Goal: Information Seeking & Learning: Learn about a topic

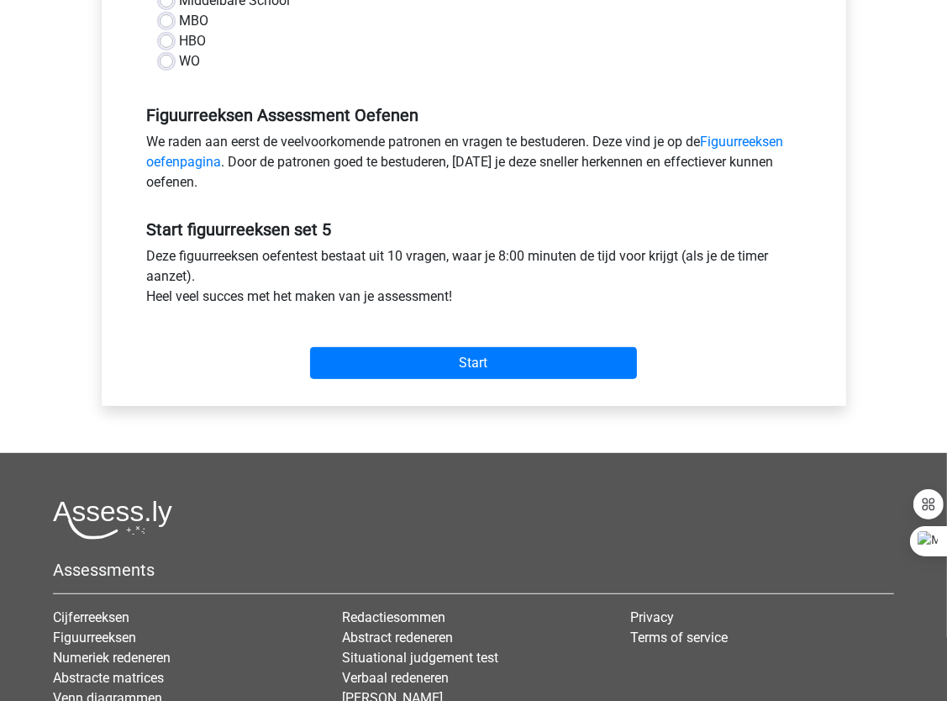
scroll to position [434, 0]
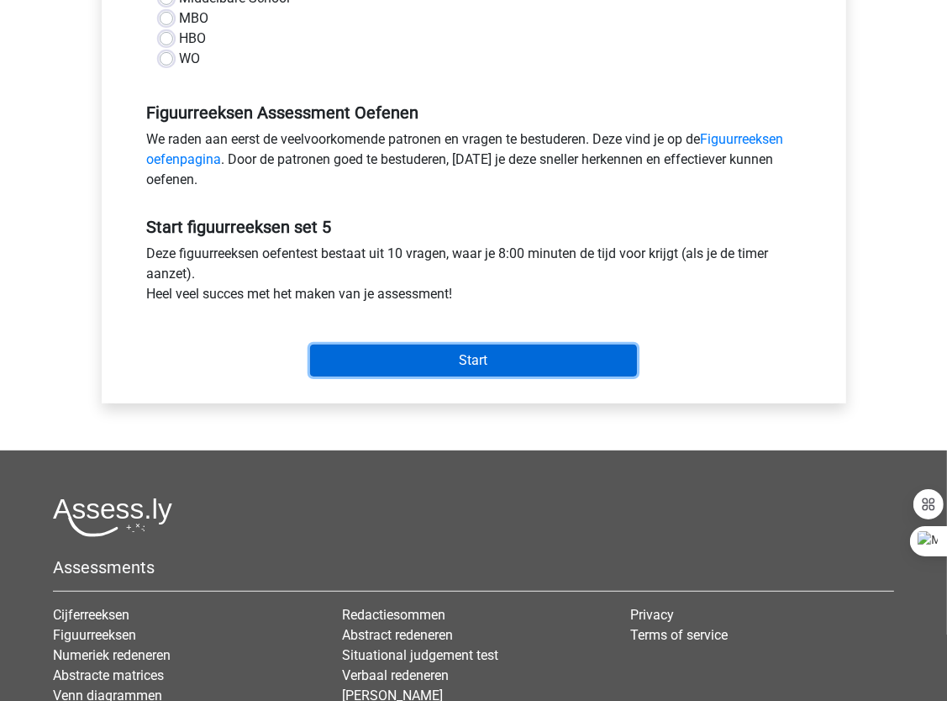
click at [497, 368] on input "Start" at bounding box center [473, 360] width 327 height 32
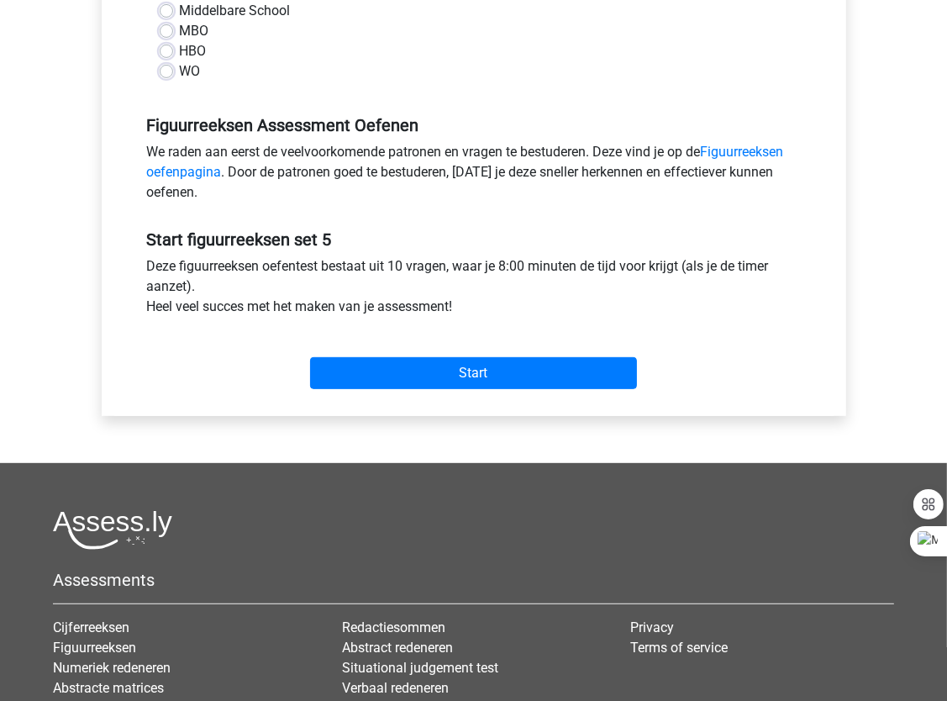
click at [120, 77] on div "Categorie: Figuurreeksen Tijd: 8:00 Aantal vragen: 10 Gemiddelde % correct: 43,…" at bounding box center [473, 96] width 719 height 639
click at [180, 50] on label "HBO" at bounding box center [193, 51] width 27 height 20
click at [168, 50] on input "HBO" at bounding box center [166, 49] width 13 height 17
radio input "true"
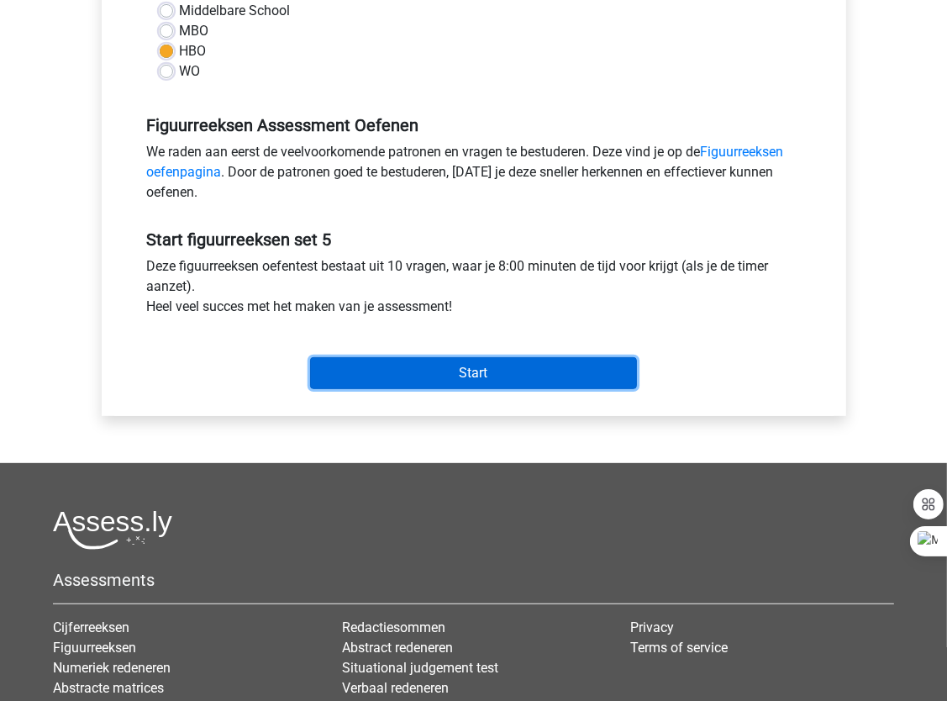
click at [430, 373] on input "Start" at bounding box center [473, 373] width 327 height 32
click at [478, 376] on input "Start" at bounding box center [473, 373] width 327 height 32
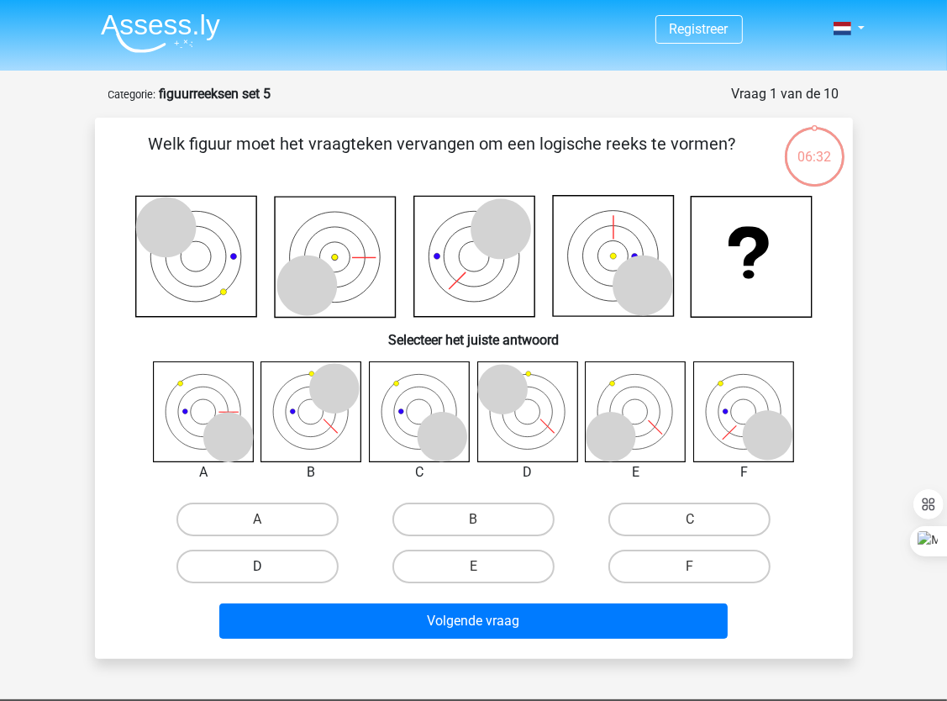
click at [277, 570] on label "D" at bounding box center [257, 566] width 162 height 34
click at [268, 570] on input "D" at bounding box center [262, 571] width 11 height 11
radio input "true"
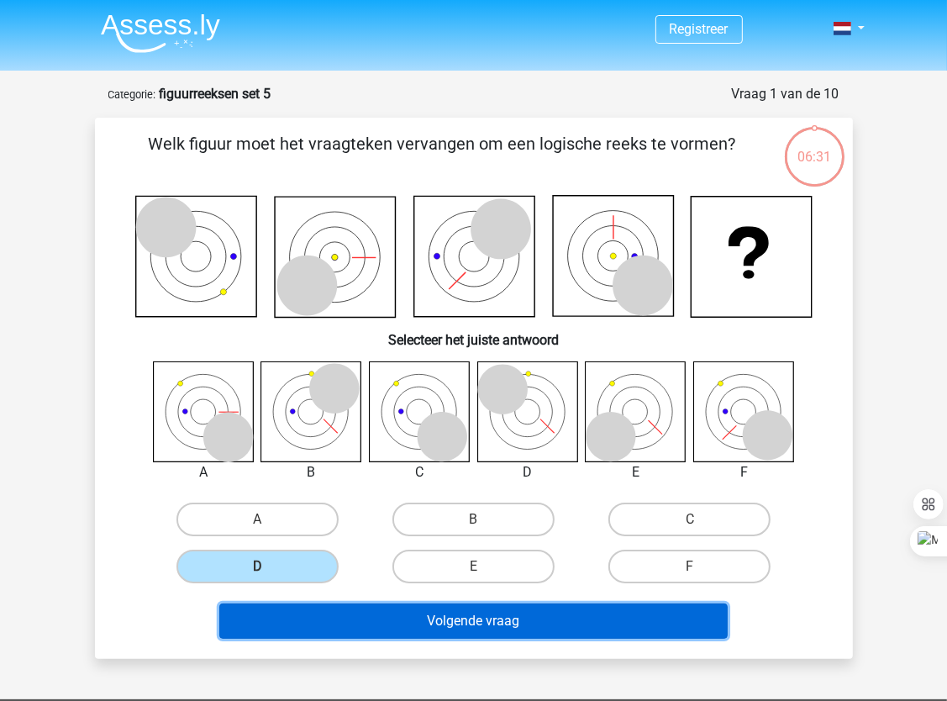
click at [303, 612] on button "Volgende vraag" at bounding box center [473, 620] width 508 height 35
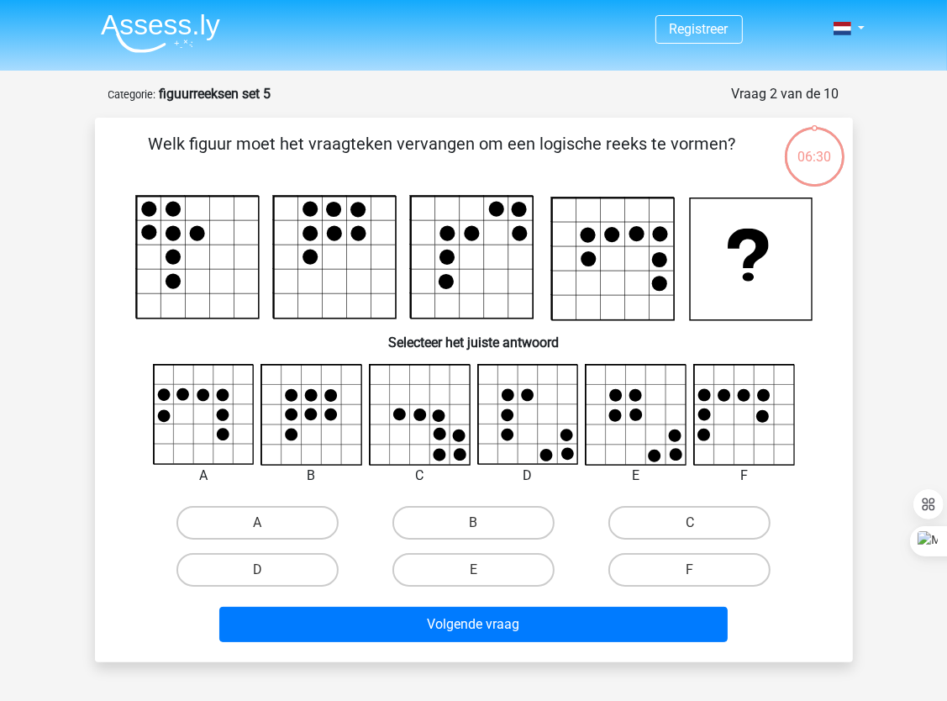
scroll to position [84, 0]
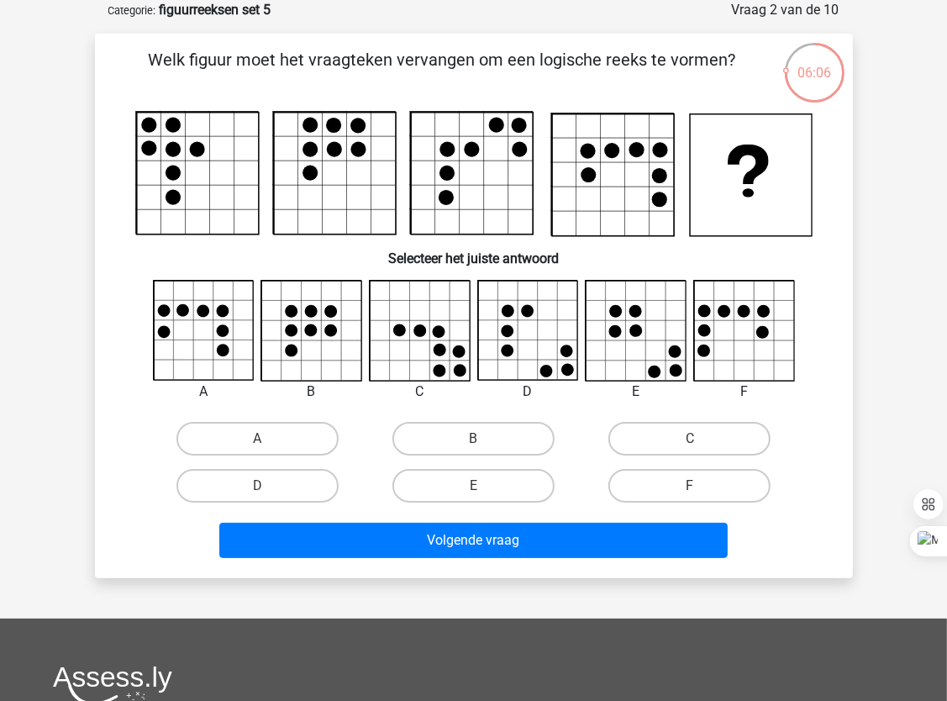
click at [180, 143] on rect at bounding box center [197, 174] width 122 height 122
click at [676, 481] on label "F" at bounding box center [689, 486] width 162 height 34
click at [690, 486] on input "F" at bounding box center [695, 491] width 11 height 11
radio input "true"
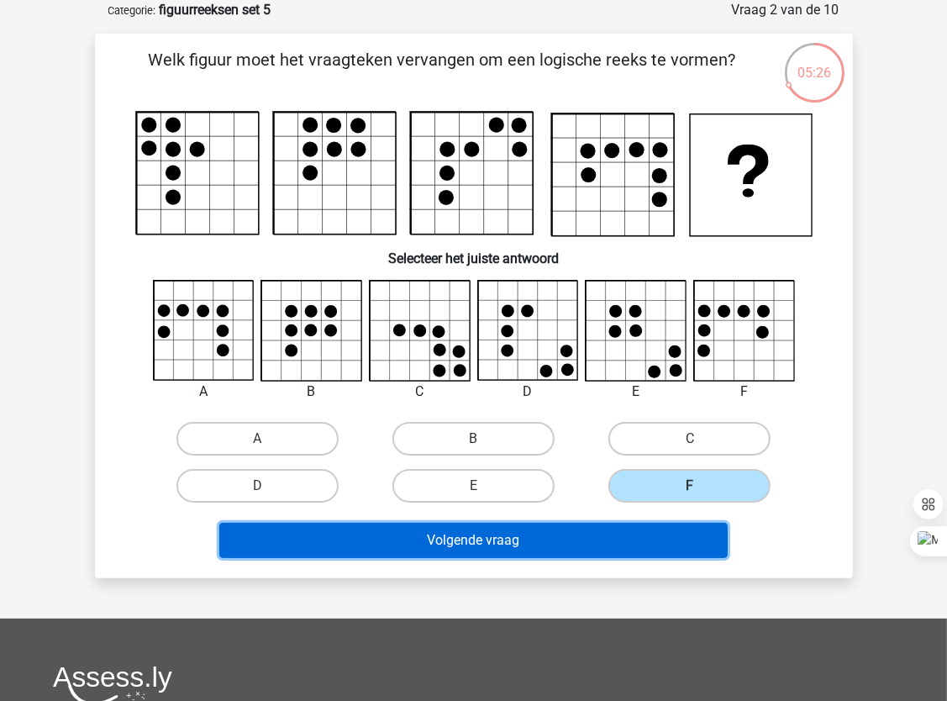
click at [515, 539] on button "Volgende vraag" at bounding box center [473, 540] width 508 height 35
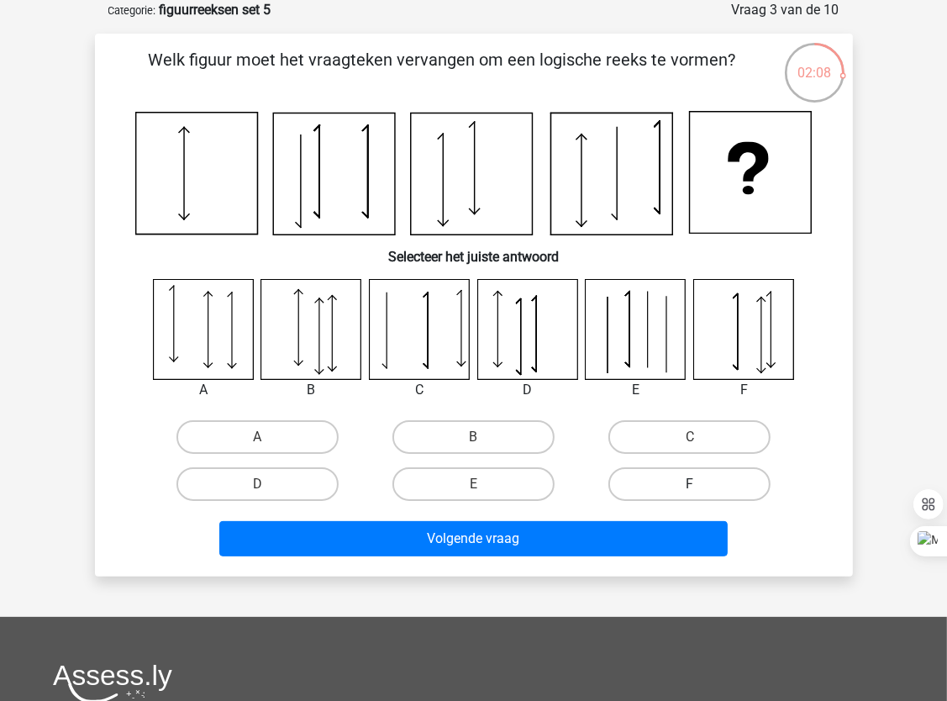
click at [691, 479] on label "F" at bounding box center [689, 484] width 162 height 34
click at [691, 484] on input "F" at bounding box center [695, 489] width 11 height 11
radio input "true"
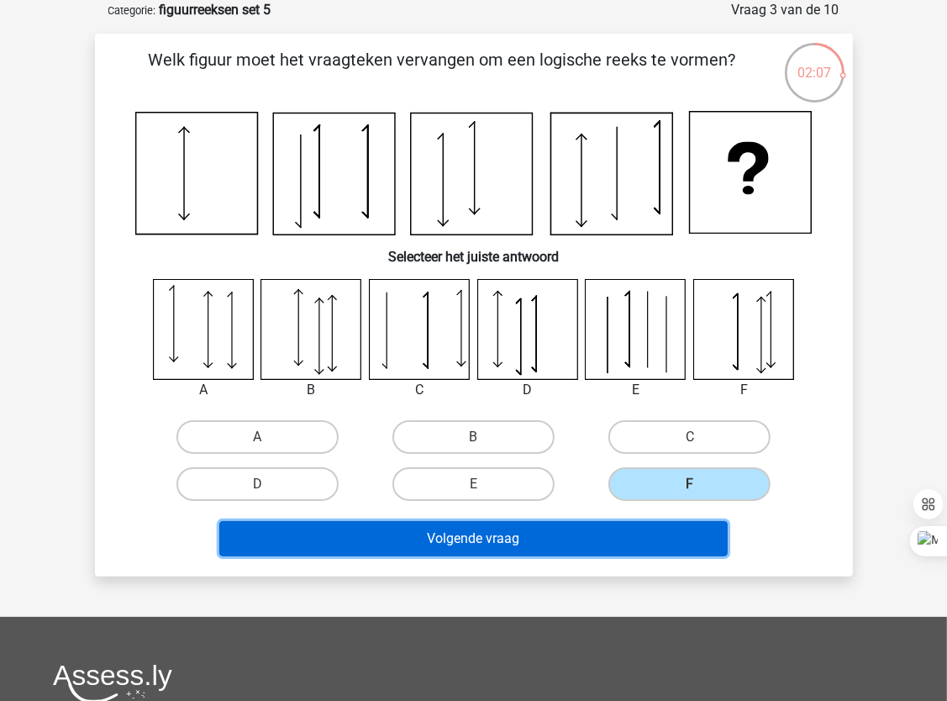
click at [511, 530] on button "Volgende vraag" at bounding box center [473, 538] width 508 height 35
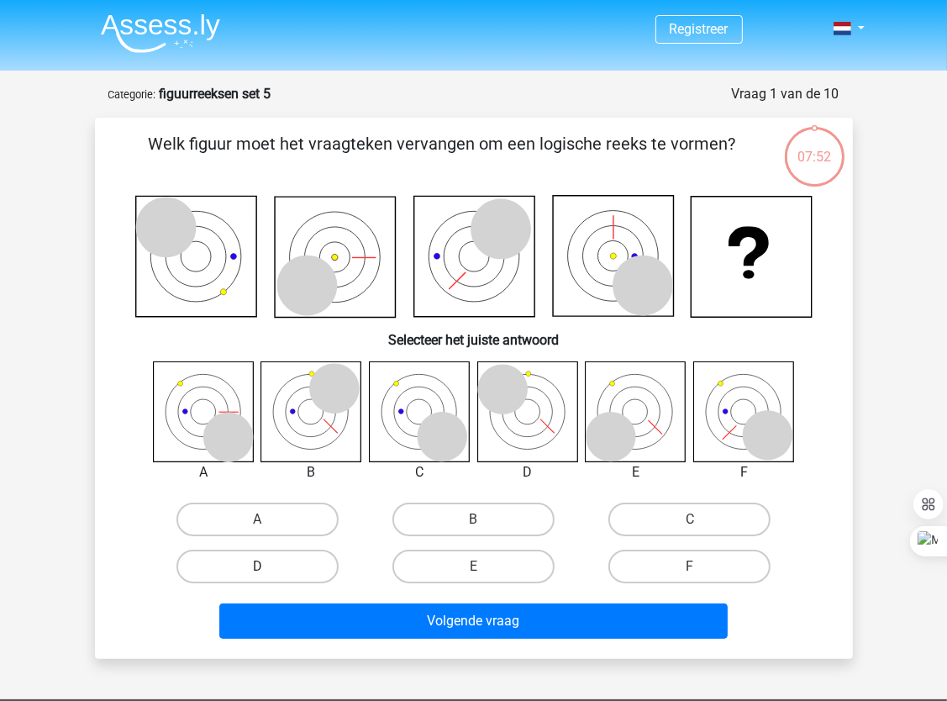
click at [228, 566] on label "D" at bounding box center [257, 566] width 162 height 34
click at [257, 566] on input "D" at bounding box center [262, 571] width 11 height 11
radio input "true"
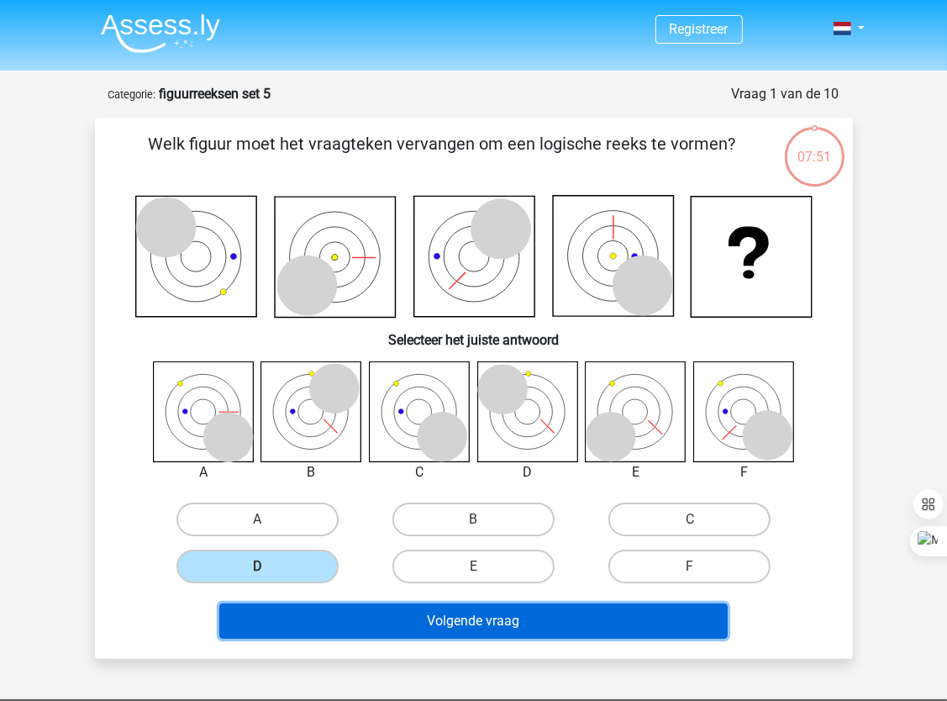
click at [312, 610] on button "Volgende vraag" at bounding box center [473, 620] width 508 height 35
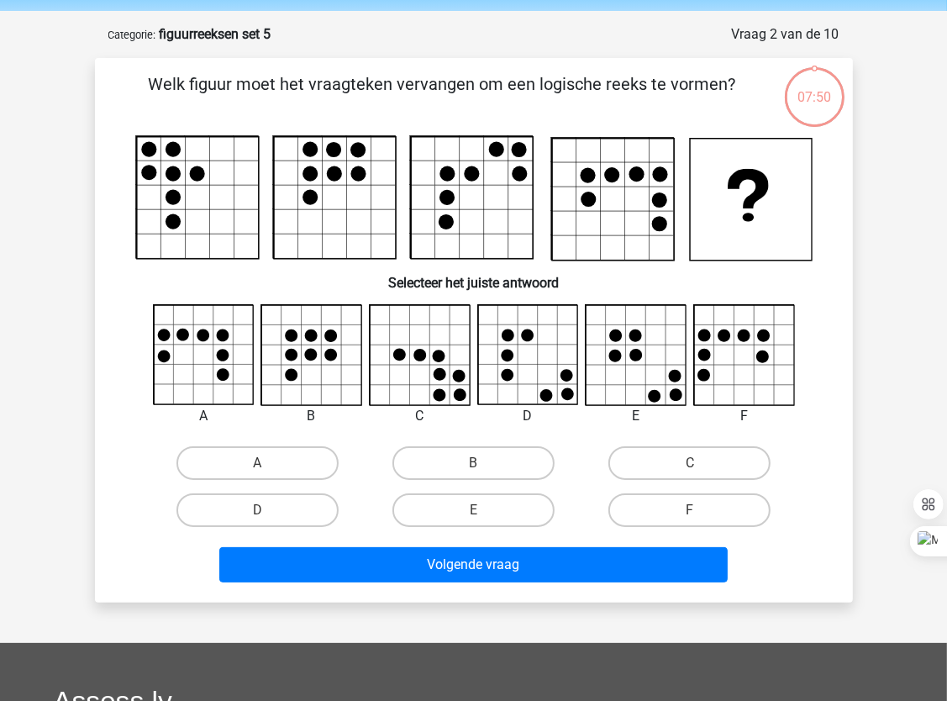
scroll to position [84, 0]
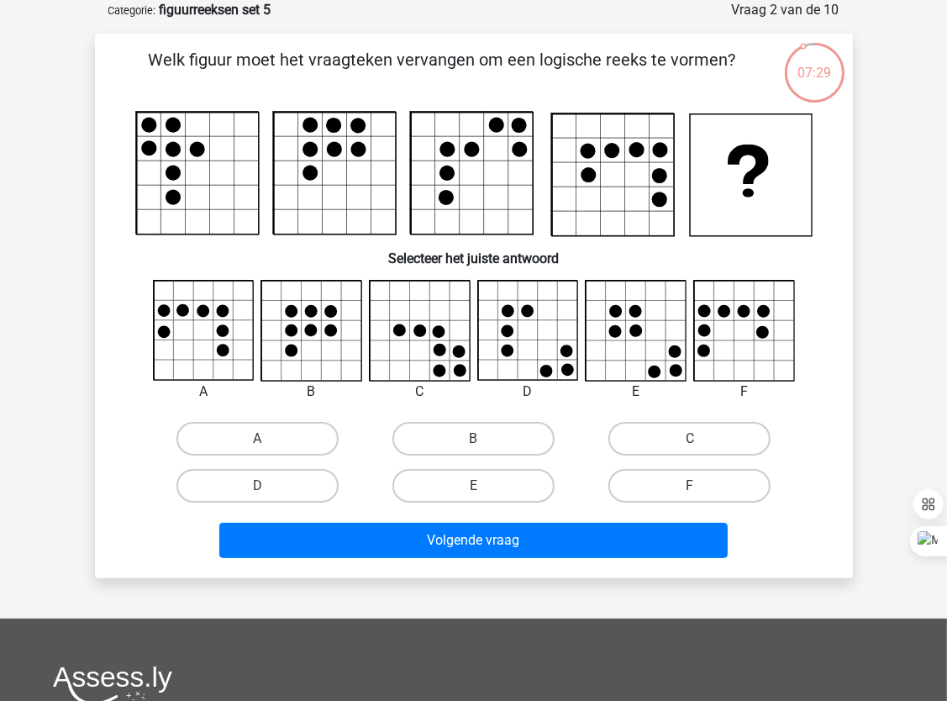
click at [195, 119] on rect at bounding box center [197, 174] width 122 height 122
click at [504, 479] on label "E" at bounding box center [473, 486] width 162 height 34
click at [484, 486] on input "E" at bounding box center [478, 491] width 11 height 11
radio input "true"
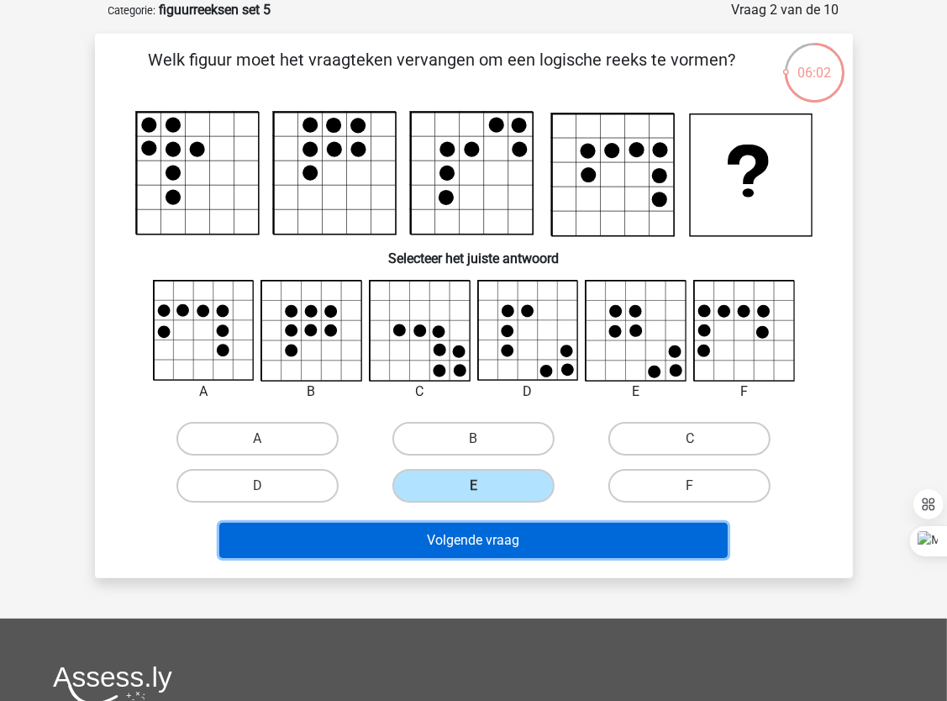
click at [474, 545] on button "Volgende vraag" at bounding box center [473, 540] width 508 height 35
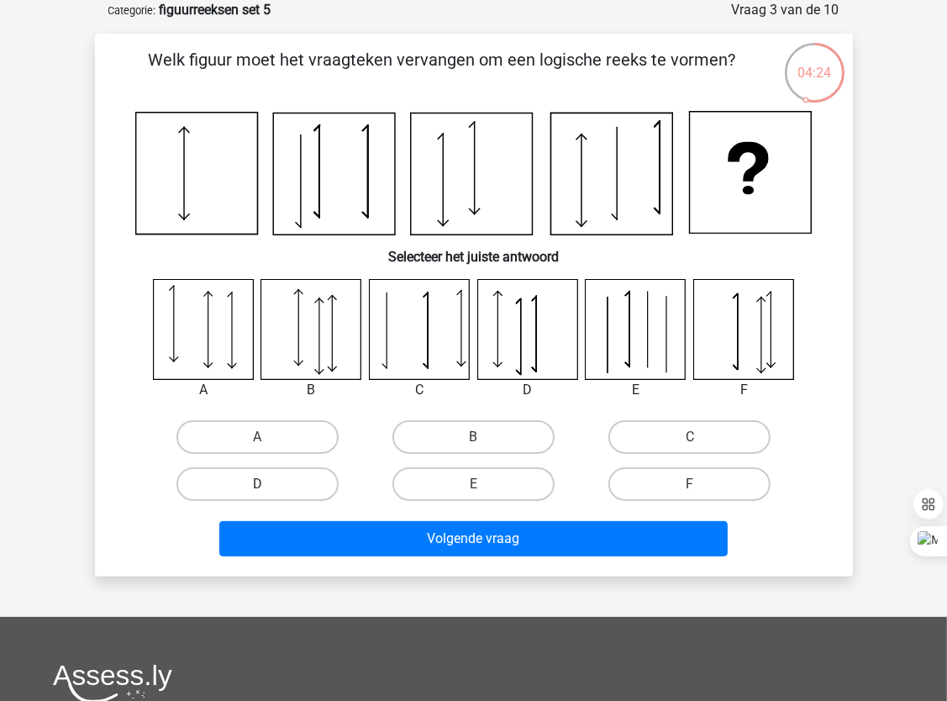
click at [256, 477] on label "D" at bounding box center [257, 484] width 162 height 34
click at [257, 484] on input "D" at bounding box center [262, 489] width 11 height 11
radio input "true"
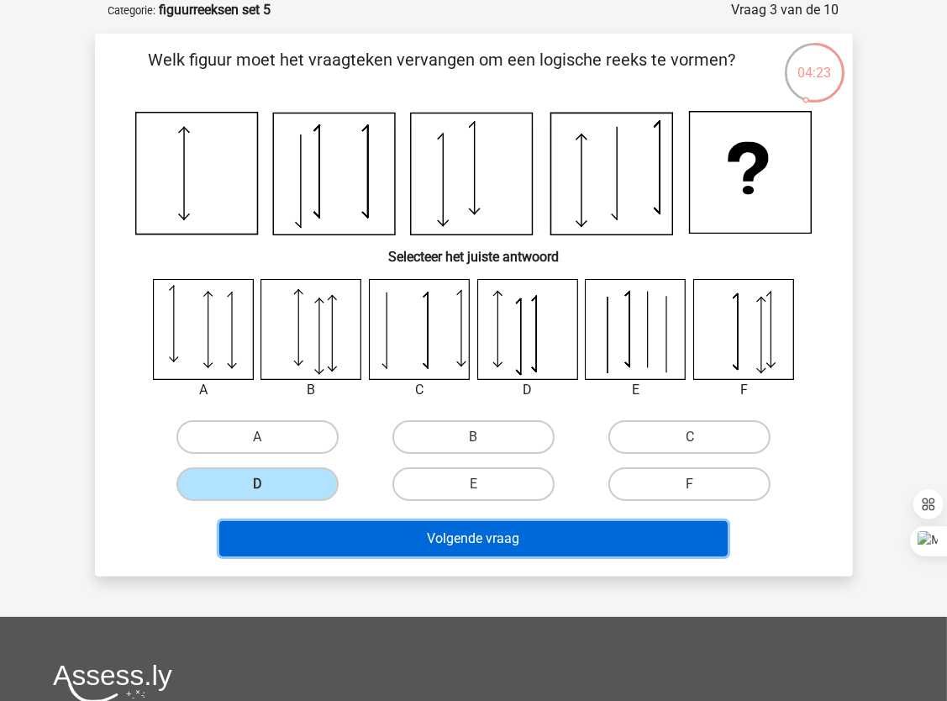
click at [283, 543] on button "Volgende vraag" at bounding box center [473, 538] width 508 height 35
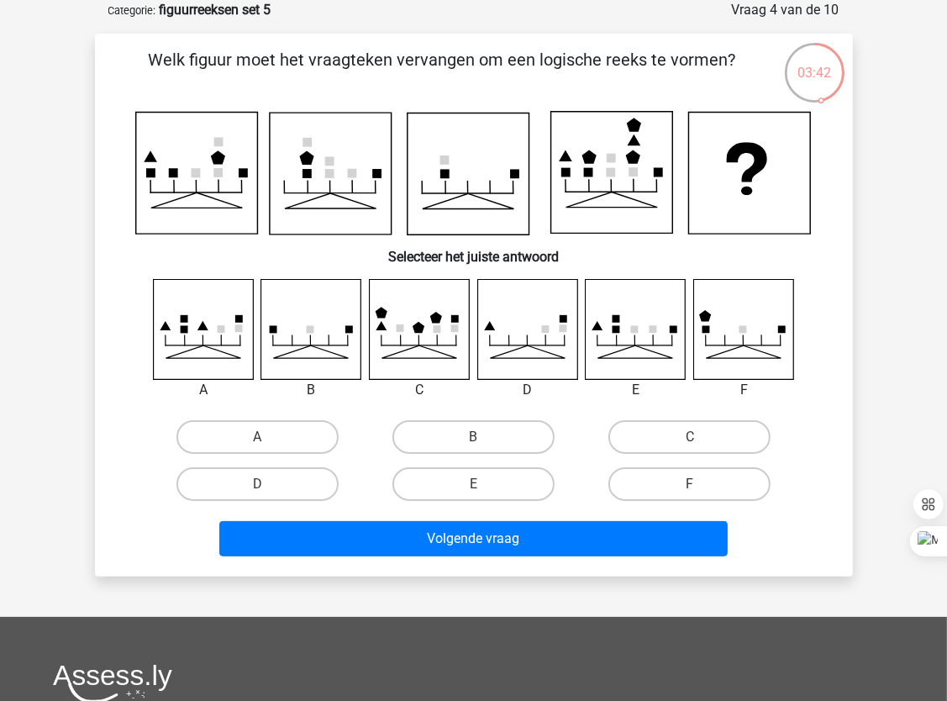
click at [370, 178] on icon at bounding box center [331, 174] width 122 height 122
click at [520, 440] on label "B" at bounding box center [473, 437] width 162 height 34
click at [484, 440] on input "B" at bounding box center [478, 442] width 11 height 11
radio input "true"
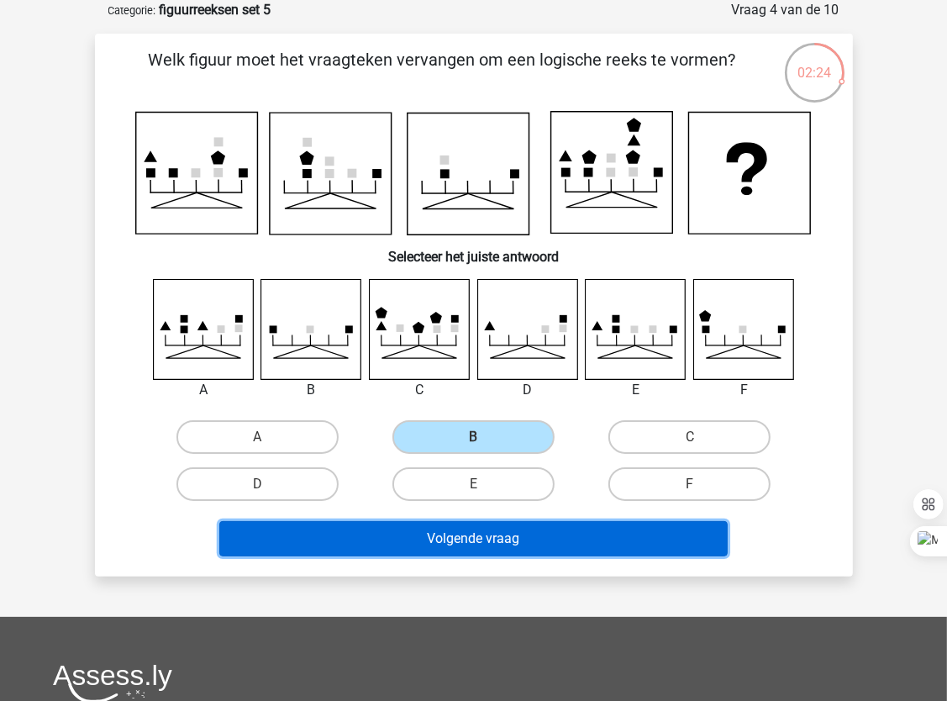
click at [501, 548] on button "Volgende vraag" at bounding box center [473, 538] width 508 height 35
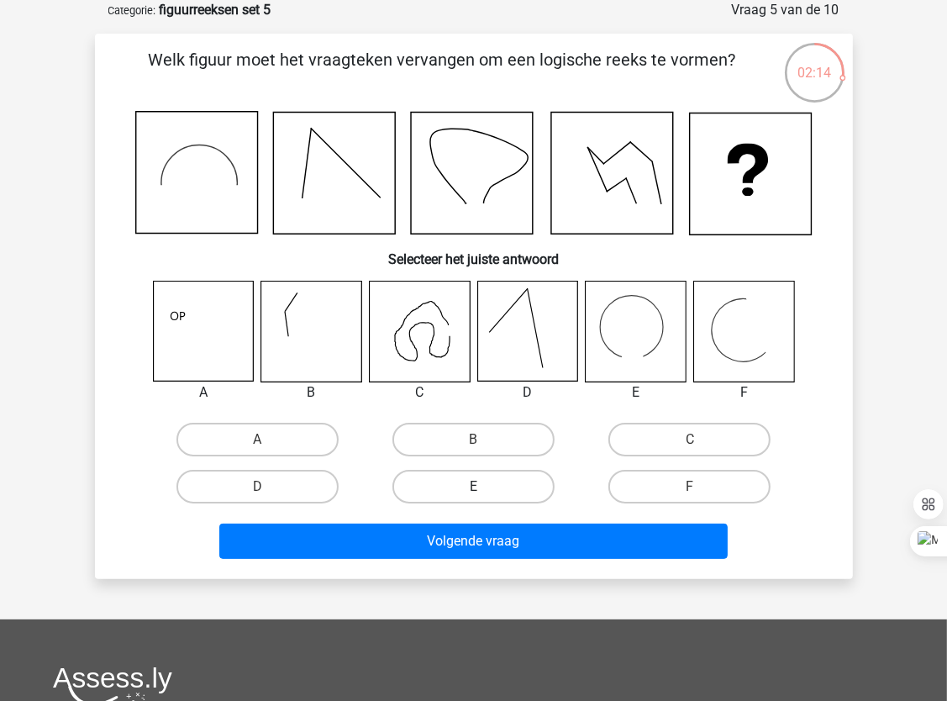
click at [489, 482] on label "E" at bounding box center [473, 487] width 162 height 34
click at [484, 486] on input "E" at bounding box center [478, 491] width 11 height 11
radio input "true"
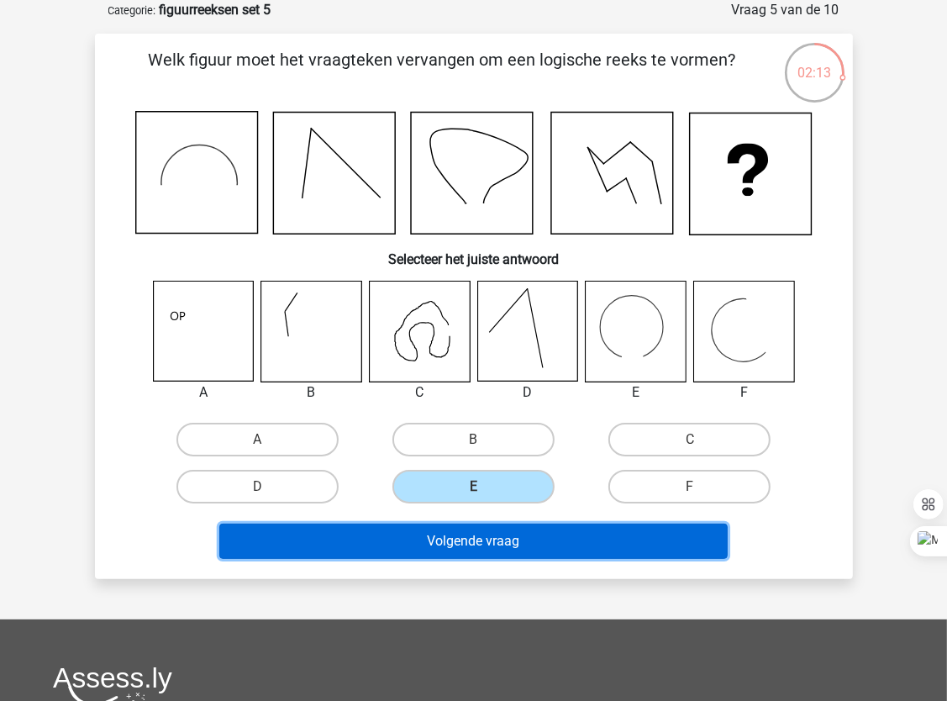
click at [467, 535] on button "Volgende vraag" at bounding box center [473, 540] width 508 height 35
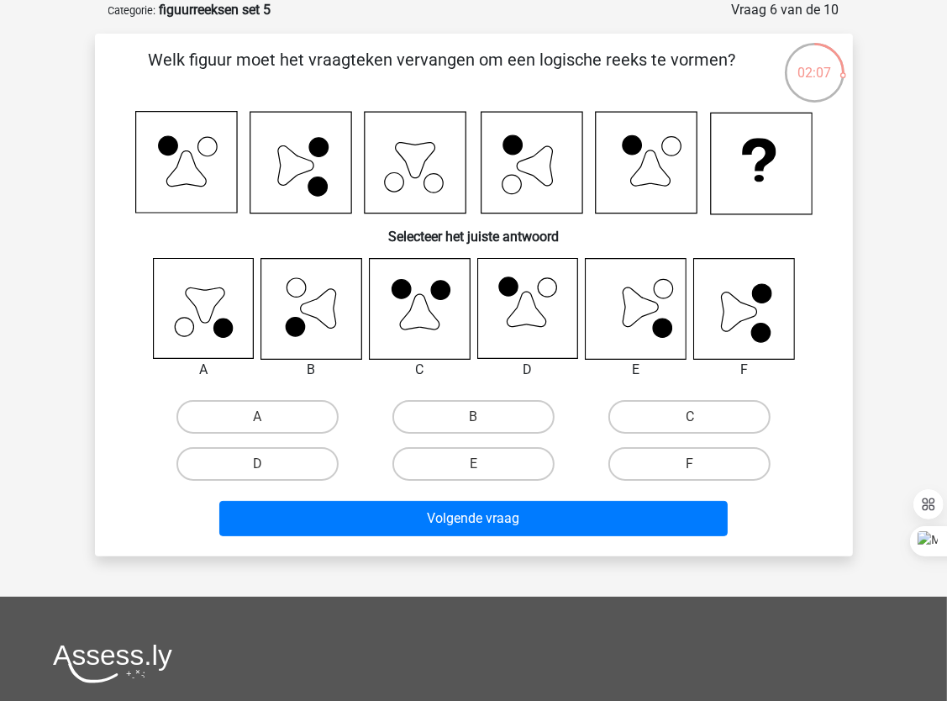
click at [329, 156] on icon at bounding box center [300, 162] width 101 height 101
click at [655, 465] on label "F" at bounding box center [689, 464] width 162 height 34
click at [690, 465] on input "F" at bounding box center [695, 469] width 11 height 11
radio input "true"
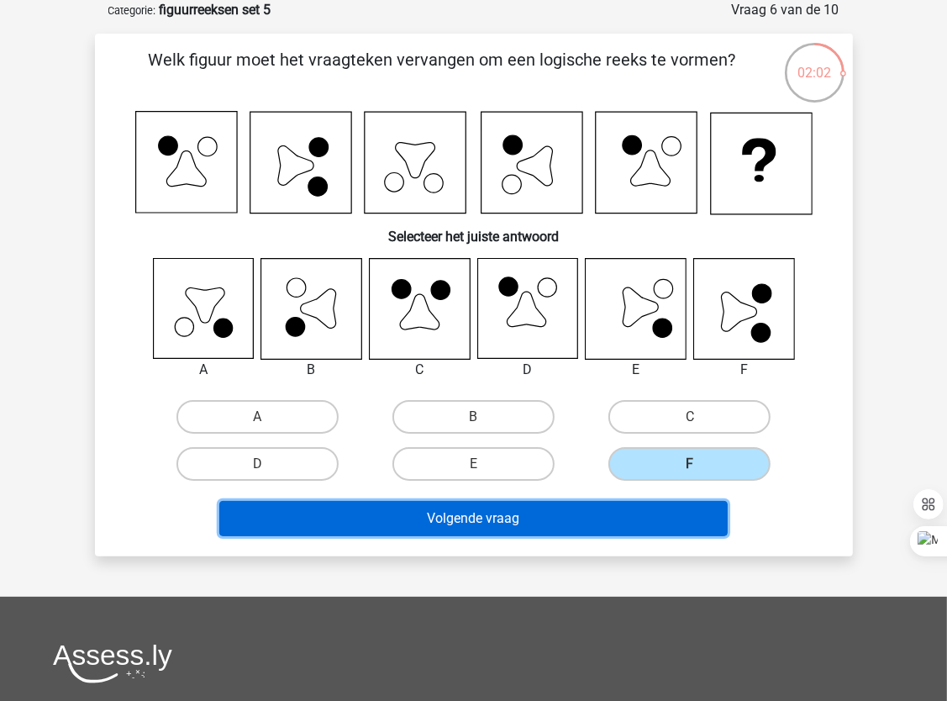
click at [607, 523] on button "Volgende vraag" at bounding box center [473, 518] width 508 height 35
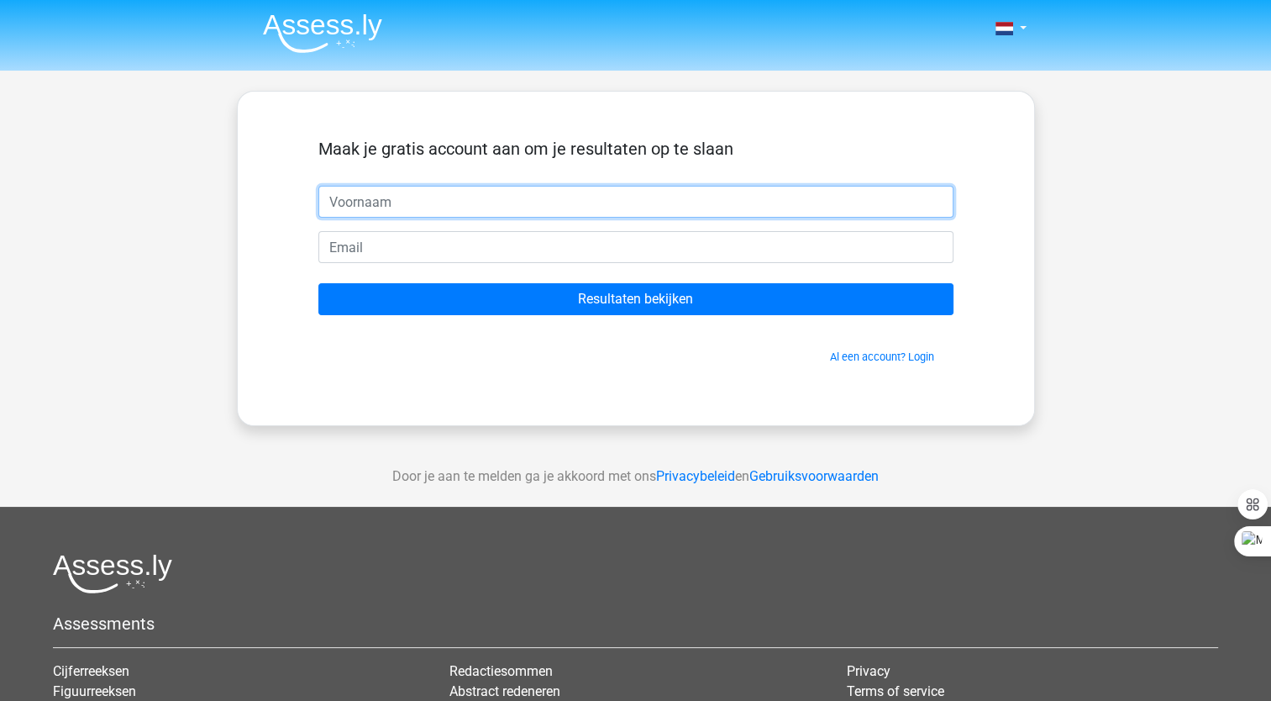
click at [388, 197] on input "text" at bounding box center [635, 202] width 635 height 32
type input "Natascha"
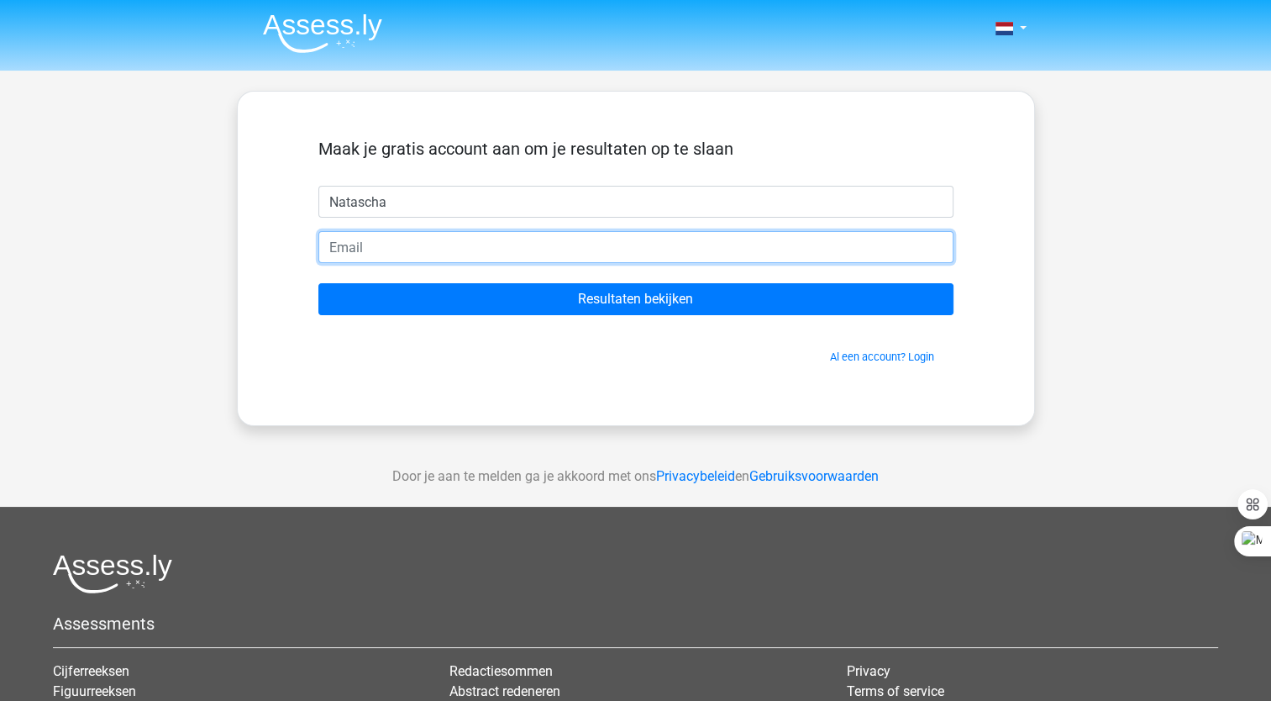
type input "[EMAIL_ADDRESS][DOMAIN_NAME]"
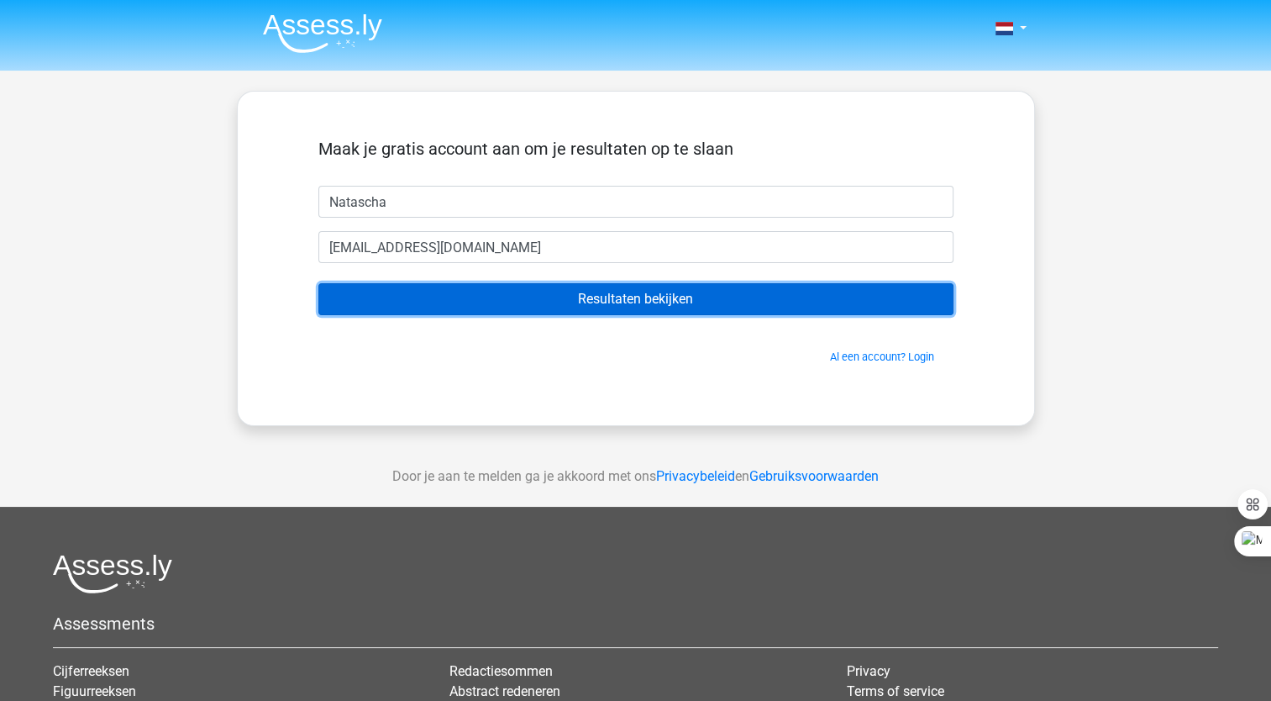
click at [450, 302] on input "Resultaten bekijken" at bounding box center [635, 299] width 635 height 32
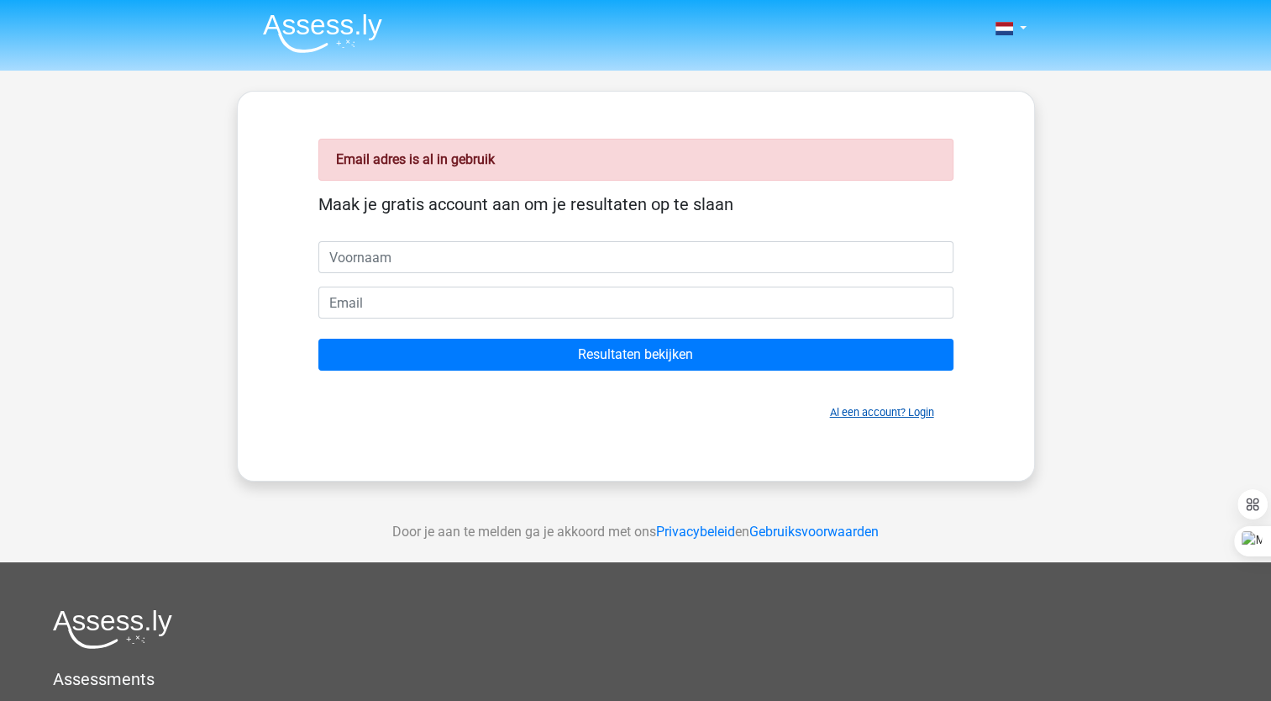
click at [907, 412] on link "Al een account? Login" at bounding box center [882, 412] width 104 height 13
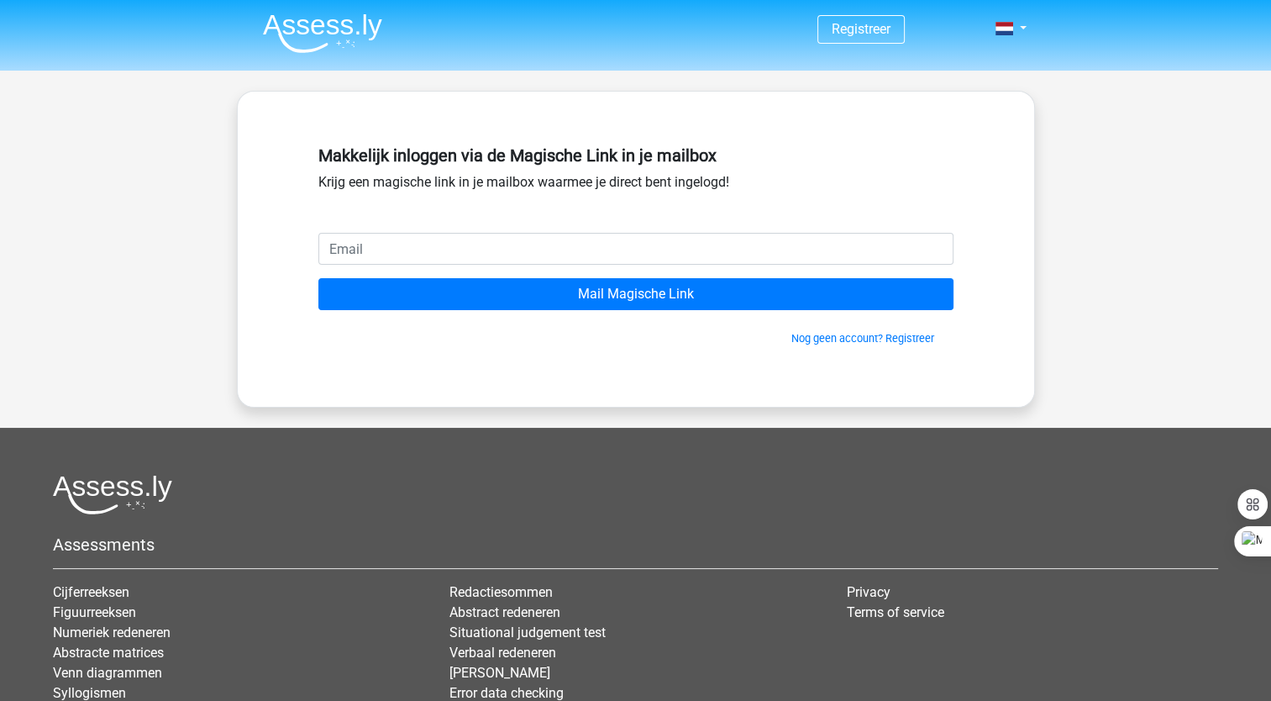
click at [492, 268] on form "Mail Magische Link Nog geen account? Registreer" at bounding box center [635, 289] width 635 height 113
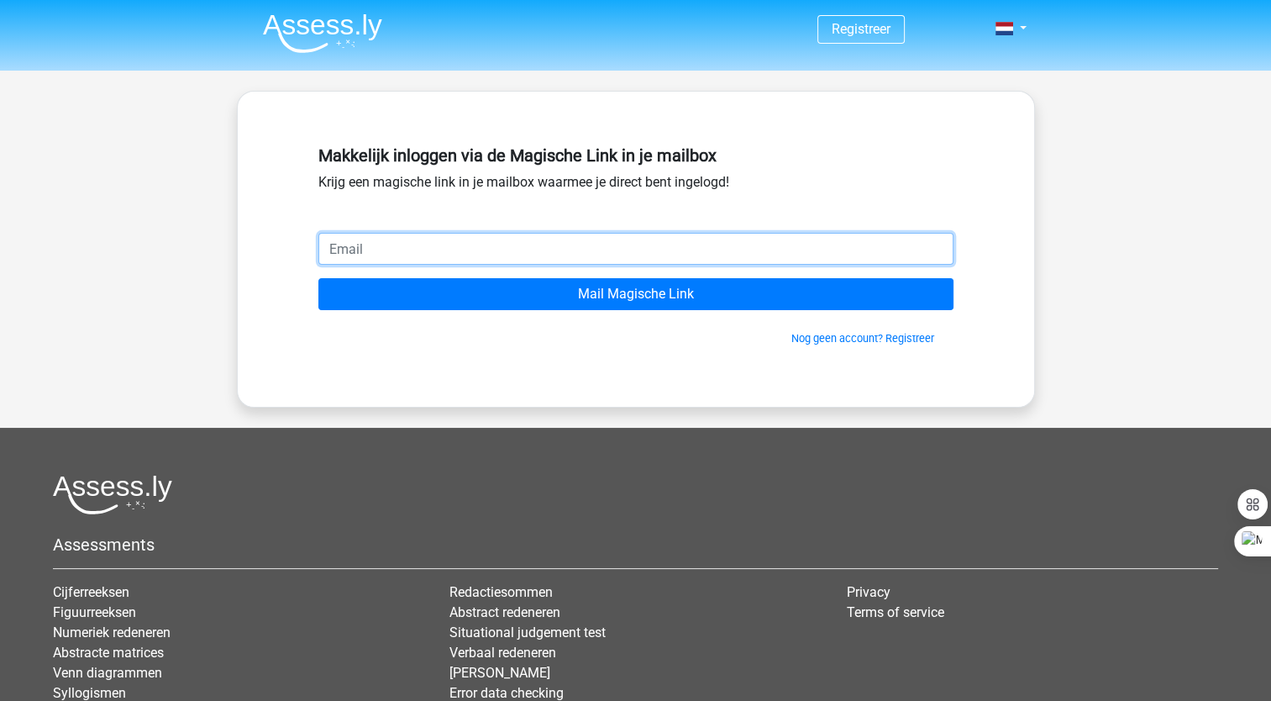
click at [439, 250] on input "email" at bounding box center [635, 249] width 635 height 32
type input "nataschafranssen1975@outlook.com"
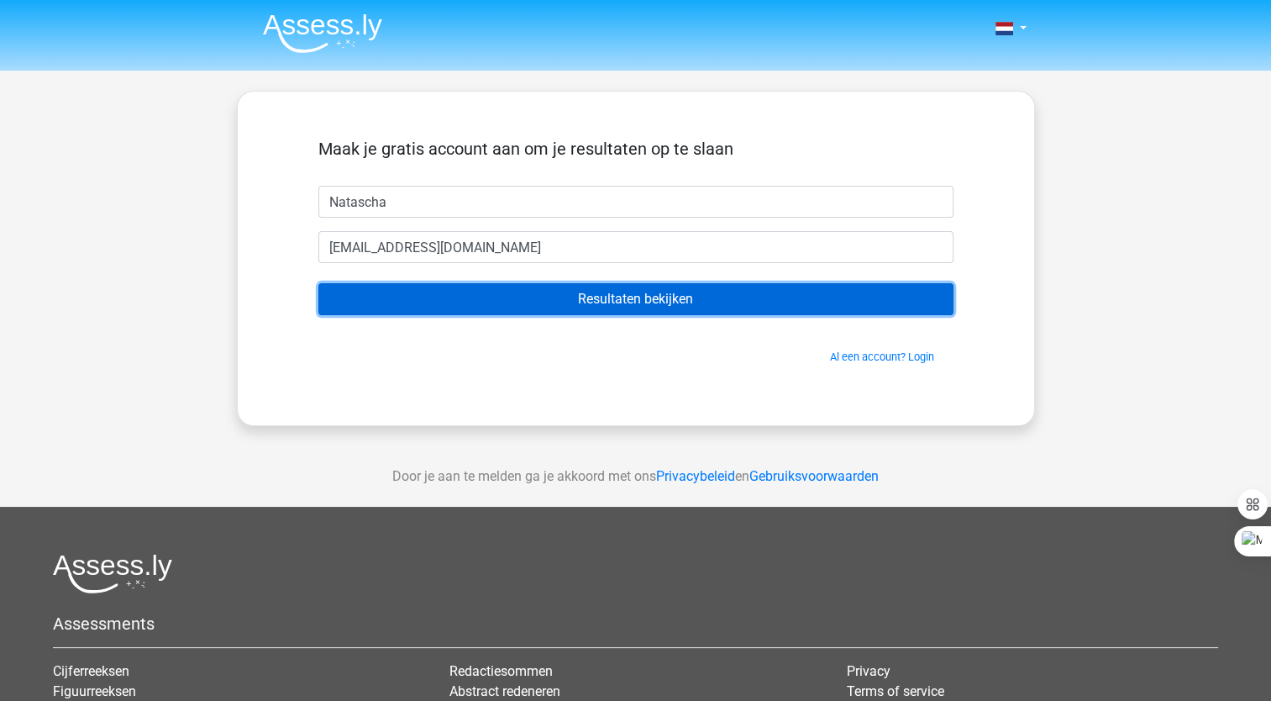
click at [578, 300] on input "Resultaten bekijken" at bounding box center [635, 299] width 635 height 32
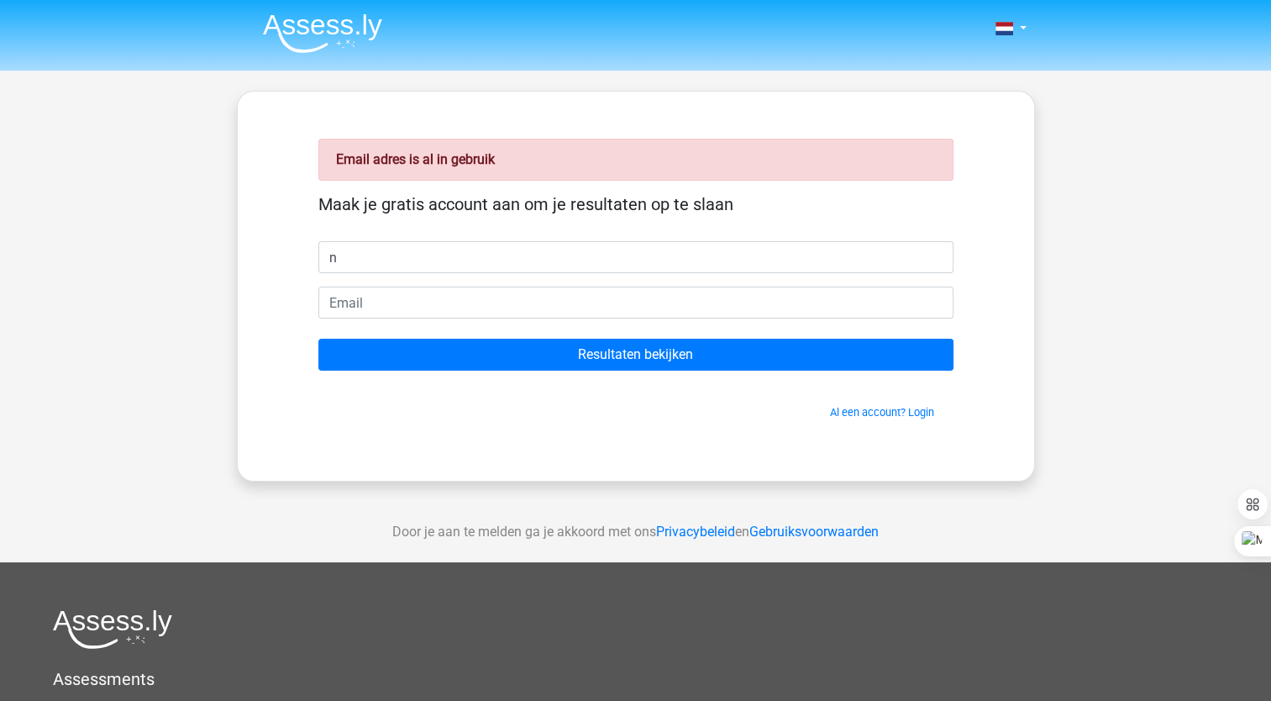
type input "Natascha"
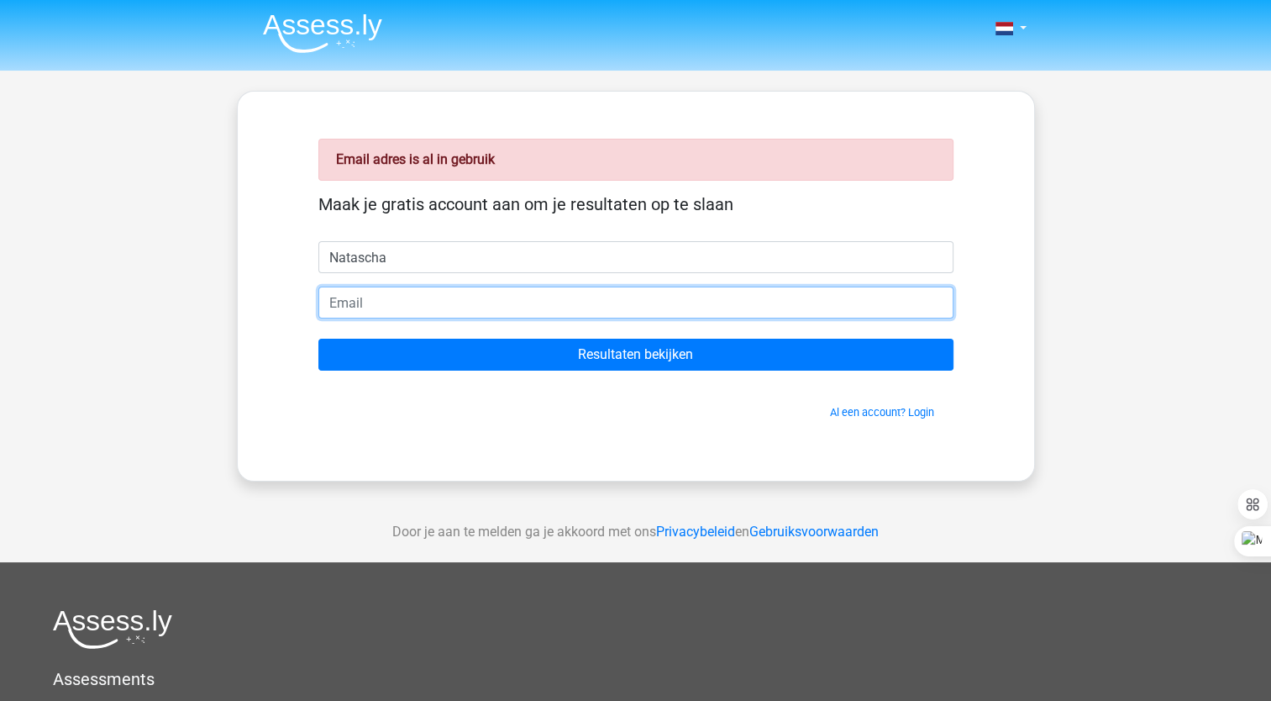
type input "[EMAIL_ADDRESS][DOMAIN_NAME]"
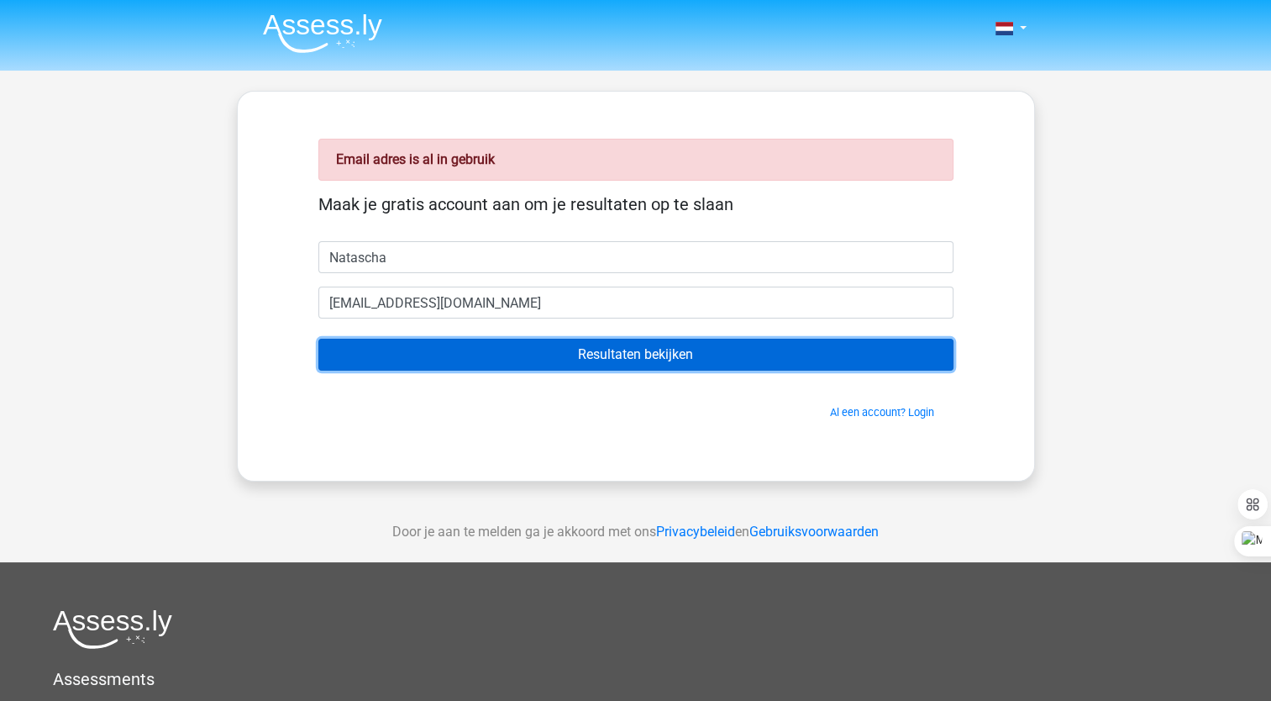
click at [464, 350] on input "Resultaten bekijken" at bounding box center [635, 355] width 635 height 32
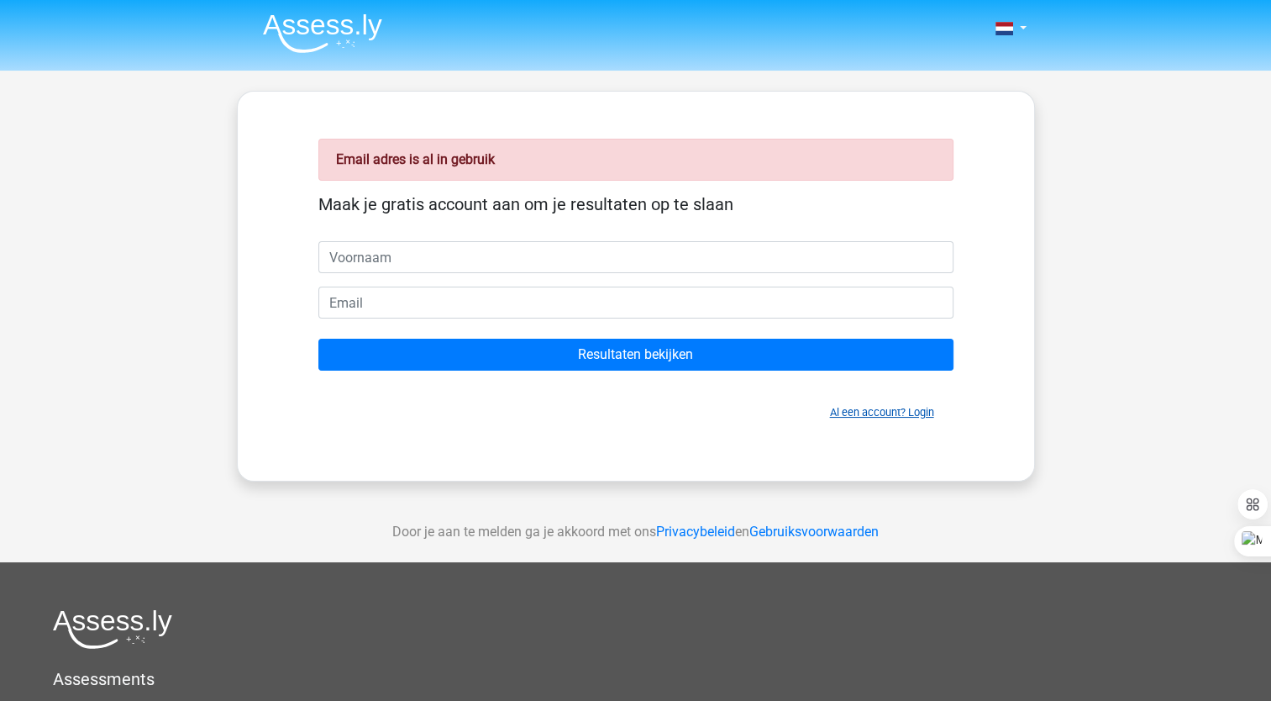
click at [916, 412] on link "Al een account? Login" at bounding box center [882, 412] width 104 height 13
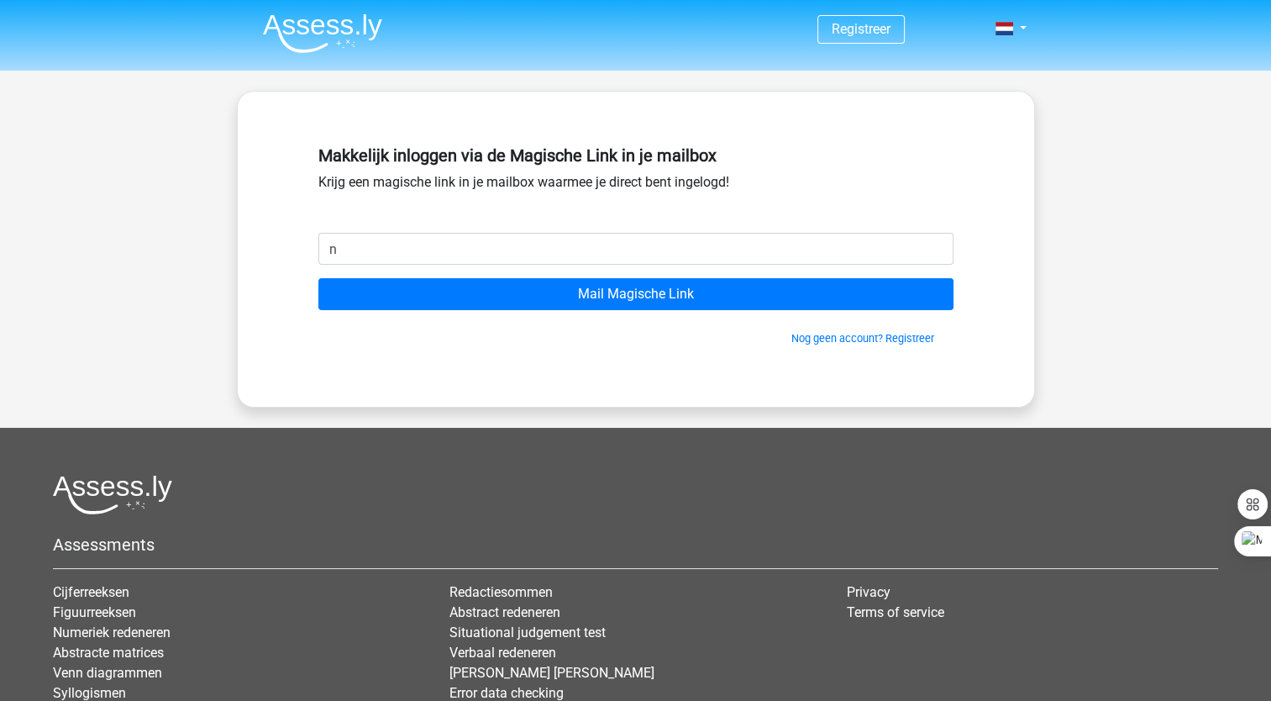
type input "[EMAIL_ADDRESS][DOMAIN_NAME]"
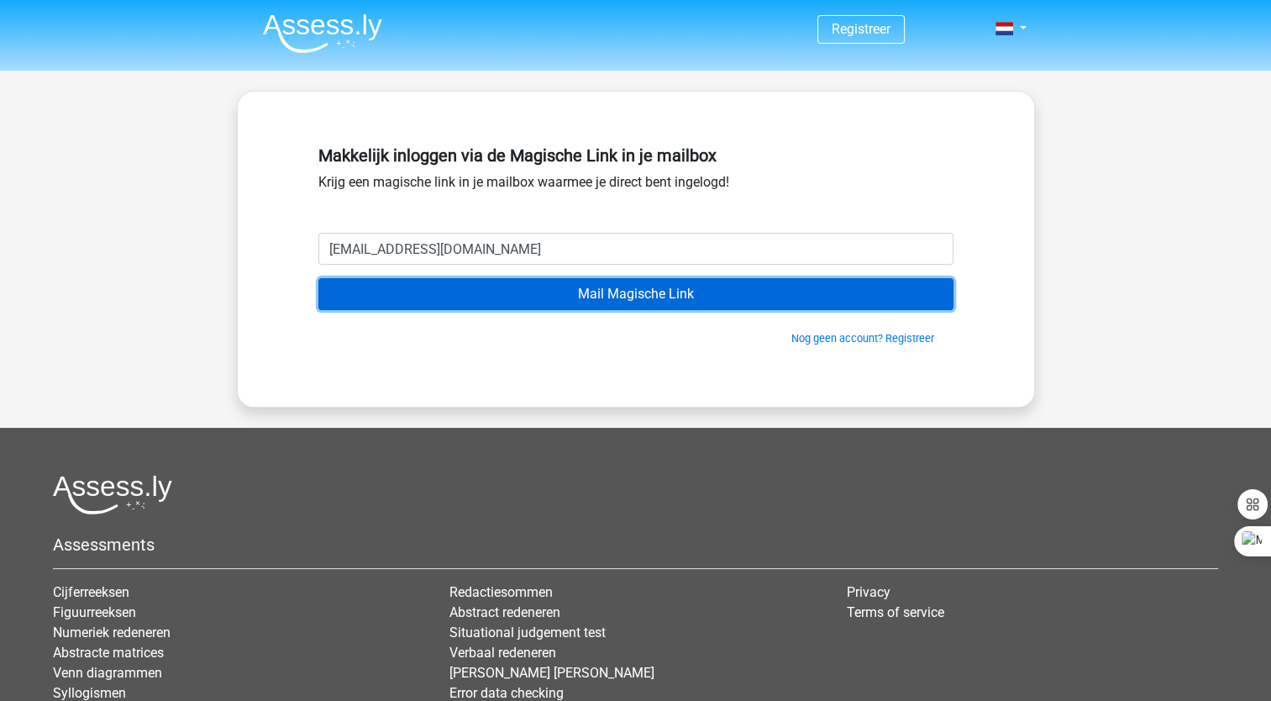
click at [645, 295] on input "Mail Magische Link" at bounding box center [635, 294] width 635 height 32
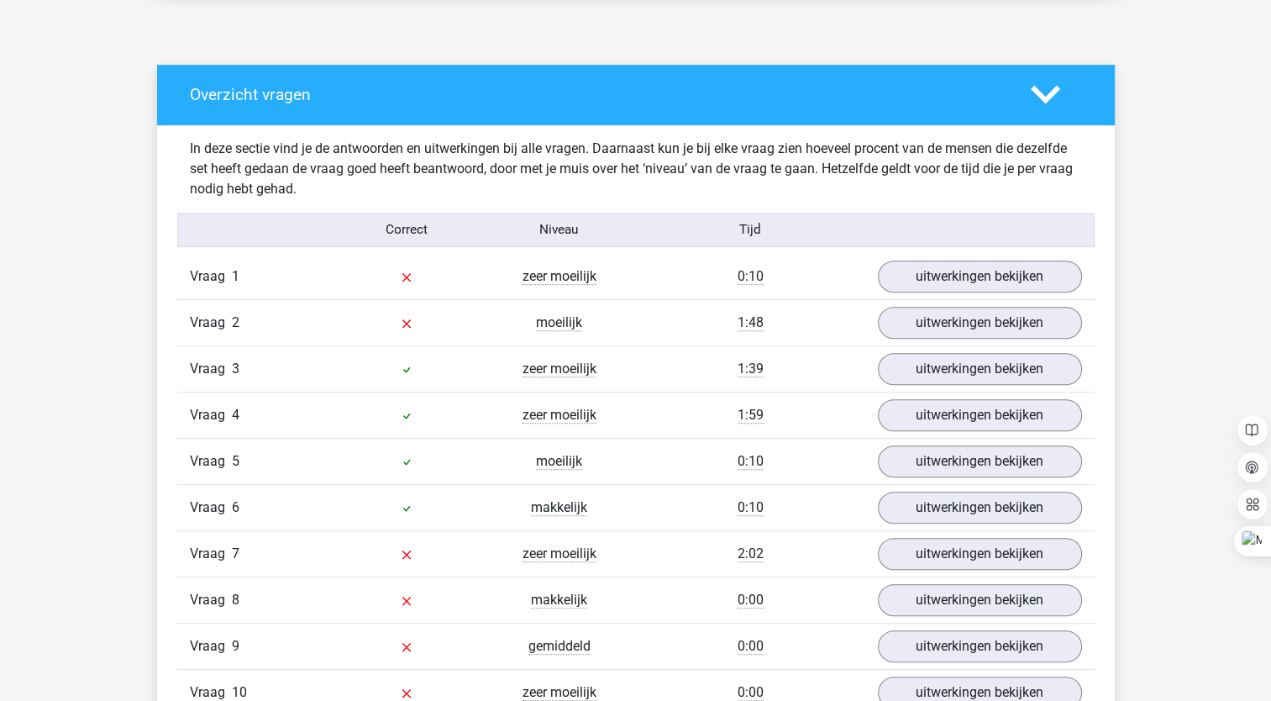
scroll to position [1015, 0]
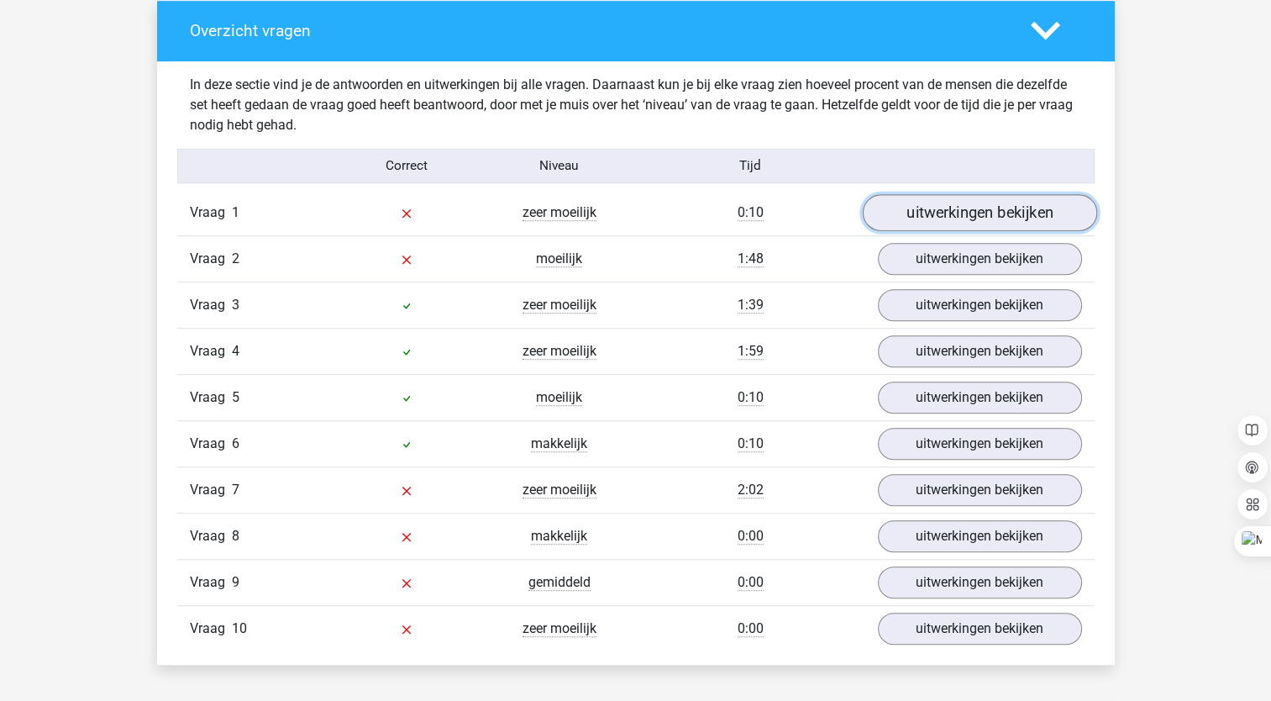
click at [941, 208] on link "uitwerkingen bekijken" at bounding box center [979, 212] width 234 height 37
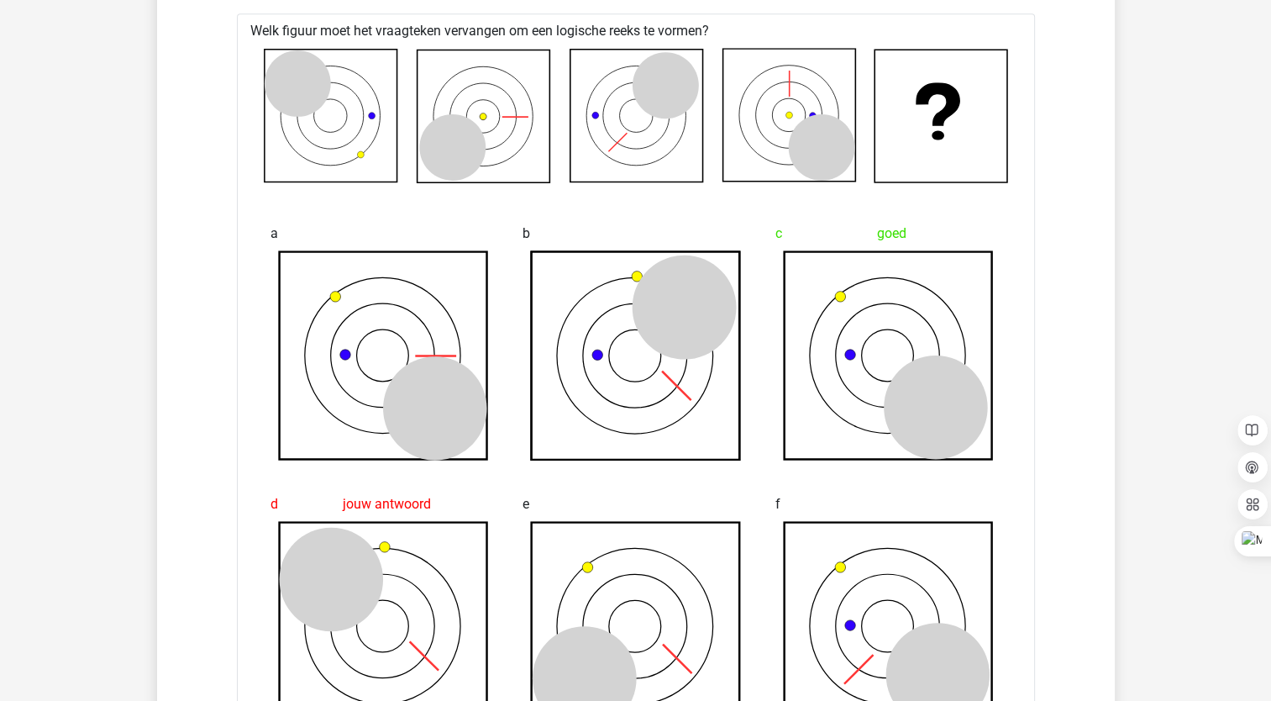
scroll to position [1248, 0]
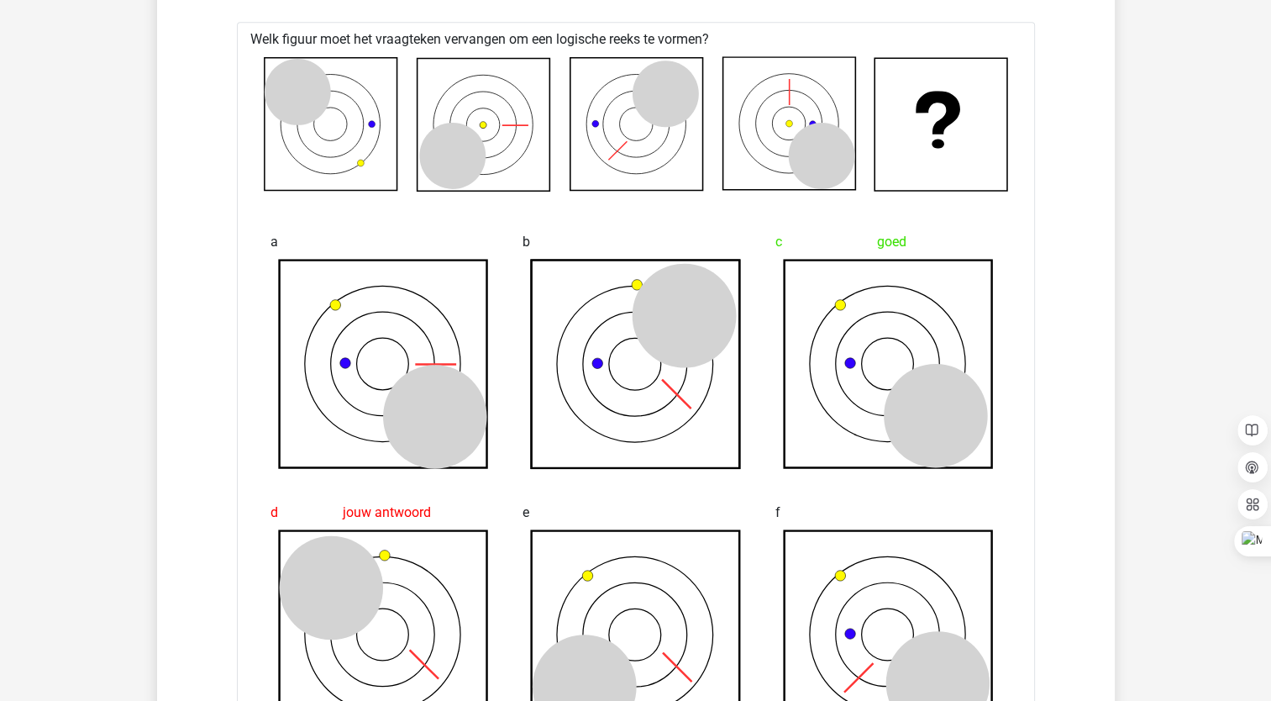
click at [289, 92] on icon at bounding box center [297, 92] width 66 height 66
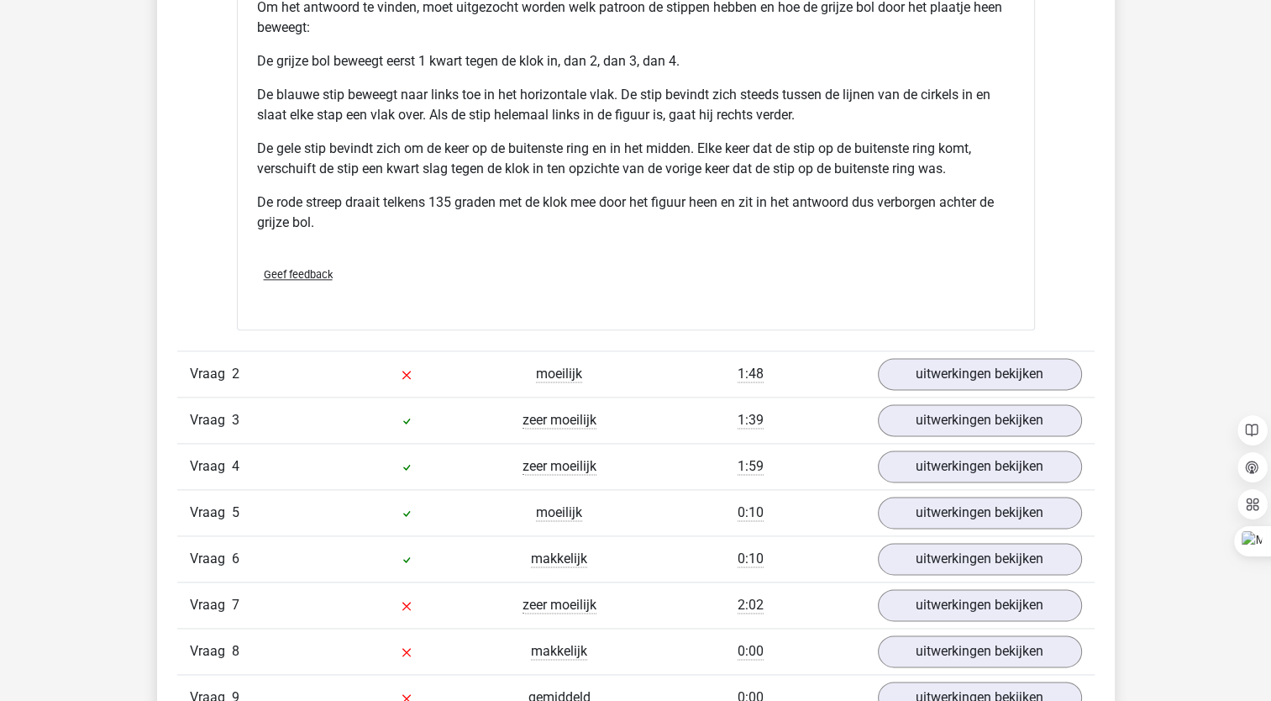
scroll to position [2103, 0]
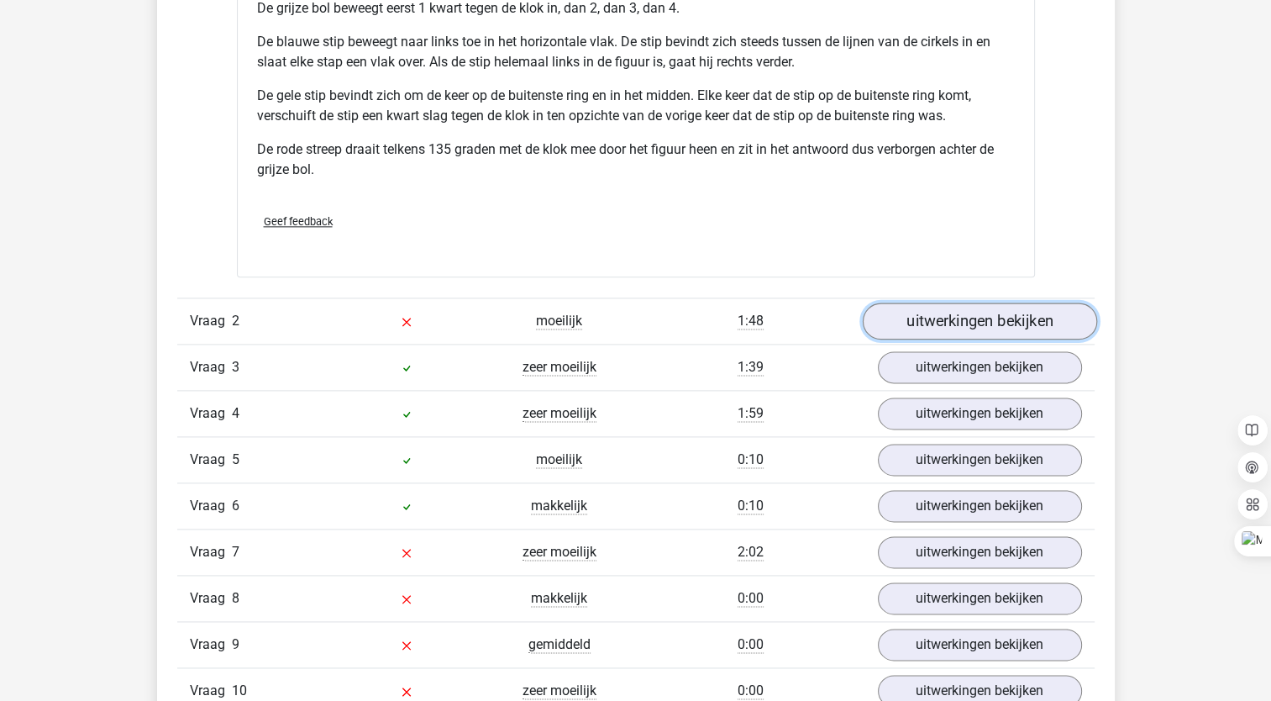
click at [949, 322] on link "uitwerkingen bekijken" at bounding box center [979, 320] width 234 height 37
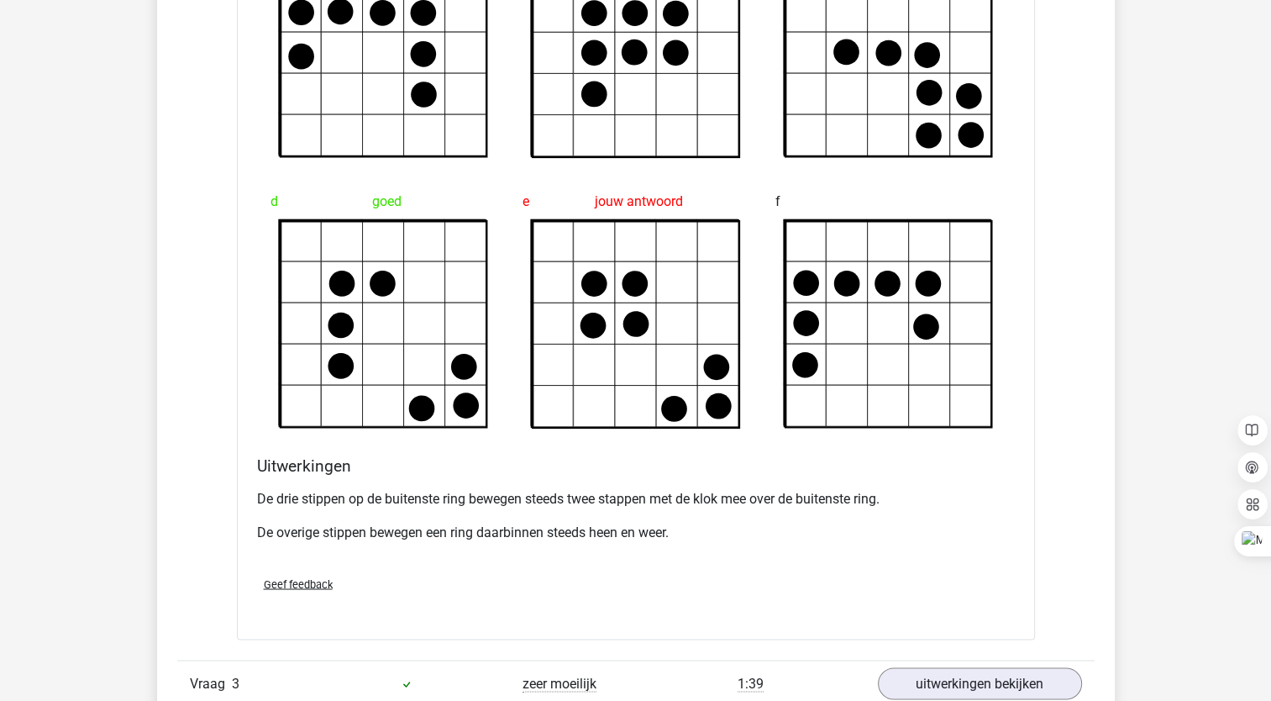
scroll to position [3067, 0]
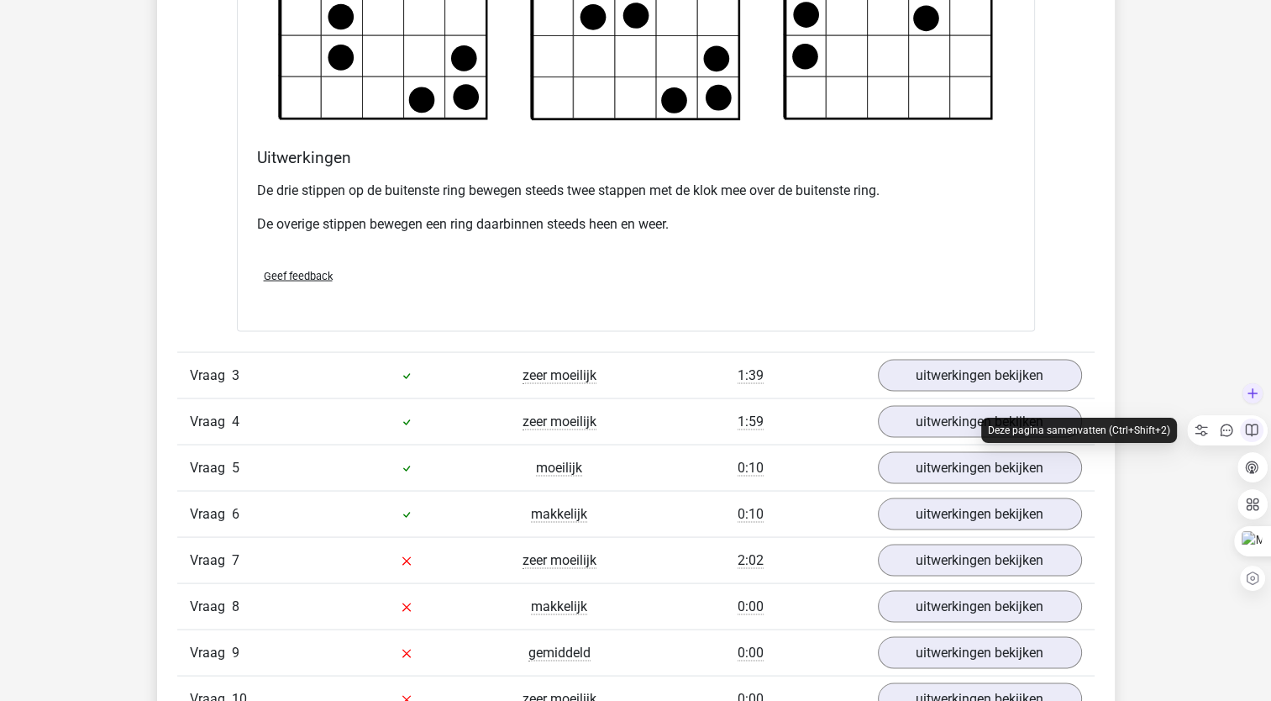
click at [1262, 423] on div at bounding box center [1252, 430] width 24 height 24
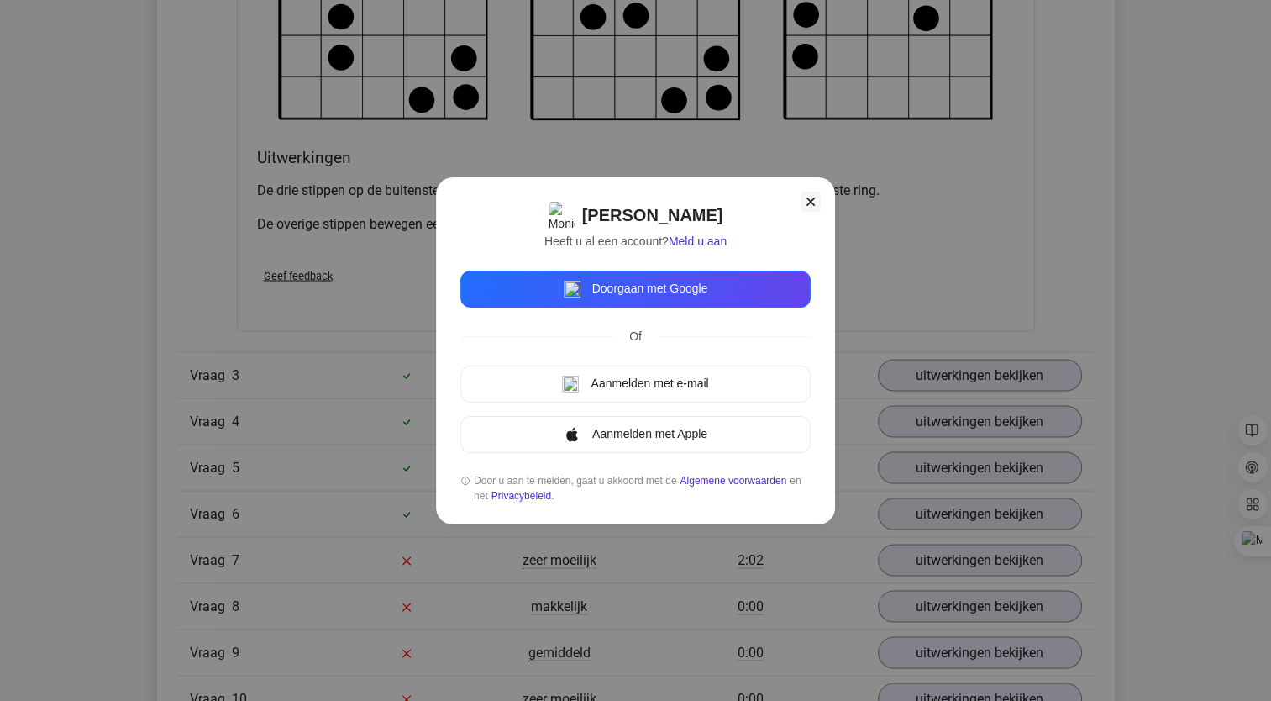
click at [813, 201] on icon at bounding box center [810, 201] width 17 height 17
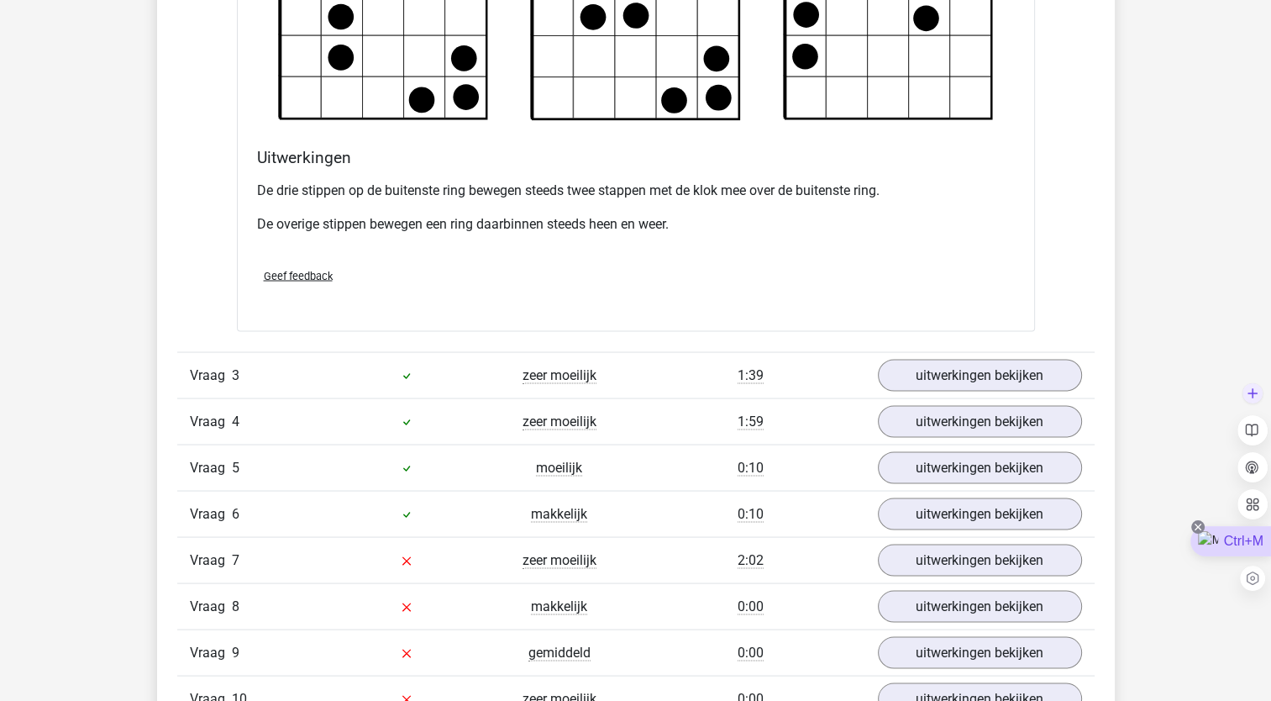
click at [1196, 527] on icon at bounding box center [1197, 526] width 13 height 13
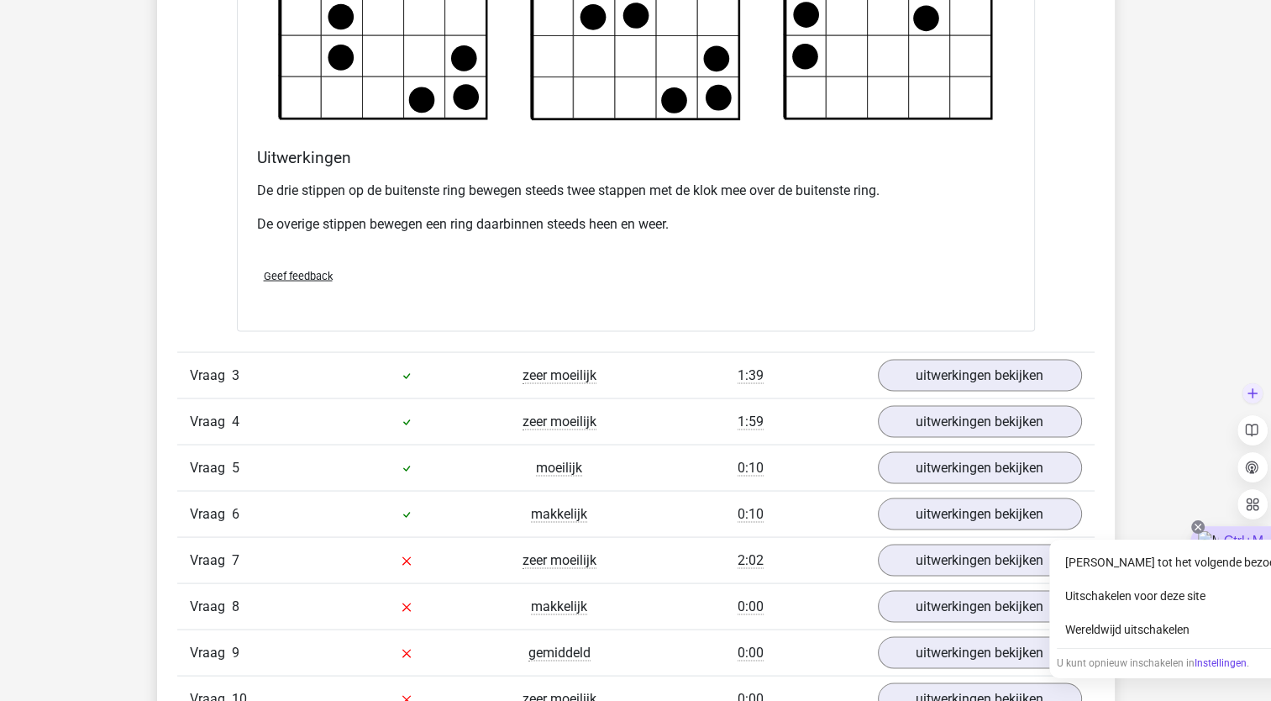
click at [1194, 520] on icon at bounding box center [1197, 526] width 13 height 13
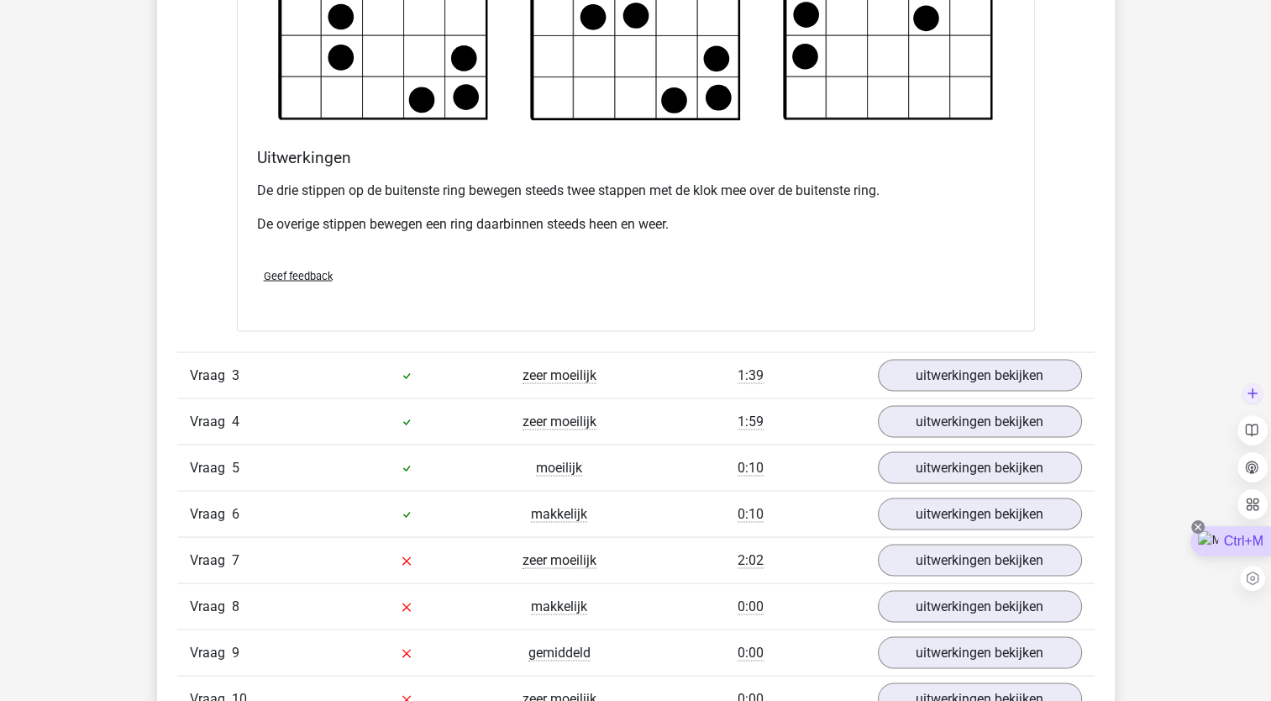
click at [1194, 520] on icon at bounding box center [1197, 526] width 13 height 13
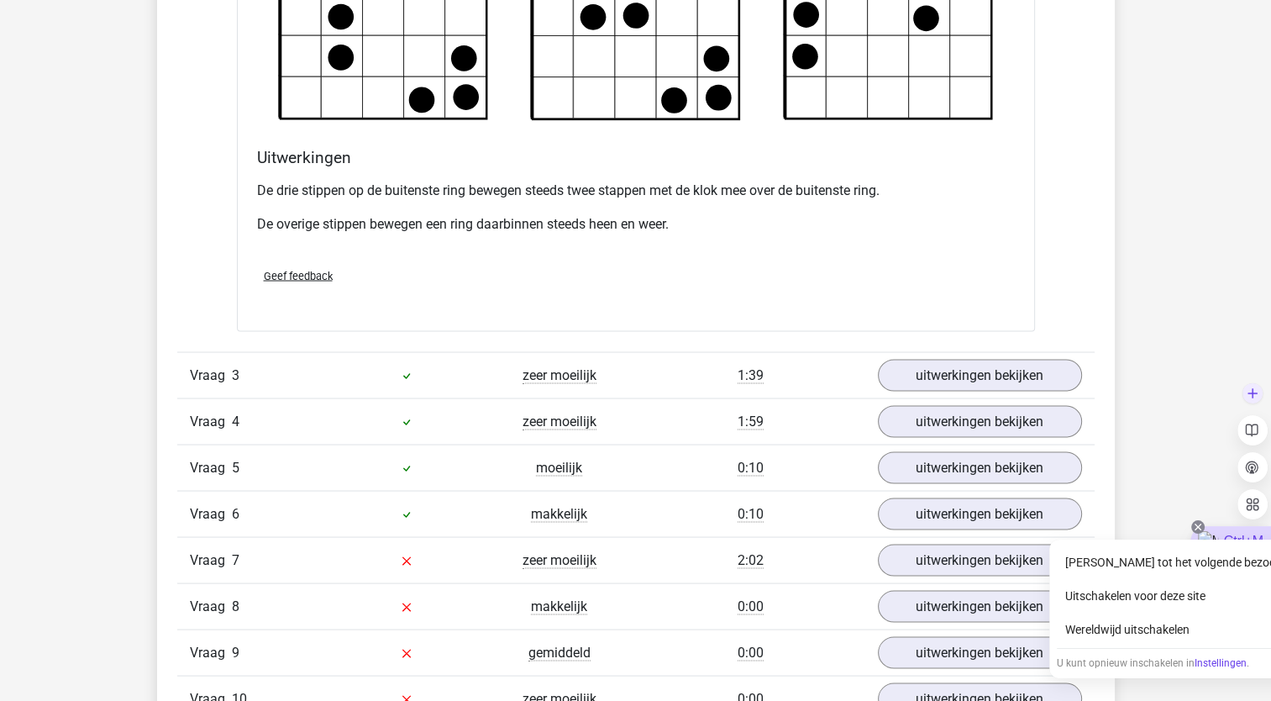
click at [1194, 520] on icon at bounding box center [1197, 526] width 13 height 13
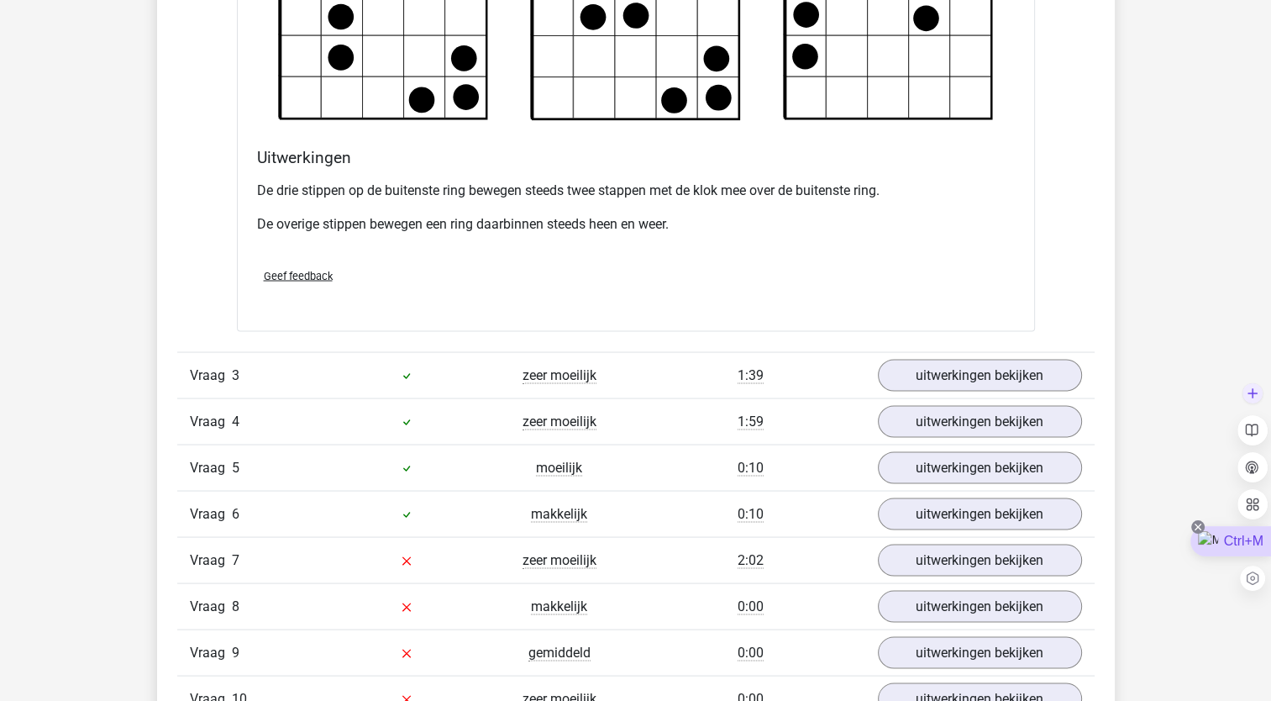
click at [1194, 520] on icon at bounding box center [1197, 526] width 13 height 13
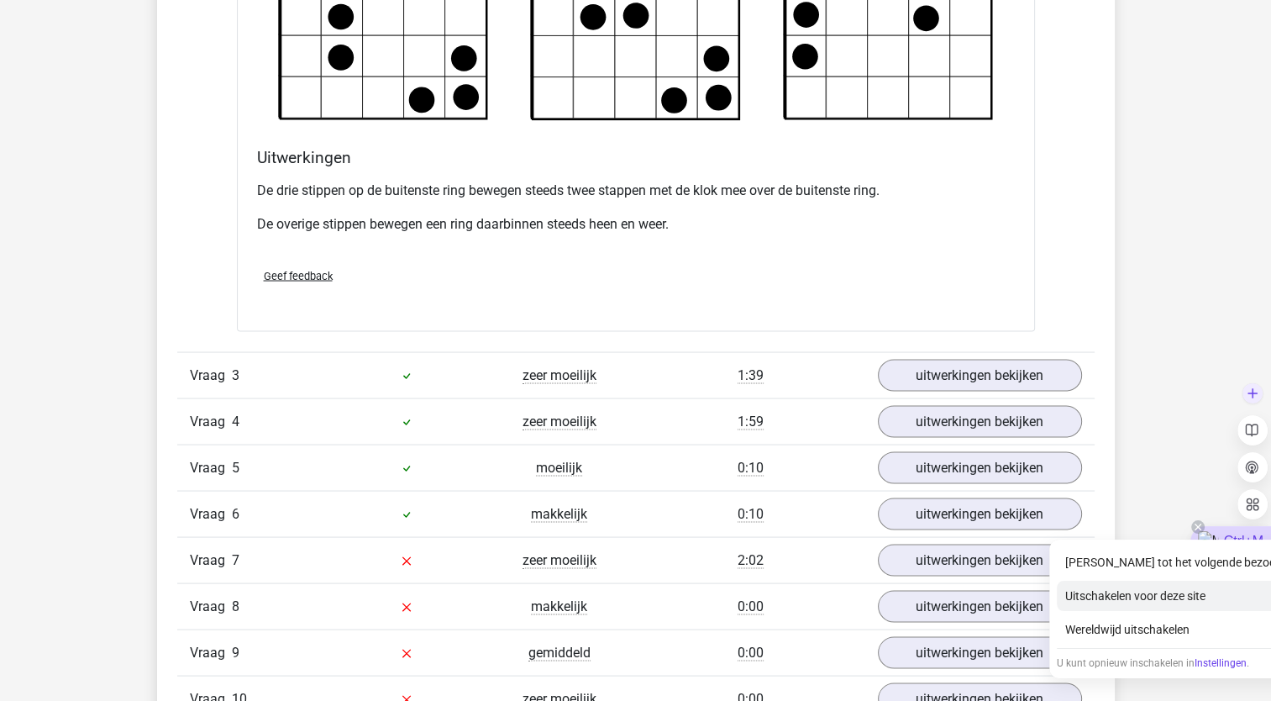
click at [1136, 601] on div "Uitschakelen voor deze site" at bounding box center [1173, 596] width 233 height 30
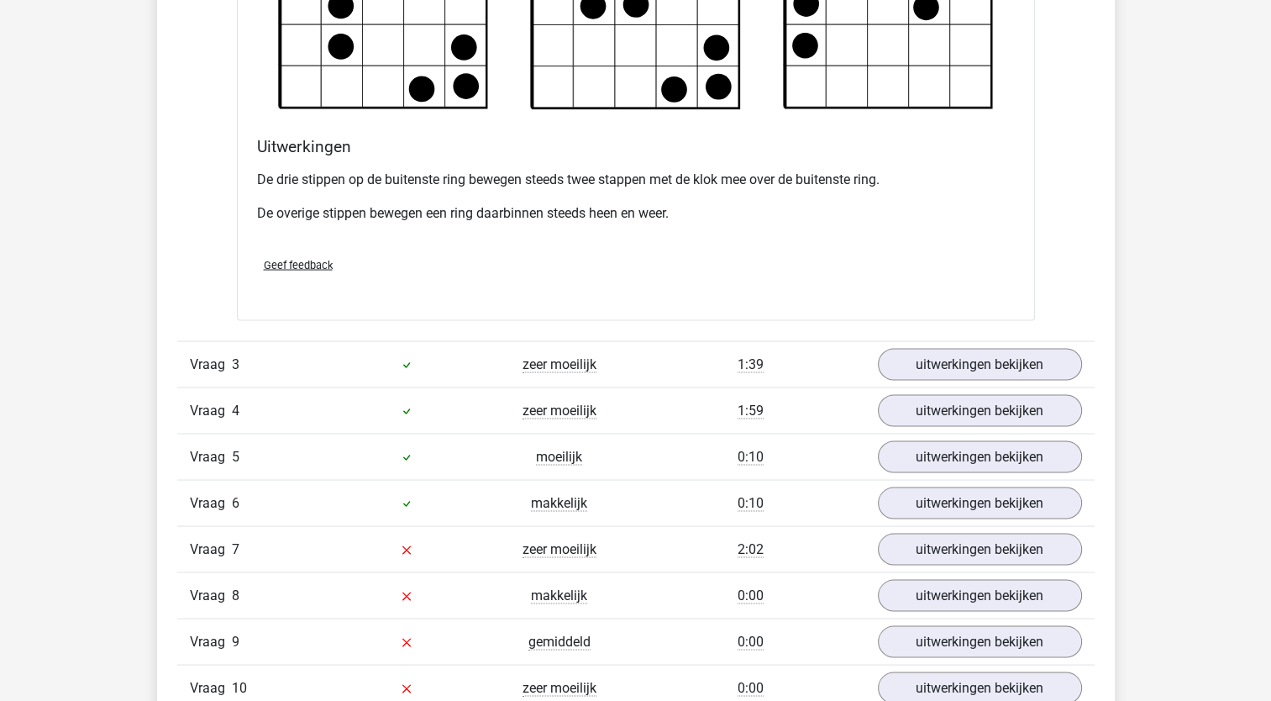
scroll to position [3212, 0]
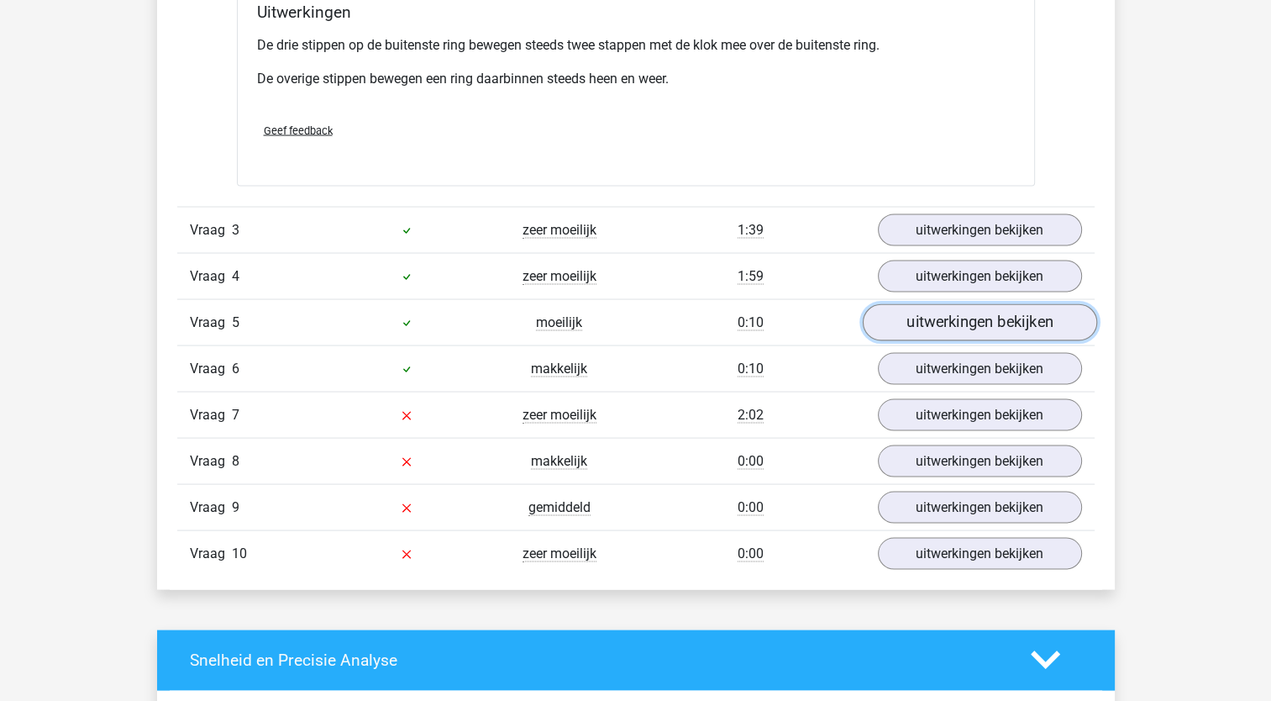
click at [938, 321] on link "uitwerkingen bekijken" at bounding box center [979, 322] width 234 height 37
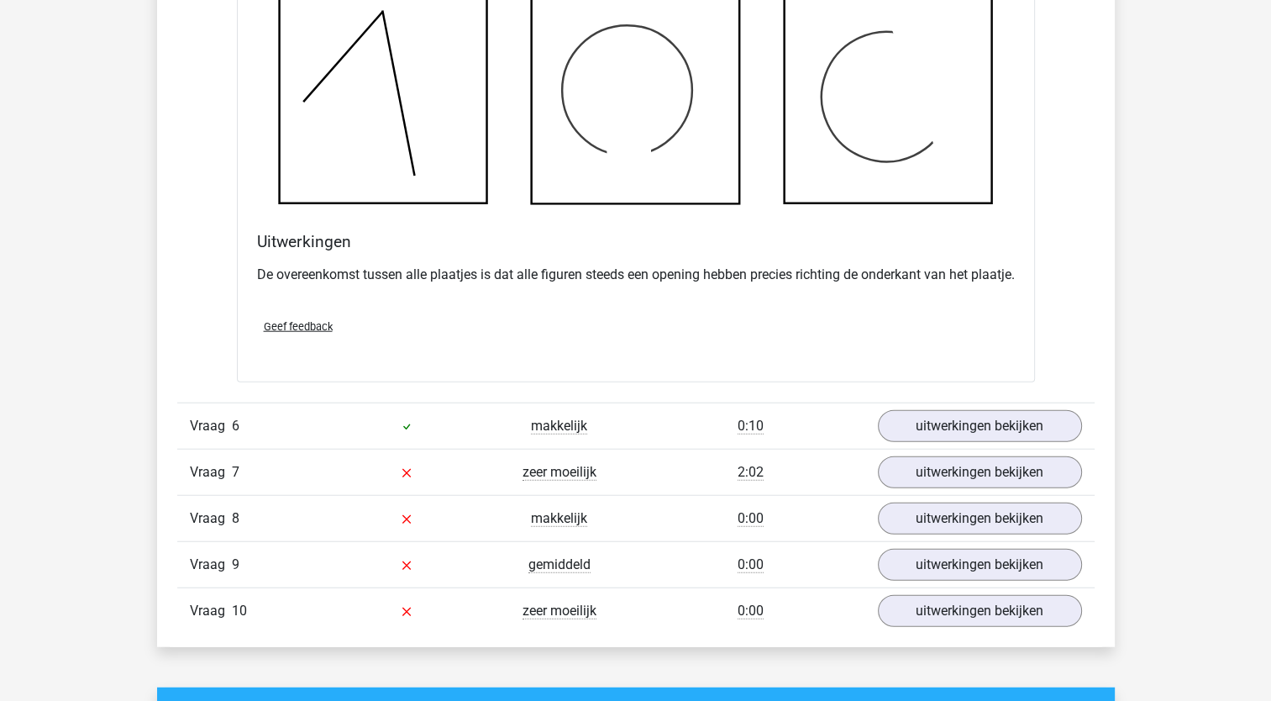
scroll to position [4145, 0]
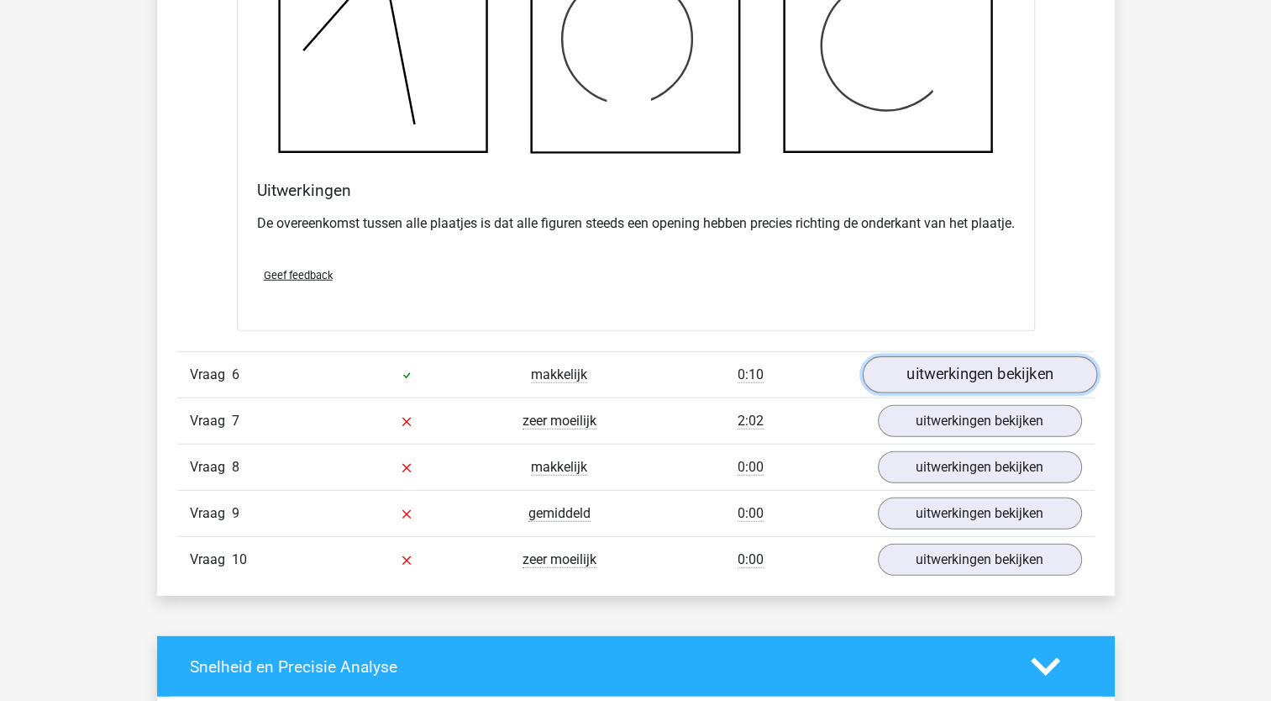
click at [1027, 388] on link "uitwerkingen bekijken" at bounding box center [979, 374] width 234 height 37
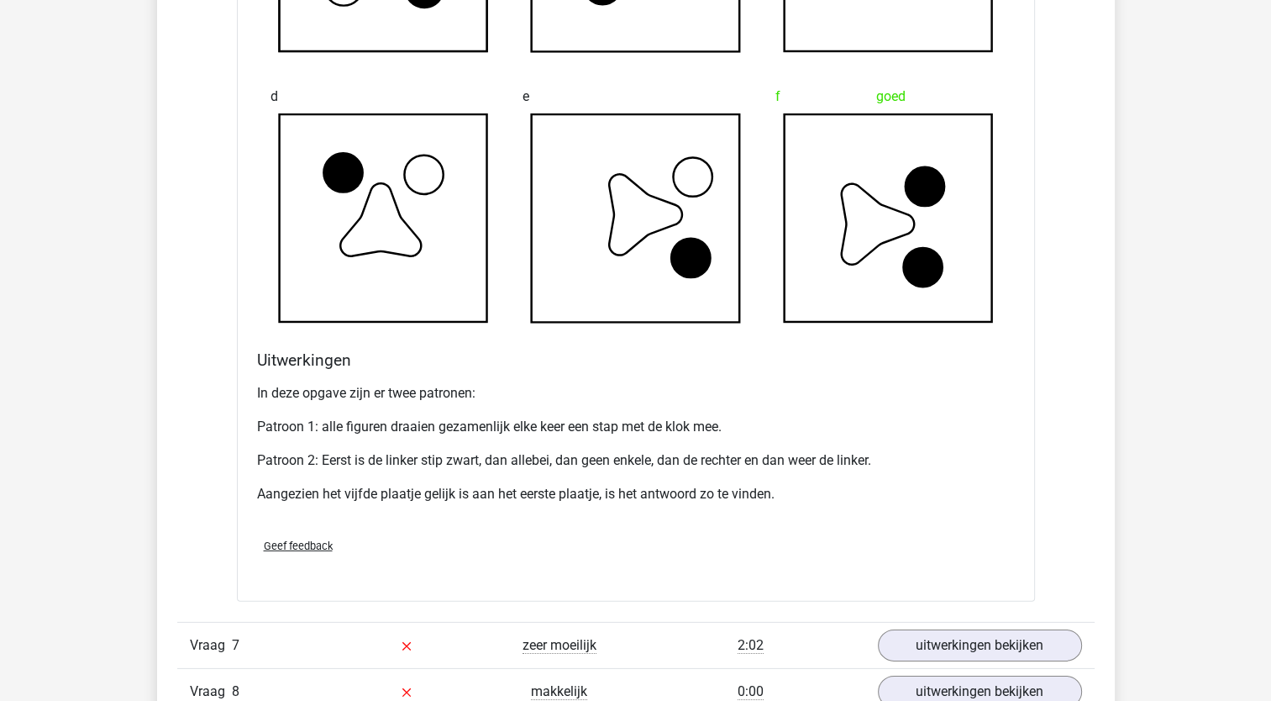
scroll to position [5171, 0]
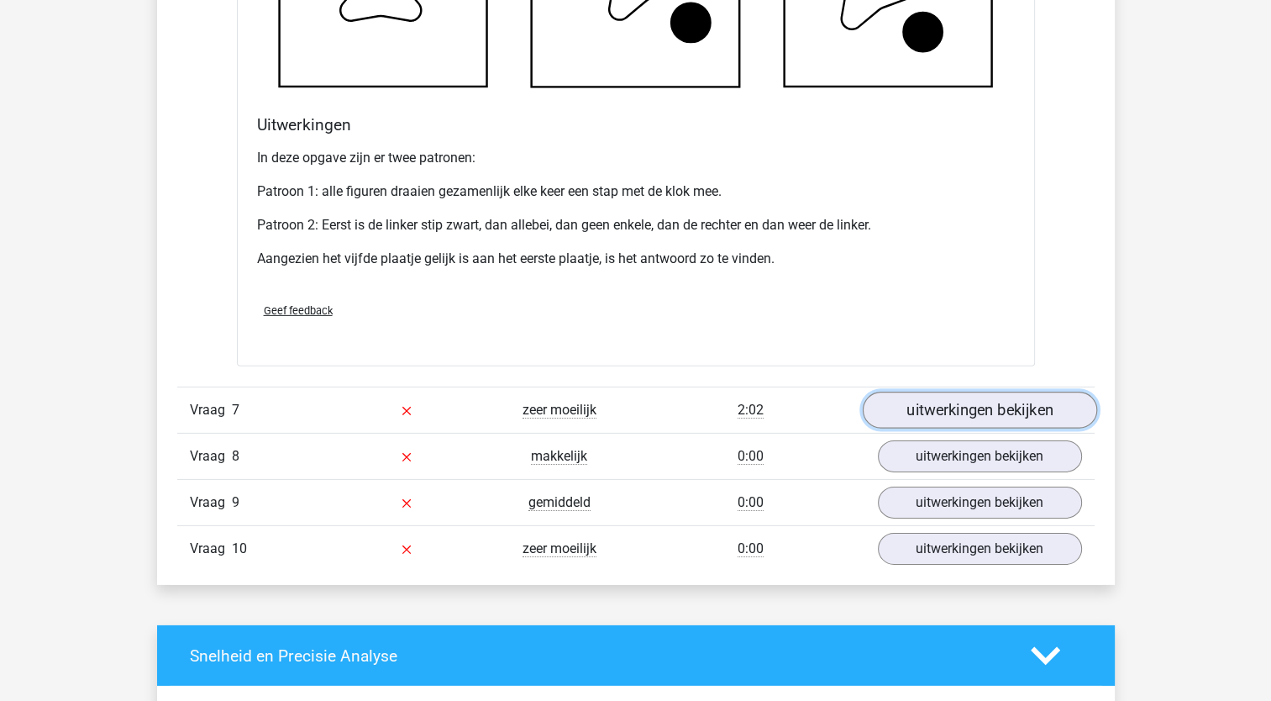
click at [988, 418] on link "uitwerkingen bekijken" at bounding box center [979, 410] width 234 height 37
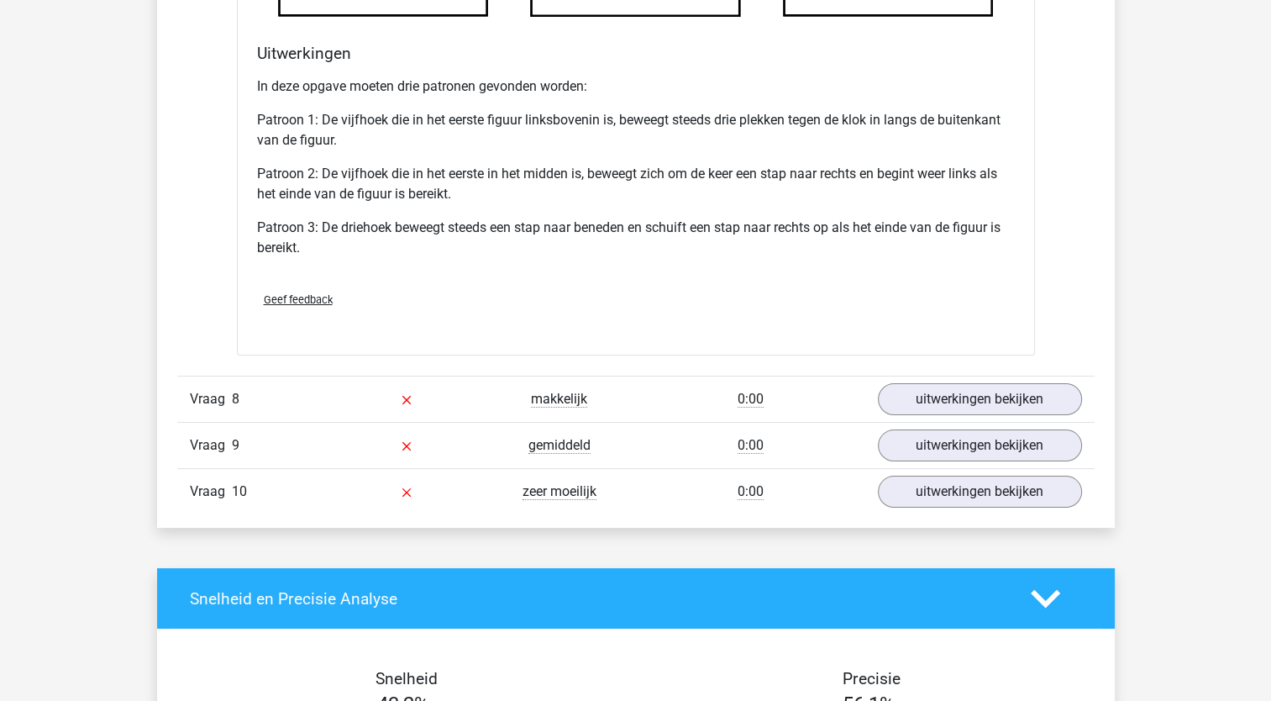
scroll to position [6277, 0]
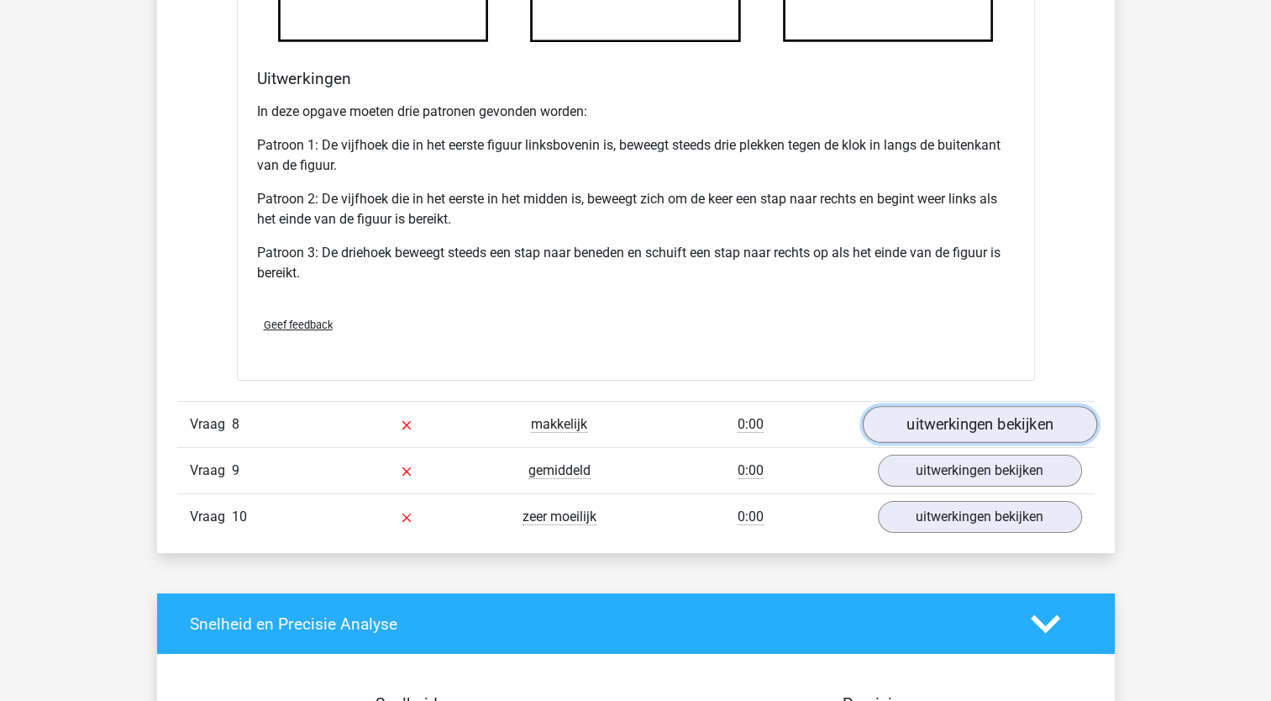
click at [983, 442] on link "uitwerkingen bekijken" at bounding box center [979, 425] width 234 height 37
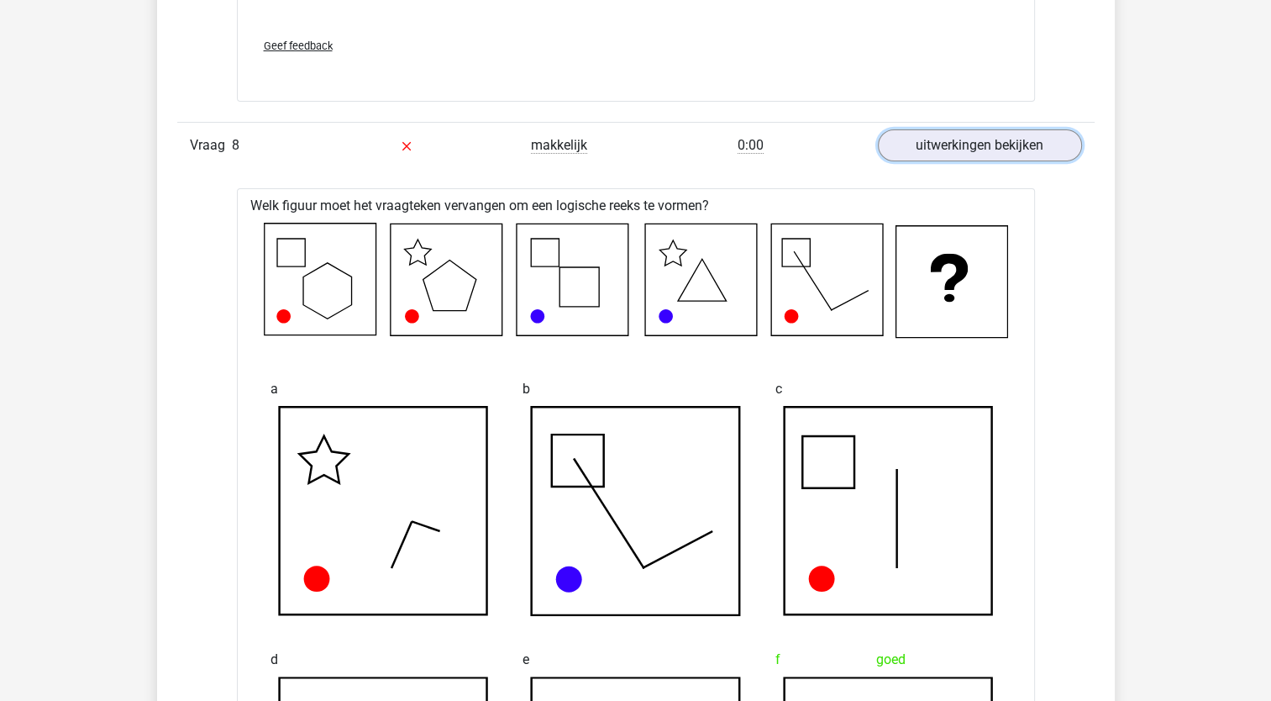
scroll to position [6547, 0]
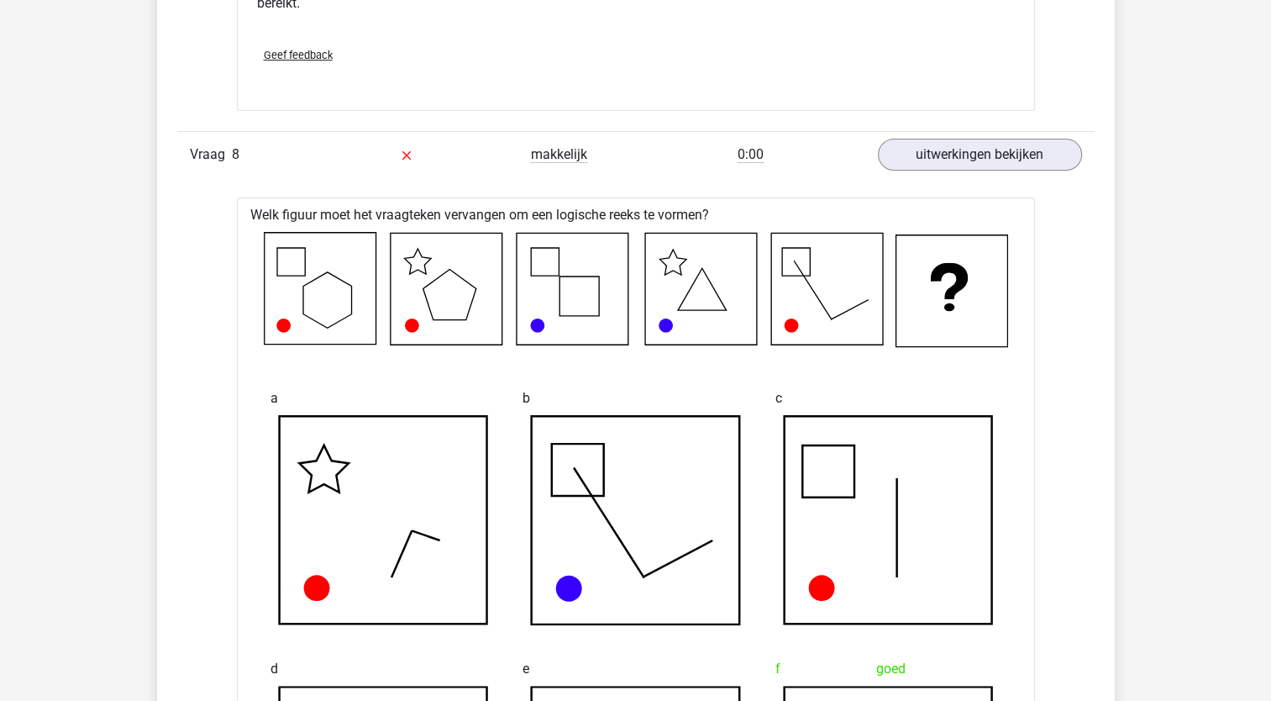
drag, startPoint x: 1279, startPoint y: 512, endPoint x: 1248, endPoint y: 691, distance: 180.7
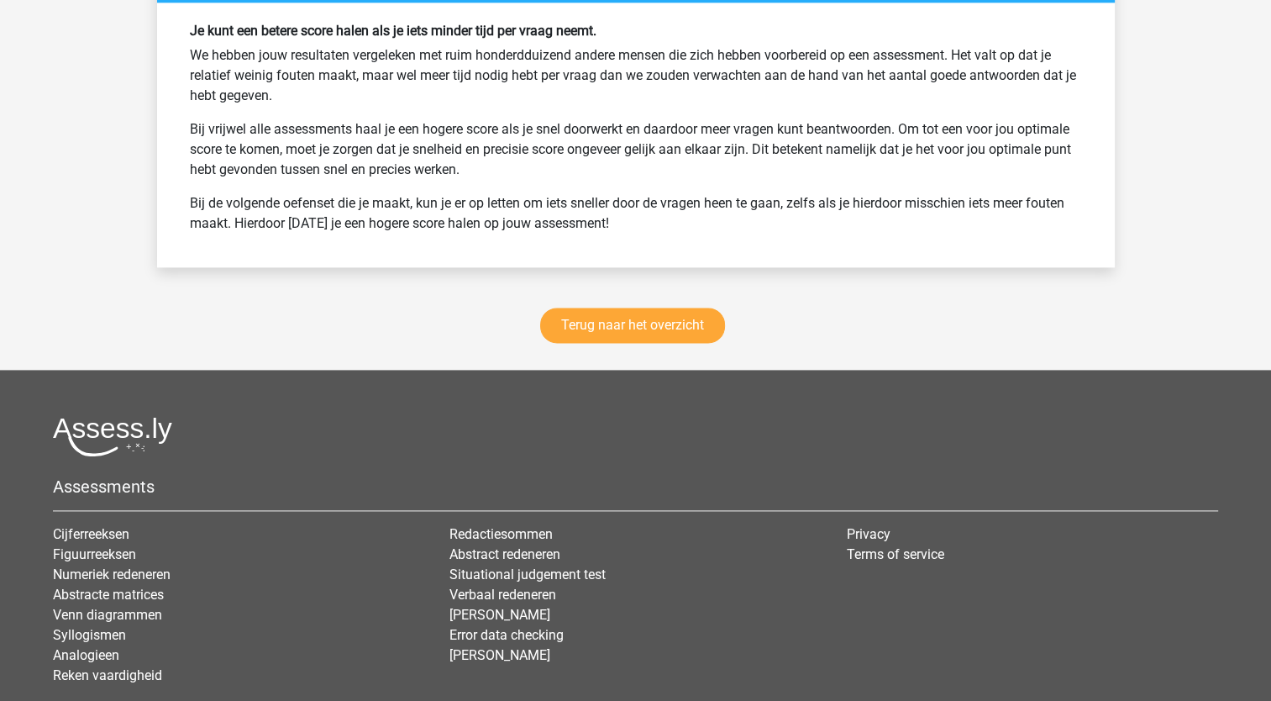
scroll to position [8500, 0]
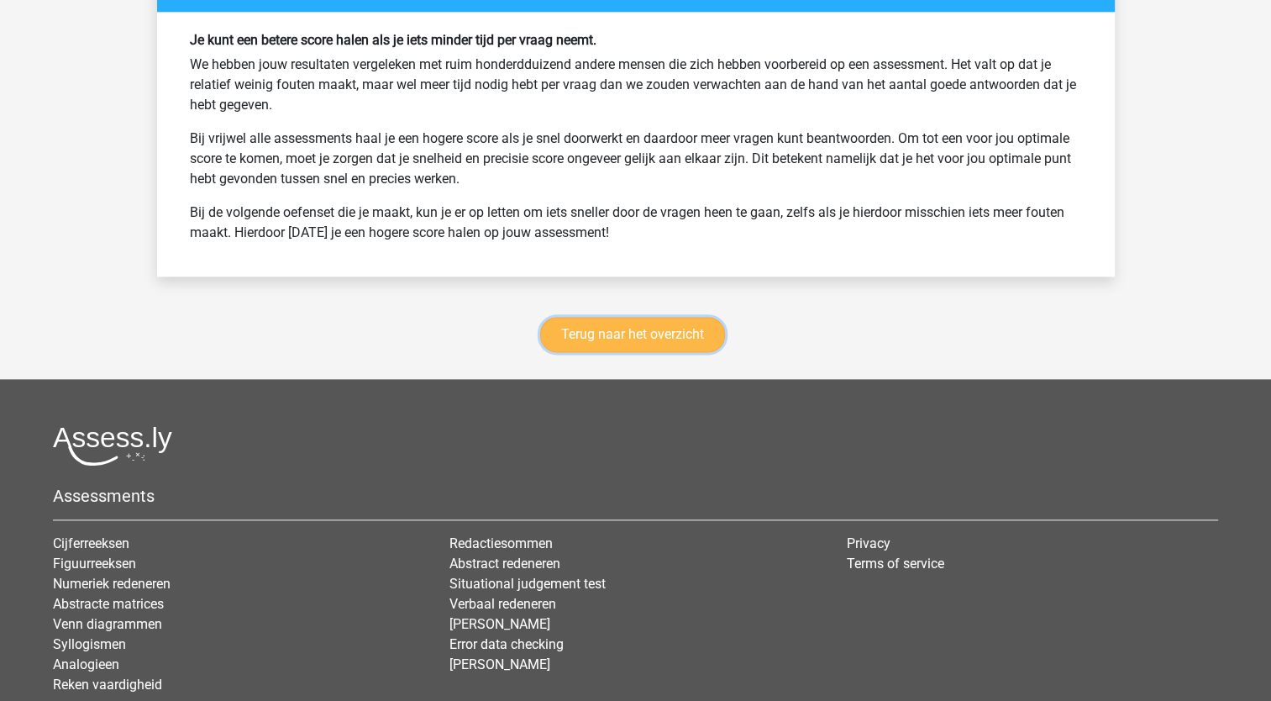
click at [630, 344] on link "Terug naar het overzicht" at bounding box center [632, 334] width 185 height 35
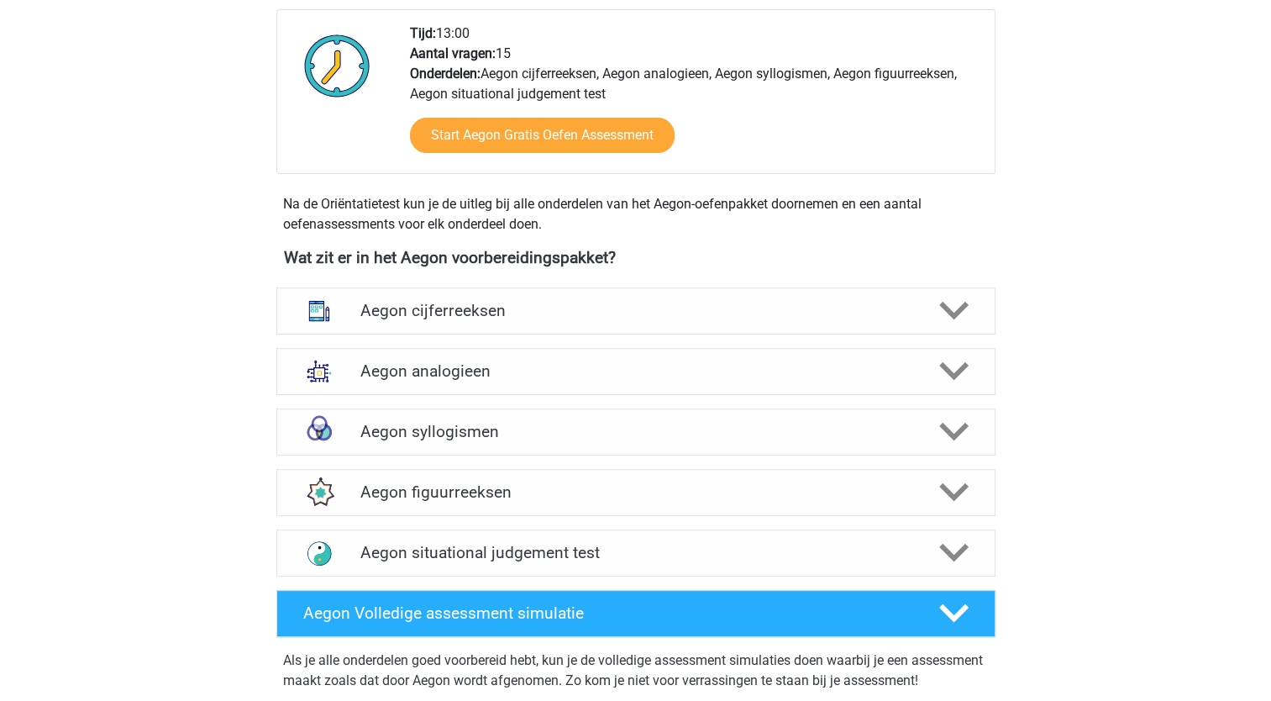
scroll to position [589, 0]
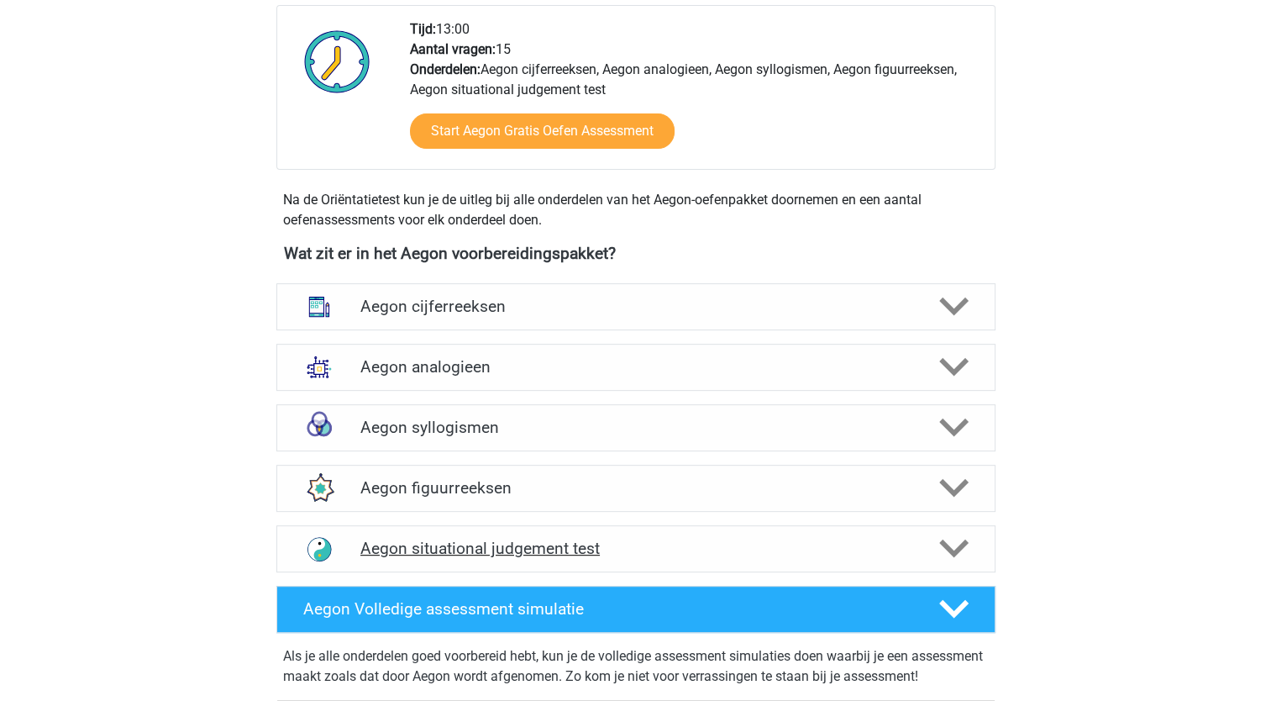
click at [923, 546] on div at bounding box center [951, 547] width 57 height 29
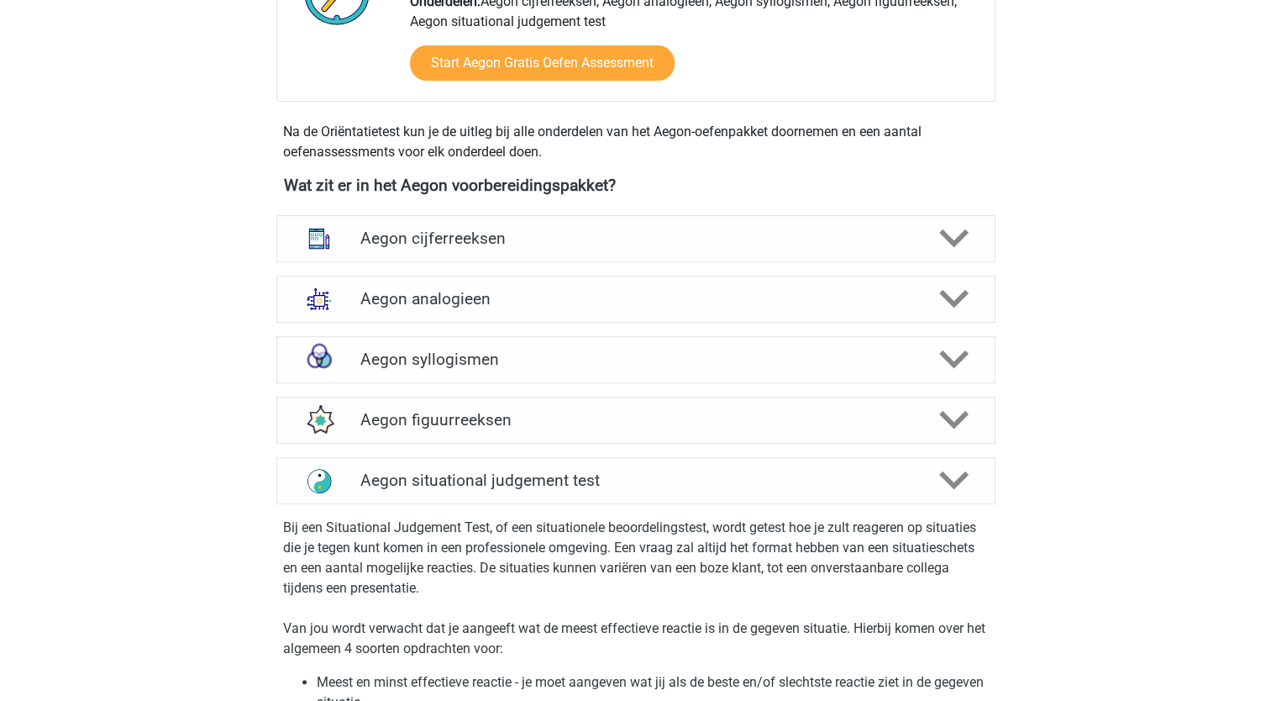
scroll to position [654, 0]
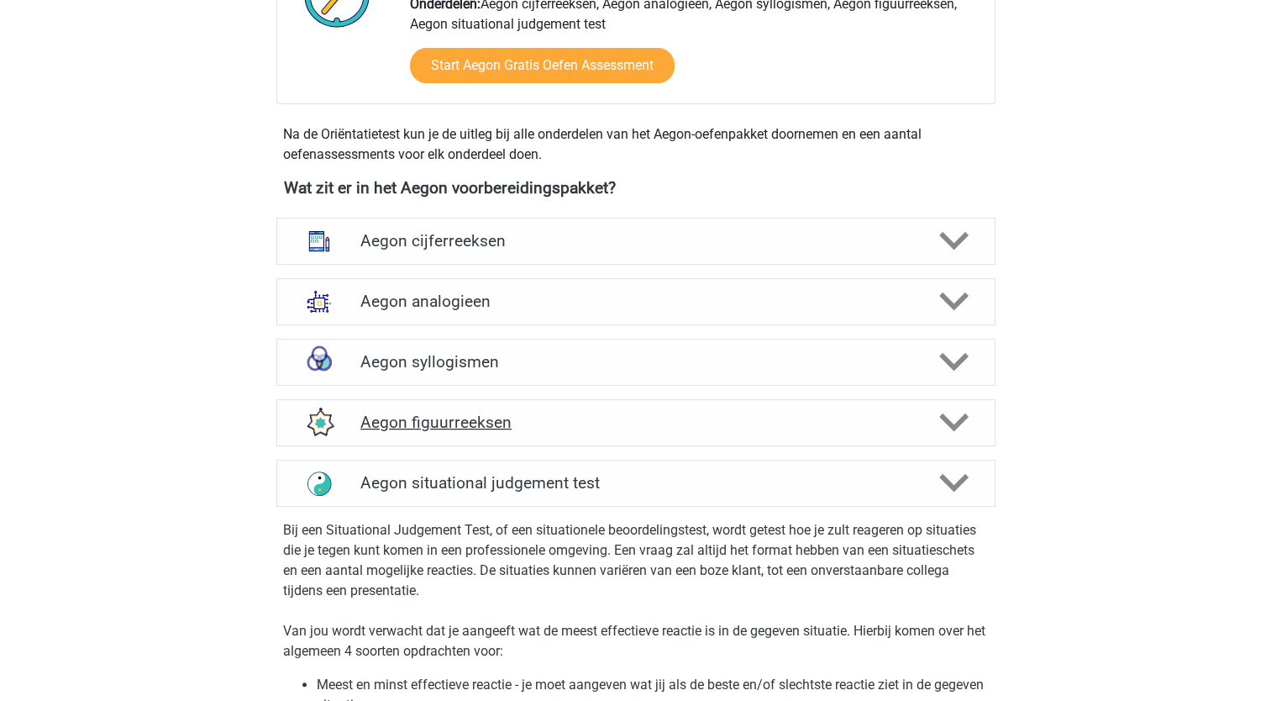
click at [954, 419] on icon at bounding box center [953, 421] width 29 height 29
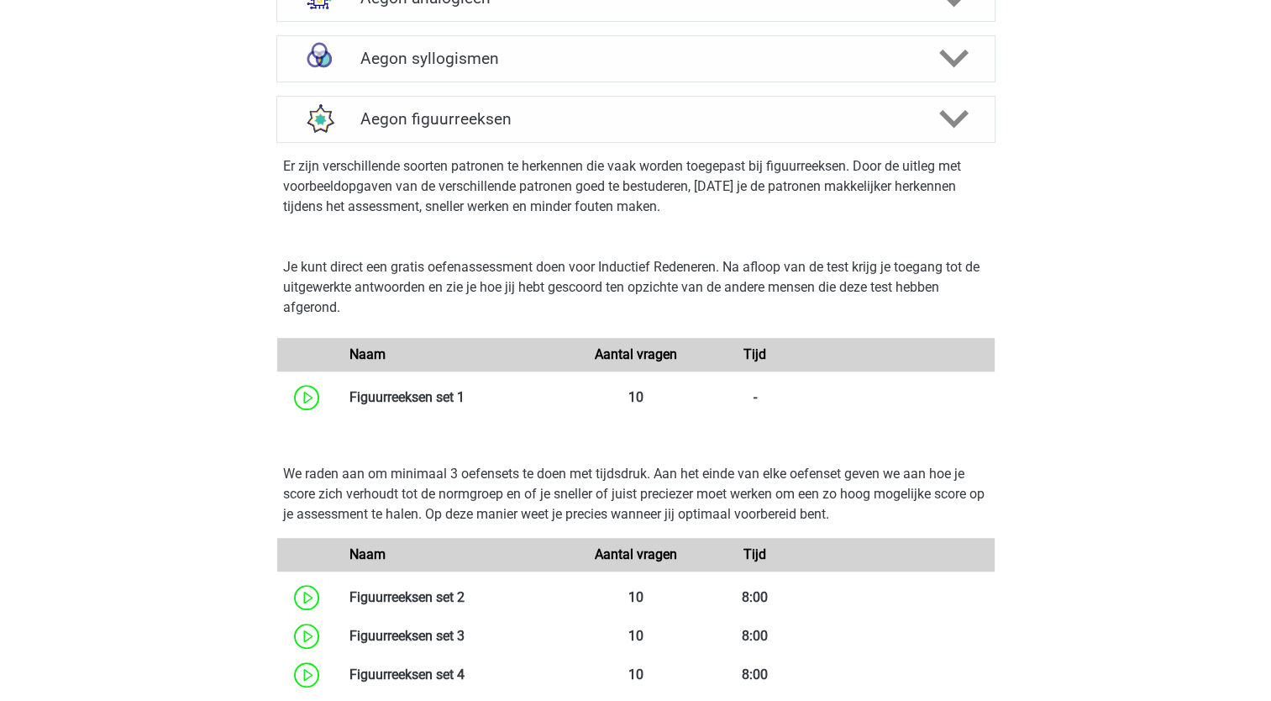
scroll to position [962, 0]
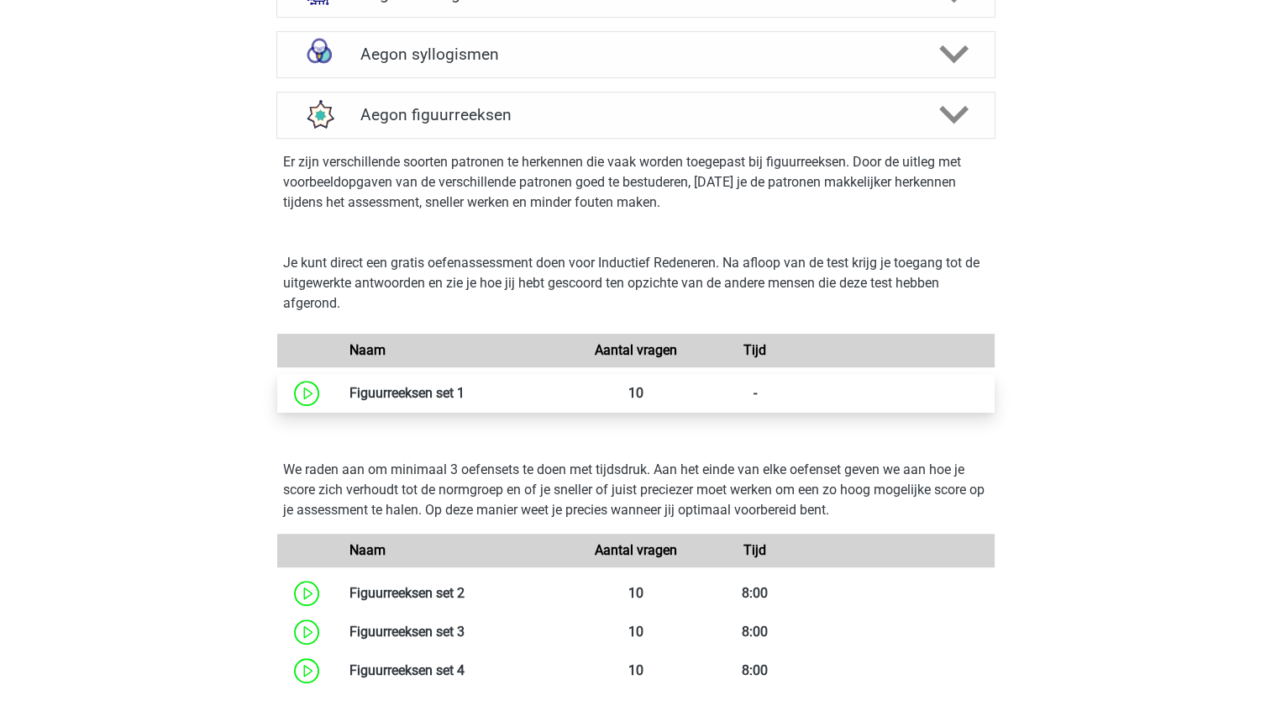
click at [465, 400] on link at bounding box center [465, 393] width 0 height 16
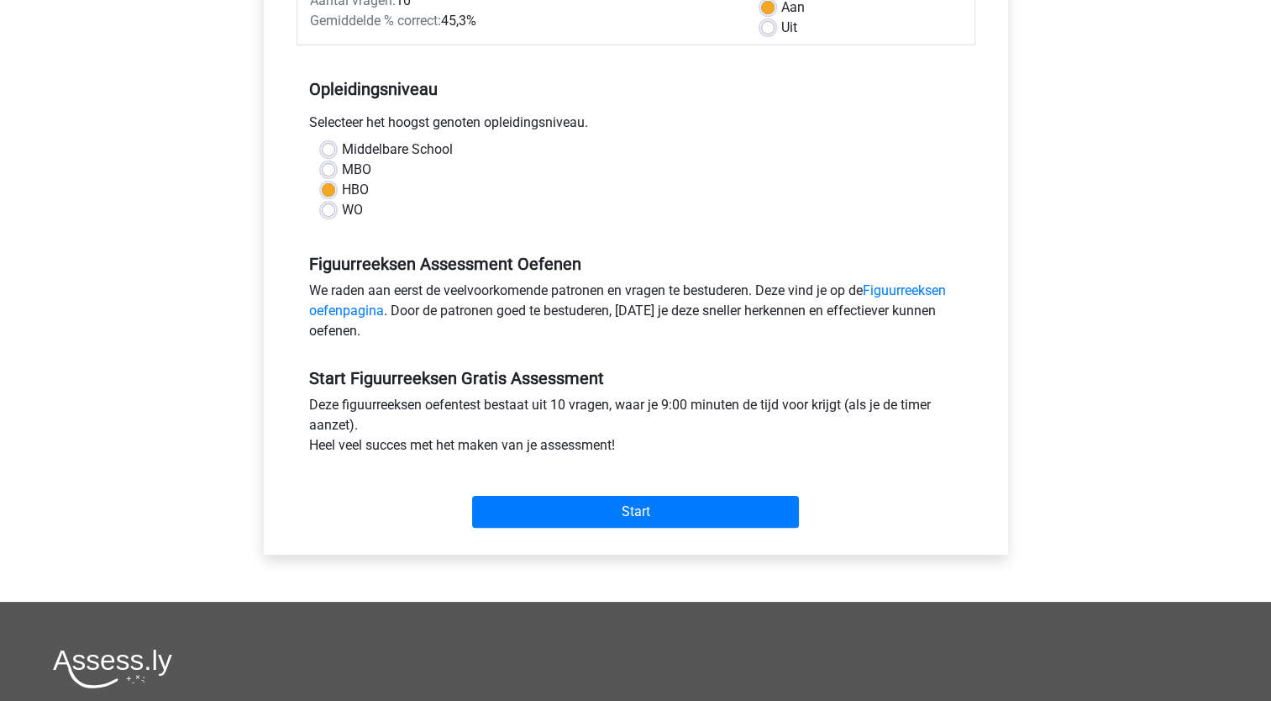
scroll to position [286, 0]
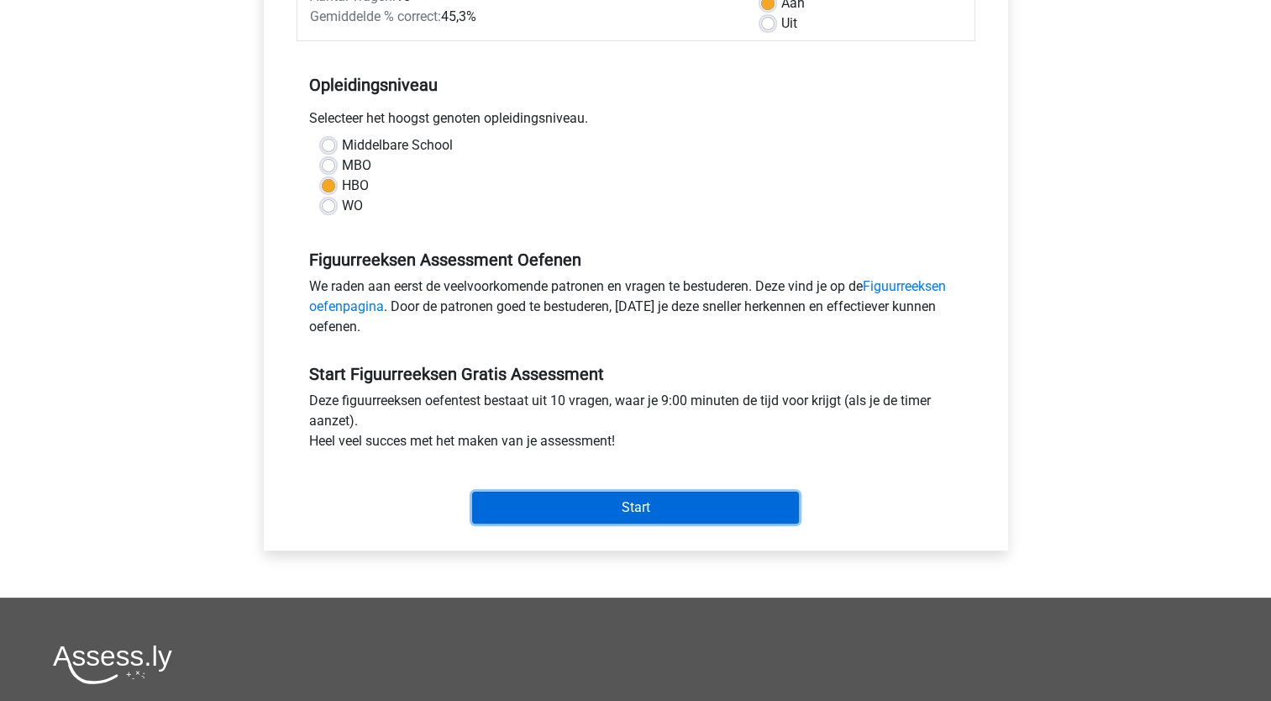
click at [742, 501] on input "Start" at bounding box center [635, 507] width 327 height 32
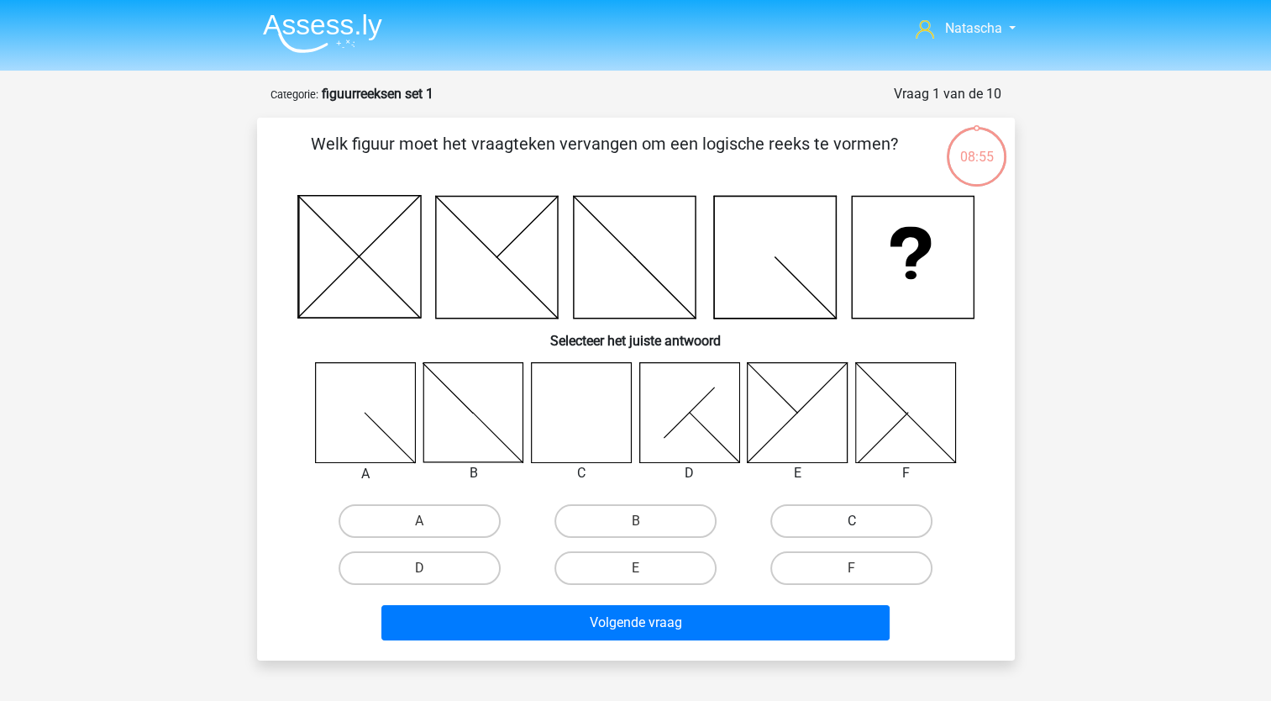
click at [845, 506] on label "C" at bounding box center [851, 521] width 162 height 34
click at [852, 521] on input "C" at bounding box center [857, 526] width 11 height 11
radio input "true"
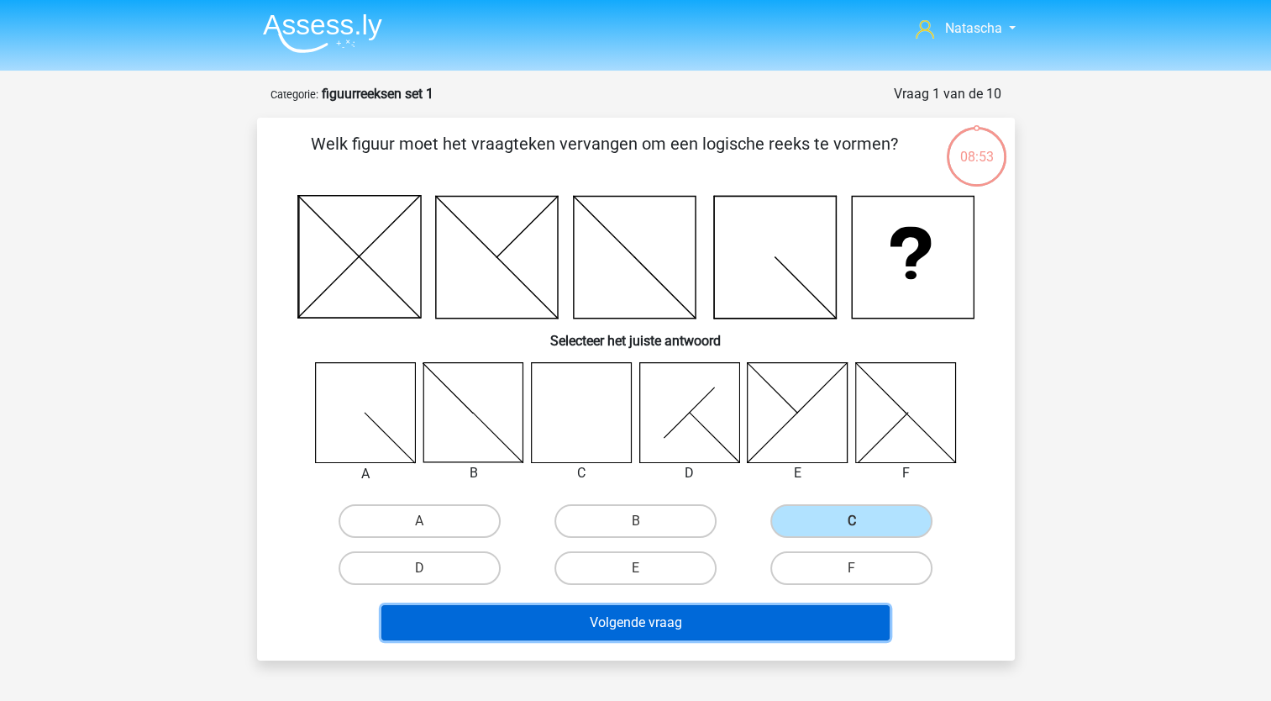
click at [602, 614] on button "Volgende vraag" at bounding box center [635, 622] width 508 height 35
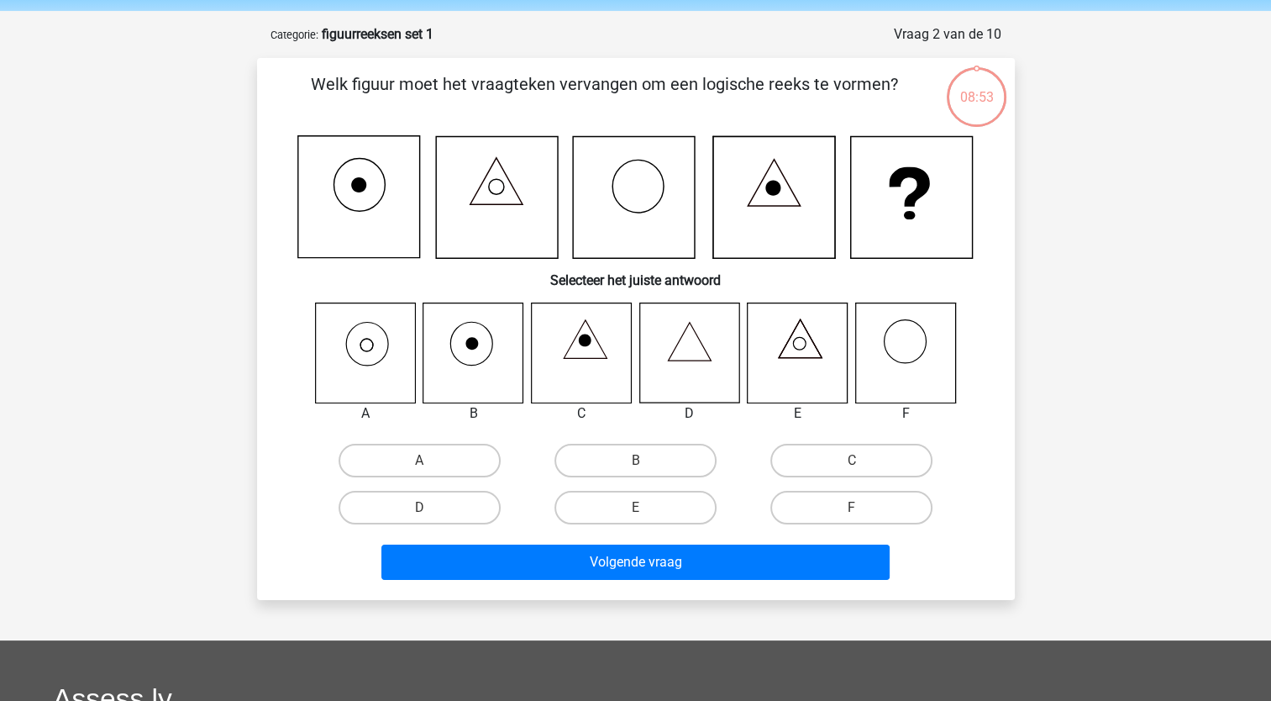
scroll to position [84, 0]
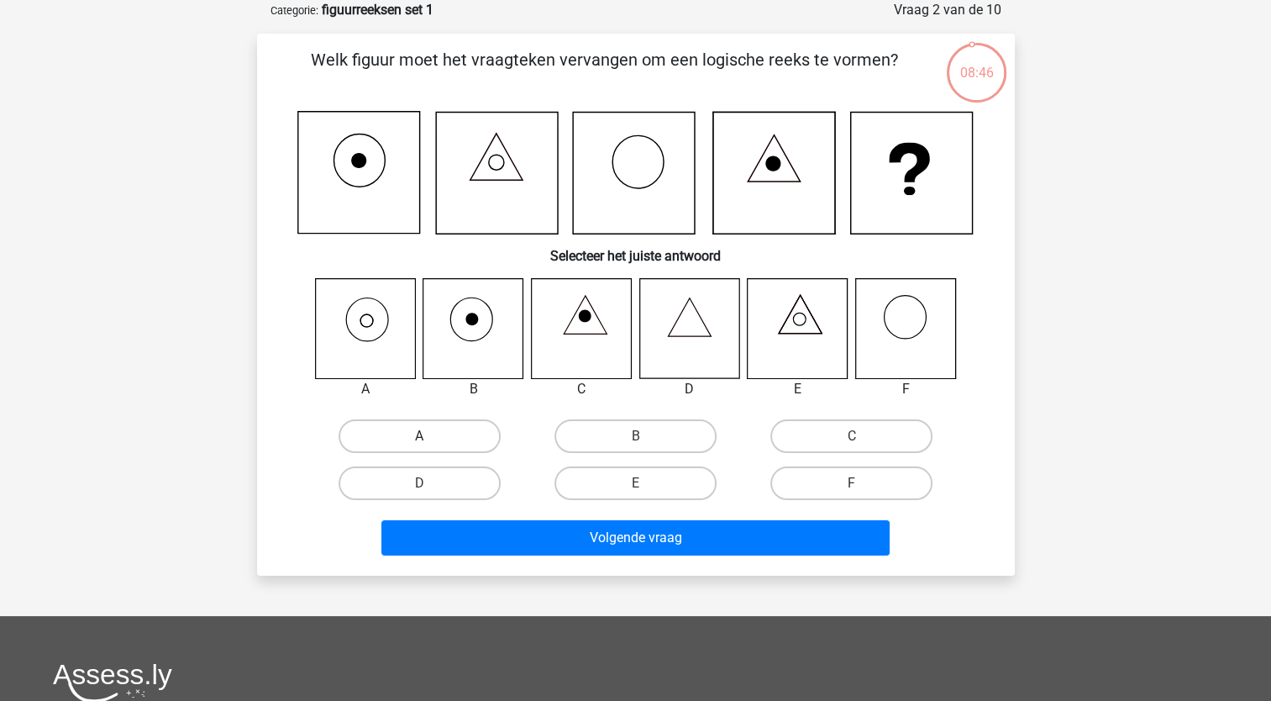
click at [384, 444] on label "A" at bounding box center [420, 436] width 162 height 34
click at [419, 444] on input "A" at bounding box center [424, 441] width 11 height 11
radio input "true"
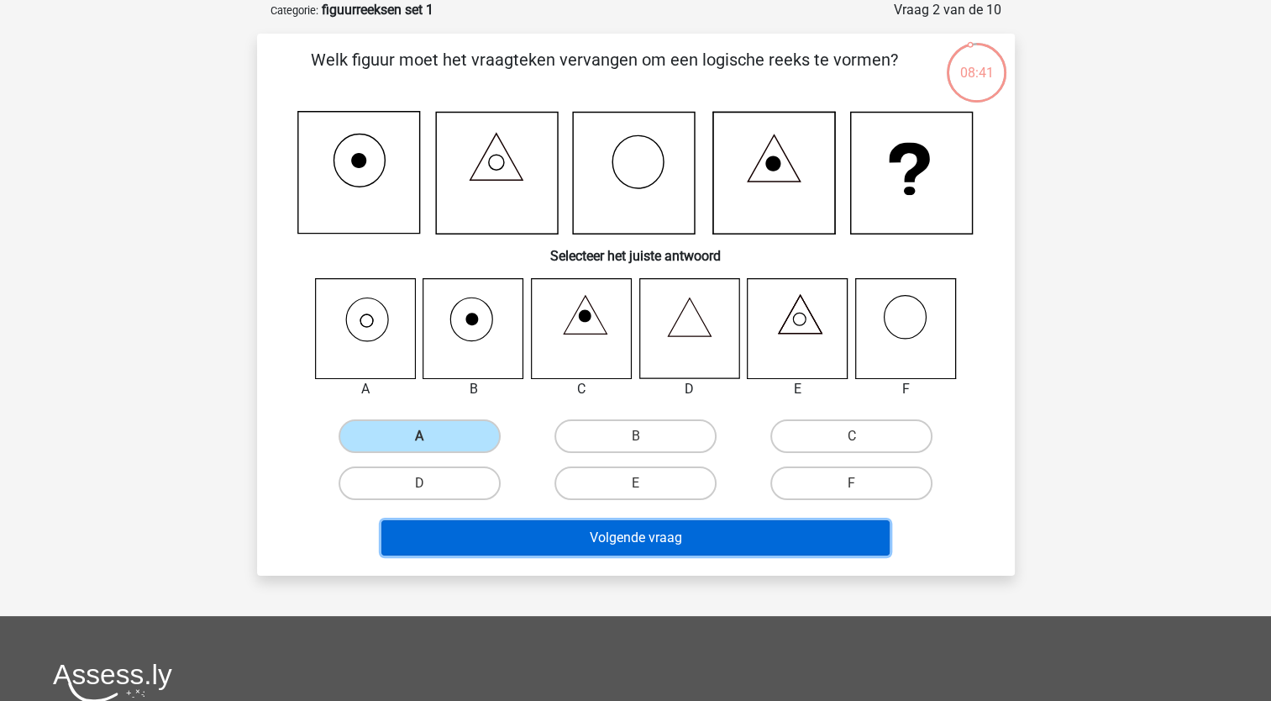
click at [471, 539] on button "Volgende vraag" at bounding box center [635, 537] width 508 height 35
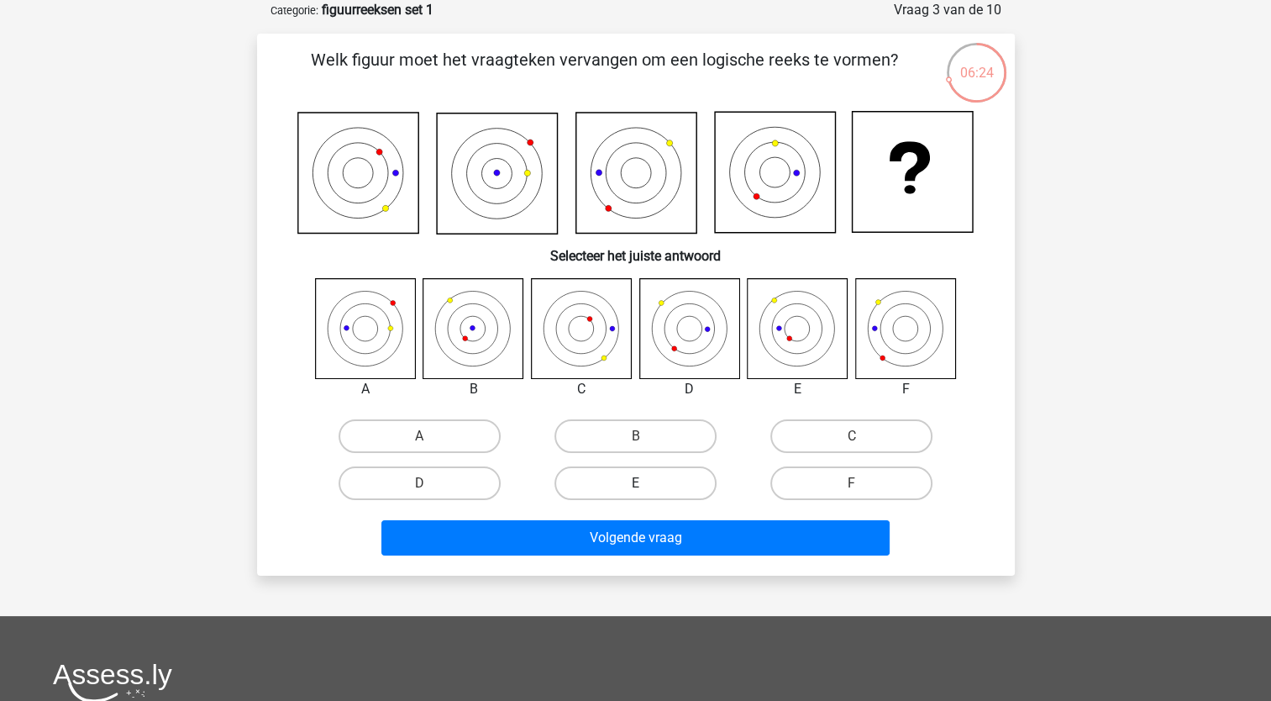
click at [655, 482] on label "E" at bounding box center [635, 483] width 162 height 34
click at [646, 483] on input "E" at bounding box center [640, 488] width 11 height 11
radio input "true"
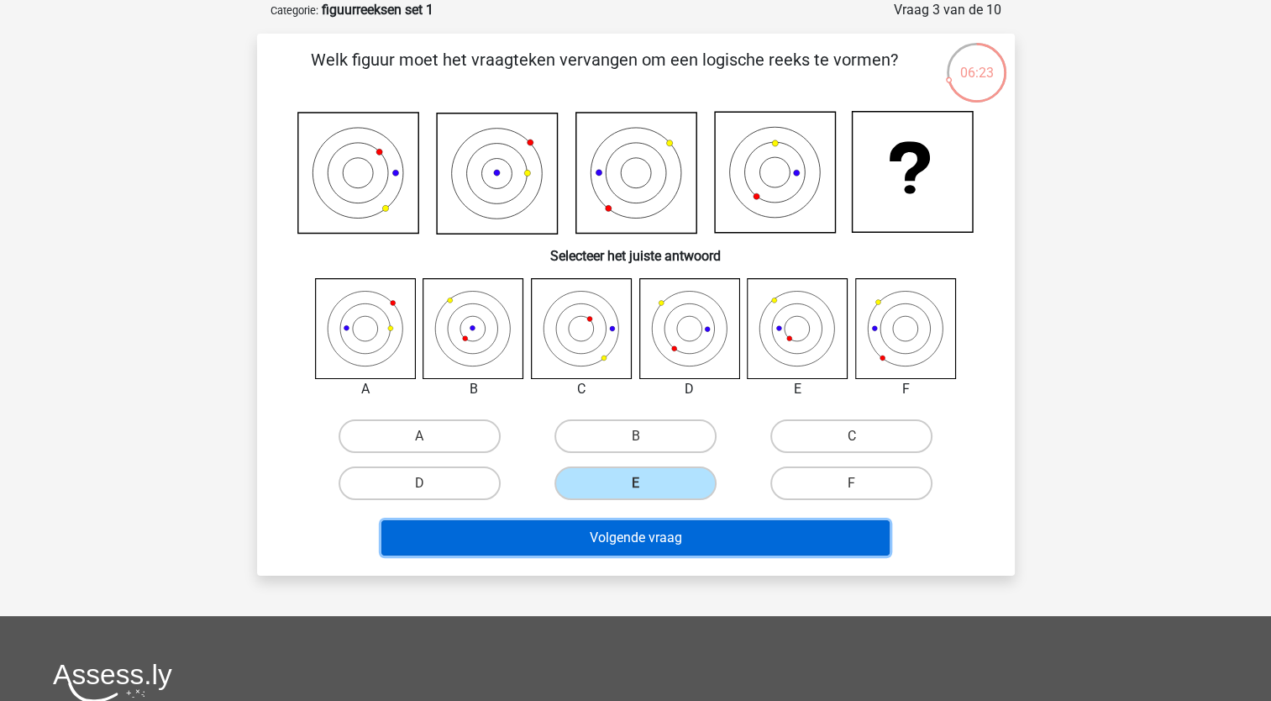
click at [626, 542] on button "Volgende vraag" at bounding box center [635, 537] width 508 height 35
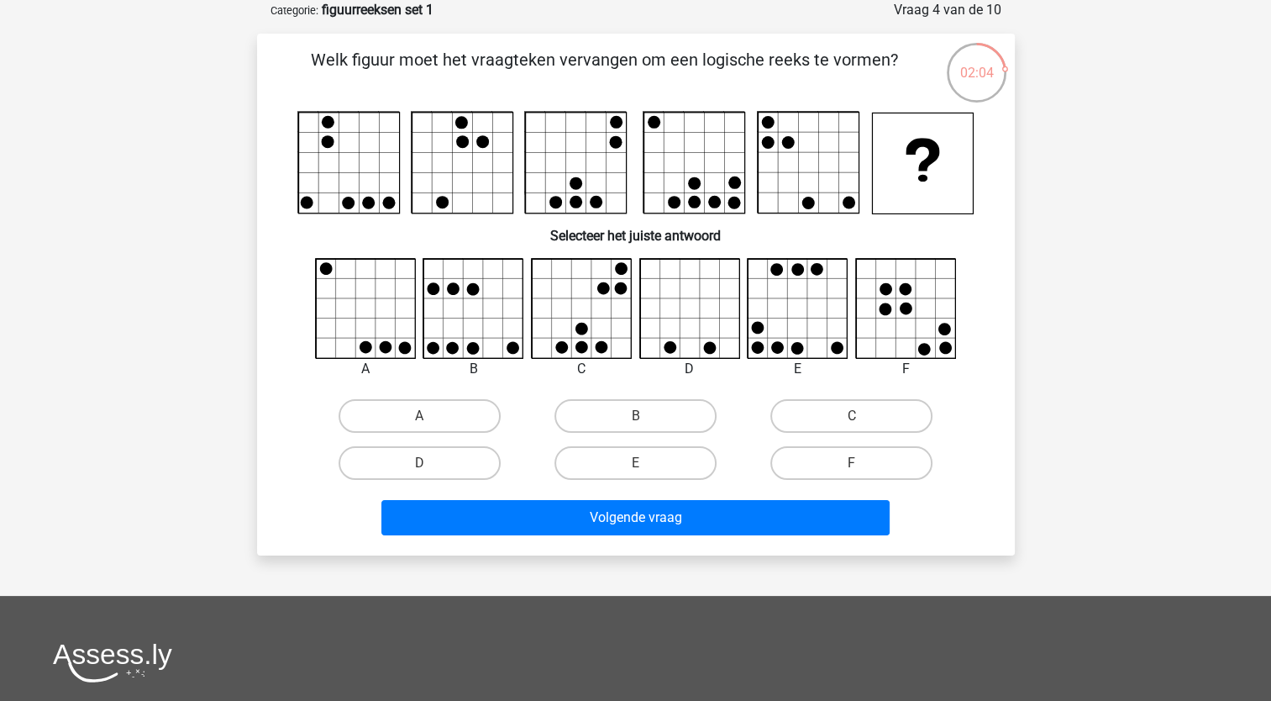
click at [862, 416] on input "C" at bounding box center [857, 421] width 11 height 11
radio input "true"
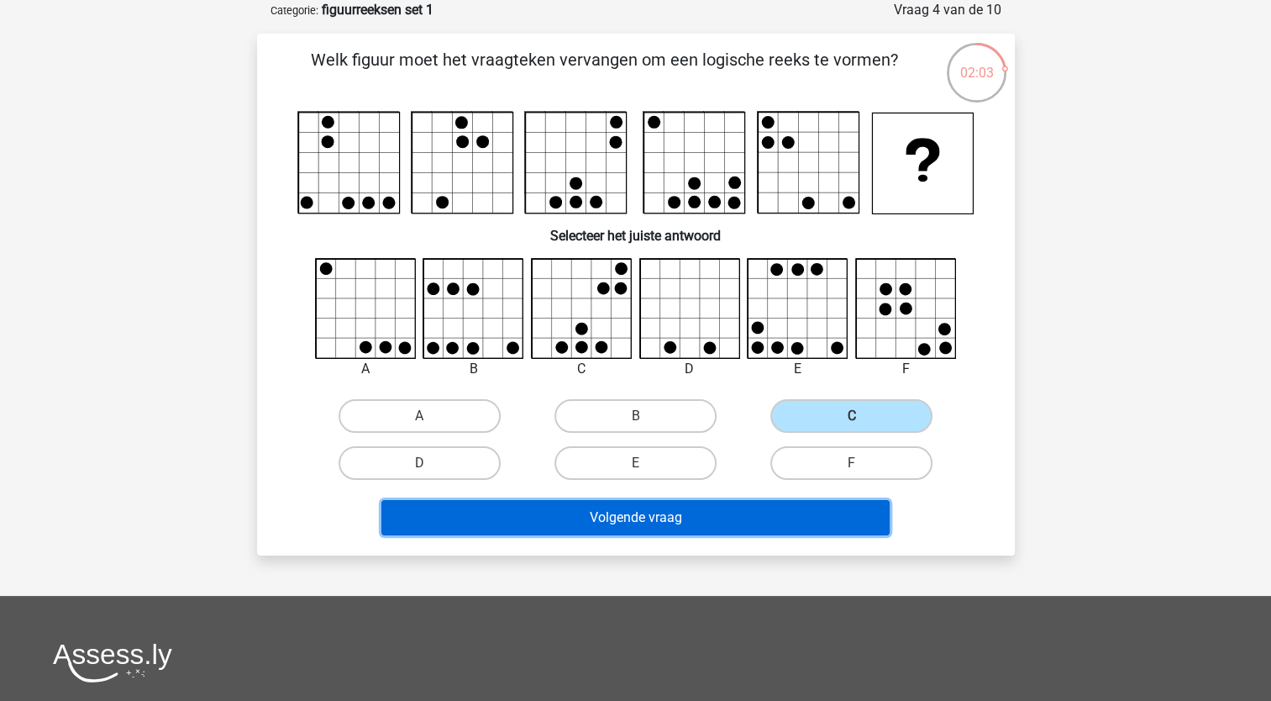
click at [770, 502] on button "Volgende vraag" at bounding box center [635, 517] width 508 height 35
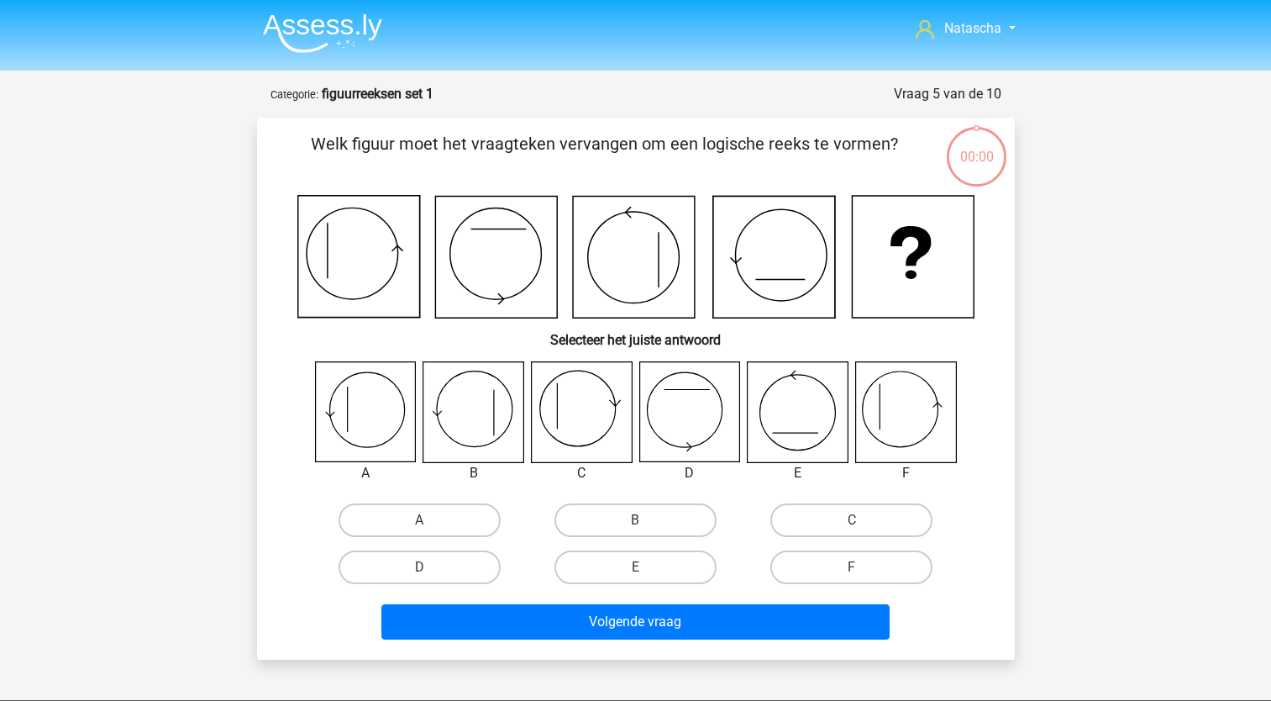
scroll to position [84, 0]
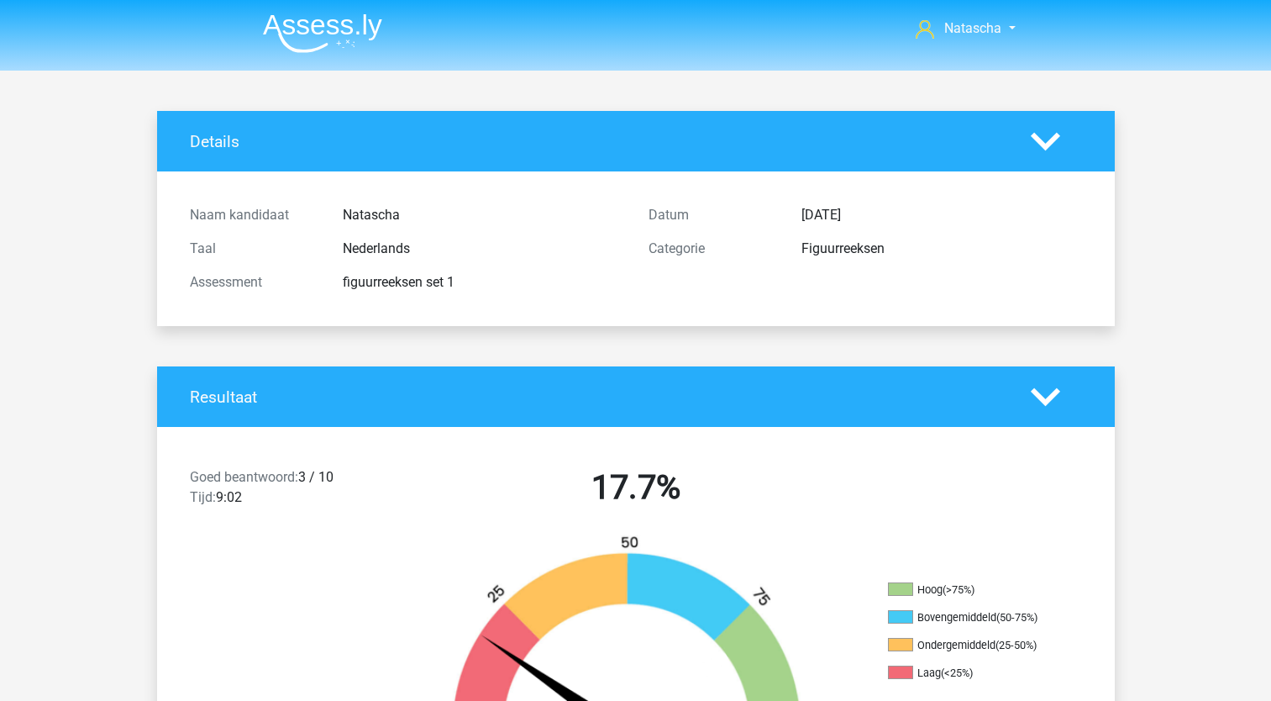
click at [816, 421] on div "Resultaat" at bounding box center [636, 396] width 958 height 60
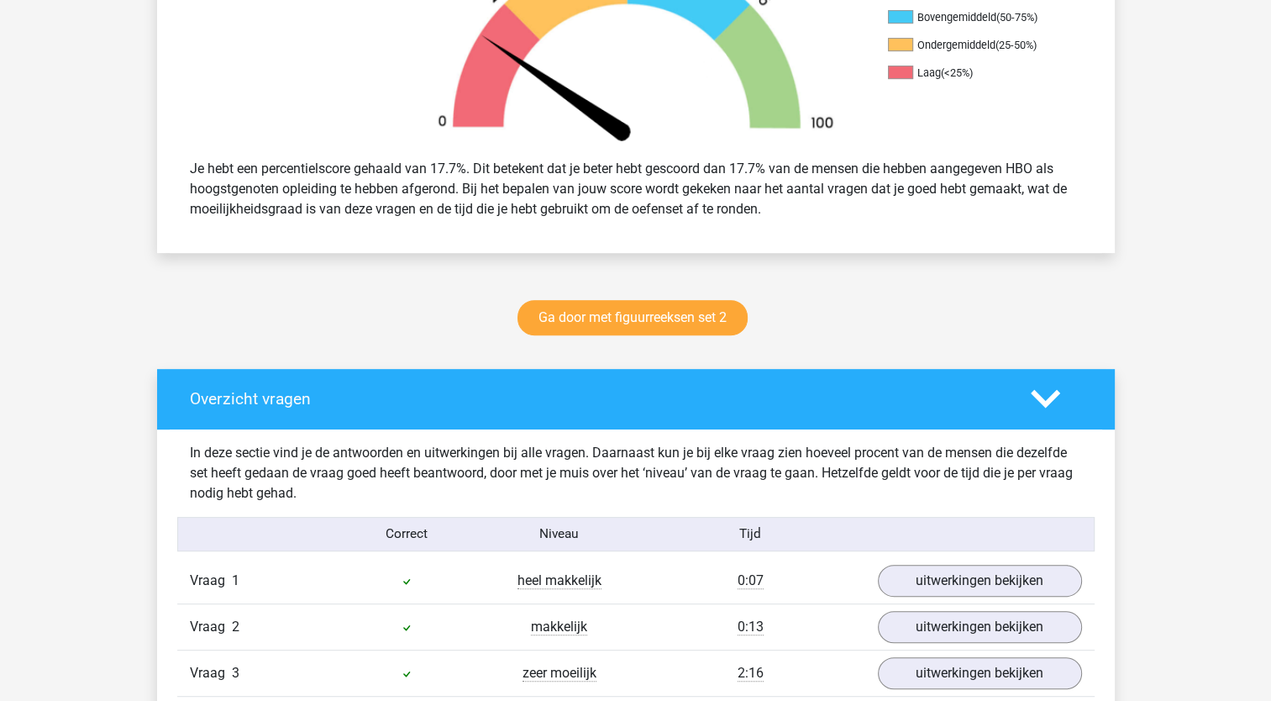
scroll to position [941, 0]
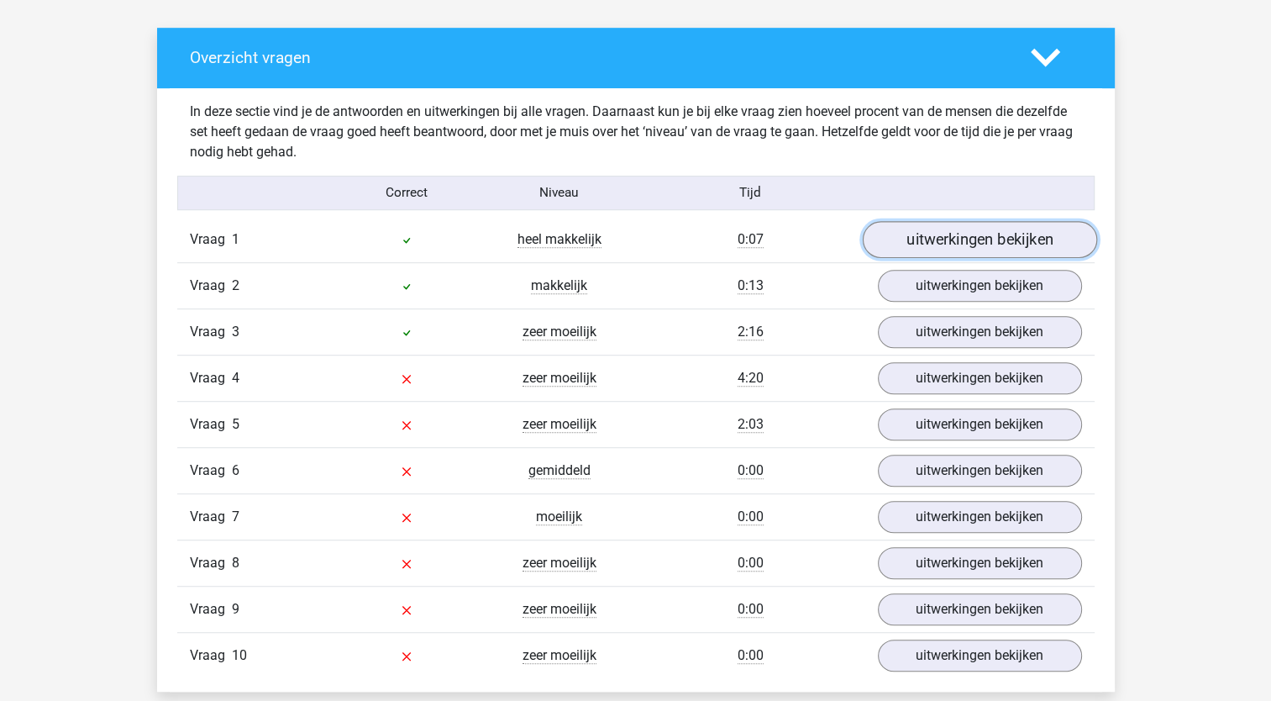
click at [980, 234] on link "uitwerkingen bekijken" at bounding box center [979, 239] width 234 height 37
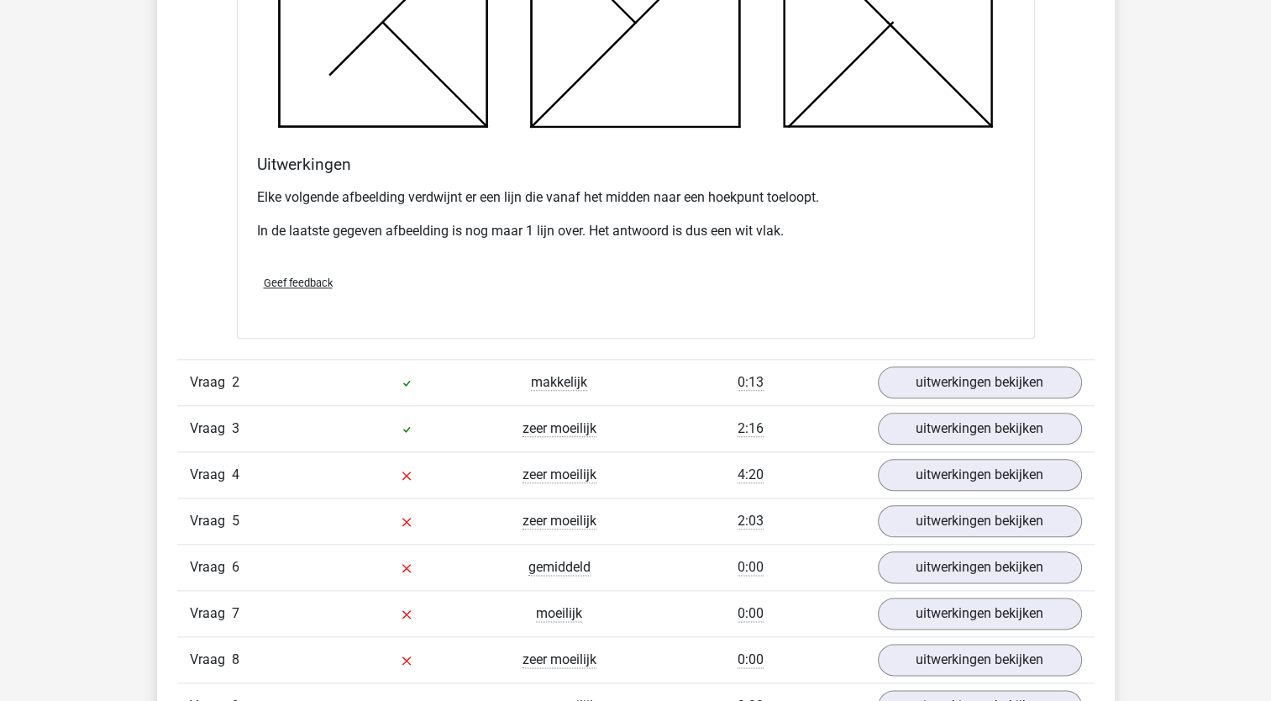
scroll to position [1821, 0]
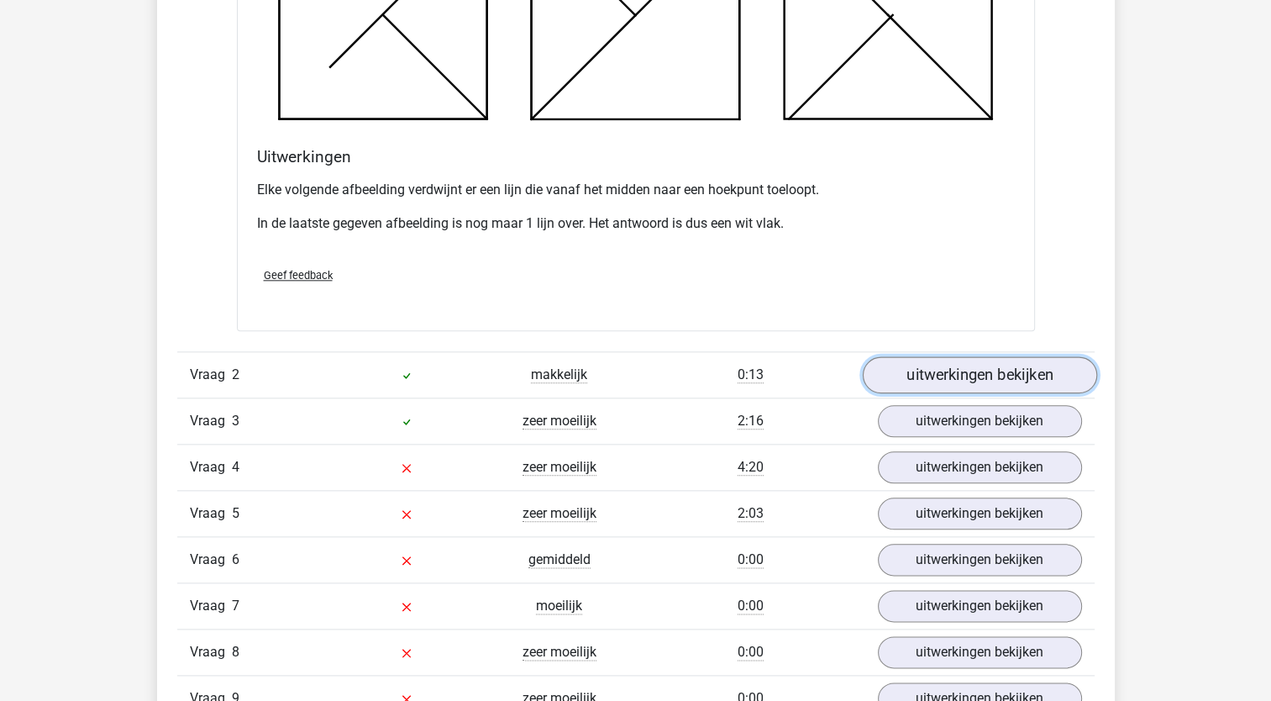
click at [1017, 364] on link "uitwerkingen bekijken" at bounding box center [979, 374] width 234 height 37
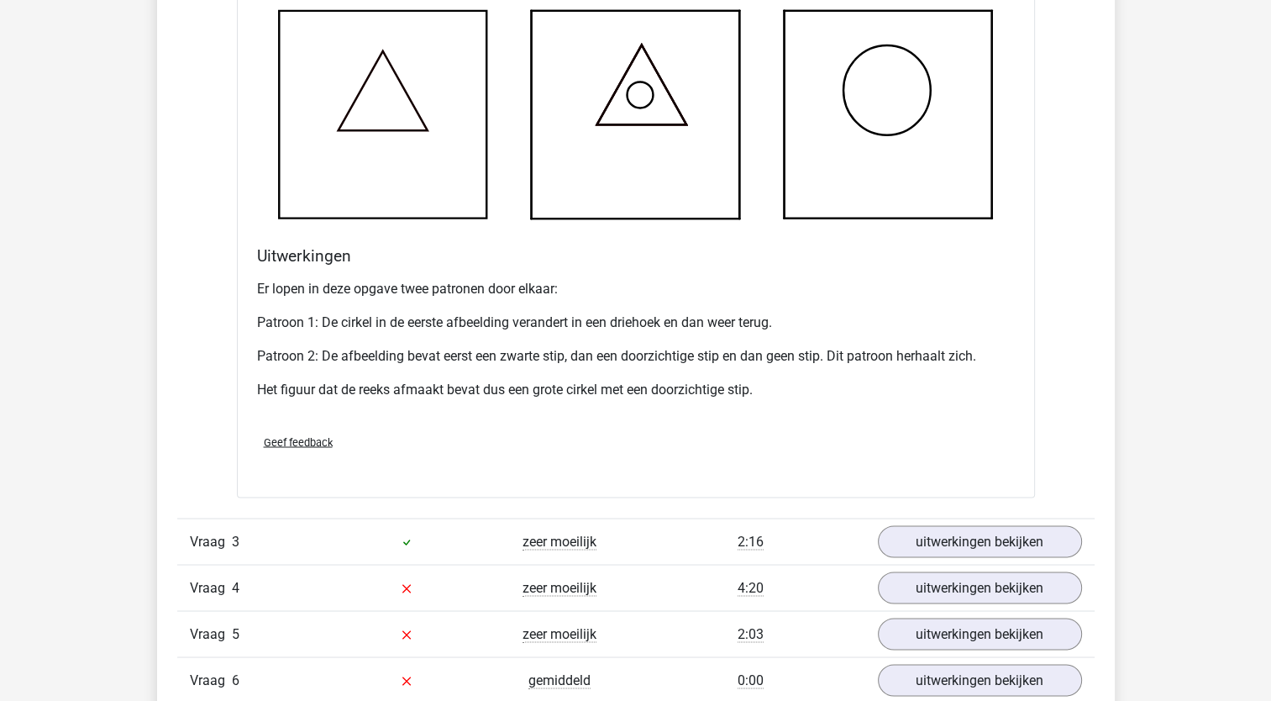
scroll to position [2769, 0]
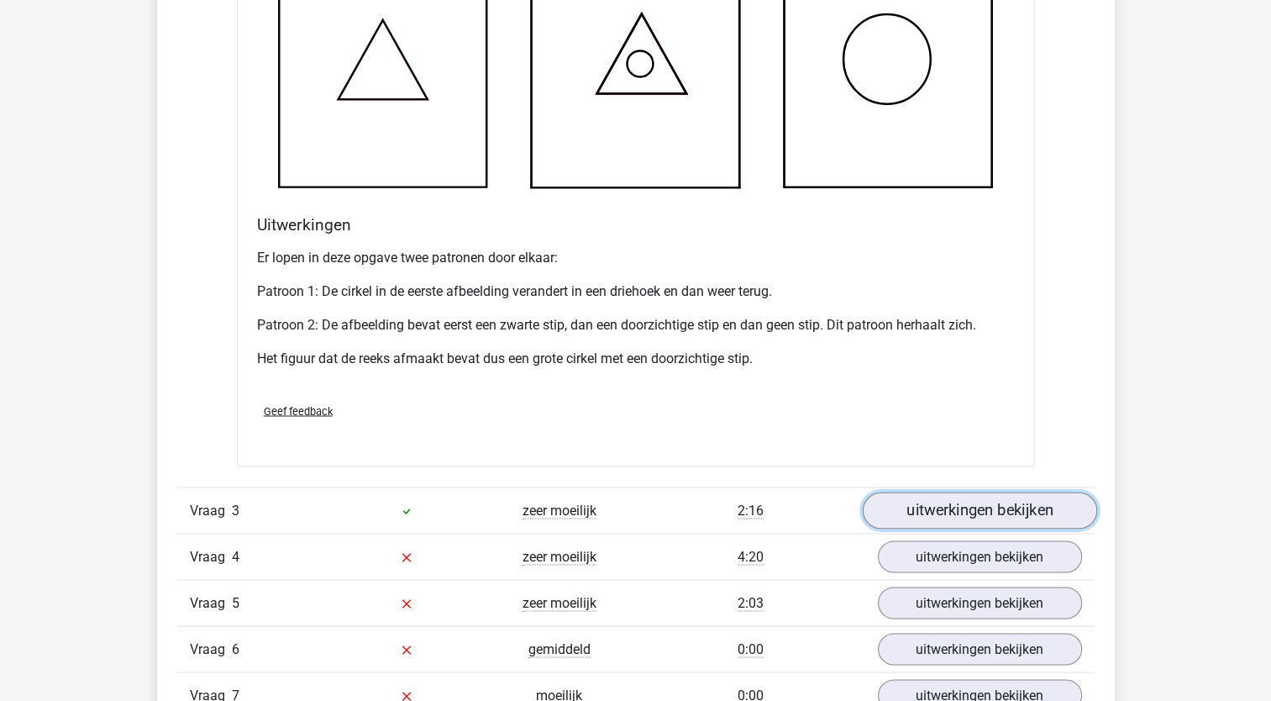
click at [1012, 507] on link "uitwerkingen bekijken" at bounding box center [979, 509] width 234 height 37
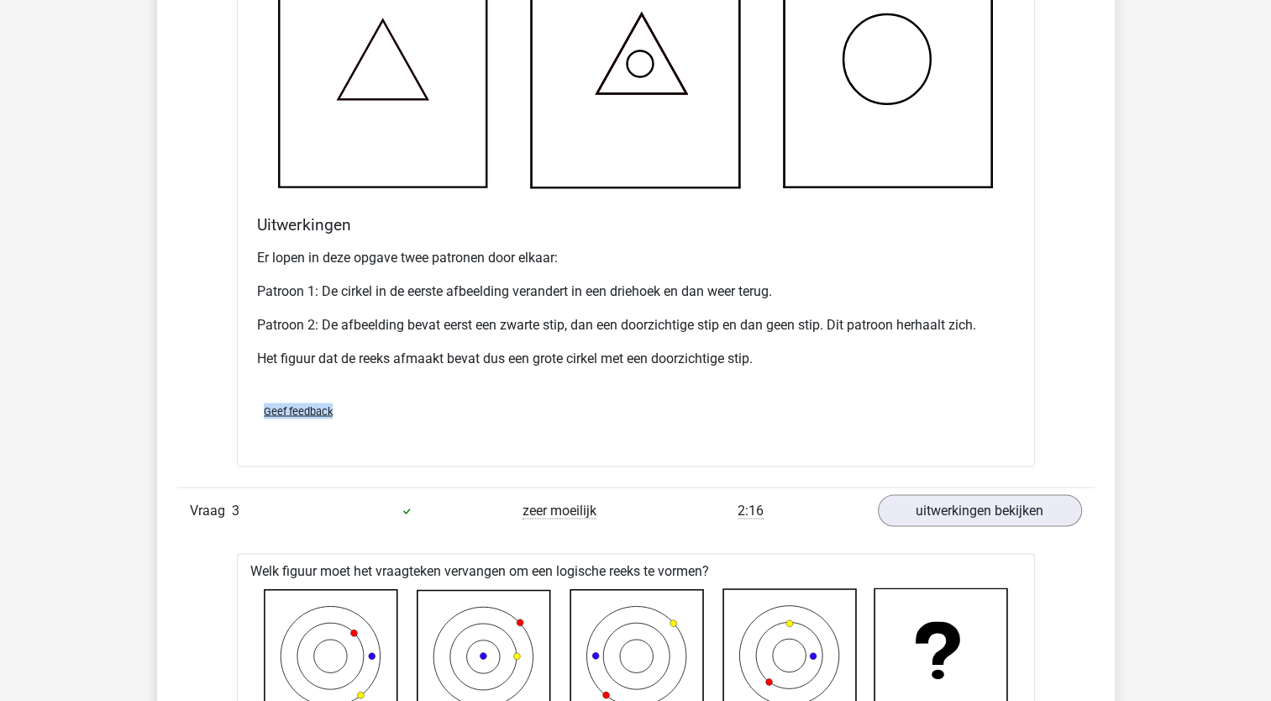
drag, startPoint x: 1269, startPoint y: 355, endPoint x: 1280, endPoint y: 403, distance: 49.9
click at [1270, 403] on html "Natascha nataschafranssen1975@outlook.com" at bounding box center [635, 354] width 1271 height 6246
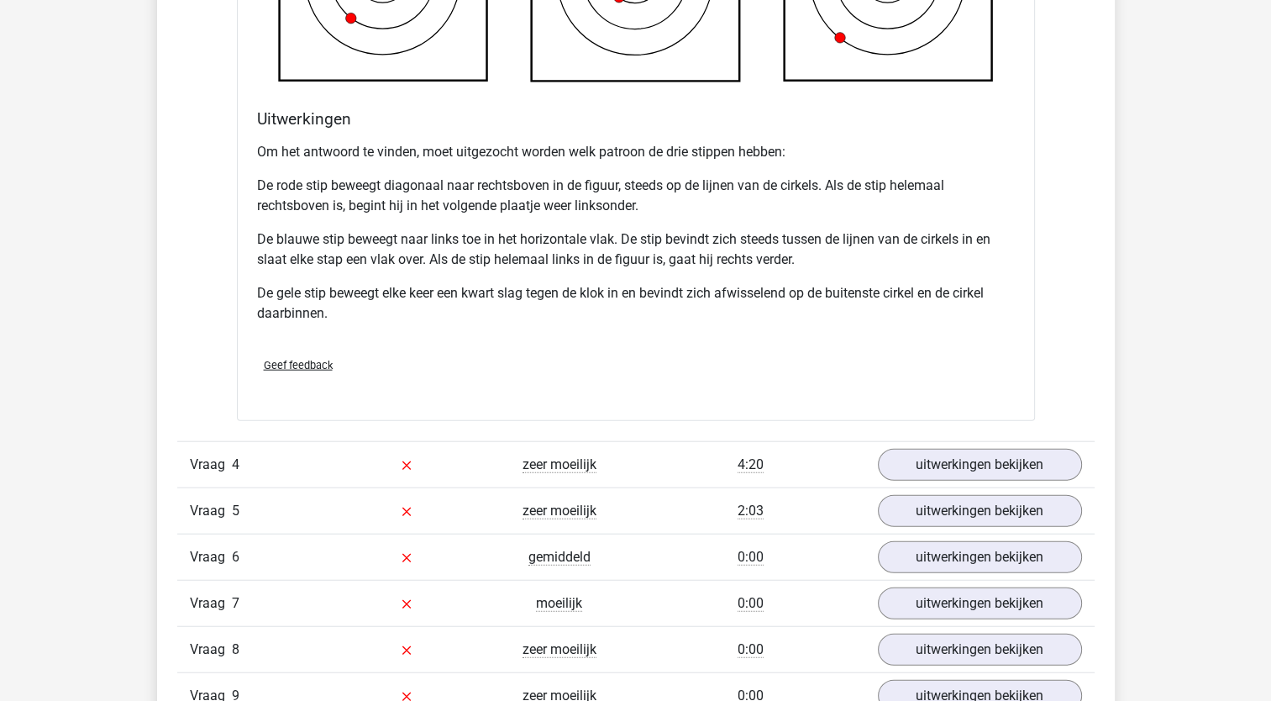
scroll to position [3982, 0]
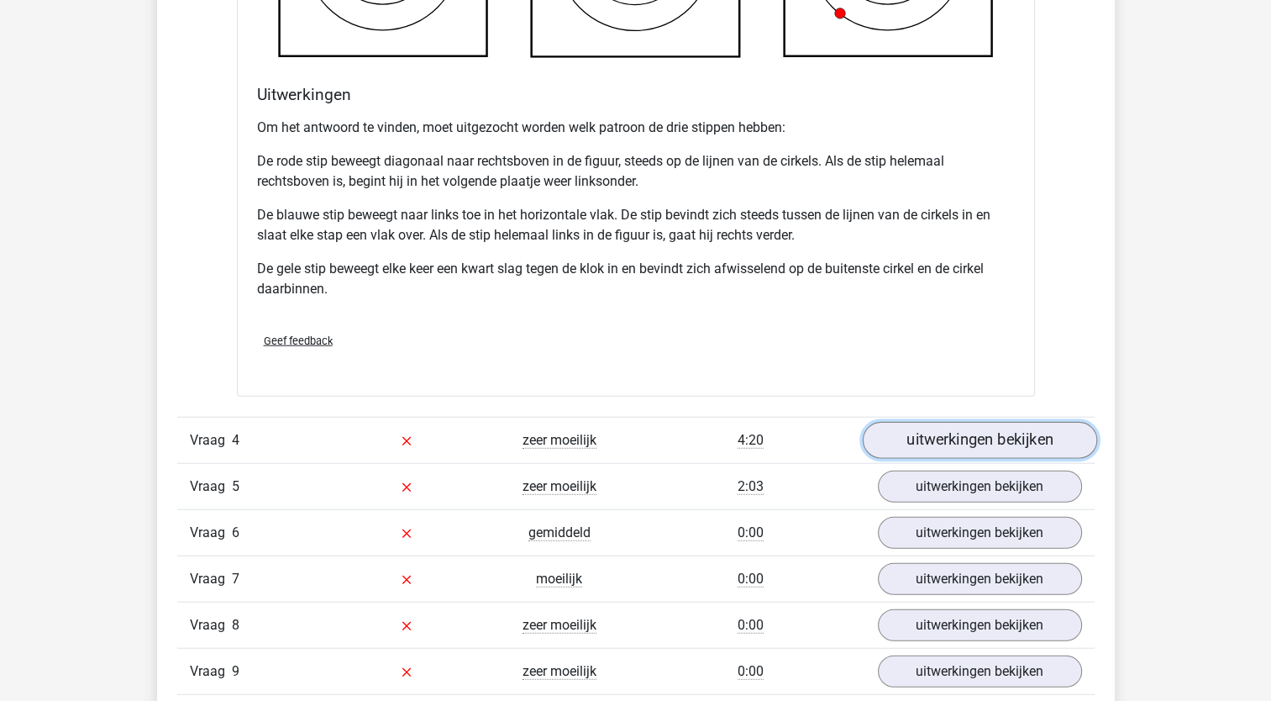
click at [1024, 446] on link "uitwerkingen bekijken" at bounding box center [979, 440] width 234 height 37
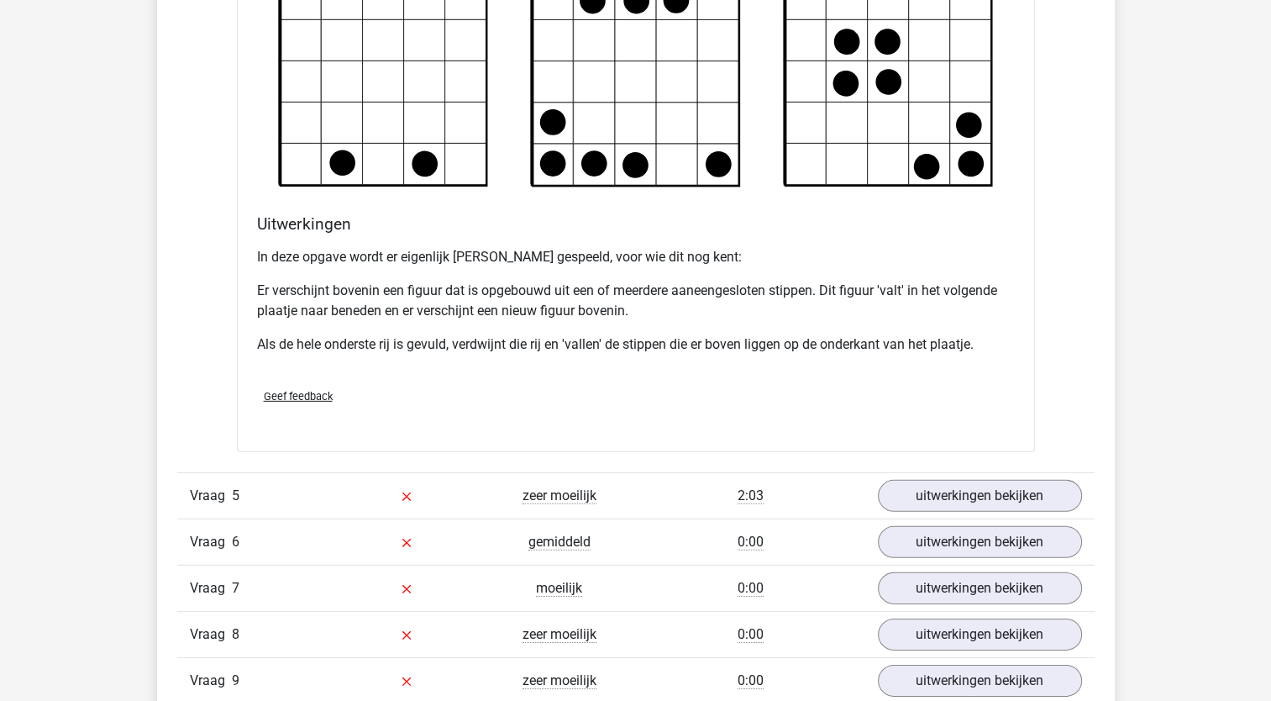
scroll to position [5034, 0]
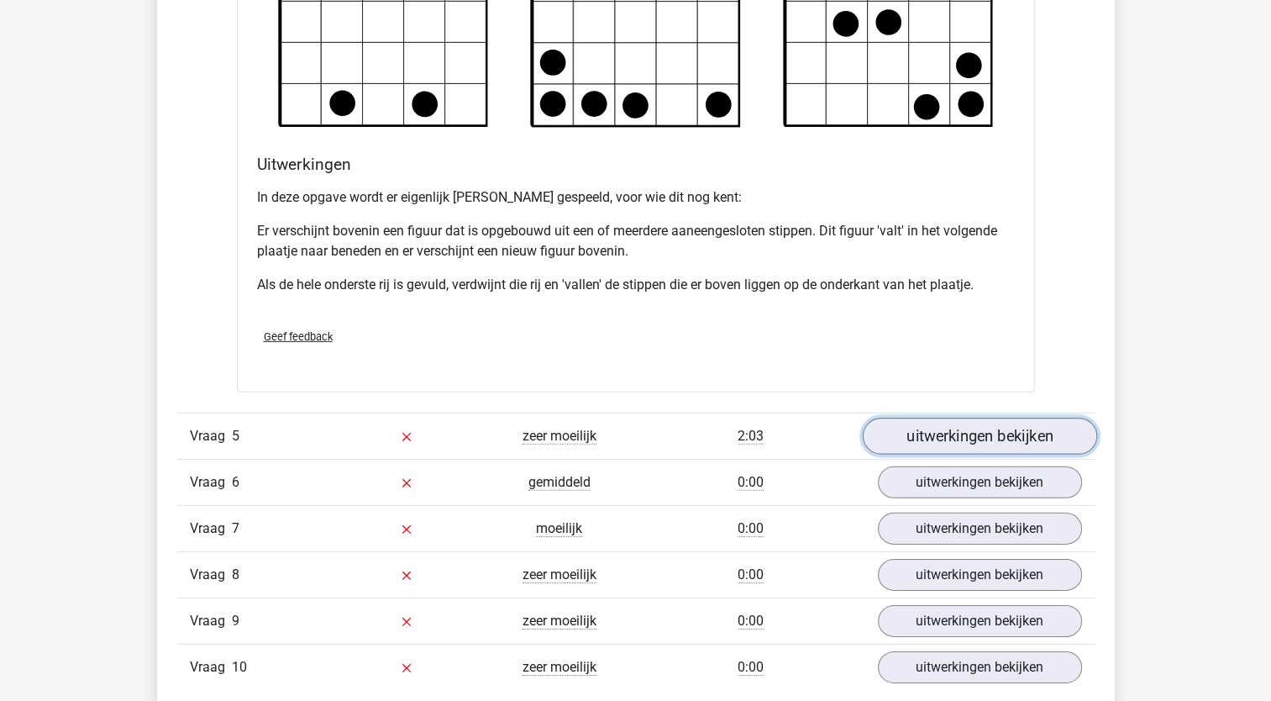
click at [993, 428] on link "uitwerkingen bekijken" at bounding box center [979, 436] width 234 height 37
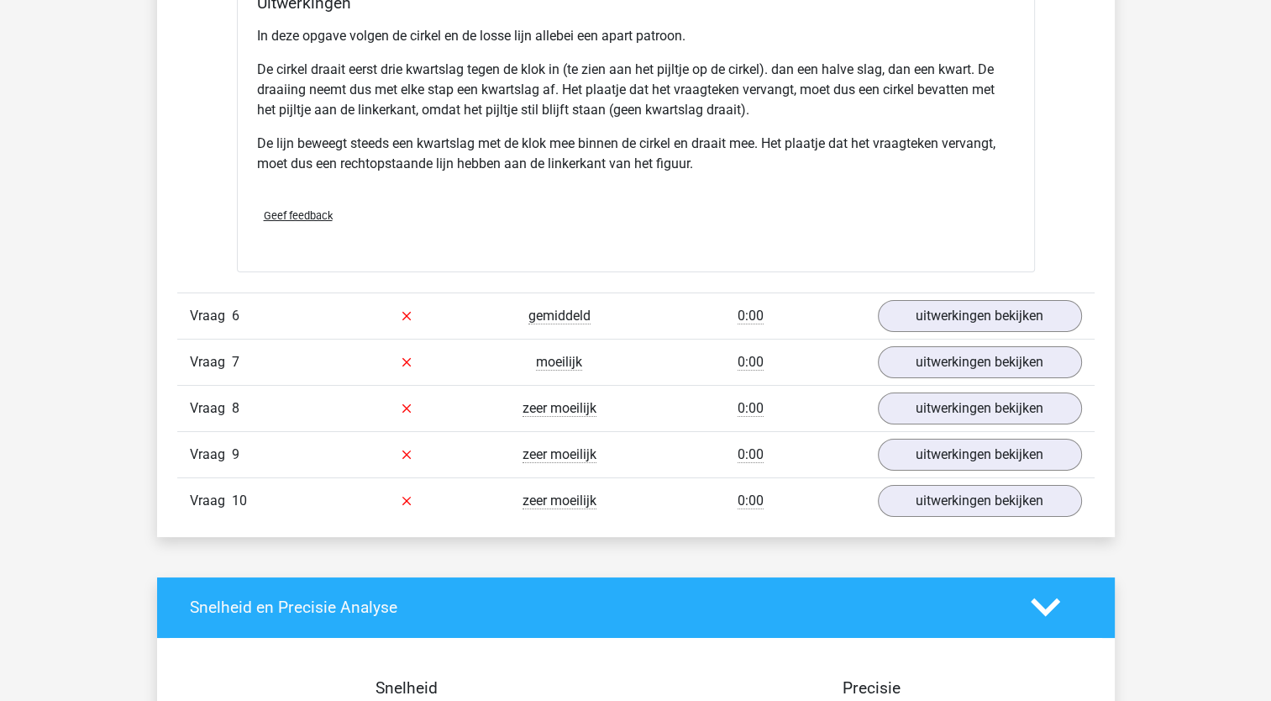
scroll to position [6272, 0]
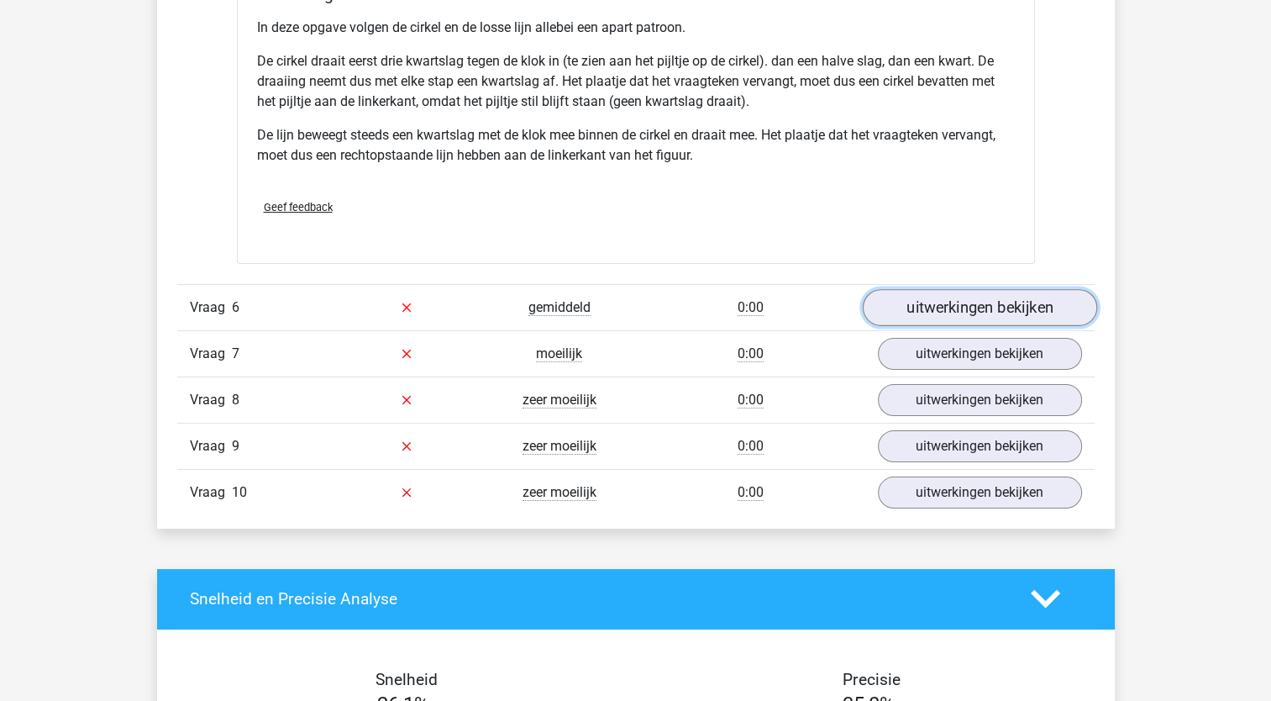
click at [1026, 291] on link "uitwerkingen bekijken" at bounding box center [979, 307] width 234 height 37
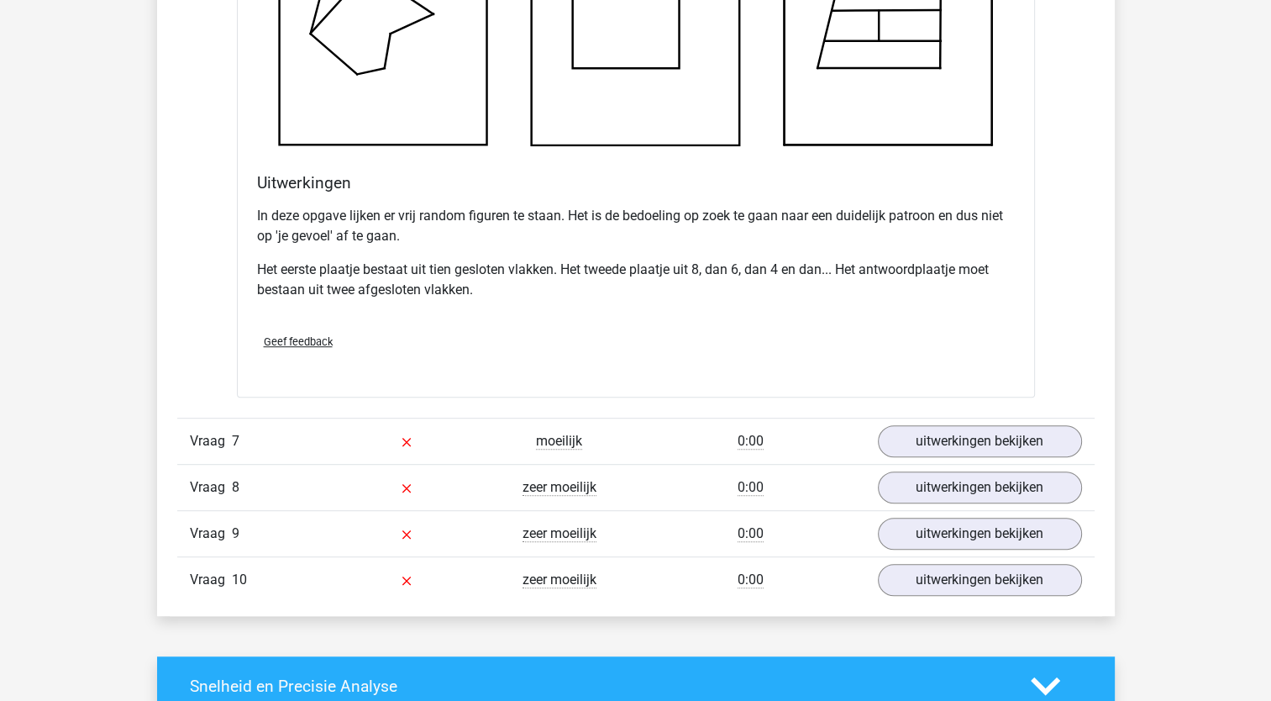
scroll to position [7412, 0]
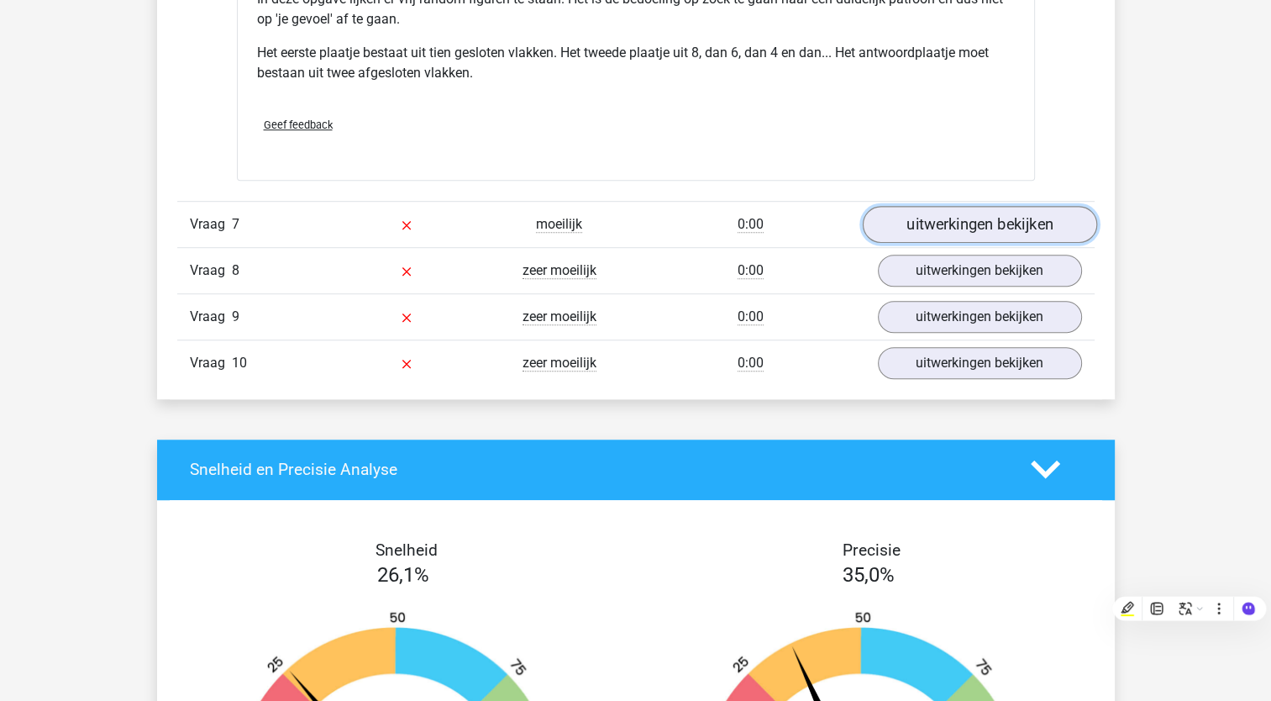
click at [974, 207] on link "uitwerkingen bekijken" at bounding box center [979, 224] width 234 height 37
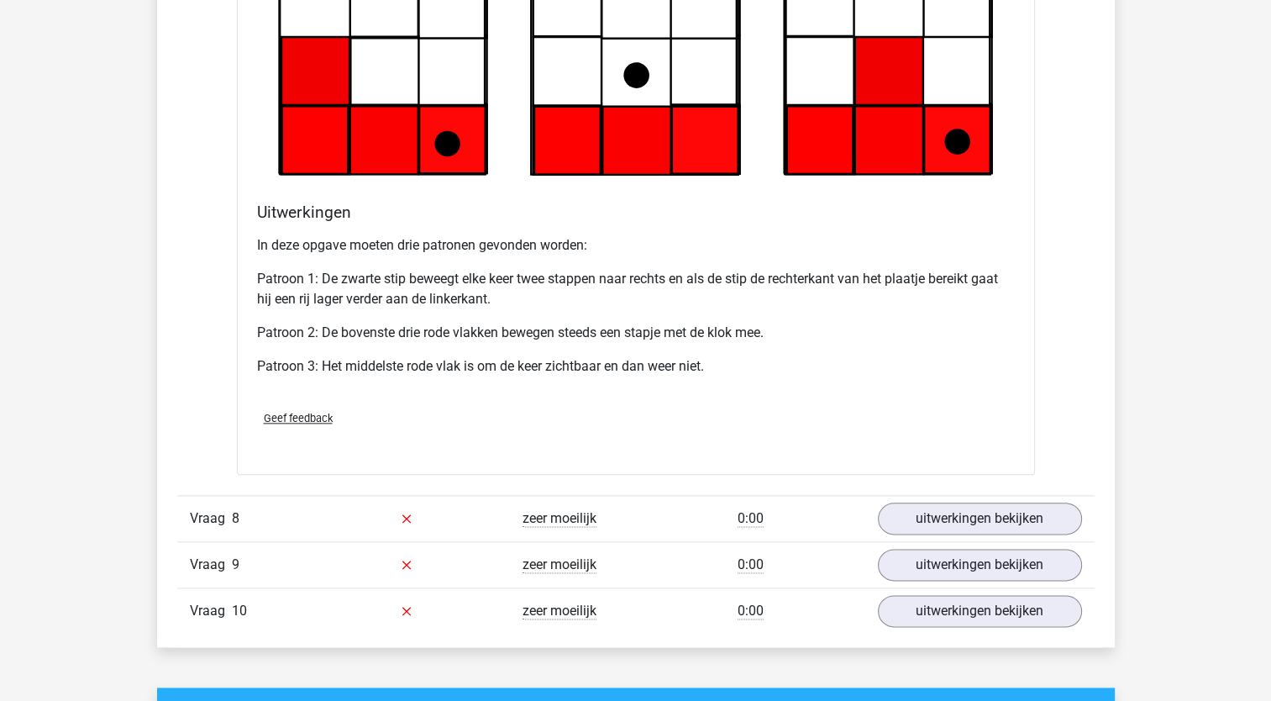
scroll to position [8243, 0]
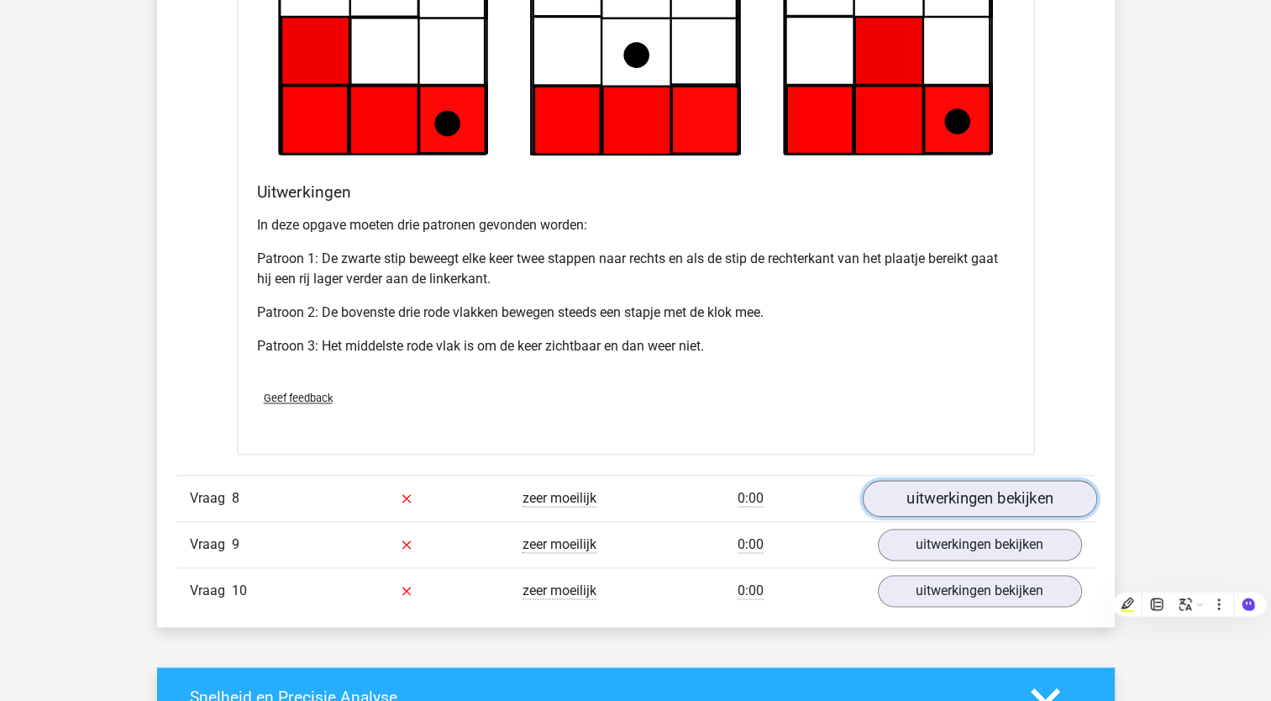
click at [1006, 493] on link "uitwerkingen bekijken" at bounding box center [979, 498] width 234 height 37
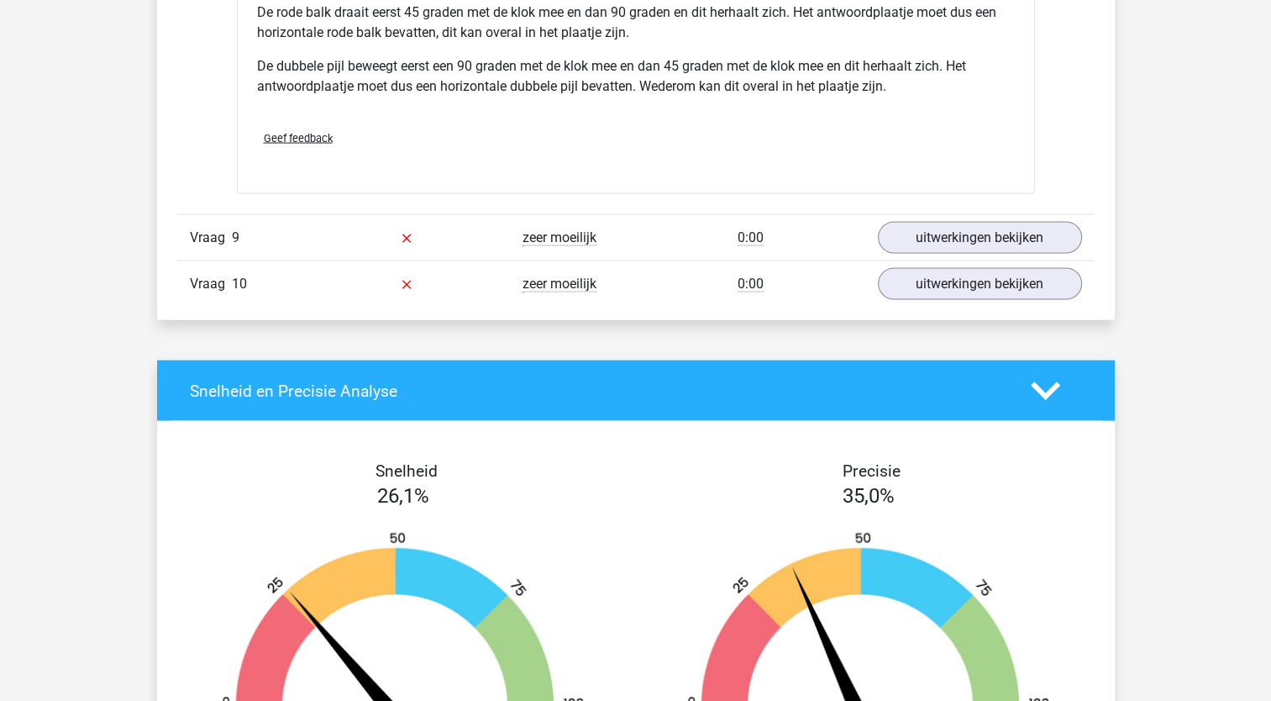
scroll to position [9532, 0]
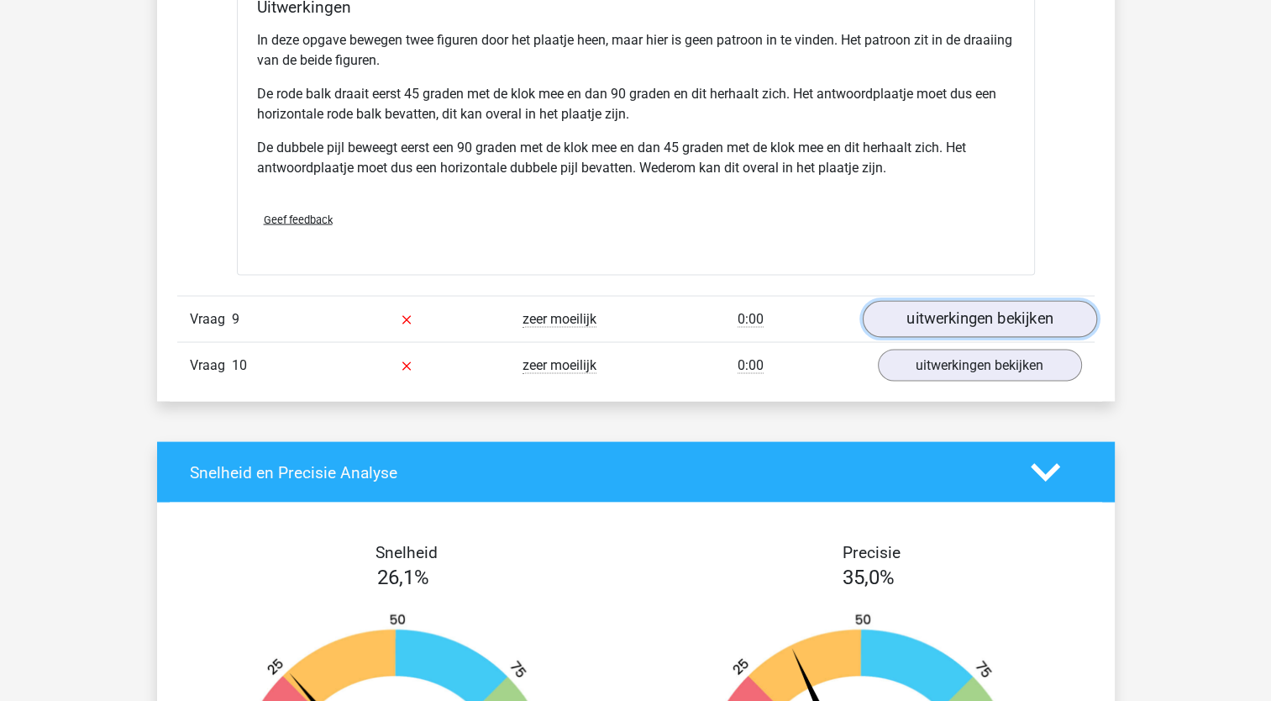
click at [979, 313] on link "uitwerkingen bekijken" at bounding box center [979, 319] width 234 height 37
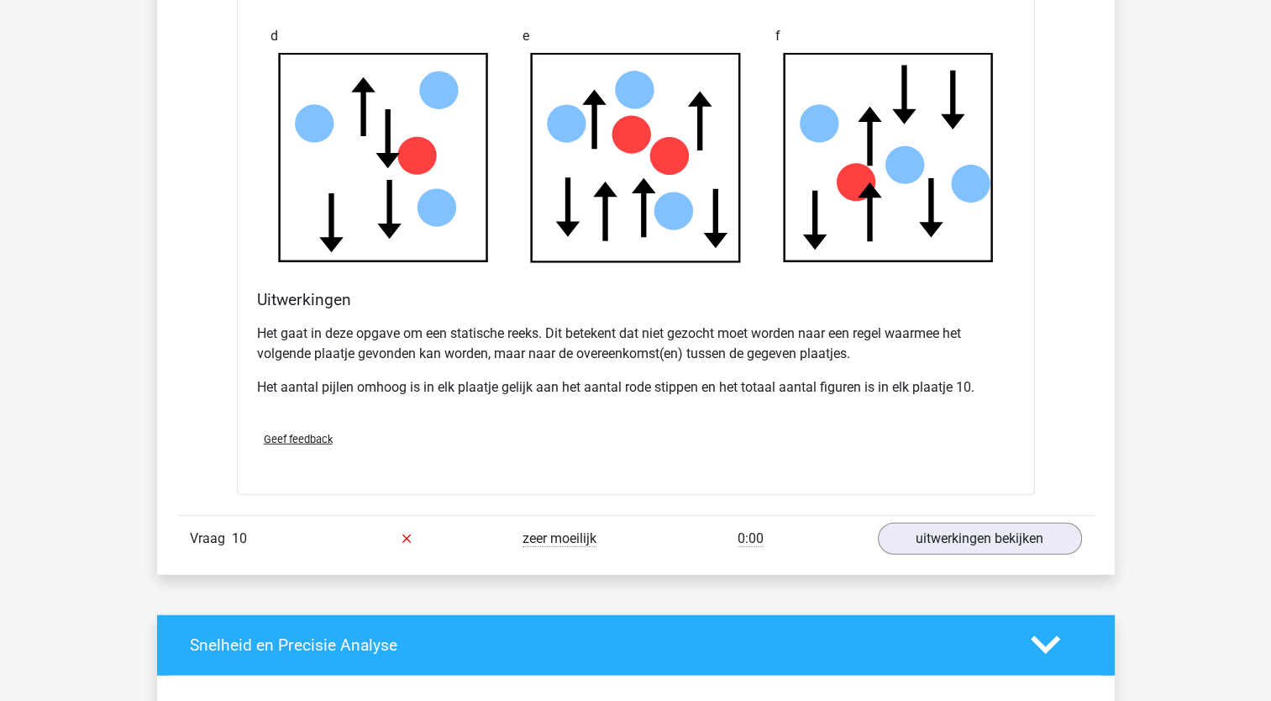
scroll to position [10362, 0]
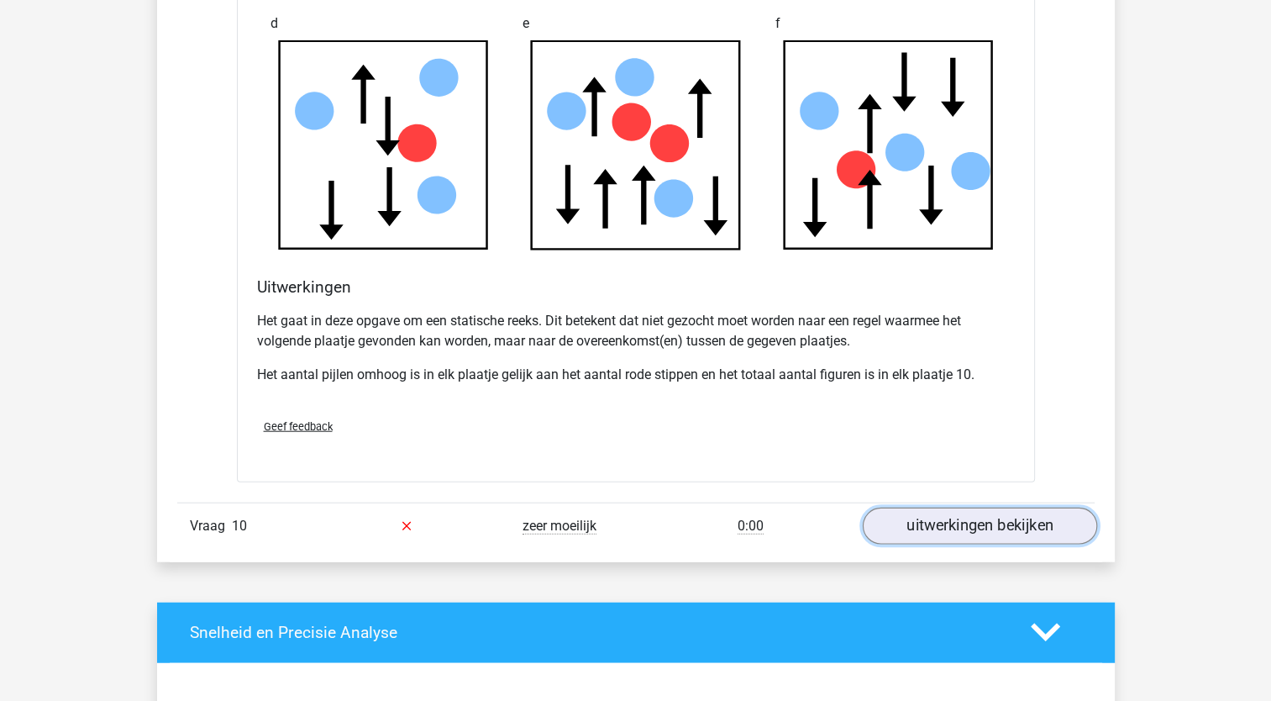
click at [1022, 521] on link "uitwerkingen bekijken" at bounding box center [979, 525] width 234 height 37
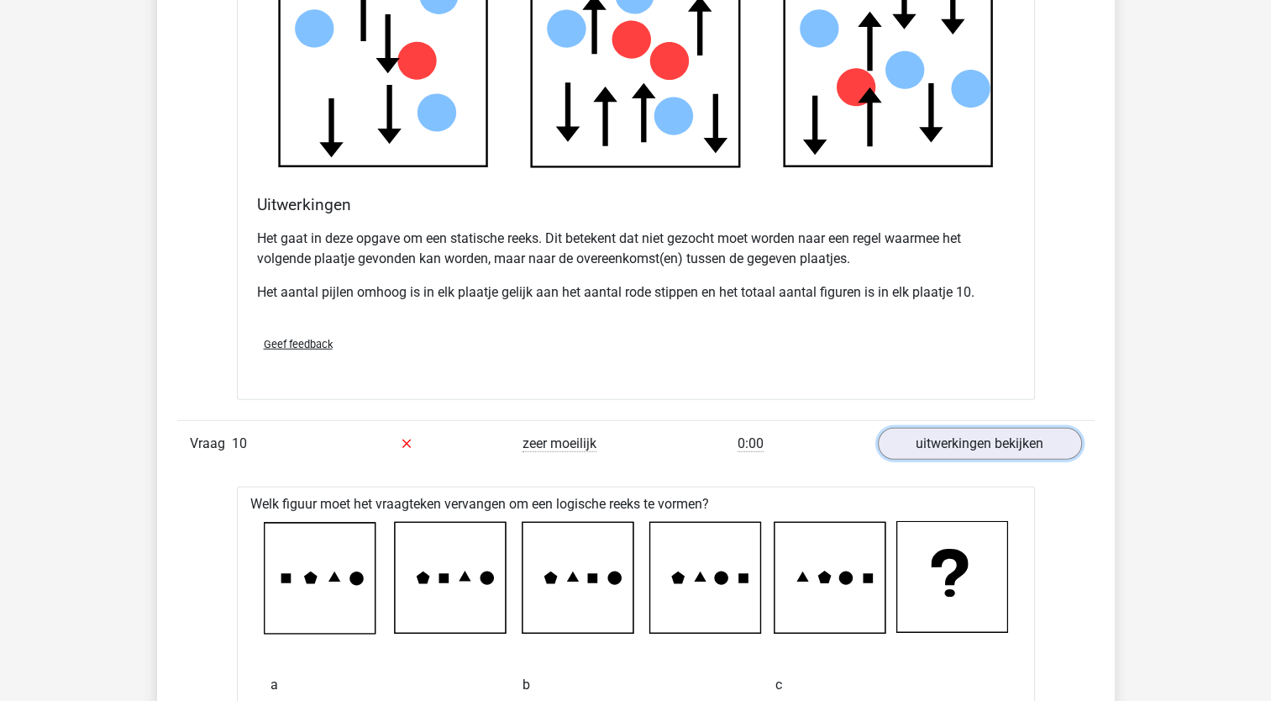
scroll to position [10567, 0]
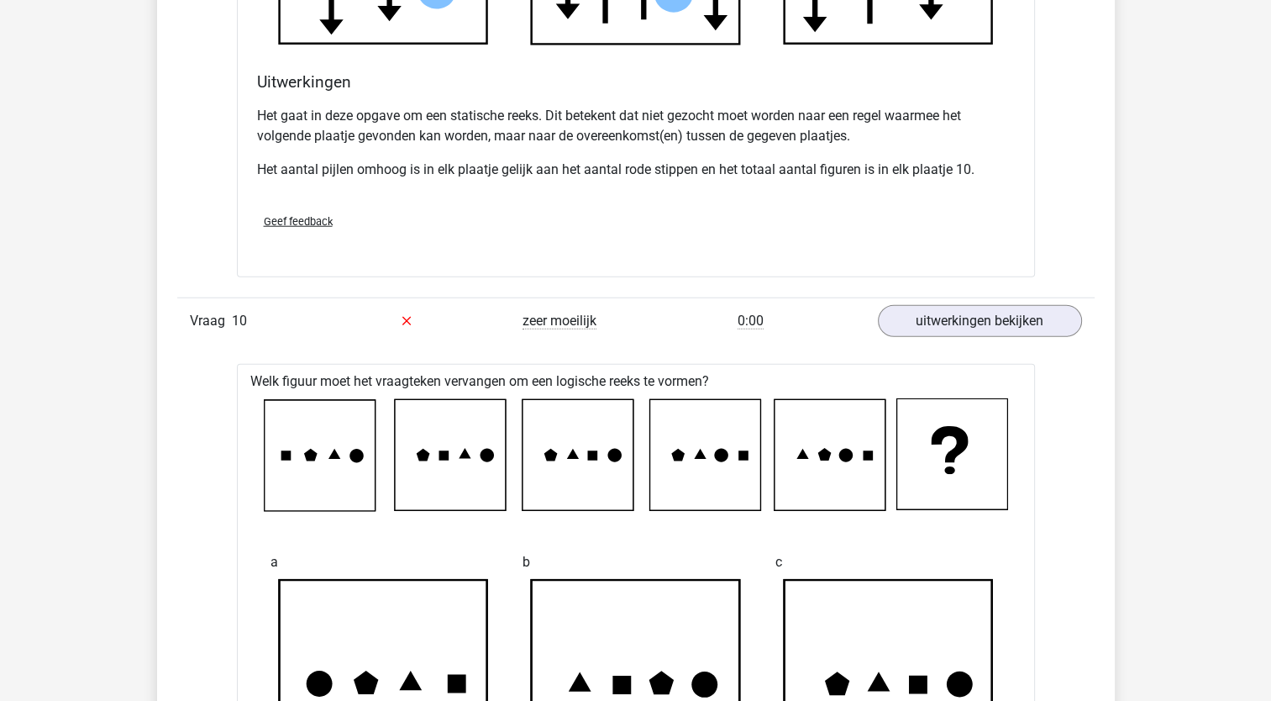
click at [284, 450] on icon at bounding box center [286, 455] width 10 height 10
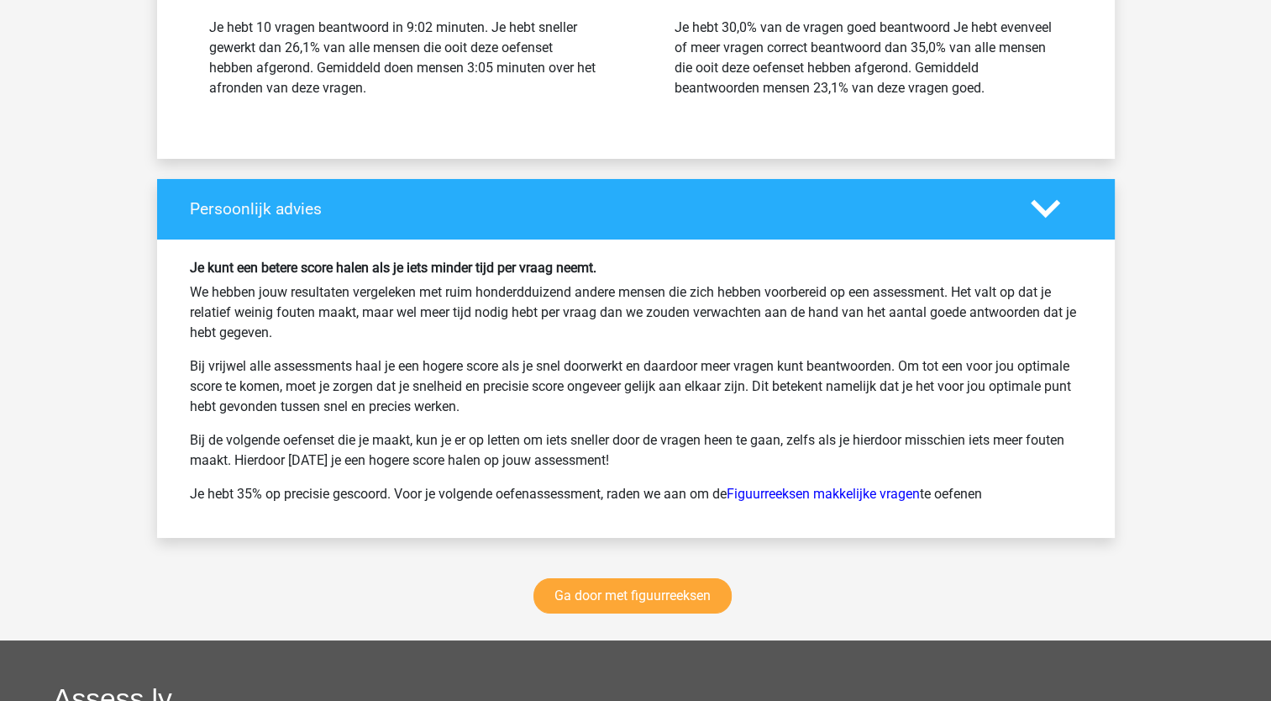
scroll to position [12488, 0]
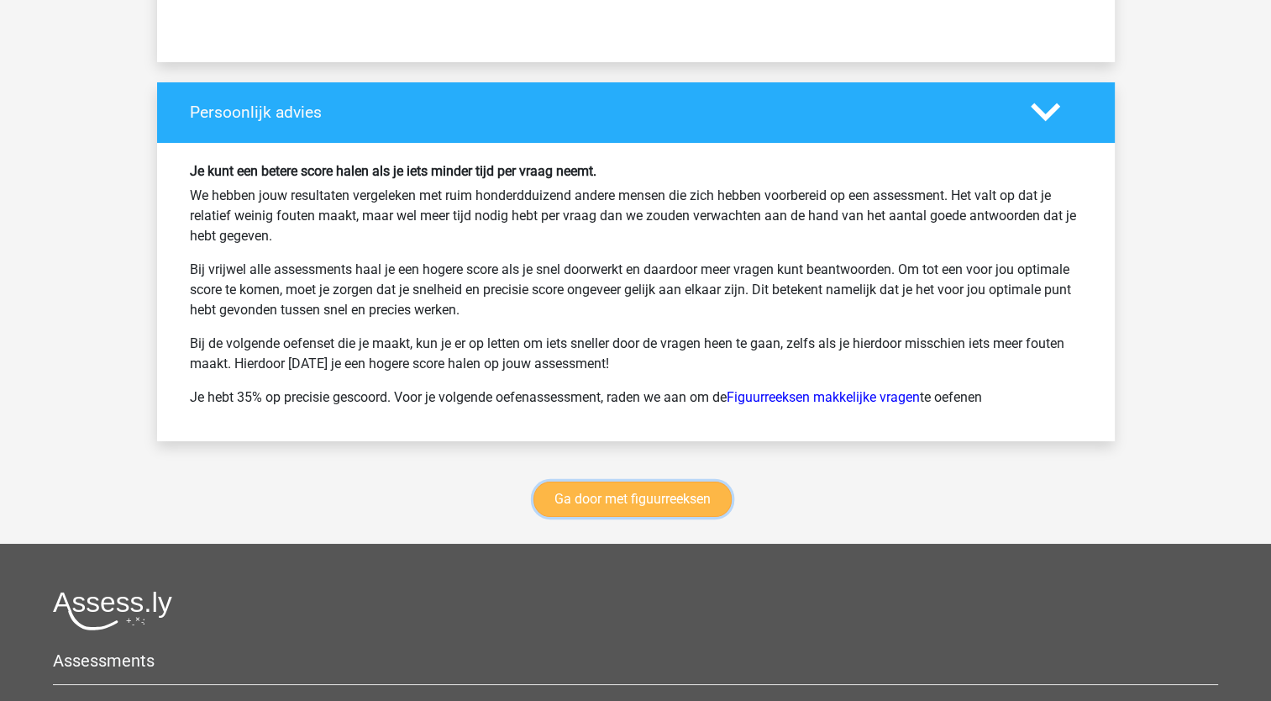
click at [636, 487] on link "Ga door met figuurreeksen" at bounding box center [632, 498] width 198 height 35
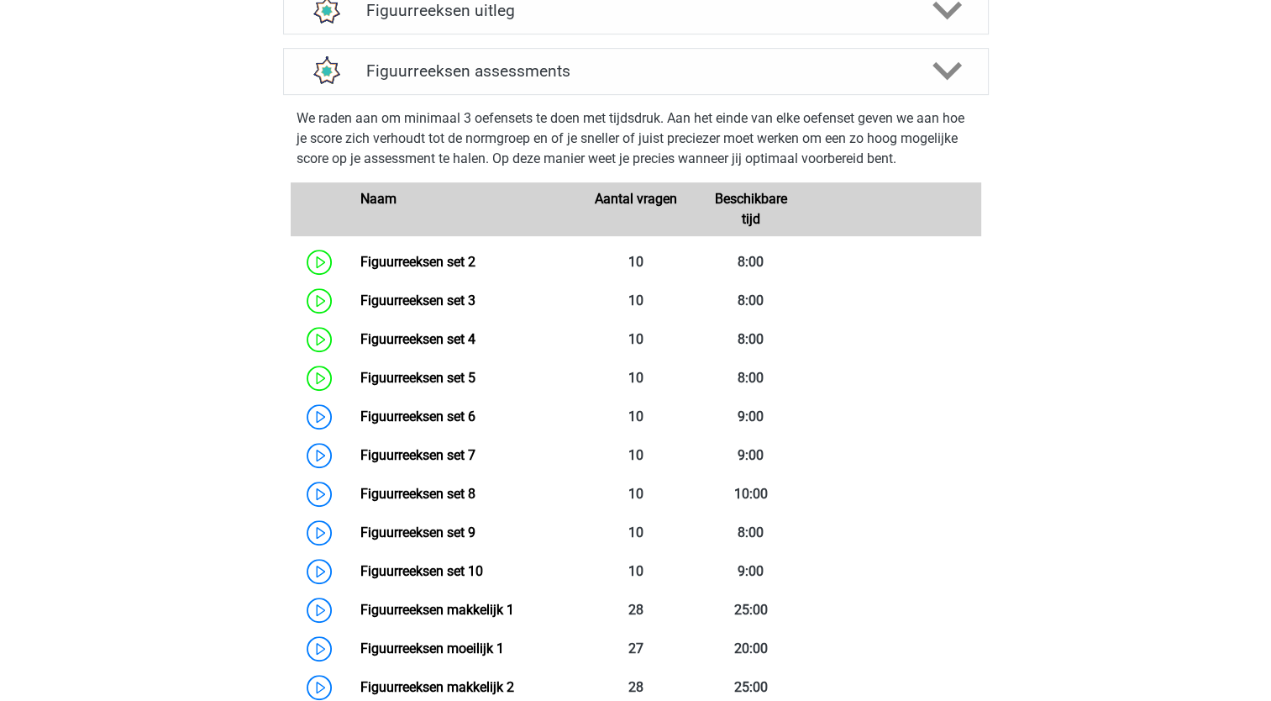
scroll to position [729, 0]
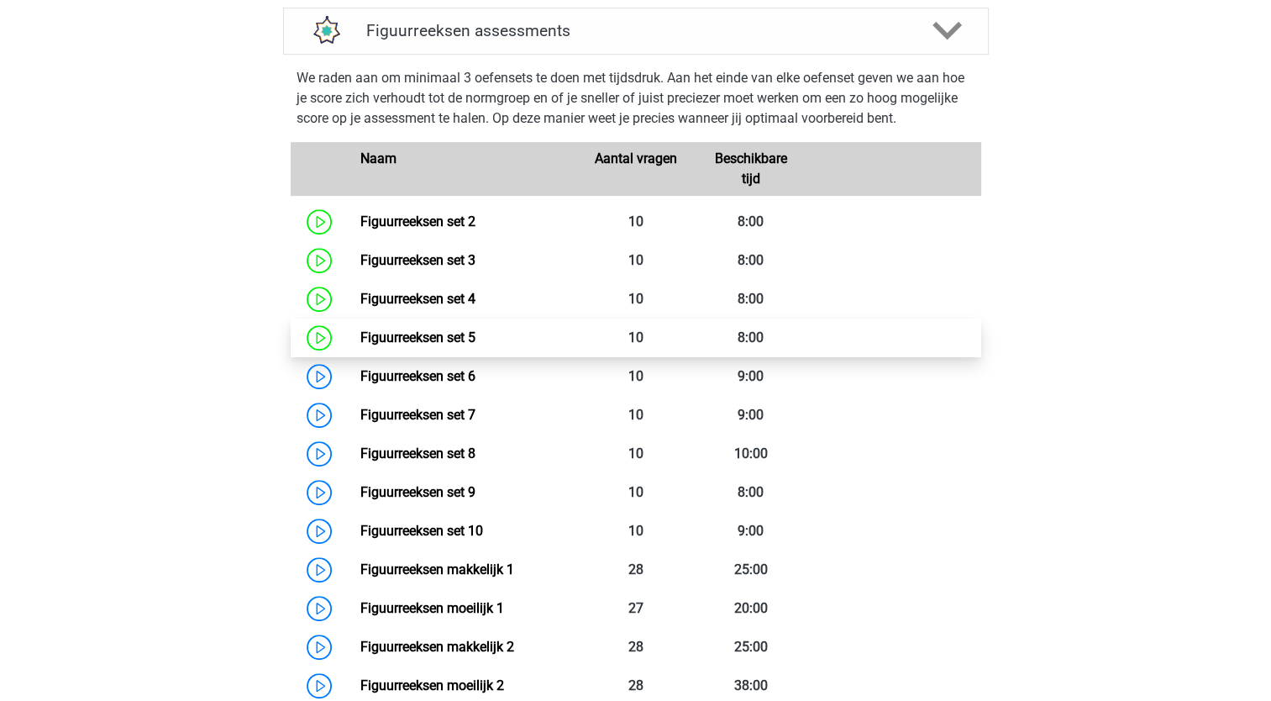
click at [447, 333] on link "Figuurreeksen set 5" at bounding box center [417, 337] width 115 height 16
click at [416, 342] on link "Figuurreeksen set 5" at bounding box center [417, 337] width 115 height 16
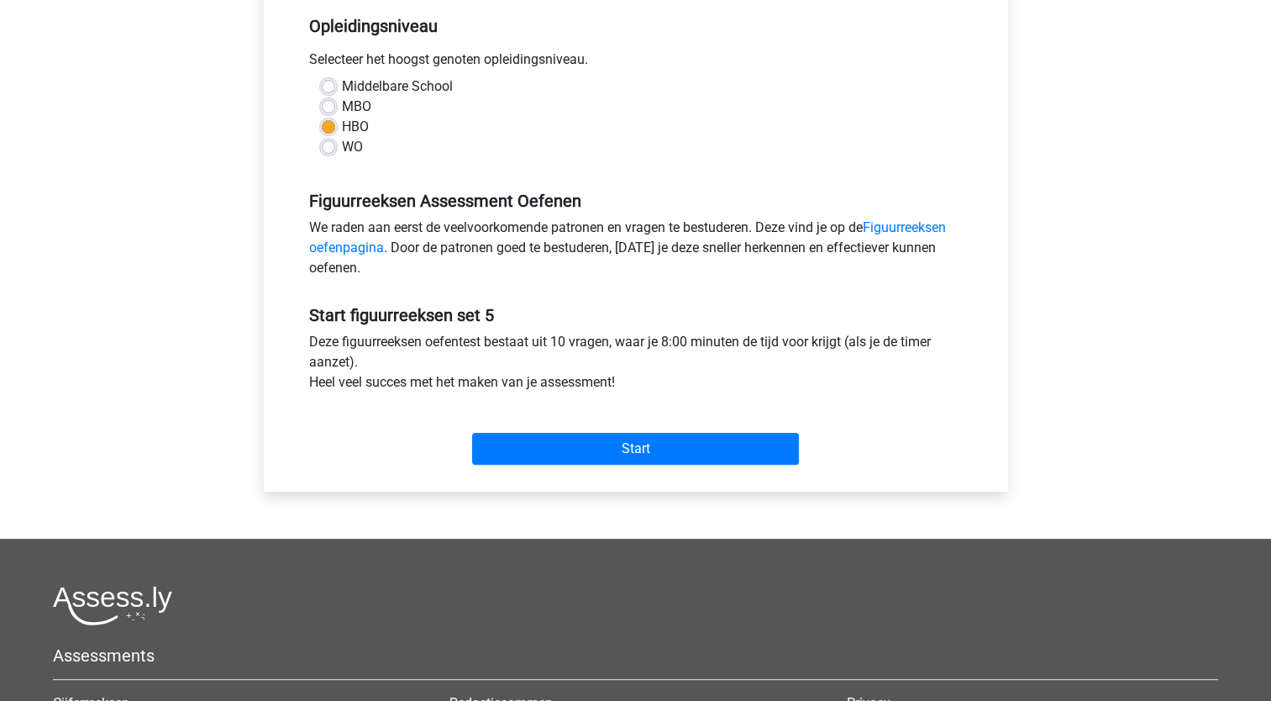
scroll to position [344, 0]
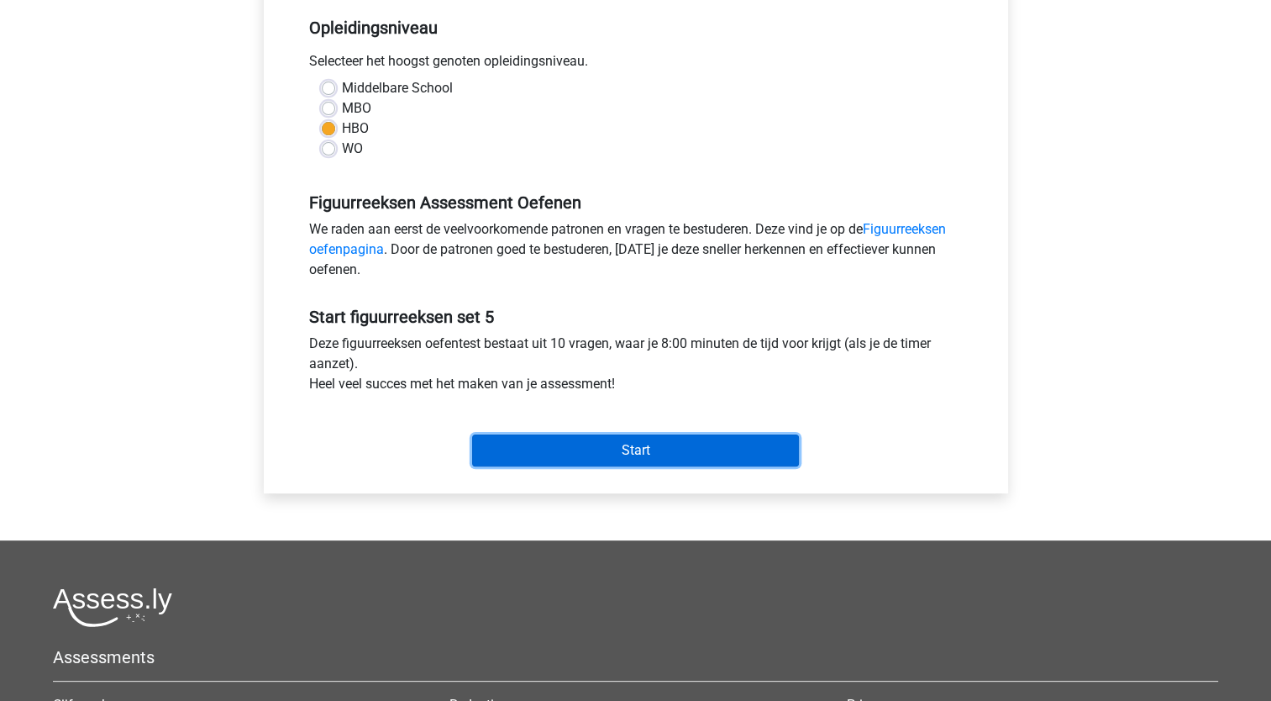
click at [688, 449] on input "Start" at bounding box center [635, 450] width 327 height 32
click at [537, 442] on input "Start" at bounding box center [635, 450] width 327 height 32
click at [618, 439] on input "Start" at bounding box center [635, 450] width 327 height 32
click at [564, 458] on input "Start" at bounding box center [635, 450] width 327 height 32
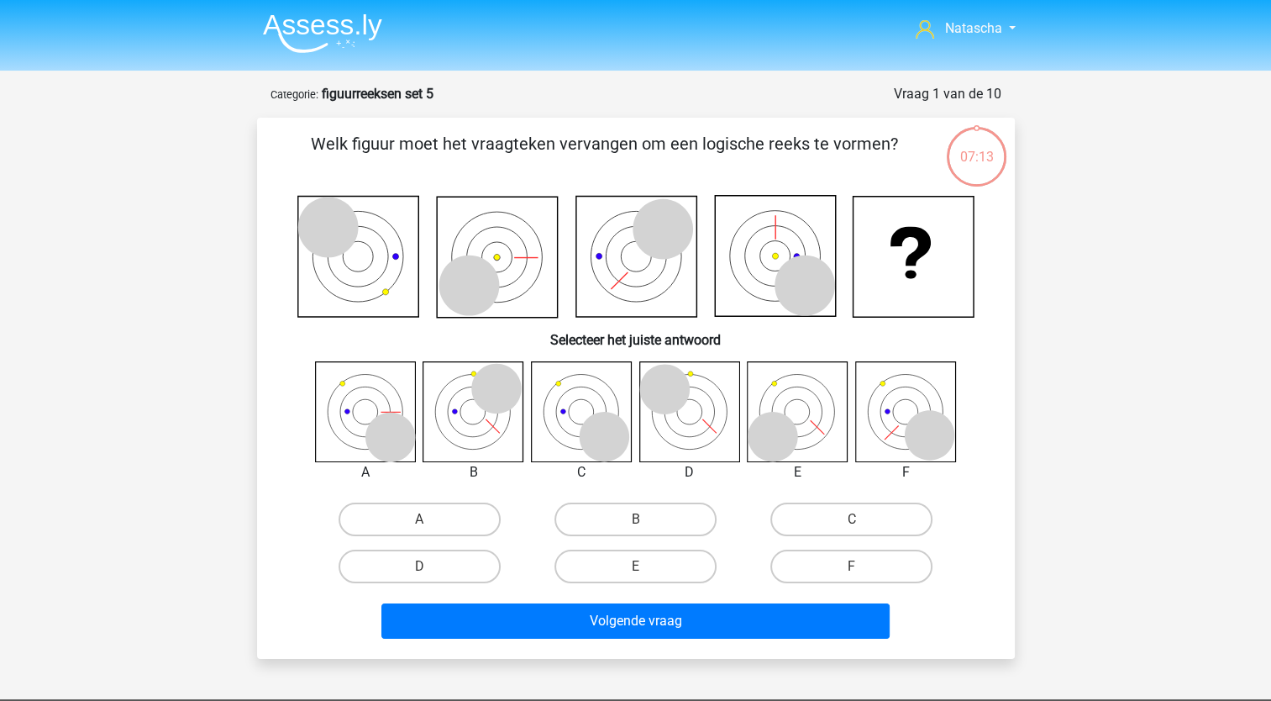
click at [318, 222] on icon at bounding box center [327, 227] width 60 height 60
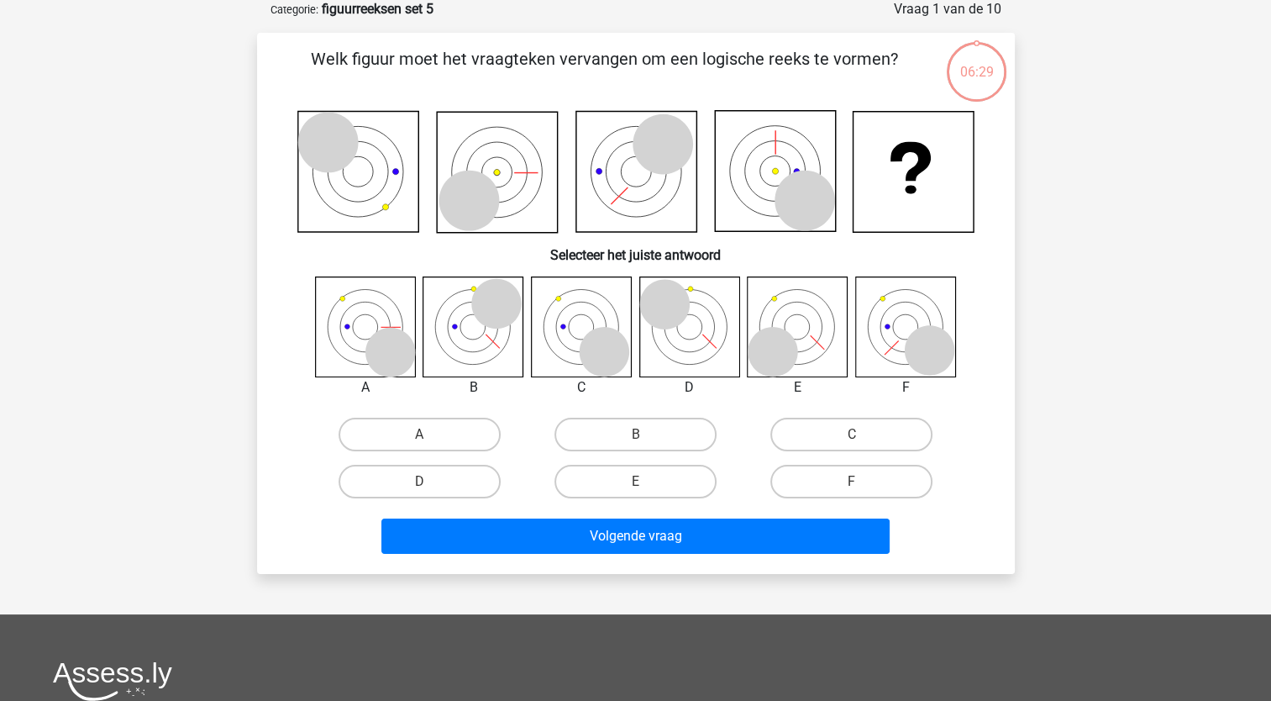
scroll to position [97, 0]
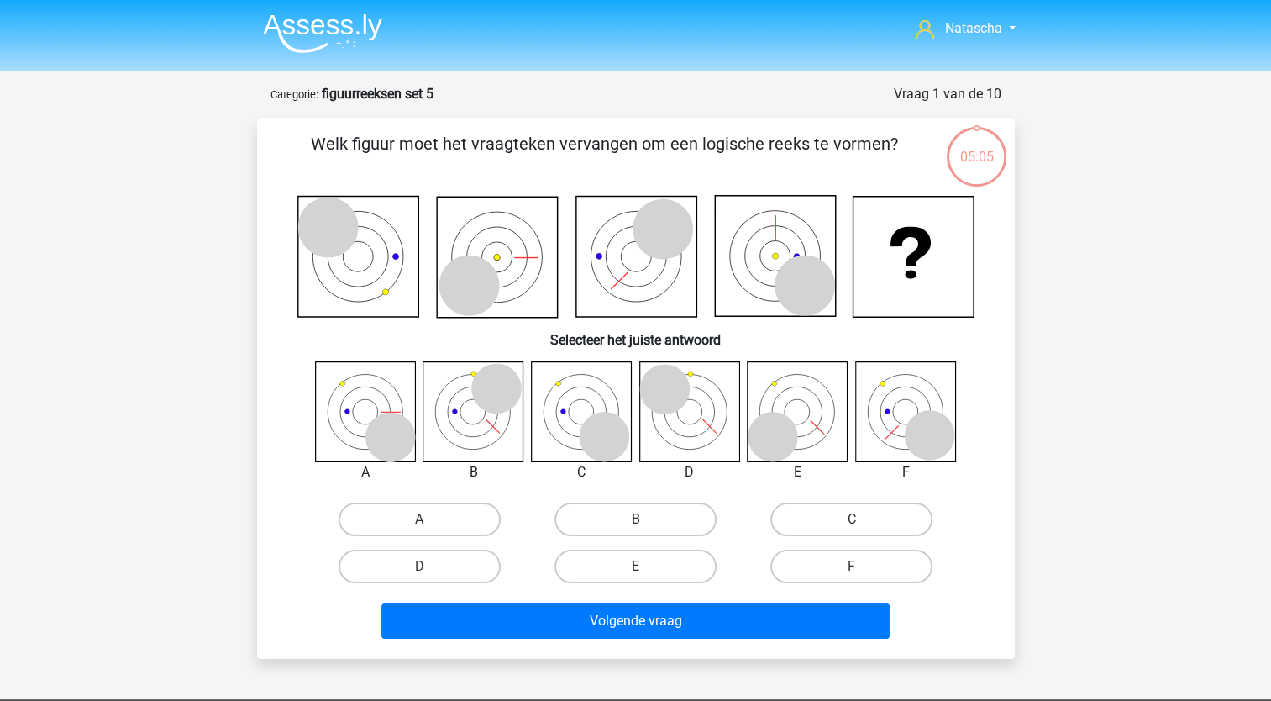
click at [472, 267] on icon at bounding box center [469, 285] width 60 height 60
click at [518, 274] on icon at bounding box center [497, 257] width 120 height 120
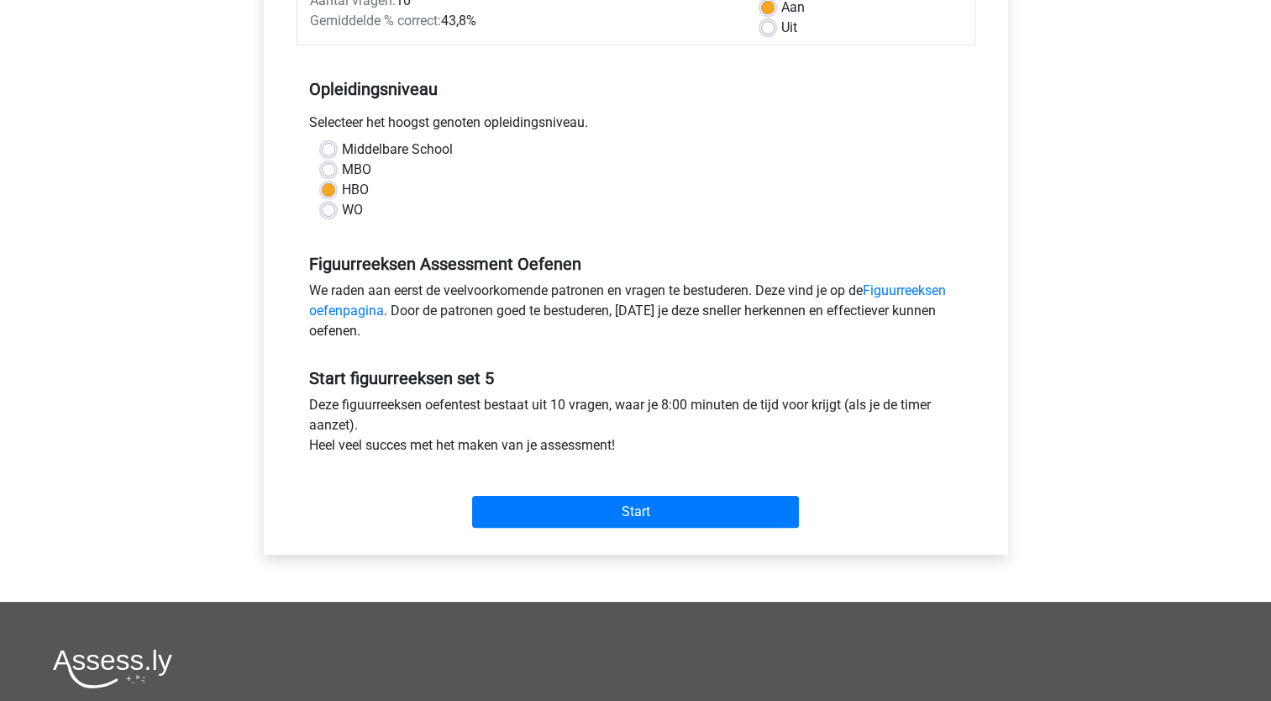
scroll to position [296, 0]
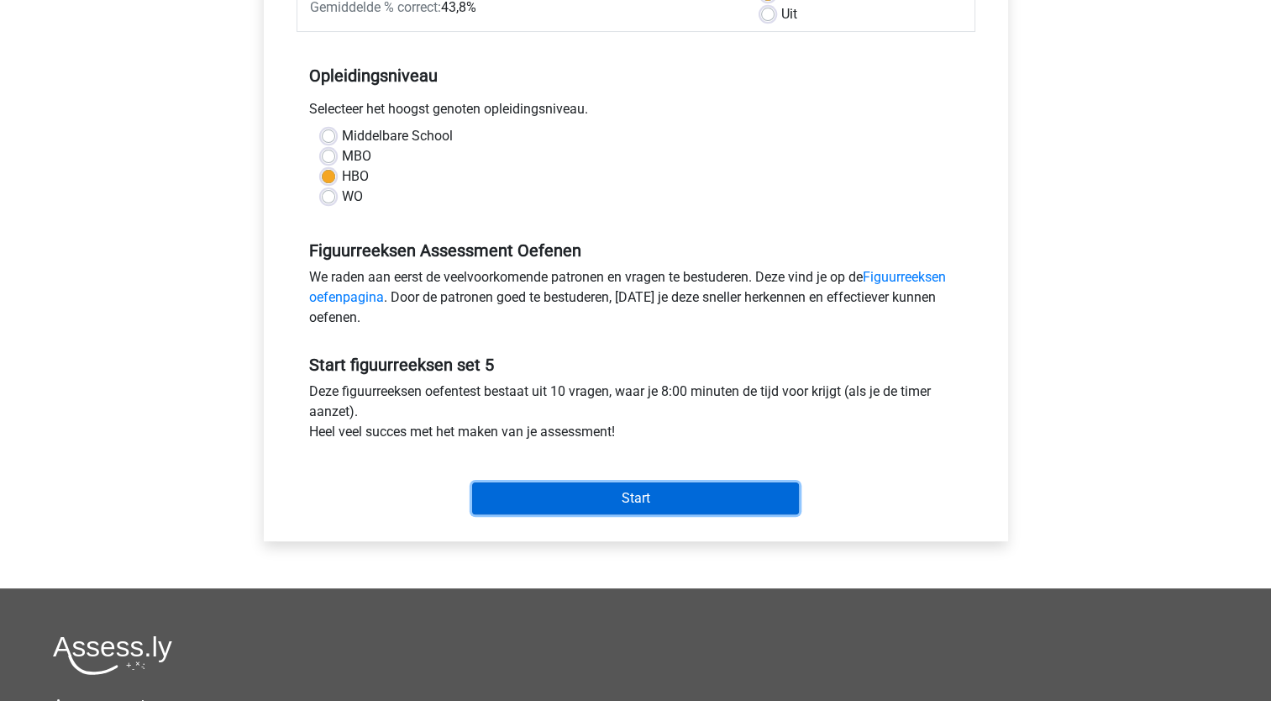
click at [564, 486] on input "Start" at bounding box center [635, 498] width 327 height 32
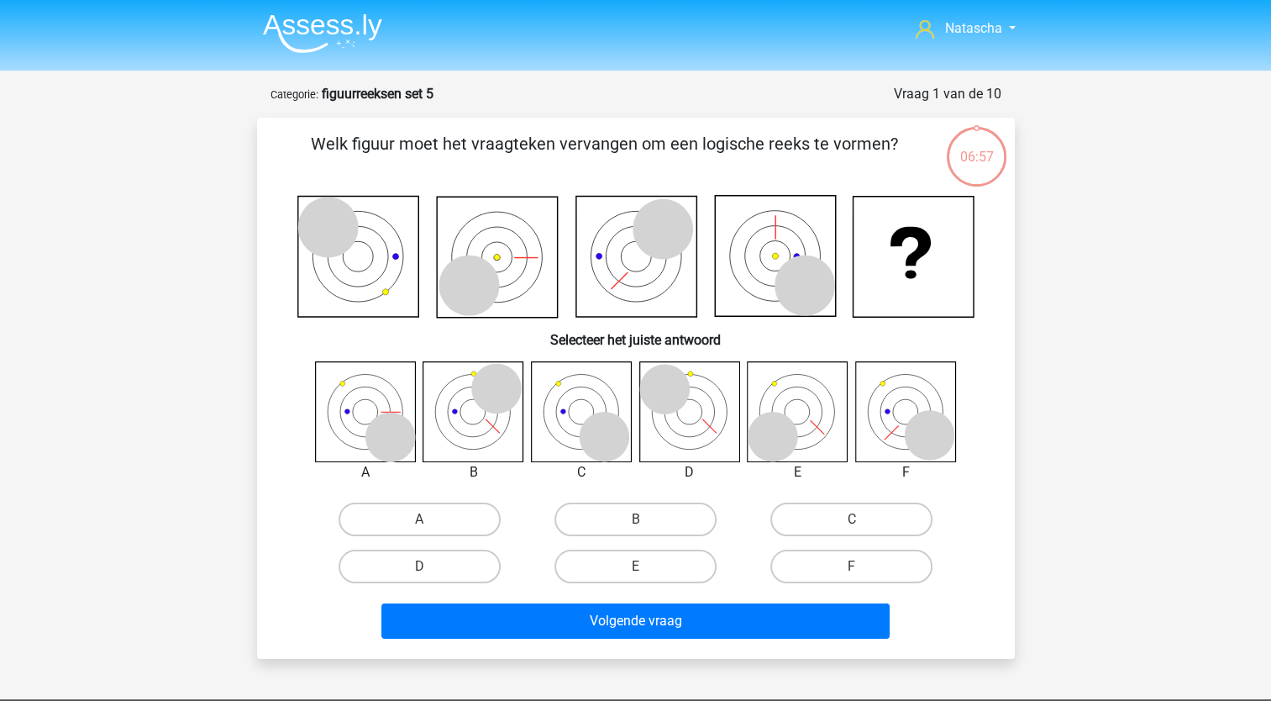
click at [481, 207] on icon at bounding box center [497, 257] width 120 height 120
click at [497, 428] on icon at bounding box center [473, 411] width 100 height 100
click at [872, 517] on label "C" at bounding box center [851, 519] width 162 height 34
click at [863, 519] on input "C" at bounding box center [857, 524] width 11 height 11
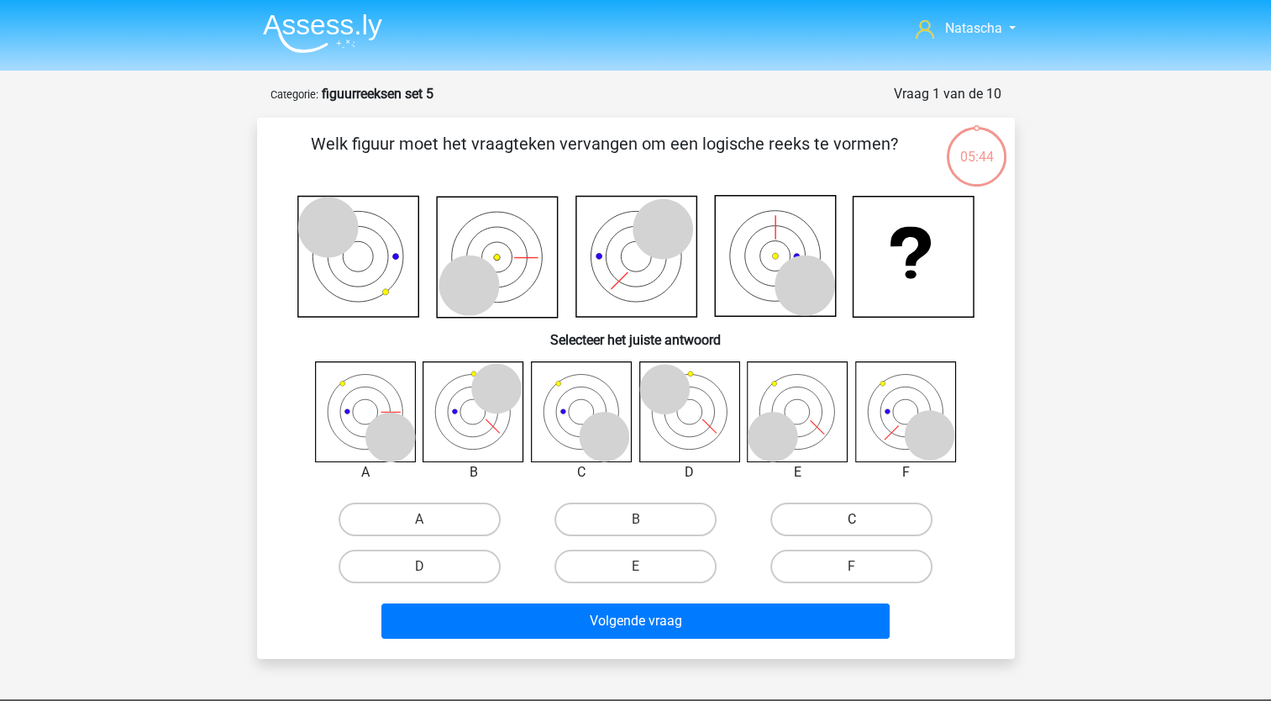
radio input "true"
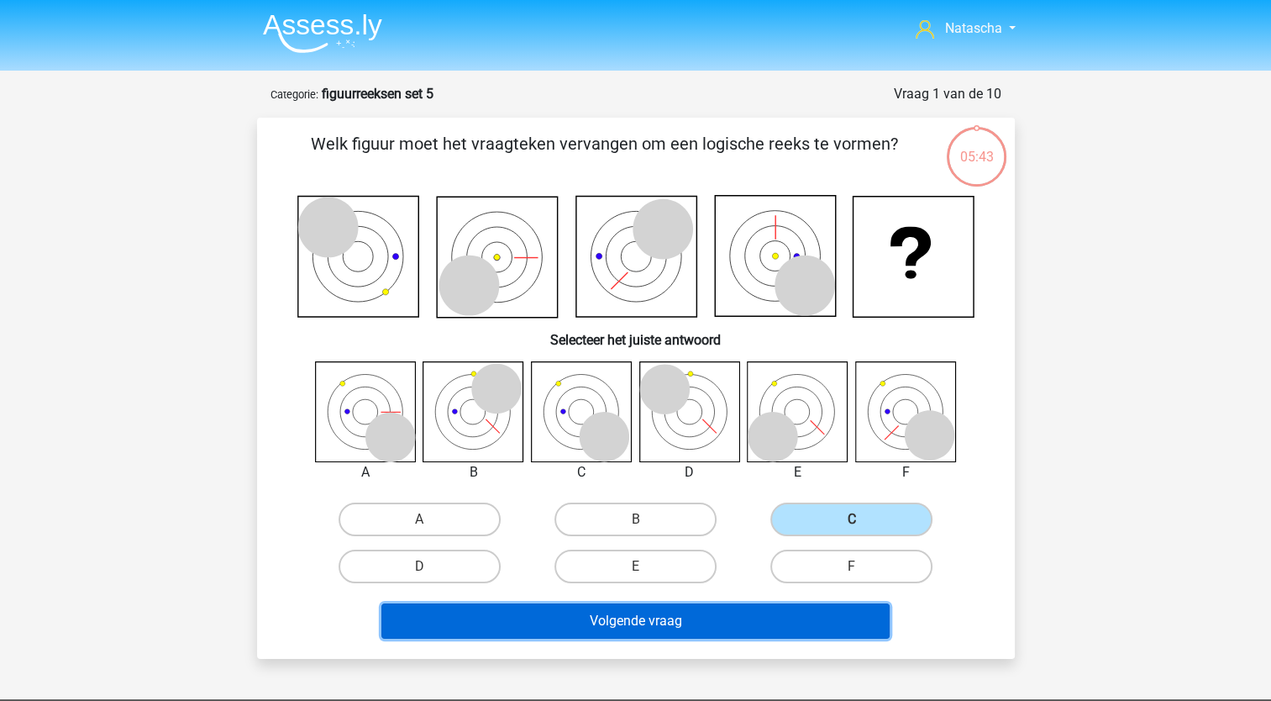
click at [696, 625] on button "Volgende vraag" at bounding box center [635, 620] width 508 height 35
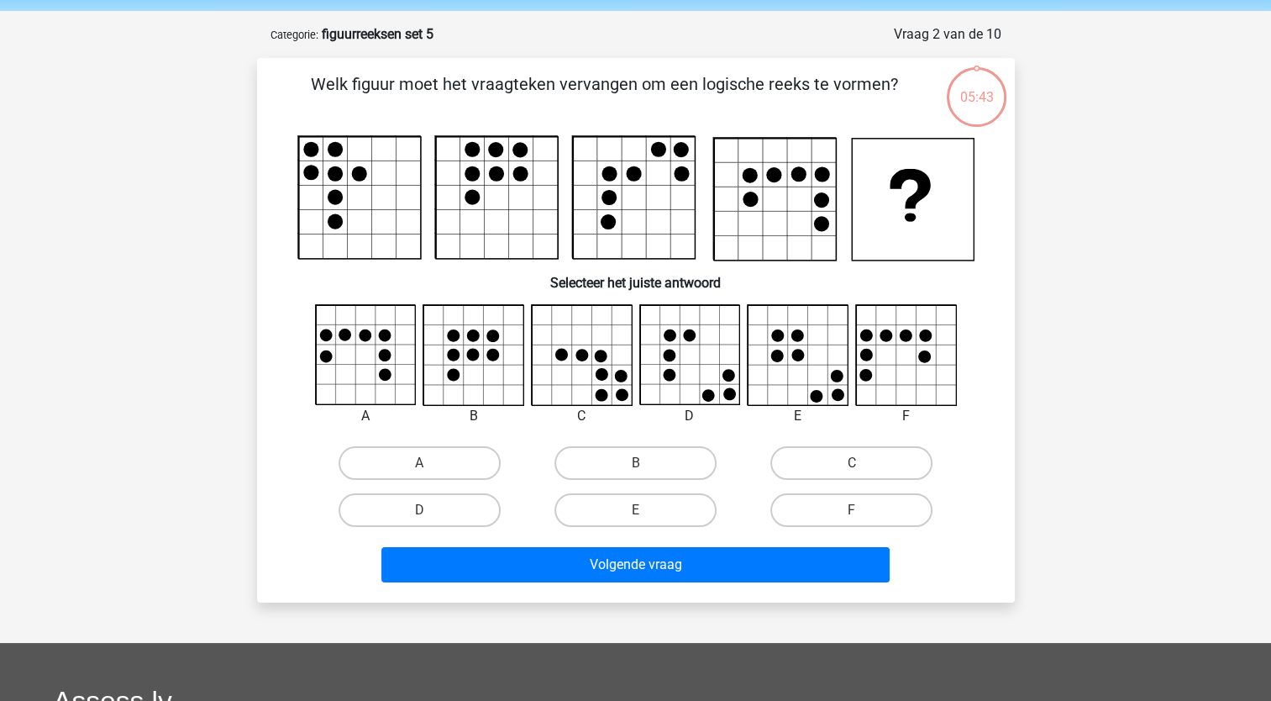
scroll to position [84, 0]
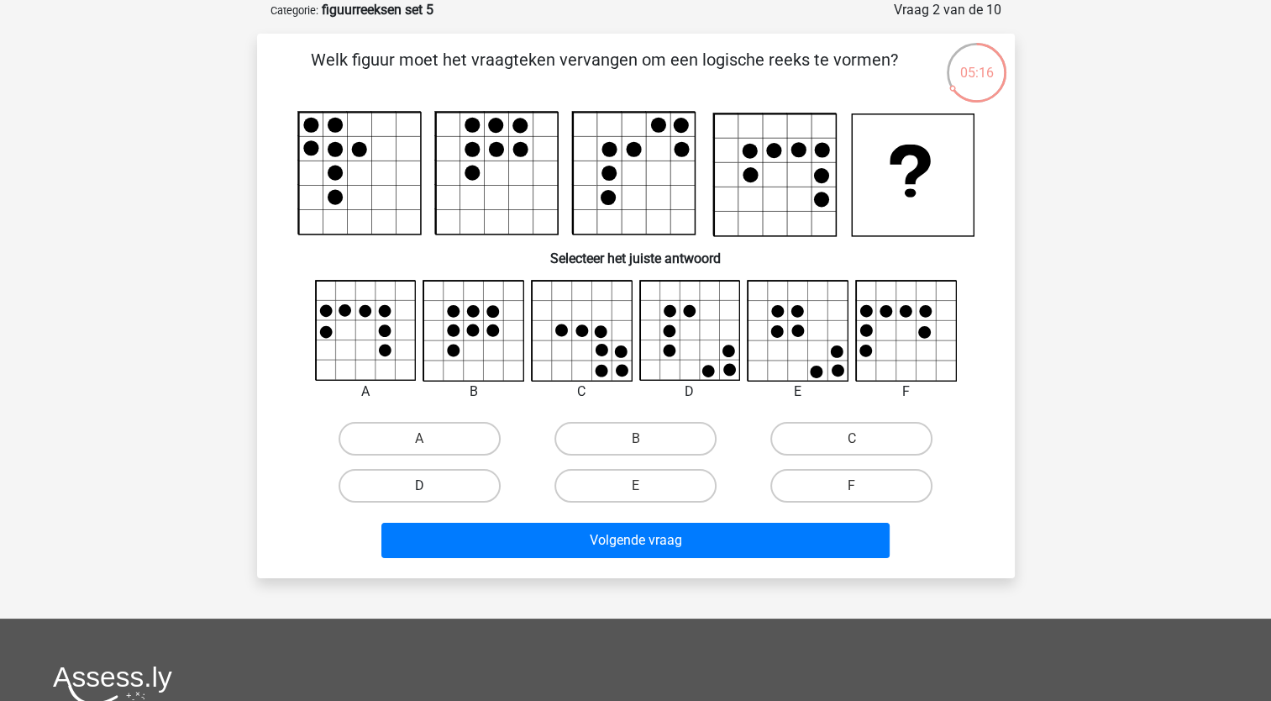
click at [468, 486] on label "D" at bounding box center [420, 486] width 162 height 34
click at [430, 486] on input "D" at bounding box center [424, 491] width 11 height 11
radio input "true"
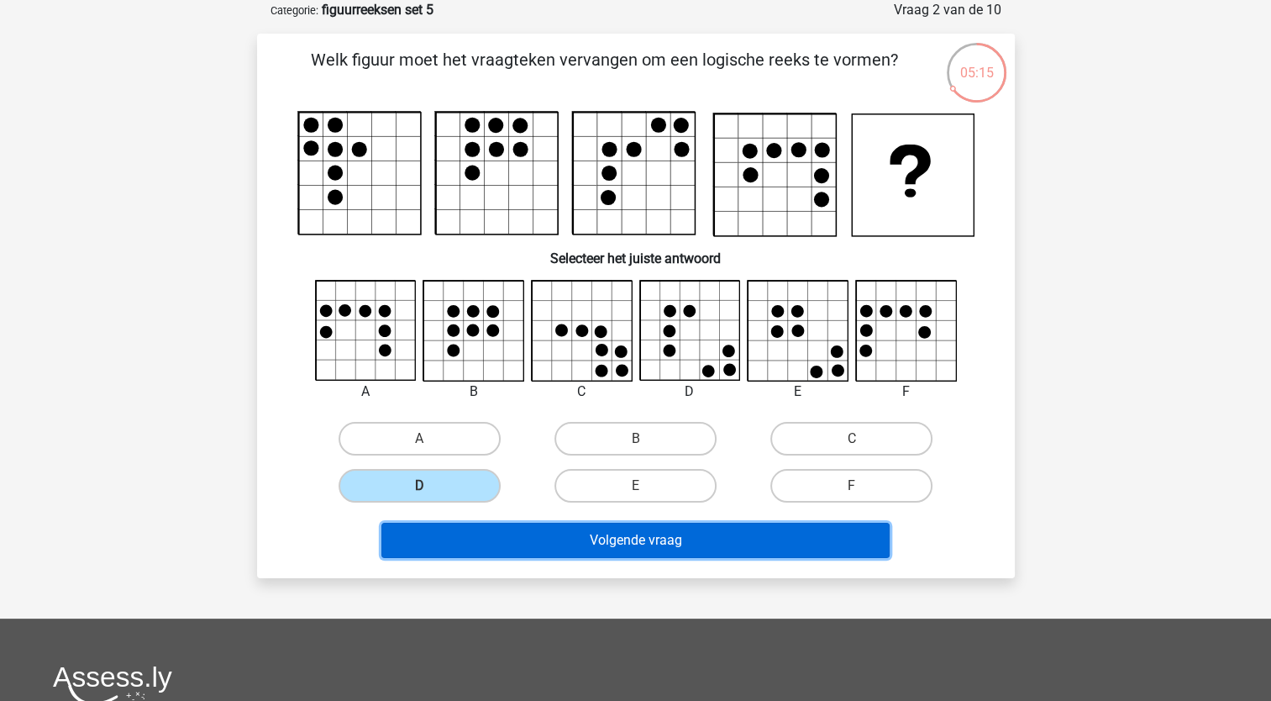
click at [473, 550] on button "Volgende vraag" at bounding box center [635, 540] width 508 height 35
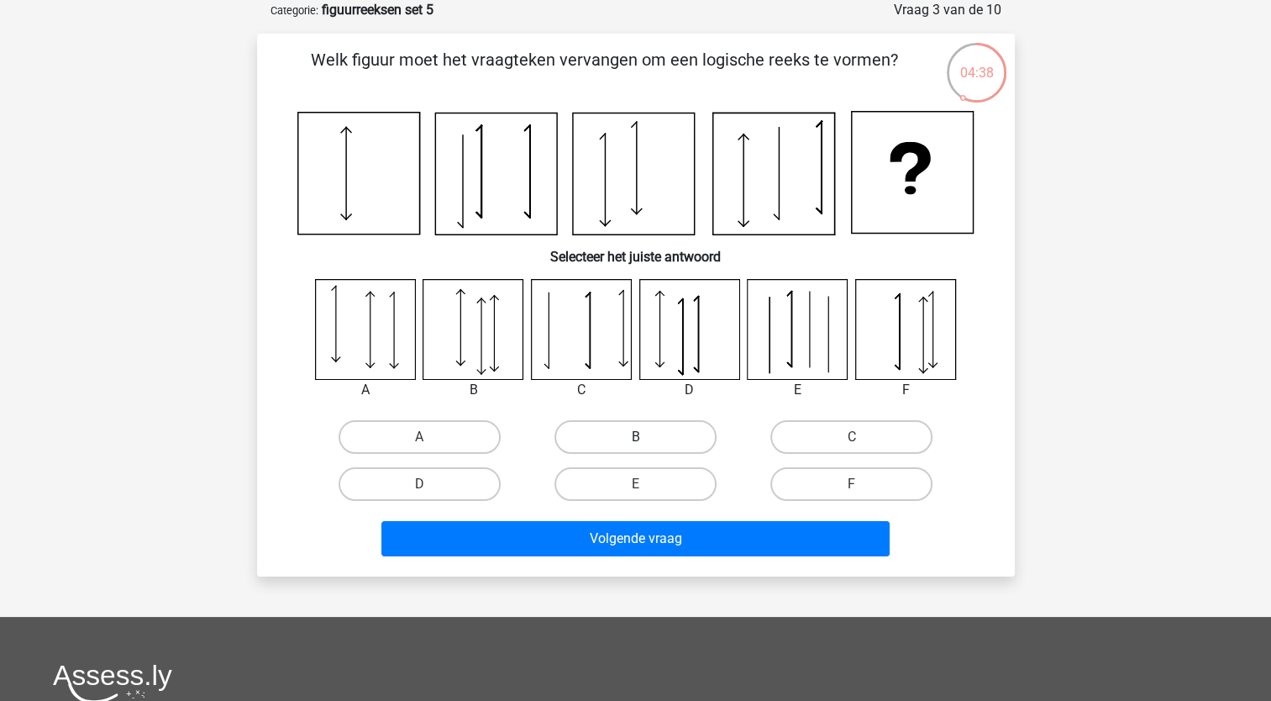
click at [619, 434] on label "B" at bounding box center [635, 437] width 162 height 34
click at [635, 437] on input "B" at bounding box center [640, 442] width 11 height 11
radio input "true"
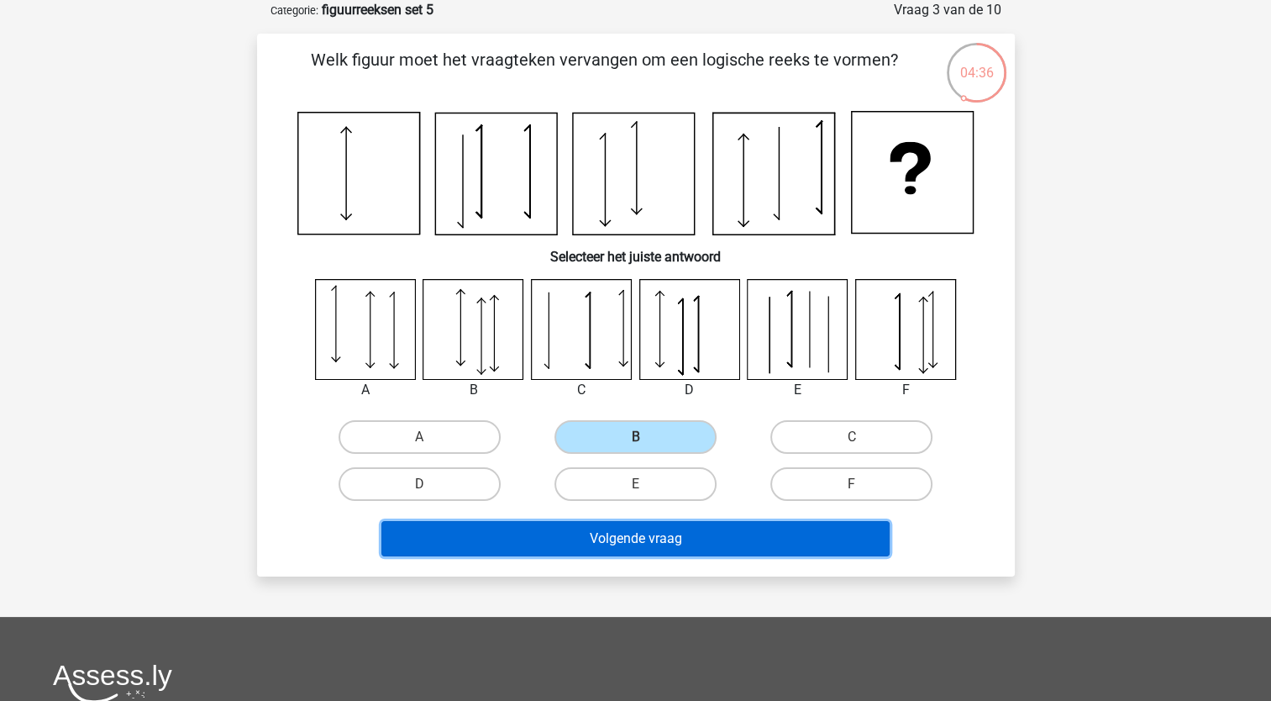
click at [556, 541] on button "Volgende vraag" at bounding box center [635, 538] width 508 height 35
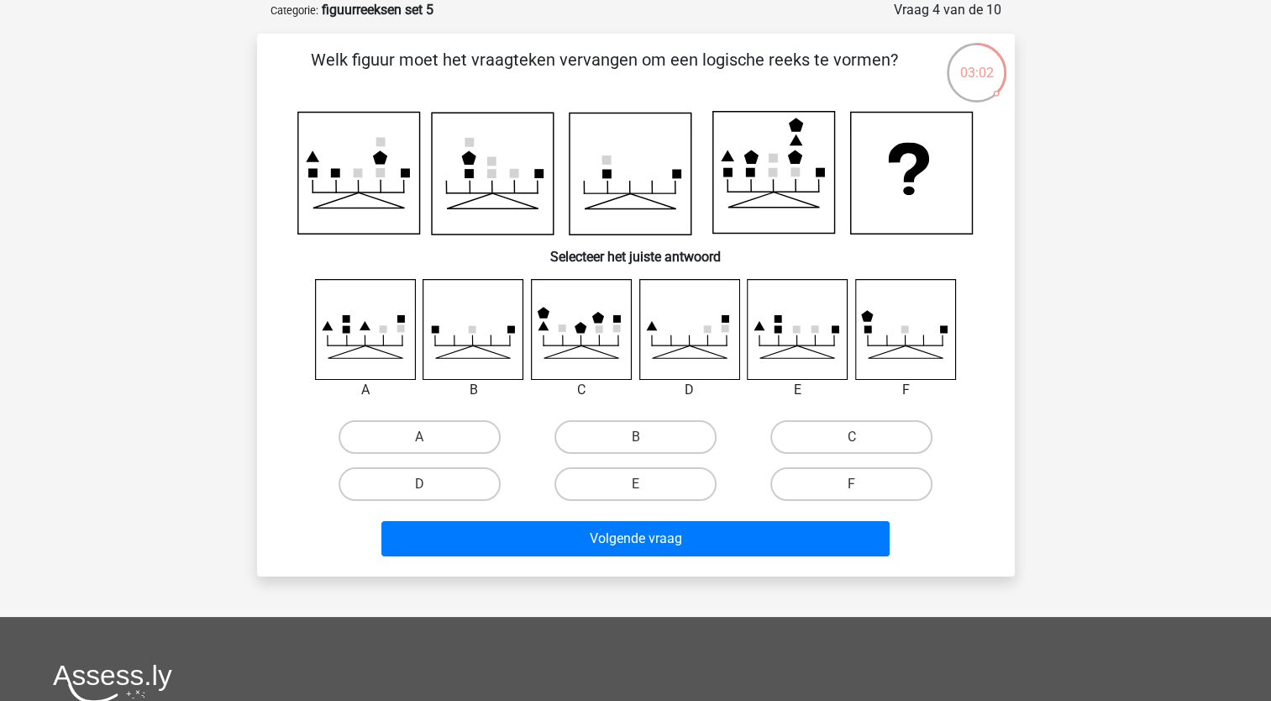
click at [853, 437] on input "C" at bounding box center [857, 442] width 11 height 11
radio input "true"
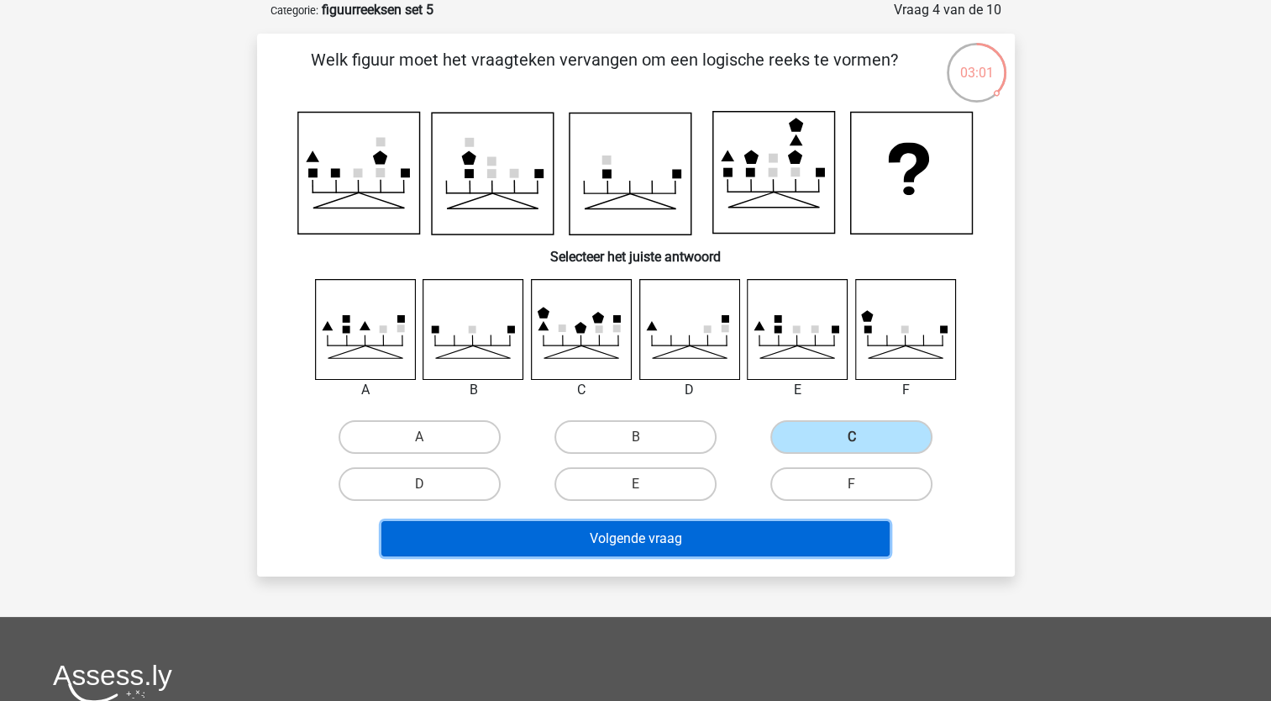
click at [717, 531] on button "Volgende vraag" at bounding box center [635, 538] width 508 height 35
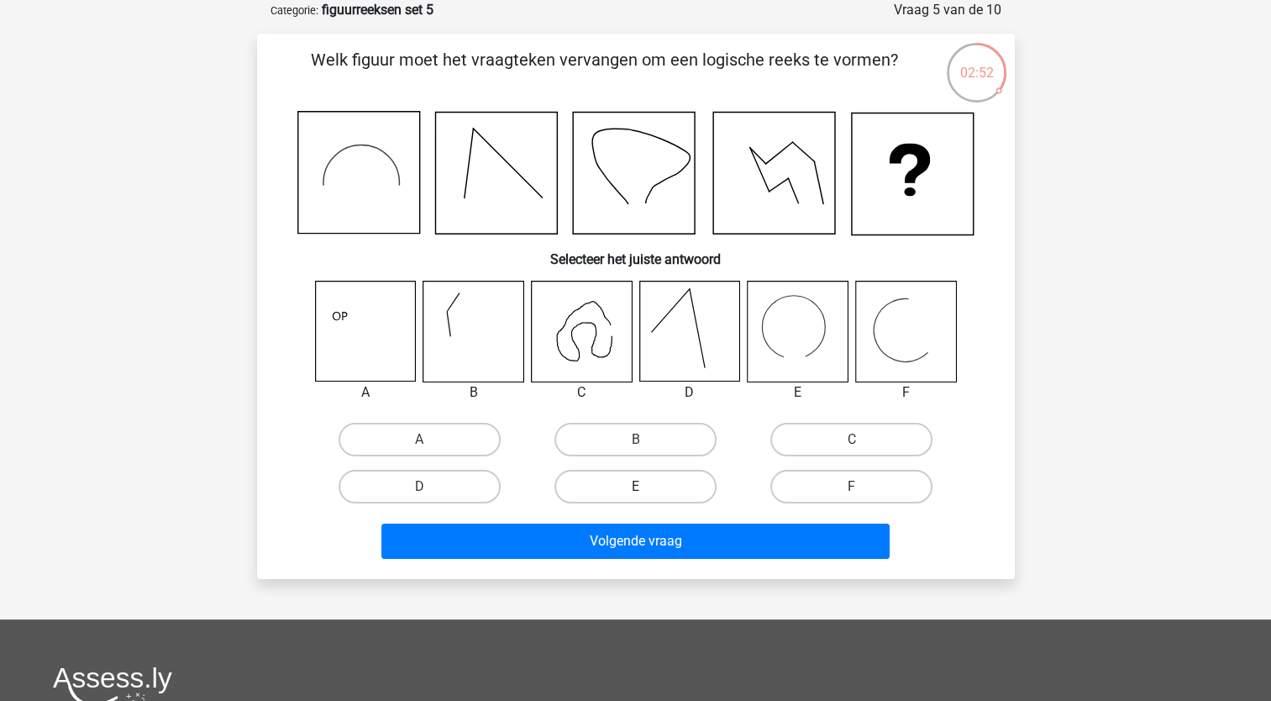
click at [615, 485] on label "E" at bounding box center [635, 487] width 162 height 34
click at [635, 486] on input "E" at bounding box center [640, 491] width 11 height 11
radio input "true"
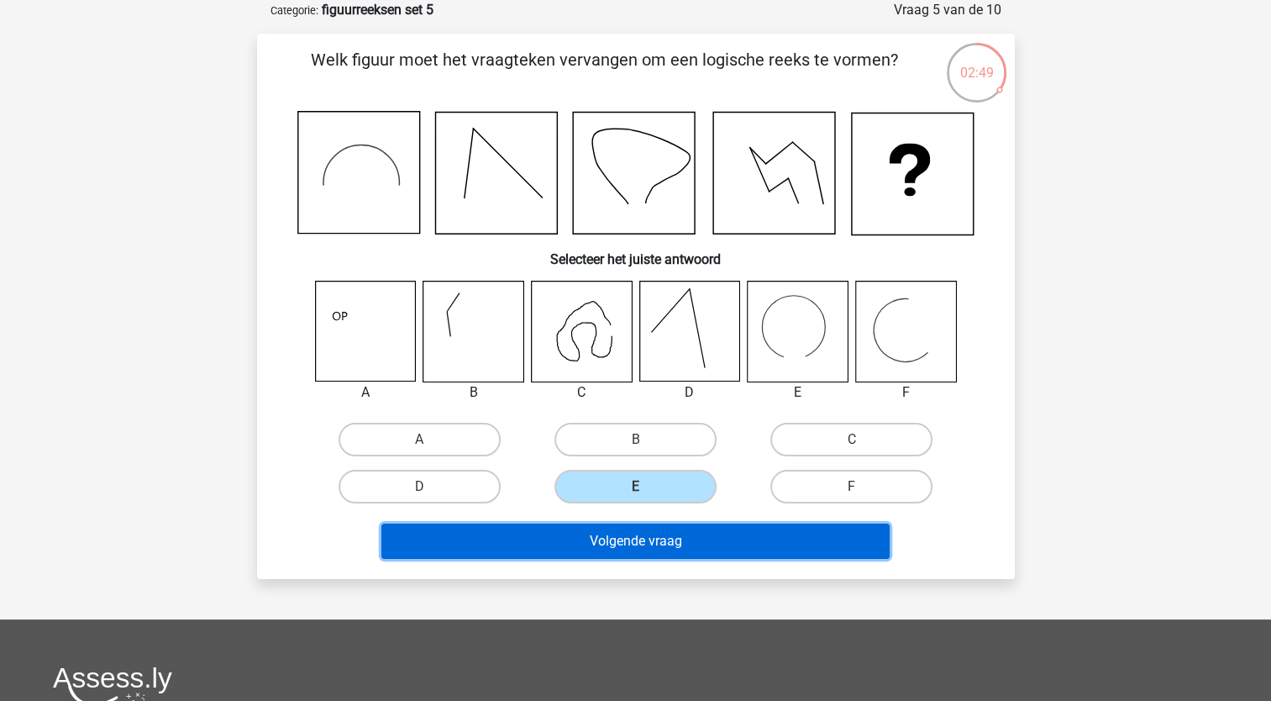
click at [567, 547] on button "Volgende vraag" at bounding box center [635, 540] width 508 height 35
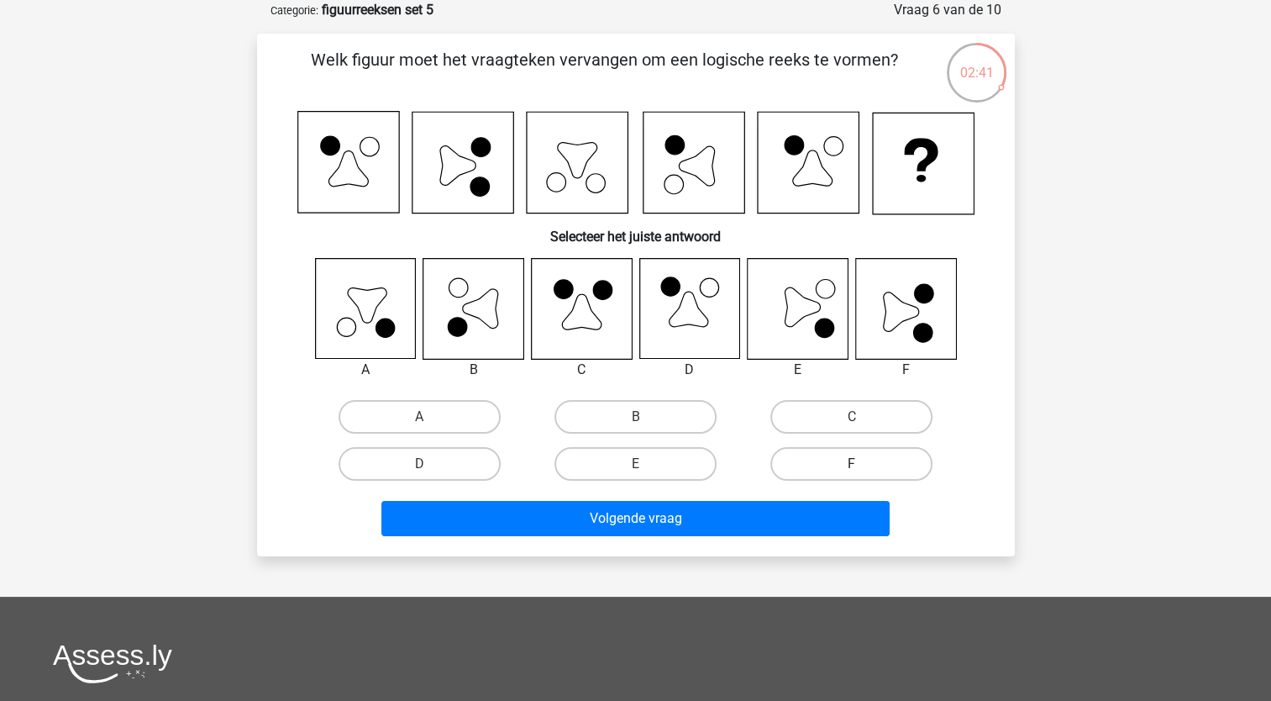
click at [831, 455] on label "F" at bounding box center [851, 464] width 162 height 34
click at [852, 464] on input "F" at bounding box center [857, 469] width 11 height 11
radio input "true"
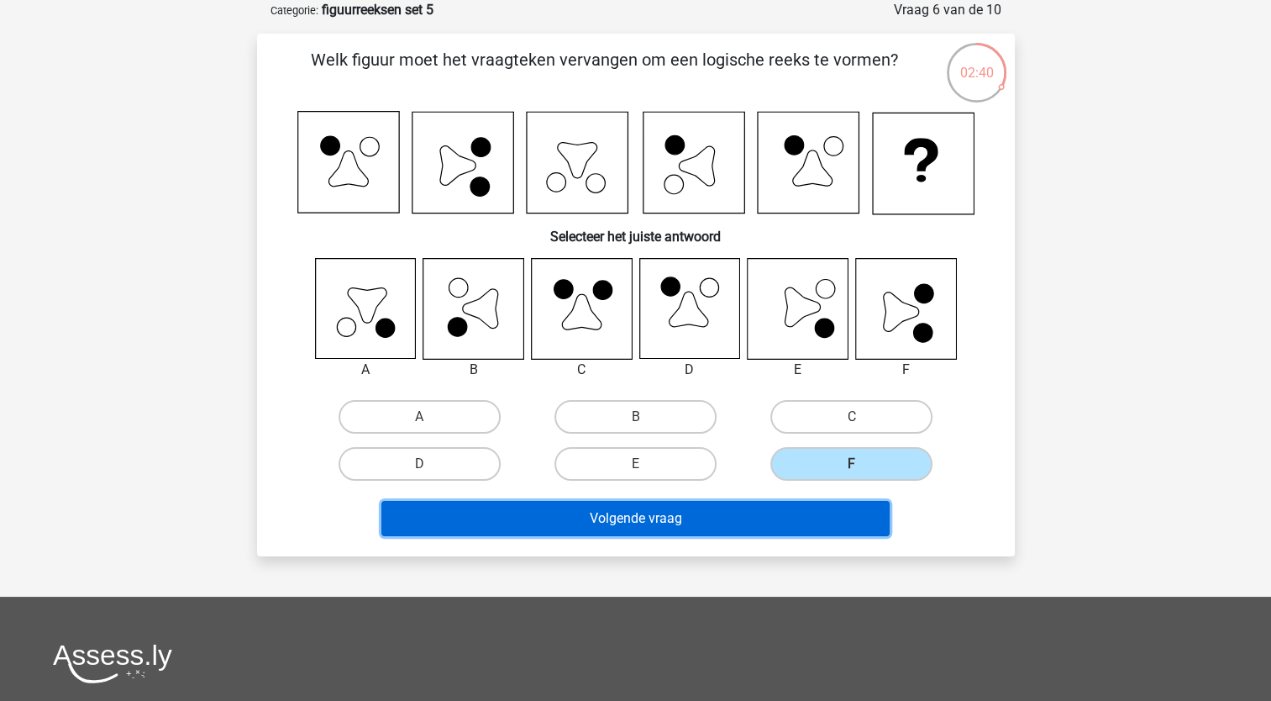
click at [745, 512] on button "Volgende vraag" at bounding box center [635, 518] width 508 height 35
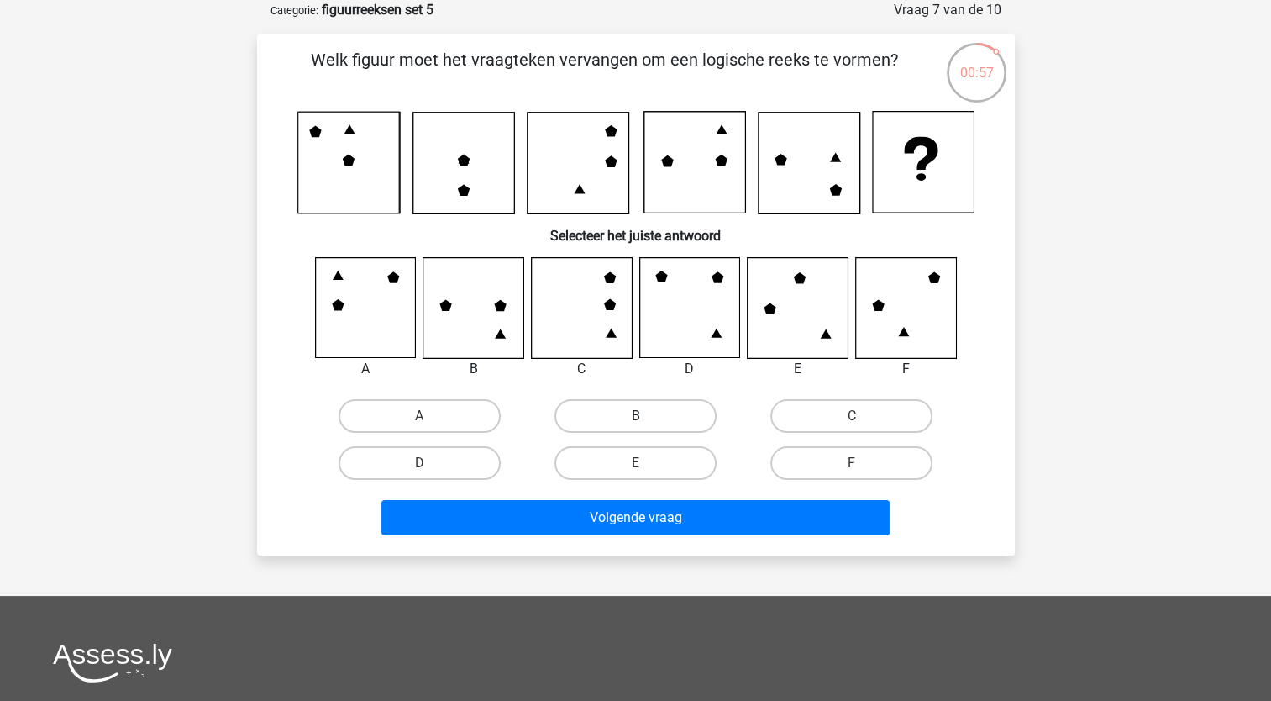
click at [621, 409] on label "B" at bounding box center [635, 416] width 162 height 34
click at [635, 416] on input "B" at bounding box center [640, 421] width 11 height 11
radio input "true"
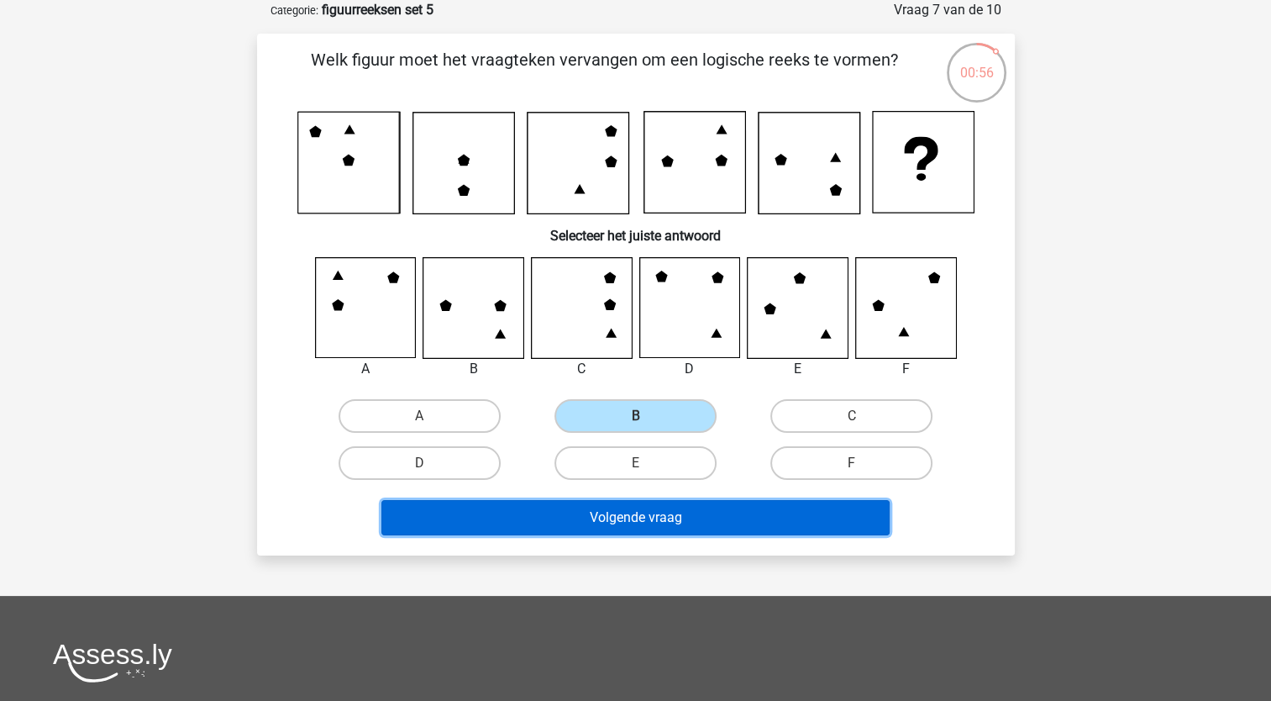
click at [575, 523] on button "Volgende vraag" at bounding box center [635, 517] width 508 height 35
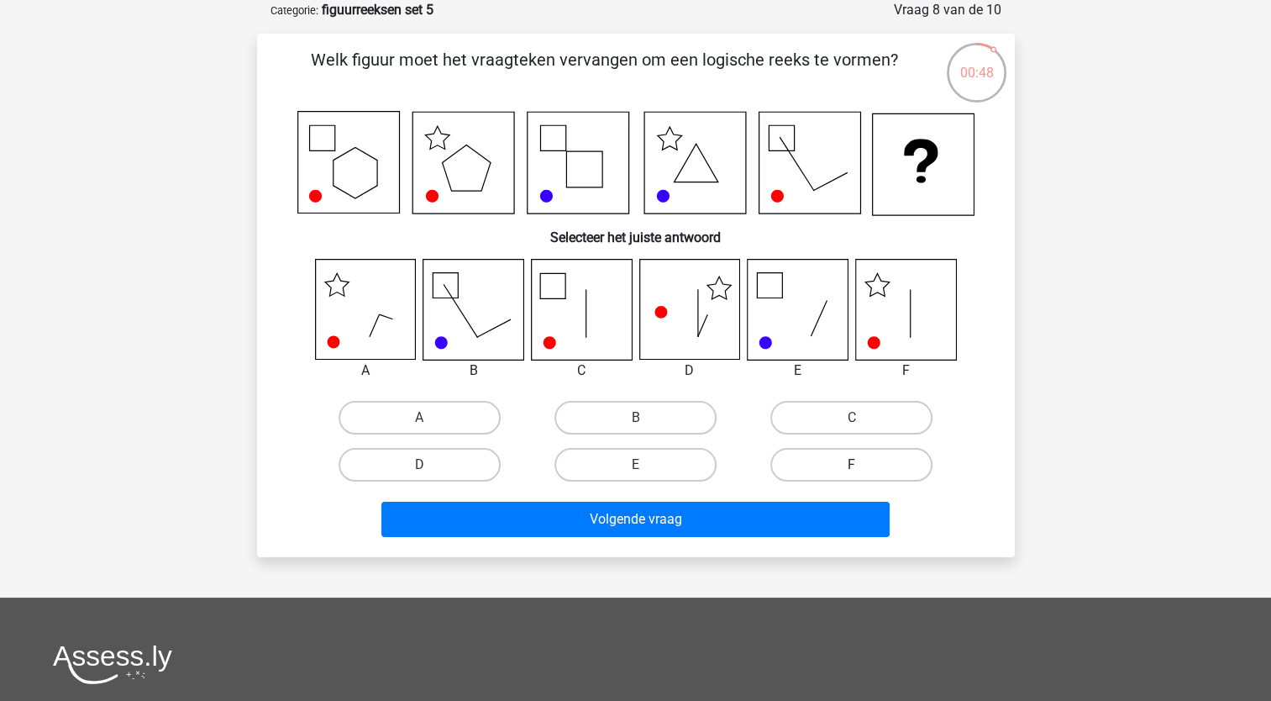
click at [846, 449] on label "F" at bounding box center [851, 465] width 162 height 34
click at [852, 465] on input "F" at bounding box center [857, 470] width 11 height 11
radio input "true"
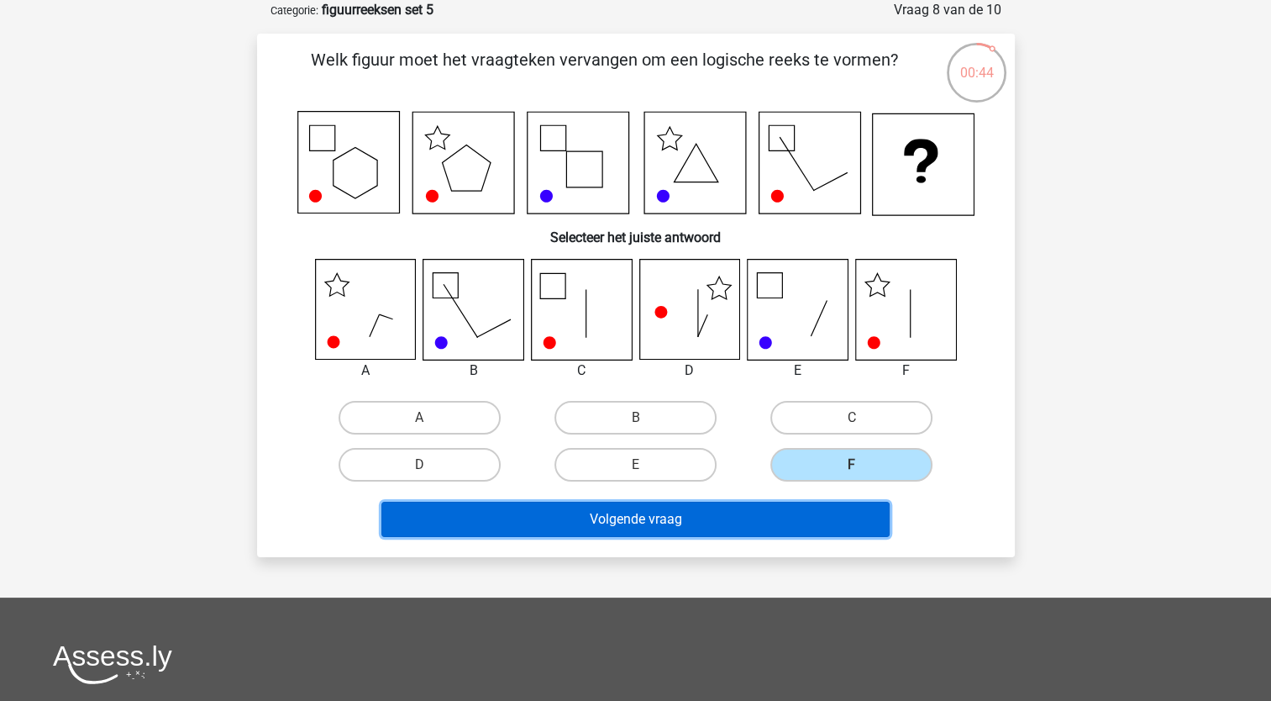
click at [763, 502] on button "Volgende vraag" at bounding box center [635, 519] width 508 height 35
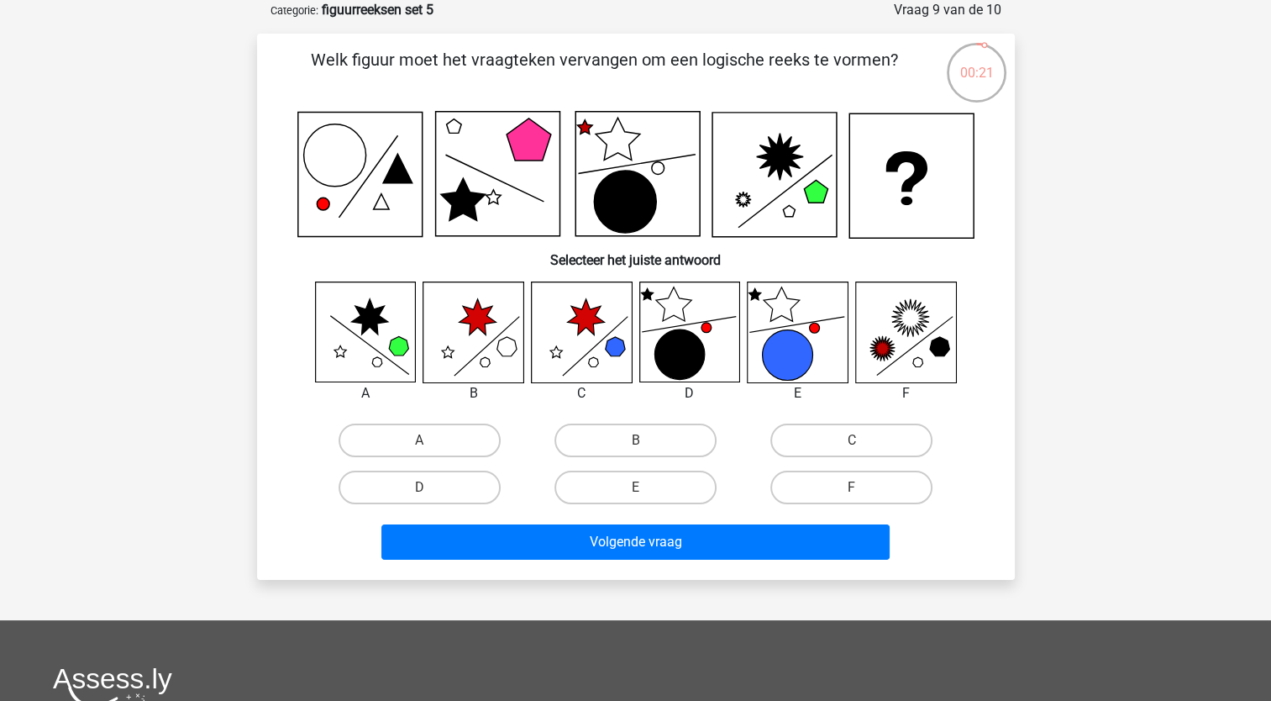
click at [854, 488] on input "F" at bounding box center [857, 492] width 11 height 11
radio input "true"
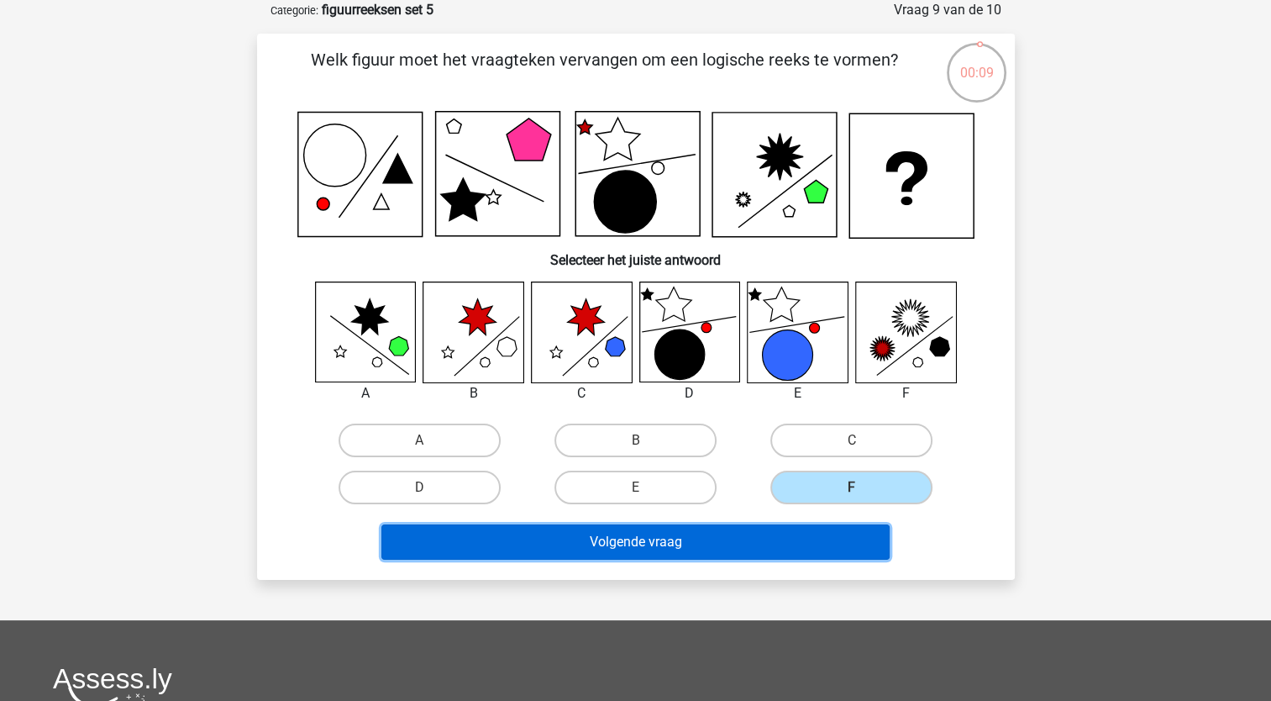
click at [686, 536] on button "Volgende vraag" at bounding box center [635, 541] width 508 height 35
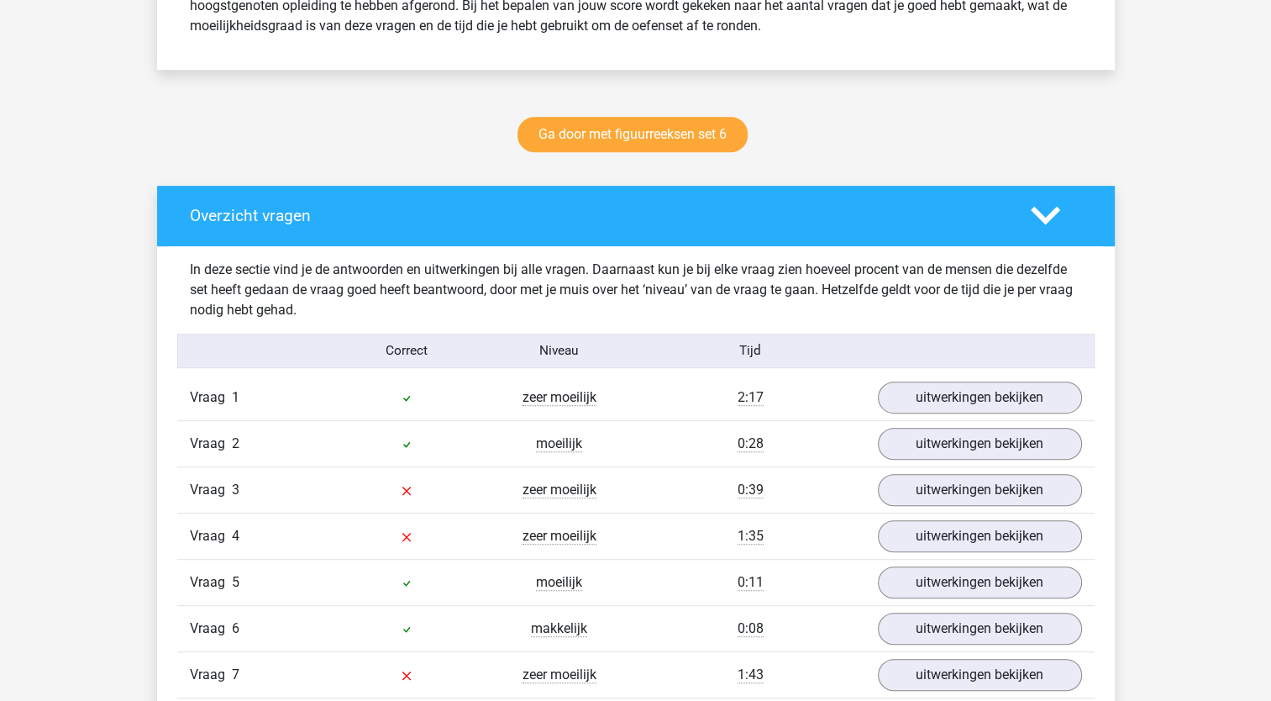
scroll to position [812, 0]
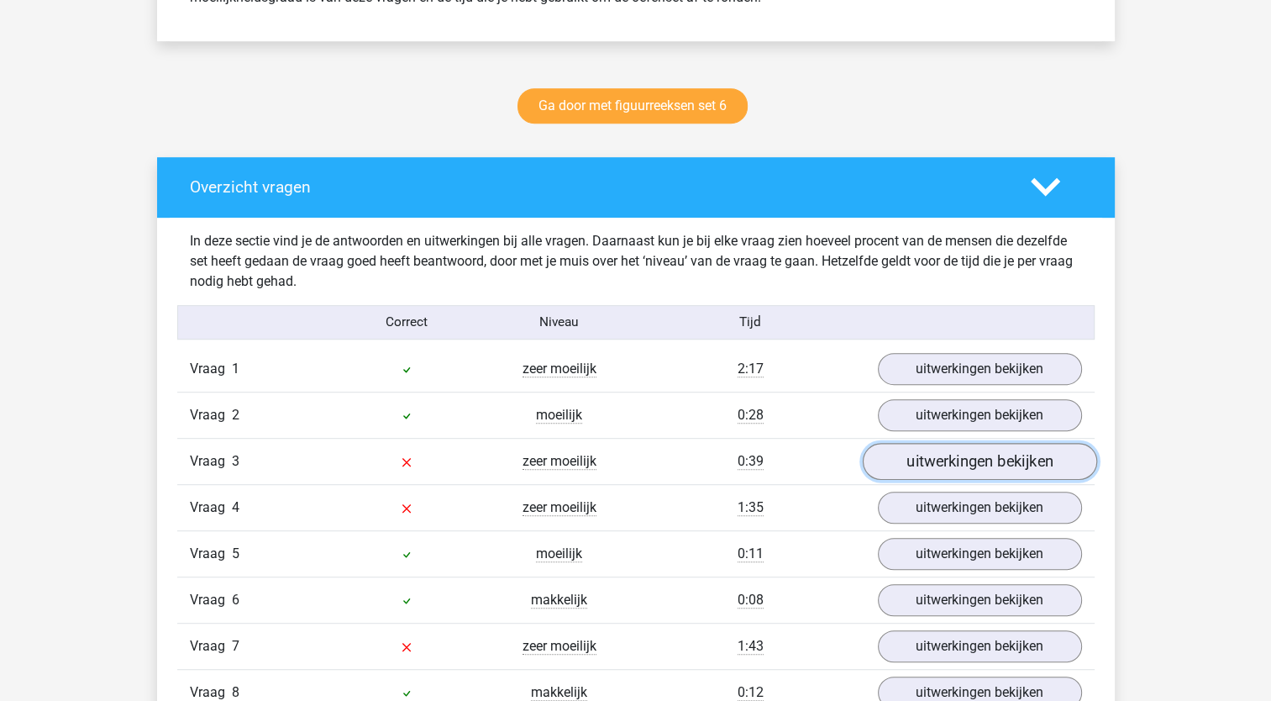
click at [988, 454] on link "uitwerkingen bekijken" at bounding box center [979, 461] width 234 height 37
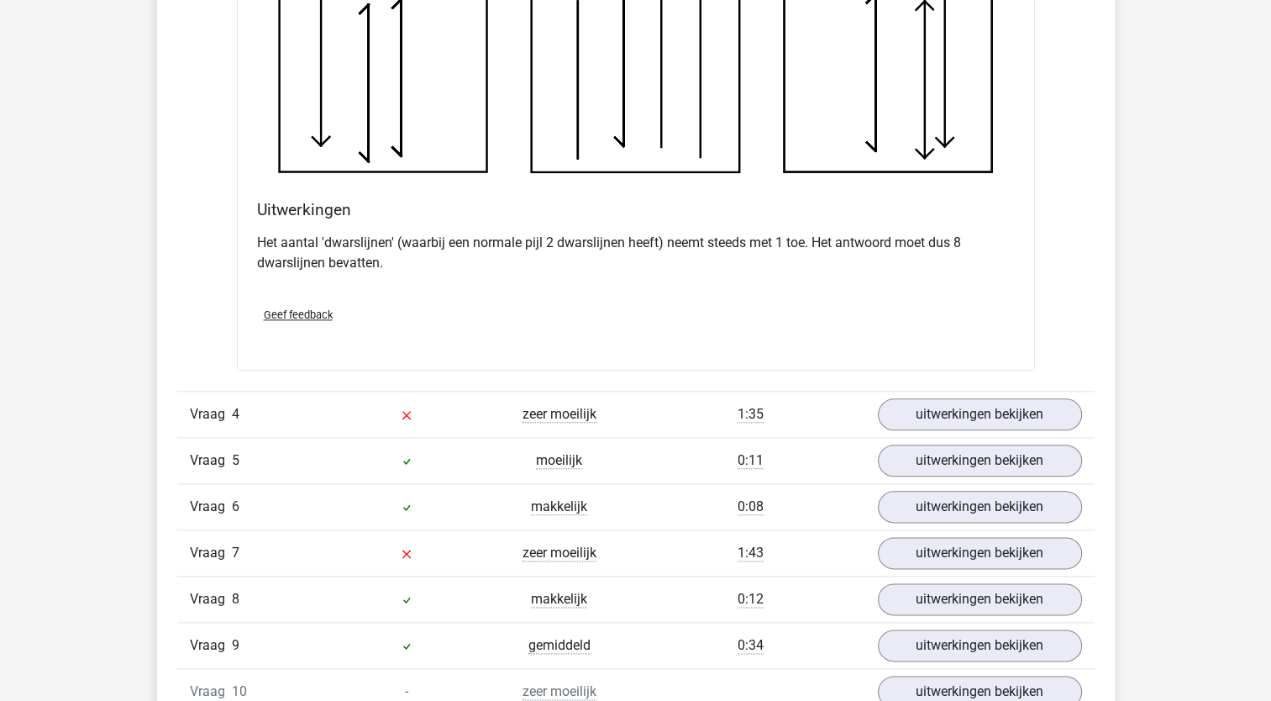
scroll to position [1865, 0]
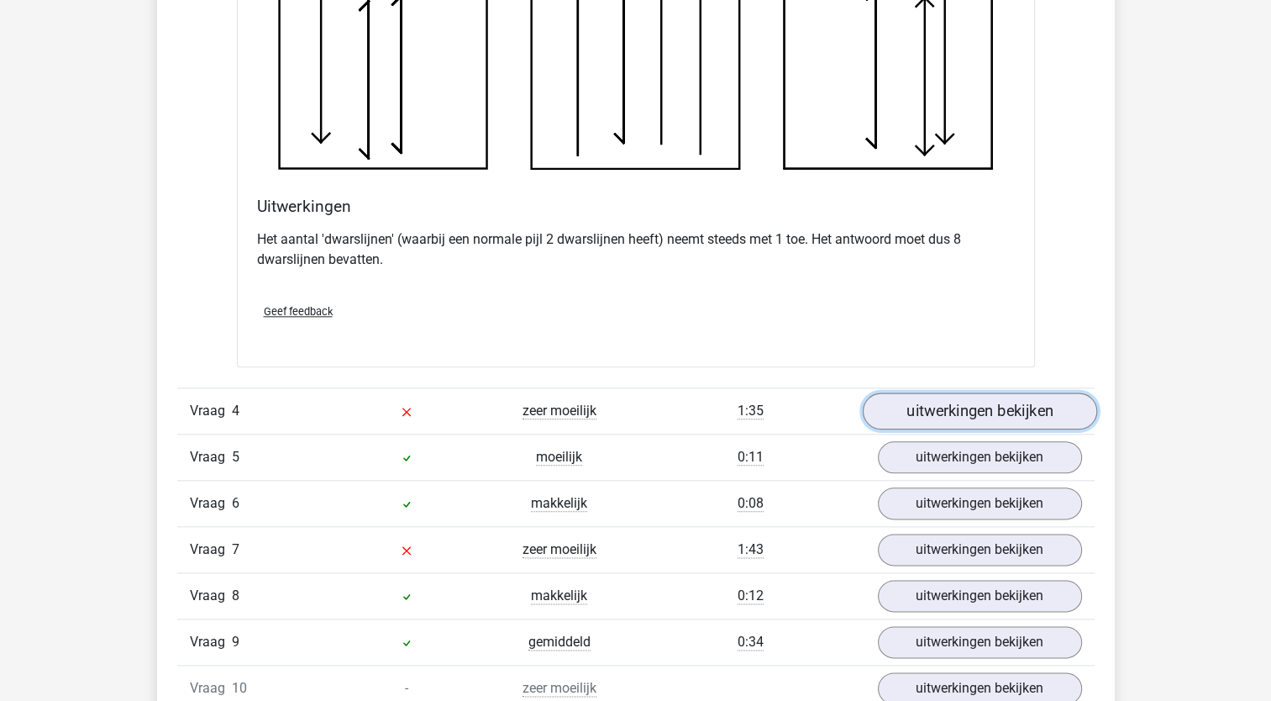
click at [994, 417] on link "uitwerkingen bekijken" at bounding box center [979, 410] width 234 height 37
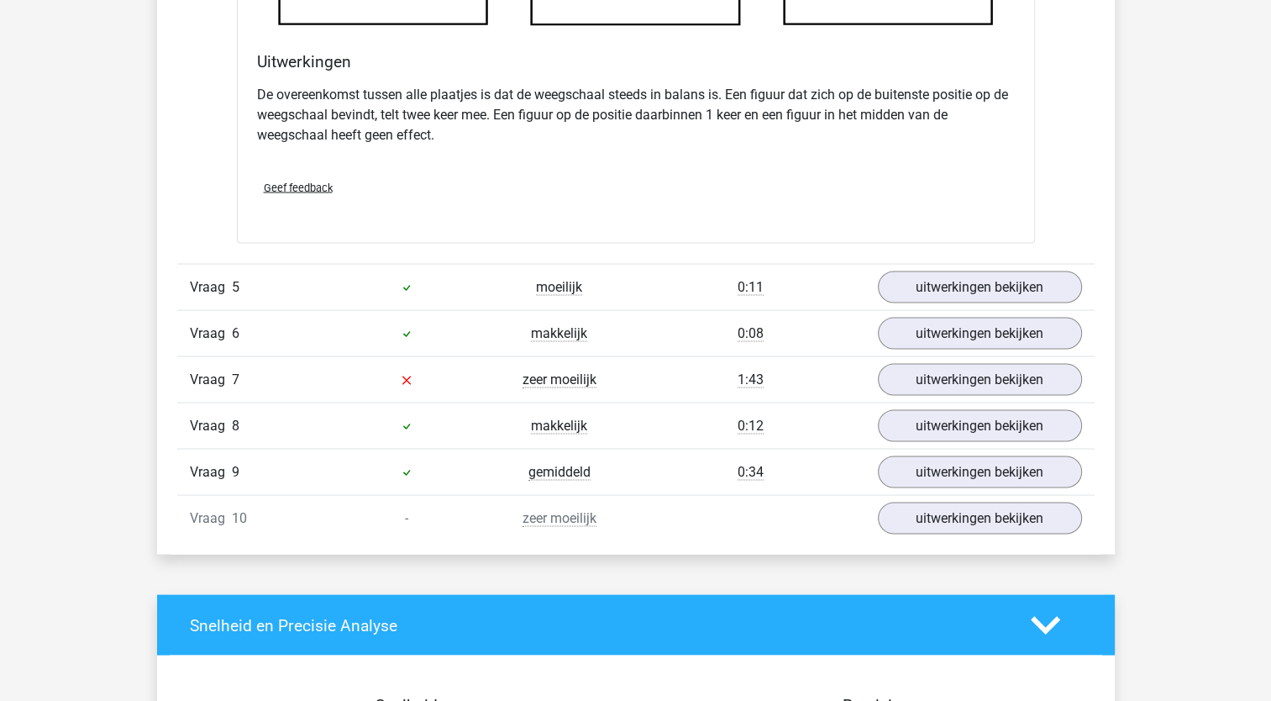
scroll to position [3172, 0]
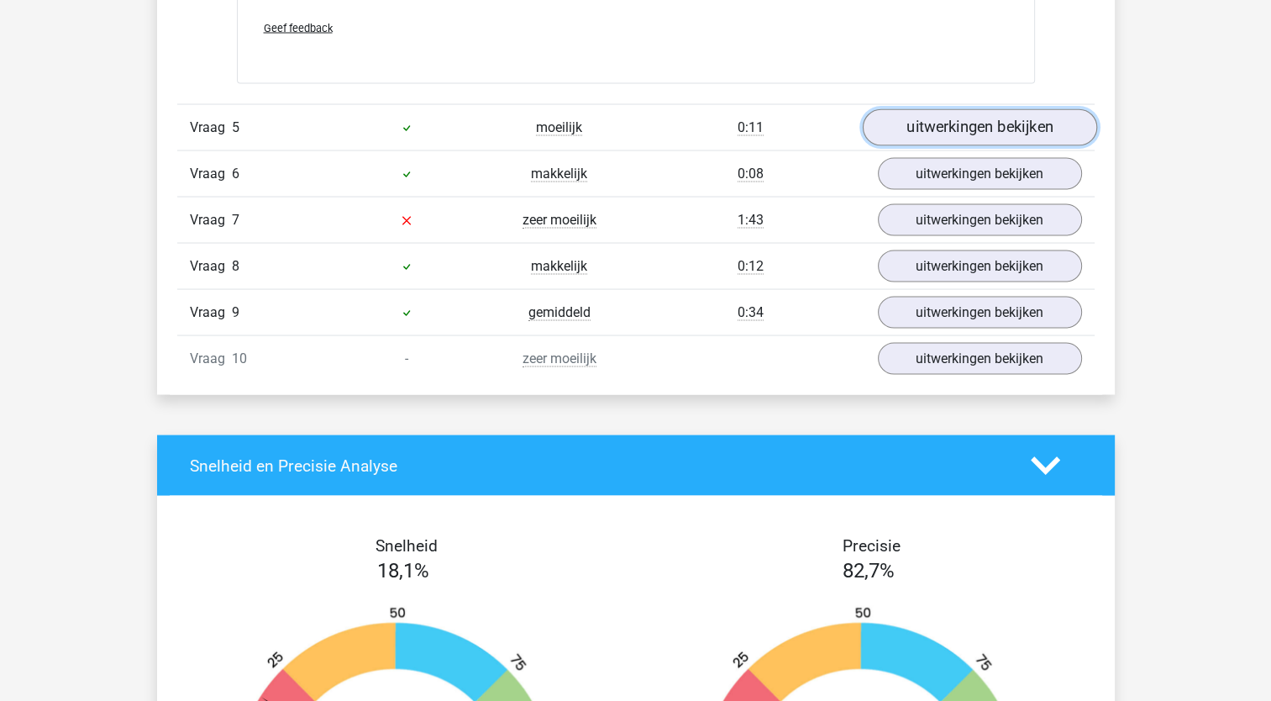
click at [1015, 119] on link "uitwerkingen bekijken" at bounding box center [979, 126] width 234 height 37
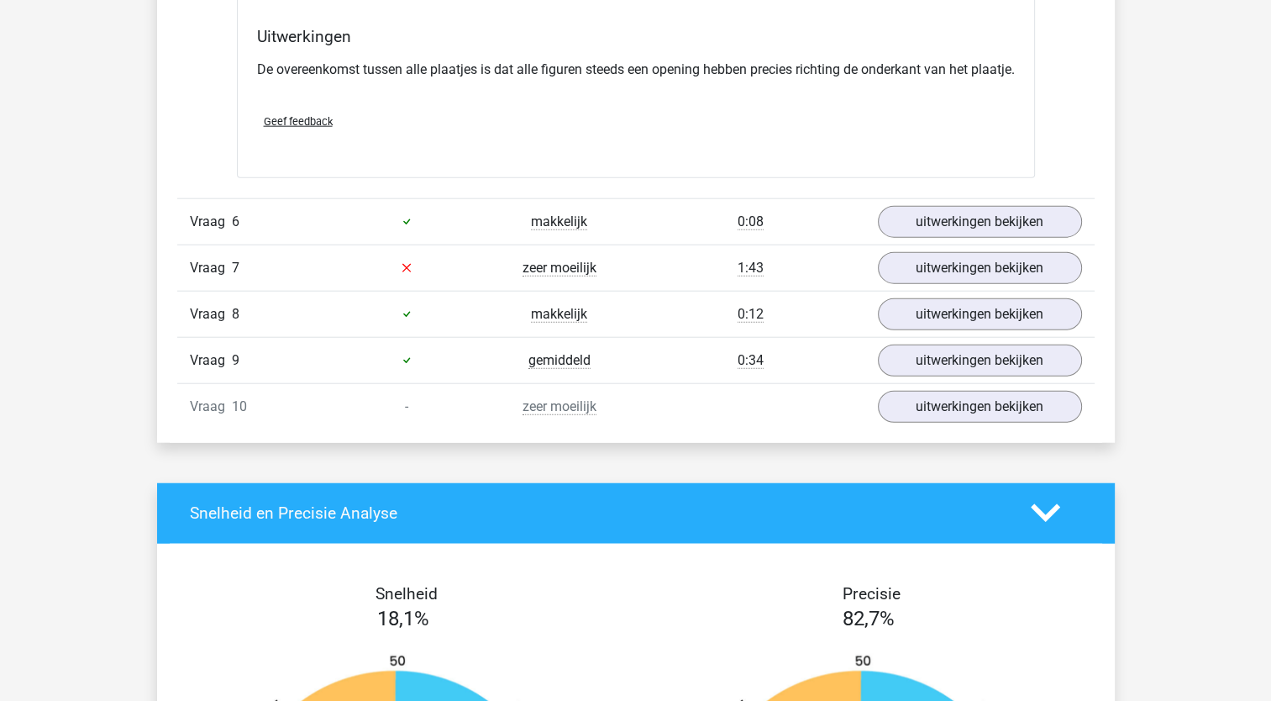
scroll to position [4100, 0]
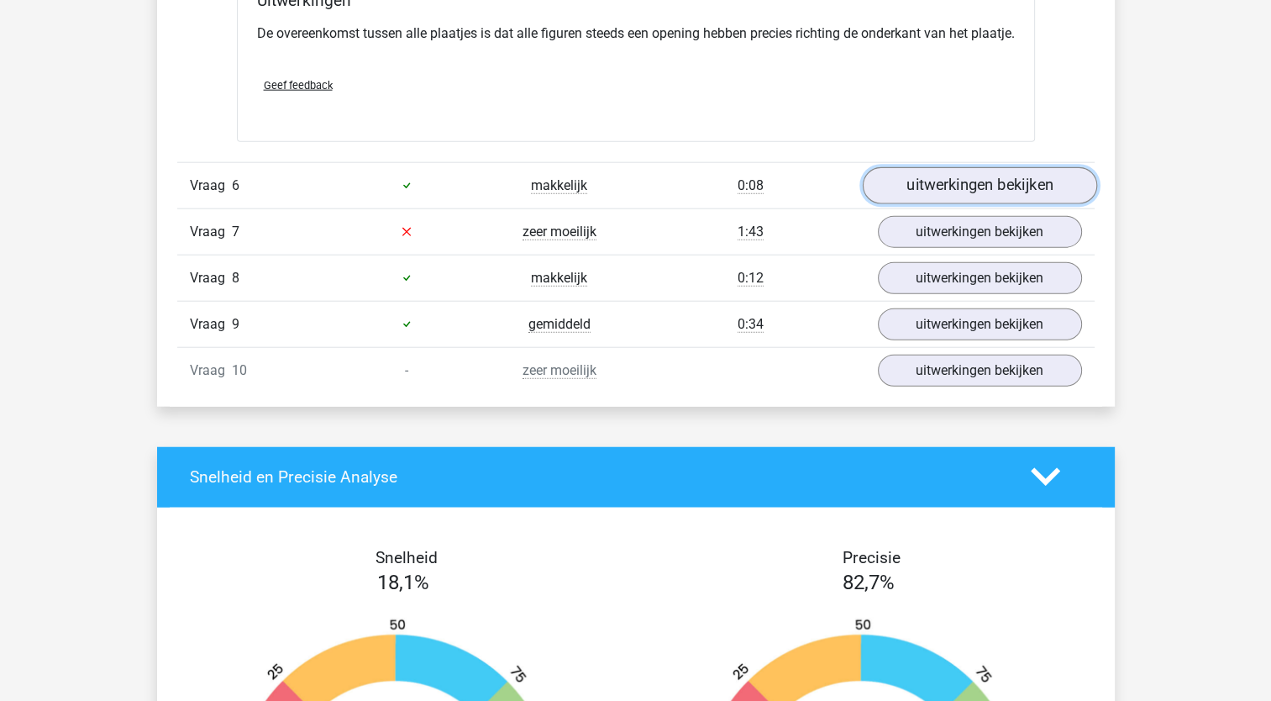
click at [928, 192] on link "uitwerkingen bekijken" at bounding box center [979, 185] width 234 height 37
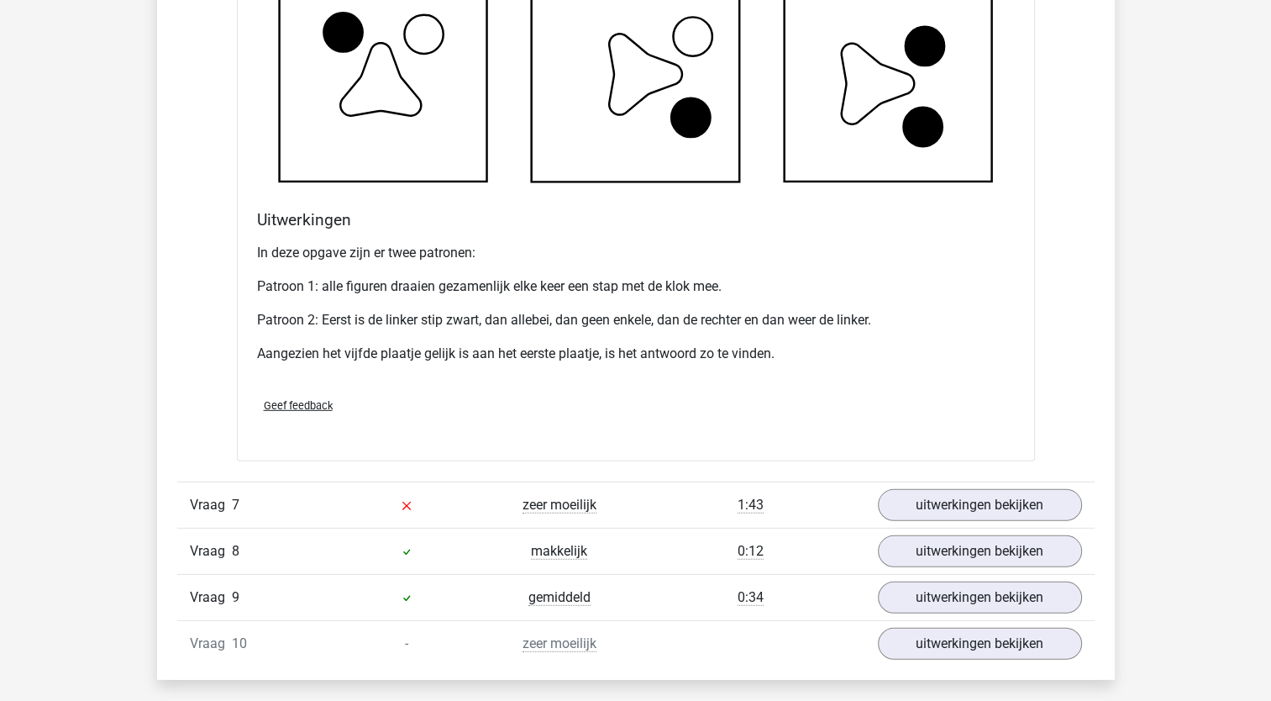
scroll to position [4848, 0]
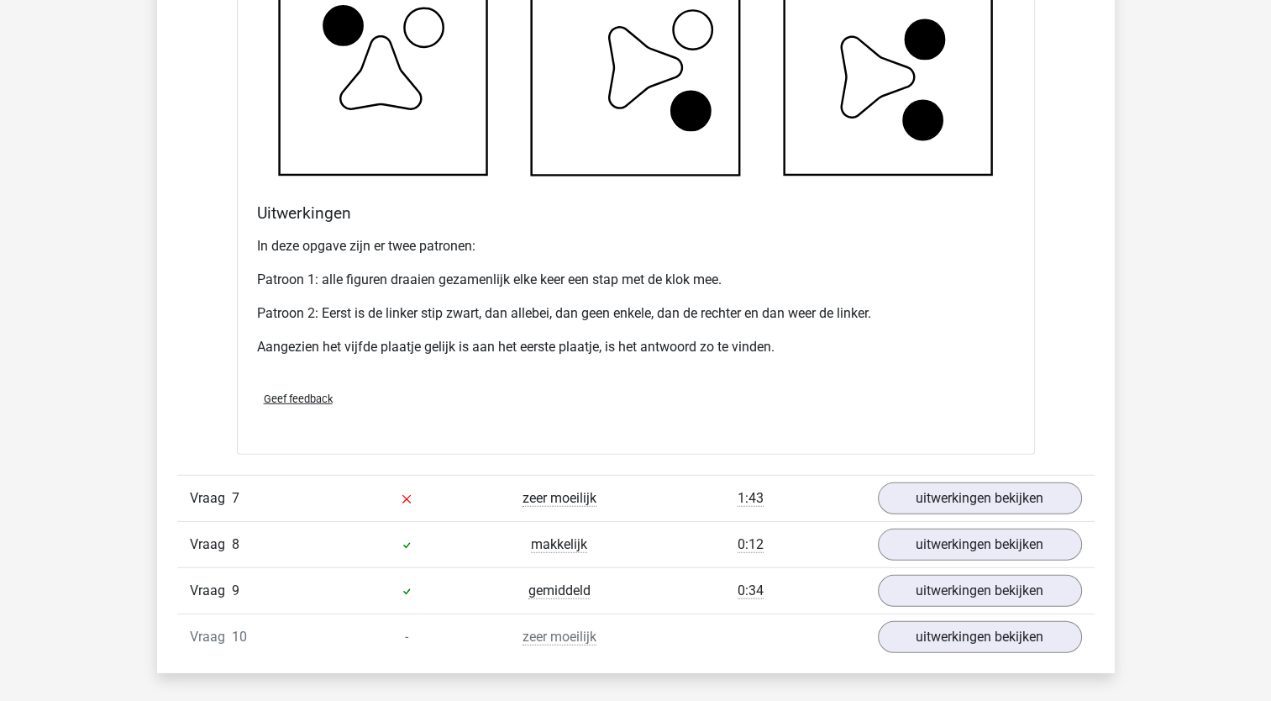
click at [1003, 494] on div "Vraag 7 zeer moeilijk 1:43 uitwerkingen bekijken" at bounding box center [635, 498] width 917 height 46
click at [995, 504] on link "uitwerkingen bekijken" at bounding box center [979, 499] width 234 height 37
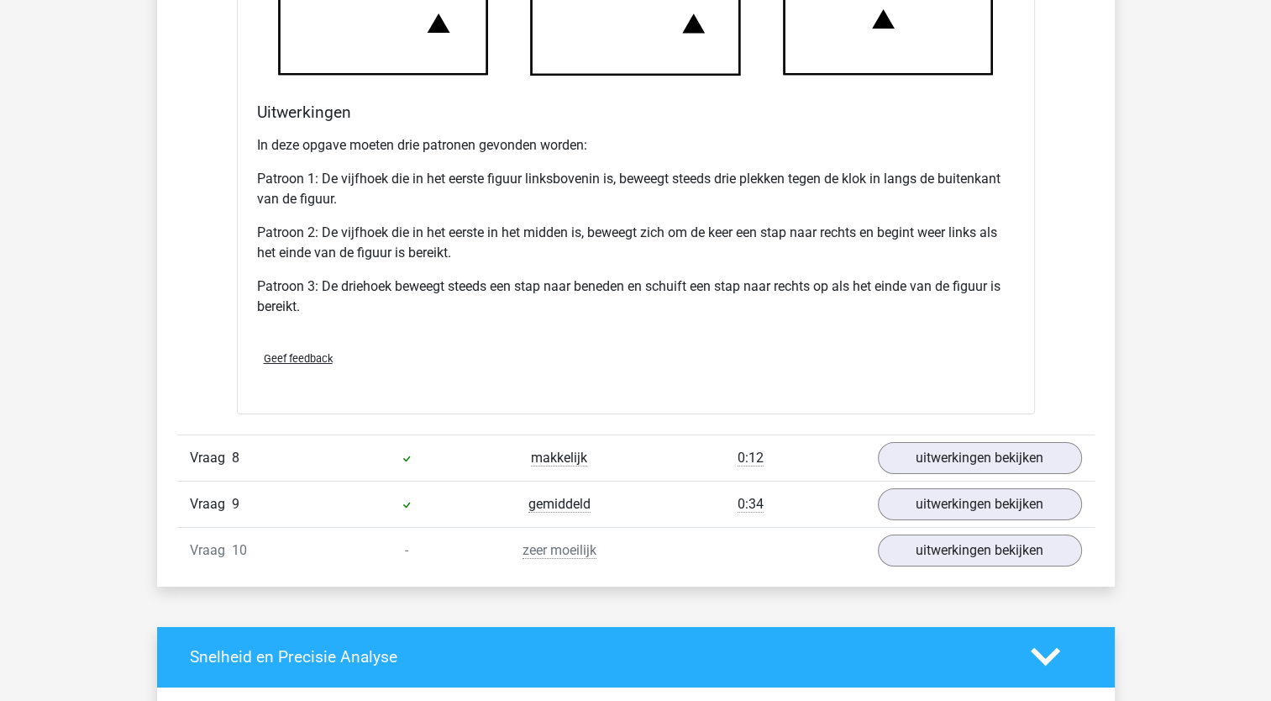
scroll to position [5961, 0]
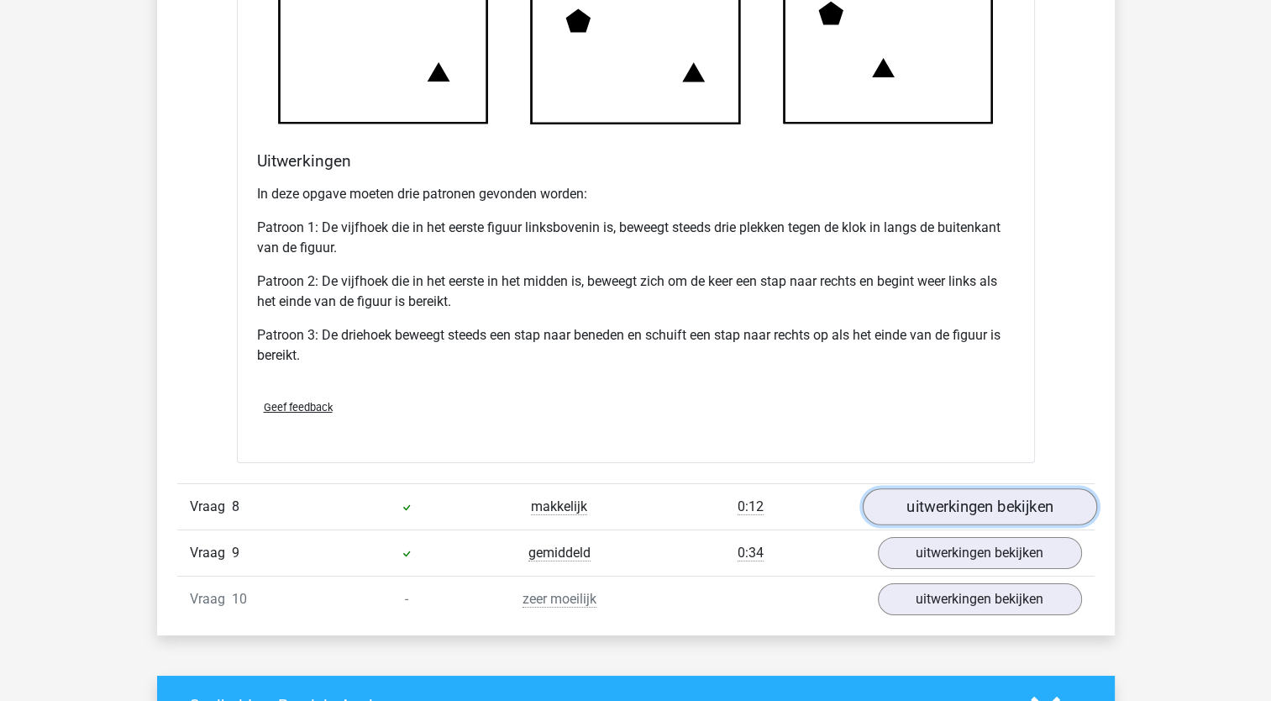
click at [996, 516] on link "uitwerkingen bekijken" at bounding box center [979, 506] width 234 height 37
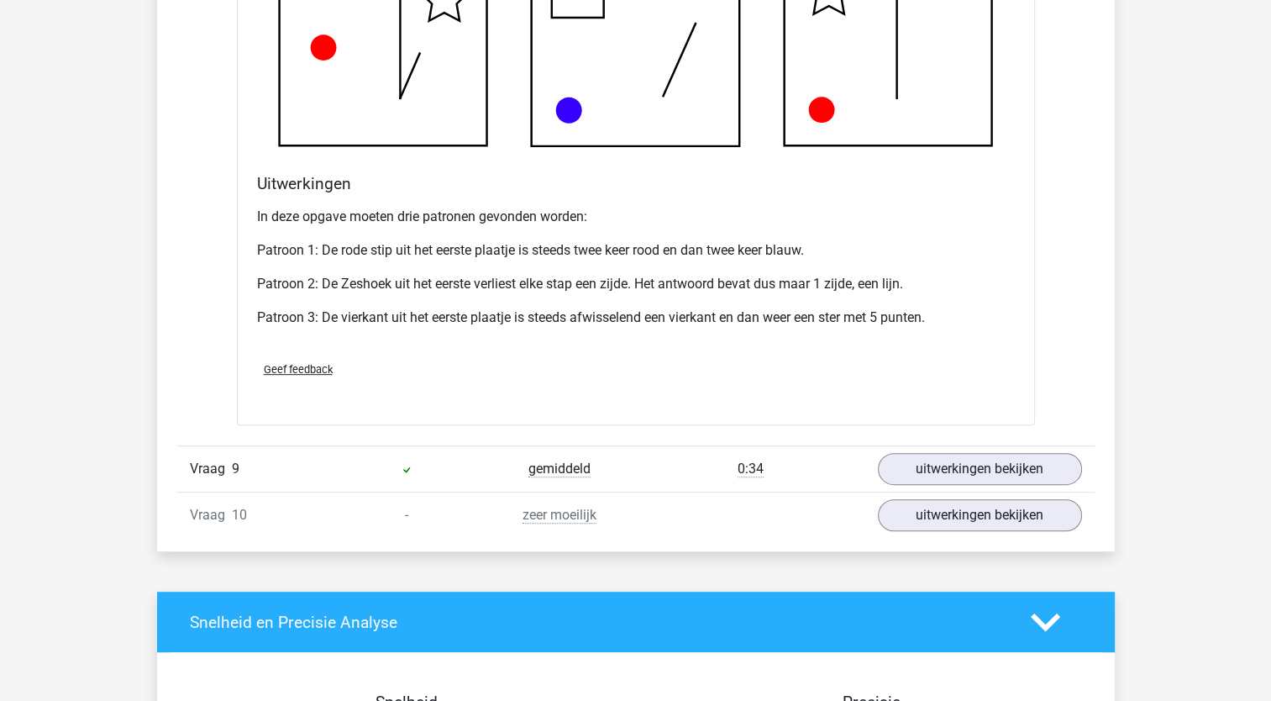
scroll to position [7069, 0]
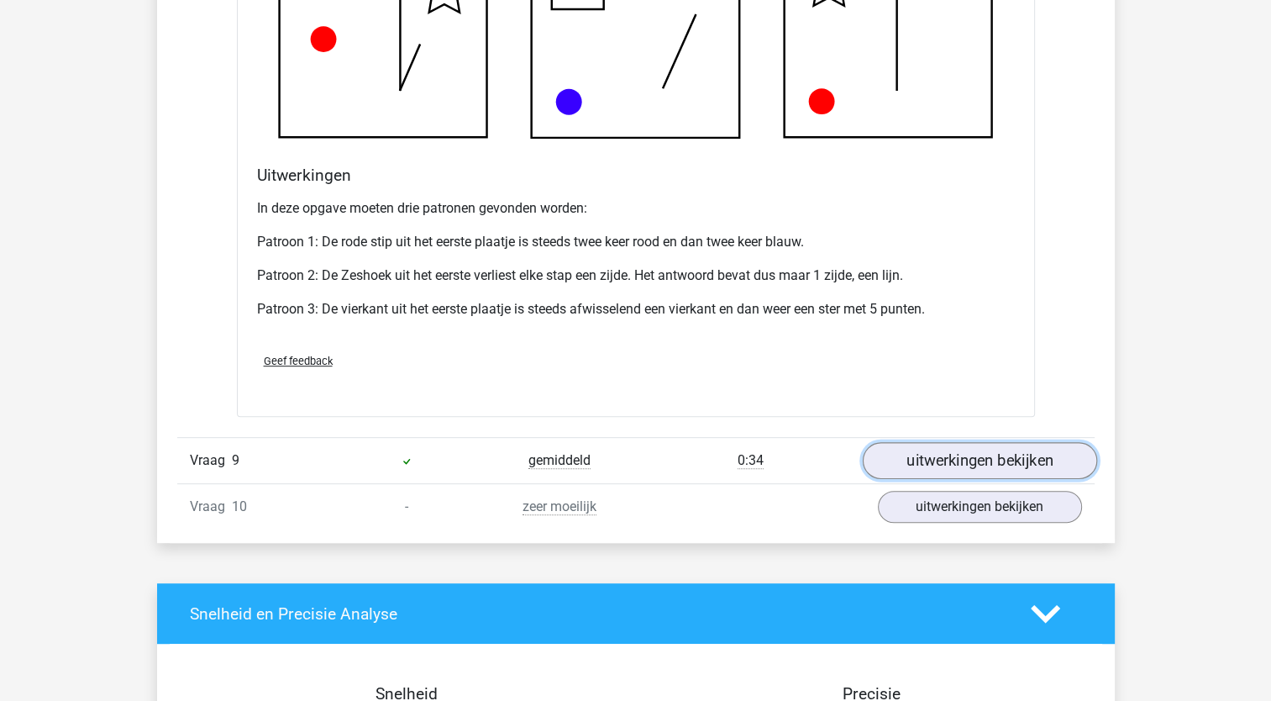
click at [992, 464] on link "uitwerkingen bekijken" at bounding box center [979, 460] width 234 height 37
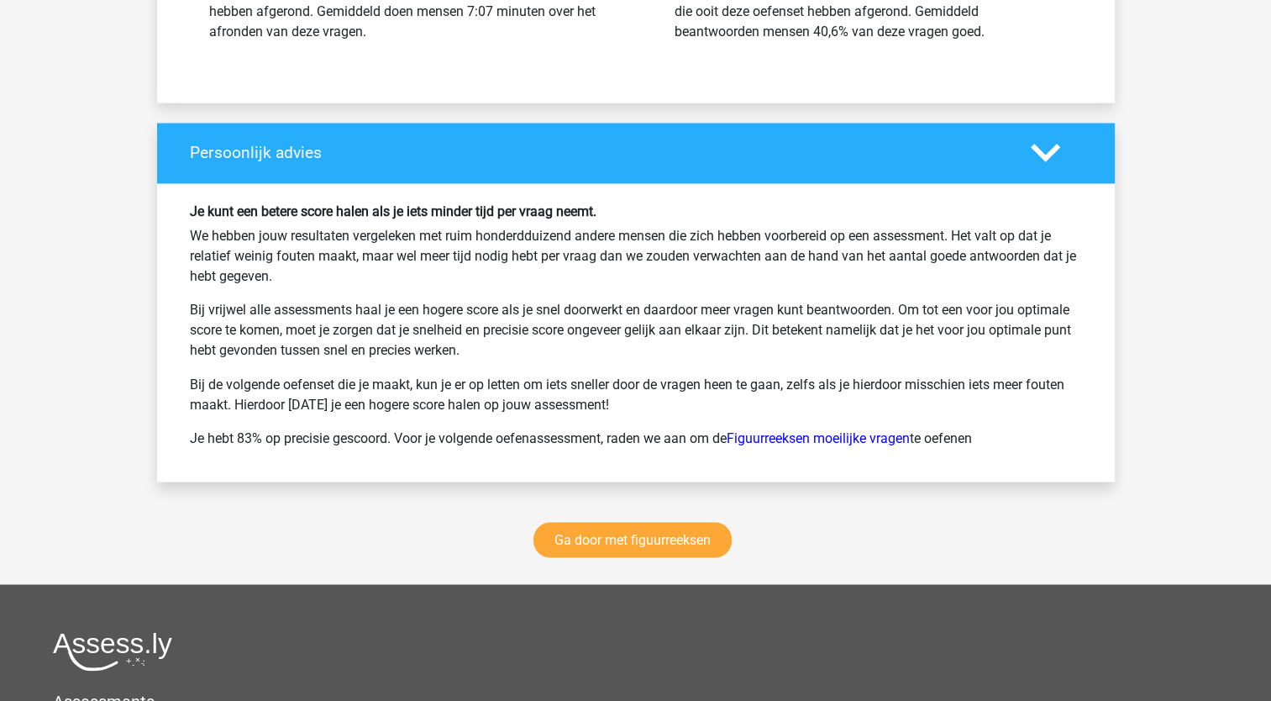
scroll to position [9179, 0]
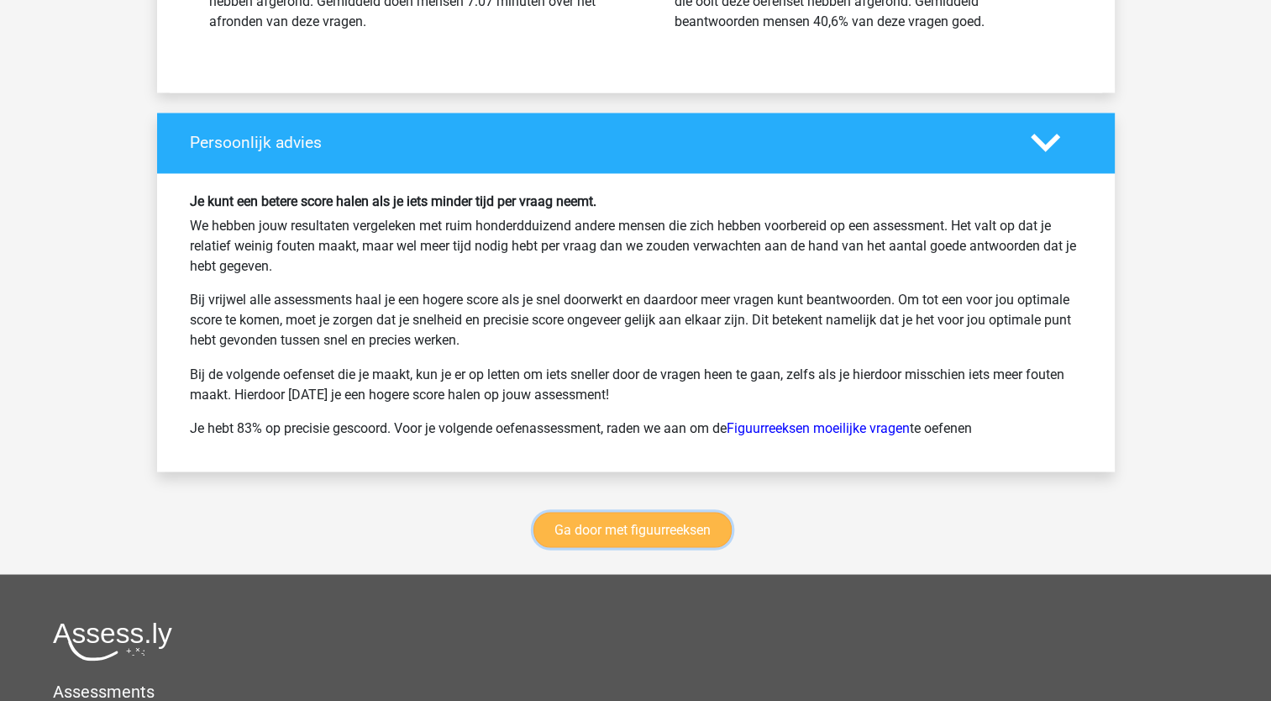
click at [700, 537] on link "Ga door met figuurreeksen" at bounding box center [632, 529] width 198 height 35
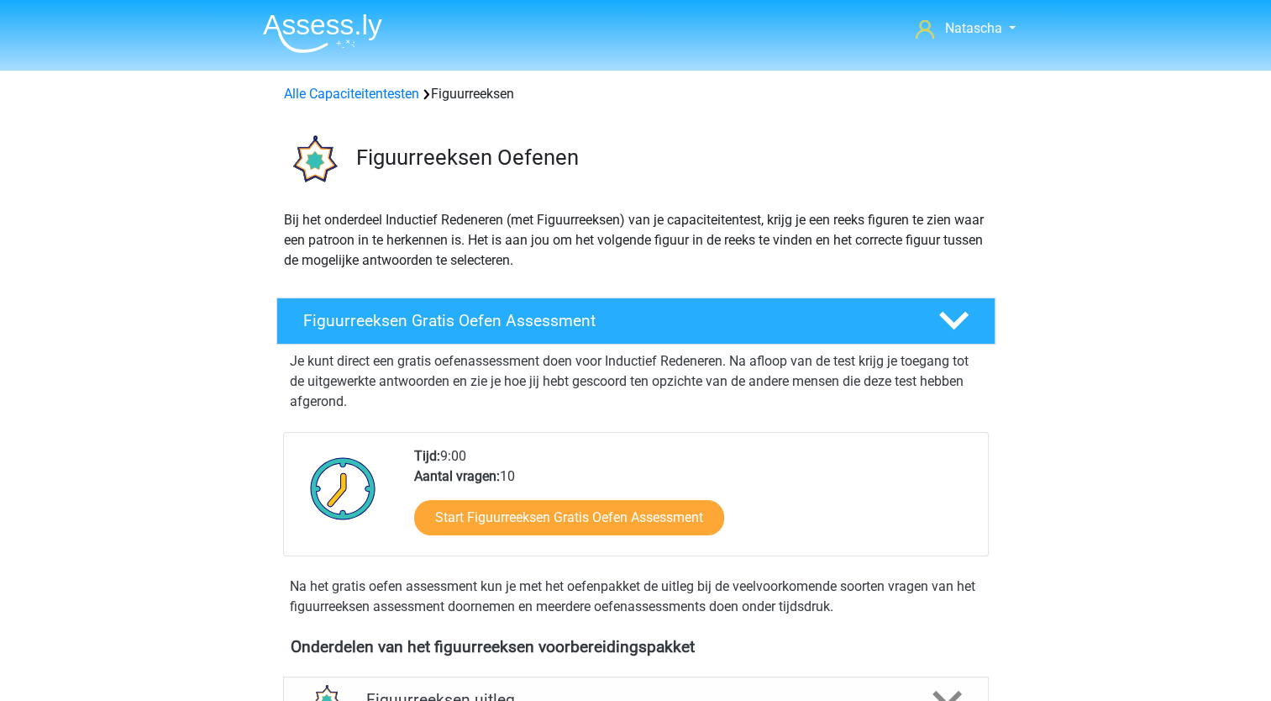
click at [337, 31] on img at bounding box center [322, 32] width 119 height 39
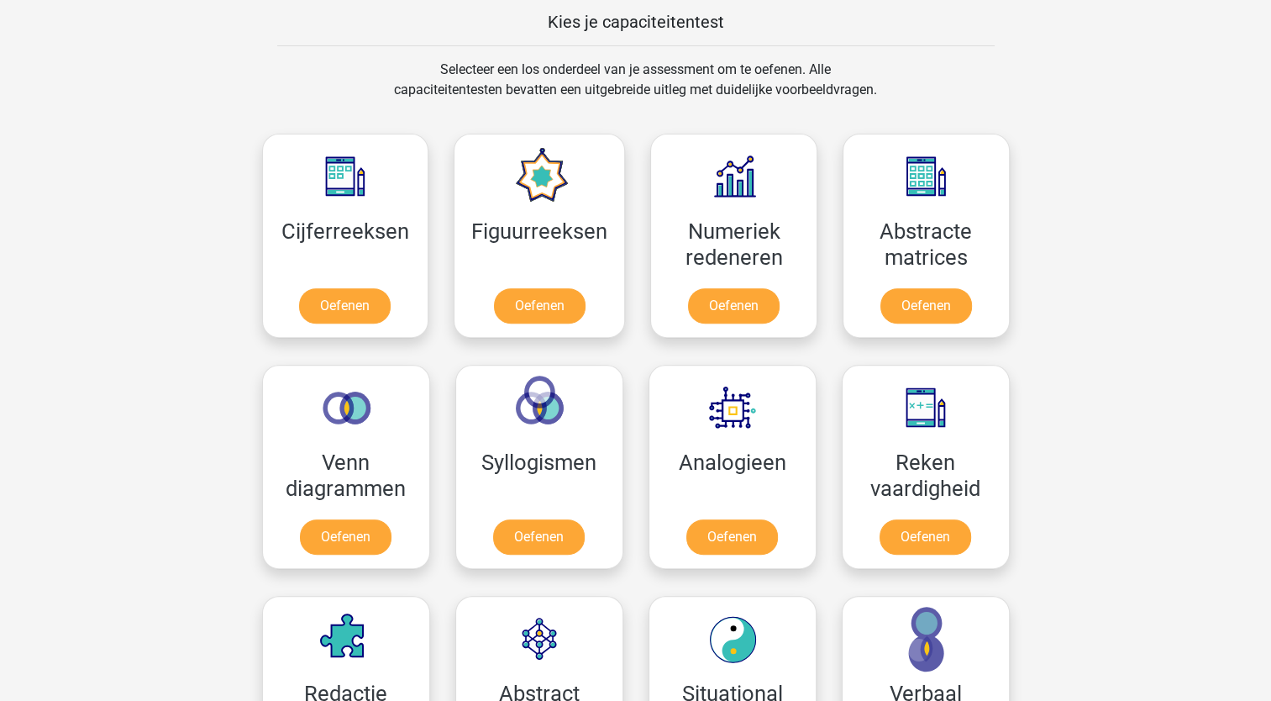
scroll to position [673, 0]
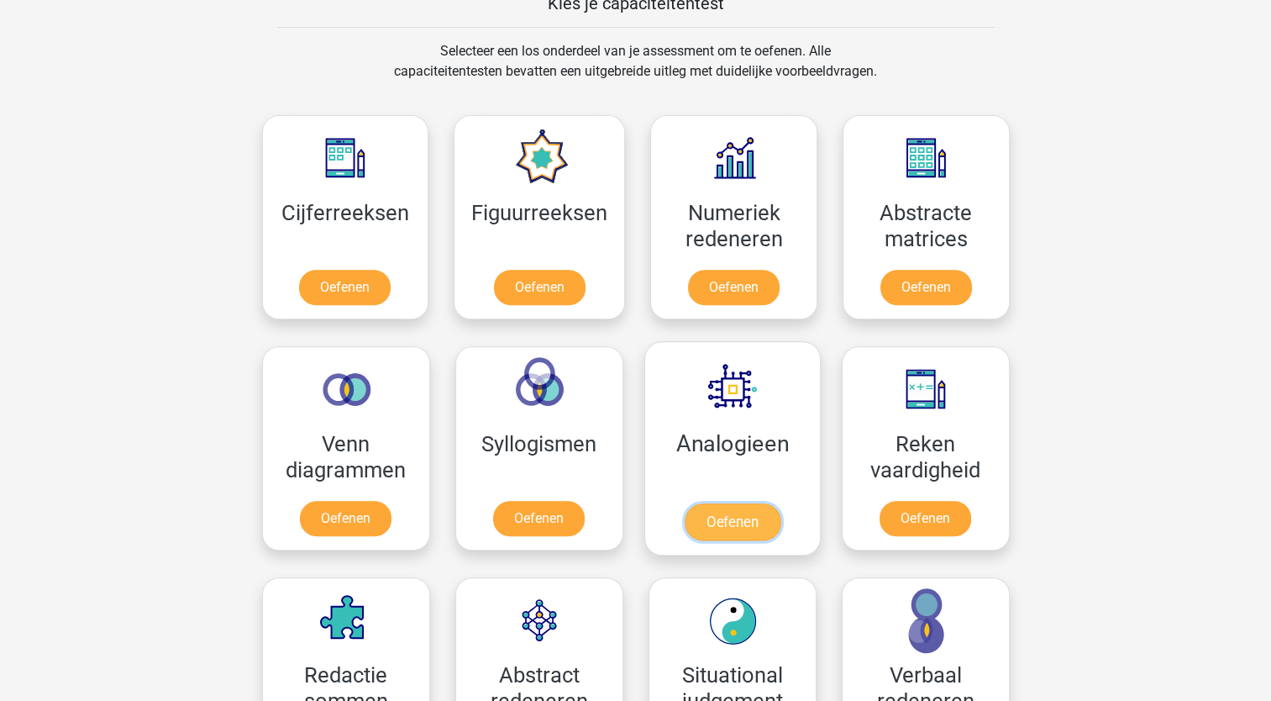
click at [722, 523] on link "Oefenen" at bounding box center [732, 521] width 96 height 37
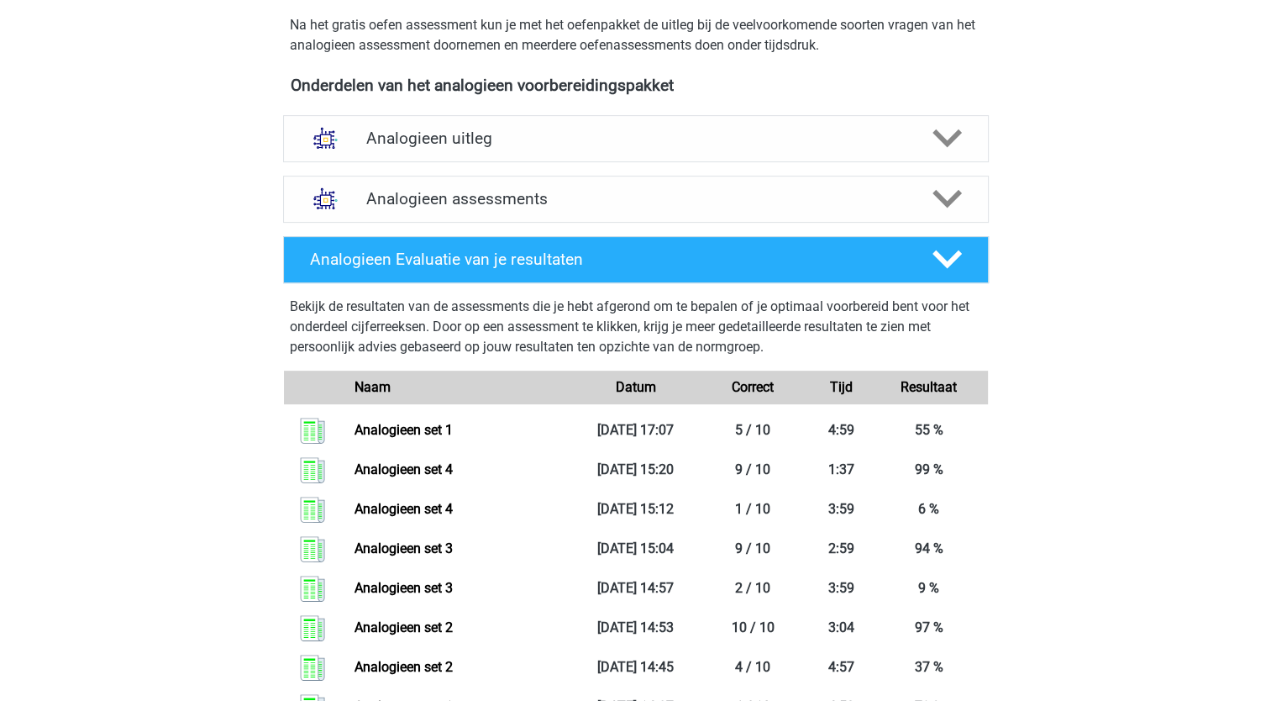
scroll to position [524, 0]
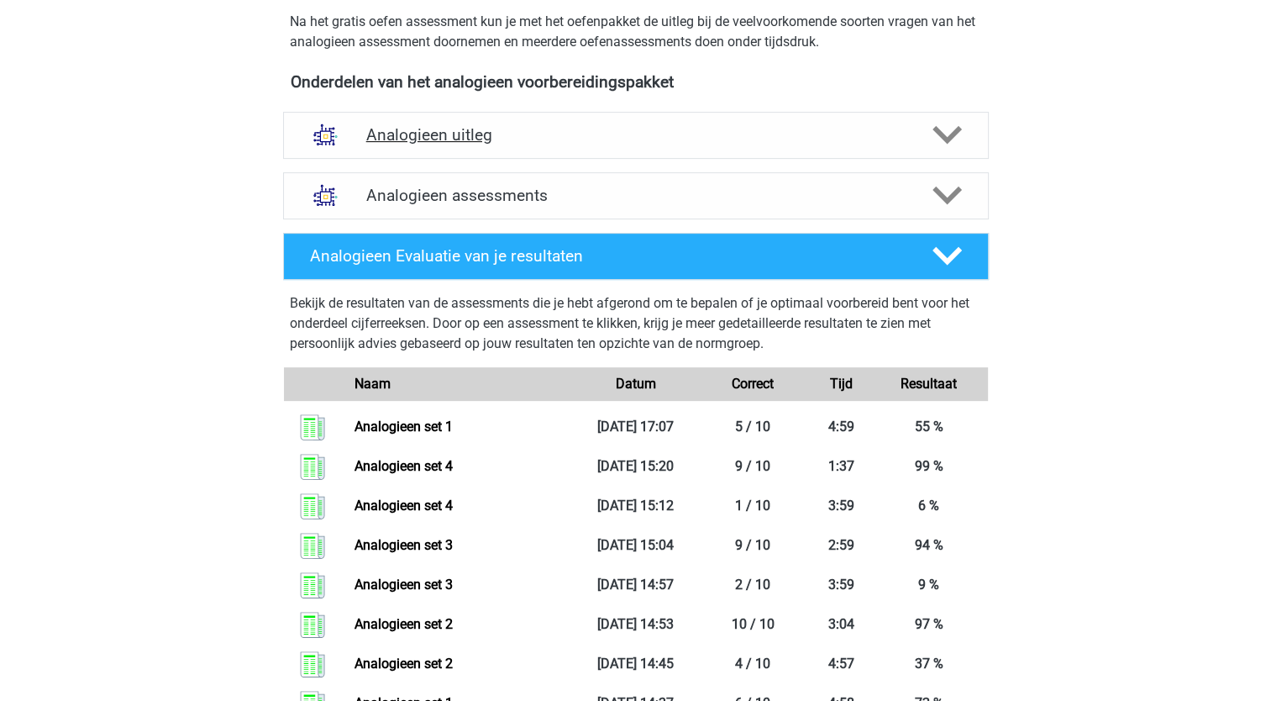
click at [948, 132] on icon at bounding box center [947, 134] width 29 height 29
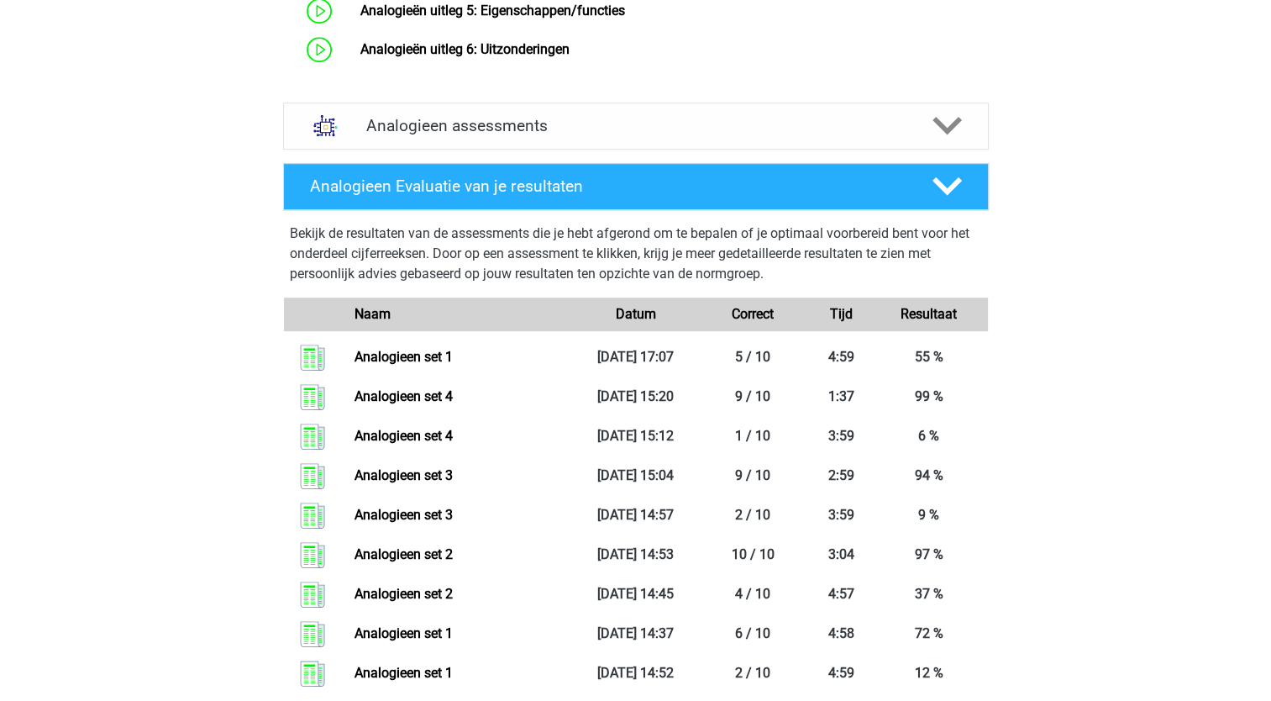
scroll to position [1102, 0]
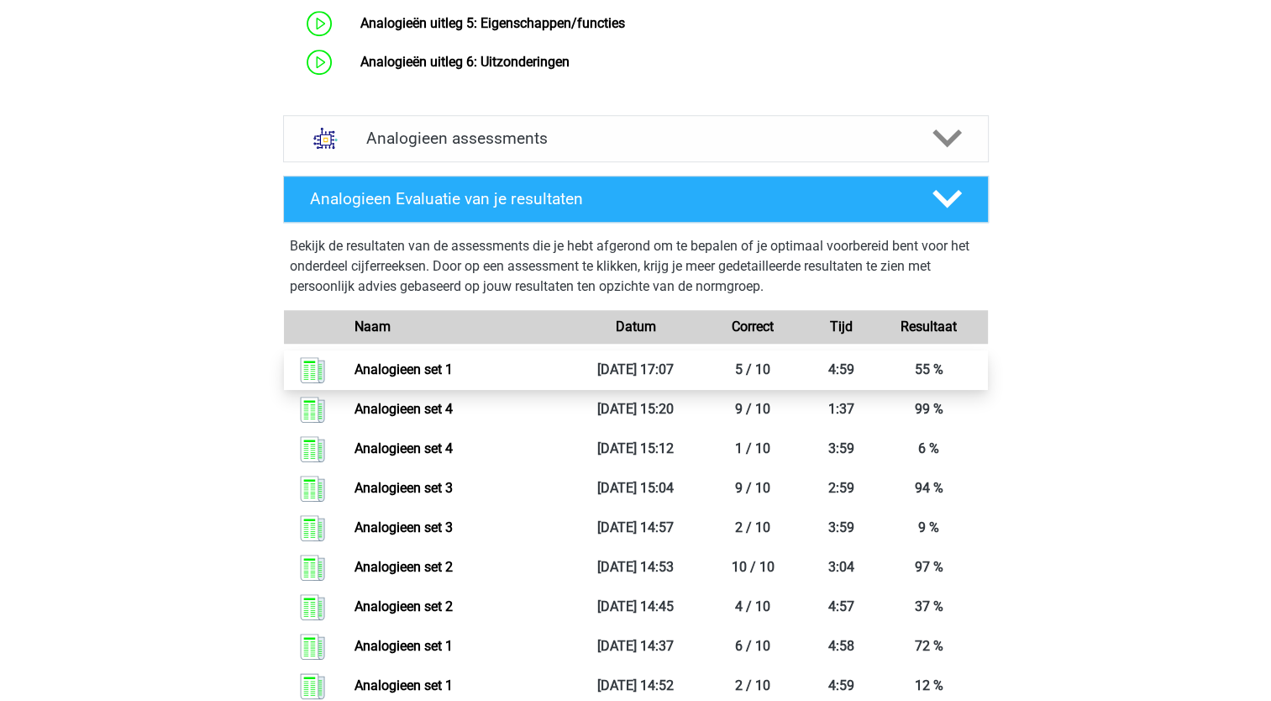
click at [384, 377] on link "Analogieen set 1" at bounding box center [404, 369] width 98 height 16
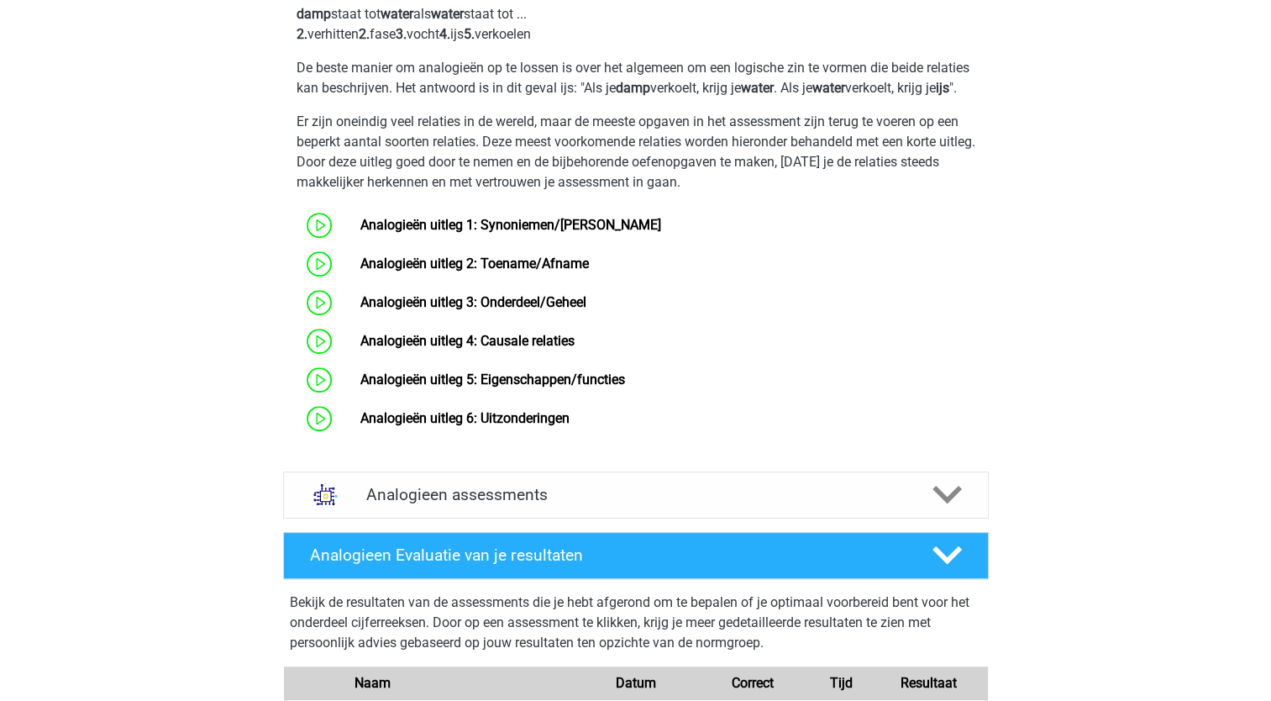
scroll to position [749, 0]
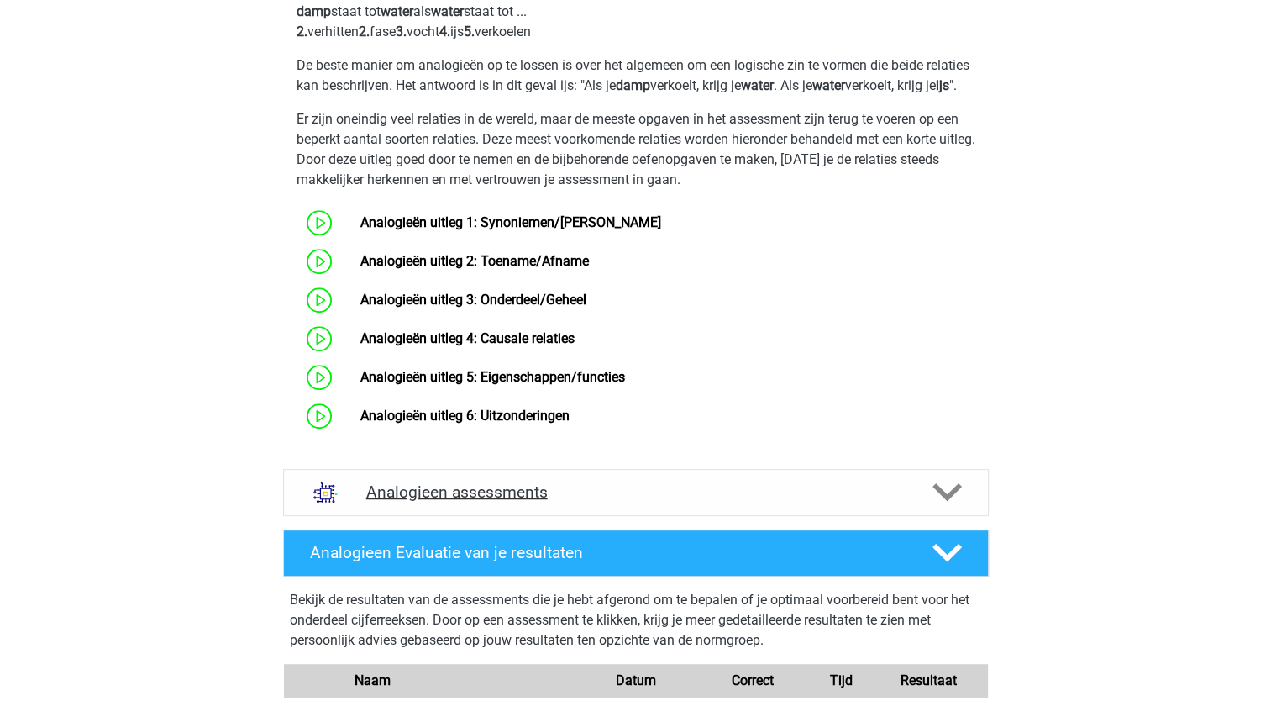
click at [941, 502] on polygon at bounding box center [947, 492] width 29 height 18
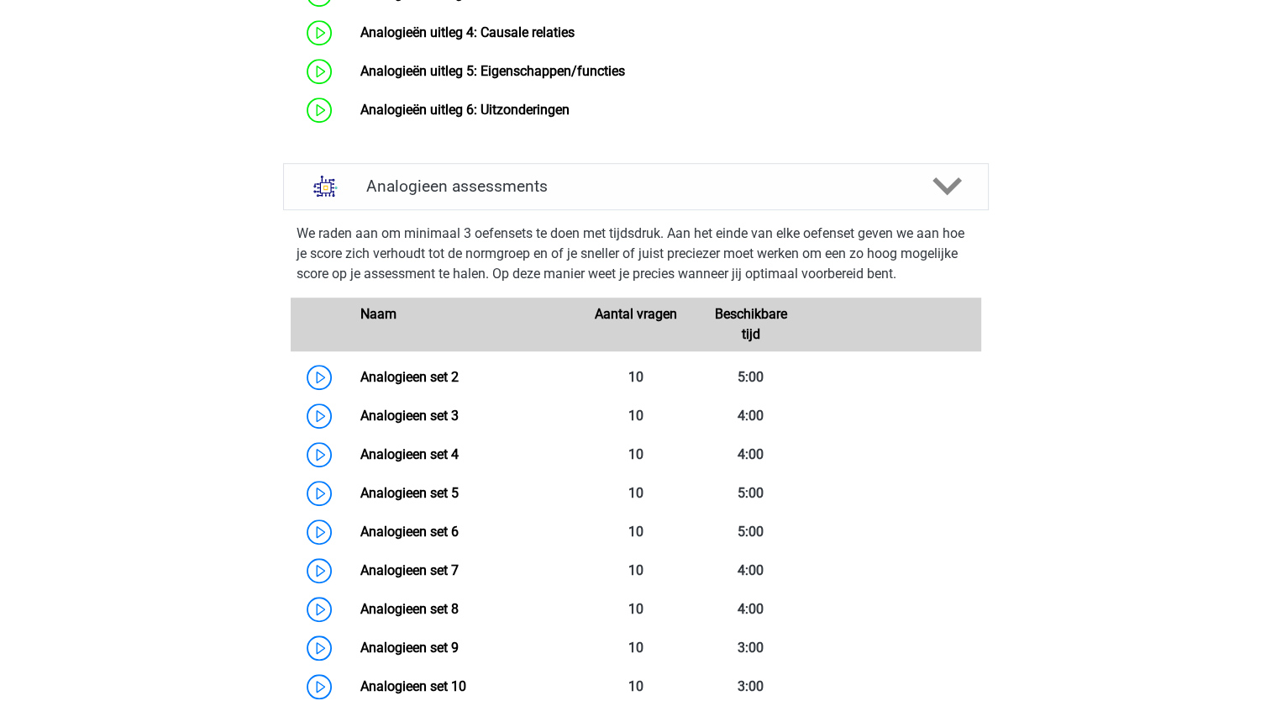
scroll to position [1069, 0]
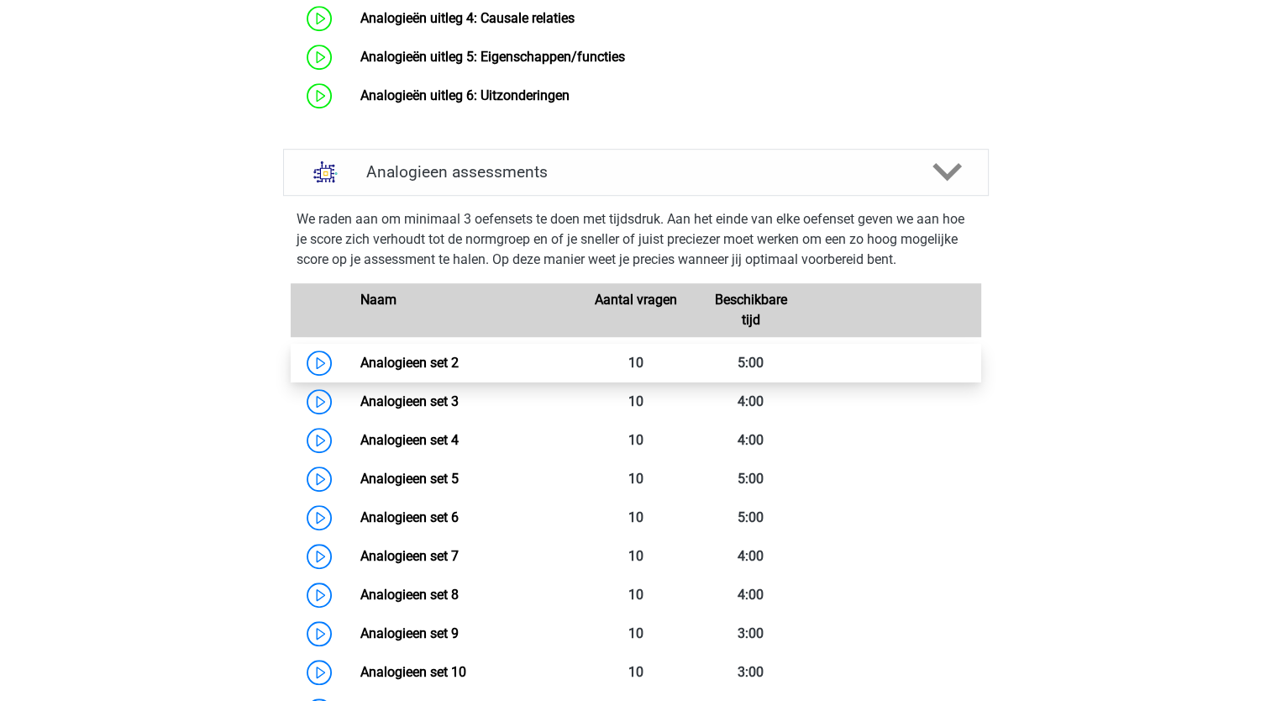
click at [393, 370] on link "Analogieen set 2" at bounding box center [409, 363] width 98 height 16
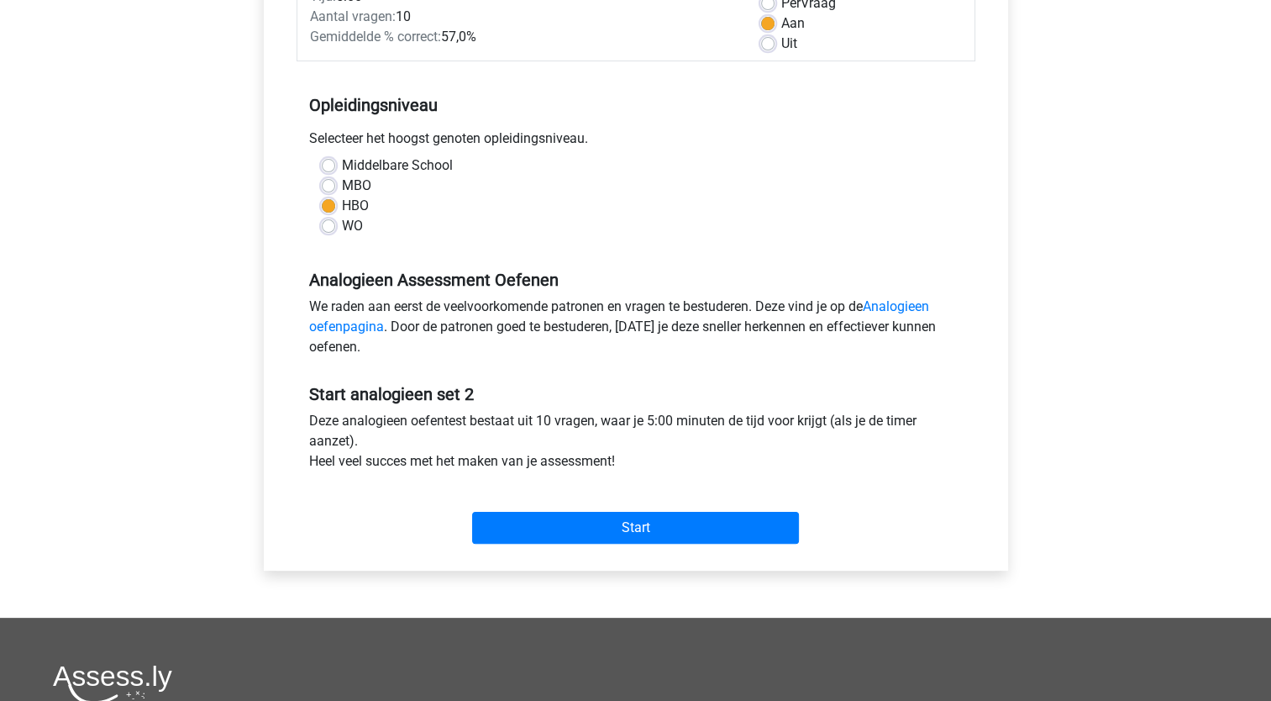
scroll to position [276, 0]
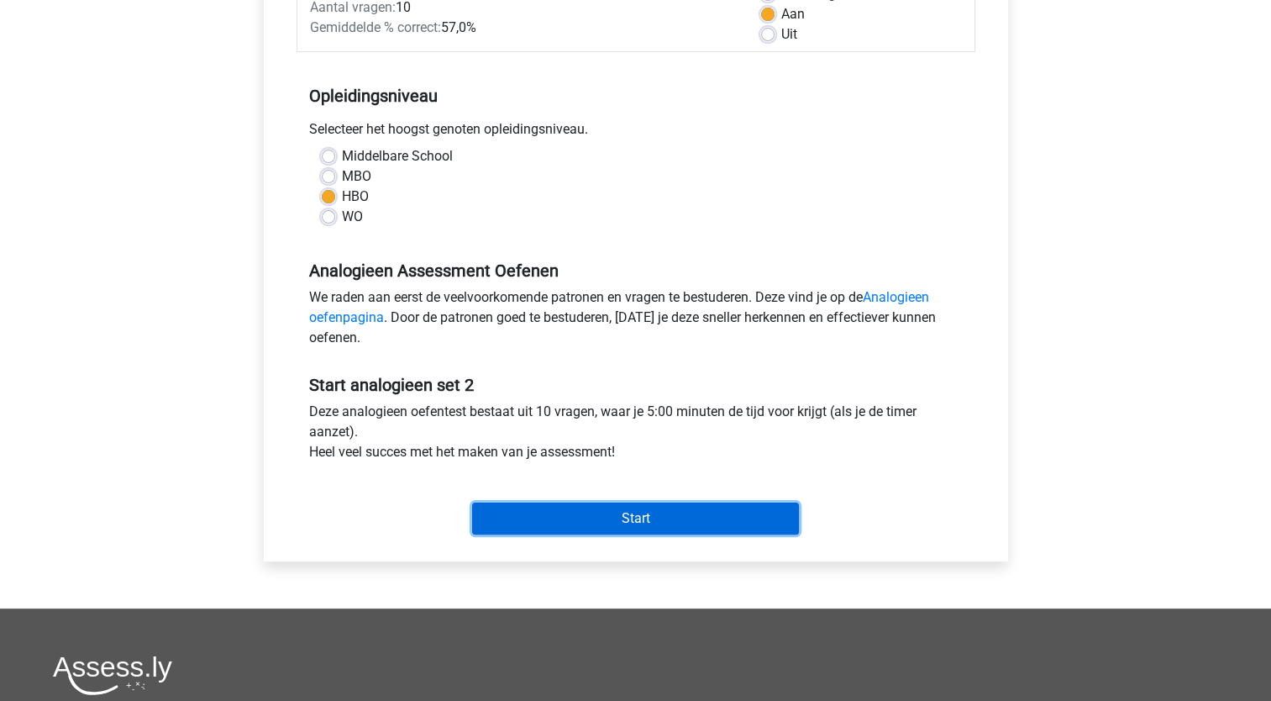
click at [582, 512] on input "Start" at bounding box center [635, 518] width 327 height 32
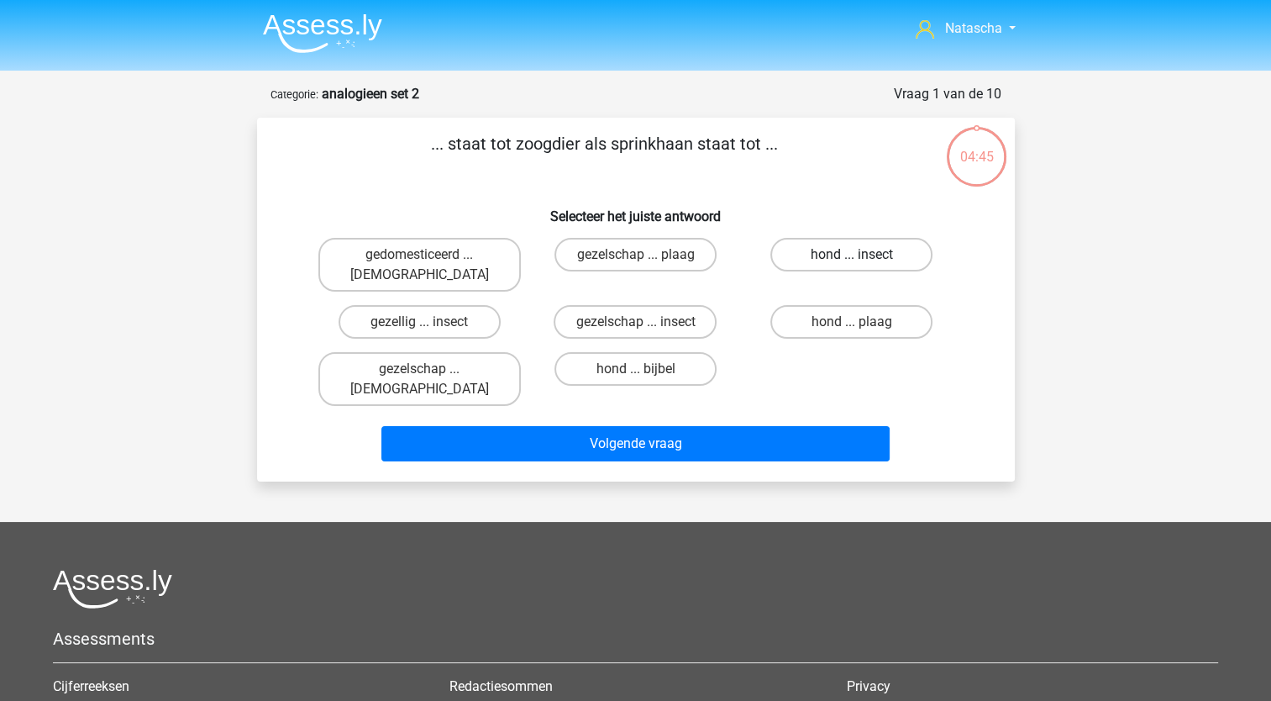
click at [811, 260] on label "hond ... insect" at bounding box center [851, 255] width 162 height 34
click at [852, 260] on input "hond ... insect" at bounding box center [857, 260] width 11 height 11
radio input "true"
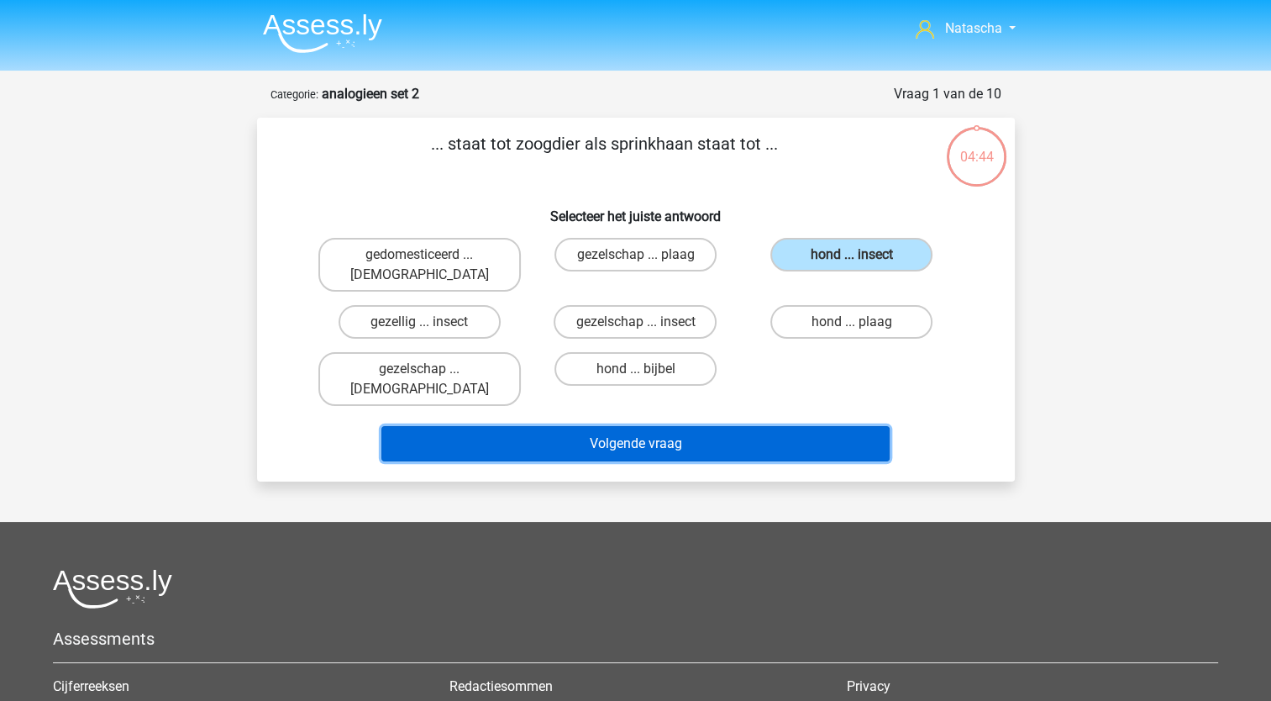
click at [651, 426] on button "Volgende vraag" at bounding box center [635, 443] width 508 height 35
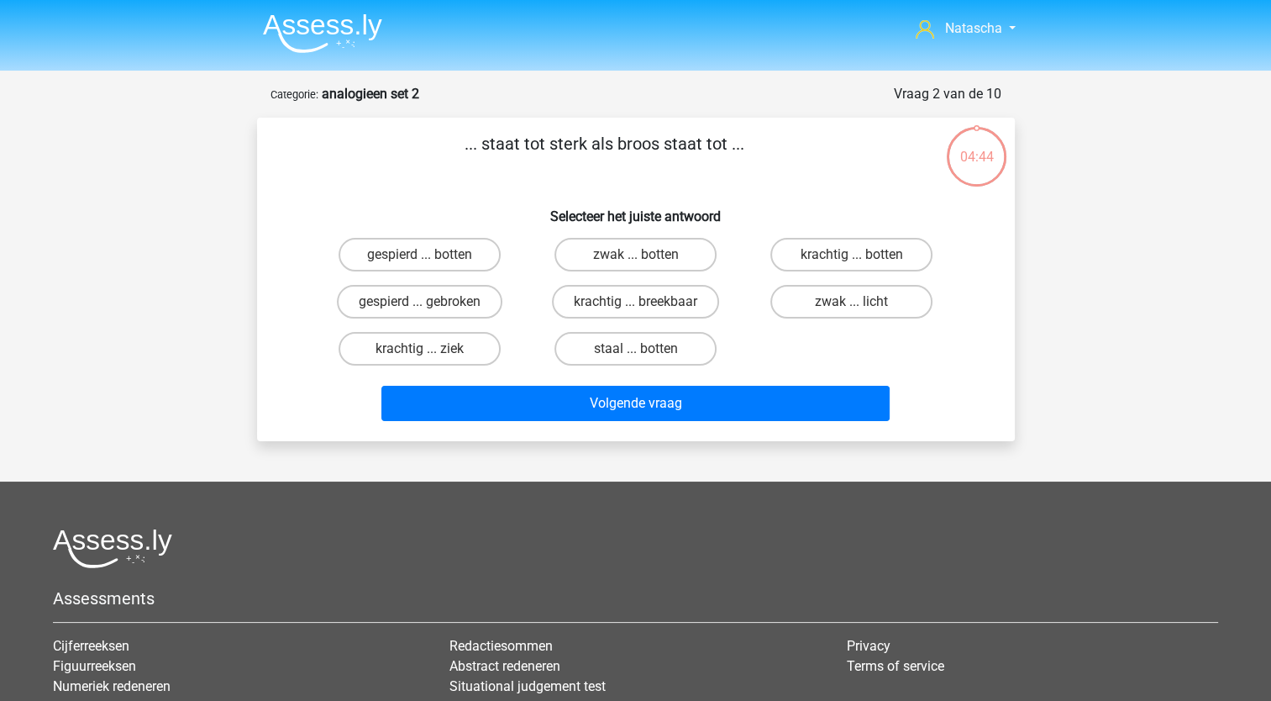
scroll to position [84, 0]
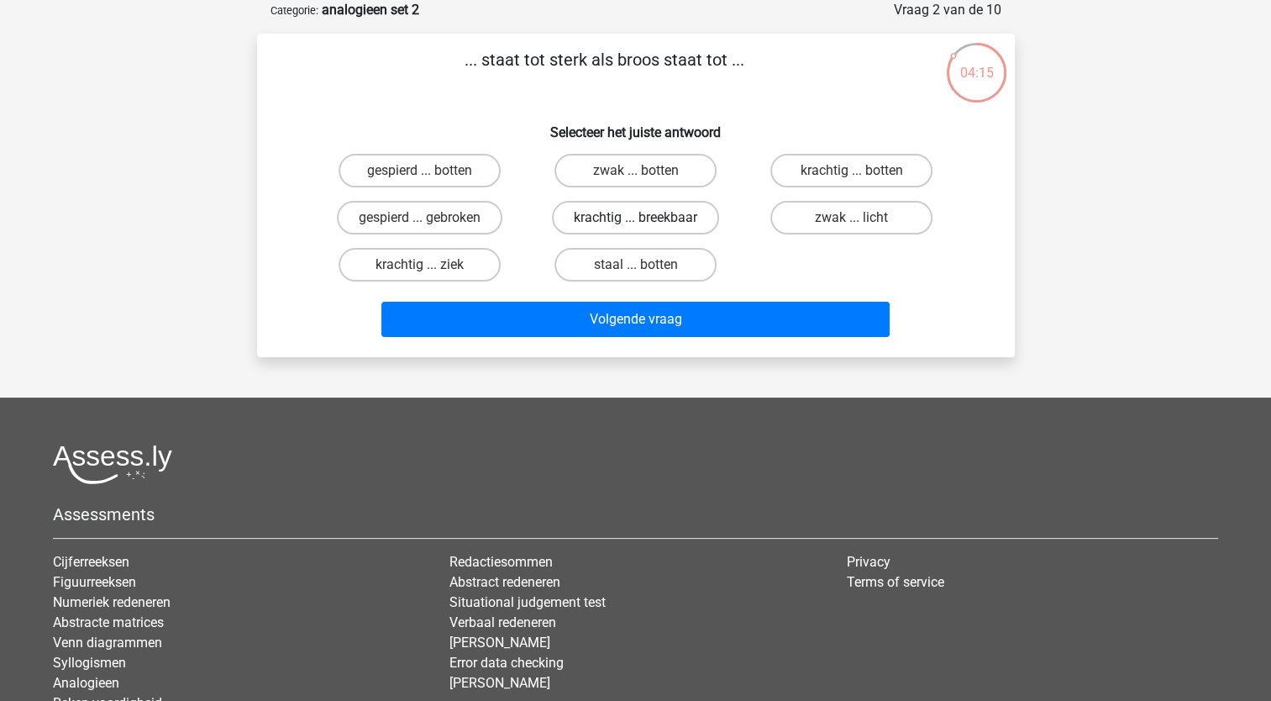
click at [633, 219] on label "krachtig ... breekbaar" at bounding box center [635, 218] width 167 height 34
click at [635, 219] on input "krachtig ... breekbaar" at bounding box center [640, 223] width 11 height 11
radio input "true"
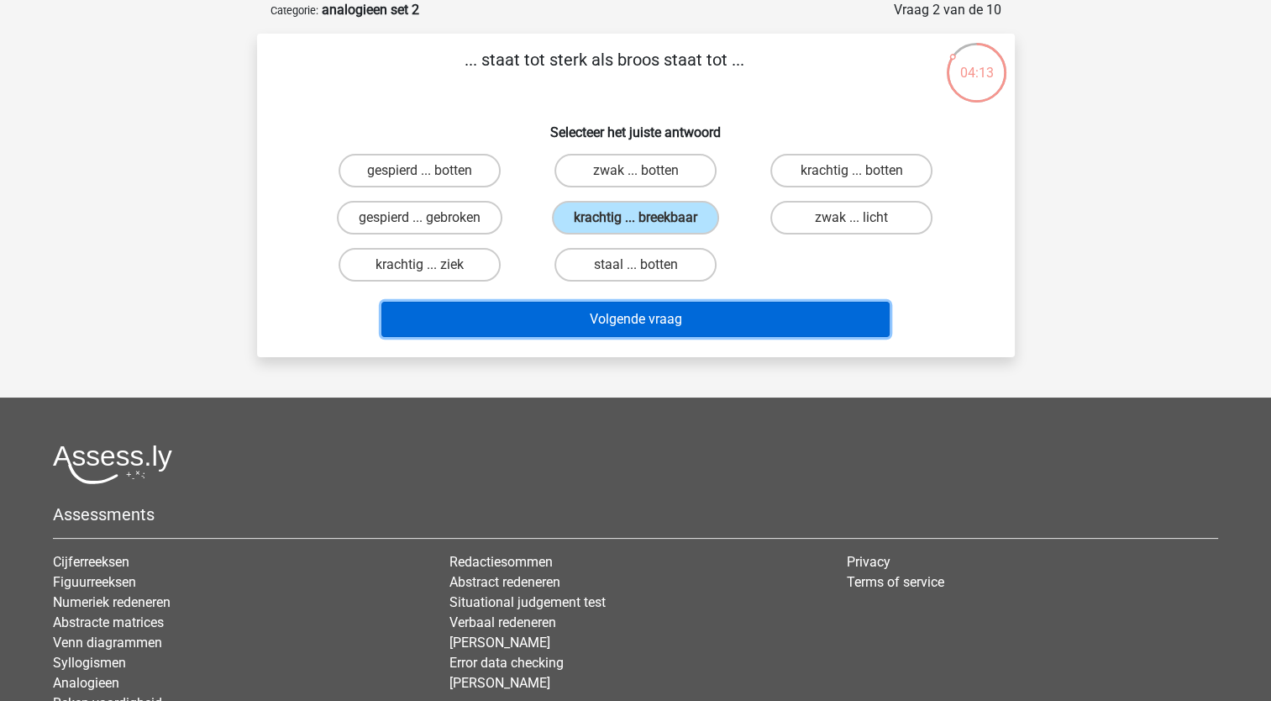
click at [603, 310] on button "Volgende vraag" at bounding box center [635, 319] width 508 height 35
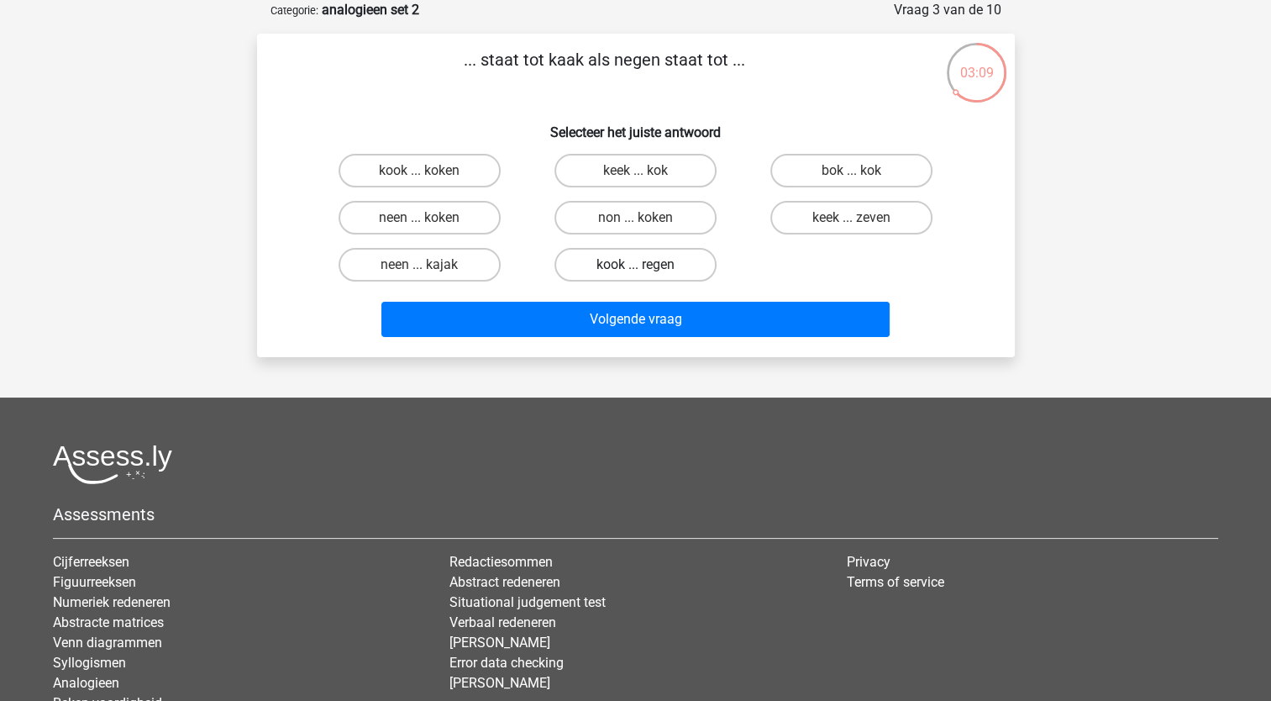
click at [651, 270] on label "kook ... regen" at bounding box center [635, 265] width 162 height 34
click at [646, 270] on input "kook ... regen" at bounding box center [640, 270] width 11 height 11
radio input "true"
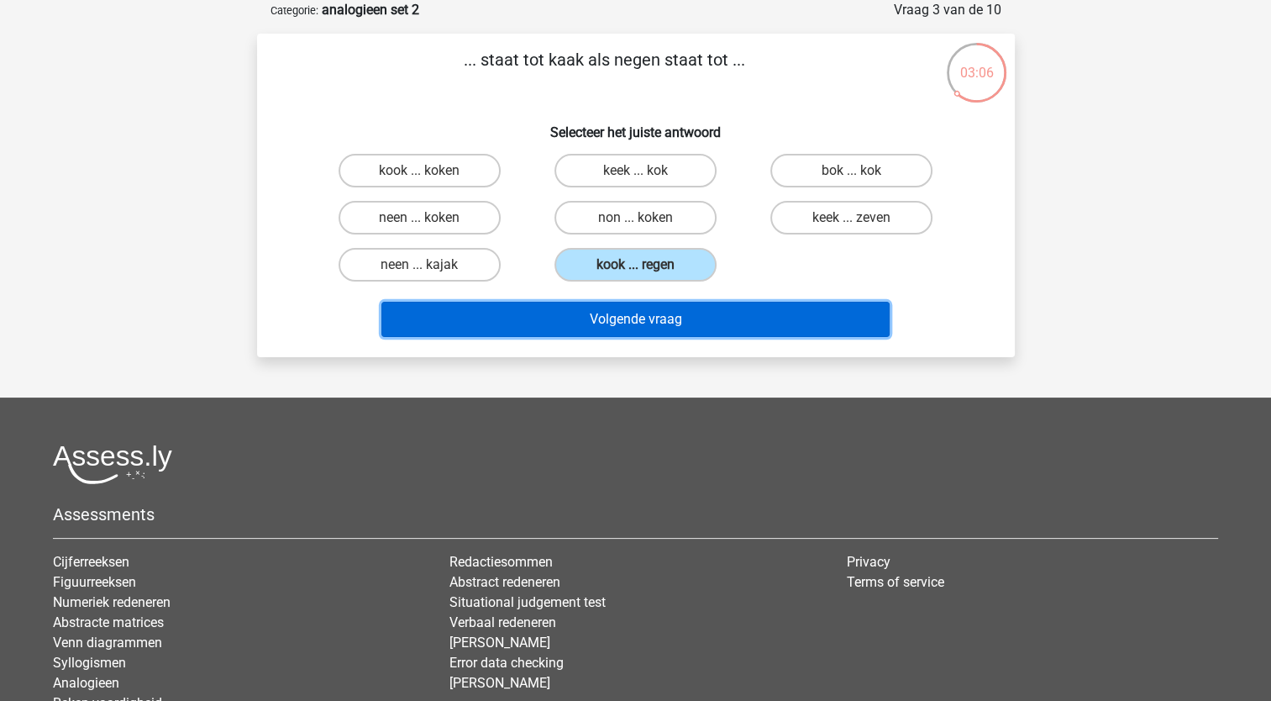
click at [628, 319] on button "Volgende vraag" at bounding box center [635, 319] width 508 height 35
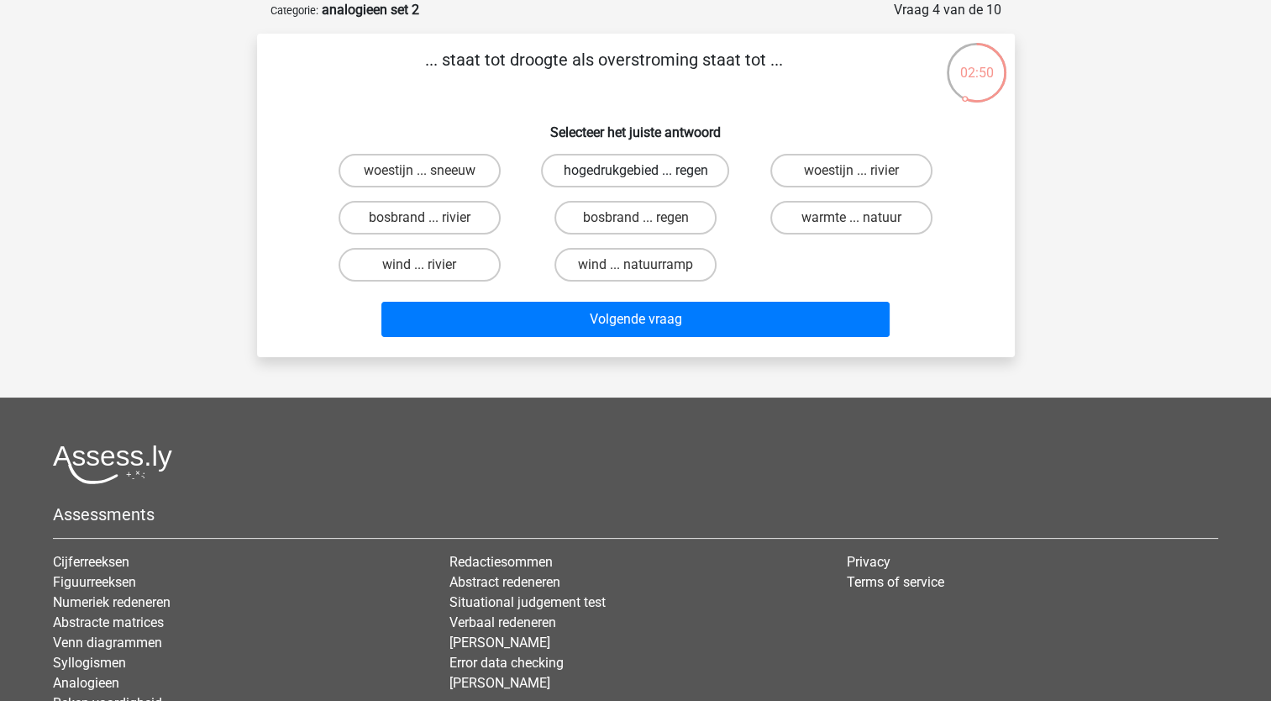
click at [721, 181] on label "hogedrukgebied ... regen" at bounding box center [635, 171] width 188 height 34
click at [646, 181] on input "hogedrukgebied ... regen" at bounding box center [640, 176] width 11 height 11
radio input "true"
click at [462, 219] on label "bosbrand ... rivier" at bounding box center [420, 218] width 162 height 34
click at [430, 219] on input "bosbrand ... rivier" at bounding box center [424, 223] width 11 height 11
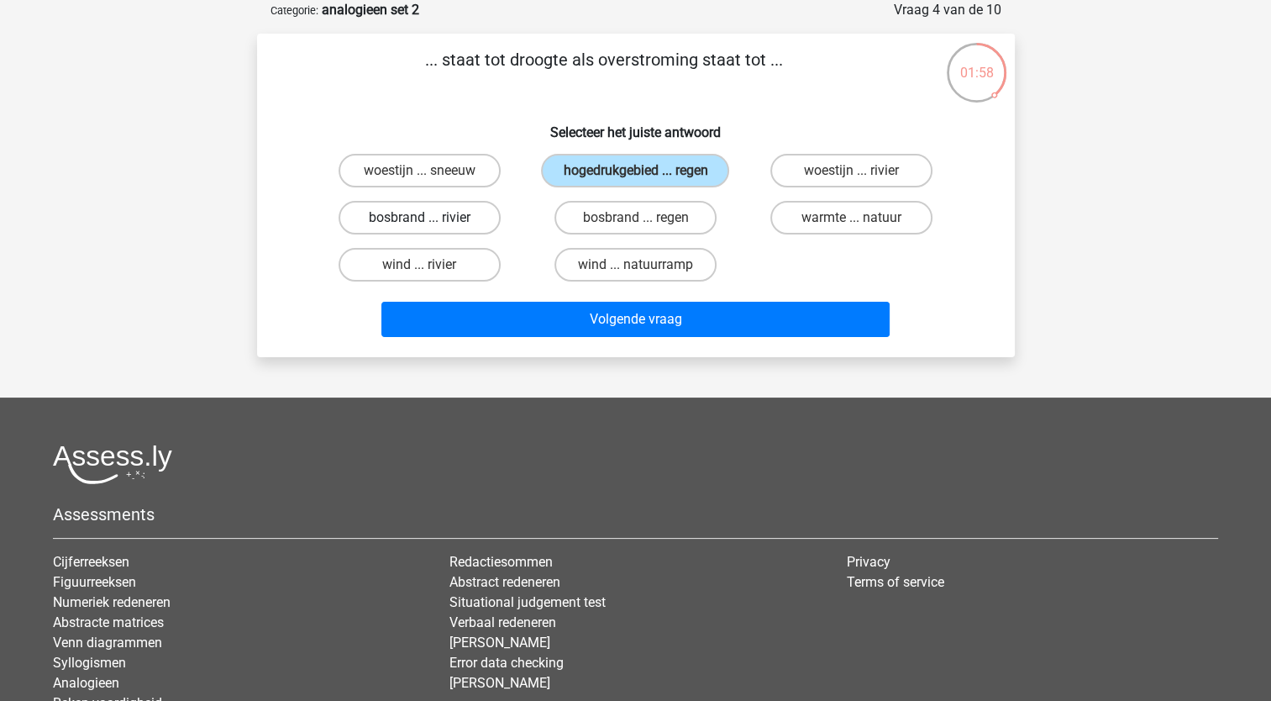
radio input "true"
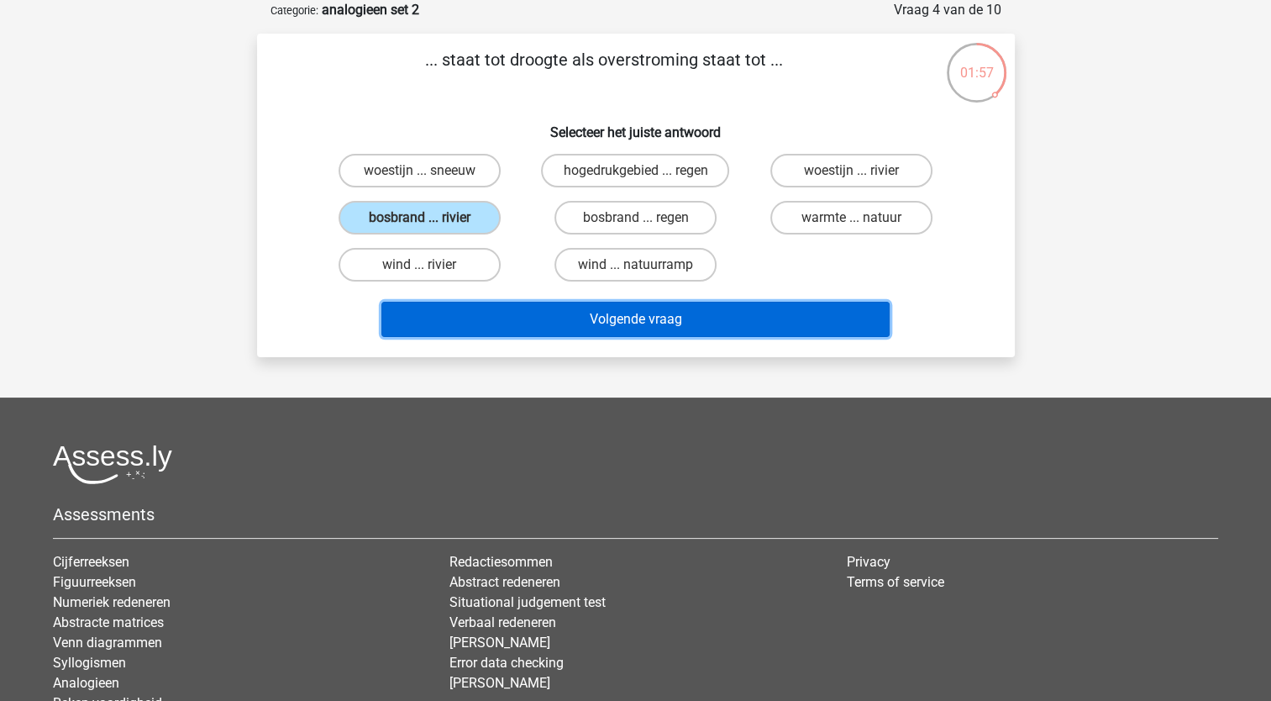
click at [481, 314] on button "Volgende vraag" at bounding box center [635, 319] width 508 height 35
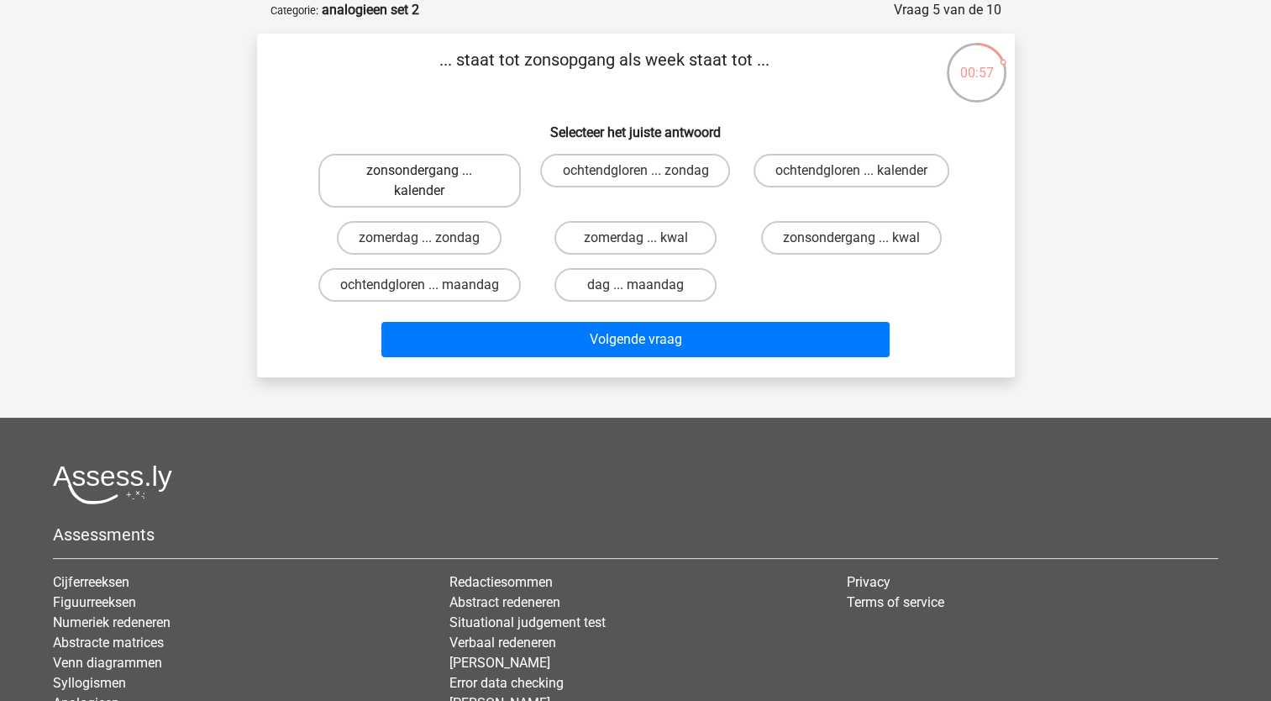
click at [414, 193] on label "zonsondergang ... kalender" at bounding box center [419, 181] width 202 height 54
click at [419, 181] on input "zonsondergang ... kalender" at bounding box center [424, 176] width 11 height 11
radio input "true"
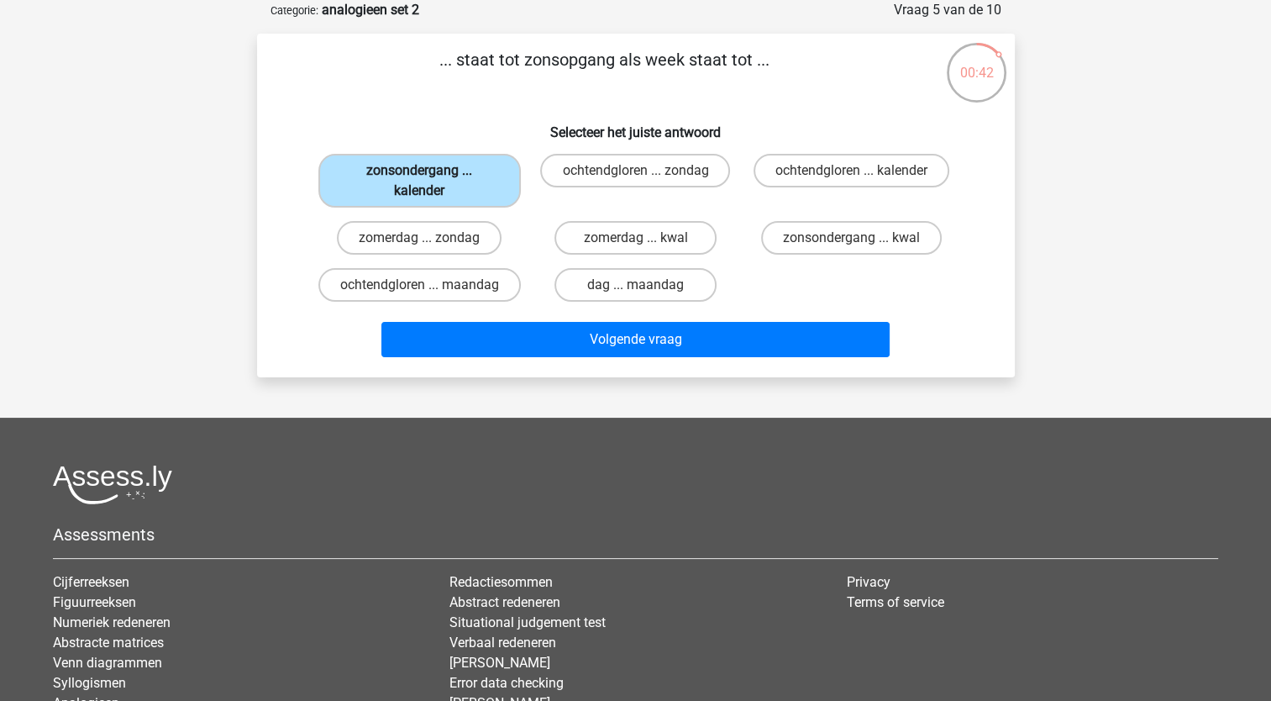
click at [394, 170] on label "zonsondergang ... kalender" at bounding box center [419, 181] width 202 height 54
click at [419, 171] on input "zonsondergang ... kalender" at bounding box center [424, 176] width 11 height 11
click at [497, 318] on div "Volgende vraag" at bounding box center [636, 335] width 704 height 55
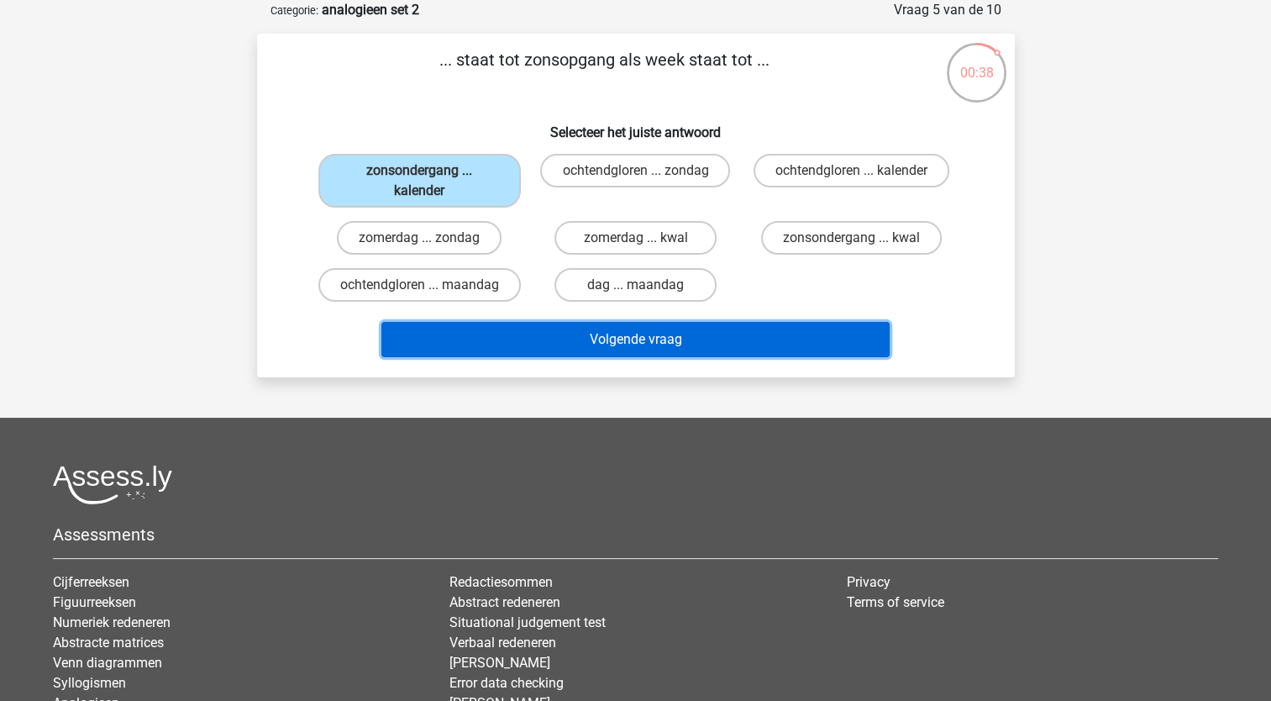
click at [492, 334] on button "Volgende vraag" at bounding box center [635, 339] width 508 height 35
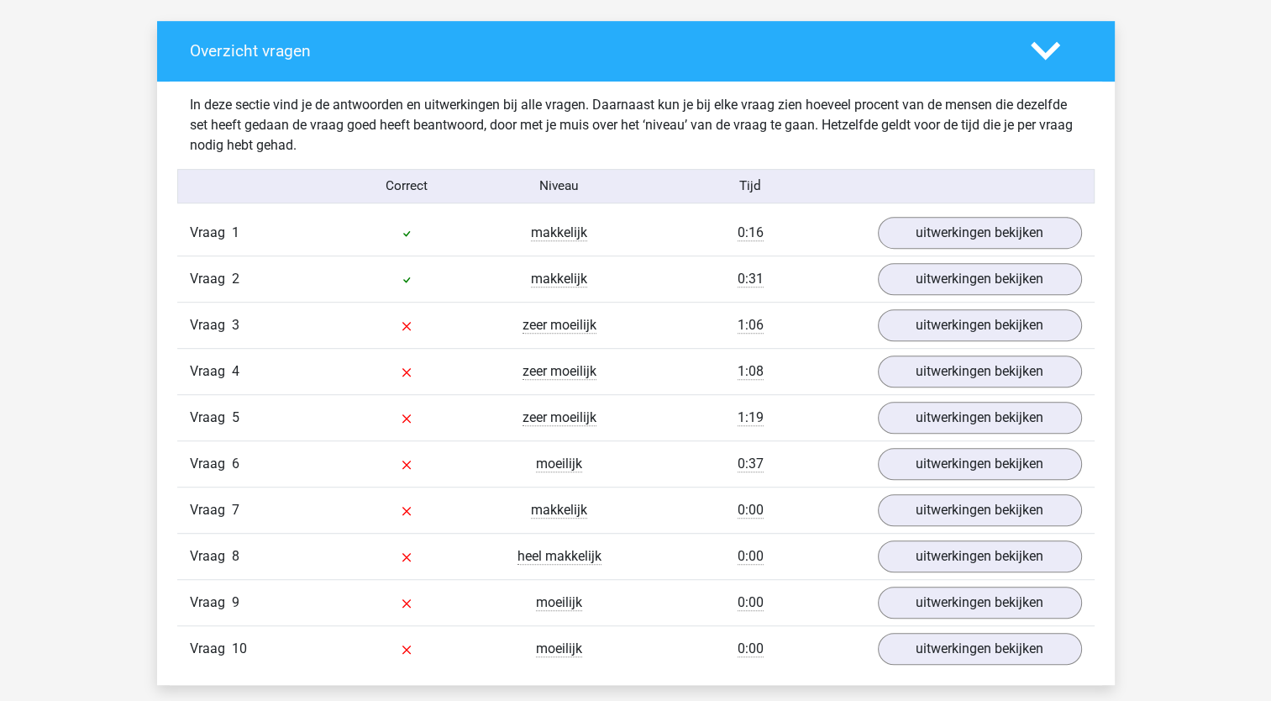
scroll to position [951, 0]
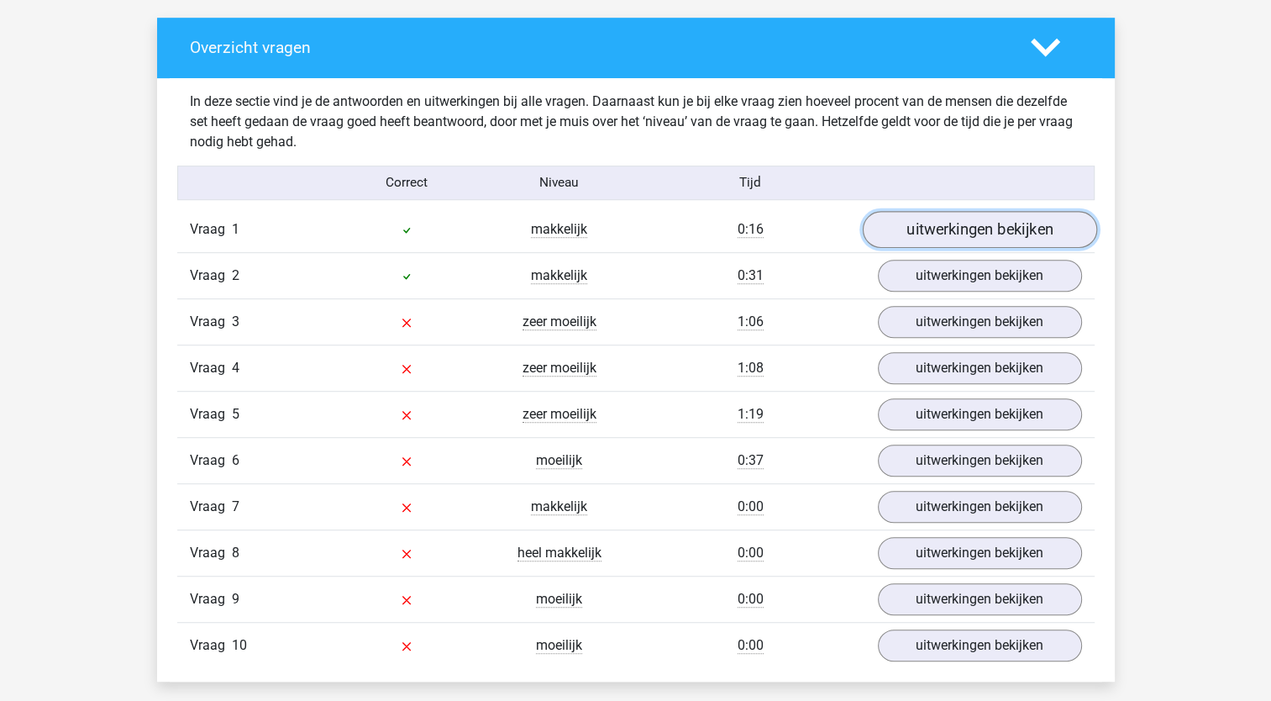
click at [943, 229] on link "uitwerkingen bekijken" at bounding box center [979, 229] width 234 height 37
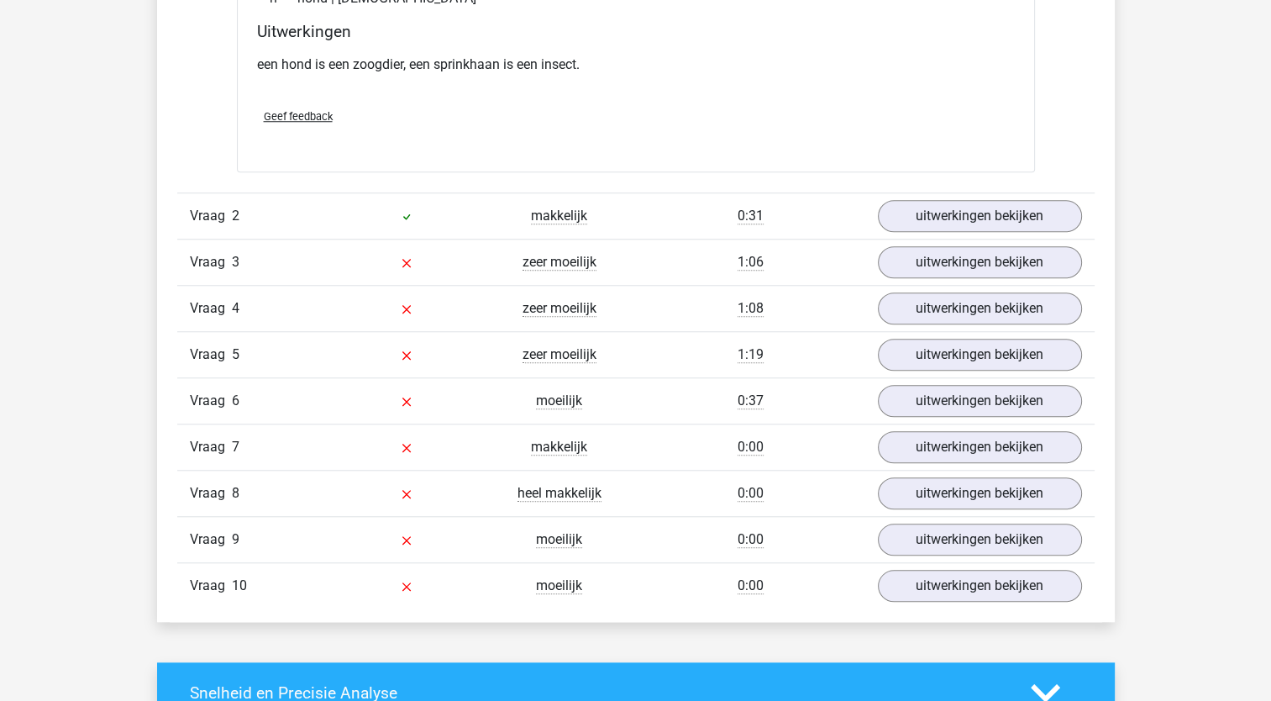
scroll to position [1559, 0]
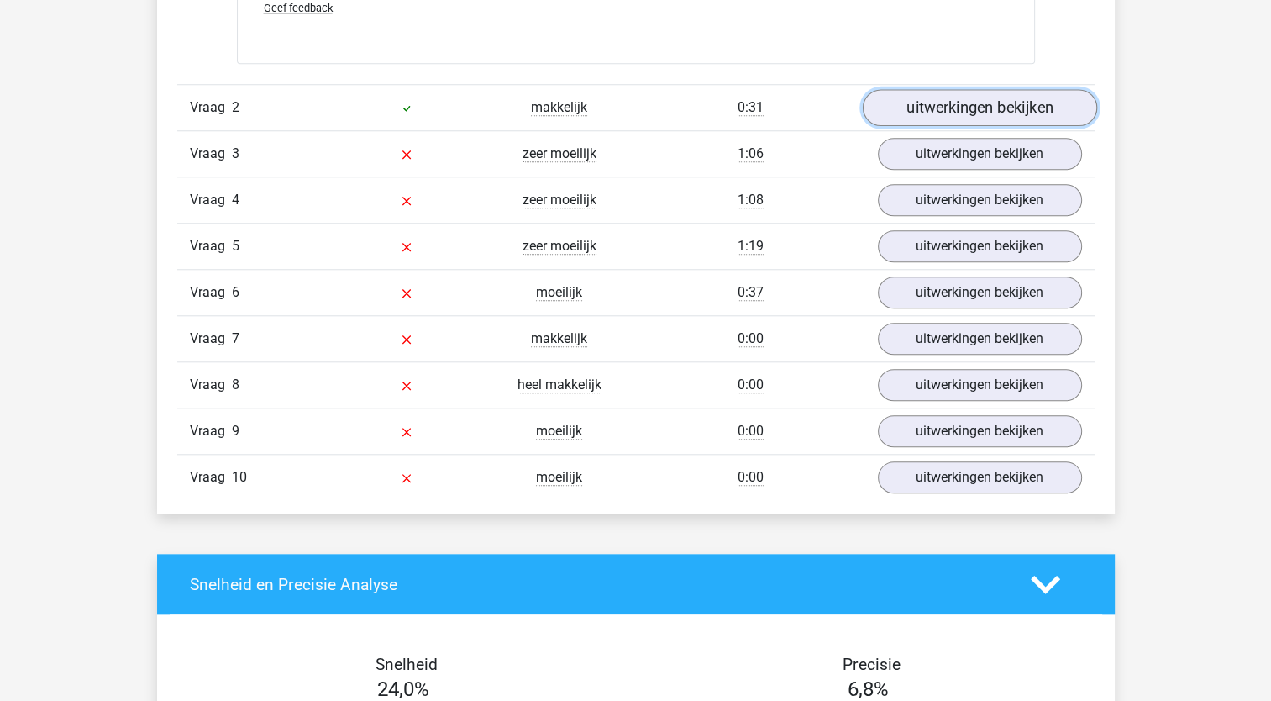
click at [911, 100] on link "uitwerkingen bekijken" at bounding box center [979, 107] width 234 height 37
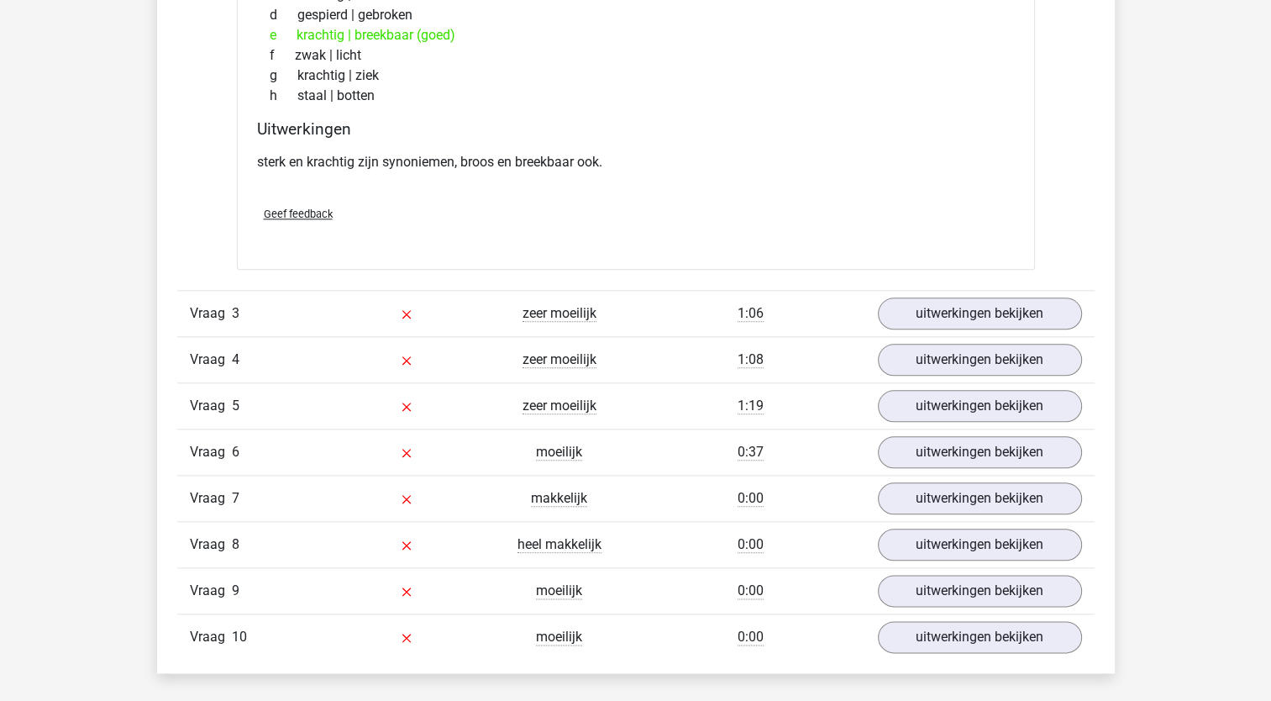
scroll to position [1836, 0]
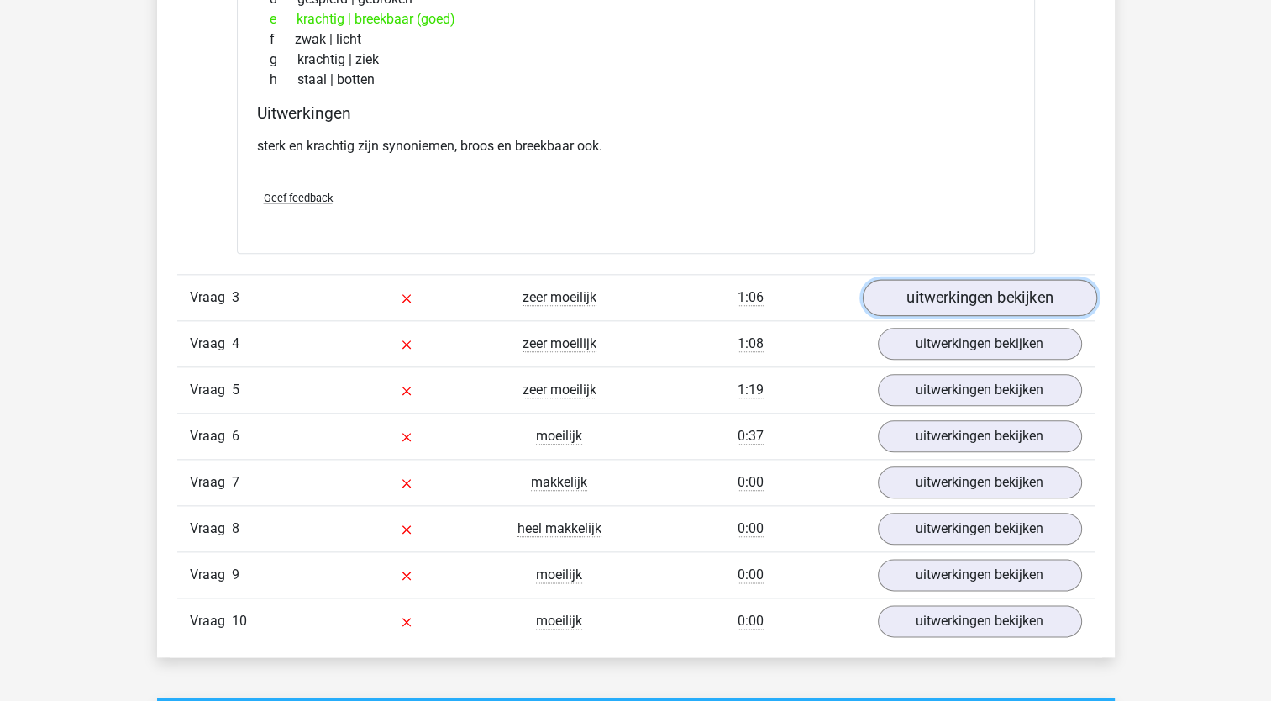
click at [989, 288] on link "uitwerkingen bekijken" at bounding box center [979, 298] width 234 height 37
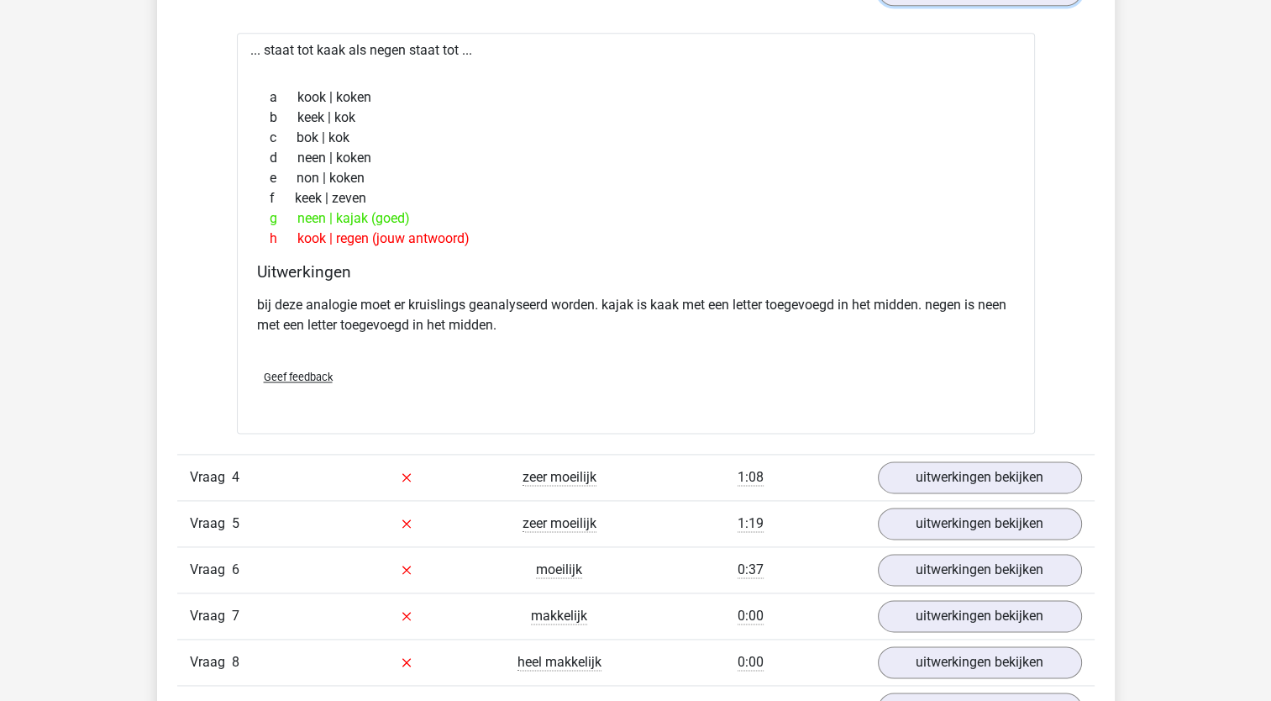
scroll to position [2165, 0]
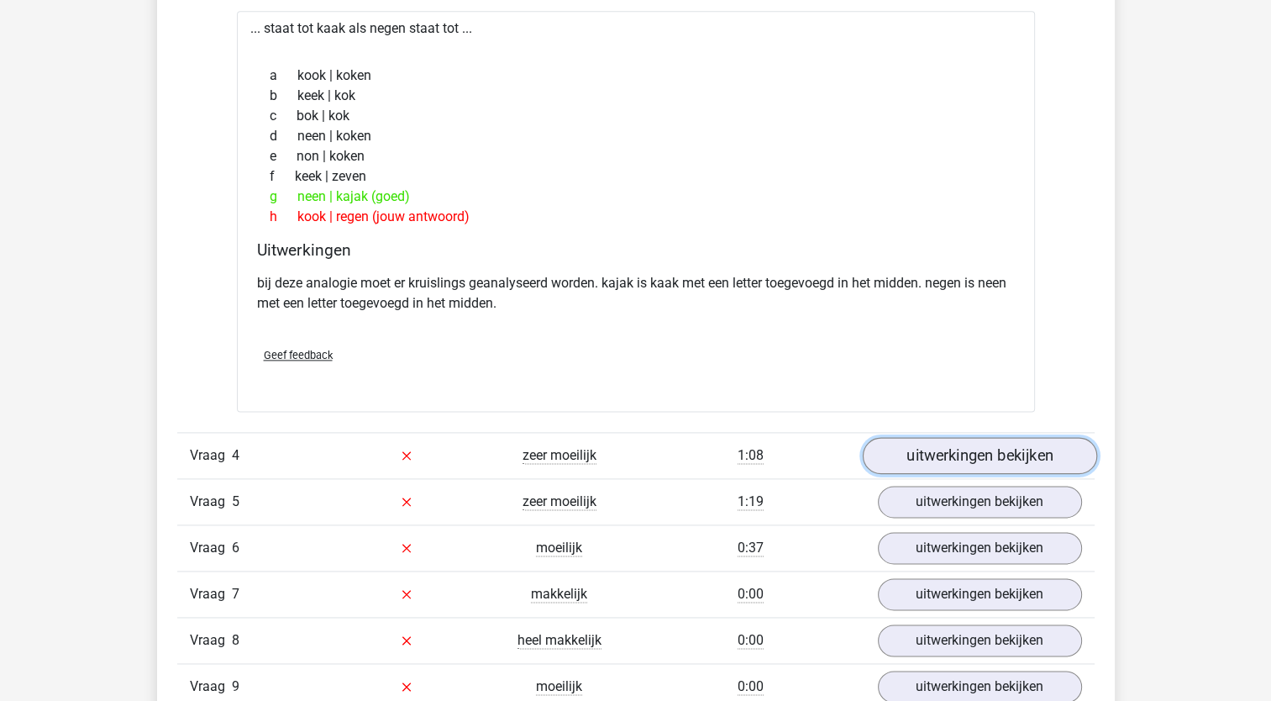
click at [959, 456] on link "uitwerkingen bekijken" at bounding box center [979, 455] width 234 height 37
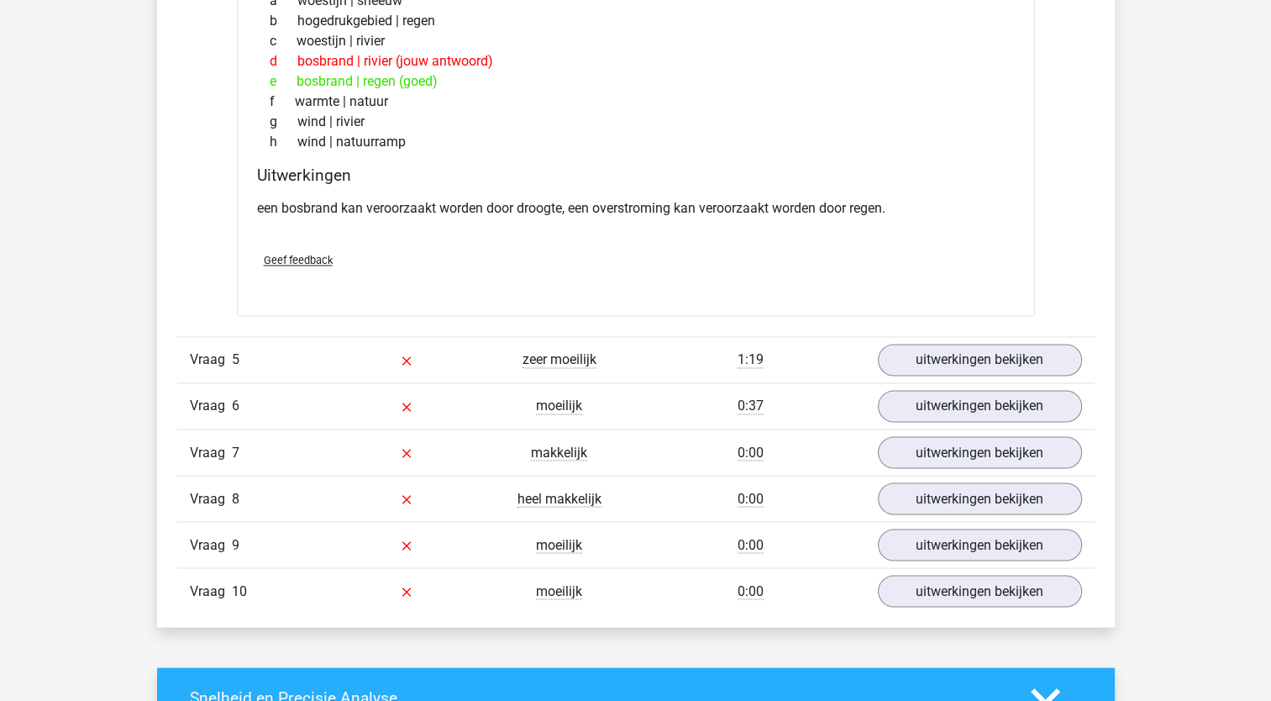
scroll to position [2762, 0]
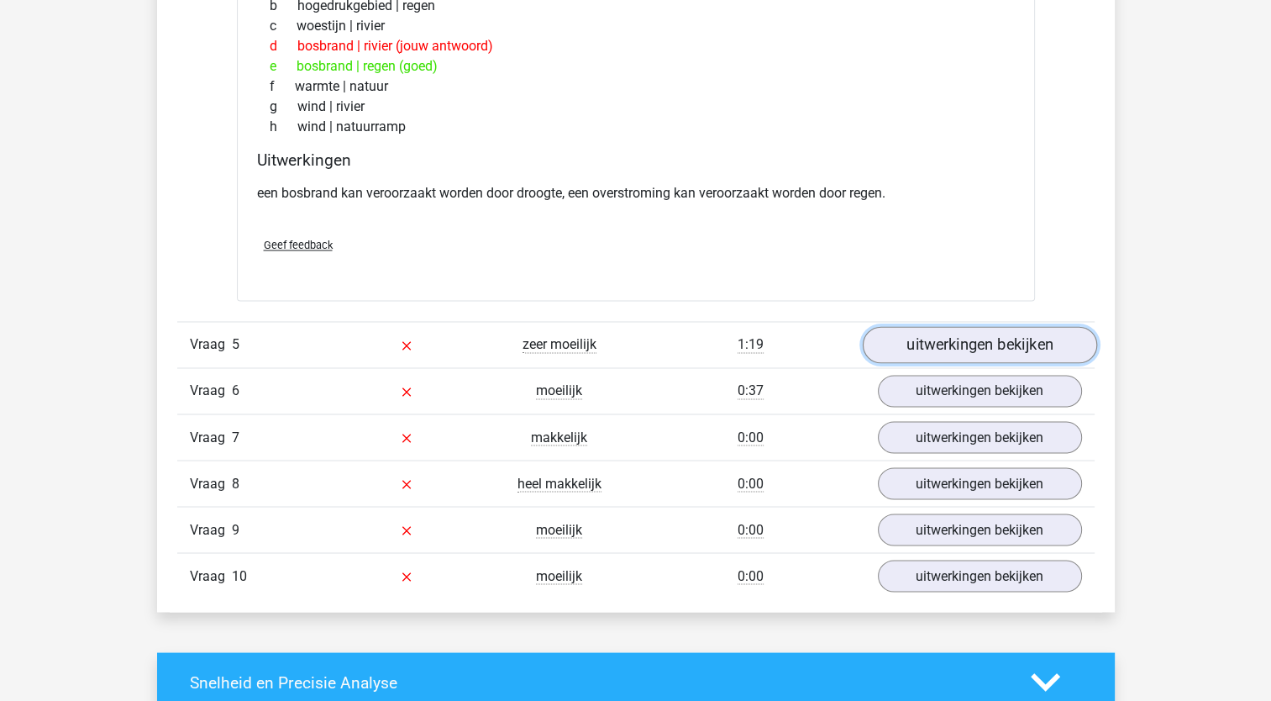
click at [951, 348] on link "uitwerkingen bekijken" at bounding box center [979, 344] width 234 height 37
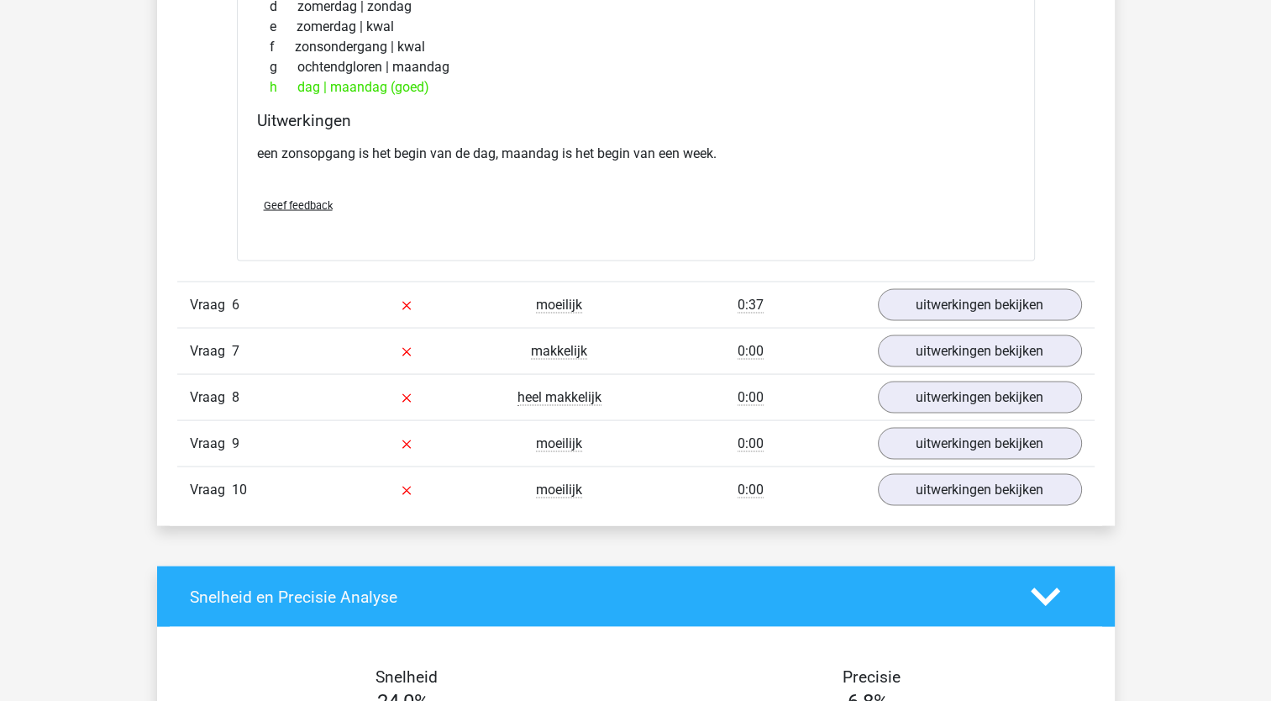
scroll to position [3279, 0]
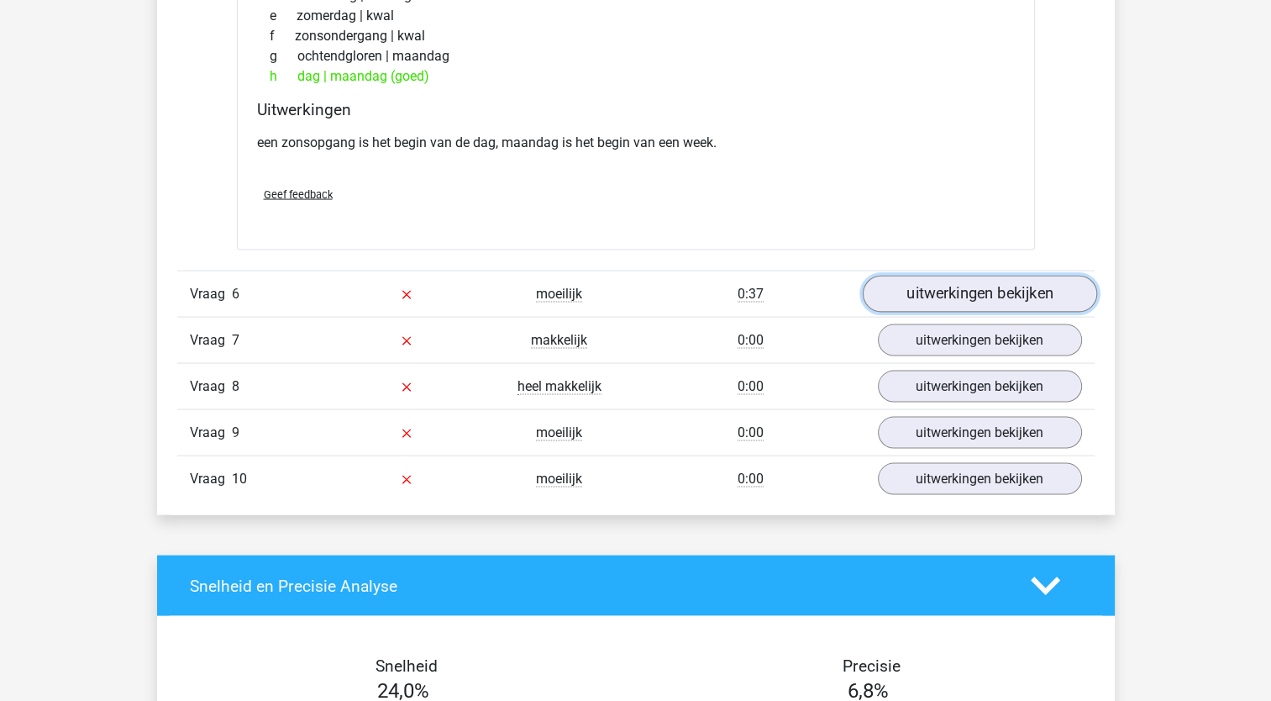
click at [939, 292] on link "uitwerkingen bekijken" at bounding box center [979, 294] width 234 height 37
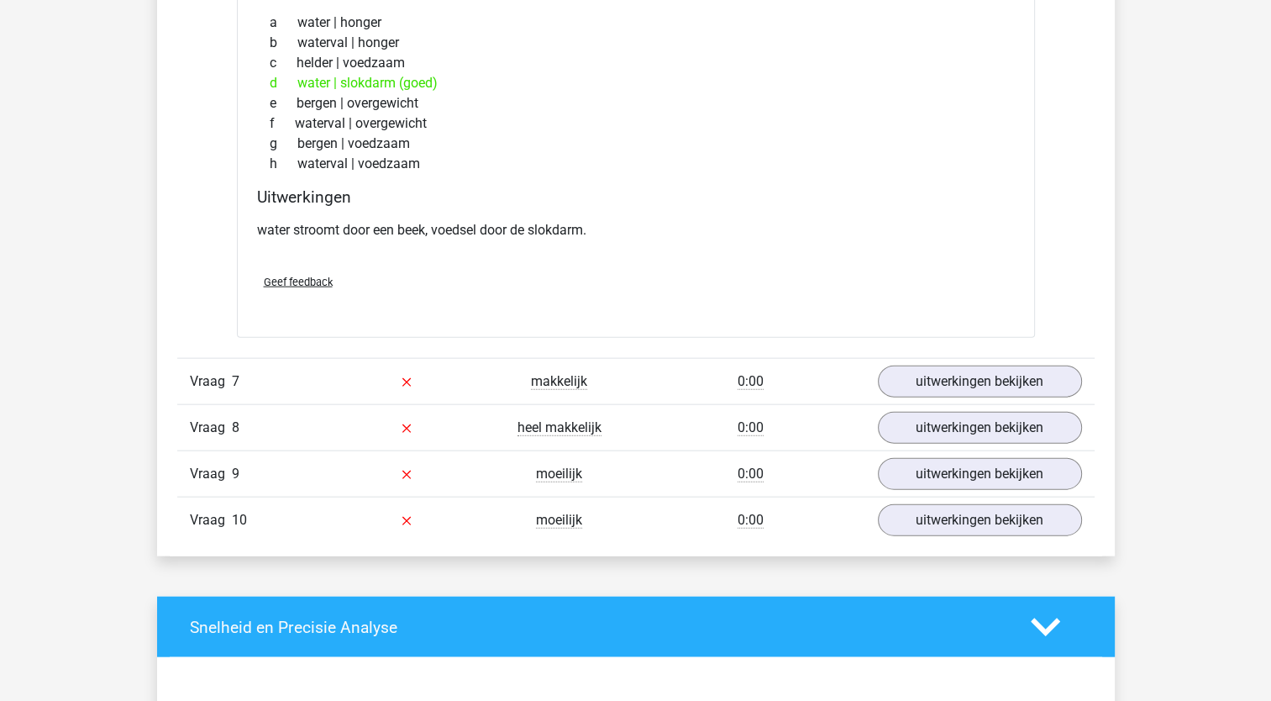
scroll to position [3663, 0]
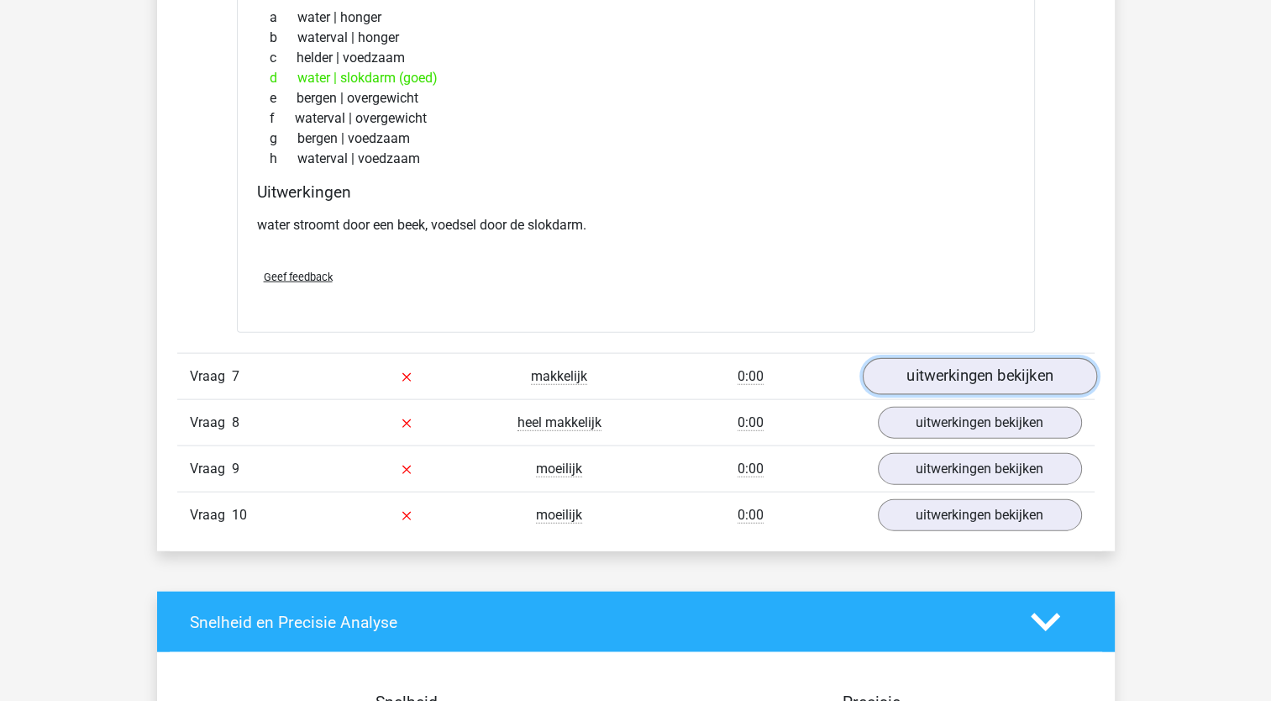
click at [1064, 380] on link "uitwerkingen bekijken" at bounding box center [979, 376] width 234 height 37
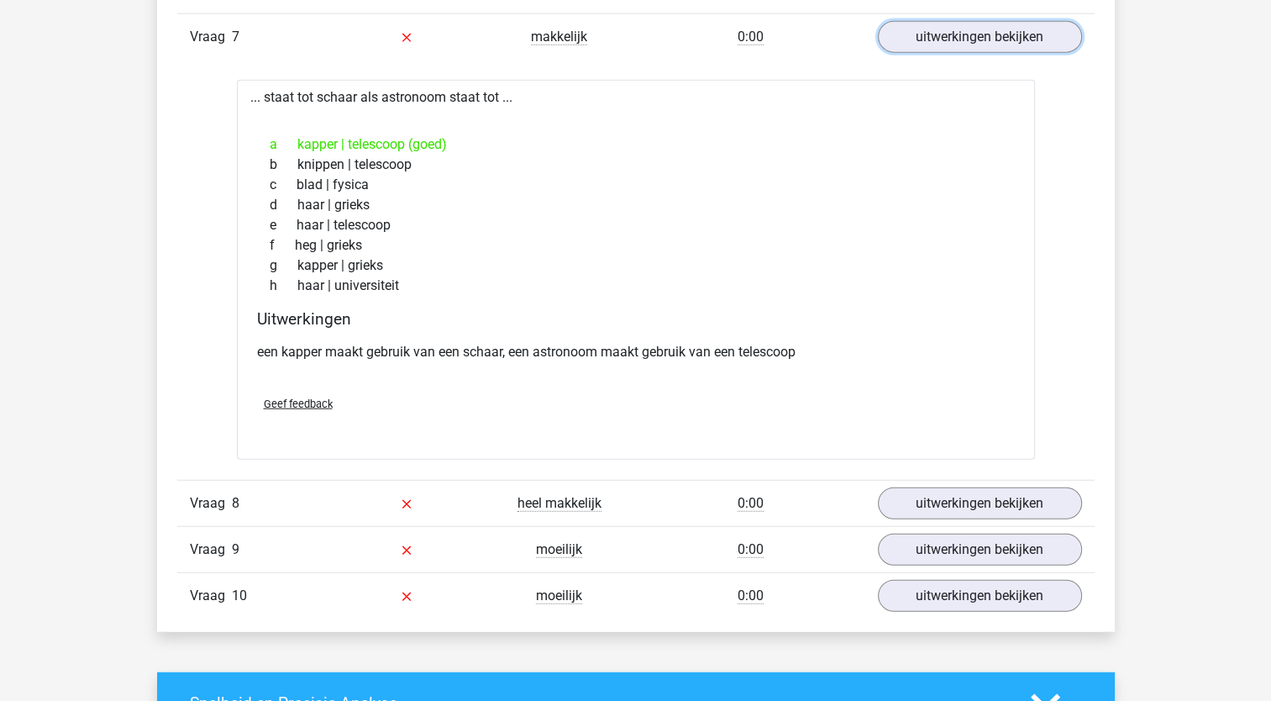
scroll to position [4045, 0]
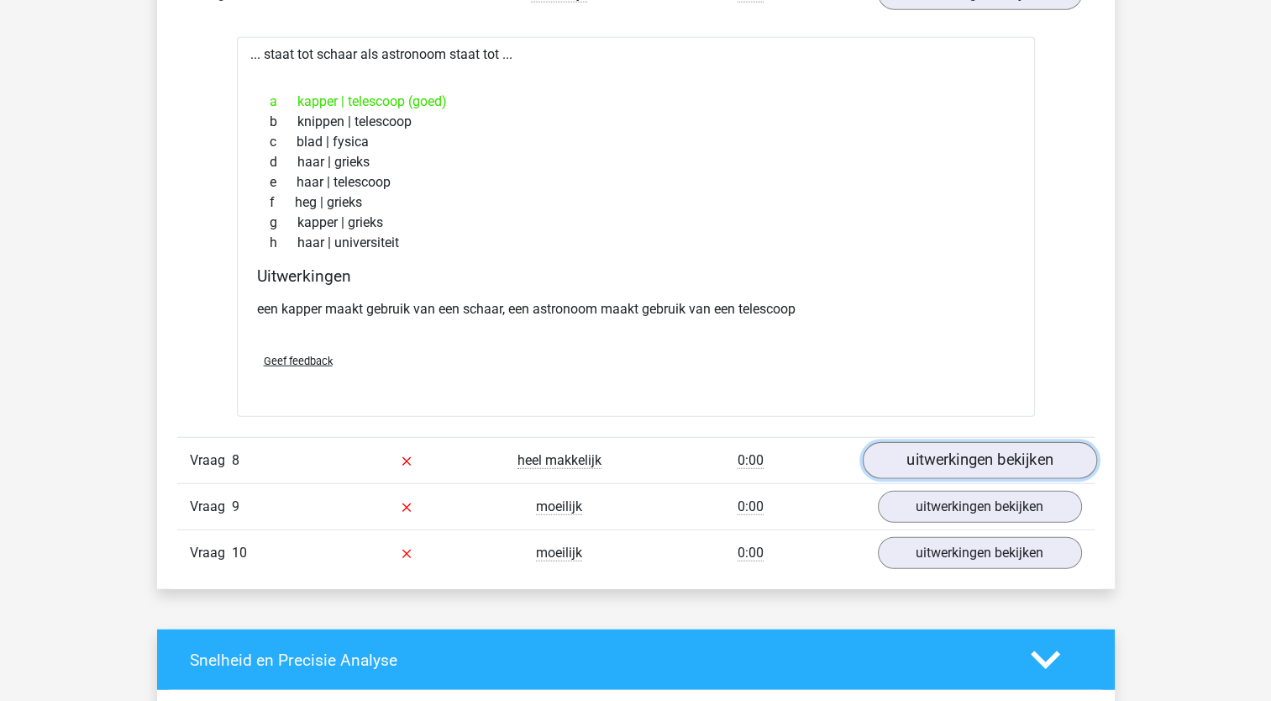
click at [1015, 451] on link "uitwerkingen bekijken" at bounding box center [979, 461] width 234 height 37
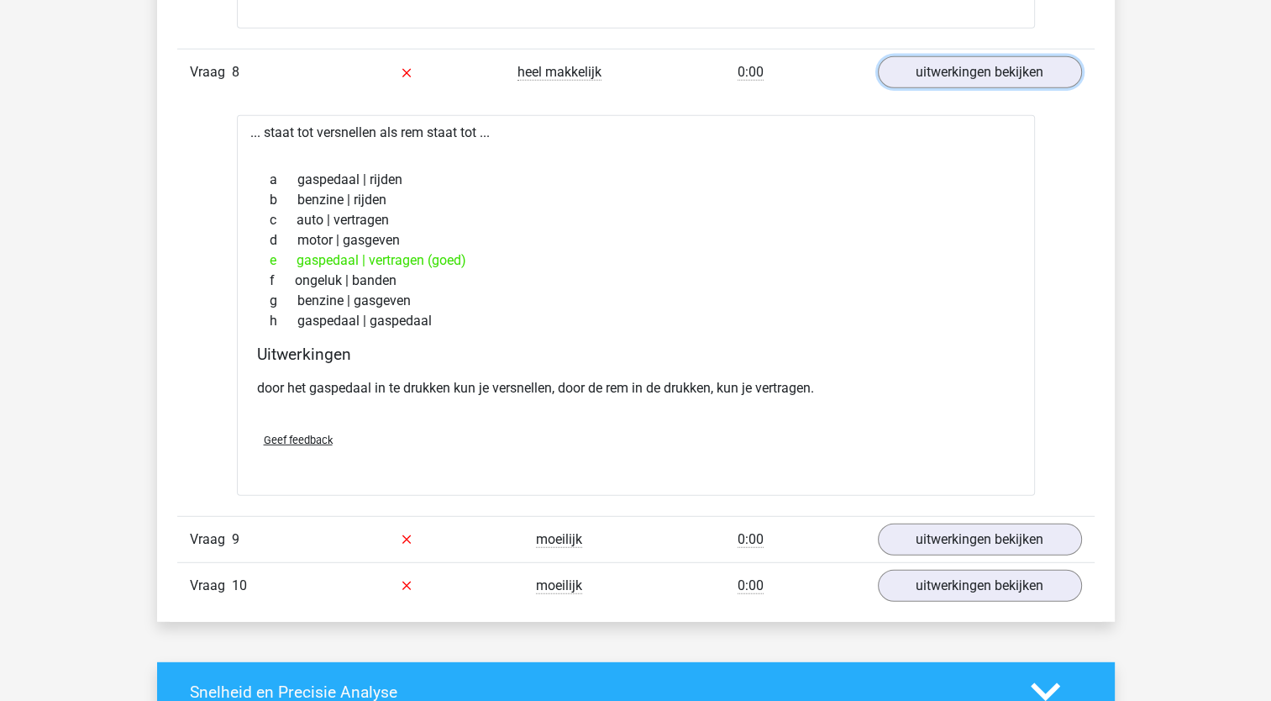
scroll to position [4447, 0]
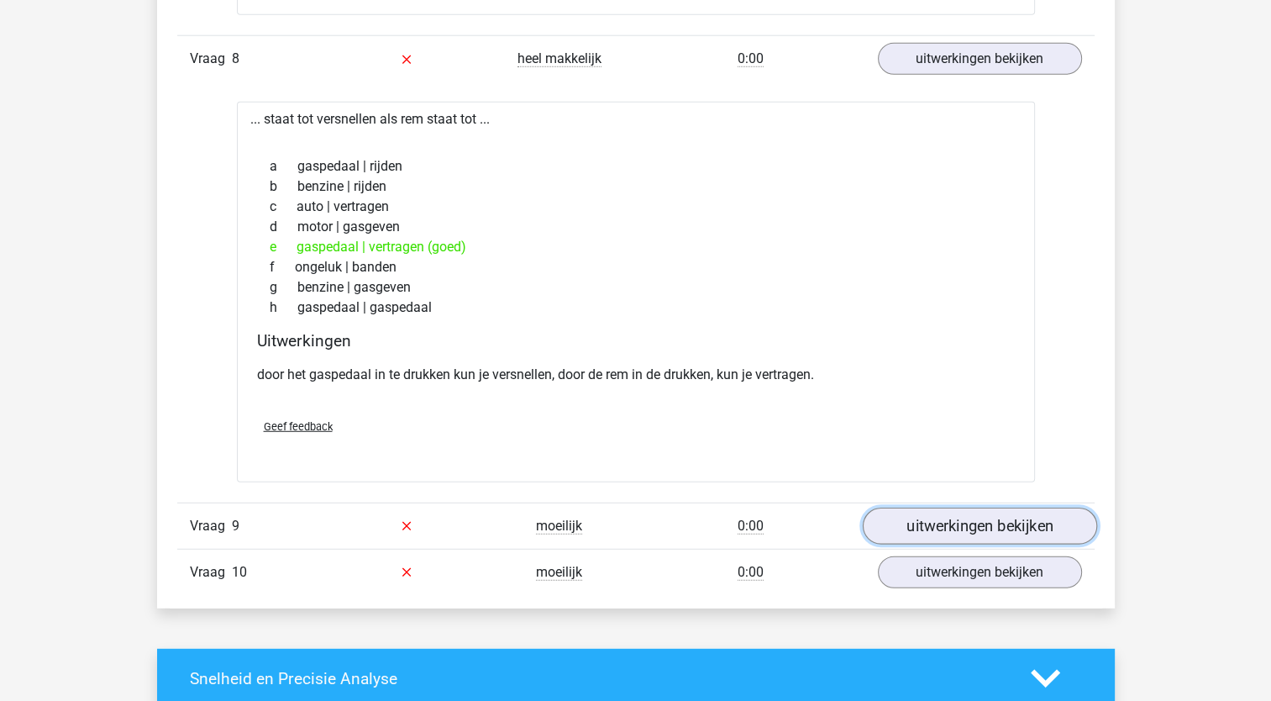
click at [1018, 516] on link "uitwerkingen bekijken" at bounding box center [979, 525] width 234 height 37
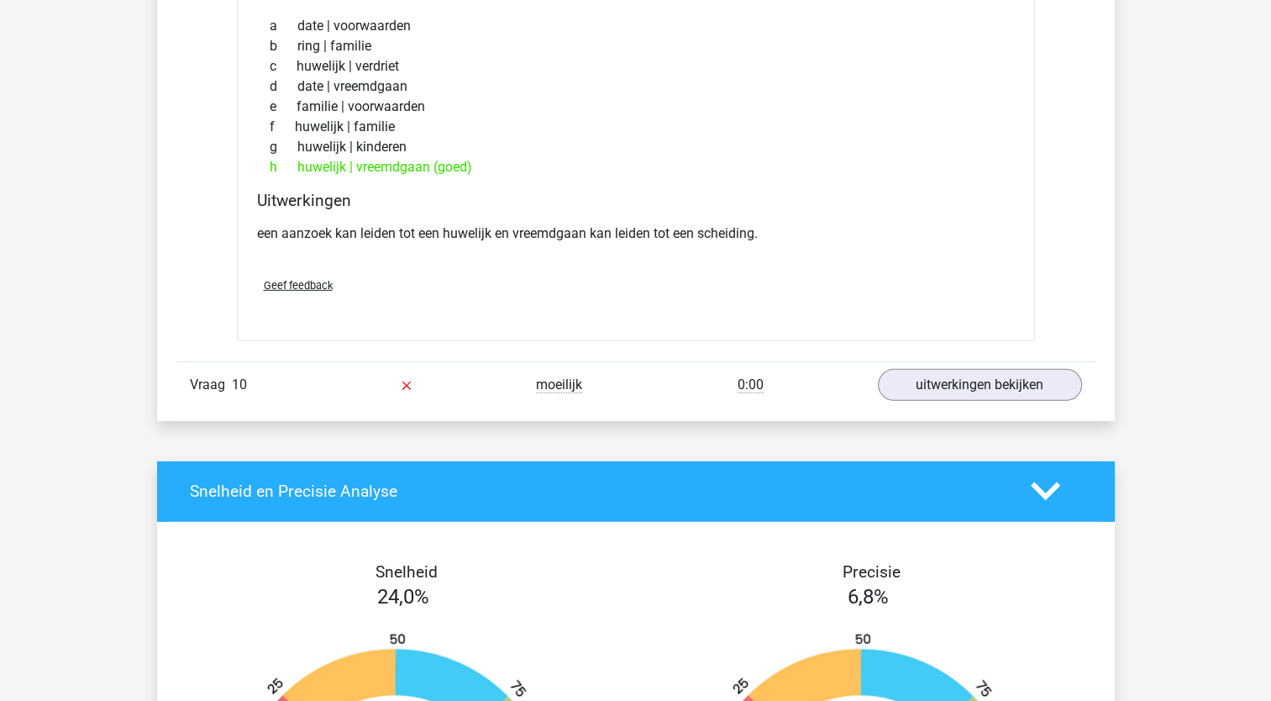
scroll to position [5040, 0]
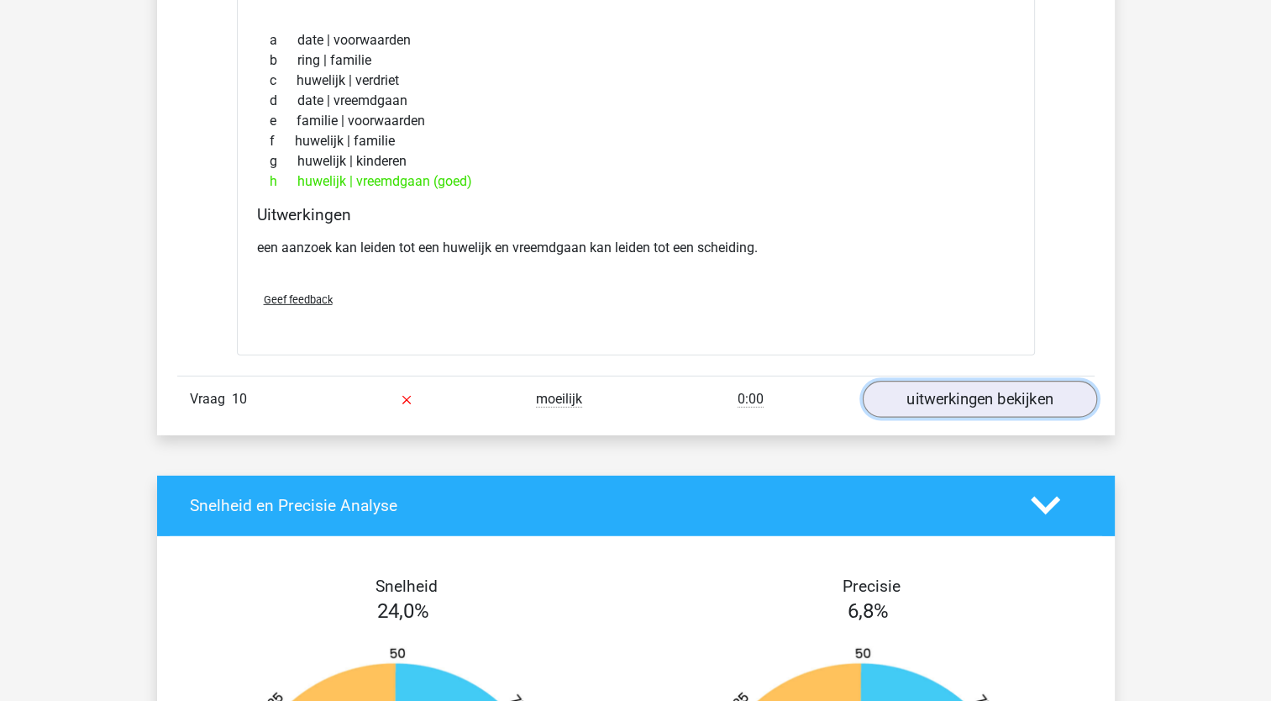
click at [1038, 399] on link "uitwerkingen bekijken" at bounding box center [979, 399] width 234 height 37
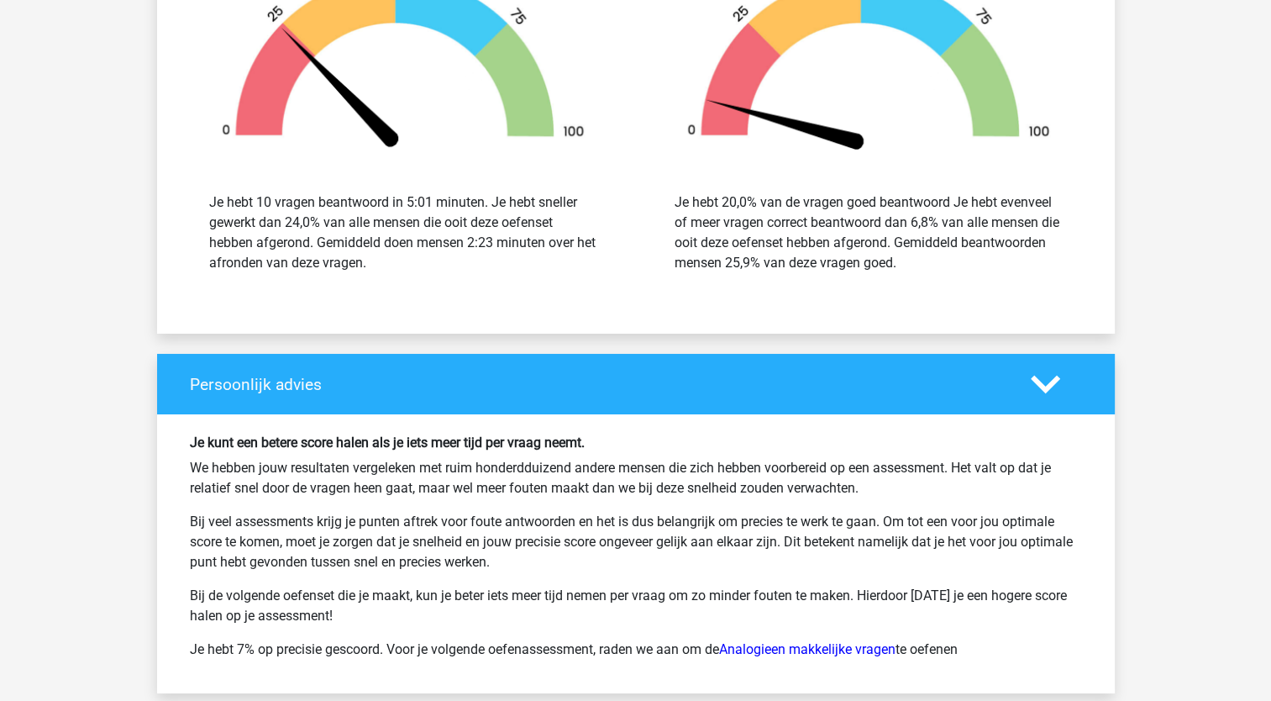
scroll to position [6392, 0]
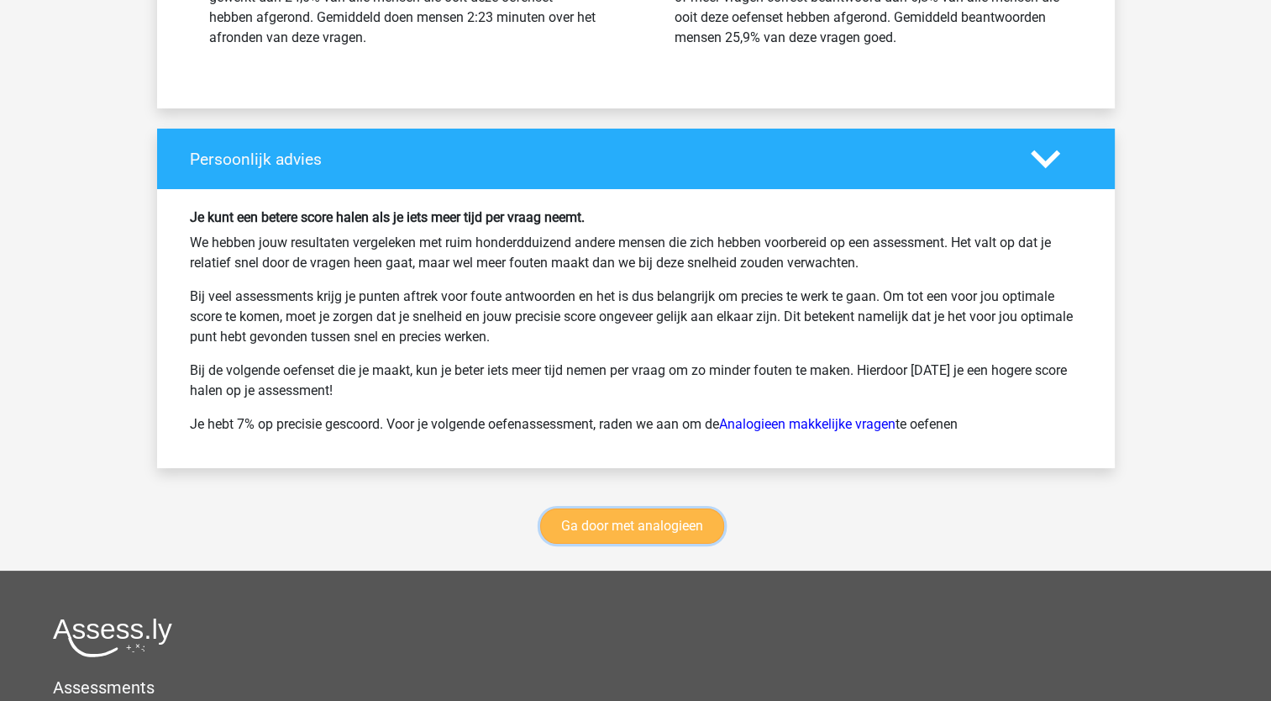
click at [696, 523] on link "Ga door met analogieen" at bounding box center [632, 525] width 184 height 35
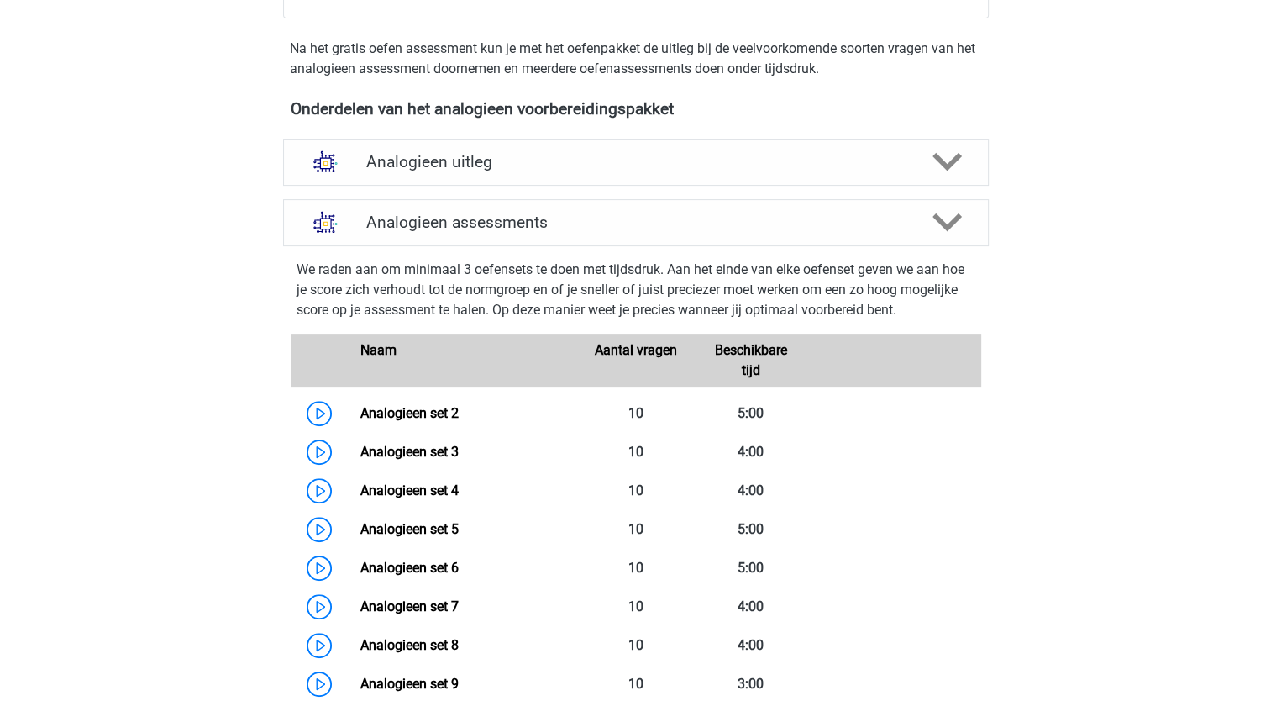
scroll to position [503, 0]
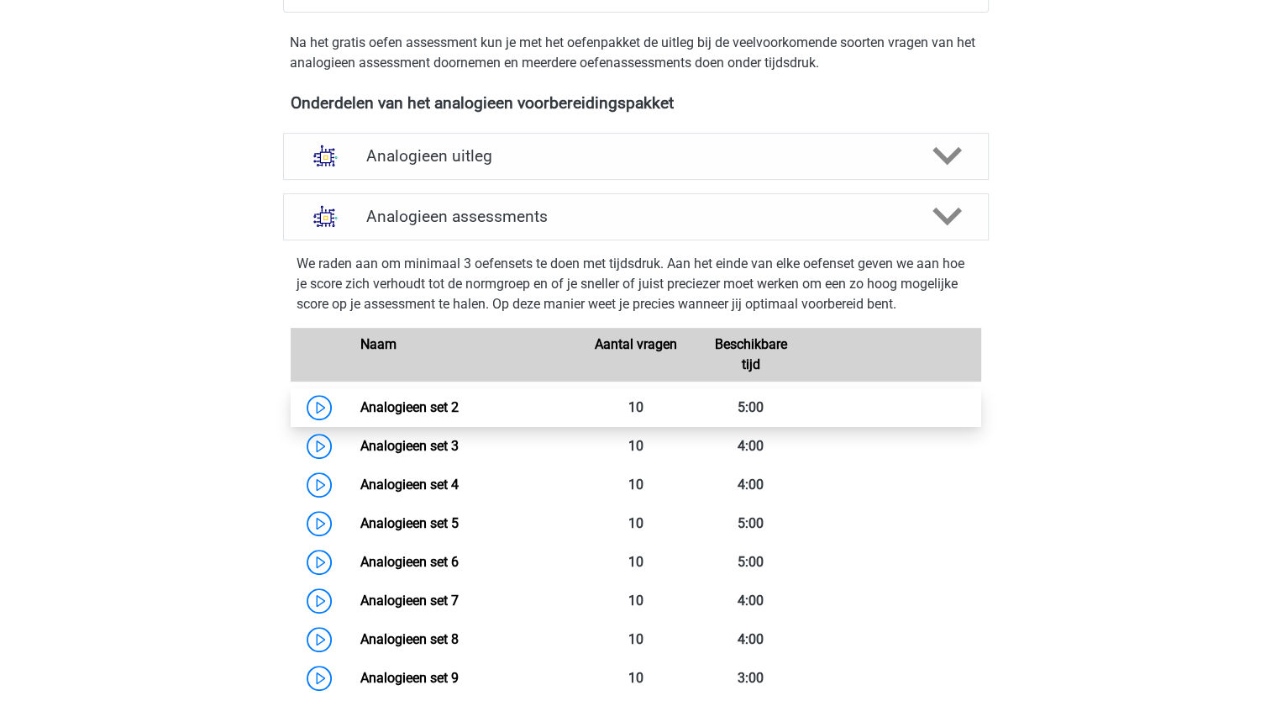
click at [390, 405] on link "Analogieen set 2" at bounding box center [409, 407] width 98 height 16
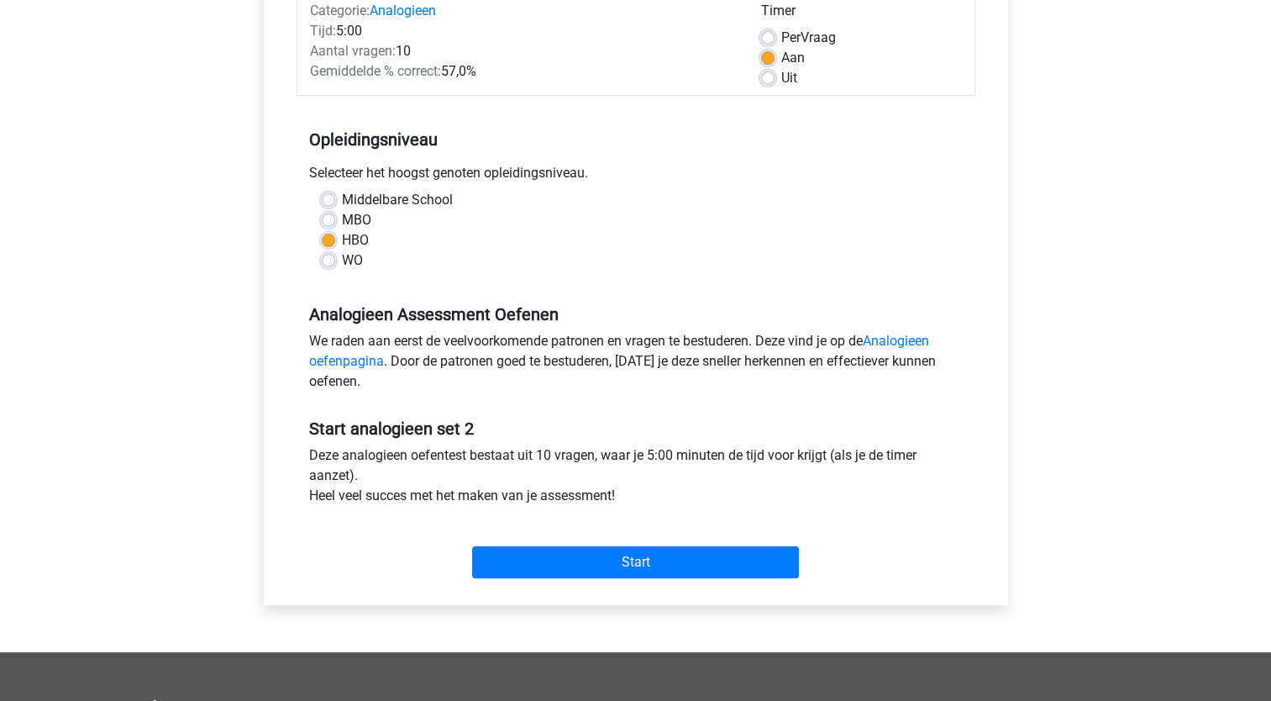
scroll to position [234, 0]
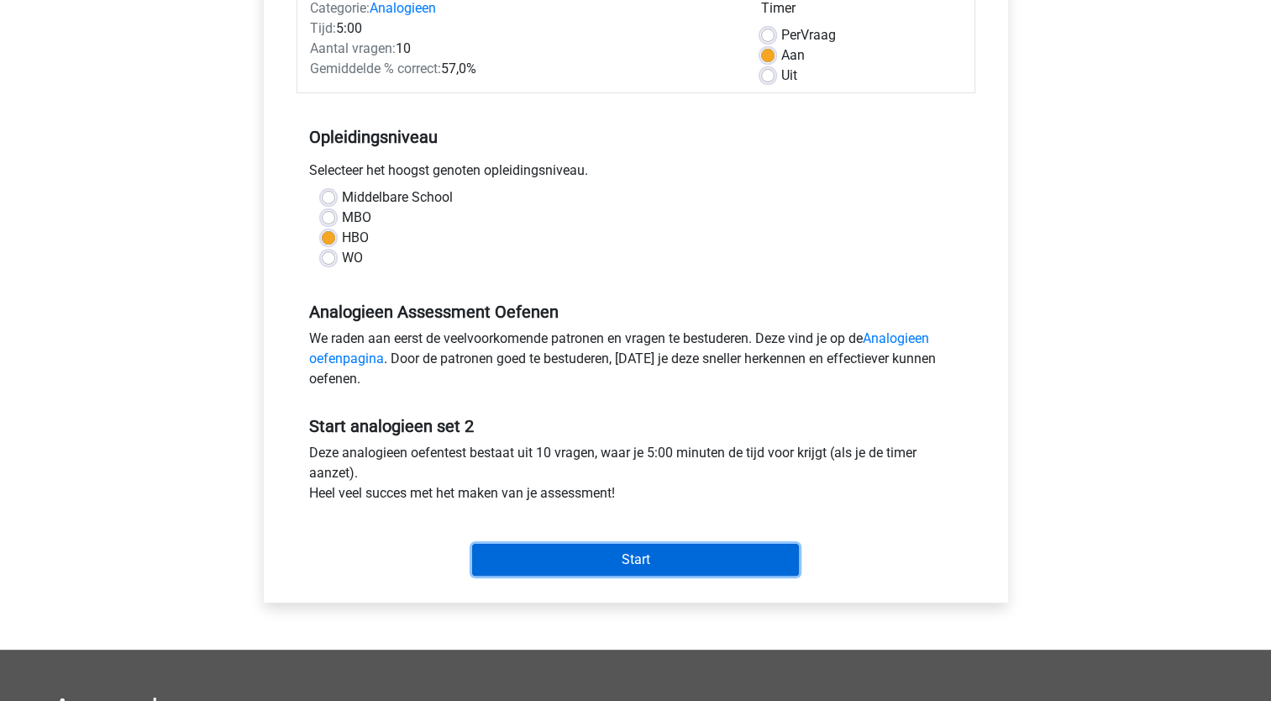
click at [665, 559] on input "Start" at bounding box center [635, 560] width 327 height 32
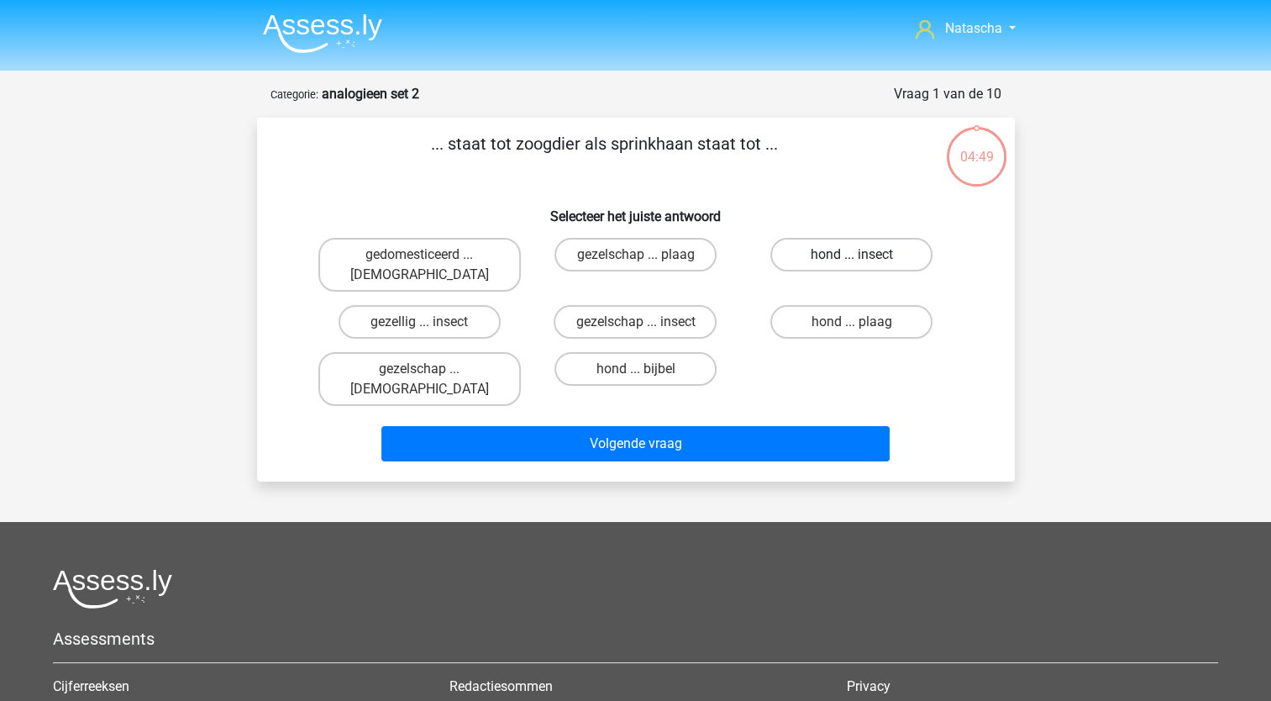
click at [837, 242] on label "hond ... insect" at bounding box center [851, 255] width 162 height 34
click at [852, 255] on input "hond ... insect" at bounding box center [857, 260] width 11 height 11
radio input "true"
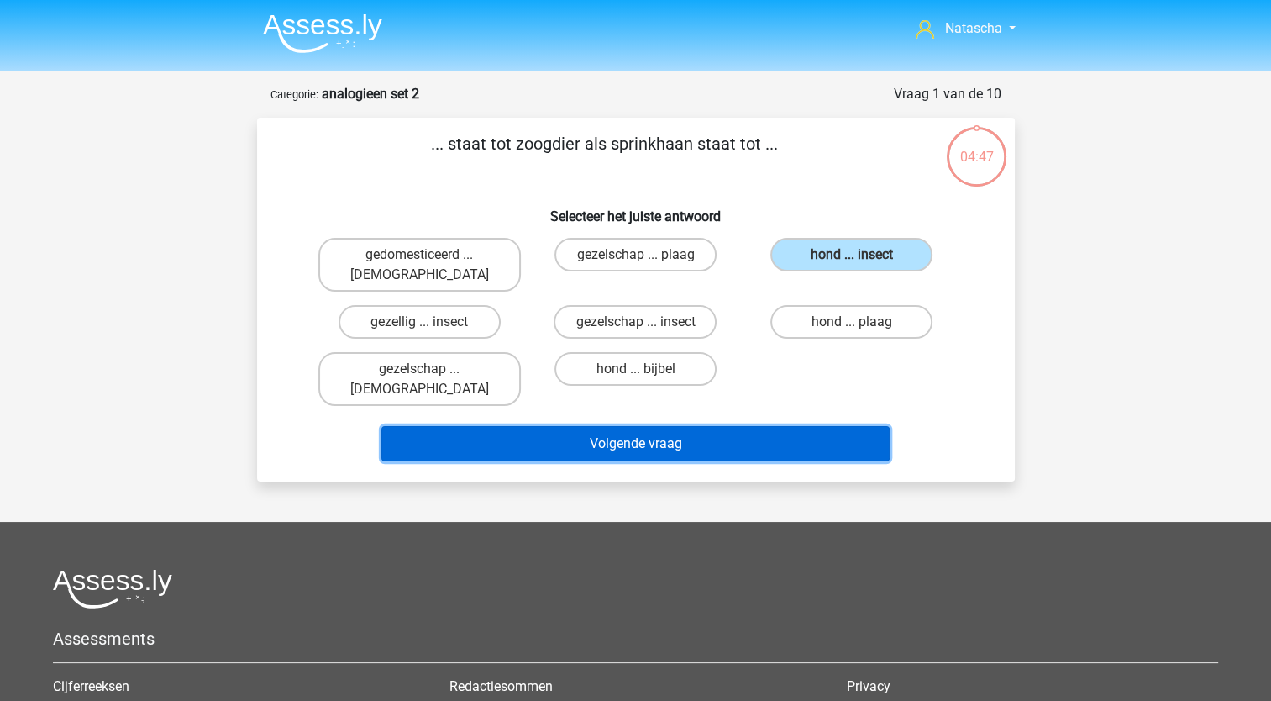
click at [631, 426] on button "Volgende vraag" at bounding box center [635, 443] width 508 height 35
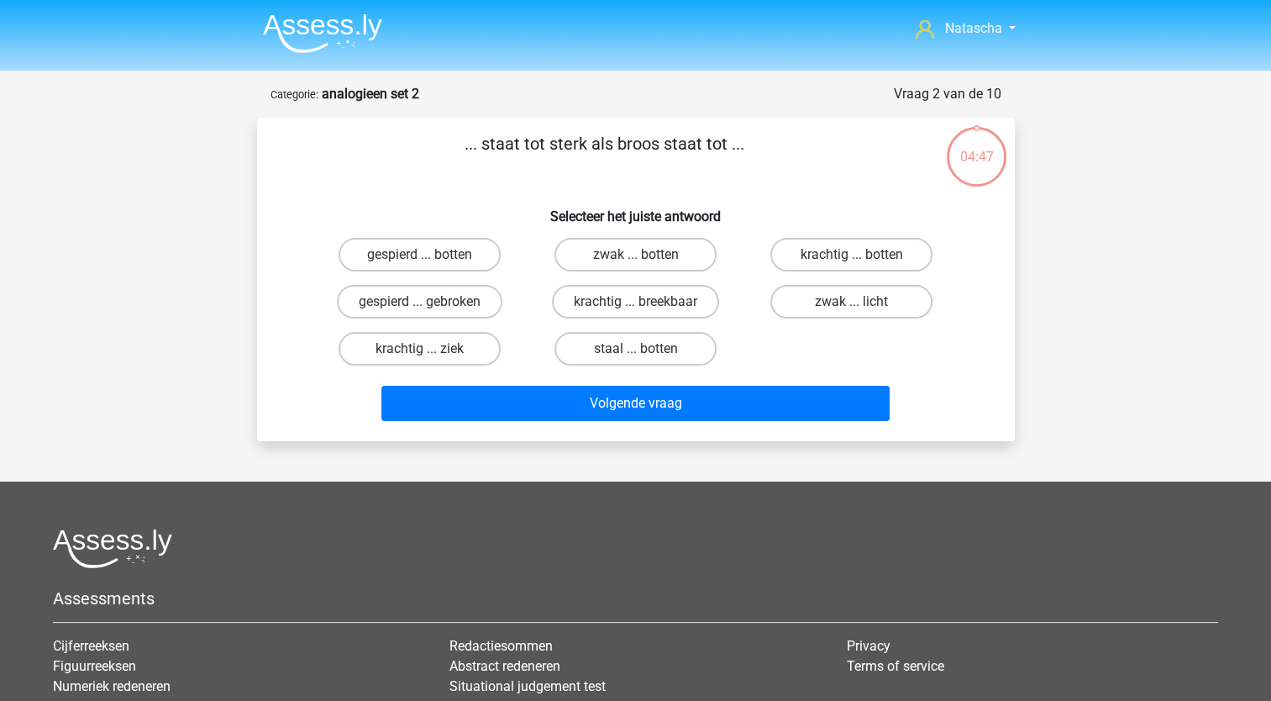
scroll to position [84, 0]
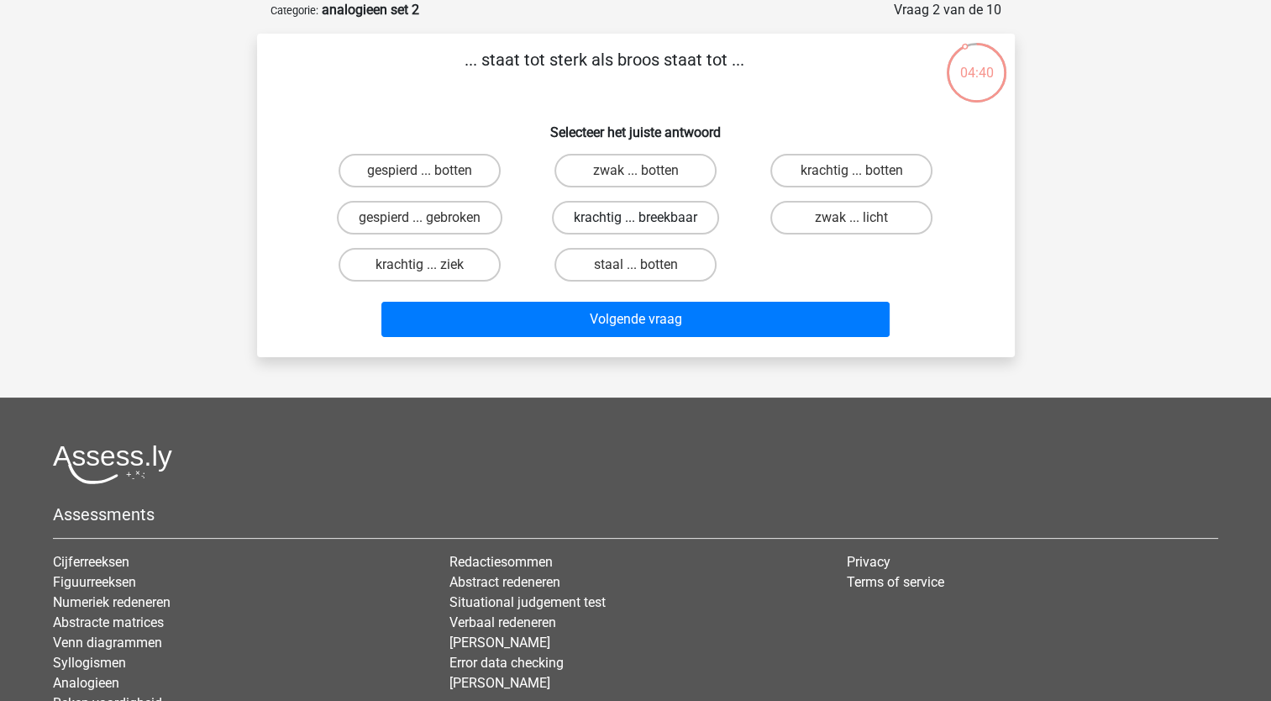
click at [661, 218] on label "krachtig ... breekbaar" at bounding box center [635, 218] width 167 height 34
click at [646, 218] on input "krachtig ... breekbaar" at bounding box center [640, 223] width 11 height 11
radio input "true"
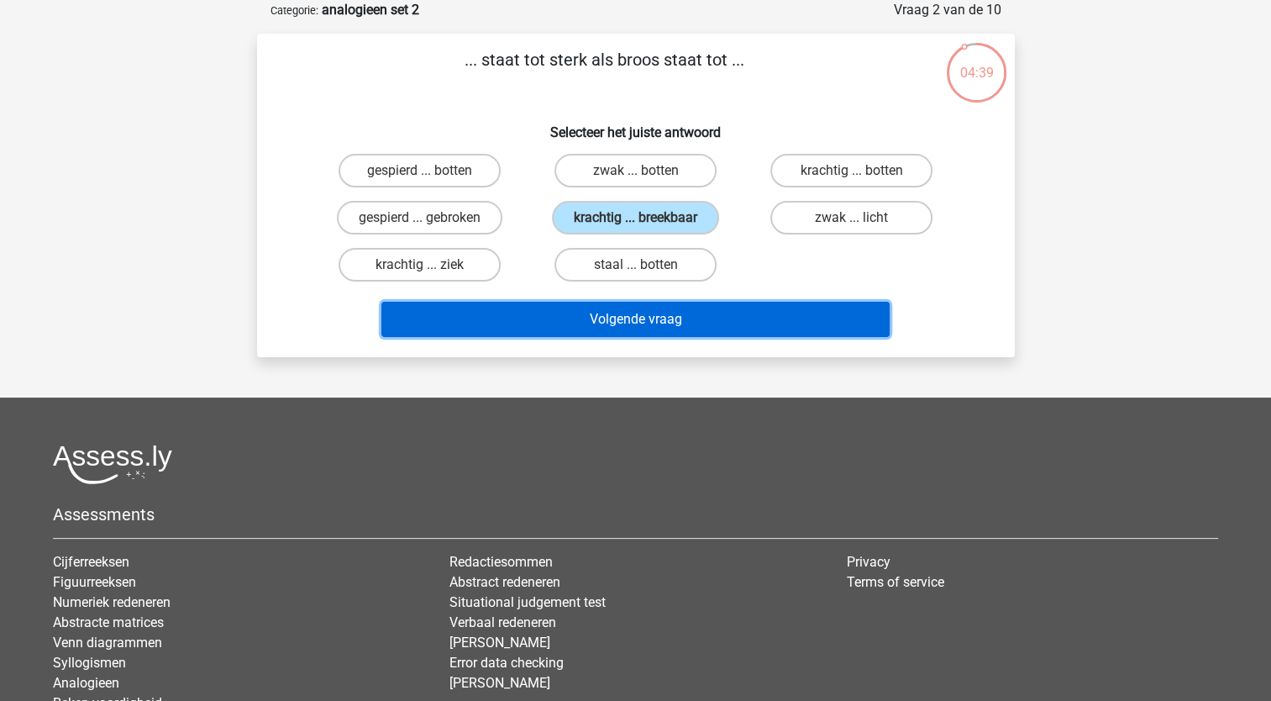
click at [606, 315] on button "Volgende vraag" at bounding box center [635, 319] width 508 height 35
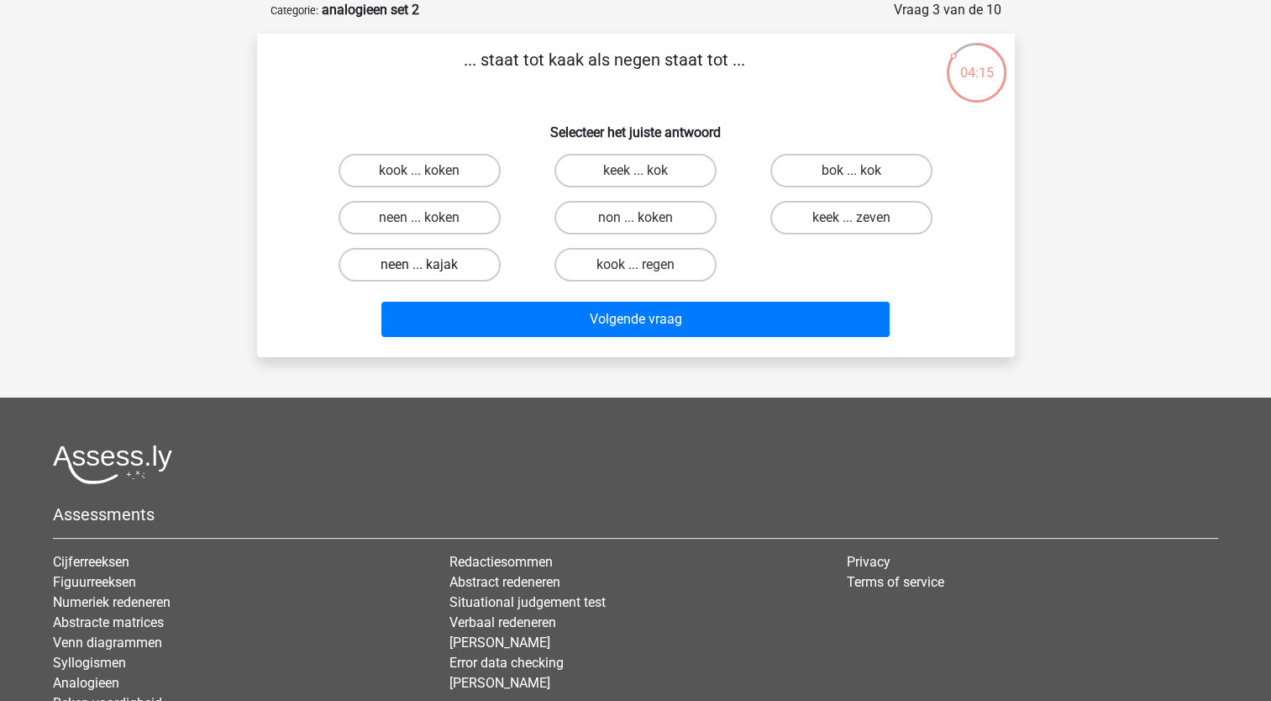
click at [474, 266] on label "neen ... kajak" at bounding box center [420, 265] width 162 height 34
click at [430, 266] on input "neen ... kajak" at bounding box center [424, 270] width 11 height 11
radio input "true"
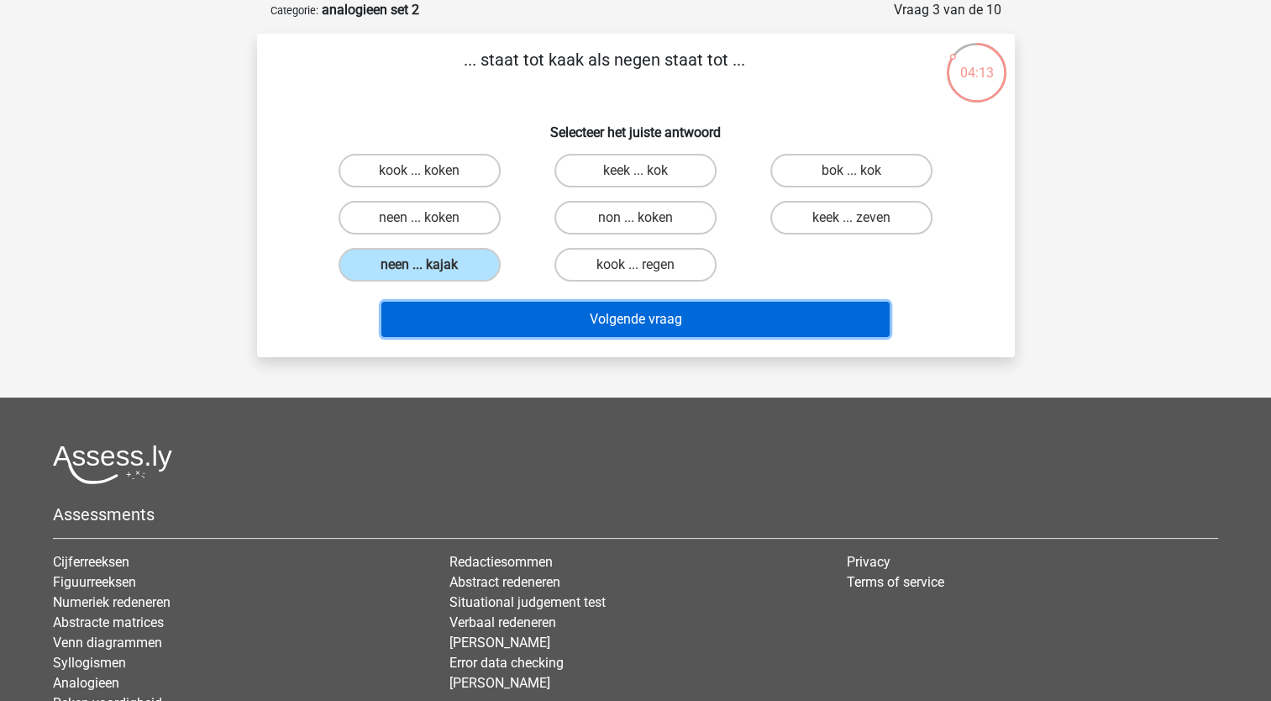
click at [491, 324] on button "Volgende vraag" at bounding box center [635, 319] width 508 height 35
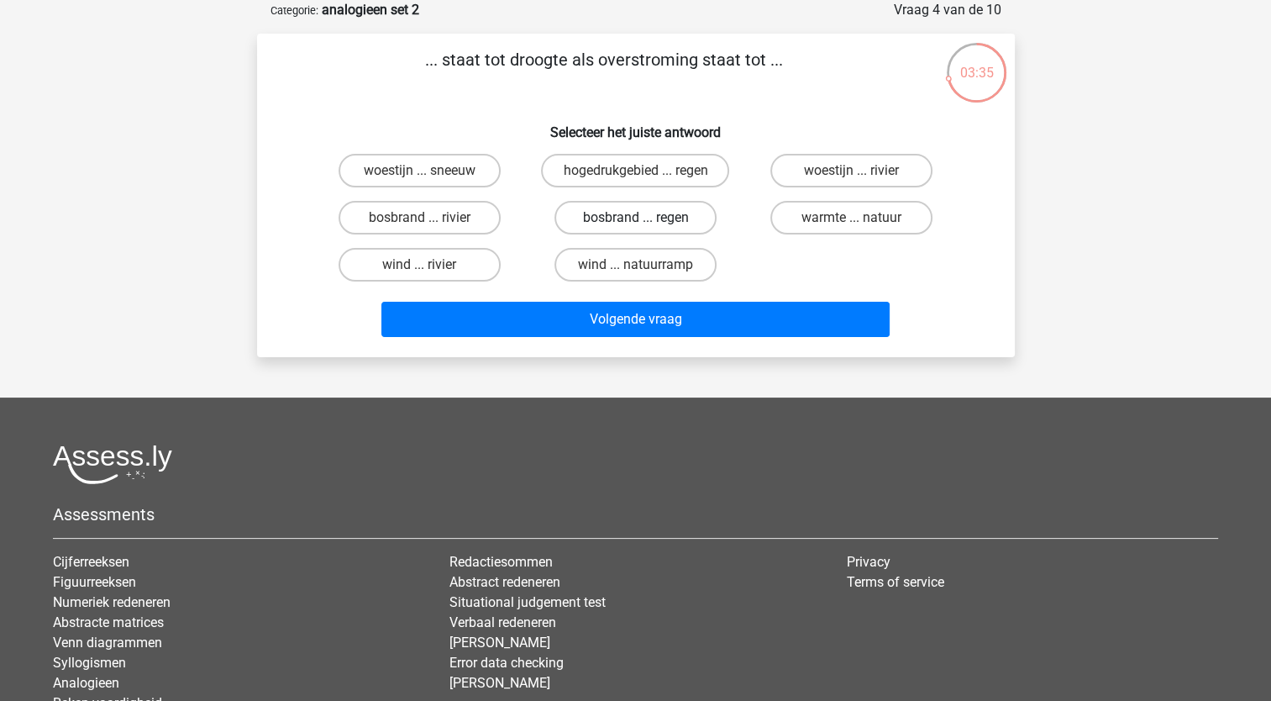
click at [628, 217] on label "bosbrand ... regen" at bounding box center [635, 218] width 162 height 34
click at [635, 218] on input "bosbrand ... regen" at bounding box center [640, 223] width 11 height 11
radio input "true"
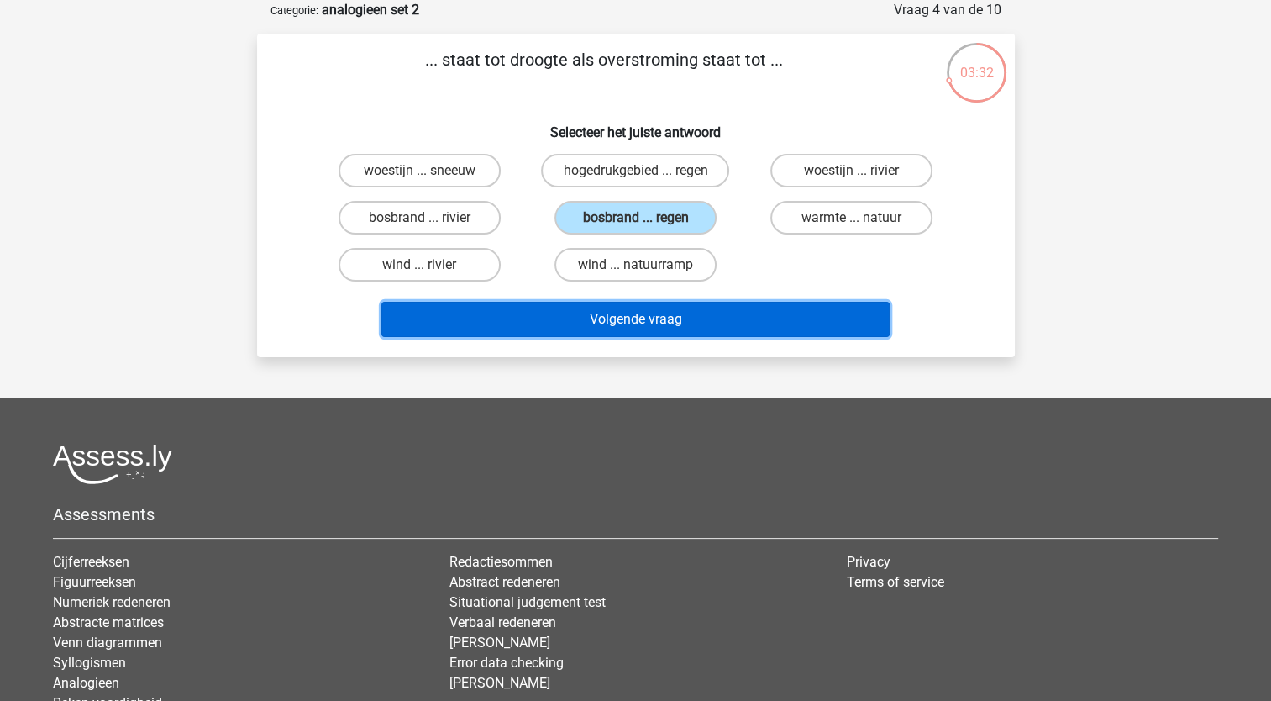
click at [605, 314] on button "Volgende vraag" at bounding box center [635, 319] width 508 height 35
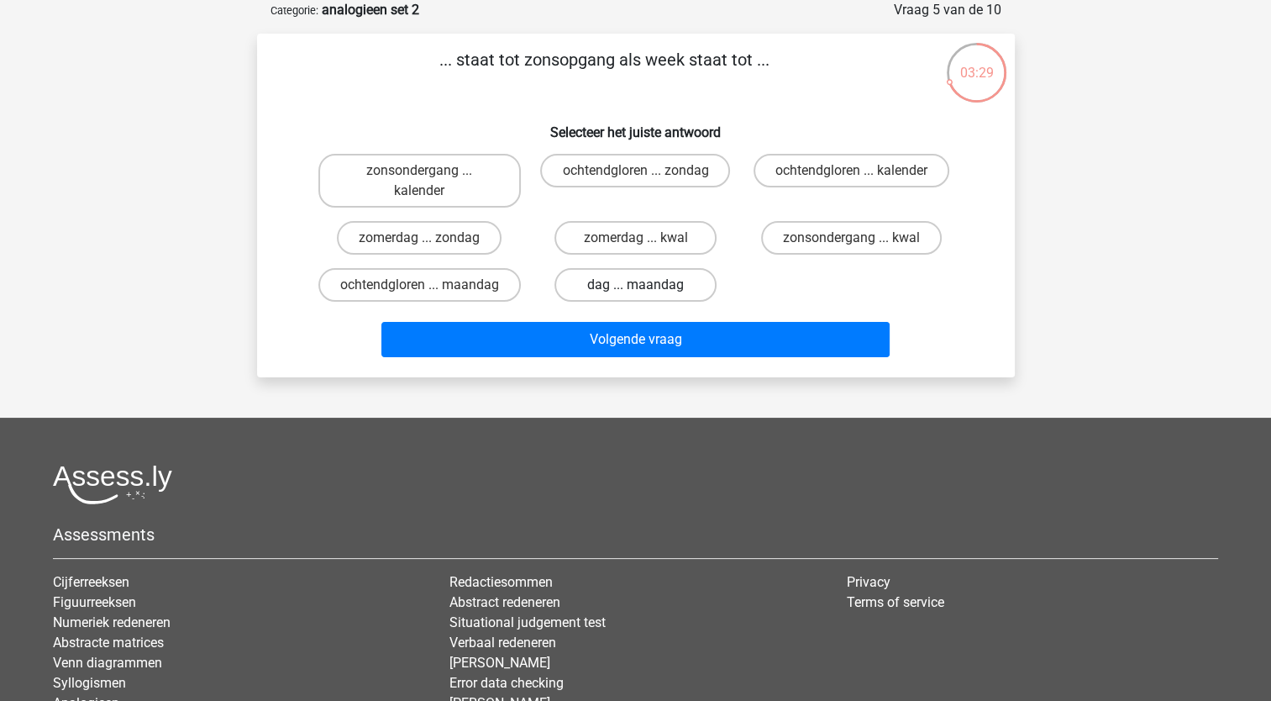
click at [615, 291] on label "dag ... maandag" at bounding box center [635, 285] width 162 height 34
click at [635, 291] on input "dag ... maandag" at bounding box center [640, 290] width 11 height 11
radio input "true"
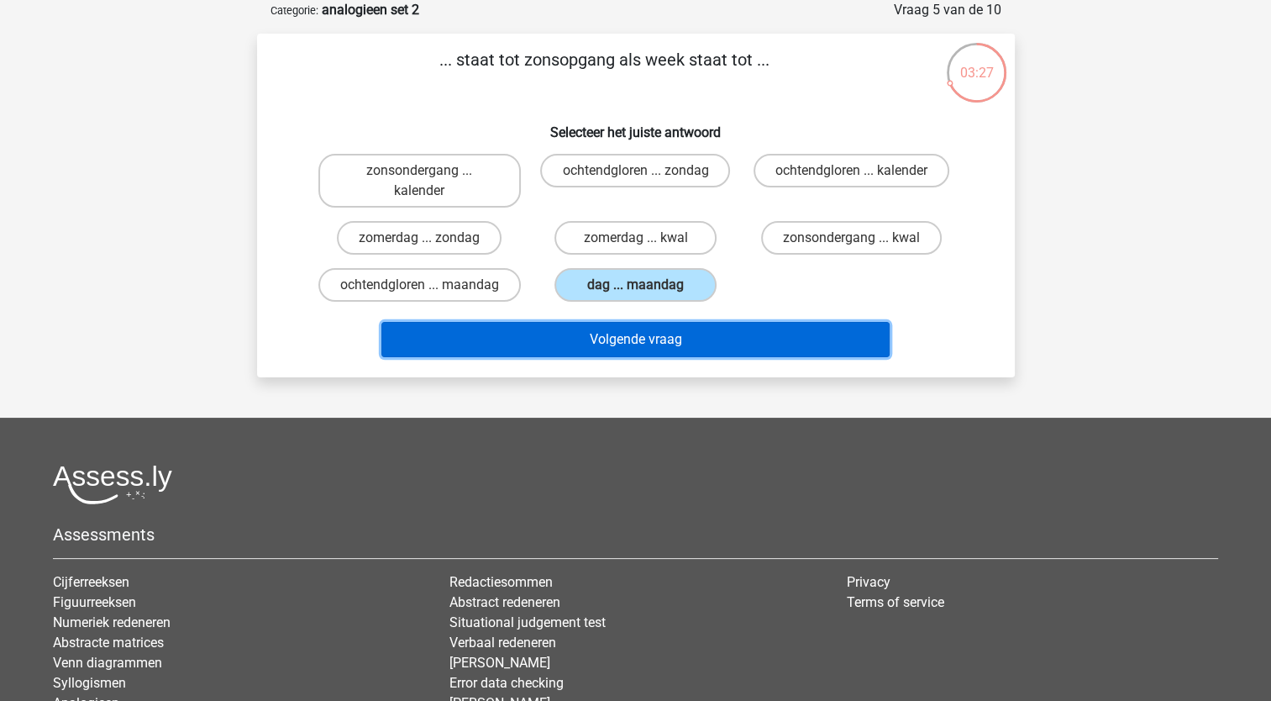
click at [589, 332] on button "Volgende vraag" at bounding box center [635, 339] width 508 height 35
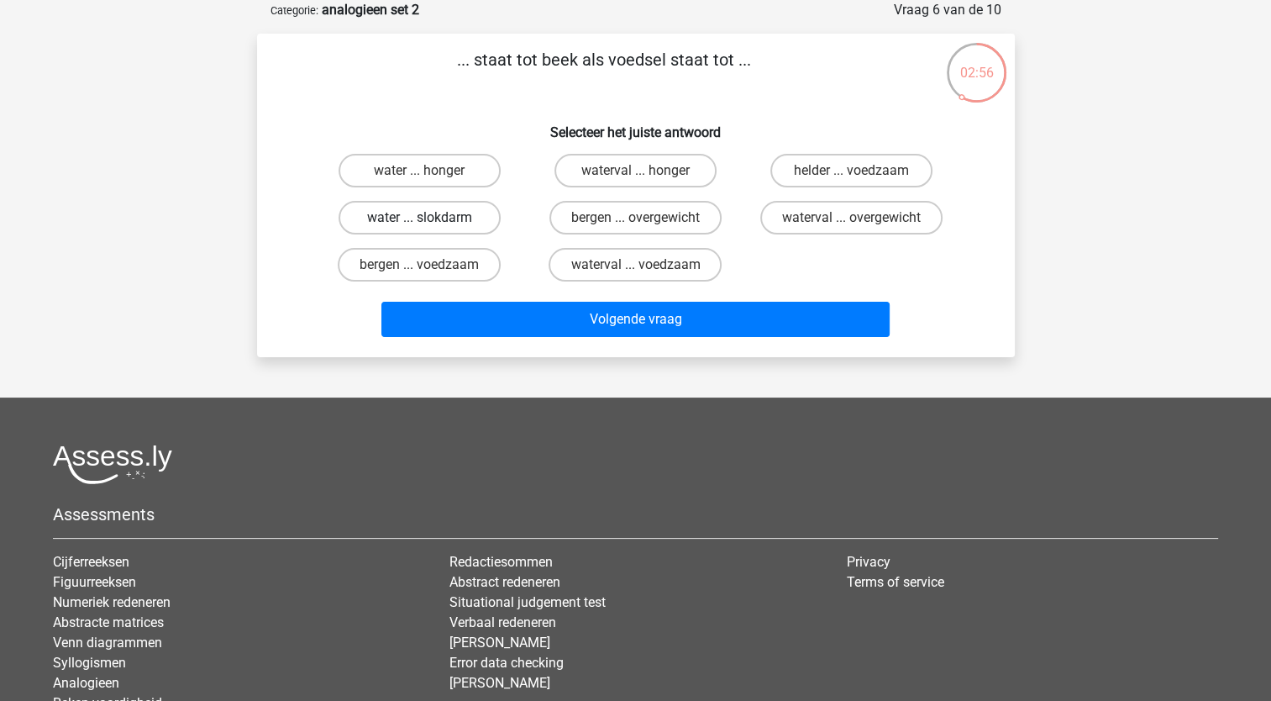
click at [463, 210] on label "water ... slokdarm" at bounding box center [420, 218] width 162 height 34
click at [430, 218] on input "water ... slokdarm" at bounding box center [424, 223] width 11 height 11
radio input "true"
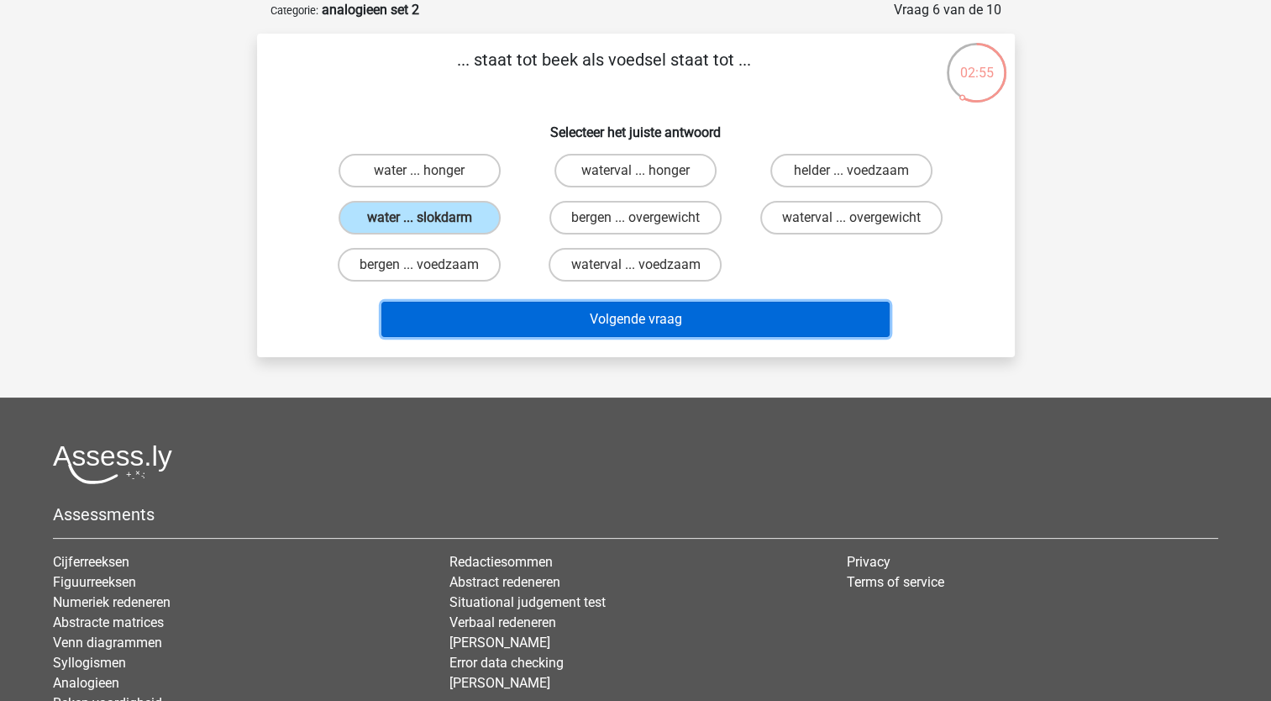
click at [473, 311] on button "Volgende vraag" at bounding box center [635, 319] width 508 height 35
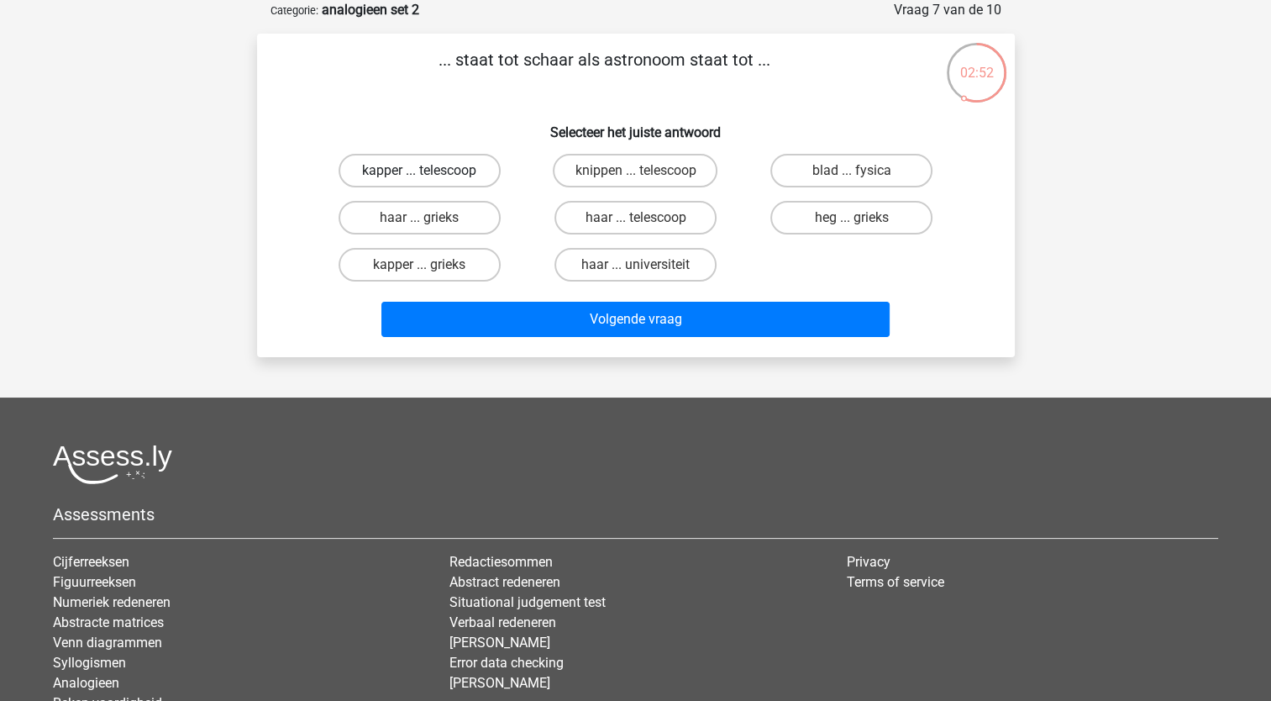
click at [432, 171] on label "kapper ... telescoop" at bounding box center [420, 171] width 162 height 34
click at [430, 171] on input "kapper ... telescoop" at bounding box center [424, 176] width 11 height 11
radio input "true"
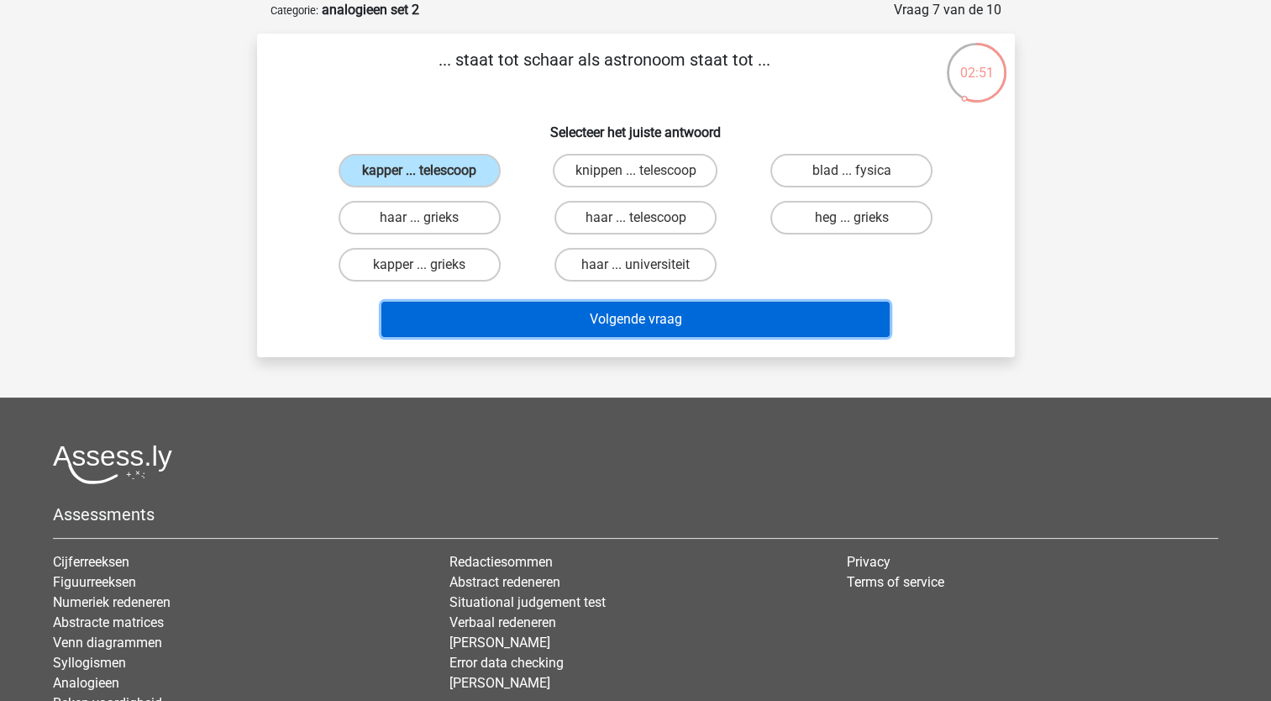
click at [455, 315] on button "Volgende vraag" at bounding box center [635, 319] width 508 height 35
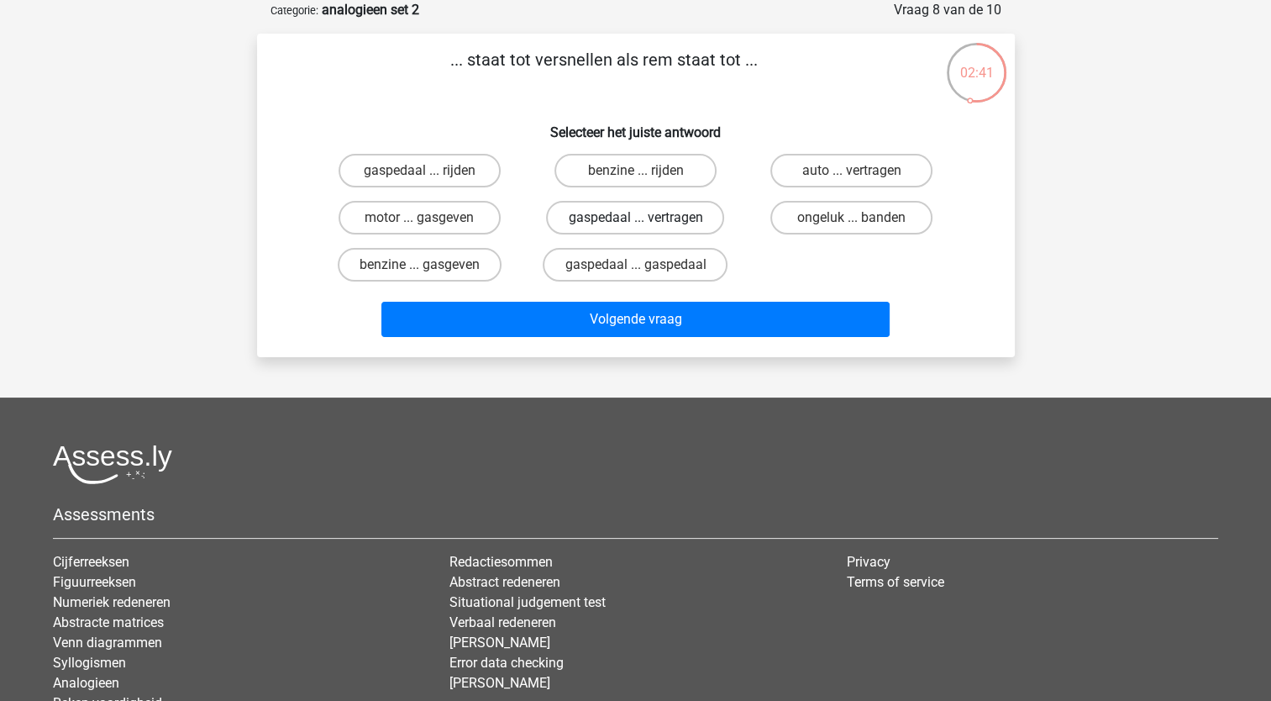
click at [625, 223] on label "gaspedaal ... vertragen" at bounding box center [635, 218] width 178 height 34
click at [635, 223] on input "gaspedaal ... vertragen" at bounding box center [640, 223] width 11 height 11
radio input "true"
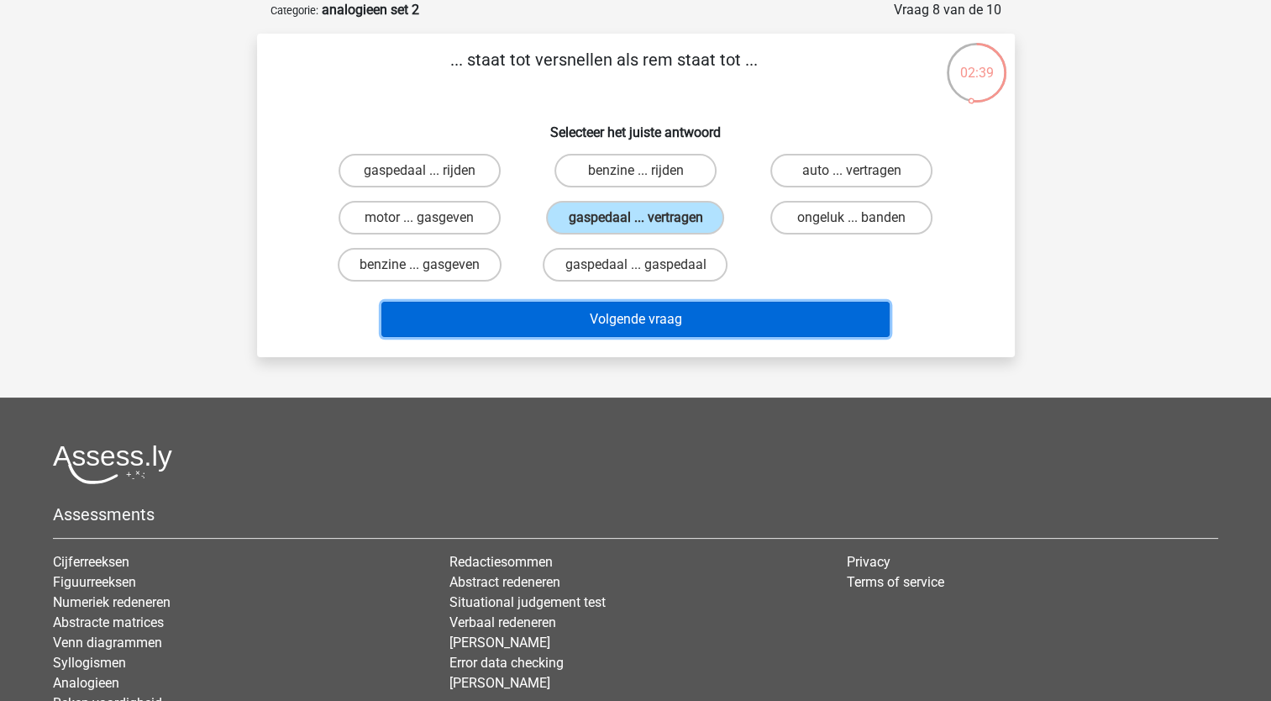
click at [586, 321] on button "Volgende vraag" at bounding box center [635, 319] width 508 height 35
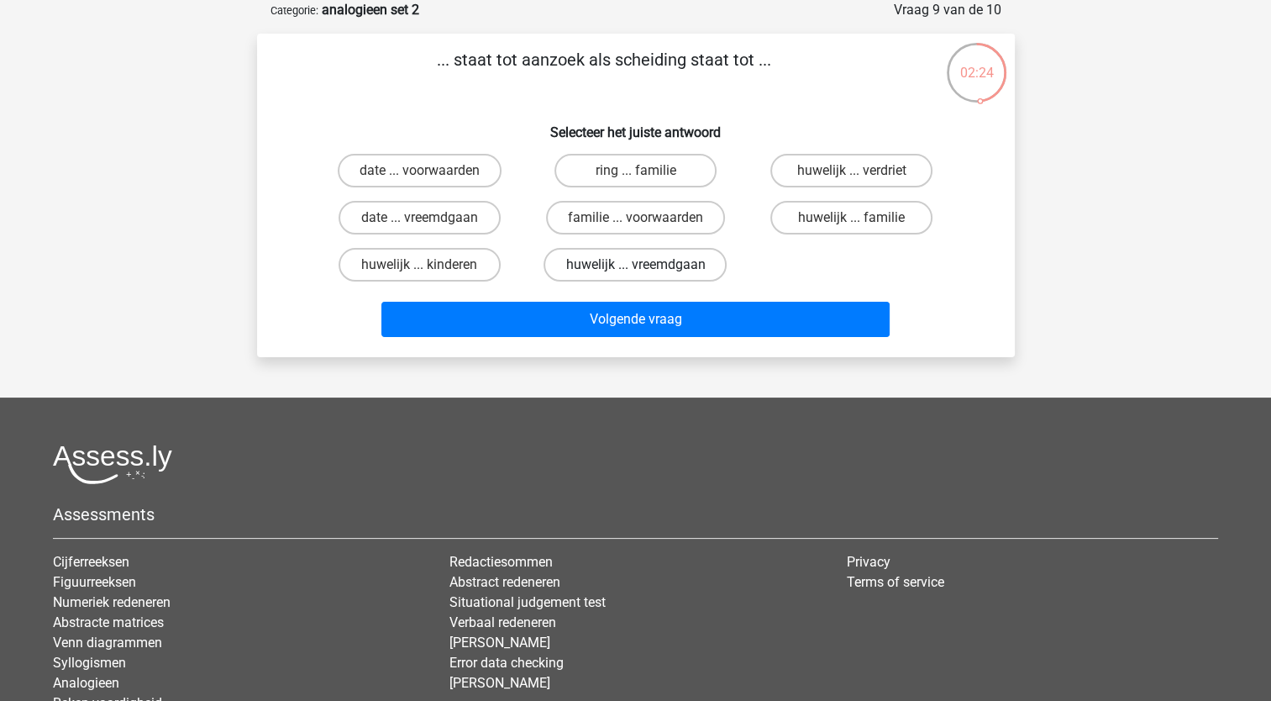
click at [615, 268] on label "huwelijk ... vreemdgaan" at bounding box center [635, 265] width 183 height 34
click at [635, 268] on input "huwelijk ... vreemdgaan" at bounding box center [640, 270] width 11 height 11
radio input "true"
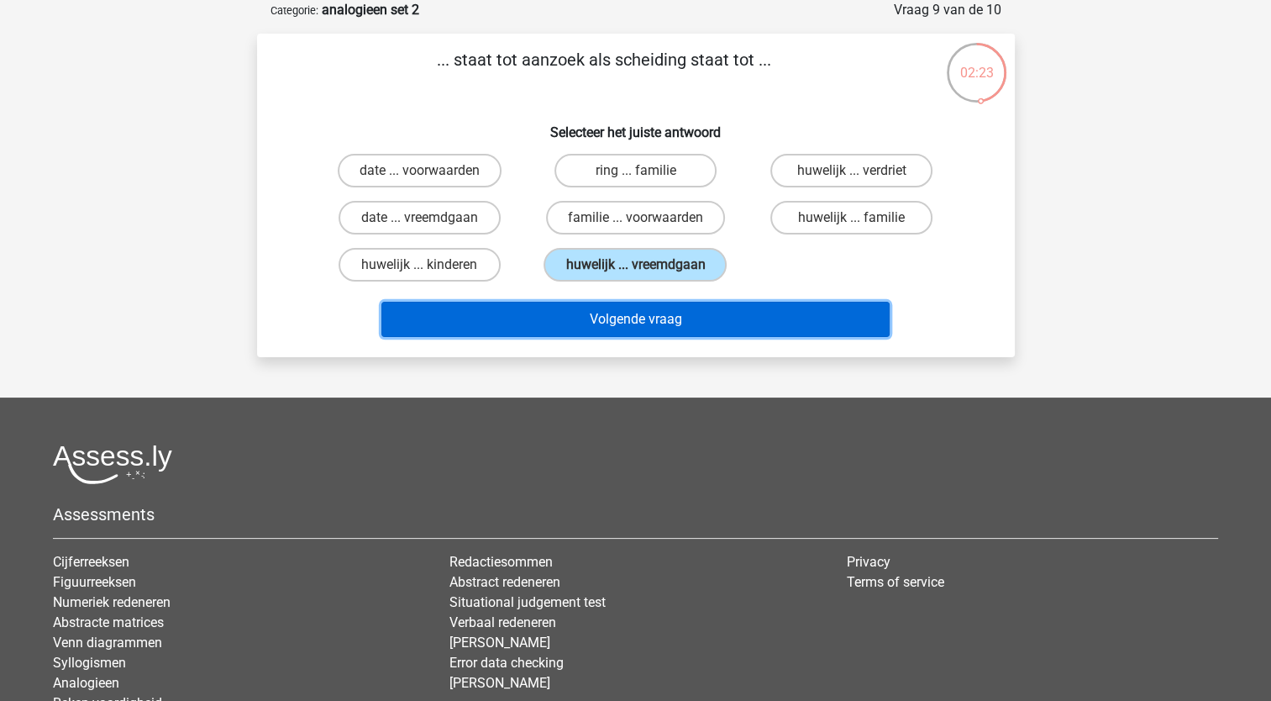
click at [607, 310] on button "Volgende vraag" at bounding box center [635, 319] width 508 height 35
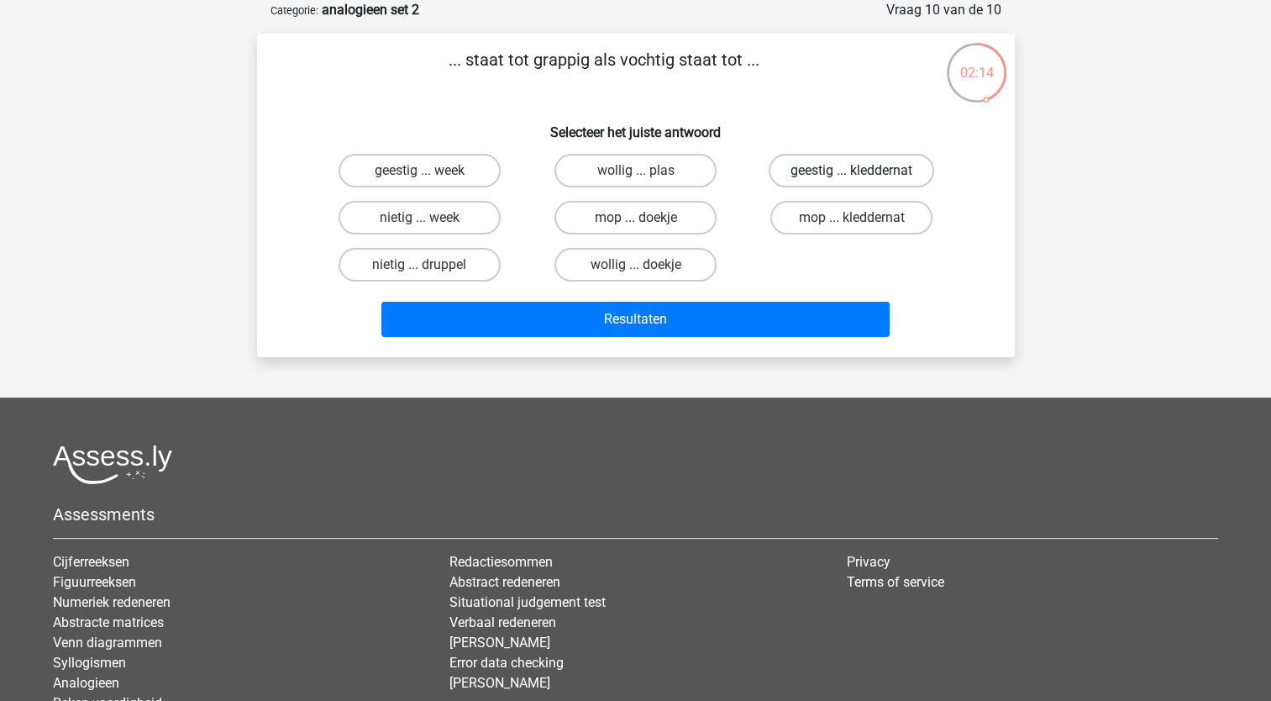
click at [813, 174] on label "geestig ... kleddernat" at bounding box center [852, 171] width 166 height 34
click at [852, 174] on input "geestig ... kleddernat" at bounding box center [857, 176] width 11 height 11
radio input "true"
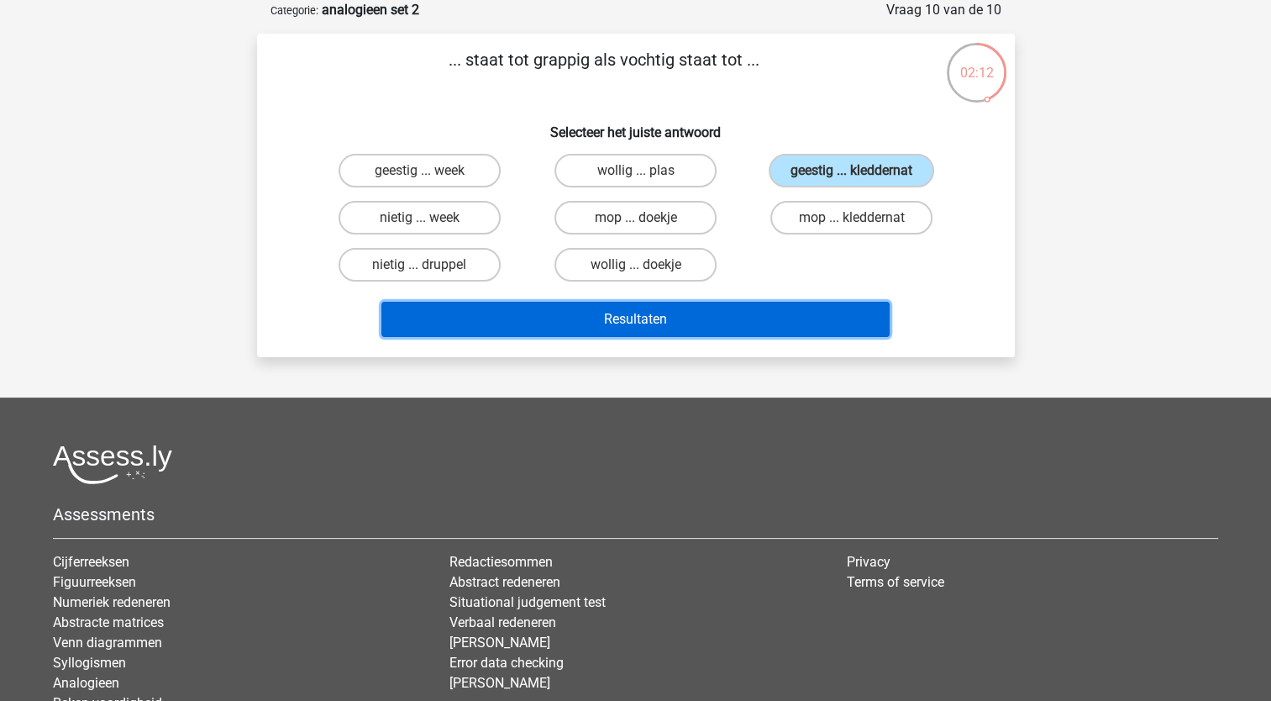
click at [712, 324] on button "Resultaten" at bounding box center [635, 319] width 508 height 35
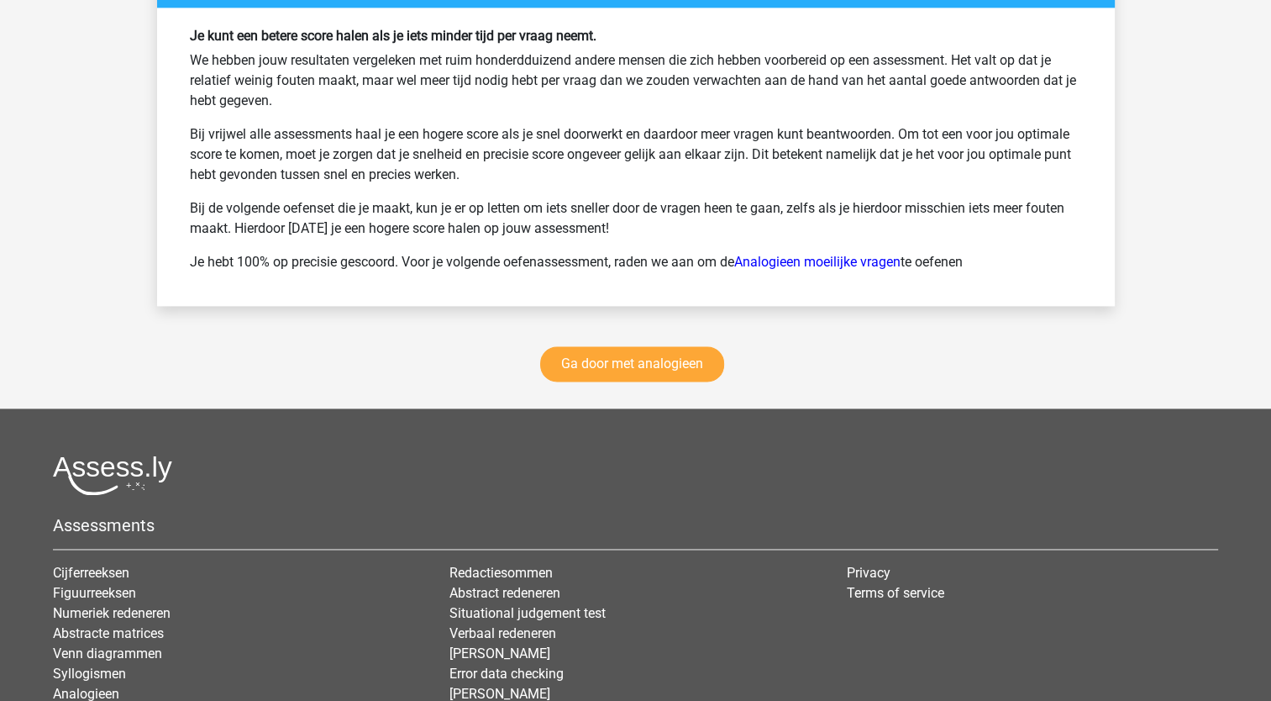
scroll to position [2297, 0]
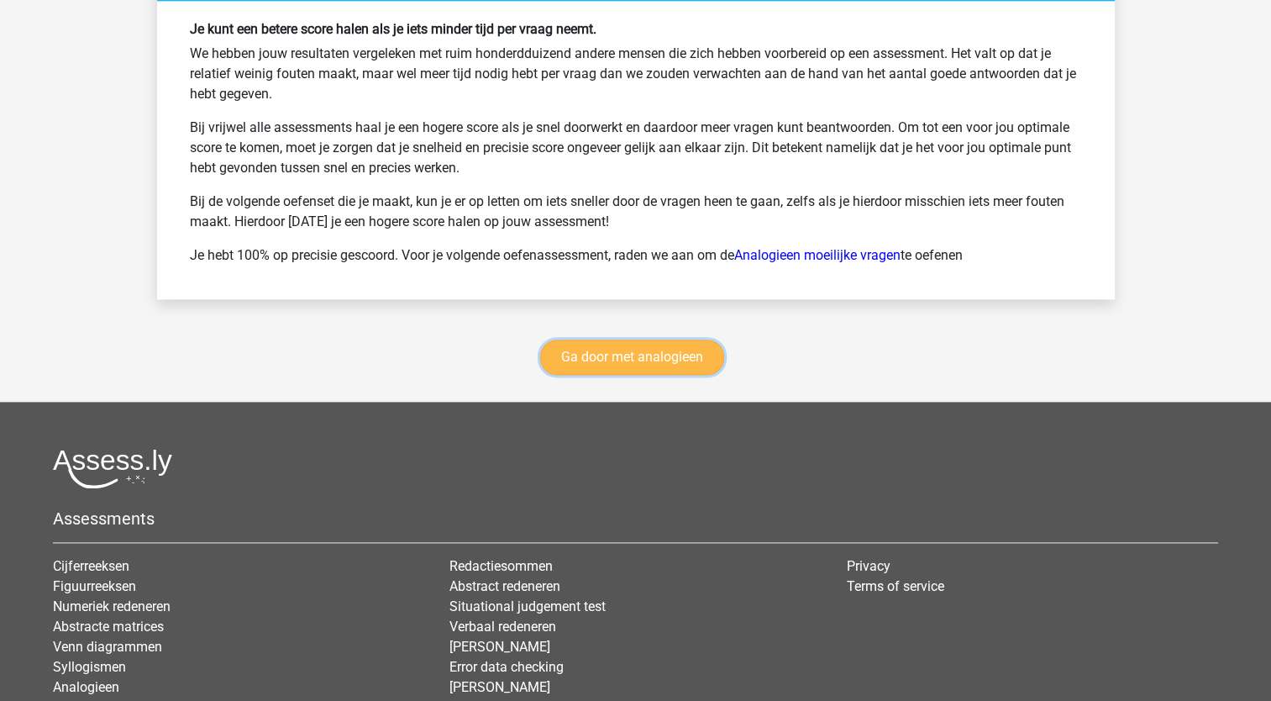
click at [670, 355] on link "Ga door met analogieen" at bounding box center [632, 356] width 184 height 35
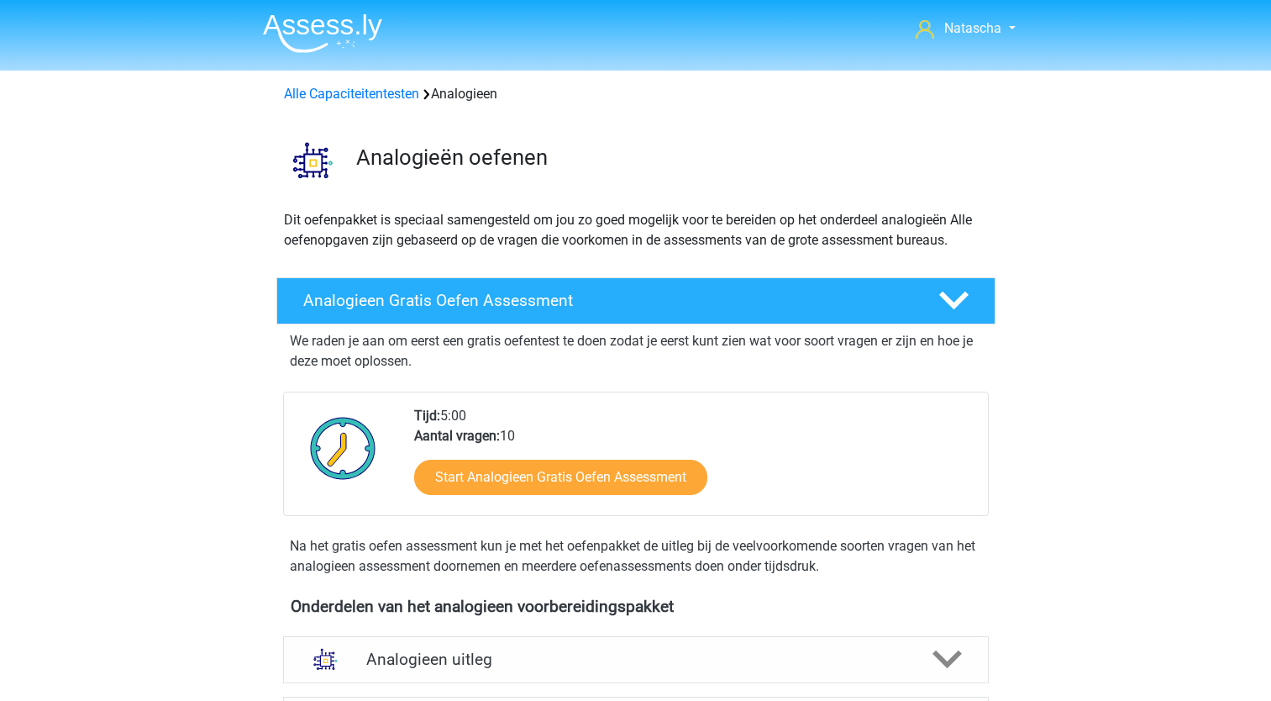
scroll to position [689, 0]
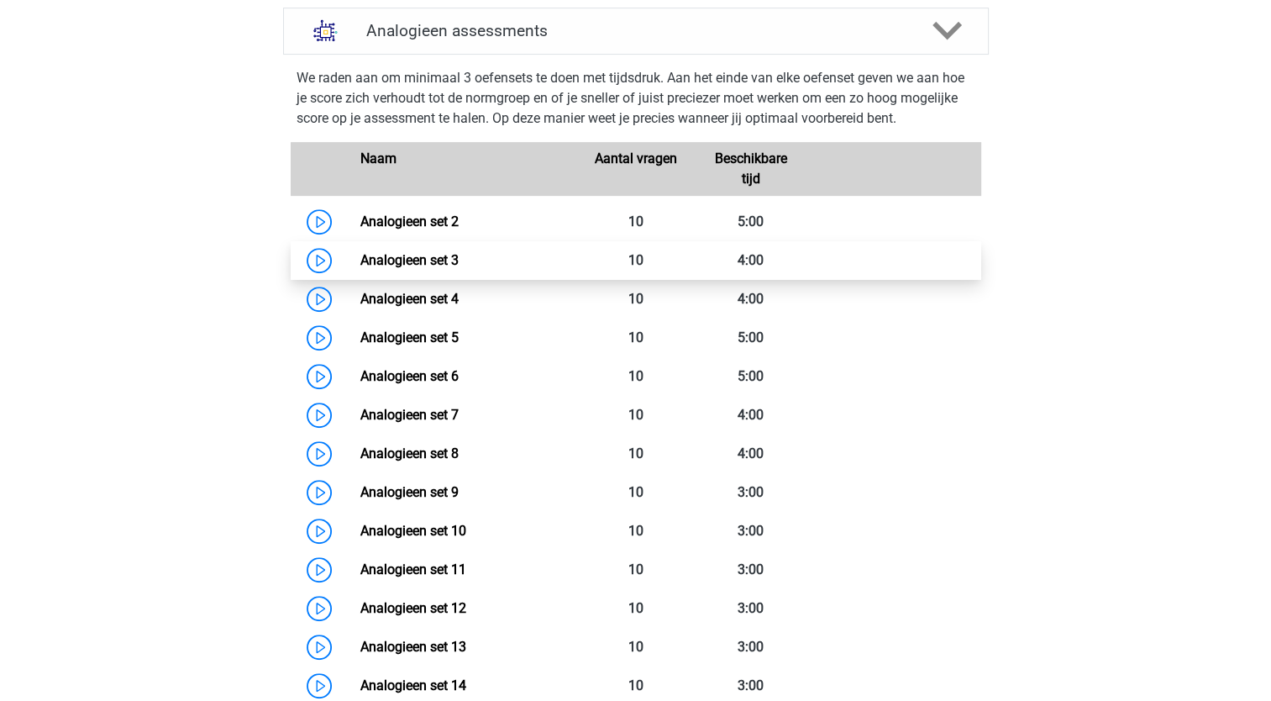
click at [419, 260] on link "Analogieen set 3" at bounding box center [409, 260] width 98 height 16
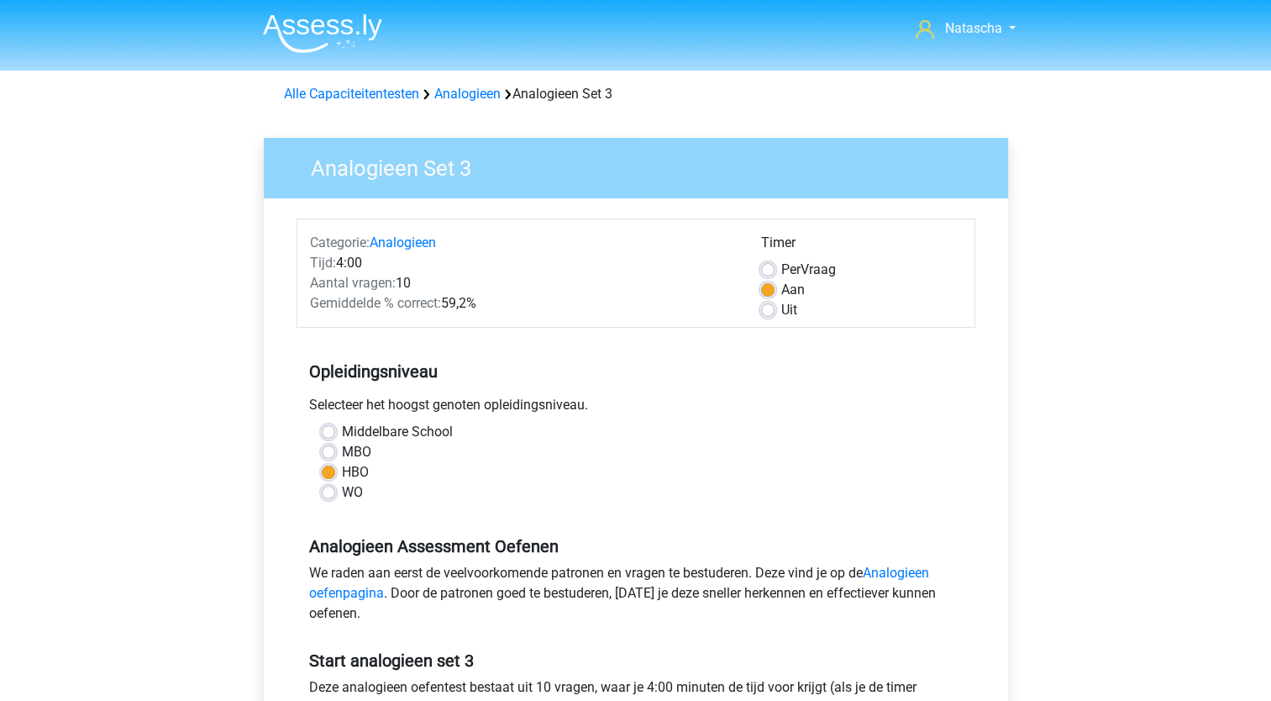
click at [1269, 199] on div "Natascha [EMAIL_ADDRESS][DOMAIN_NAME] Nederlands English" at bounding box center [635, 663] width 1271 height 1327
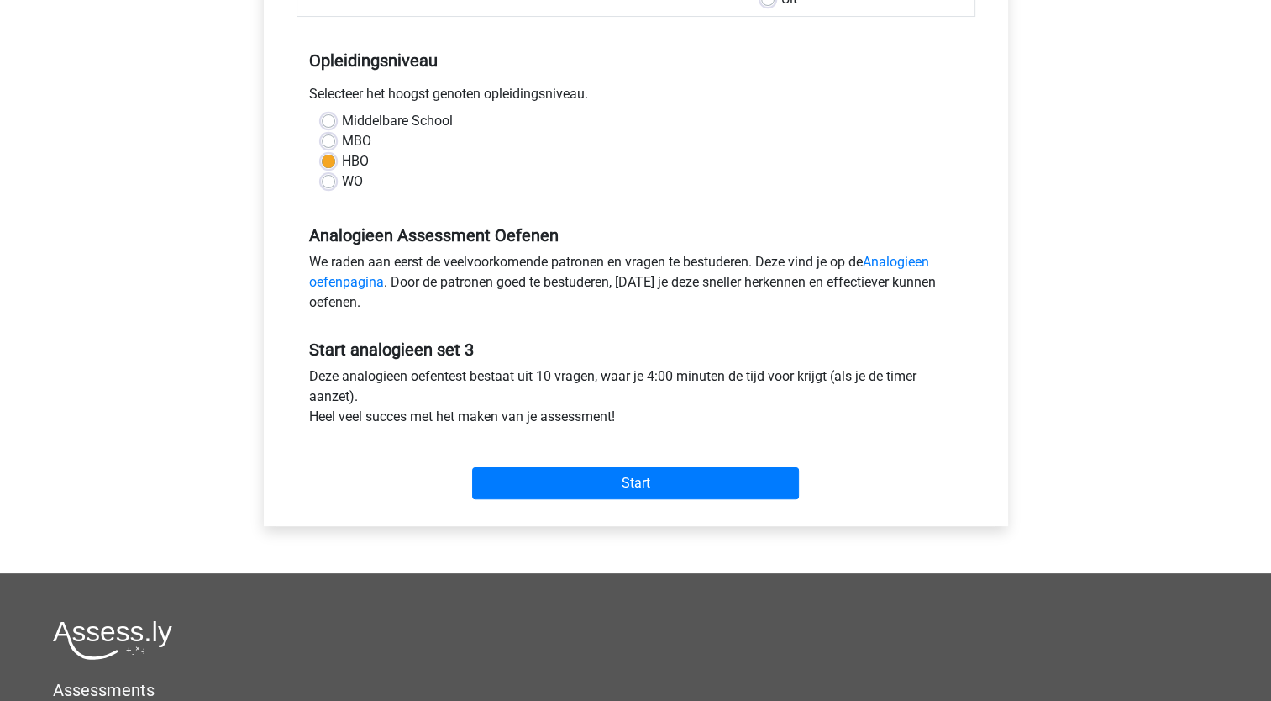
scroll to position [313, 0]
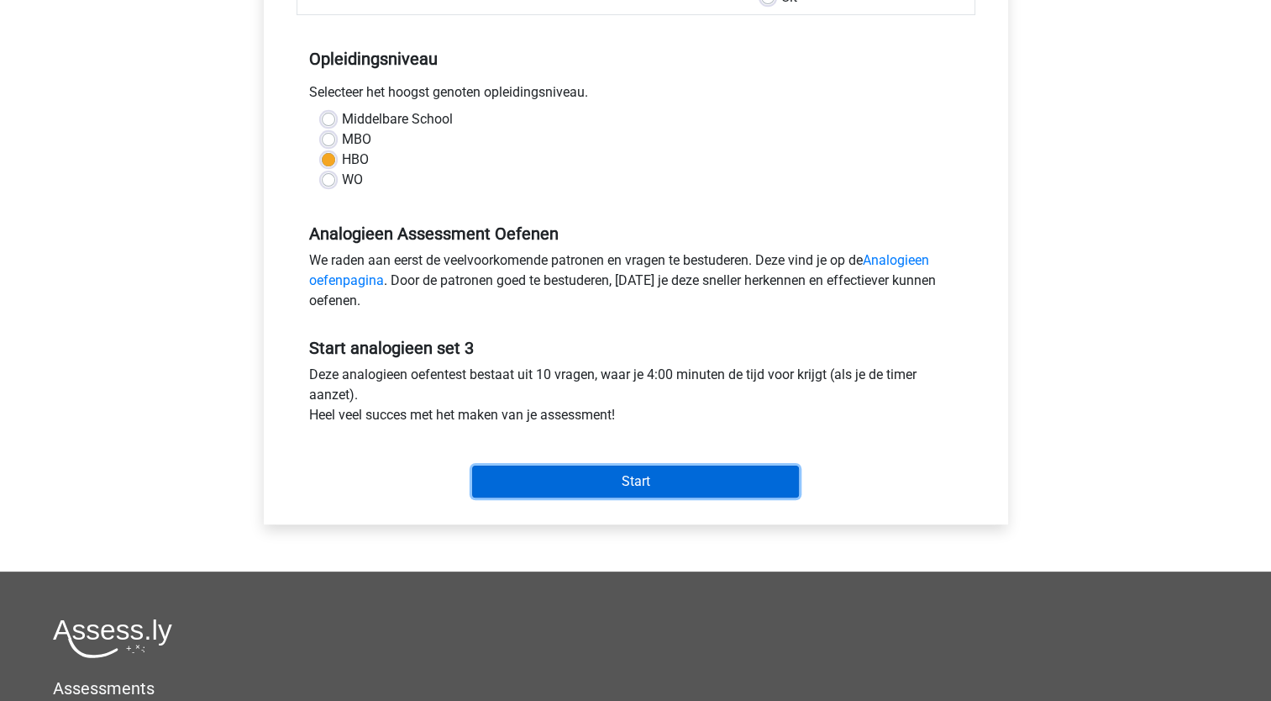
click at [614, 481] on input "Start" at bounding box center [635, 481] width 327 height 32
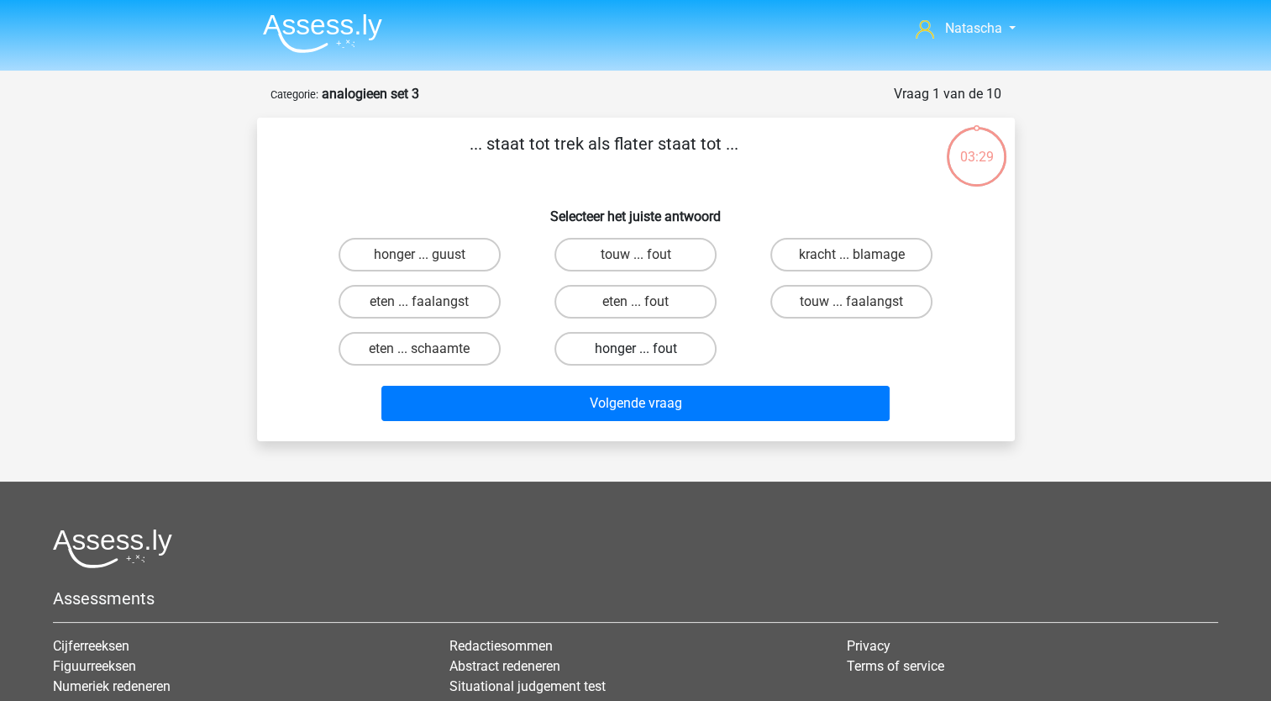
click at [621, 345] on label "honger ... fout" at bounding box center [635, 349] width 162 height 34
click at [635, 349] on input "honger ... fout" at bounding box center [640, 354] width 11 height 11
radio input "true"
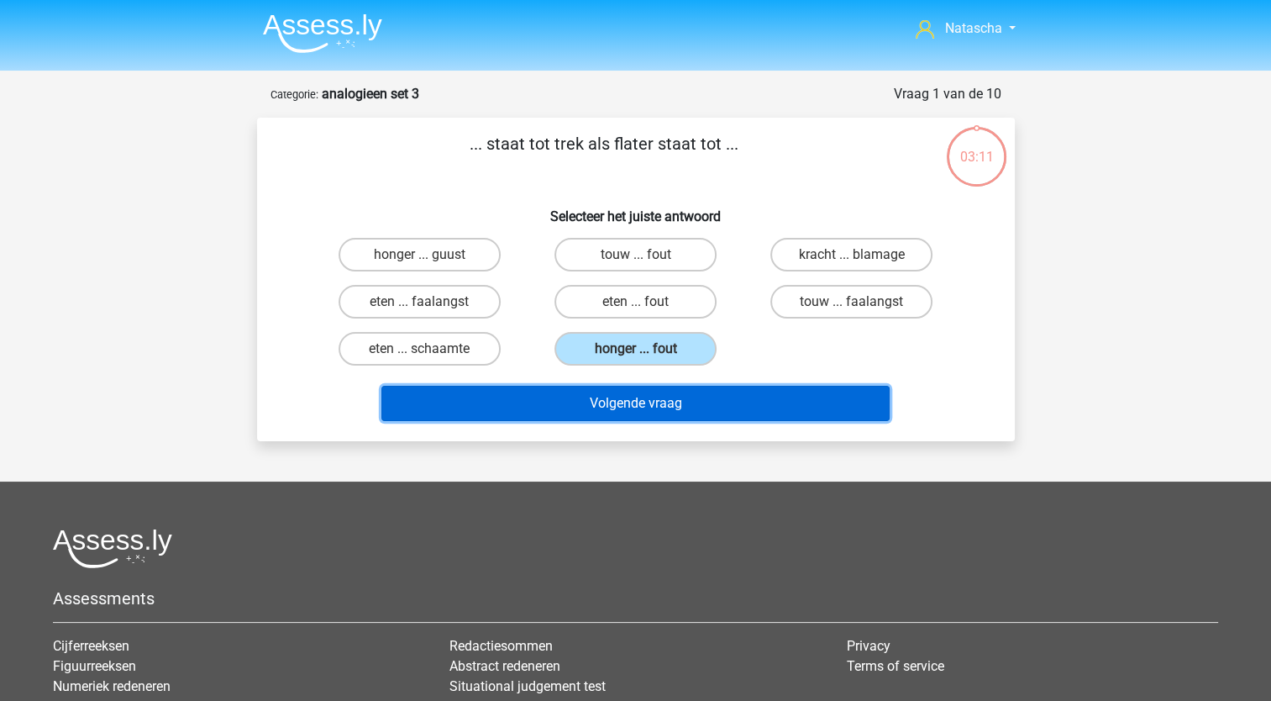
click at [642, 401] on button "Volgende vraag" at bounding box center [635, 403] width 508 height 35
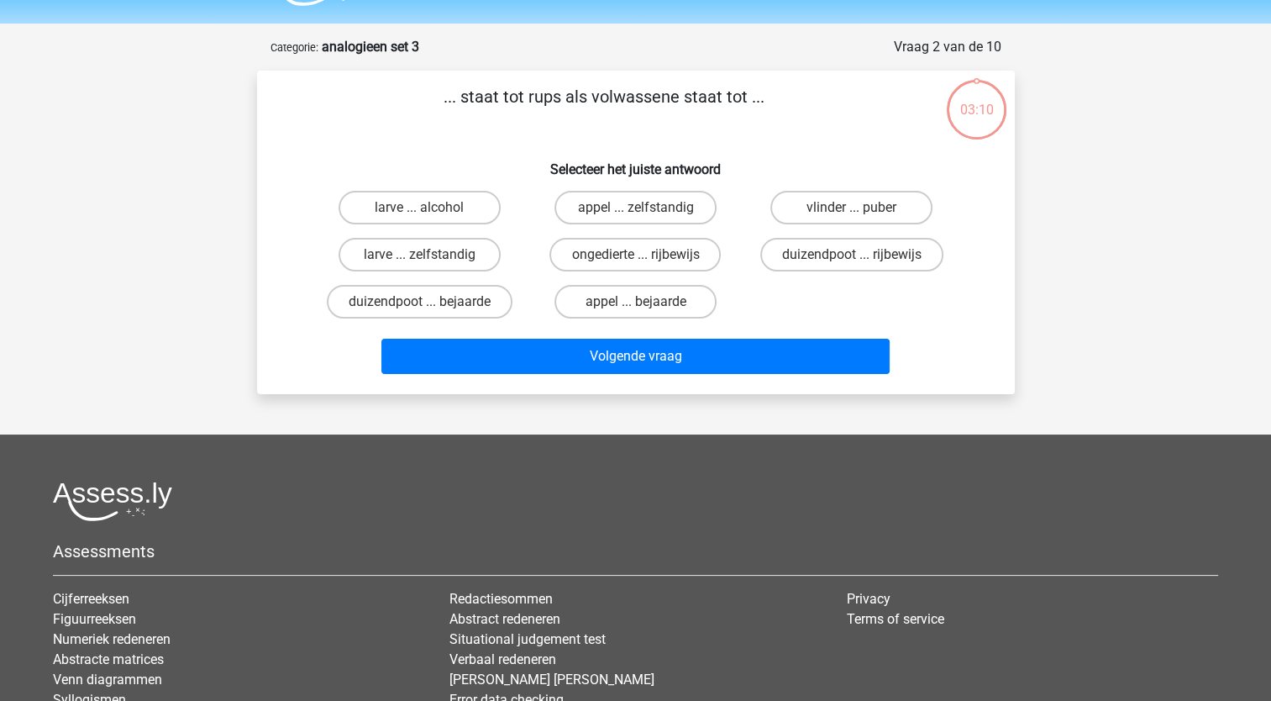
scroll to position [84, 0]
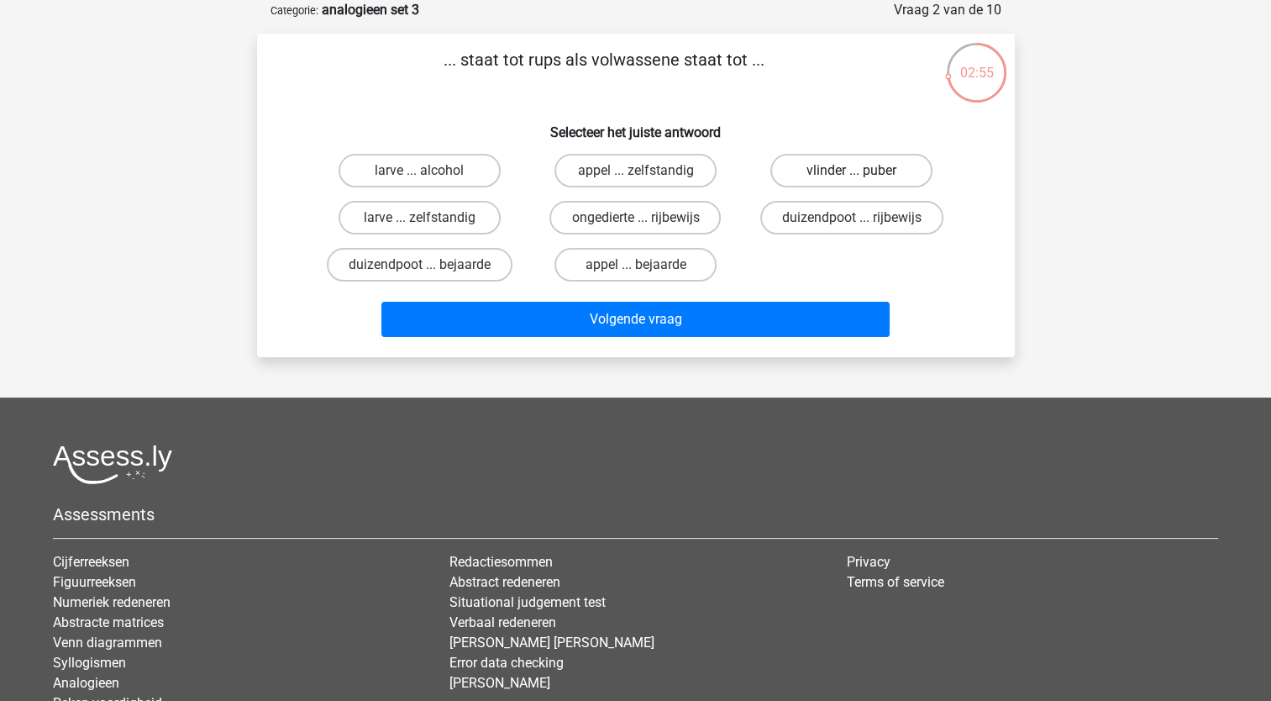
click at [833, 173] on label "vlinder ... puber" at bounding box center [851, 171] width 162 height 34
click at [852, 173] on input "vlinder ... puber" at bounding box center [857, 176] width 11 height 11
radio input "true"
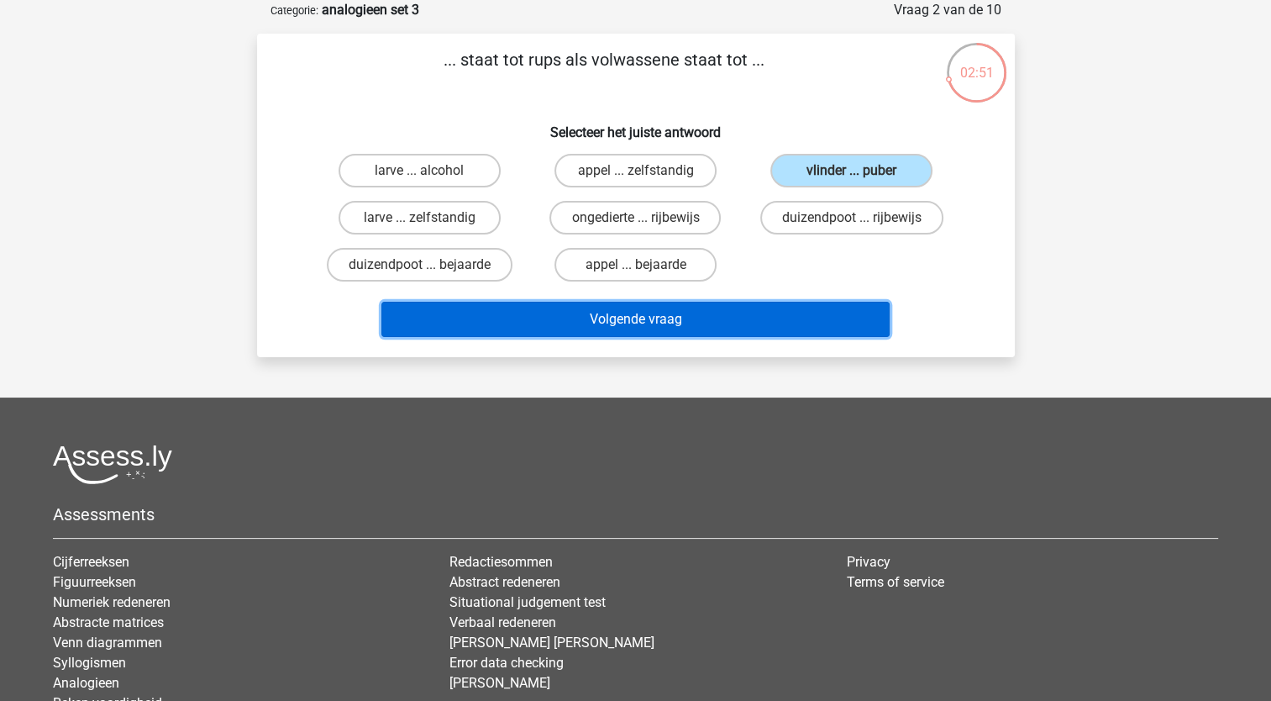
click at [586, 318] on button "Volgende vraag" at bounding box center [635, 319] width 508 height 35
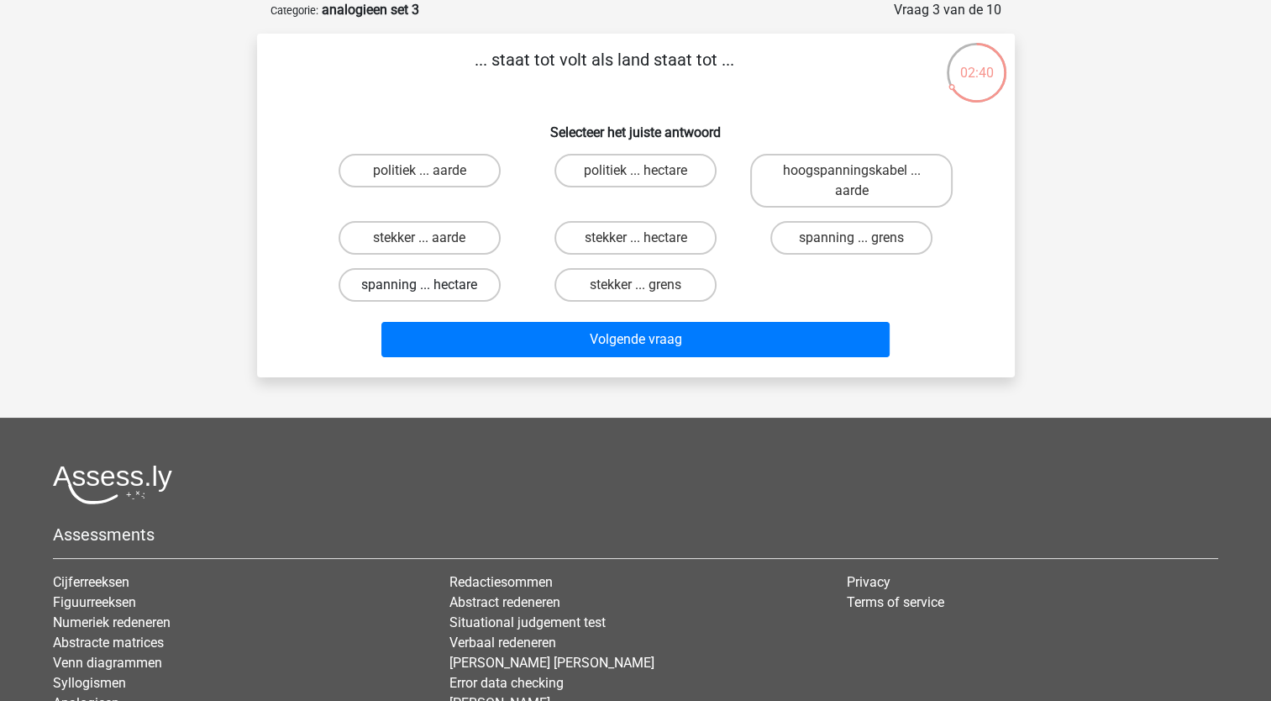
click at [412, 284] on label "spanning ... hectare" at bounding box center [420, 285] width 162 height 34
click at [419, 285] on input "spanning ... hectare" at bounding box center [424, 290] width 11 height 11
radio input "true"
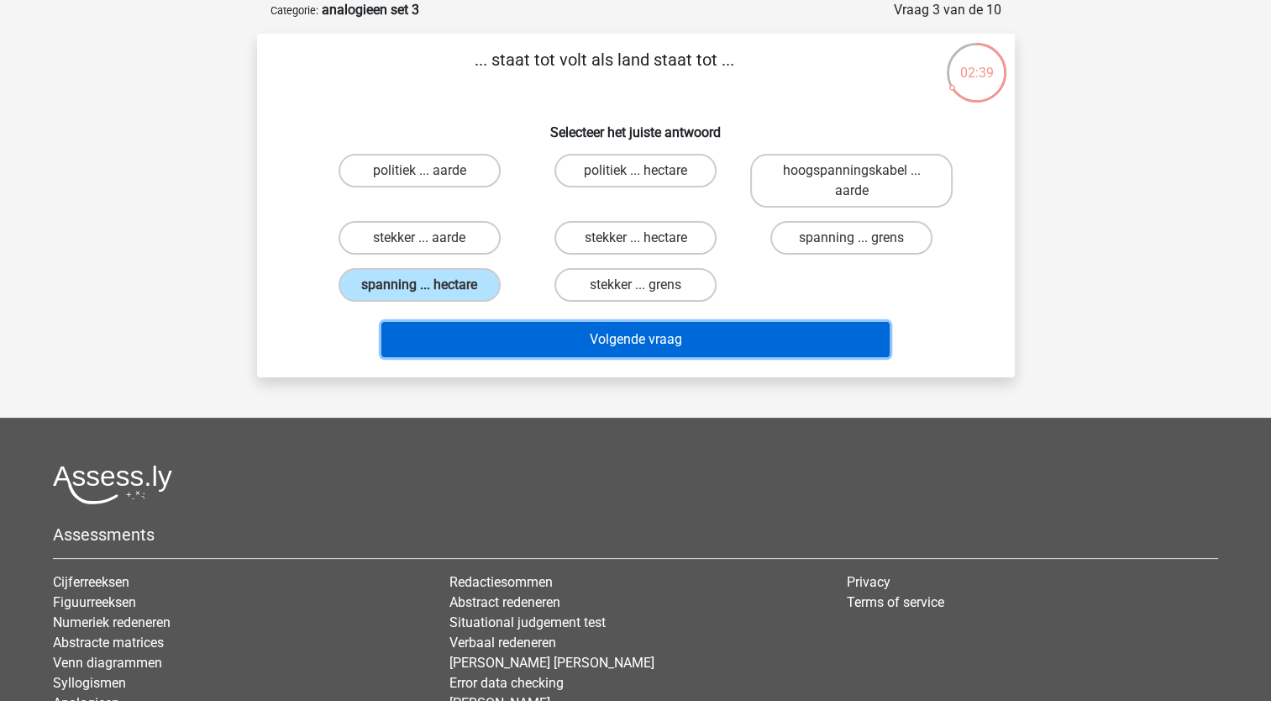
click at [429, 342] on button "Volgende vraag" at bounding box center [635, 339] width 508 height 35
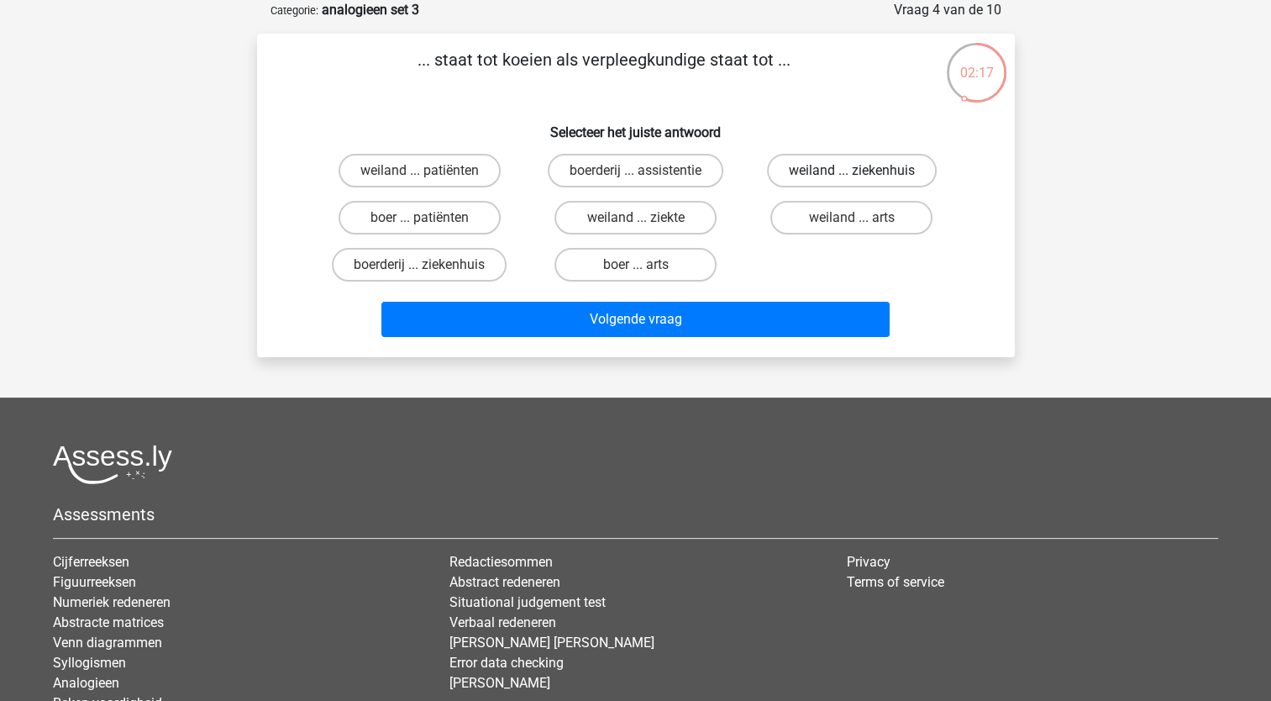
click at [796, 171] on label "weiland ... ziekenhuis" at bounding box center [852, 171] width 170 height 34
click at [852, 171] on input "weiland ... ziekenhuis" at bounding box center [857, 176] width 11 height 11
radio input "true"
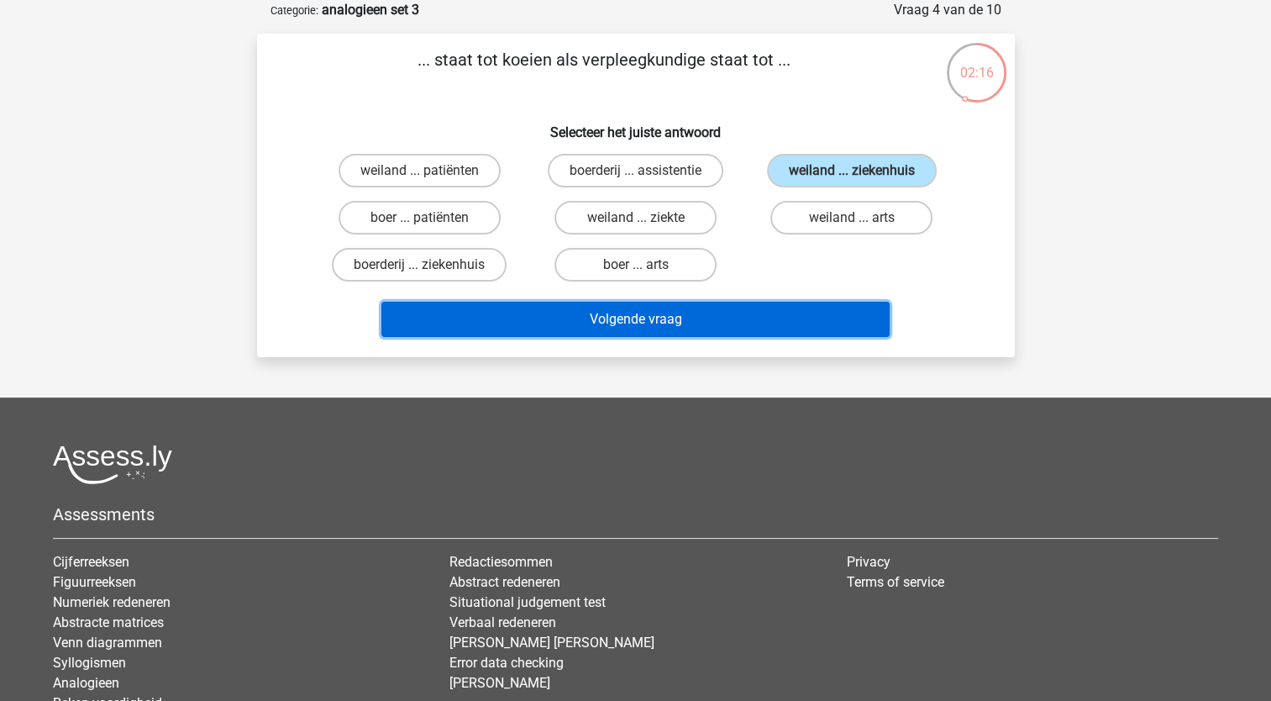
click at [664, 303] on button "Volgende vraag" at bounding box center [635, 319] width 508 height 35
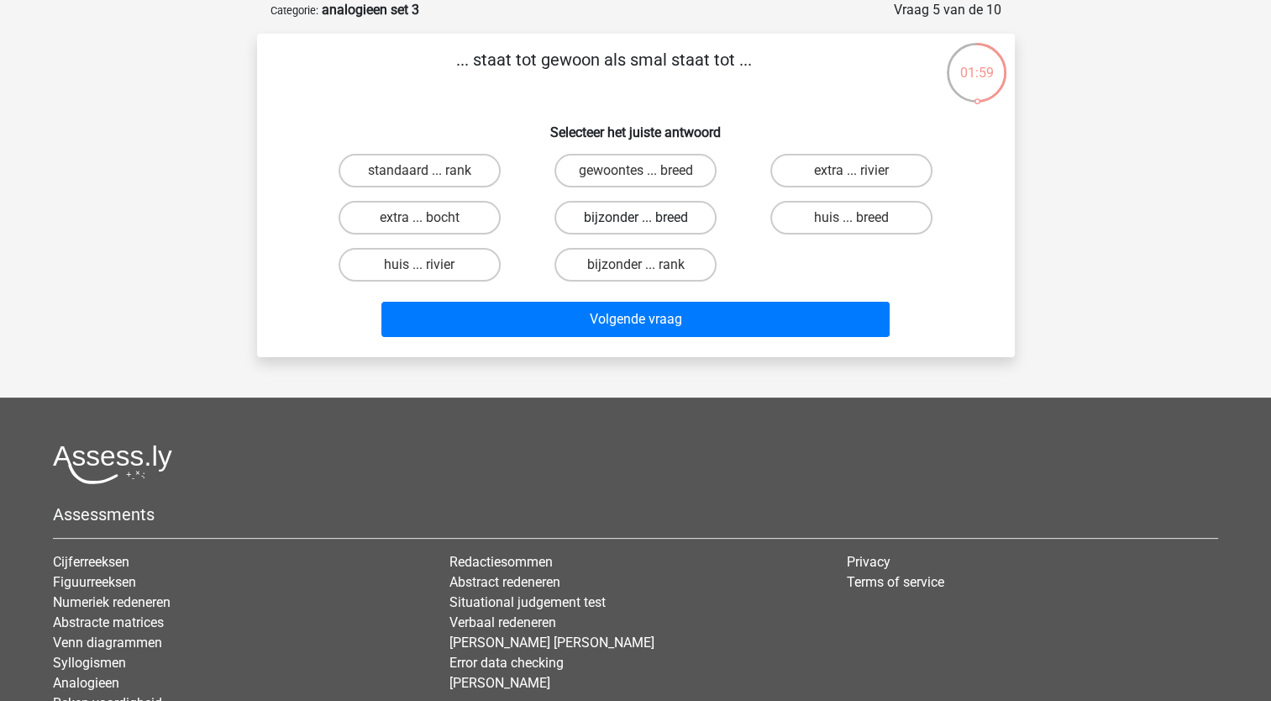
click at [675, 213] on label "bijzonder ... breed" at bounding box center [635, 218] width 162 height 34
click at [646, 218] on input "bijzonder ... breed" at bounding box center [640, 223] width 11 height 11
radio input "true"
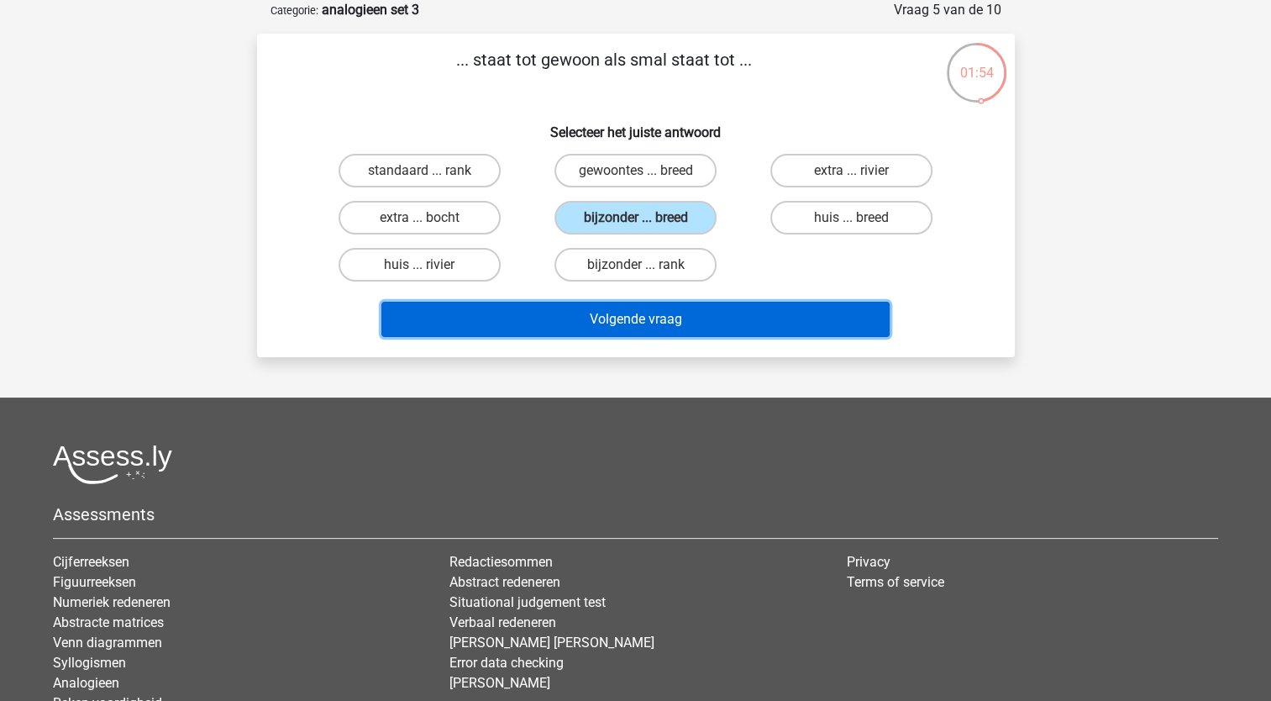
click at [601, 317] on button "Volgende vraag" at bounding box center [635, 319] width 508 height 35
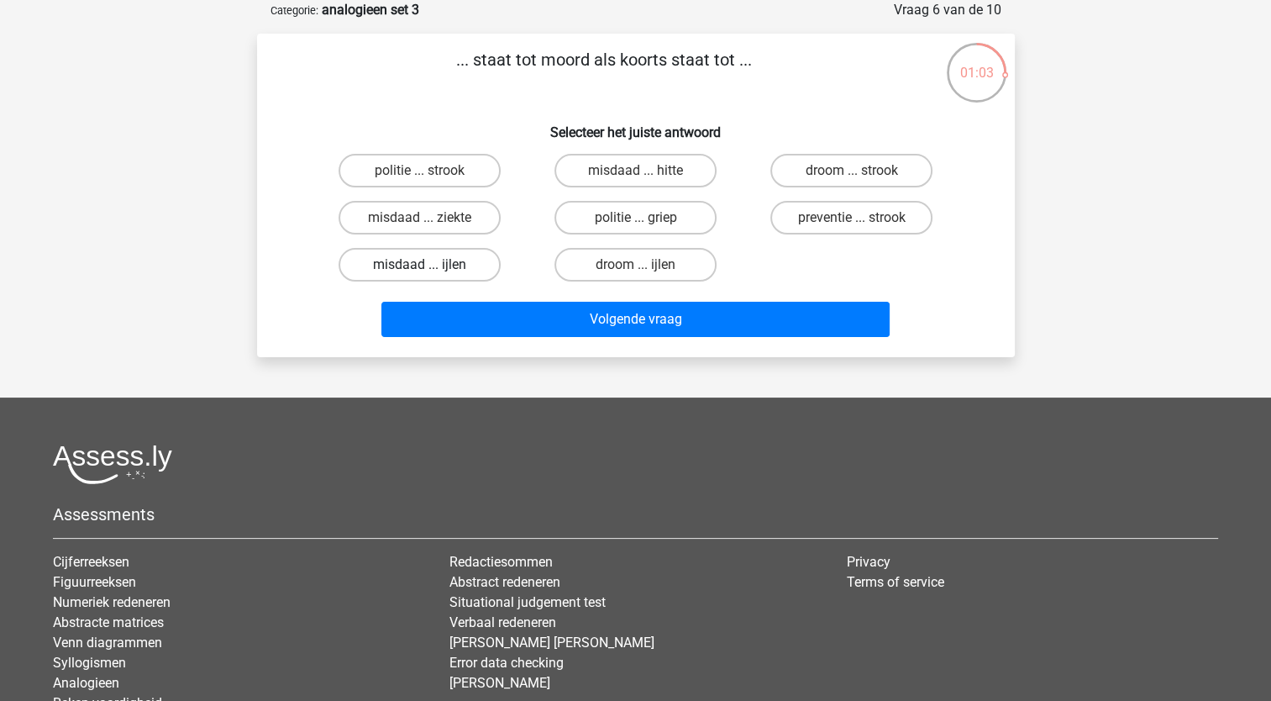
click at [388, 255] on label "misdaad ... ijlen" at bounding box center [420, 265] width 162 height 34
click at [419, 265] on input "misdaad ... ijlen" at bounding box center [424, 270] width 11 height 11
radio input "true"
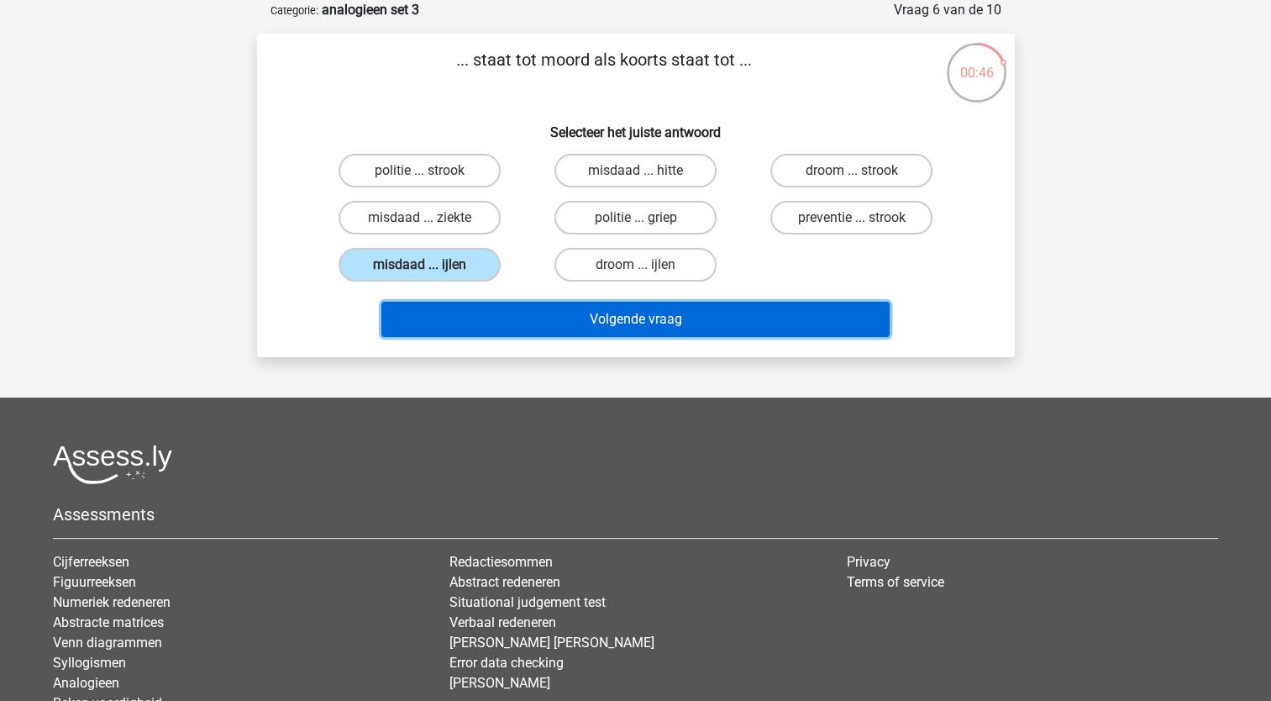
click at [445, 319] on button "Volgende vraag" at bounding box center [635, 319] width 508 height 35
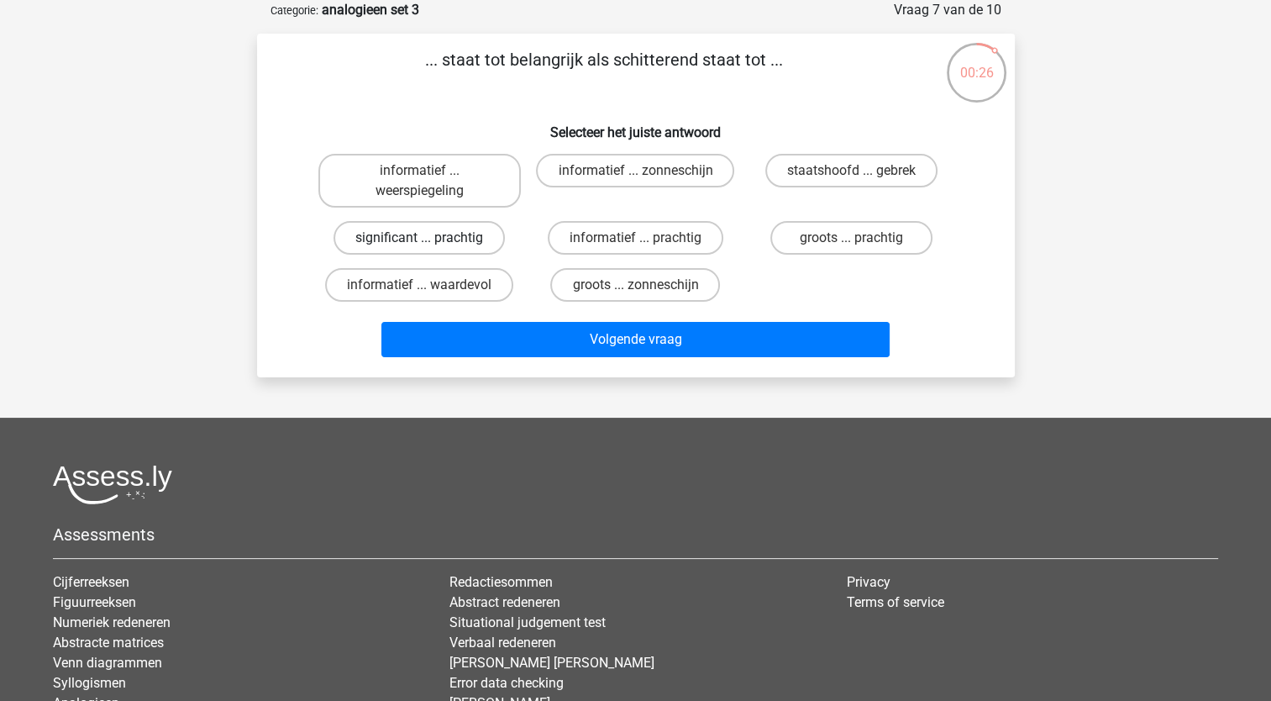
click at [444, 239] on label "significant ... prachtig" at bounding box center [419, 238] width 171 height 34
click at [430, 239] on input "significant ... prachtig" at bounding box center [424, 243] width 11 height 11
radio input "true"
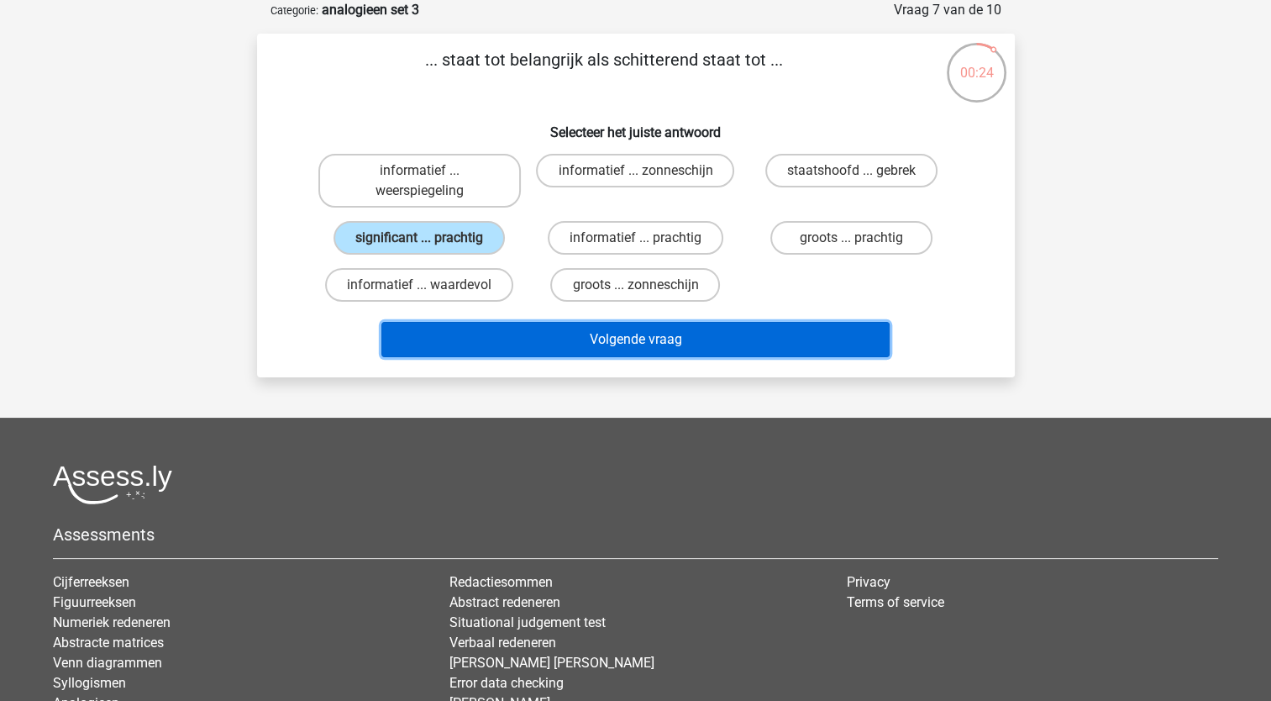
click at [503, 349] on button "Volgende vraag" at bounding box center [635, 339] width 508 height 35
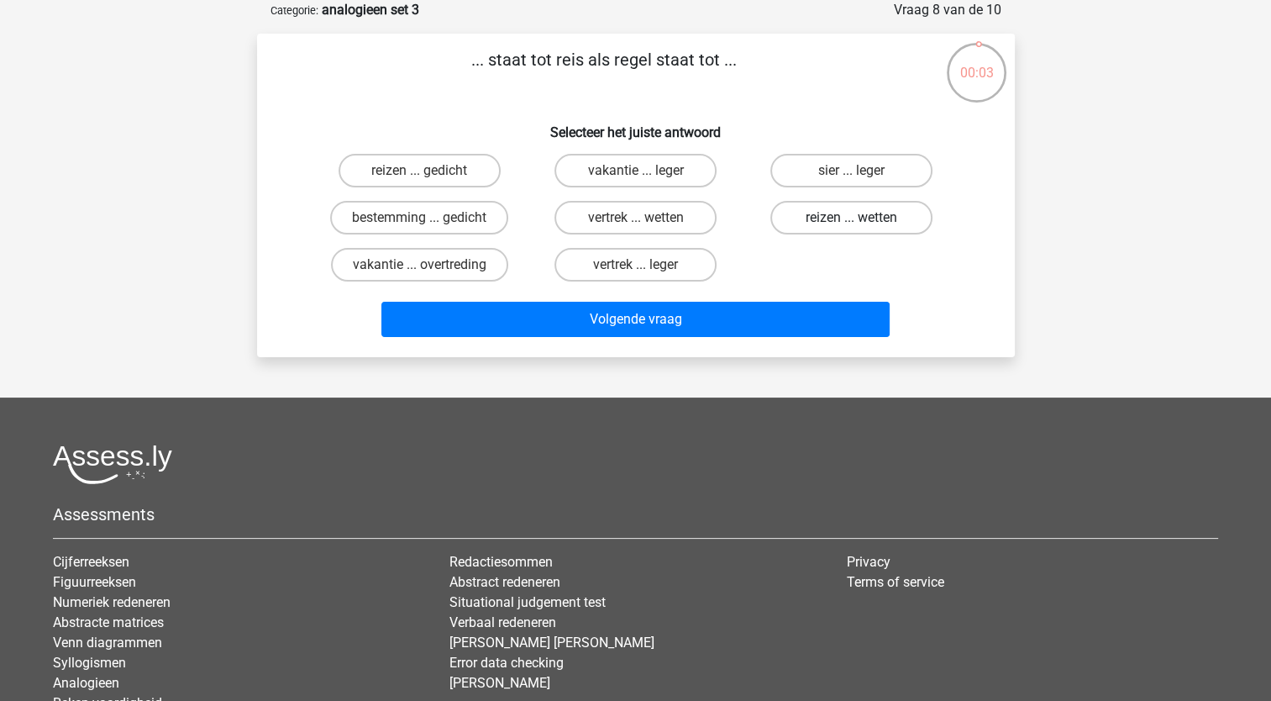
click at [869, 217] on label "reizen ... wetten" at bounding box center [851, 218] width 162 height 34
click at [863, 218] on input "reizen ... wetten" at bounding box center [857, 223] width 11 height 11
radio input "true"
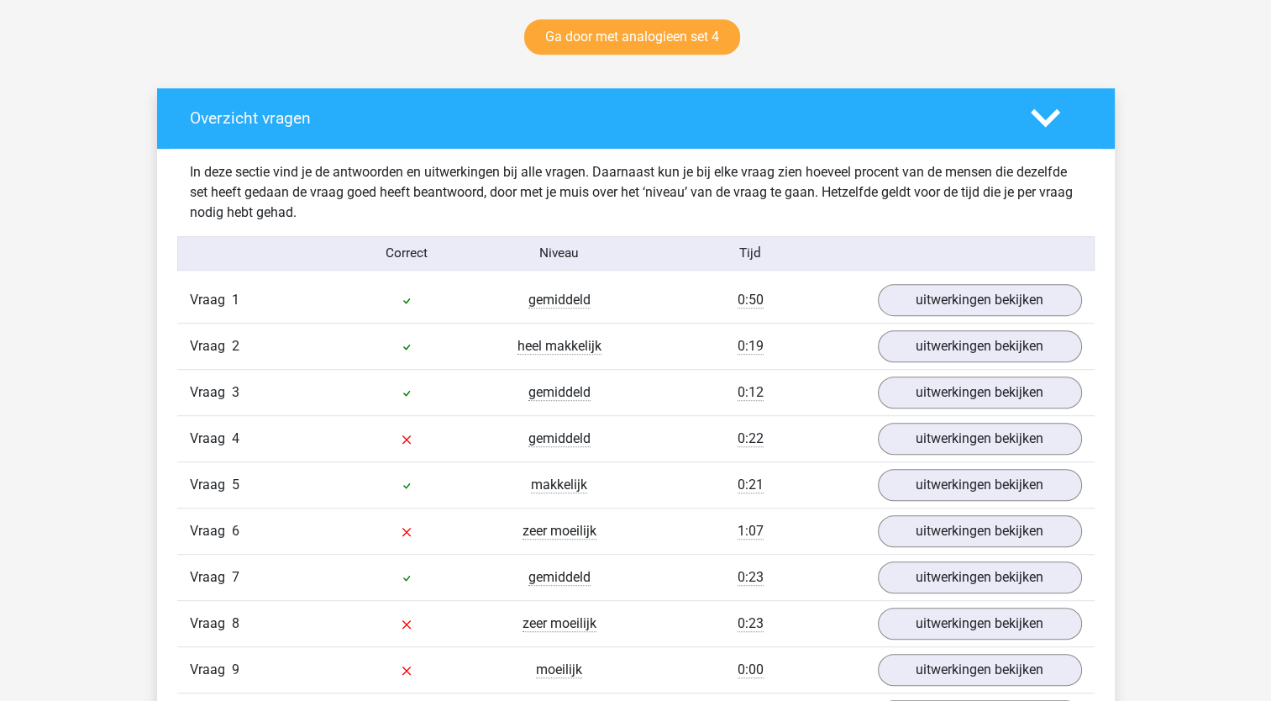
scroll to position [979, 0]
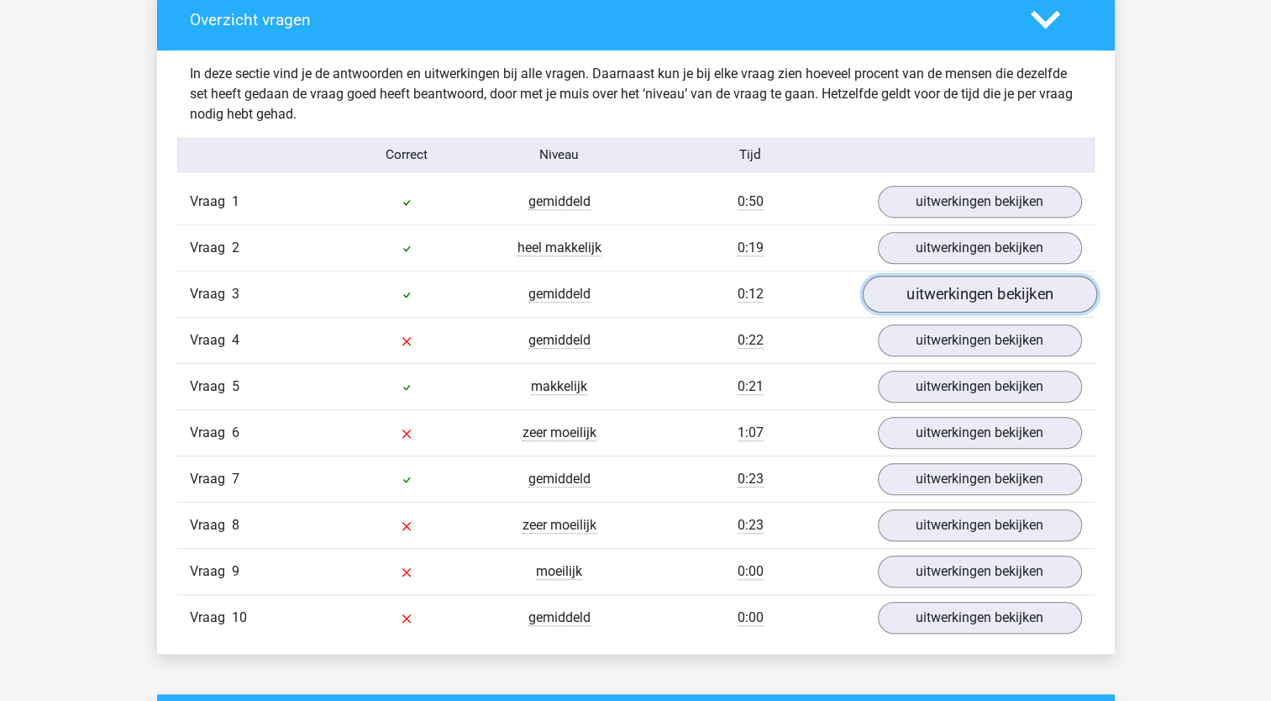
click at [971, 288] on link "uitwerkingen bekijken" at bounding box center [979, 294] width 234 height 37
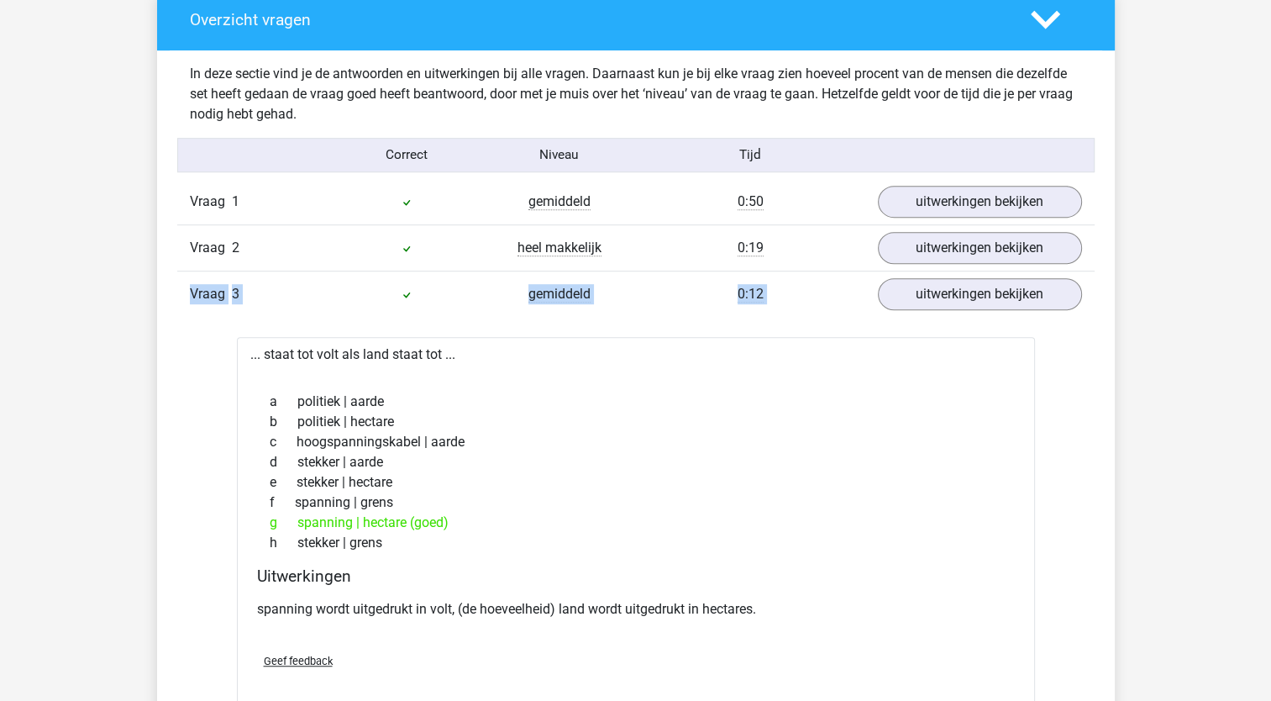
drag, startPoint x: 1269, startPoint y: 260, endPoint x: 1272, endPoint y: 286, distance: 26.2
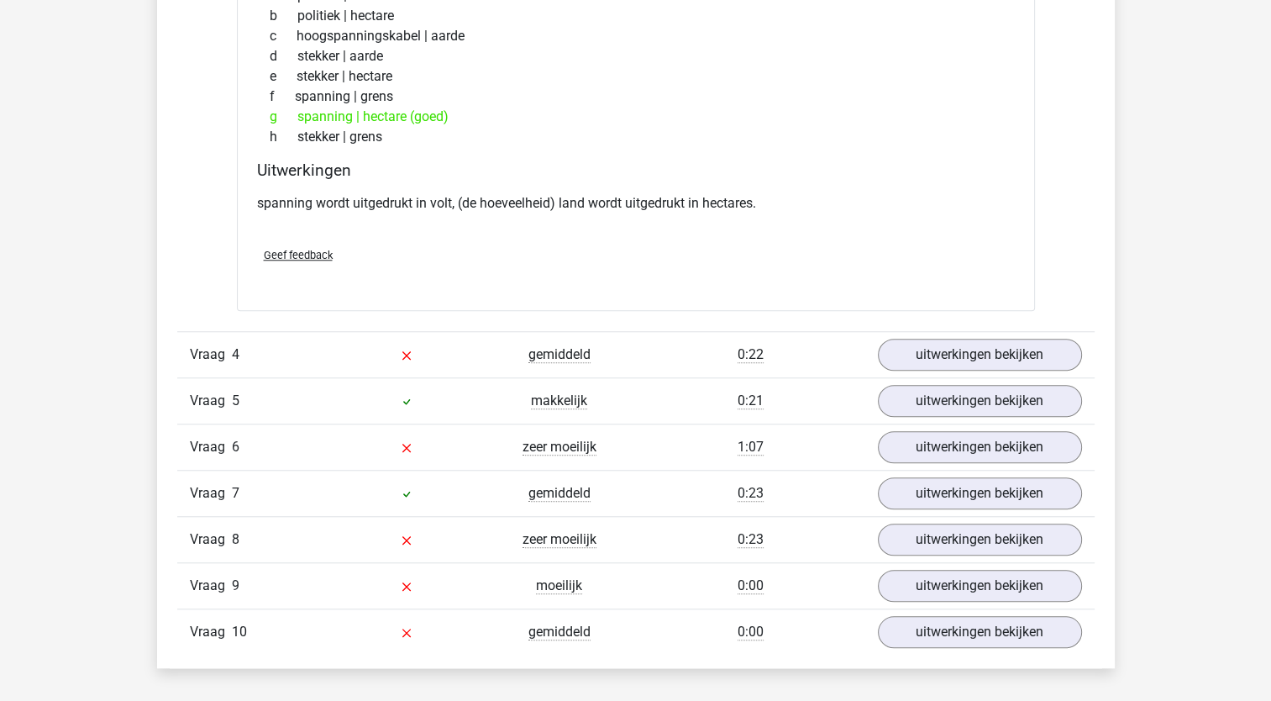
scroll to position [1395, 0]
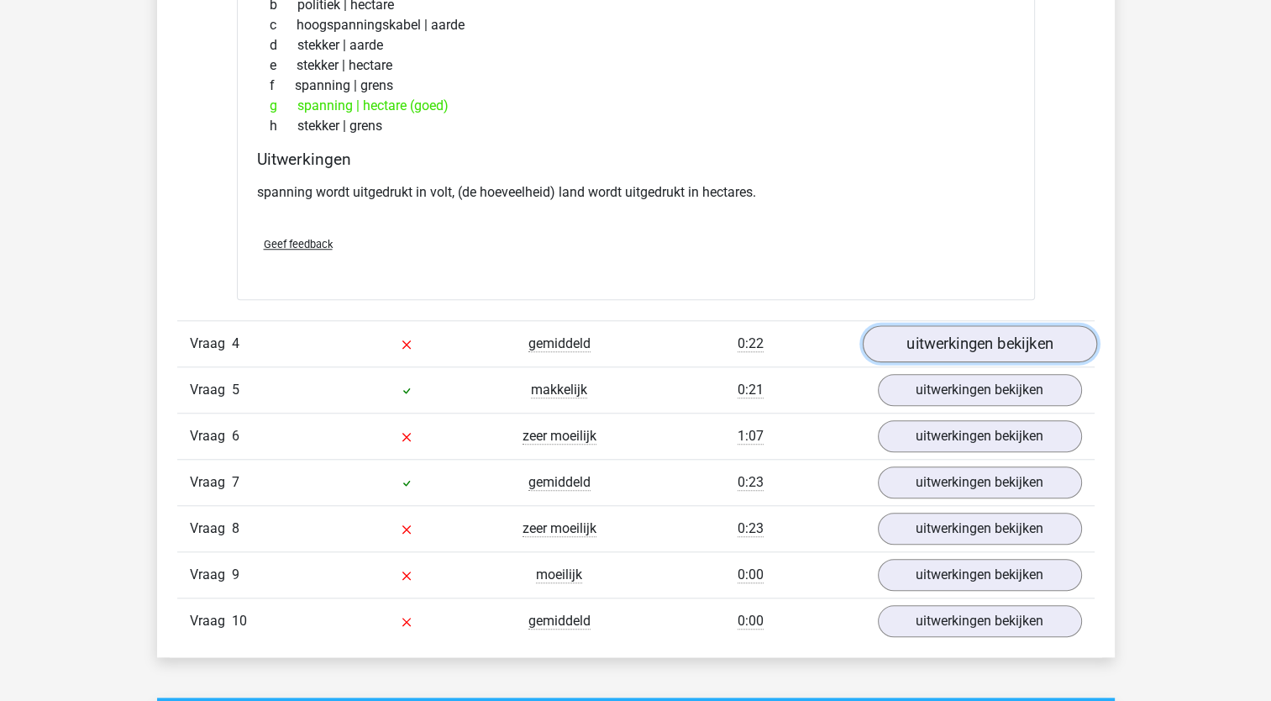
click at [978, 334] on link "uitwerkingen bekijken" at bounding box center [979, 343] width 234 height 37
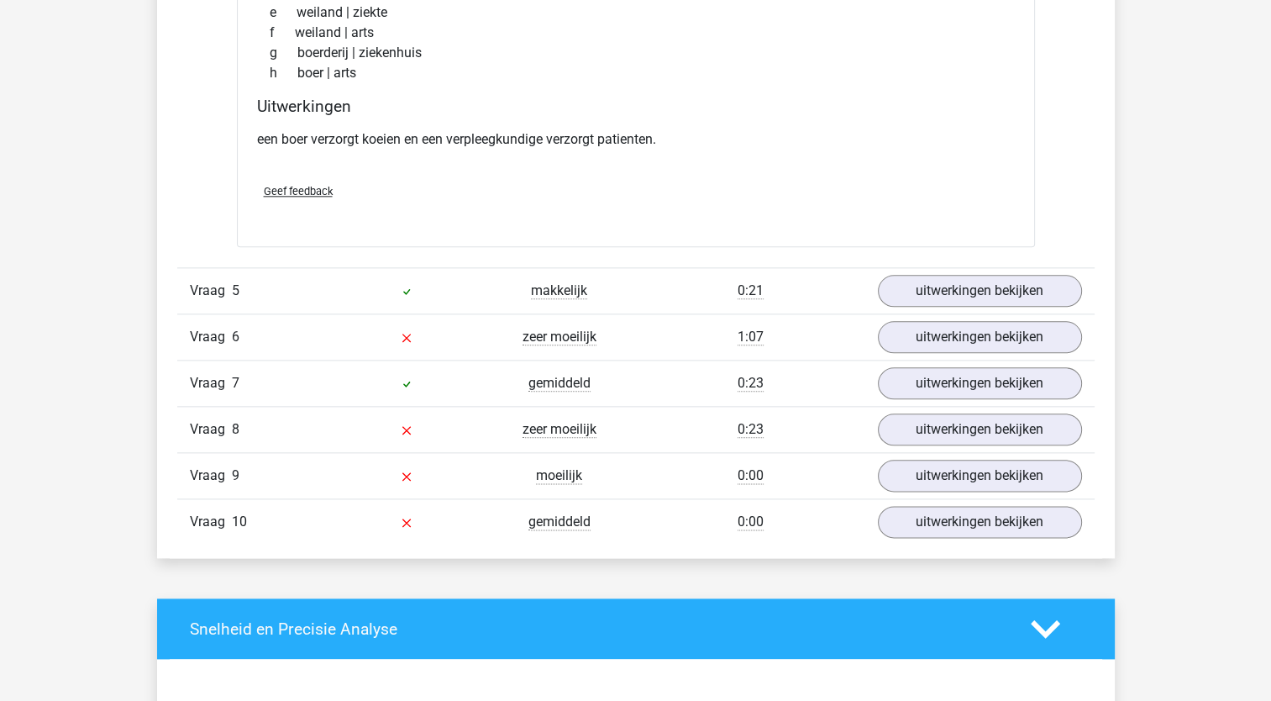
scroll to position [1919, 0]
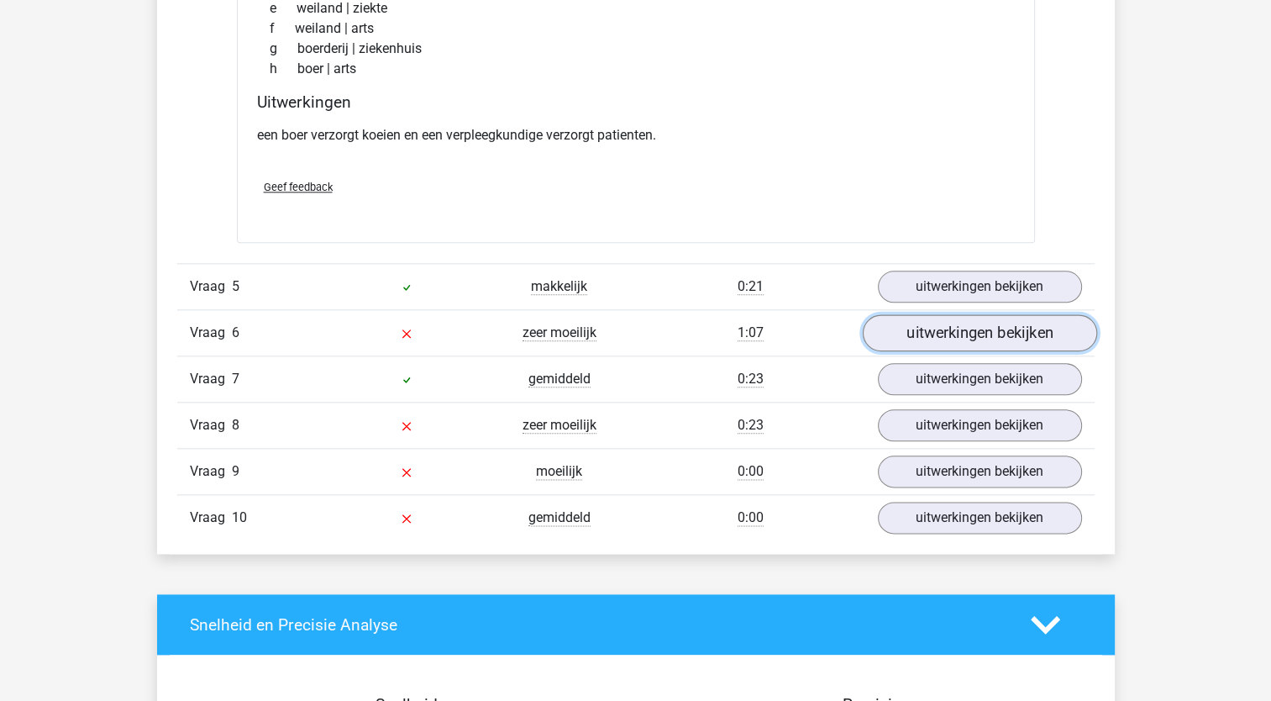
click at [968, 321] on link "uitwerkingen bekijken" at bounding box center [979, 333] width 234 height 37
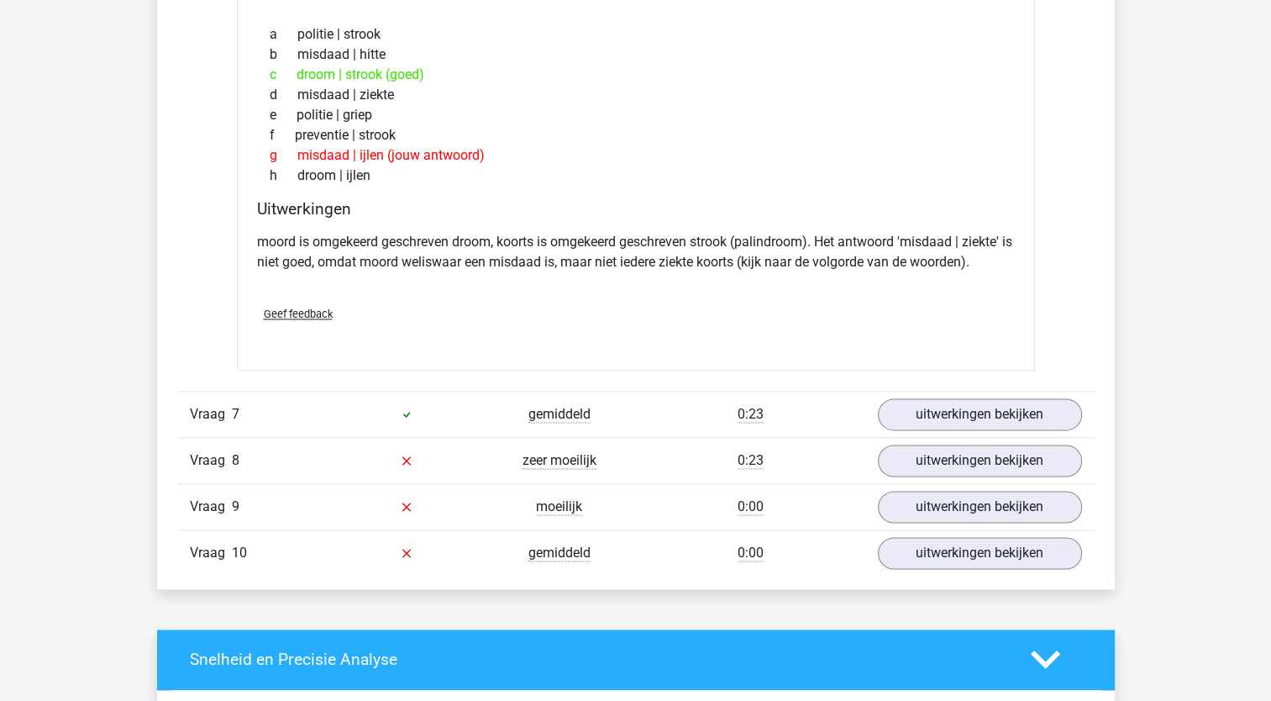
scroll to position [2338, 0]
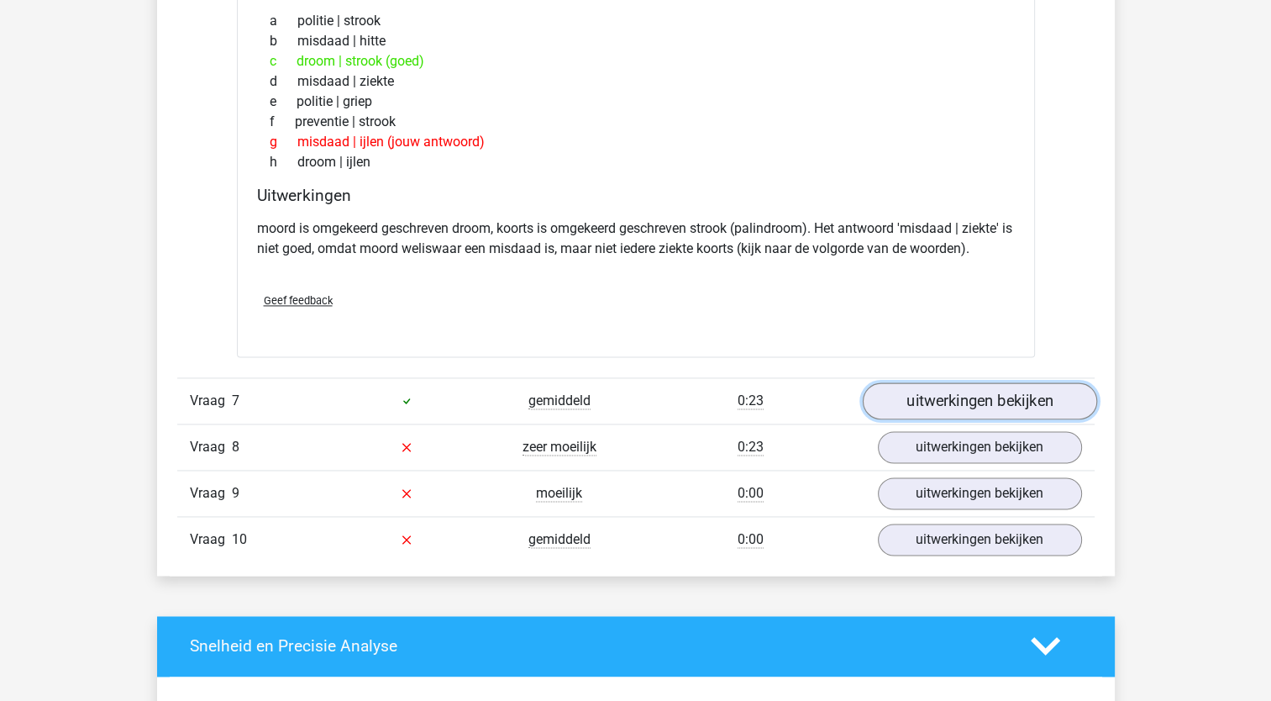
click at [968, 386] on link "uitwerkingen bekijken" at bounding box center [979, 400] width 234 height 37
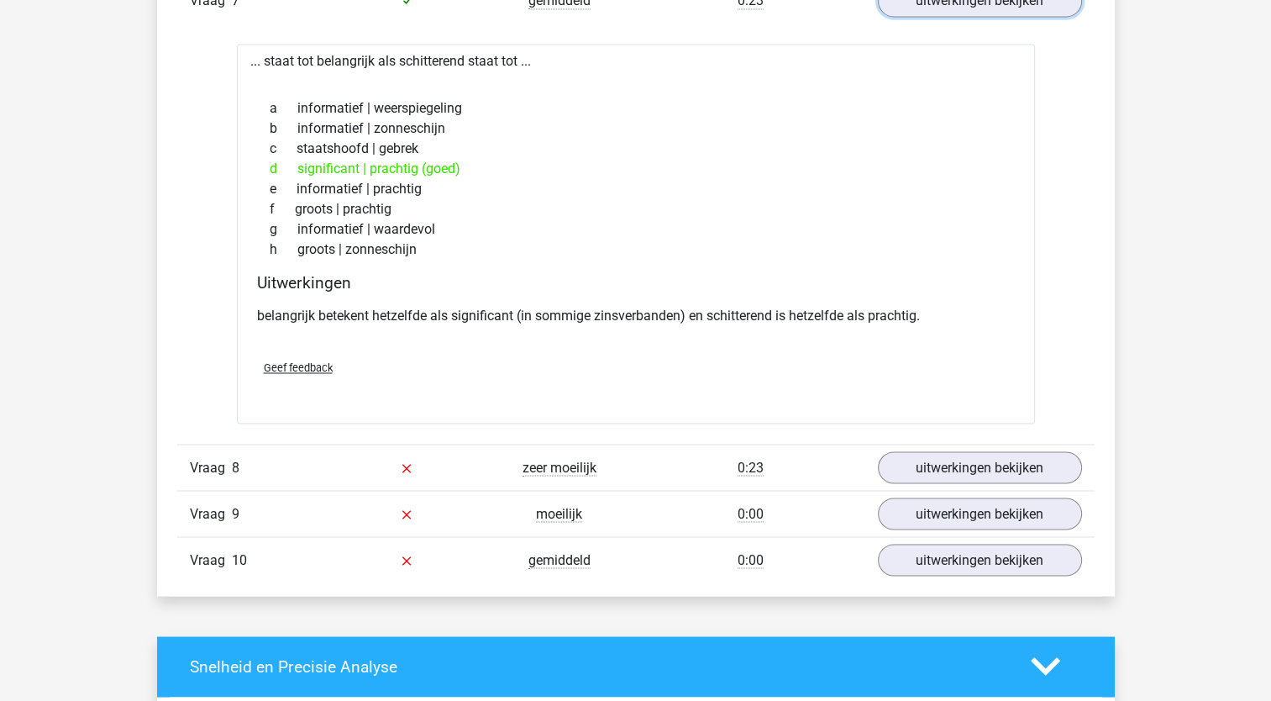
scroll to position [2748, 0]
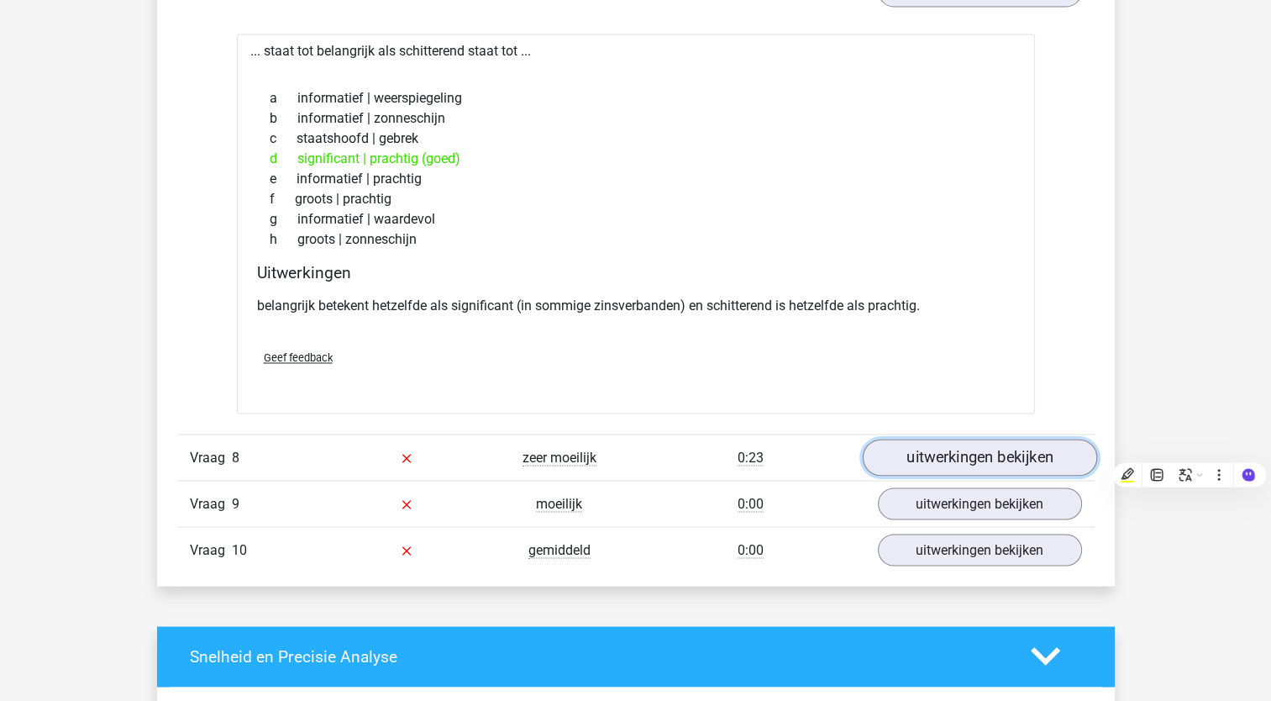
click at [938, 441] on link "uitwerkingen bekijken" at bounding box center [979, 457] width 234 height 37
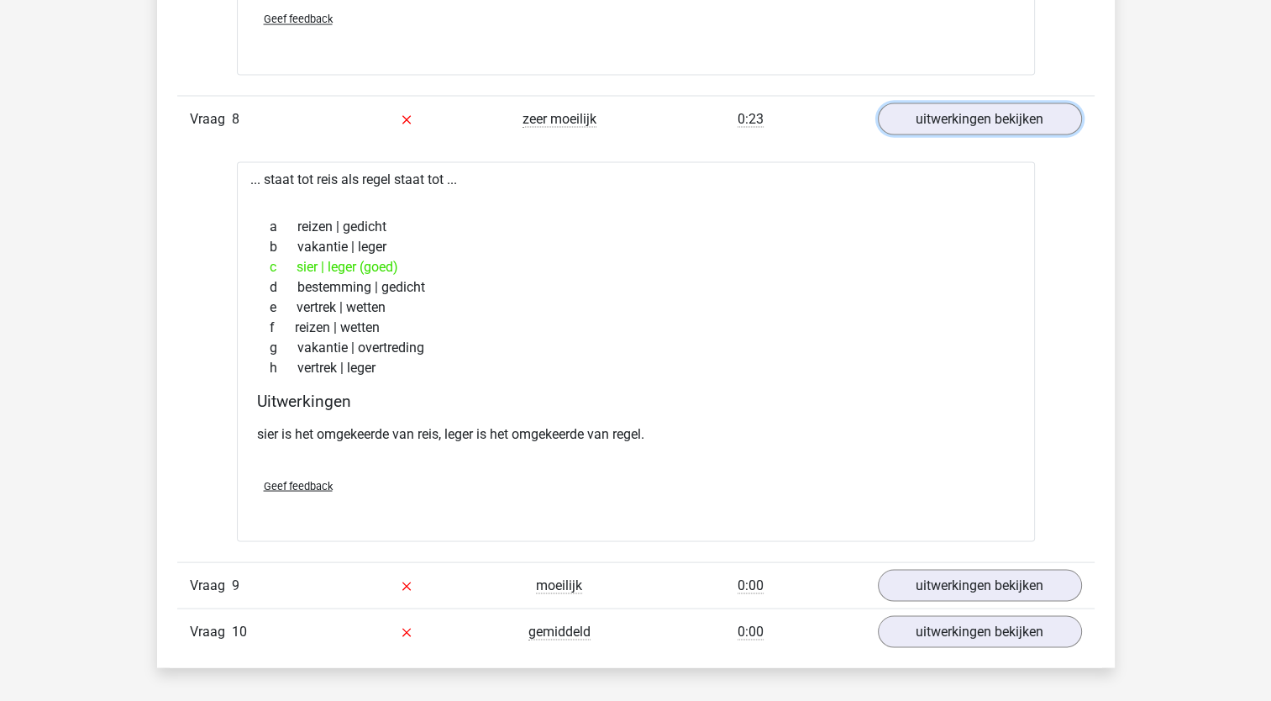
scroll to position [3108, 0]
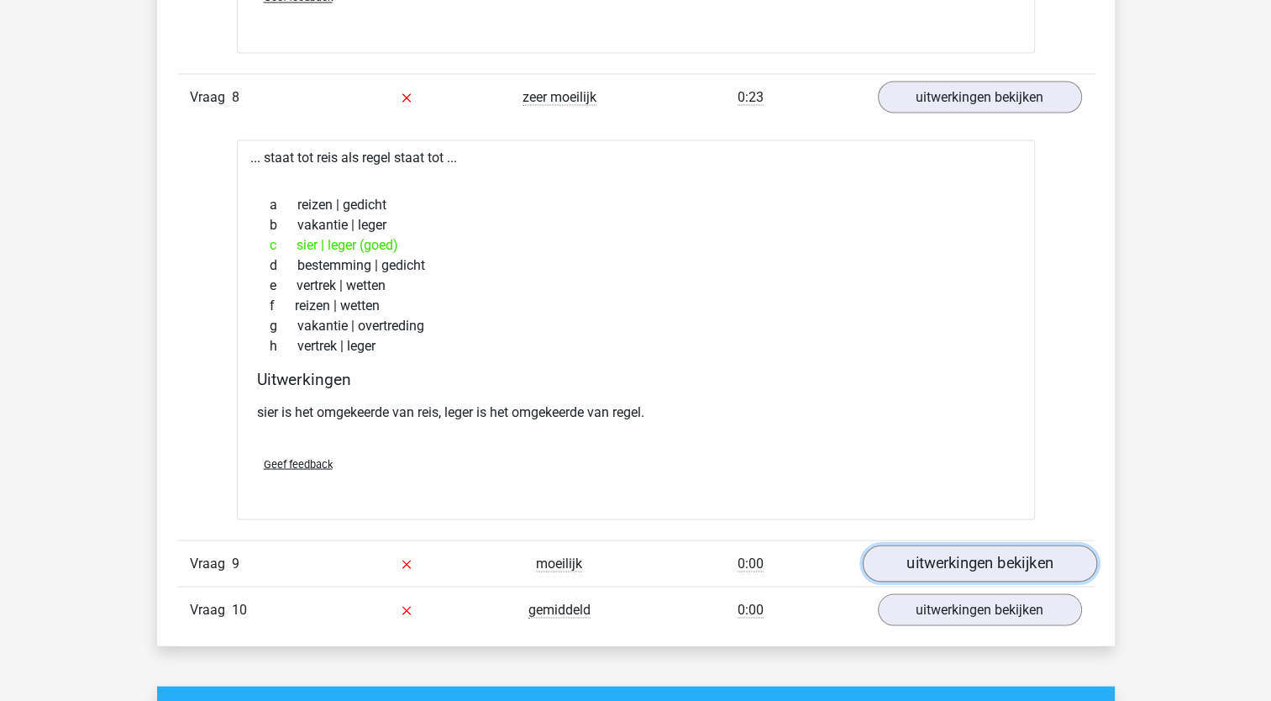
click at [956, 556] on link "uitwerkingen bekijken" at bounding box center [979, 562] width 234 height 37
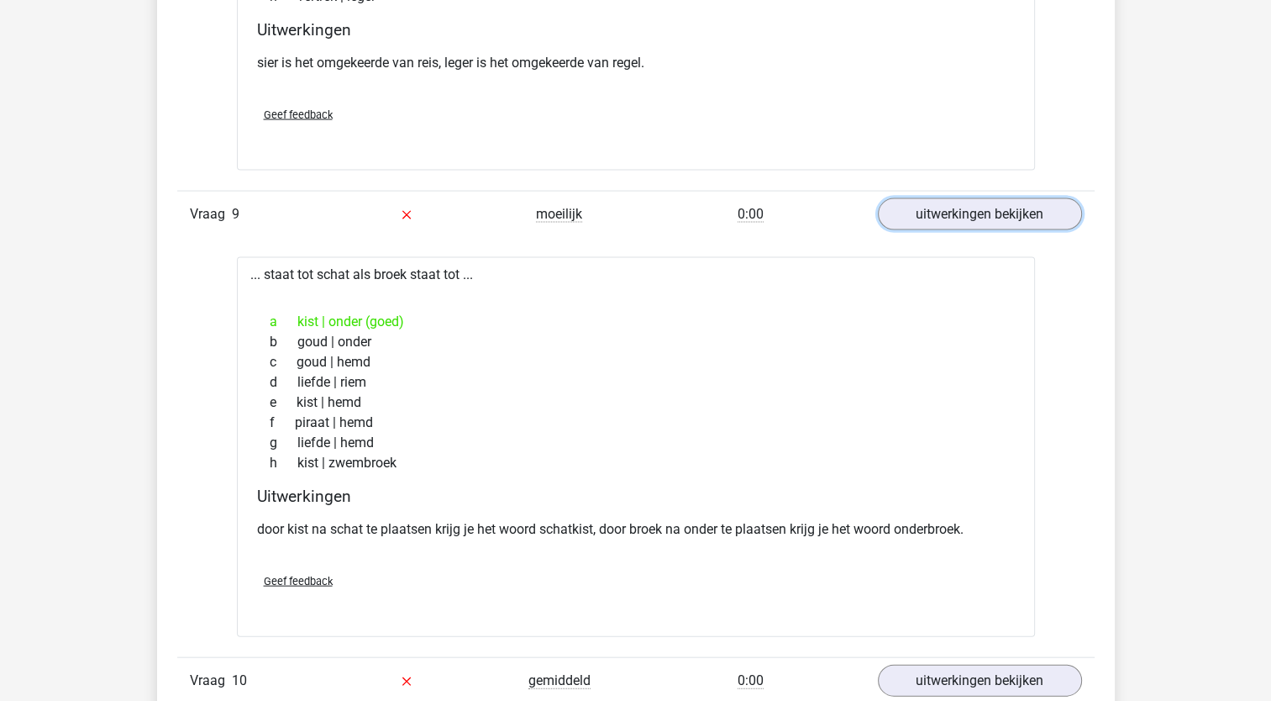
scroll to position [3468, 0]
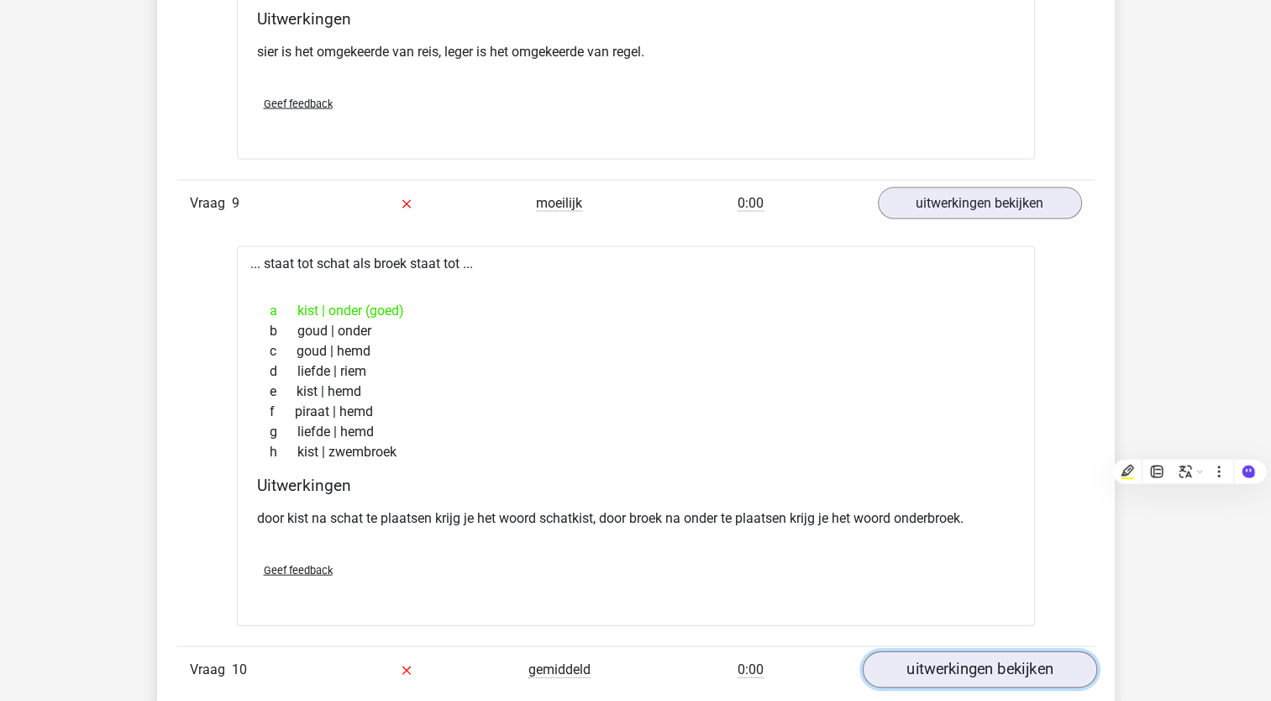
click at [1032, 651] on link "uitwerkingen bekijken" at bounding box center [979, 669] width 234 height 37
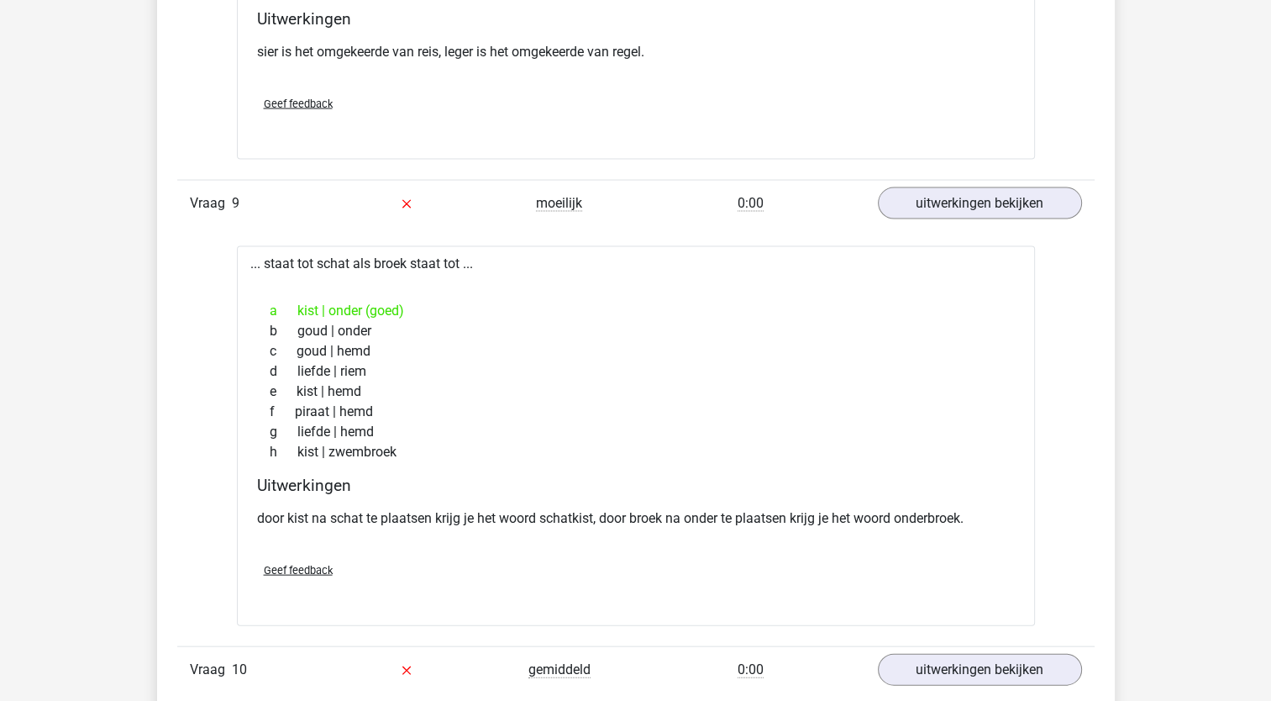
drag, startPoint x: 1270, startPoint y: 415, endPoint x: 1273, endPoint y: 455, distance: 40.4
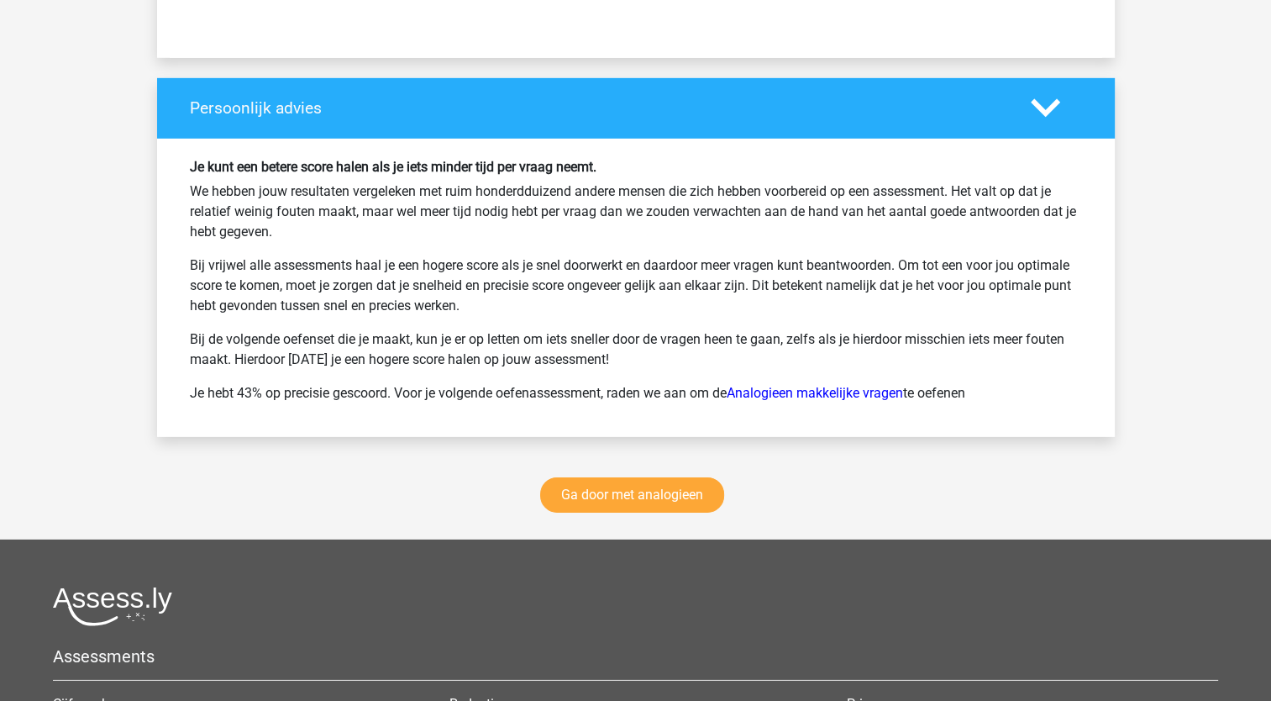
scroll to position [5146, 0]
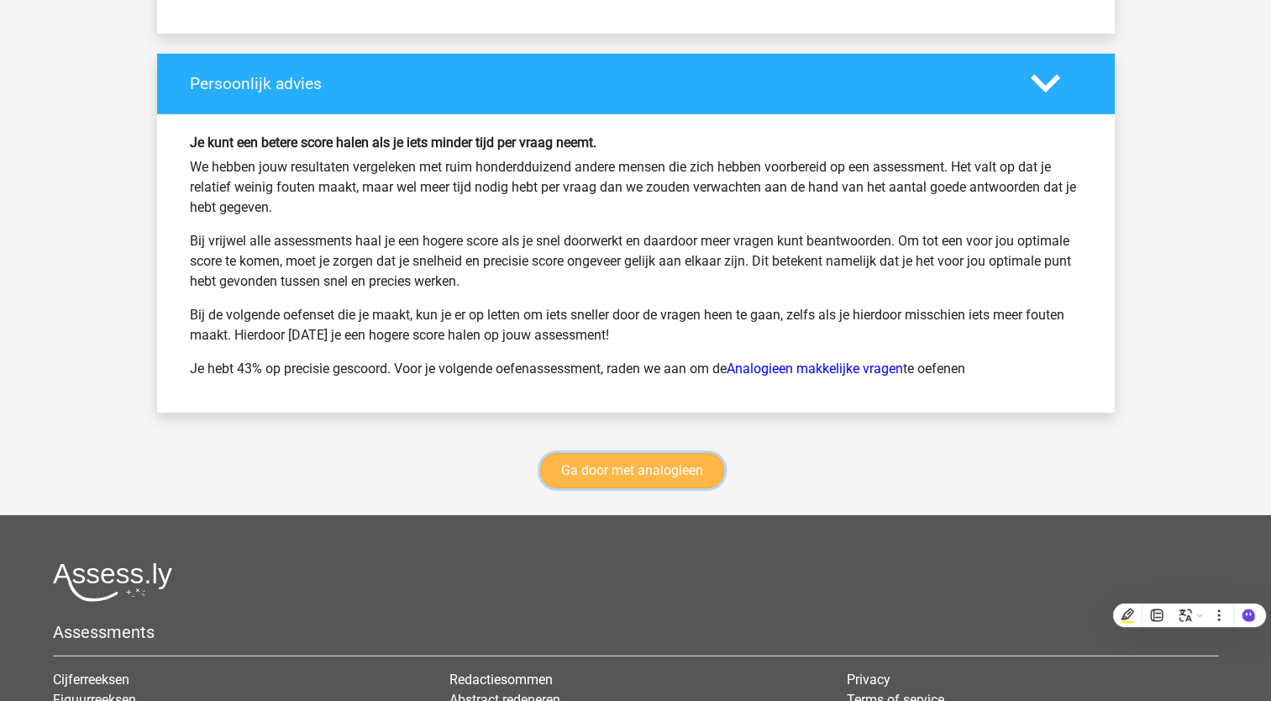
click at [691, 468] on link "Ga door met analogieen" at bounding box center [632, 470] width 184 height 35
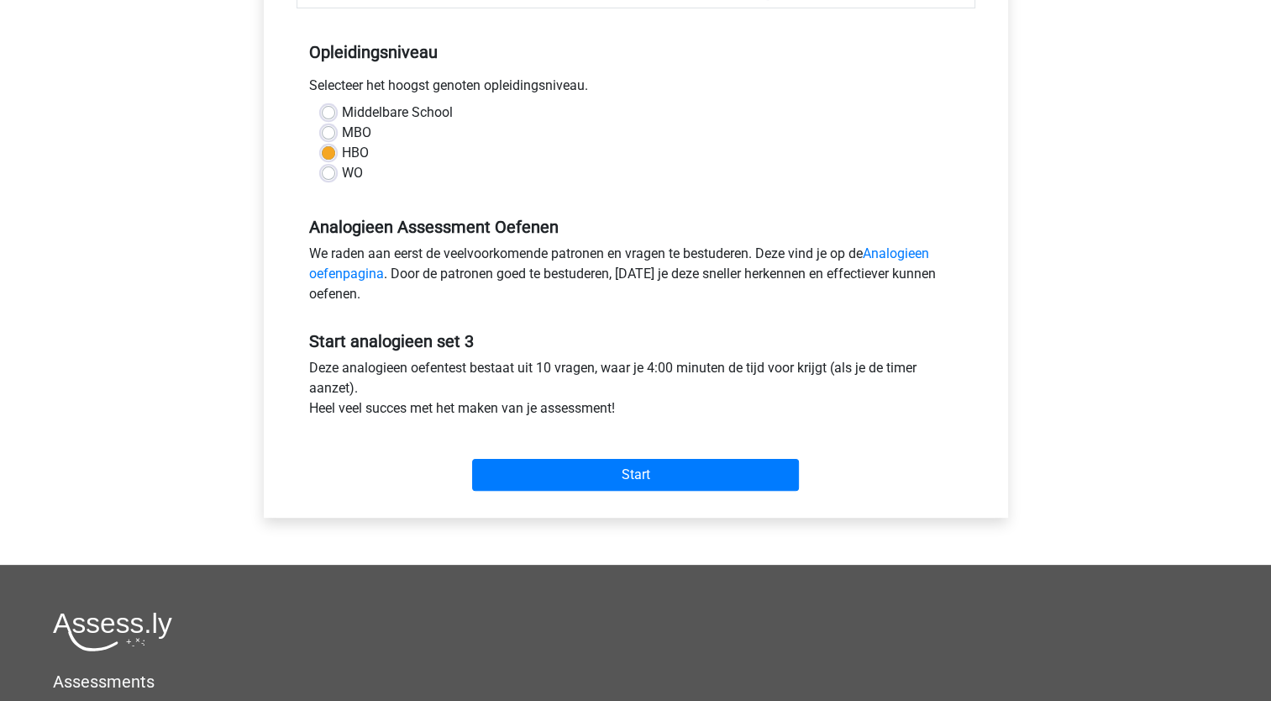
scroll to position [321, 0]
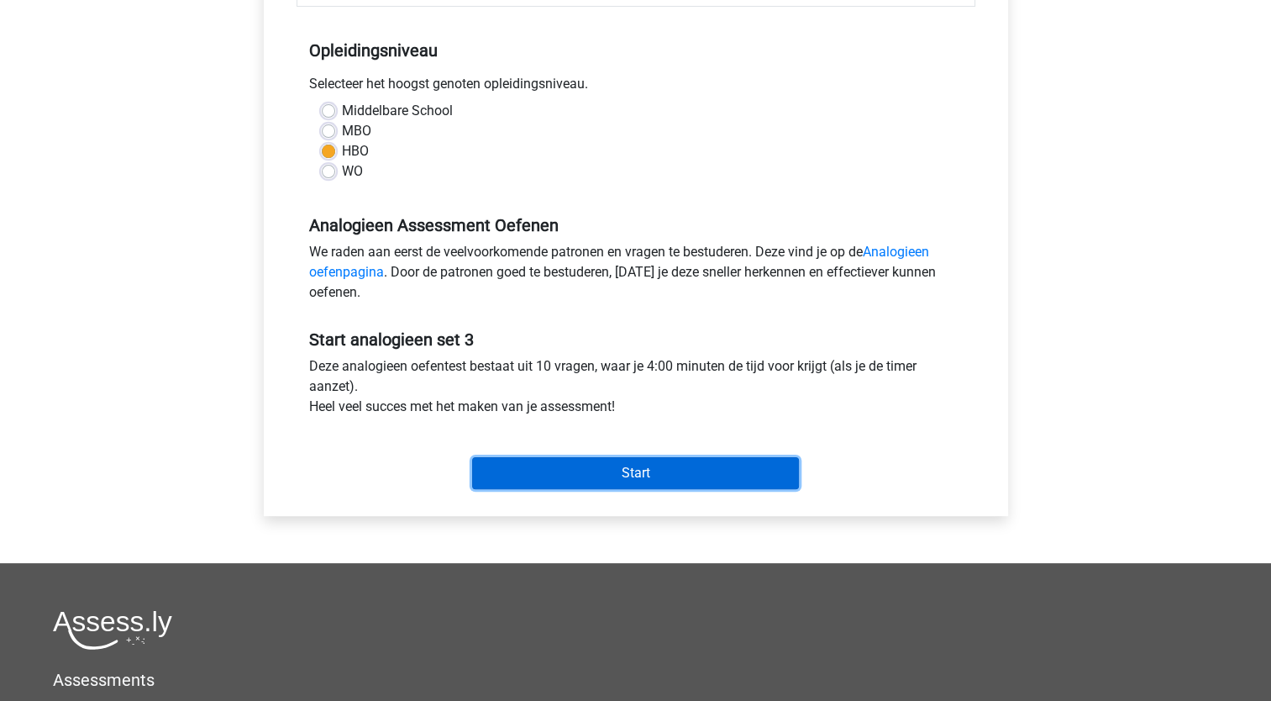
click at [607, 459] on input "Start" at bounding box center [635, 473] width 327 height 32
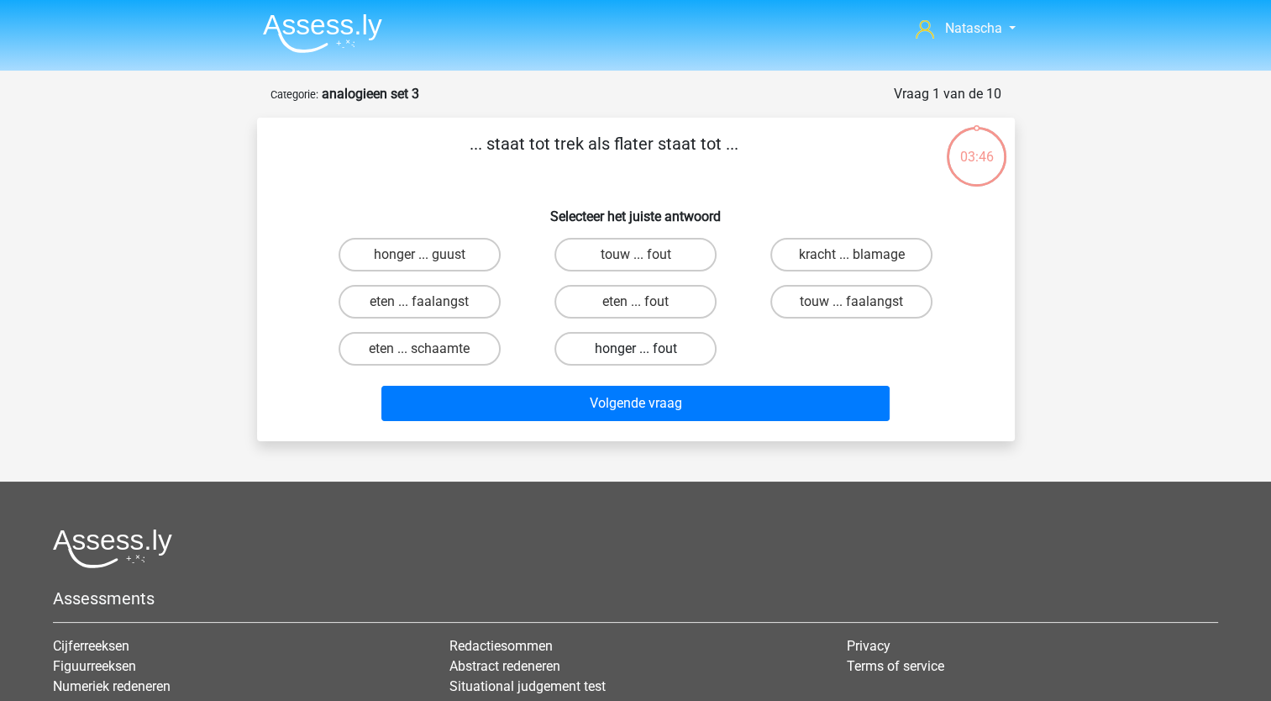
click at [622, 348] on label "honger ... fout" at bounding box center [635, 349] width 162 height 34
click at [635, 349] on input "honger ... fout" at bounding box center [640, 354] width 11 height 11
radio input "true"
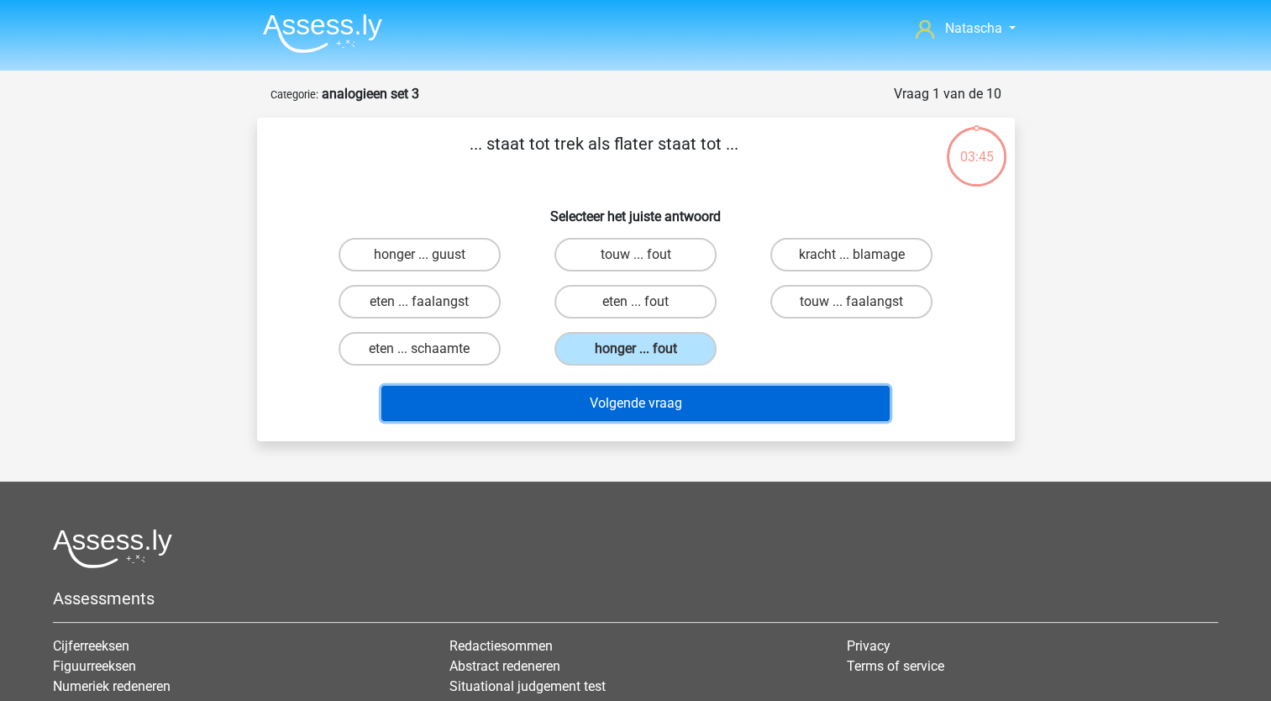
click at [608, 406] on button "Volgende vraag" at bounding box center [635, 403] width 508 height 35
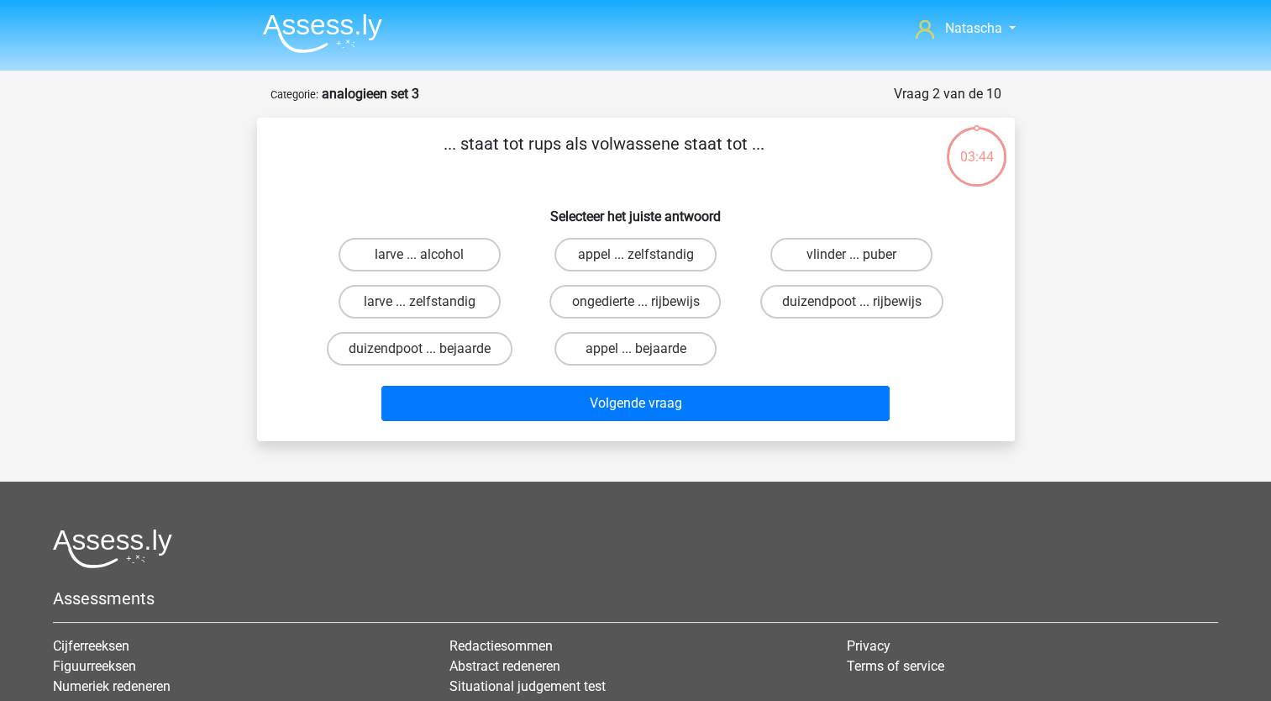
scroll to position [84, 0]
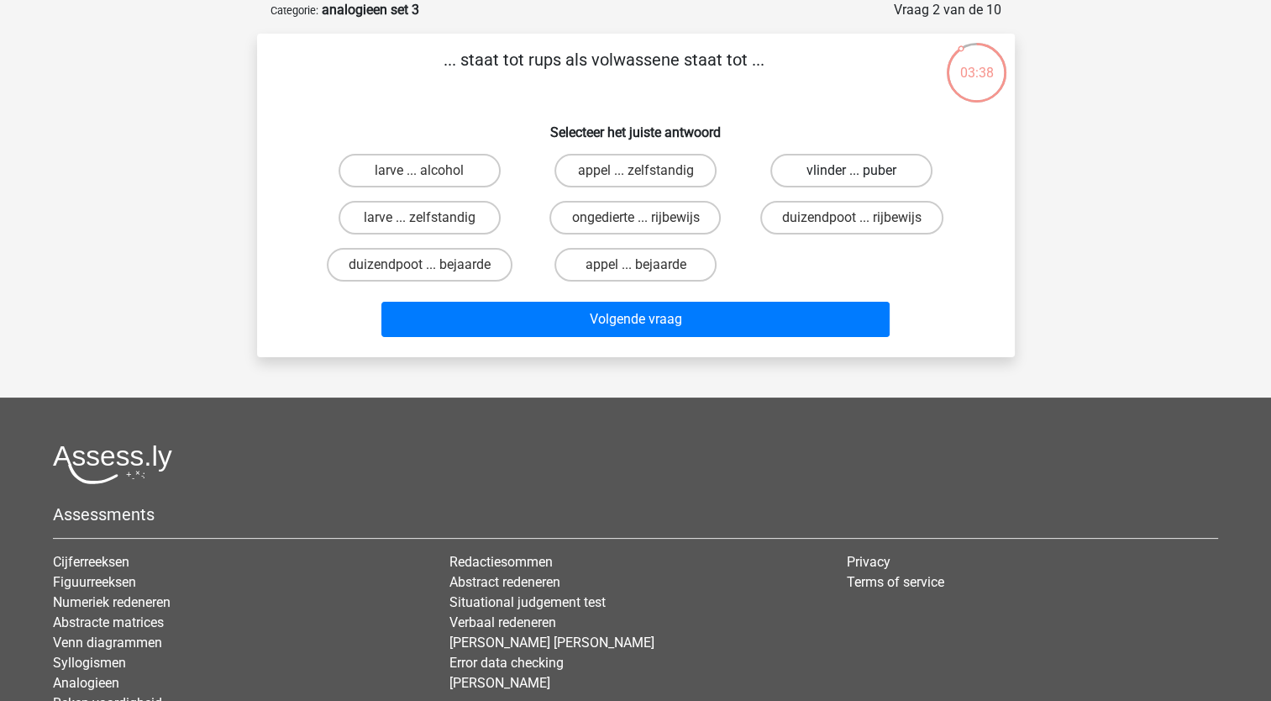
click at [873, 175] on label "vlinder ... puber" at bounding box center [851, 171] width 162 height 34
click at [863, 175] on input "vlinder ... puber" at bounding box center [857, 176] width 11 height 11
radio input "true"
click at [873, 175] on label "vlinder ... puber" at bounding box center [851, 171] width 162 height 34
click at [863, 175] on input "vlinder ... puber" at bounding box center [857, 176] width 11 height 11
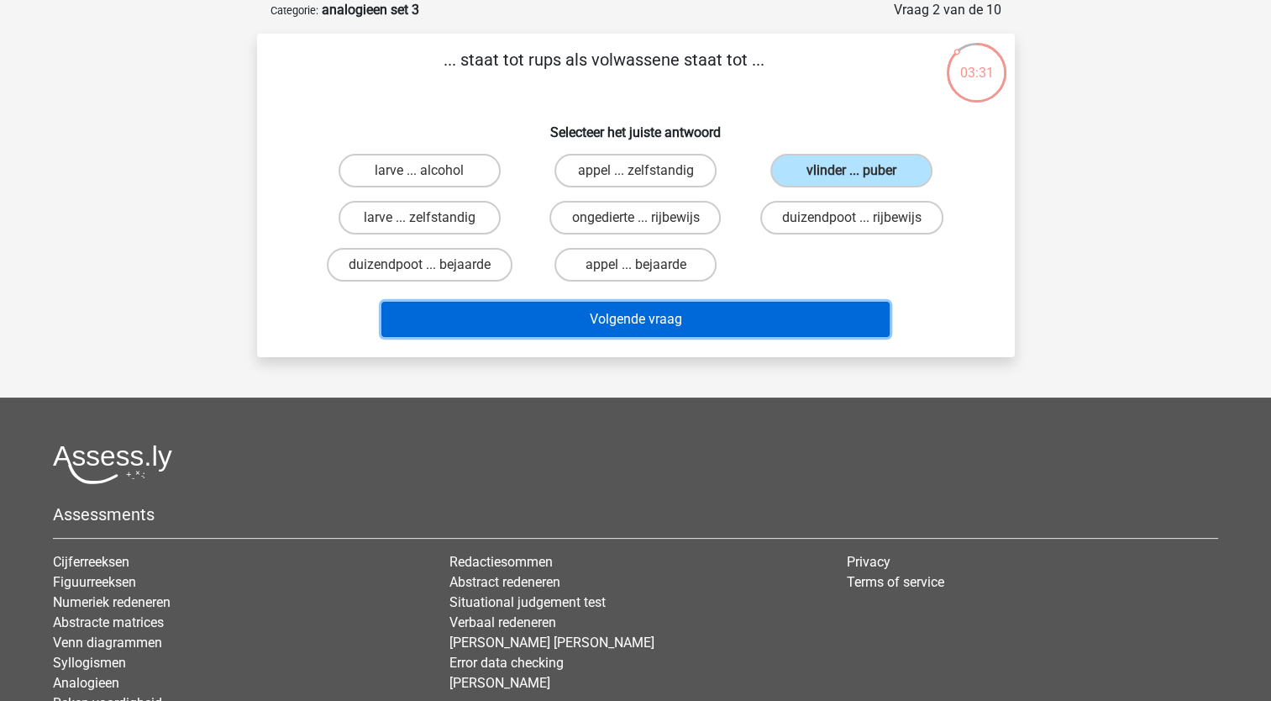
click at [694, 323] on button "Volgende vraag" at bounding box center [635, 319] width 508 height 35
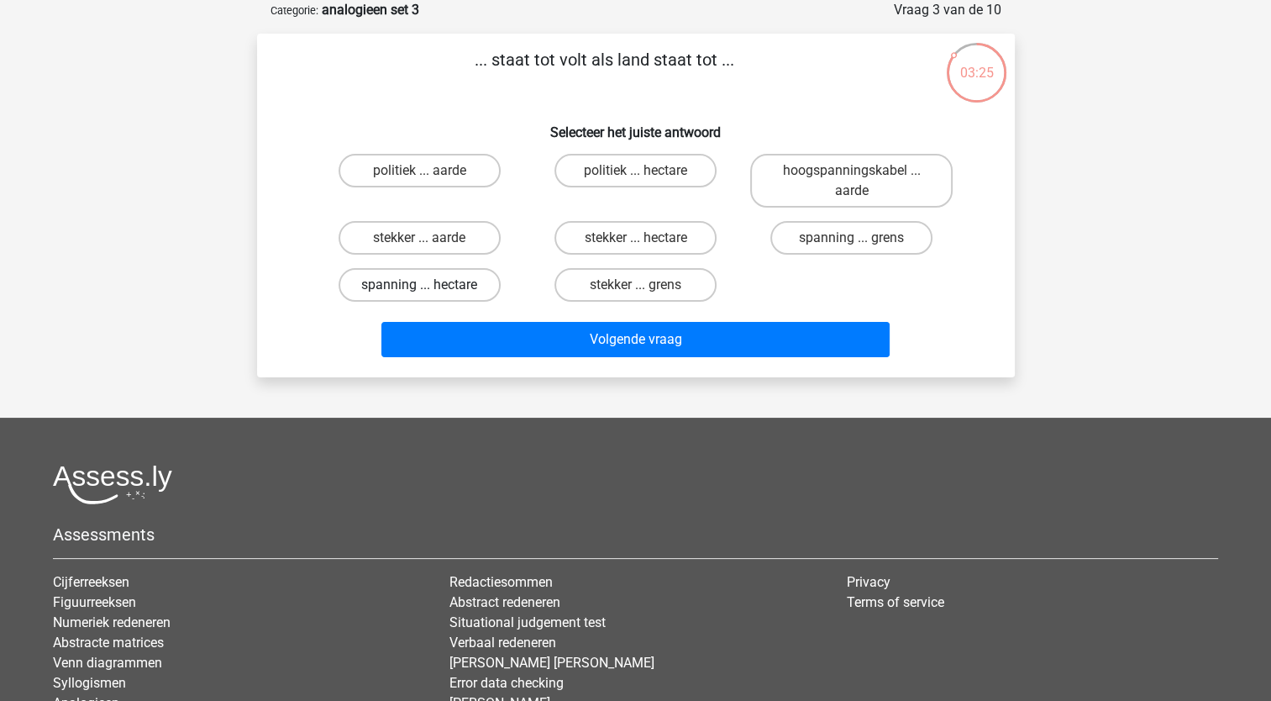
click at [437, 285] on label "spanning ... hectare" at bounding box center [420, 285] width 162 height 34
click at [430, 285] on input "spanning ... hectare" at bounding box center [424, 290] width 11 height 11
radio input "true"
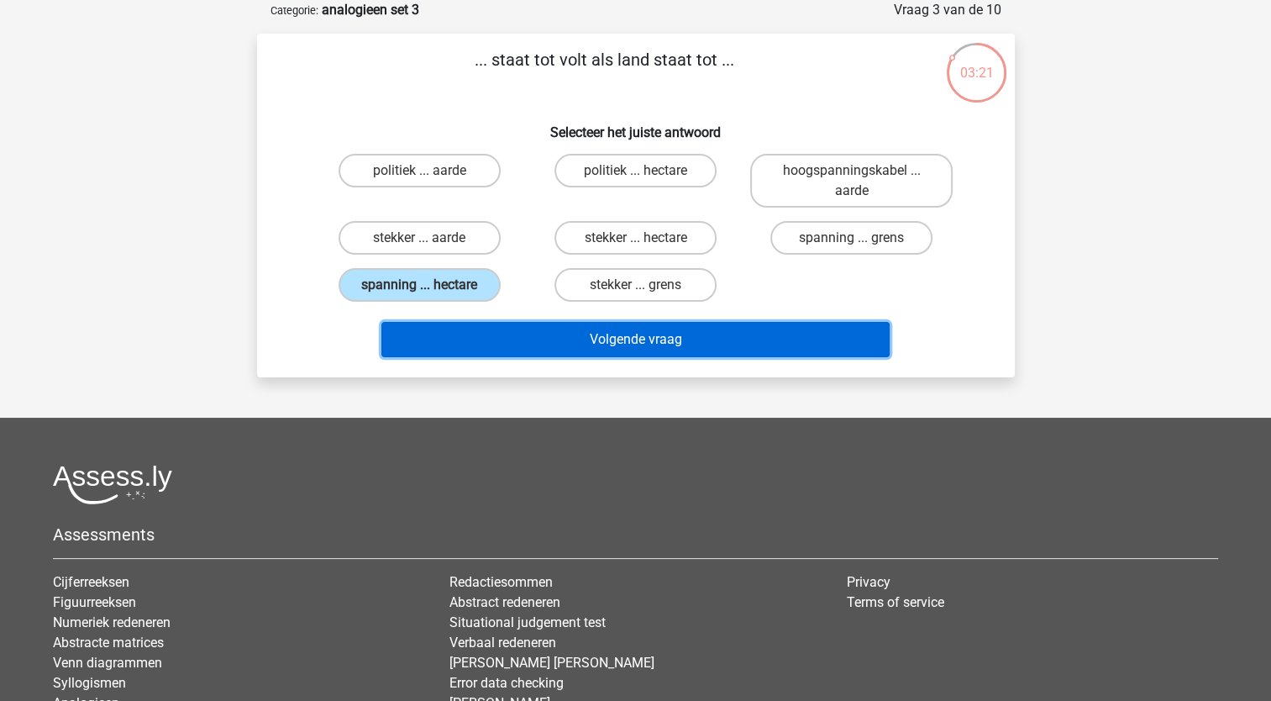
click at [494, 342] on button "Volgende vraag" at bounding box center [635, 339] width 508 height 35
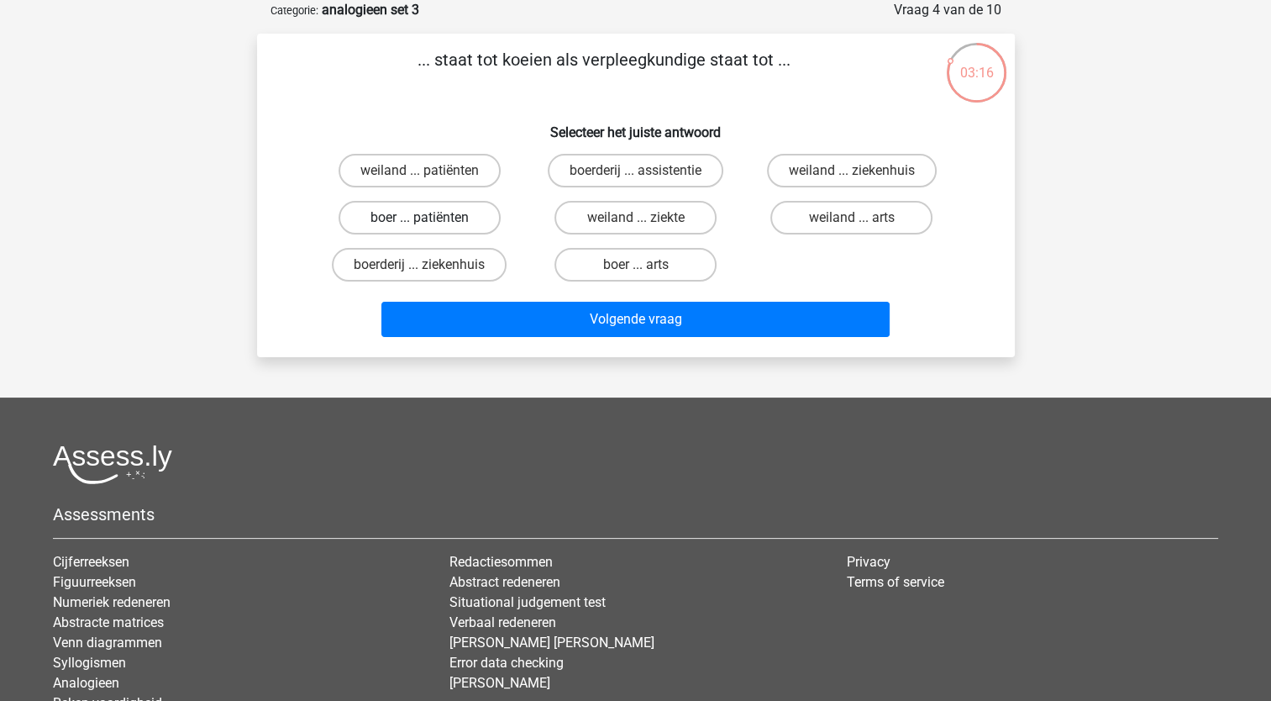
click at [393, 225] on label "boer ... patiënten" at bounding box center [420, 218] width 162 height 34
click at [419, 225] on input "boer ... patiënten" at bounding box center [424, 223] width 11 height 11
radio input "true"
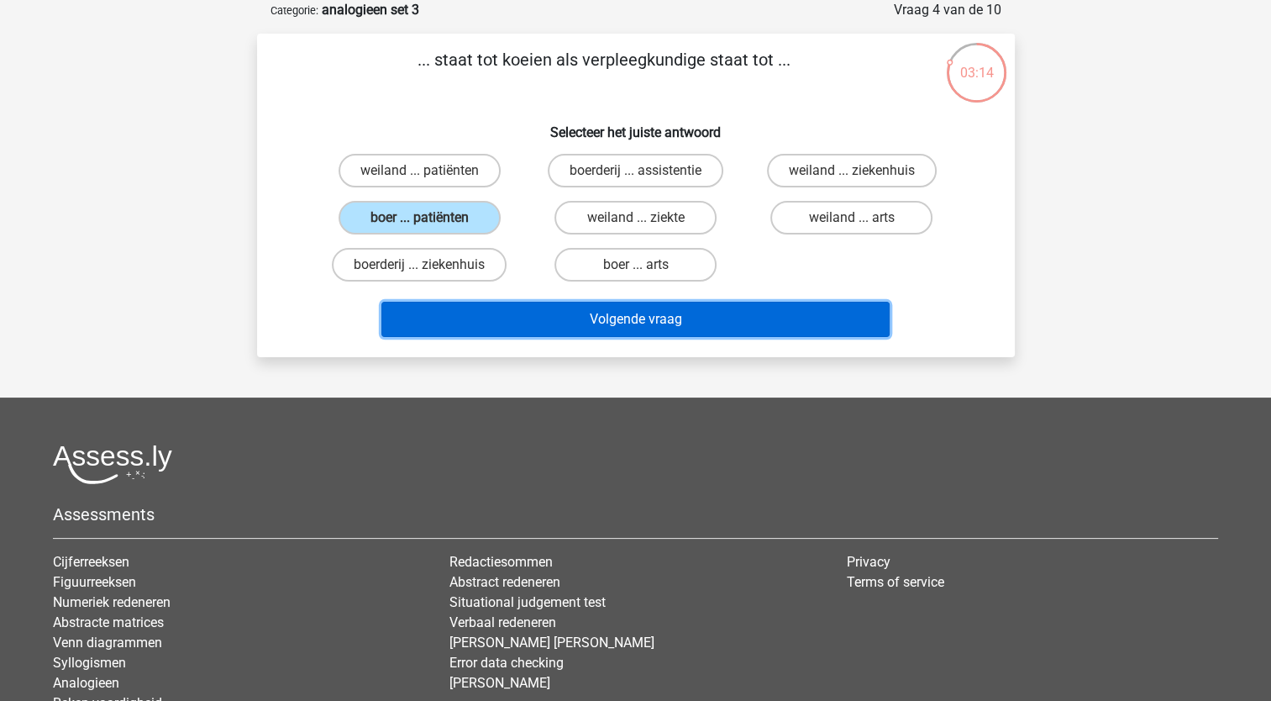
click at [413, 329] on button "Volgende vraag" at bounding box center [635, 319] width 508 height 35
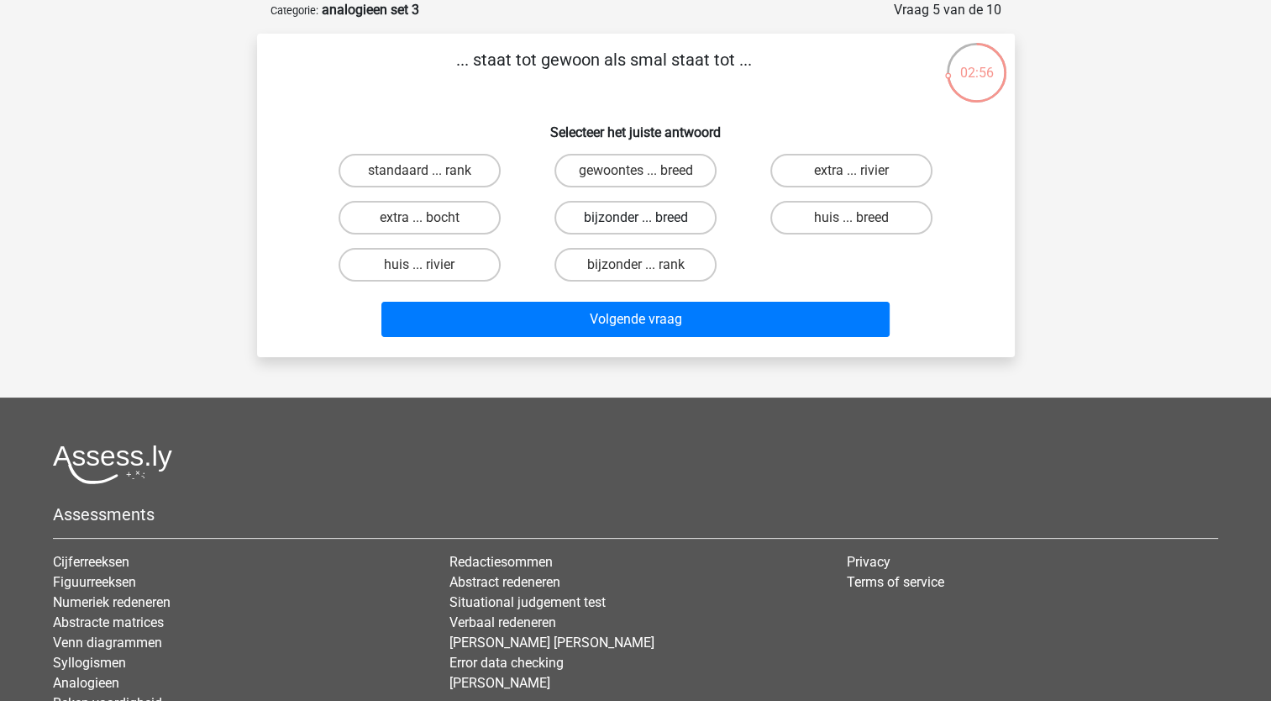
click at [611, 220] on label "bijzonder ... breed" at bounding box center [635, 218] width 162 height 34
click at [635, 220] on input "bijzonder ... breed" at bounding box center [640, 223] width 11 height 11
radio input "true"
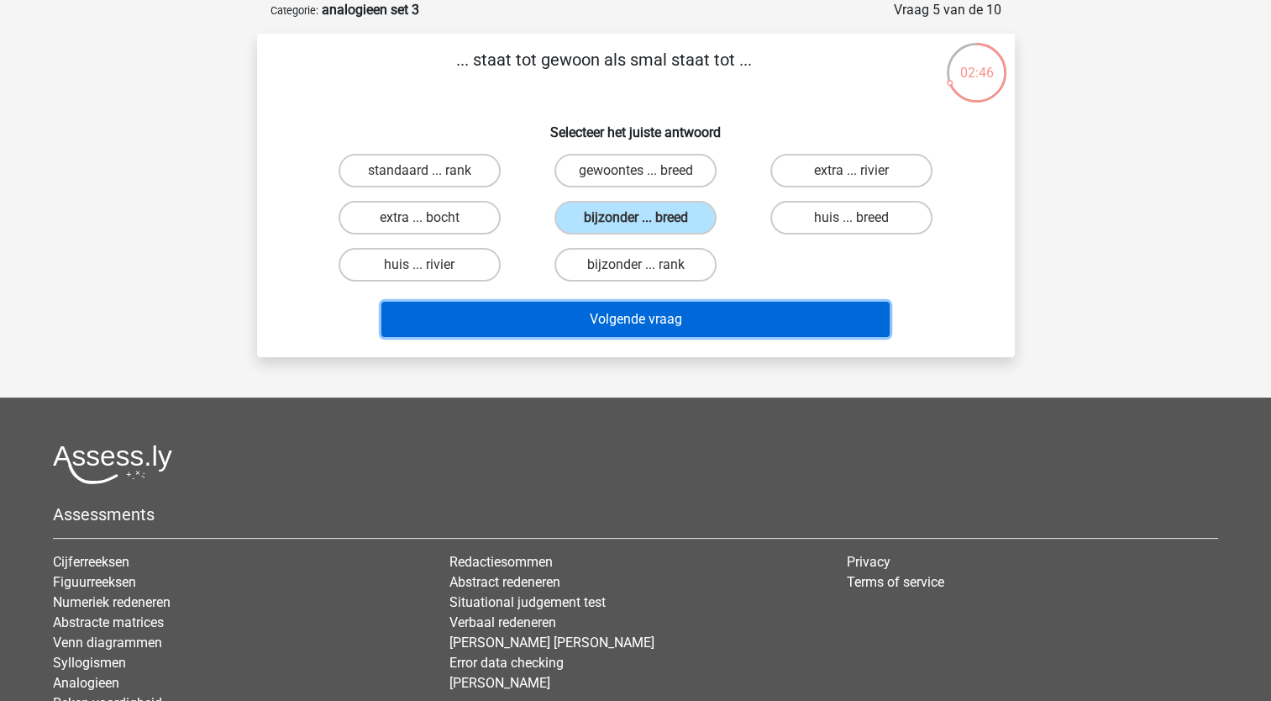
click at [617, 315] on button "Volgende vraag" at bounding box center [635, 319] width 508 height 35
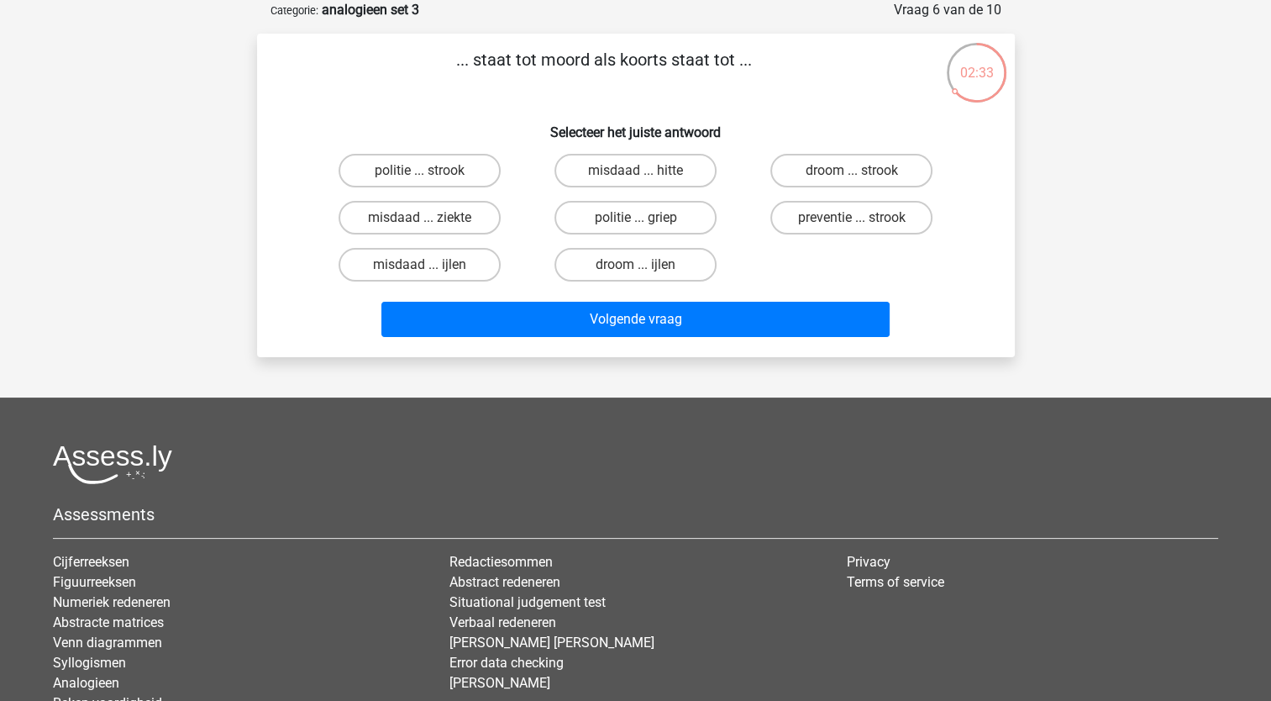
click at [544, 59] on p "... staat tot moord als koorts staat tot ..." at bounding box center [604, 72] width 641 height 50
click at [807, 173] on label "droom ... strook" at bounding box center [851, 171] width 162 height 34
click at [852, 173] on input "droom ... strook" at bounding box center [857, 176] width 11 height 11
radio input "true"
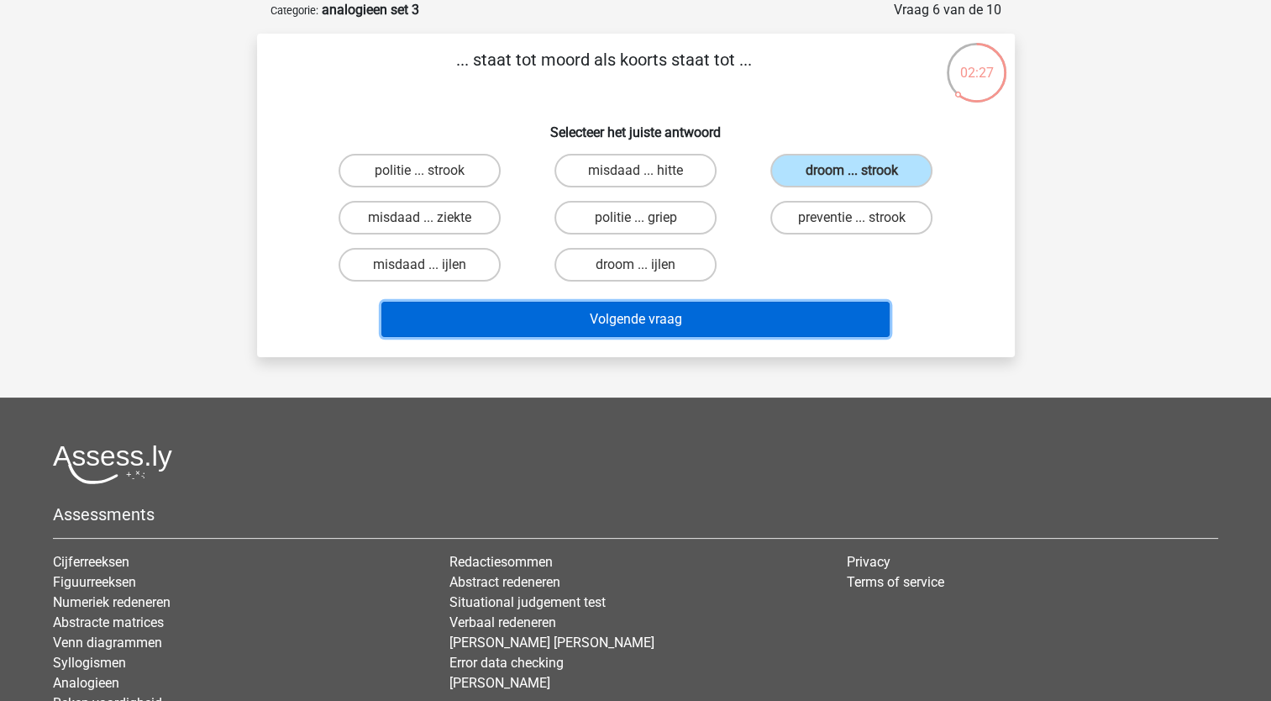
click at [716, 330] on button "Volgende vraag" at bounding box center [635, 319] width 508 height 35
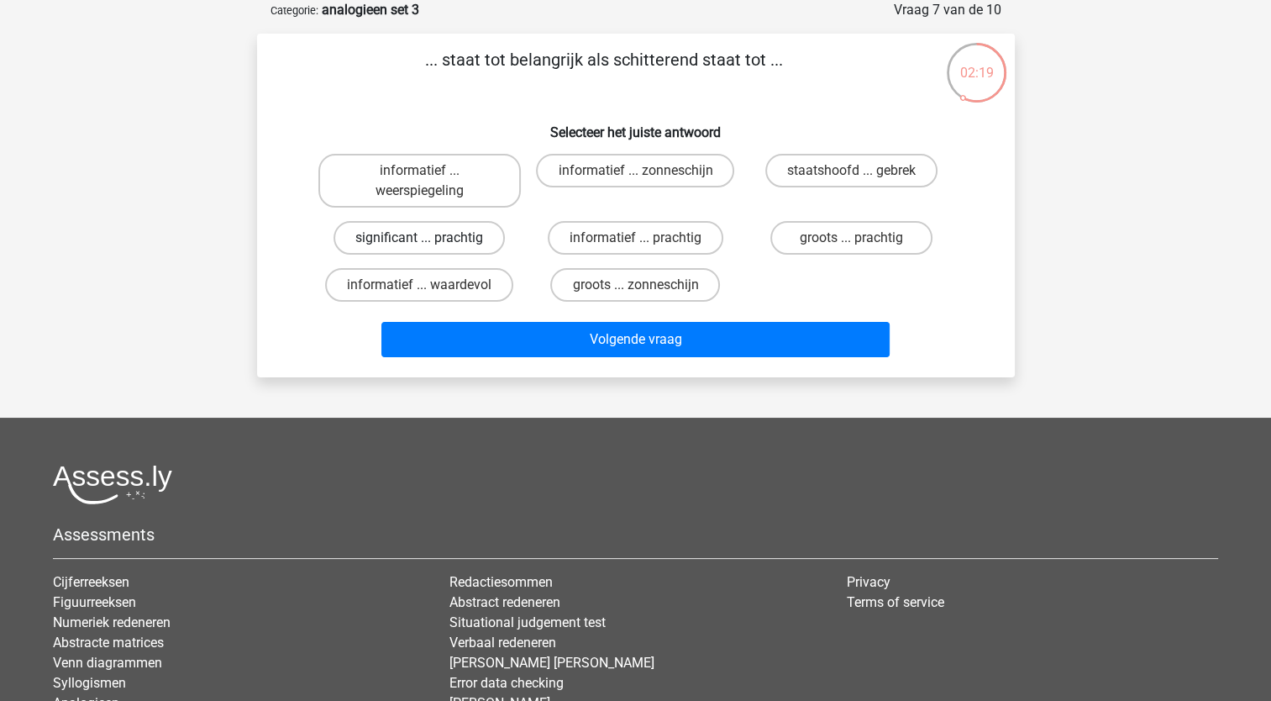
click at [413, 241] on label "significant ... prachtig" at bounding box center [419, 238] width 171 height 34
click at [419, 241] on input "significant ... prachtig" at bounding box center [424, 243] width 11 height 11
radio input "true"
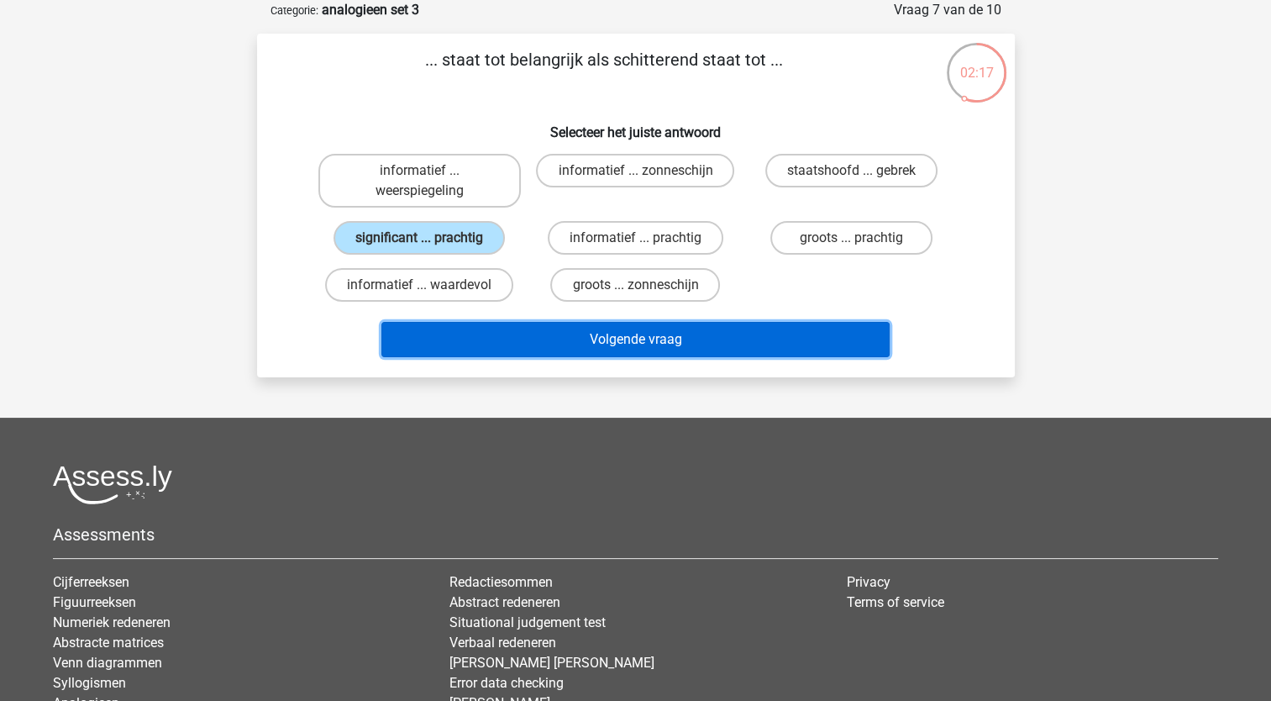
click at [432, 338] on button "Volgende vraag" at bounding box center [635, 339] width 508 height 35
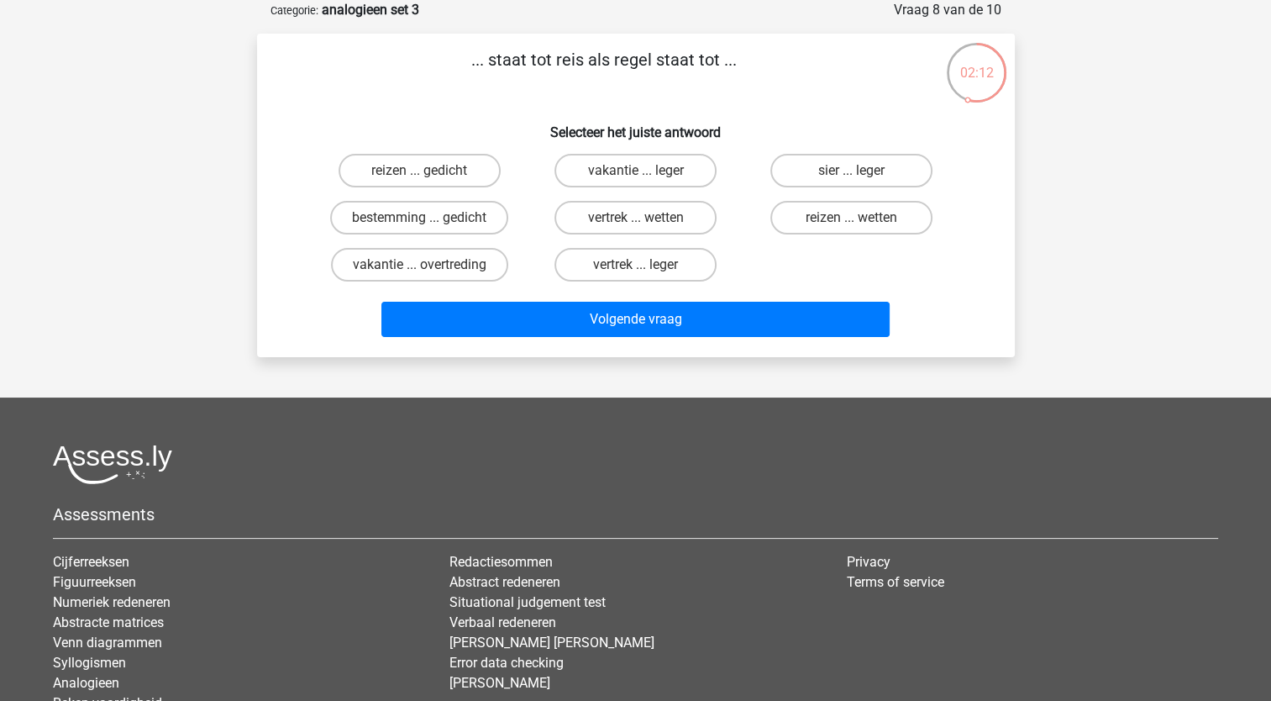
click at [860, 180] on input "sier ... leger" at bounding box center [857, 176] width 11 height 11
radio input "true"
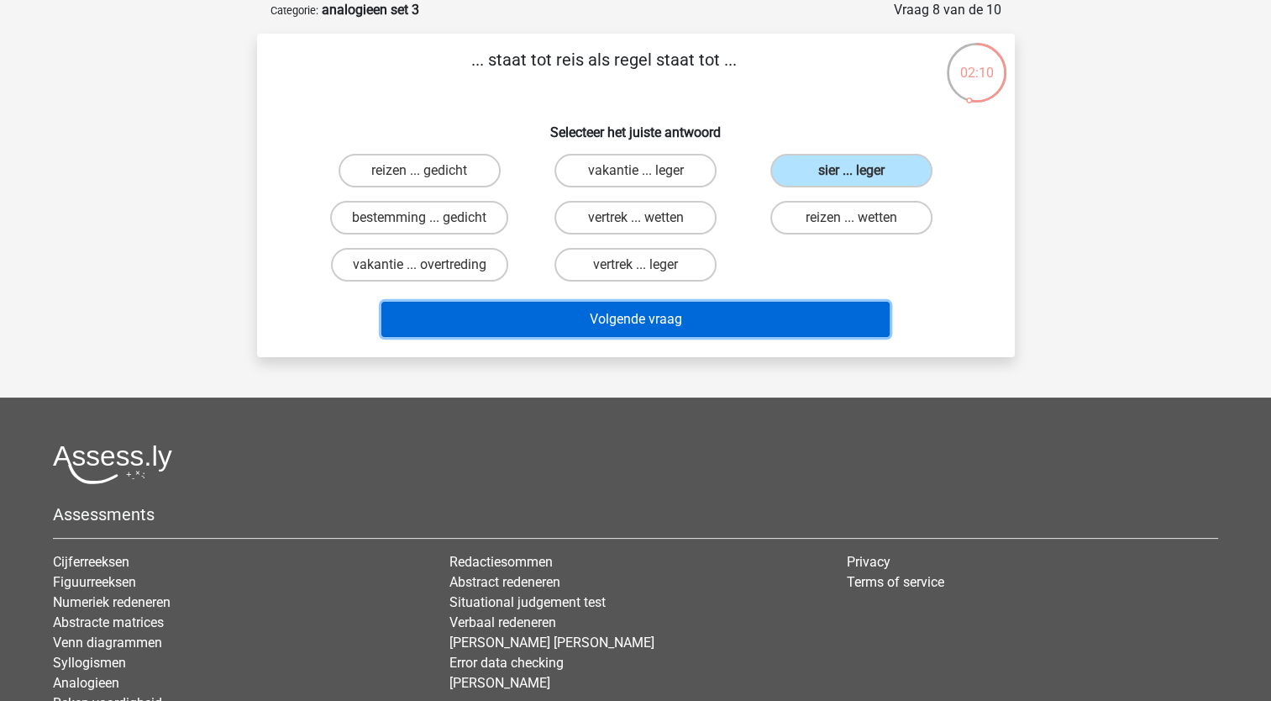
click at [738, 318] on button "Volgende vraag" at bounding box center [635, 319] width 508 height 35
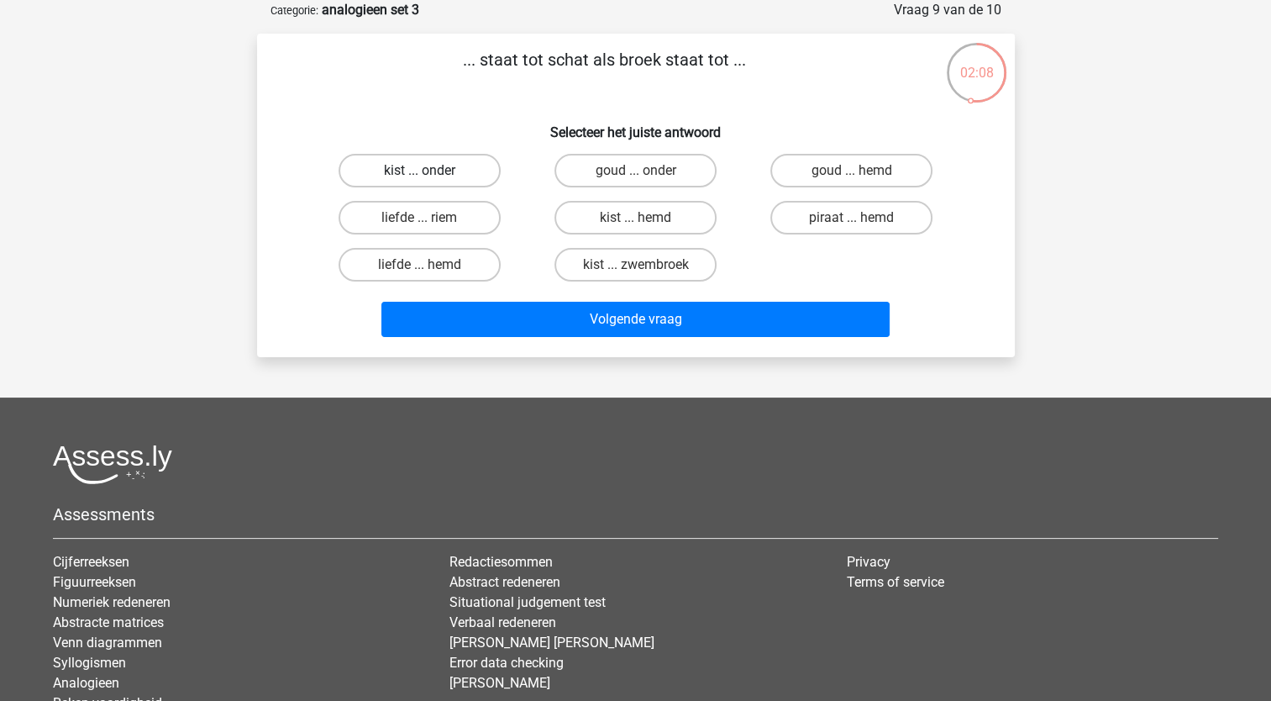
click at [444, 176] on label "kist ... onder" at bounding box center [420, 171] width 162 height 34
click at [430, 176] on input "kist ... onder" at bounding box center [424, 176] width 11 height 11
radio input "true"
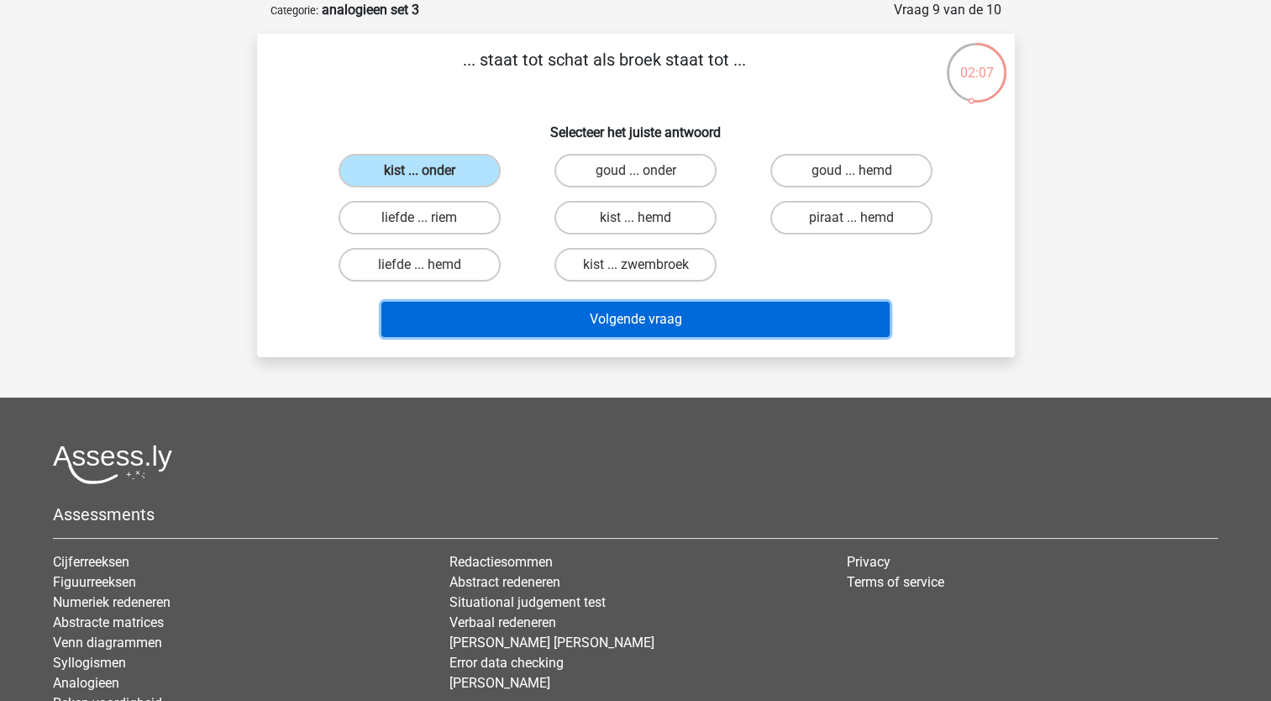
click at [504, 325] on button "Volgende vraag" at bounding box center [635, 319] width 508 height 35
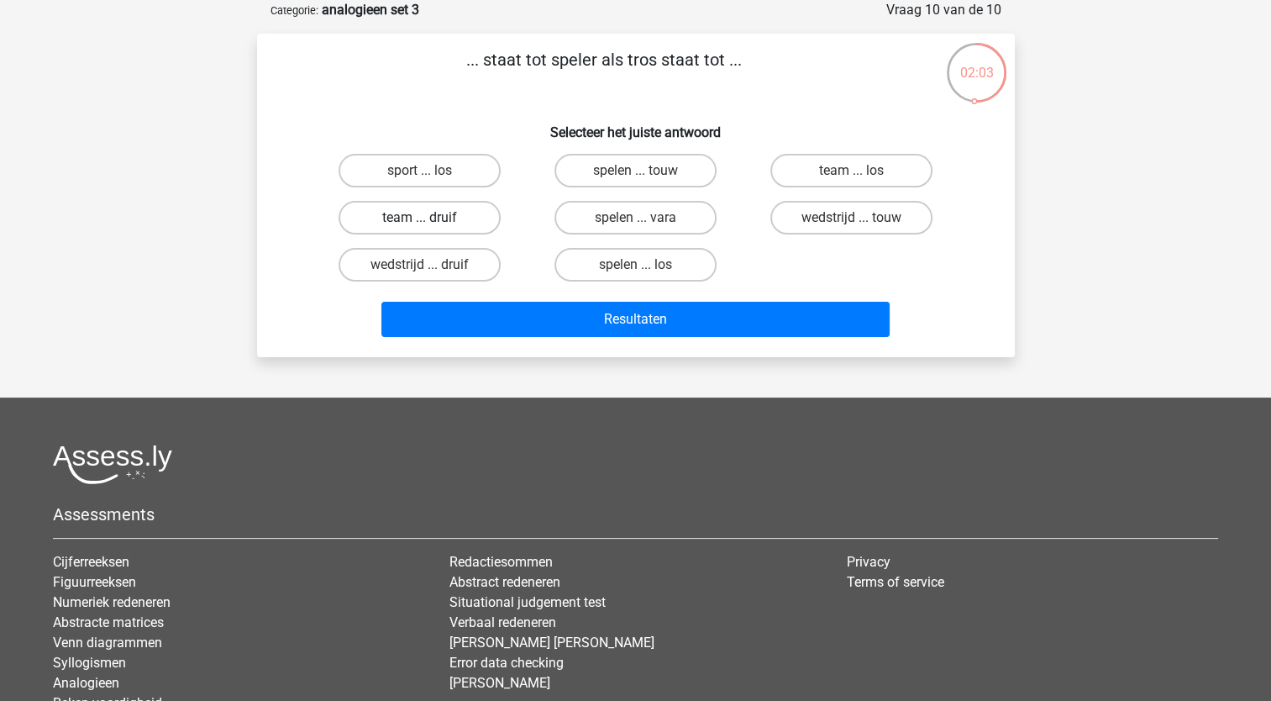
click at [410, 208] on label "team ... druif" at bounding box center [420, 218] width 162 height 34
click at [419, 218] on input "team ... druif" at bounding box center [424, 223] width 11 height 11
radio input "true"
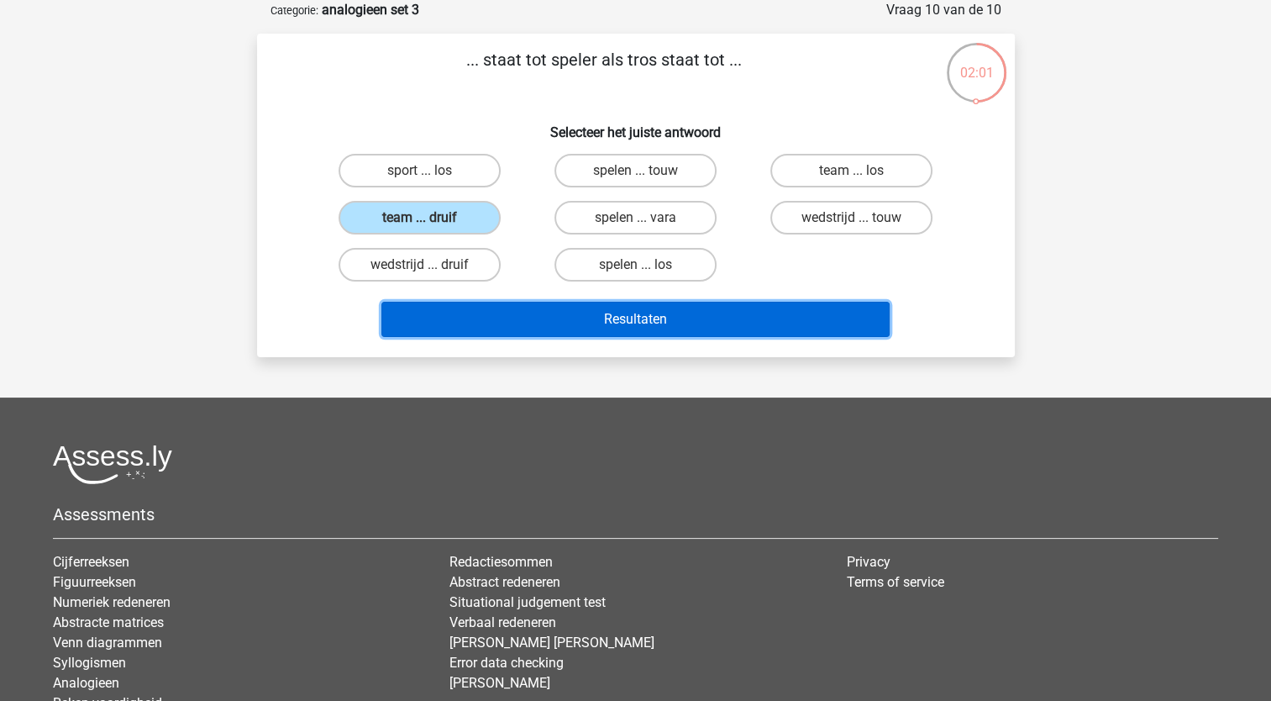
click at [524, 318] on button "Resultaten" at bounding box center [635, 319] width 508 height 35
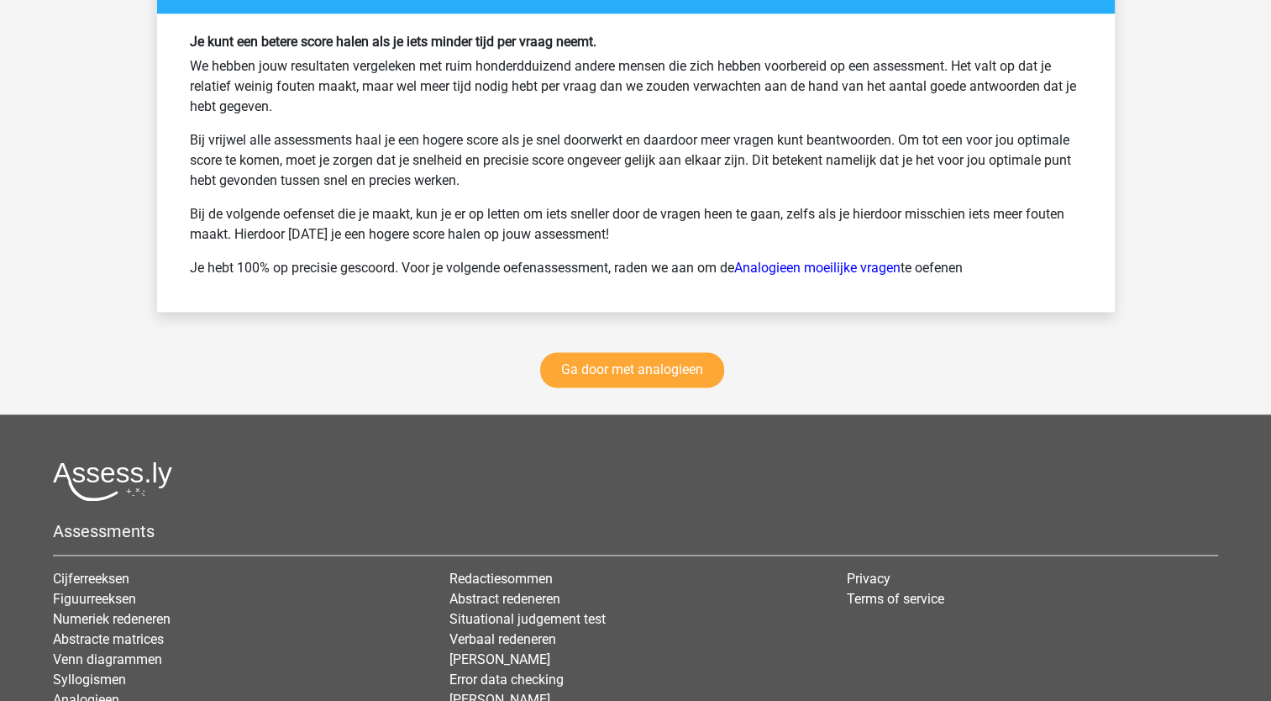
scroll to position [2294, 0]
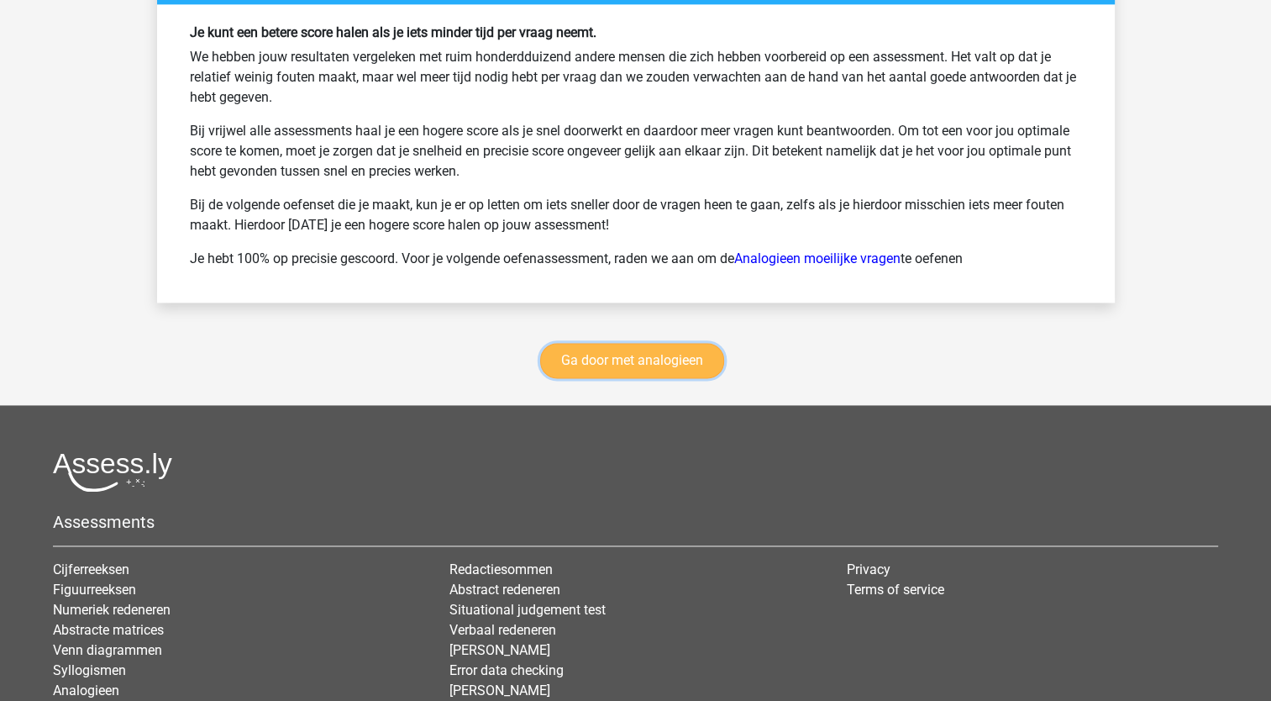
click at [605, 349] on link "Ga door met analogieen" at bounding box center [632, 360] width 184 height 35
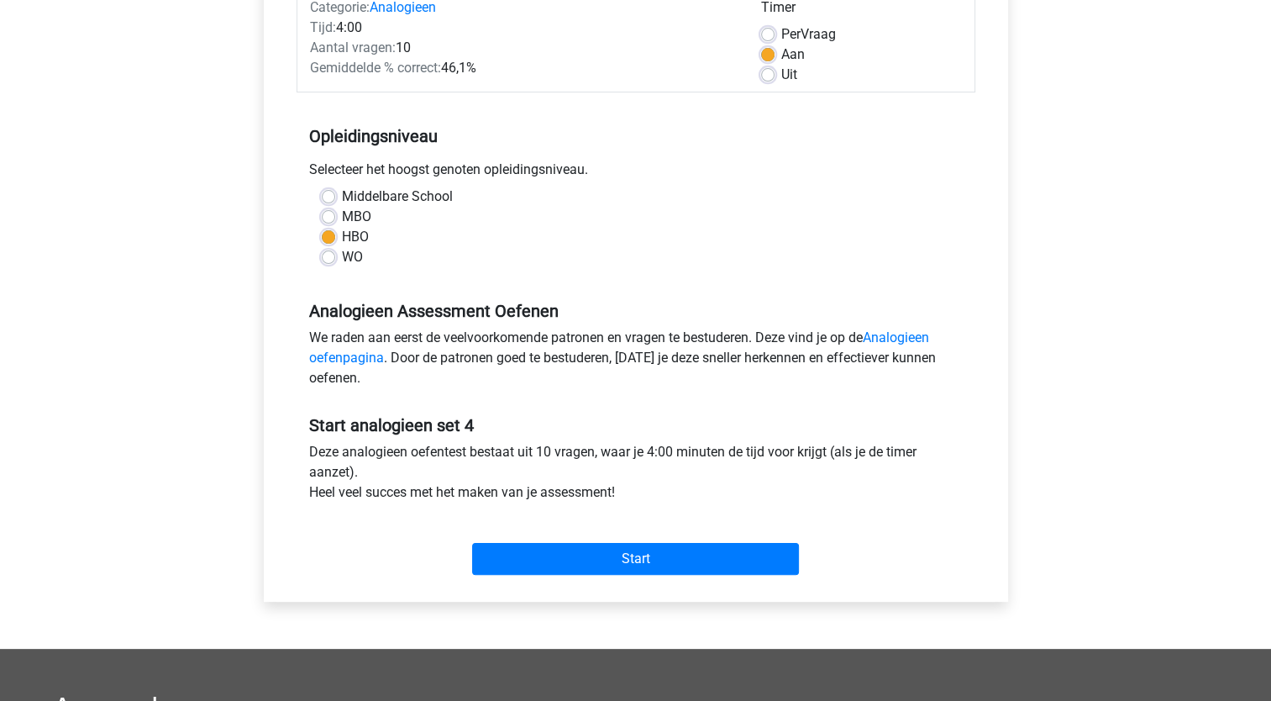
scroll to position [282, 0]
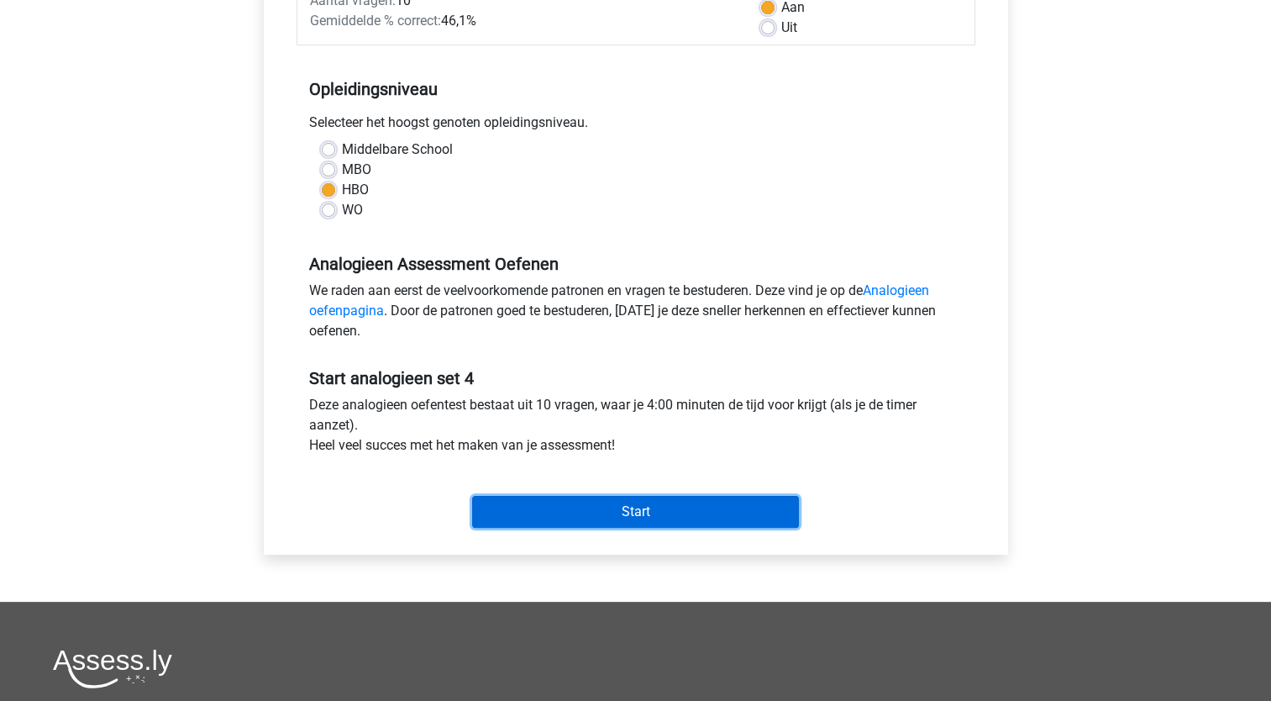
click at [626, 518] on input "Start" at bounding box center [635, 512] width 327 height 32
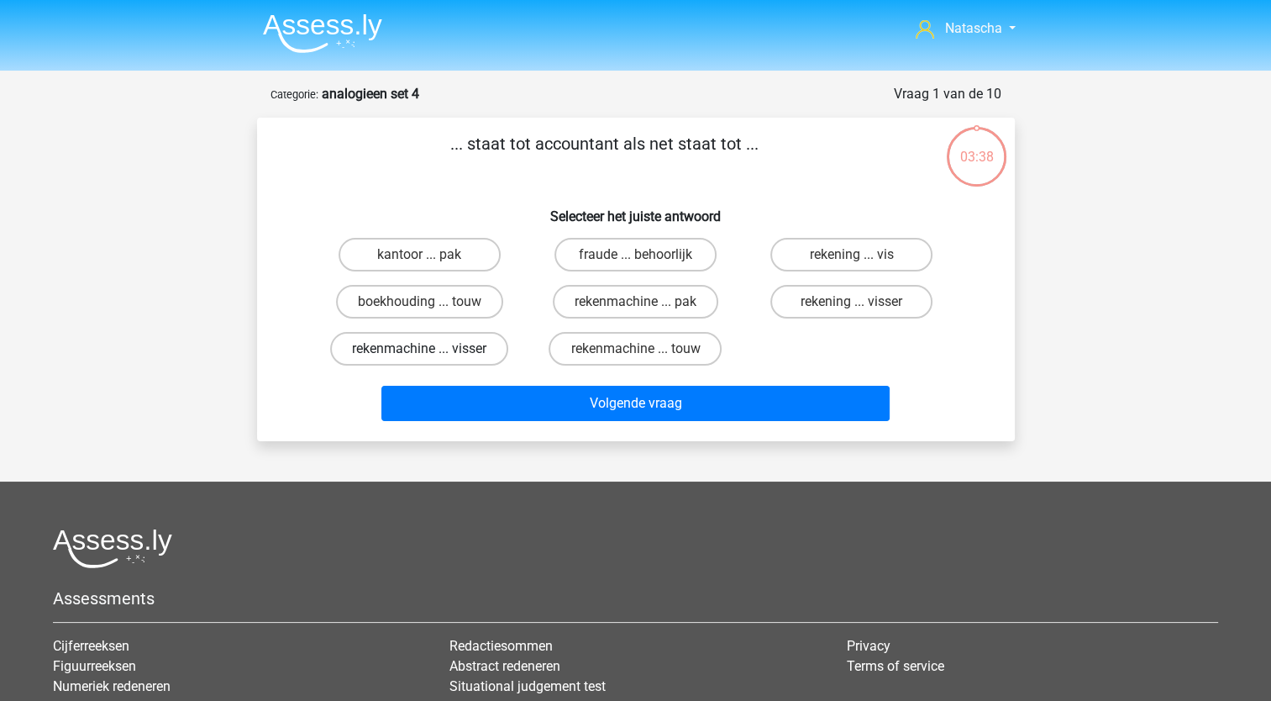
click at [477, 350] on label "rekenmachine ... visser" at bounding box center [419, 349] width 178 height 34
click at [430, 350] on input "rekenmachine ... visser" at bounding box center [424, 354] width 11 height 11
radio input "true"
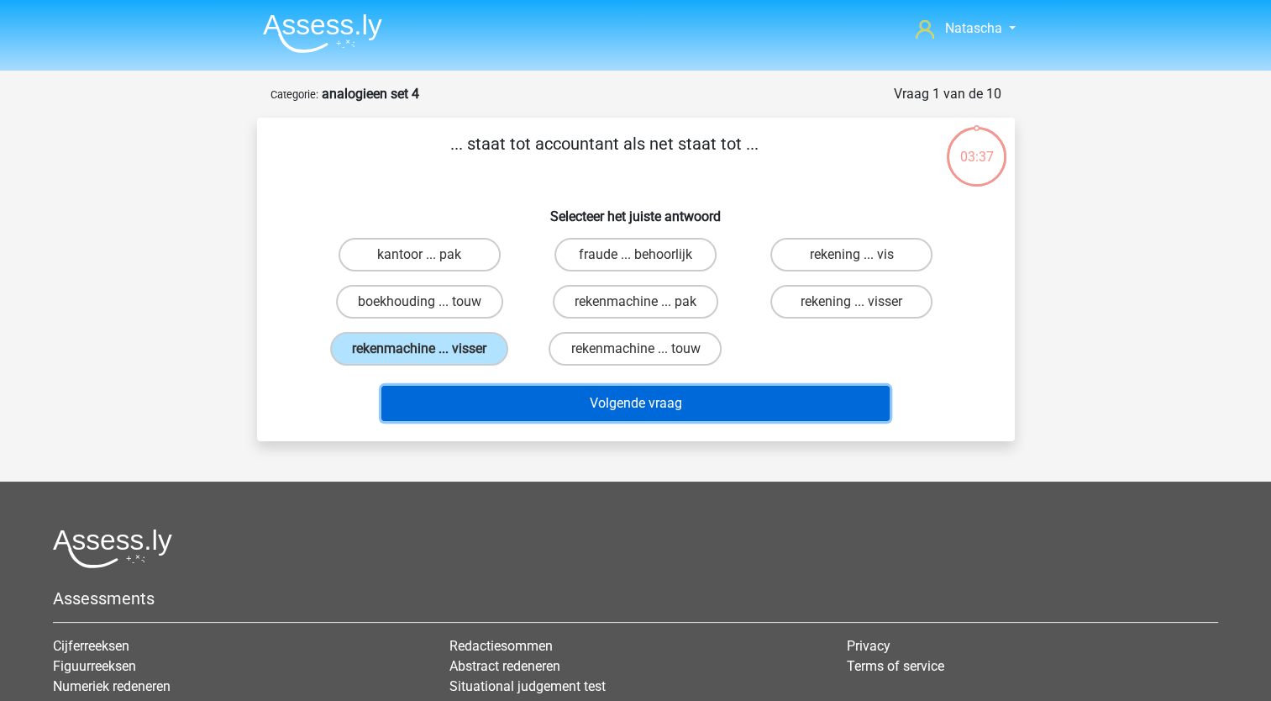
click at [479, 399] on button "Volgende vraag" at bounding box center [635, 403] width 508 height 35
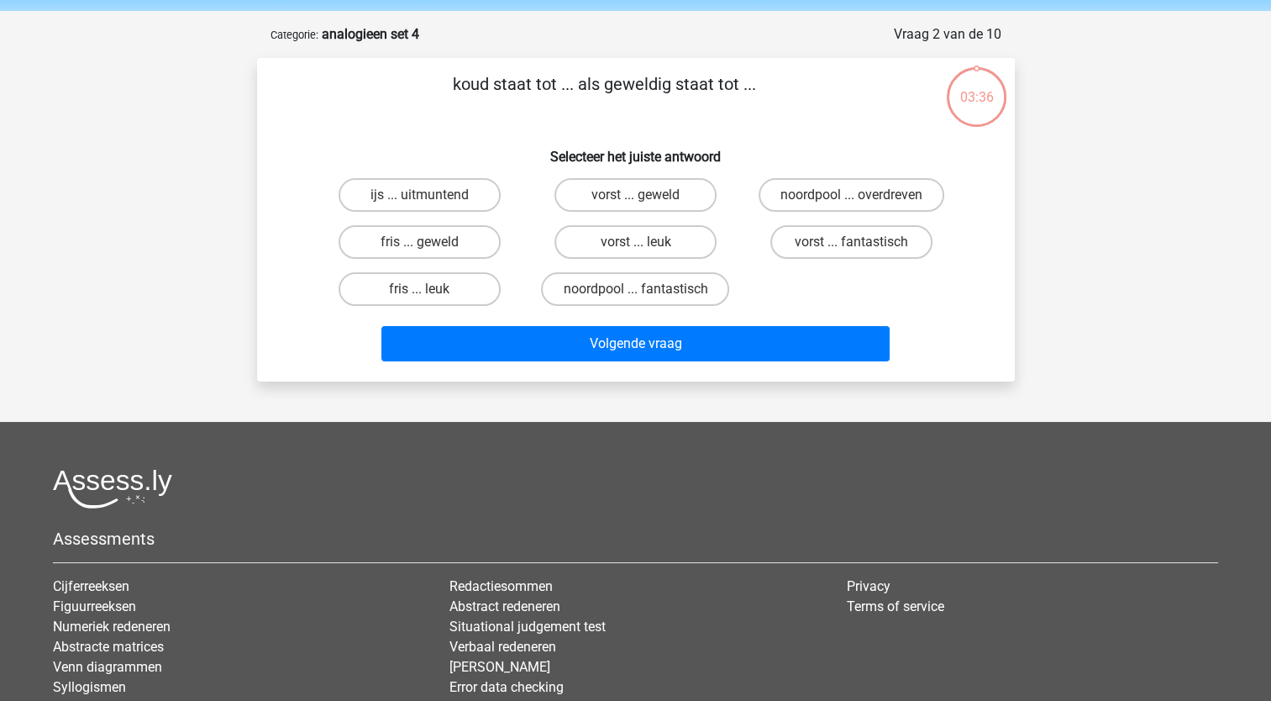
scroll to position [84, 0]
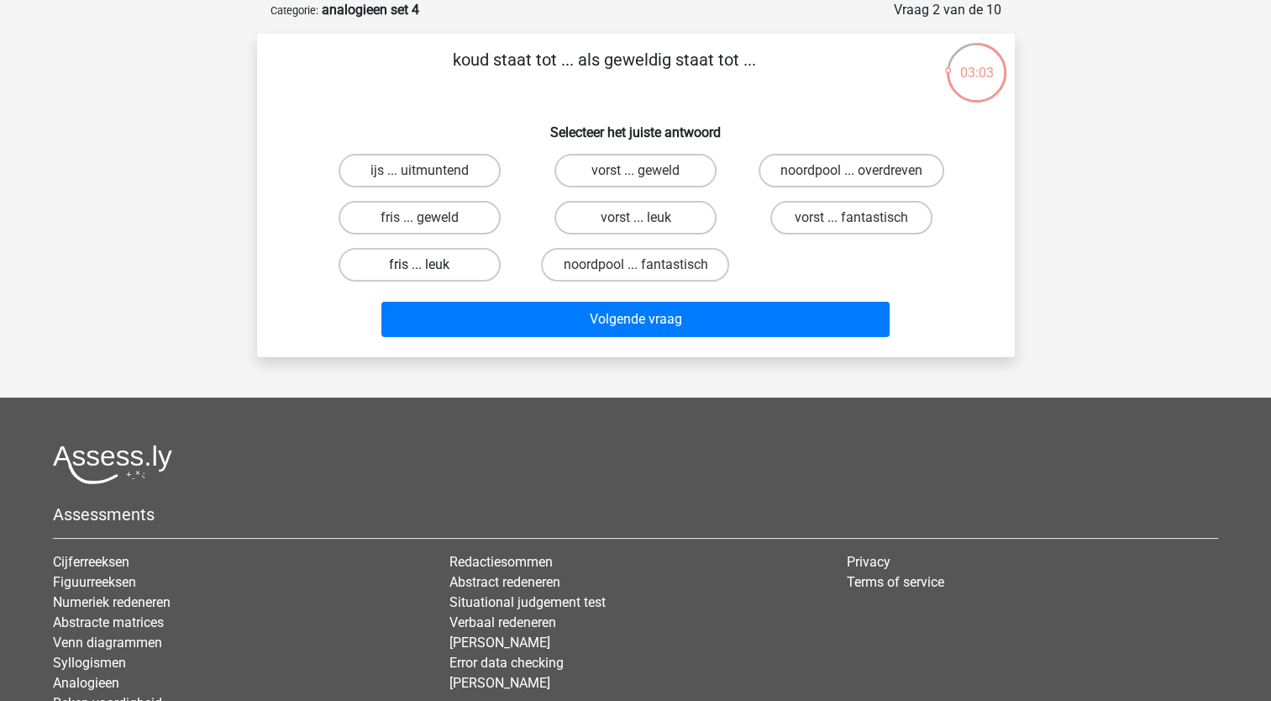
click at [394, 266] on label "fris ... leuk" at bounding box center [420, 265] width 162 height 34
click at [419, 266] on input "fris ... leuk" at bounding box center [424, 270] width 11 height 11
radio input "true"
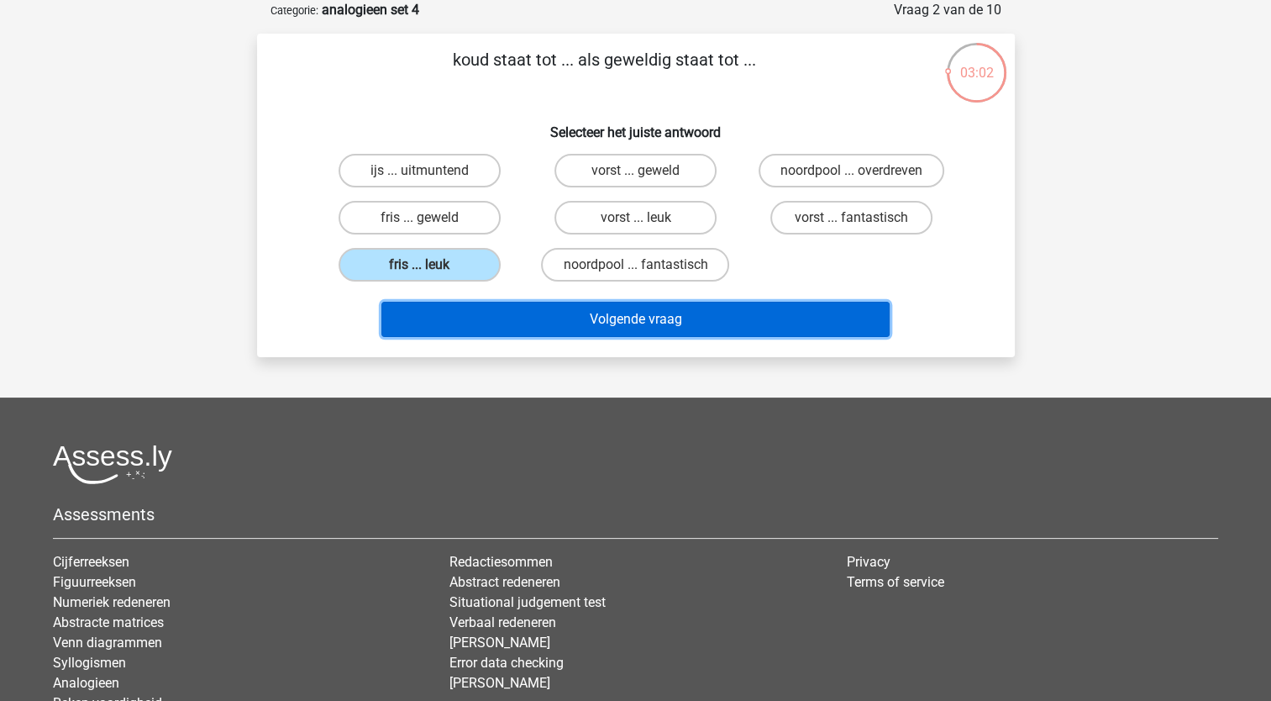
click at [430, 318] on button "Volgende vraag" at bounding box center [635, 319] width 508 height 35
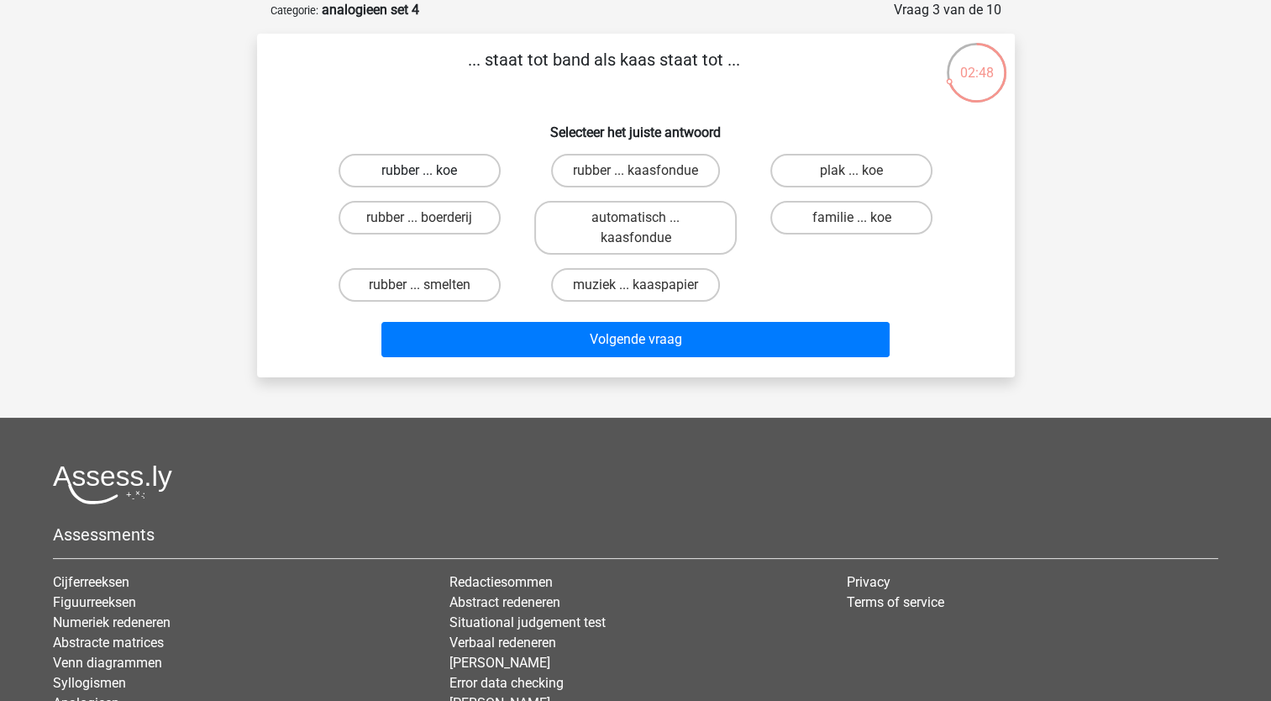
click at [404, 171] on label "rubber ... koe" at bounding box center [420, 171] width 162 height 34
click at [419, 171] on input "rubber ... koe" at bounding box center [424, 176] width 11 height 11
radio input "true"
click at [383, 170] on label "rubber ... koe" at bounding box center [420, 171] width 162 height 34
click at [419, 171] on input "rubber ... koe" at bounding box center [424, 176] width 11 height 11
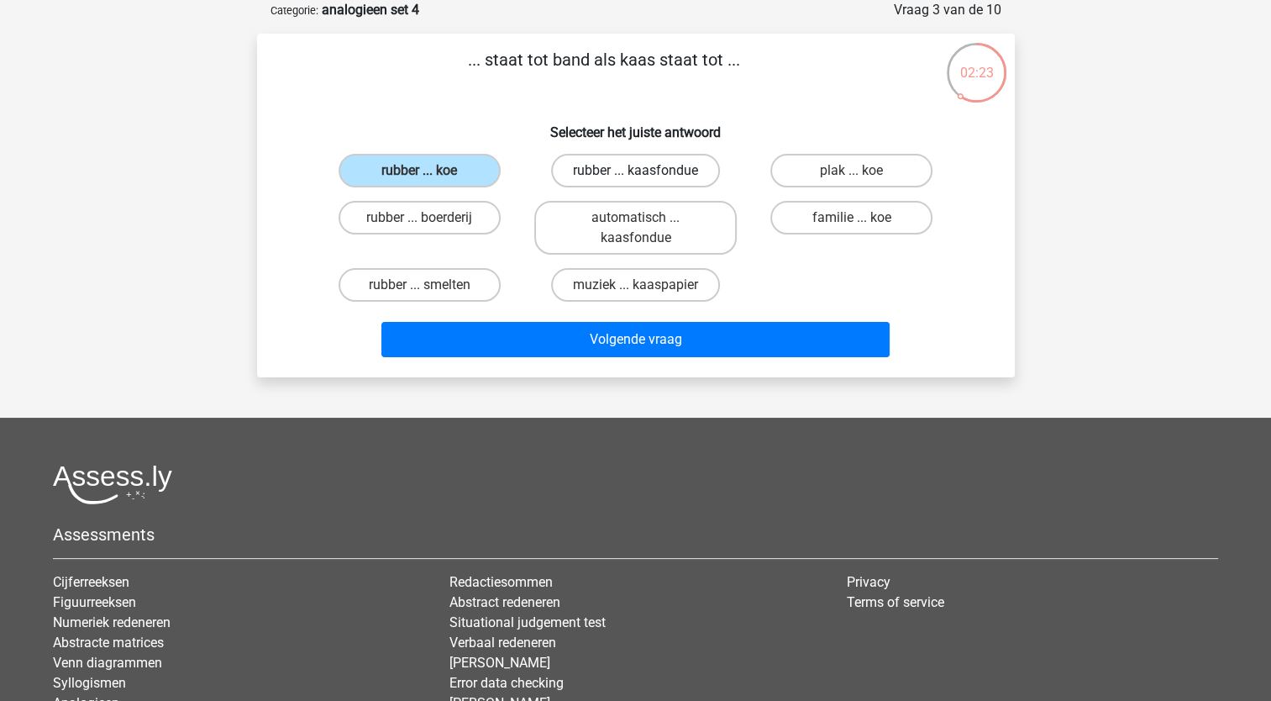
click at [591, 171] on label "rubber ... kaasfondue" at bounding box center [635, 171] width 169 height 34
click at [635, 171] on input "rubber ... kaasfondue" at bounding box center [640, 176] width 11 height 11
radio input "true"
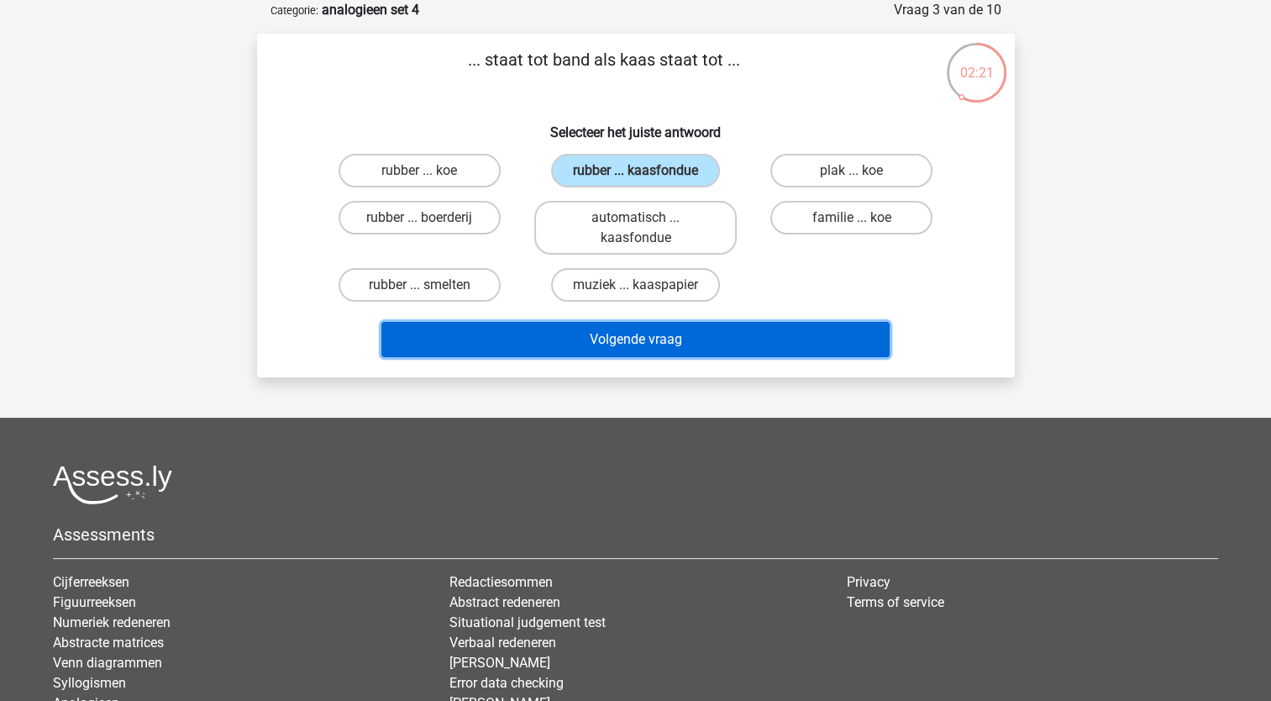
click at [560, 344] on button "Volgende vraag" at bounding box center [635, 339] width 508 height 35
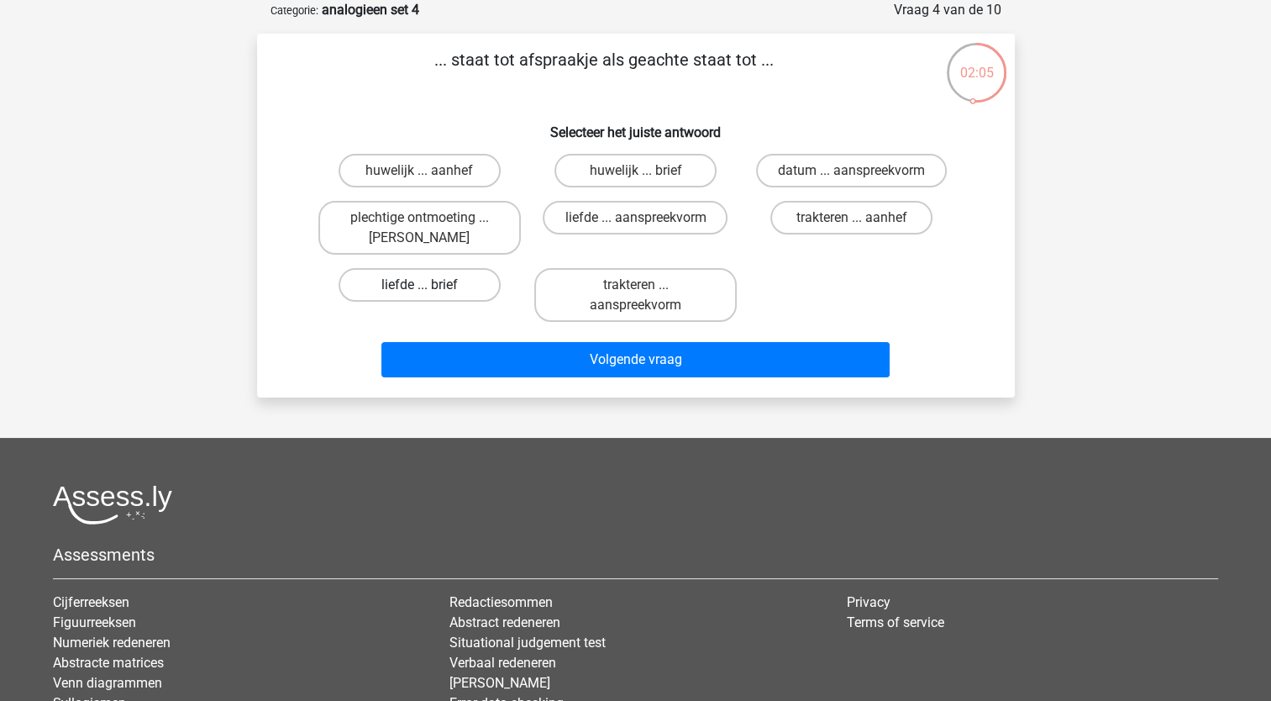
click at [481, 292] on label "liefde ... brief" at bounding box center [420, 285] width 162 height 34
click at [430, 292] on input "liefde ... brief" at bounding box center [424, 290] width 11 height 11
radio input "true"
click at [855, 220] on input "trakteren ... aanhef" at bounding box center [857, 223] width 11 height 11
radio input "true"
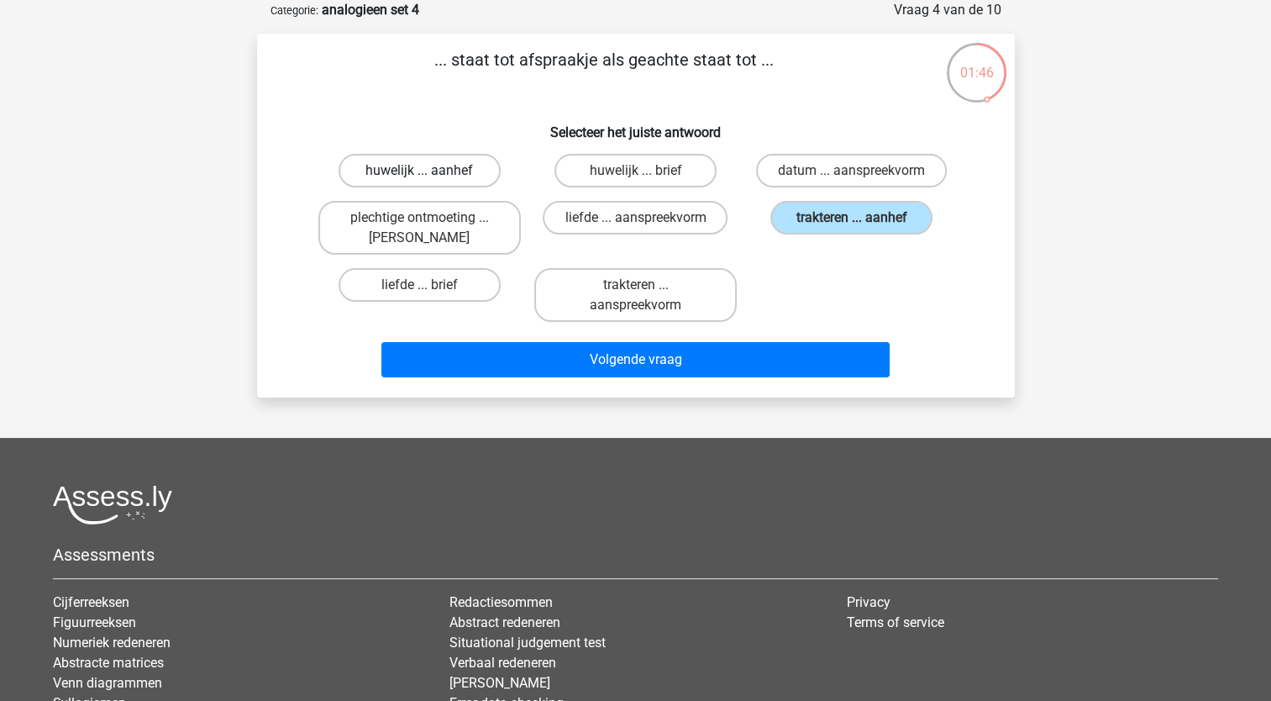
click at [466, 177] on label "huwelijk ... aanhef" at bounding box center [420, 171] width 162 height 34
click at [430, 177] on input "huwelijk ... aanhef" at bounding box center [424, 176] width 11 height 11
radio input "true"
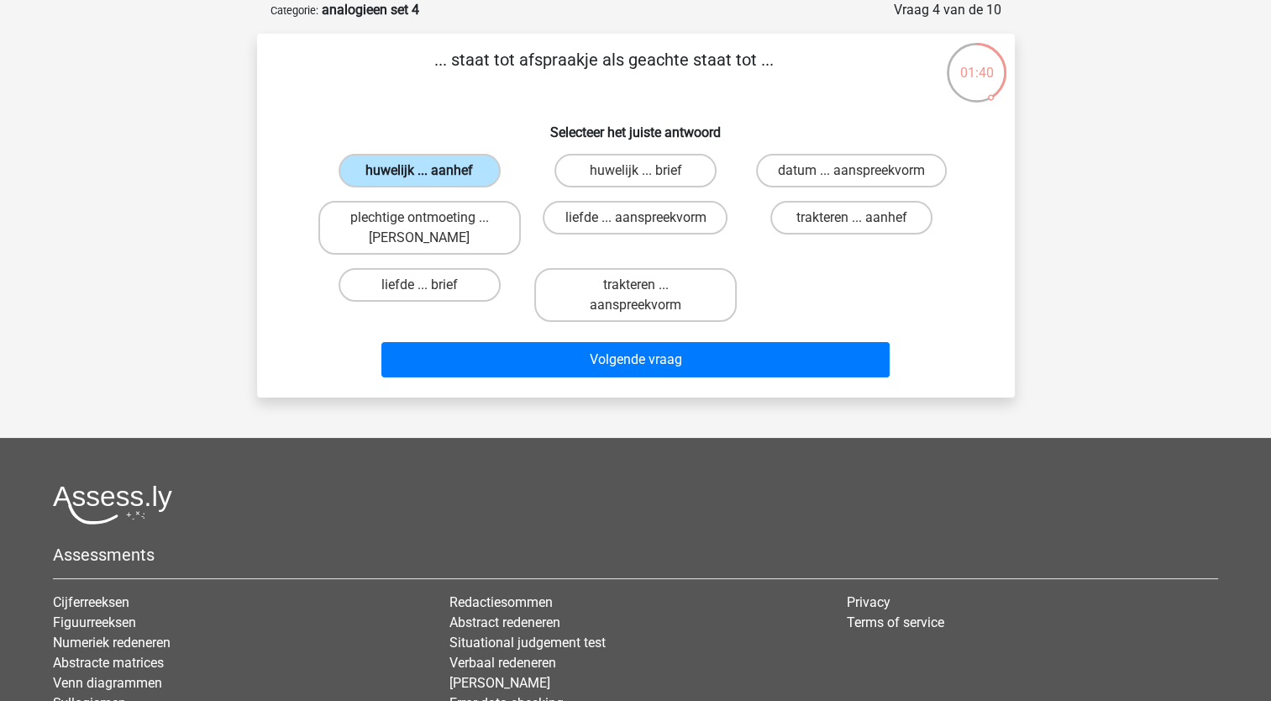
click at [466, 177] on label "huwelijk ... aanhef" at bounding box center [420, 171] width 162 height 34
click at [430, 177] on input "huwelijk ... aanhef" at bounding box center [424, 176] width 11 height 11
click at [466, 177] on label "huwelijk ... aanhef" at bounding box center [420, 171] width 162 height 34
click at [430, 177] on input "huwelijk ... aanhef" at bounding box center [424, 176] width 11 height 11
click at [466, 177] on label "huwelijk ... aanhef" at bounding box center [420, 171] width 162 height 34
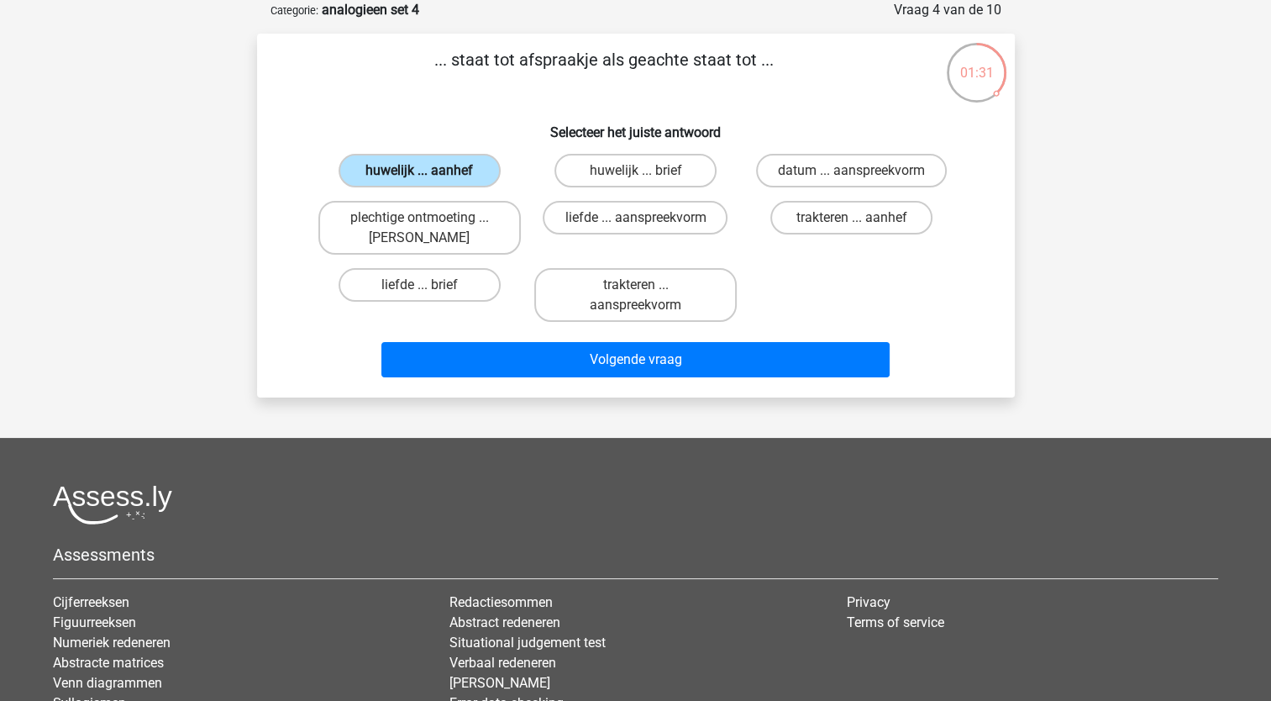
click at [430, 177] on input "huwelijk ... aanhef" at bounding box center [424, 176] width 11 height 11
click at [434, 213] on label "plechtige ontmoeting ... hoi" at bounding box center [419, 228] width 202 height 54
click at [430, 218] on input "plechtige ontmoeting ... hoi" at bounding box center [424, 223] width 11 height 11
radio input "true"
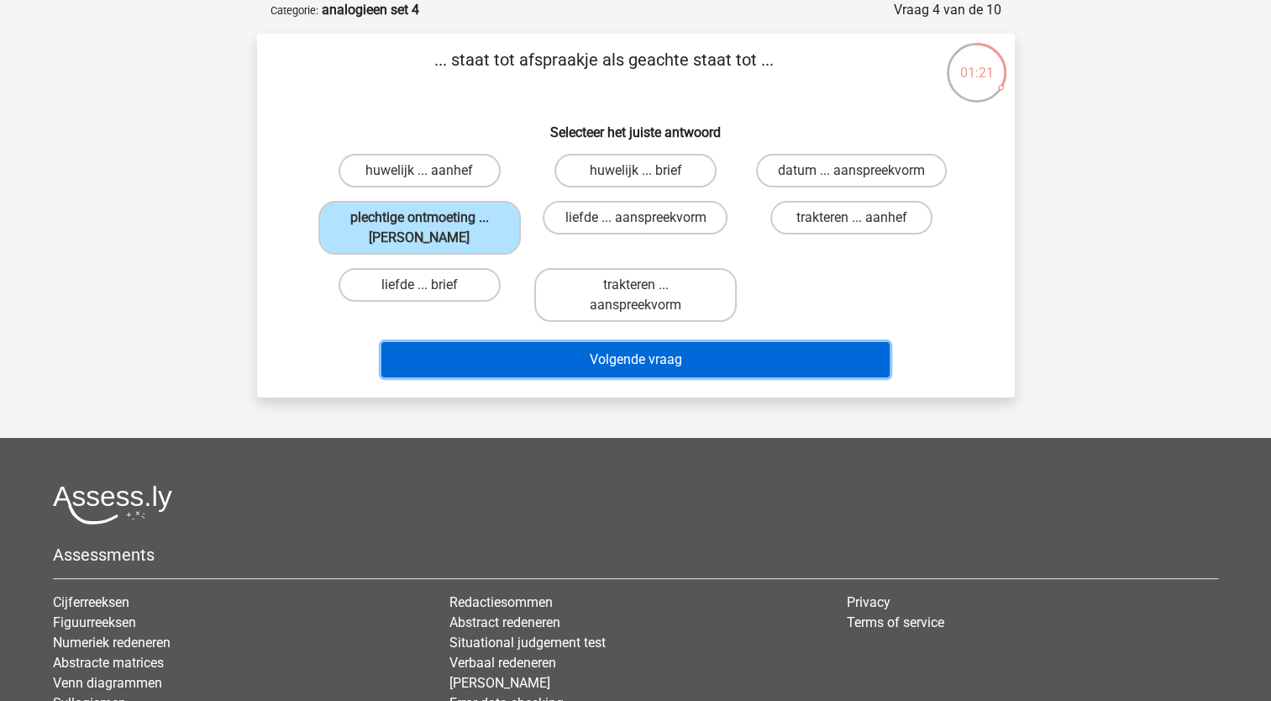
click at [457, 364] on button "Volgende vraag" at bounding box center [635, 359] width 508 height 35
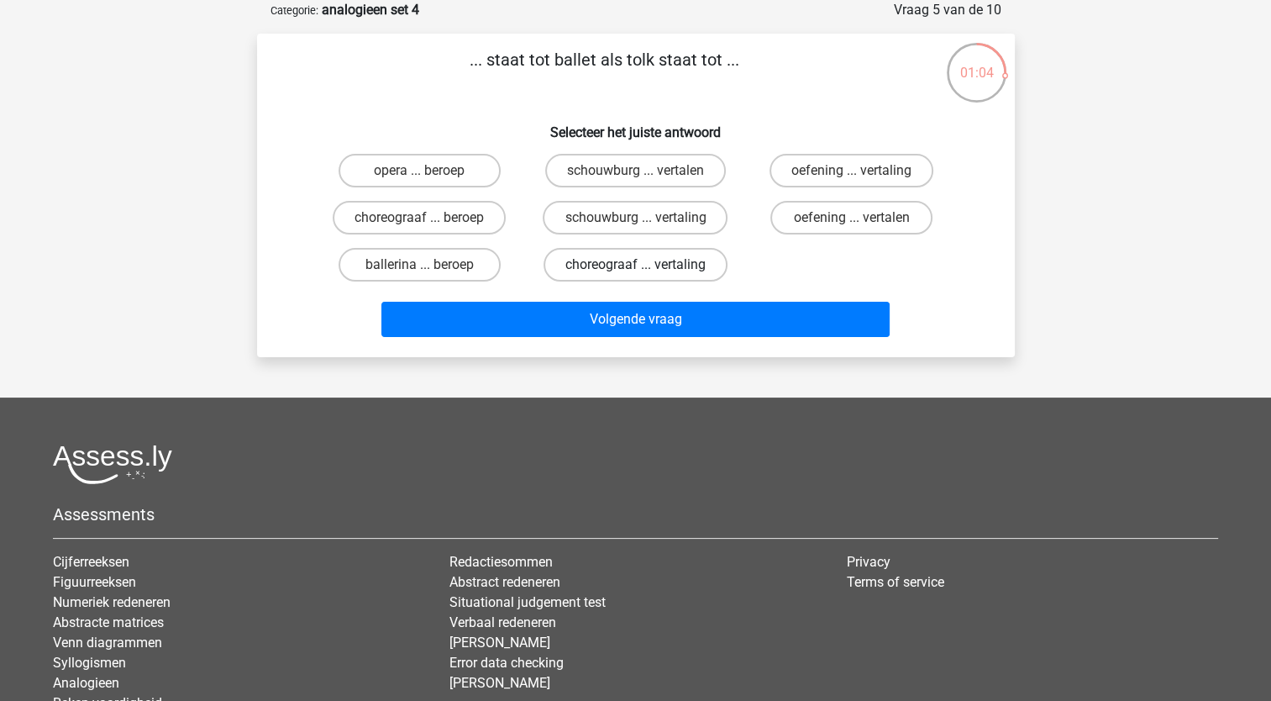
click at [633, 271] on label "choreograaf ... vertaling" at bounding box center [636, 265] width 184 height 34
click at [635, 271] on input "choreograaf ... vertaling" at bounding box center [640, 270] width 11 height 11
radio input "true"
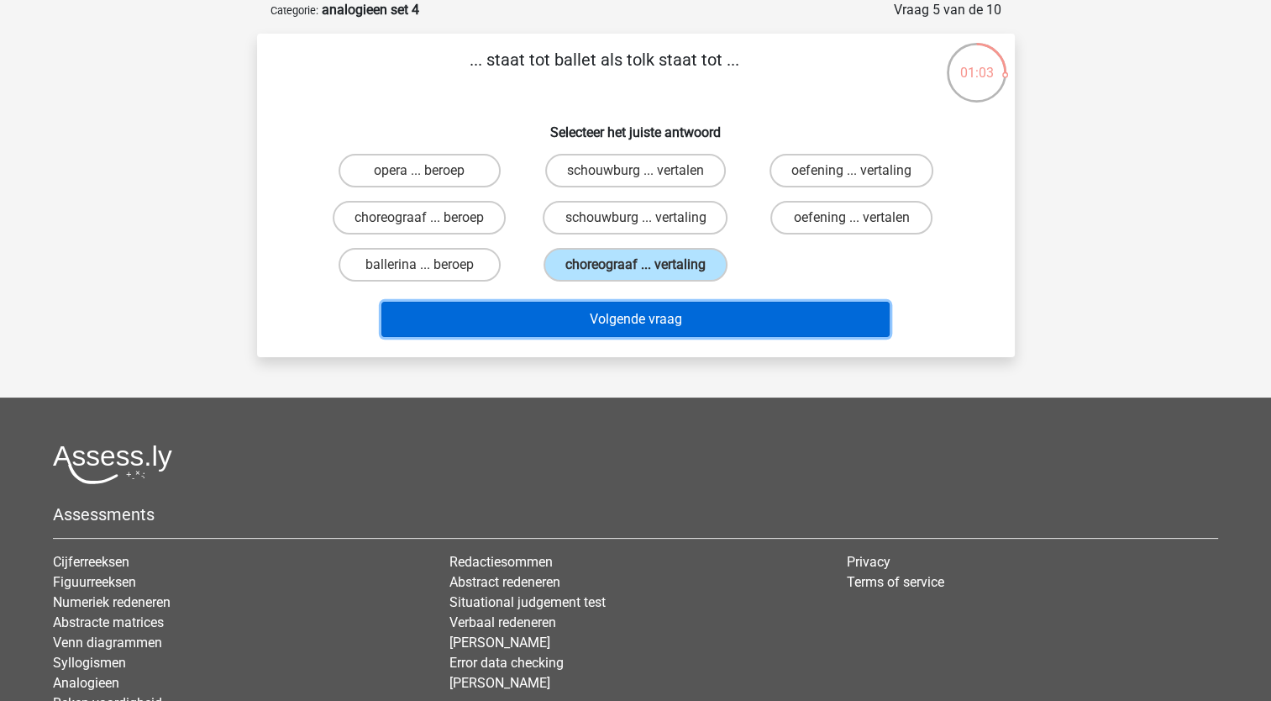
click at [617, 316] on button "Volgende vraag" at bounding box center [635, 319] width 508 height 35
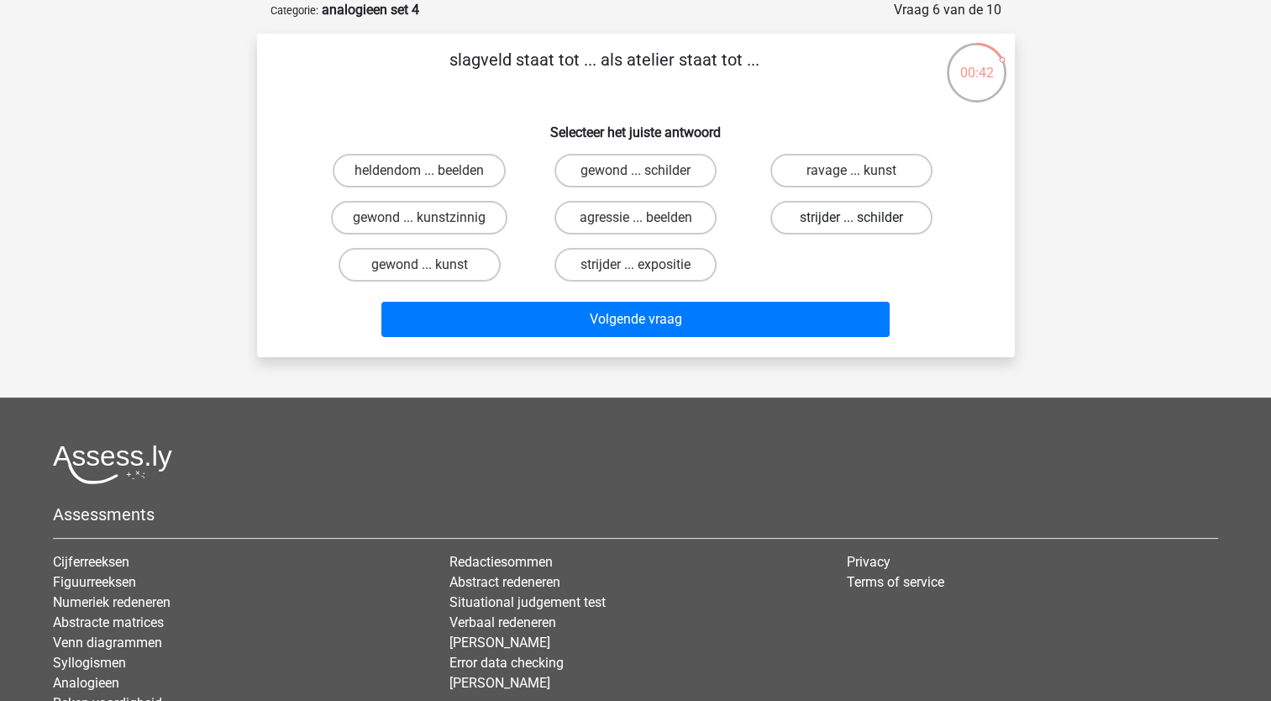
click at [824, 225] on label "strijder ... schilder" at bounding box center [851, 218] width 162 height 34
click at [852, 225] on input "strijder ... schilder" at bounding box center [857, 223] width 11 height 11
radio input "true"
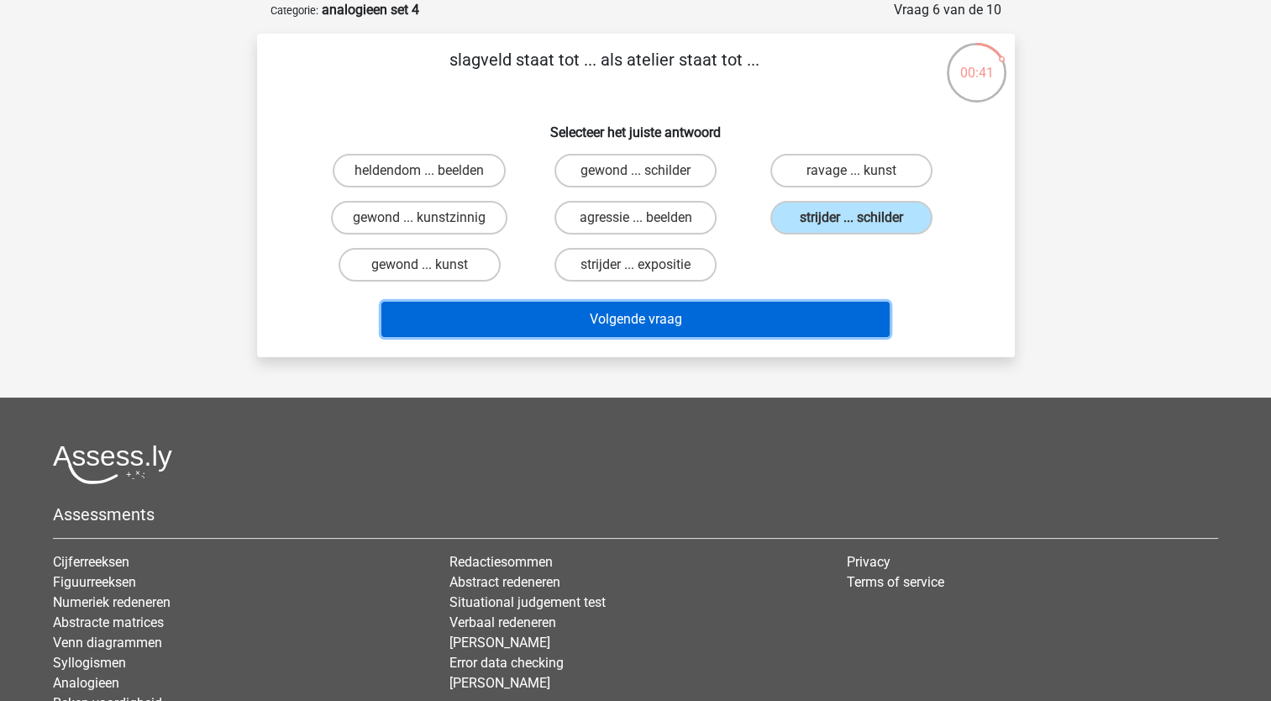
click at [771, 318] on button "Volgende vraag" at bounding box center [635, 319] width 508 height 35
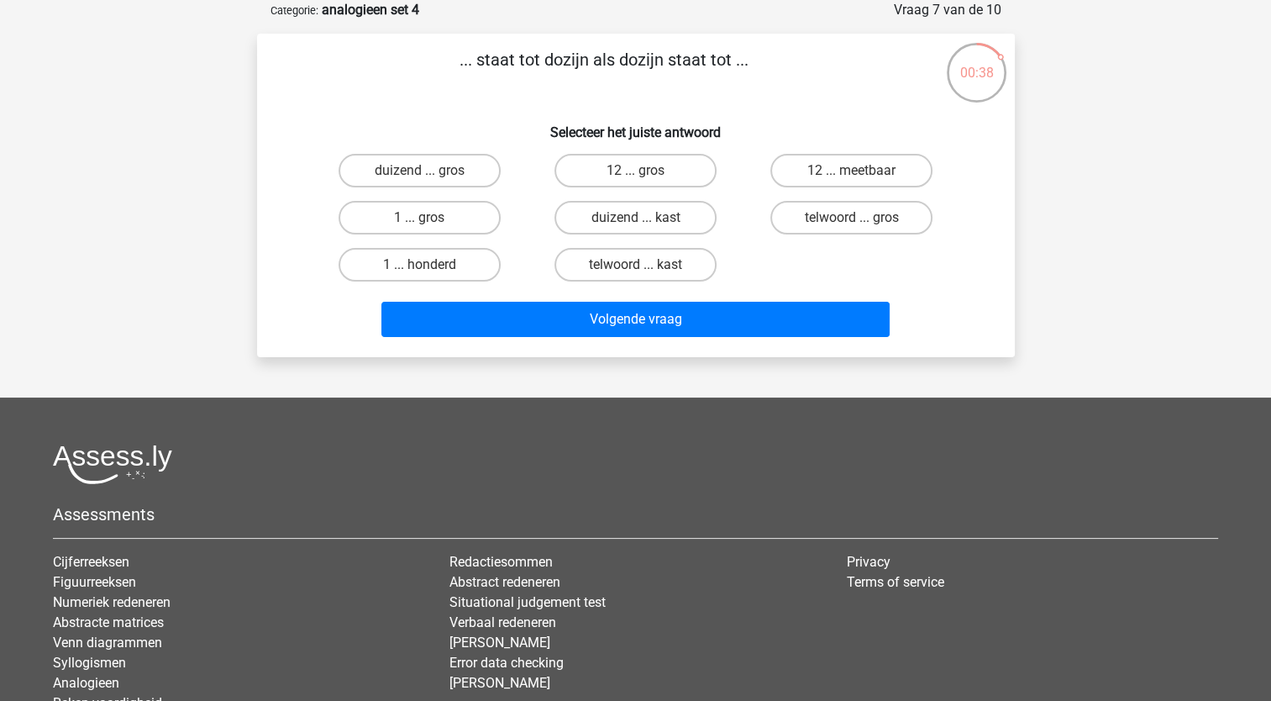
click at [514, 81] on p "... staat tot dozijn als dozijn staat tot ..." at bounding box center [604, 72] width 641 height 50
click at [626, 176] on label "12 ... gros" at bounding box center [635, 171] width 162 height 34
click at [635, 176] on input "12 ... gros" at bounding box center [640, 176] width 11 height 11
radio input "true"
click at [637, 298] on div "Volgende vraag" at bounding box center [636, 315] width 704 height 55
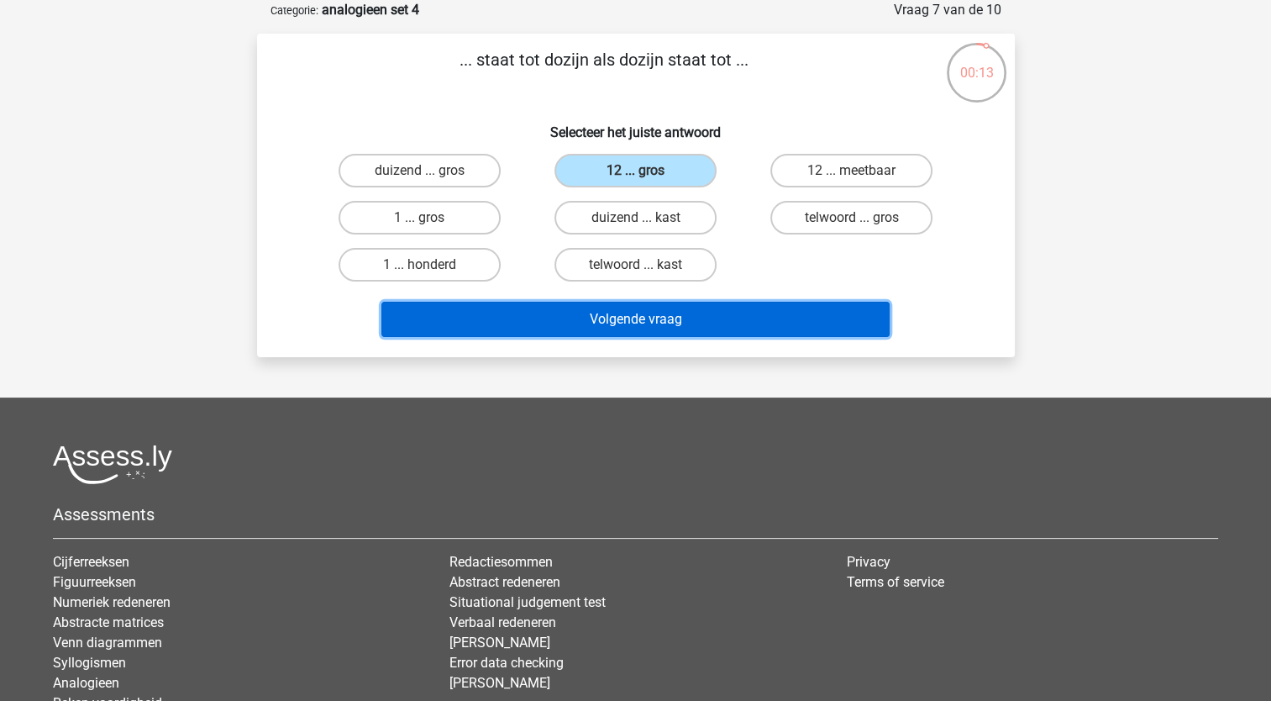
click at [632, 312] on button "Volgende vraag" at bounding box center [635, 319] width 508 height 35
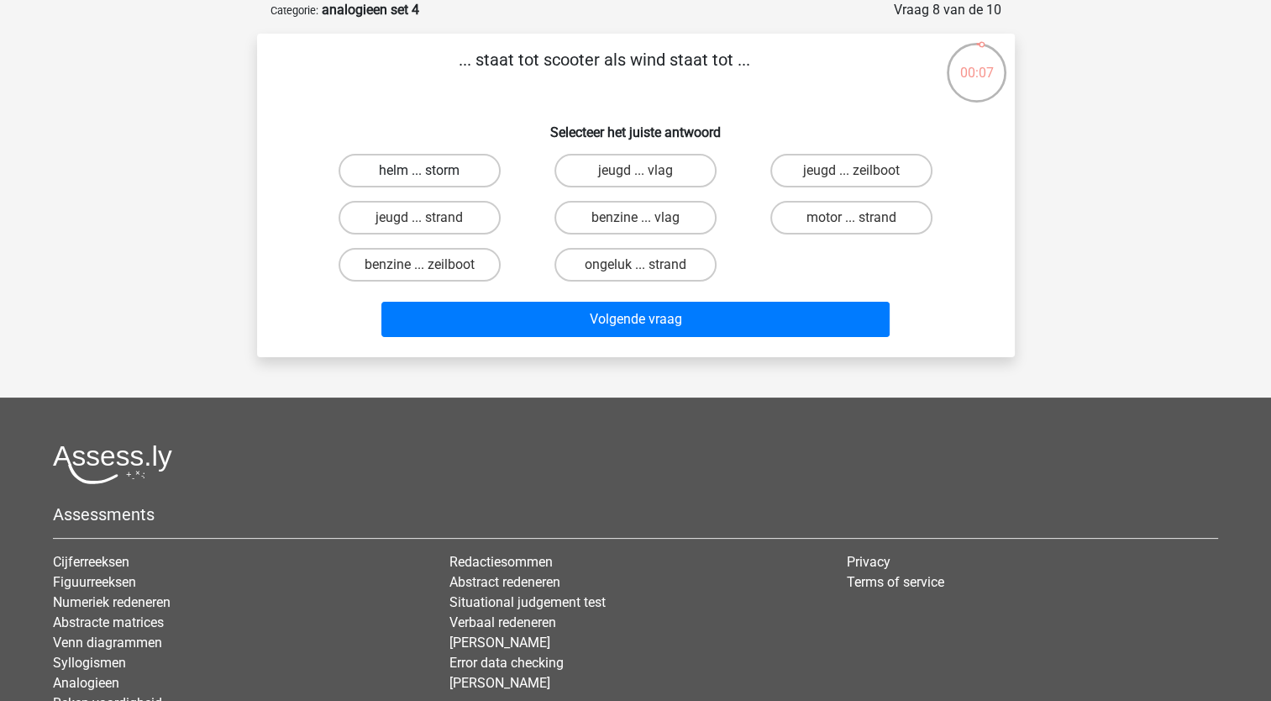
click at [407, 166] on label "helm ... storm" at bounding box center [420, 171] width 162 height 34
click at [419, 171] on input "helm ... storm" at bounding box center [424, 176] width 11 height 11
radio input "true"
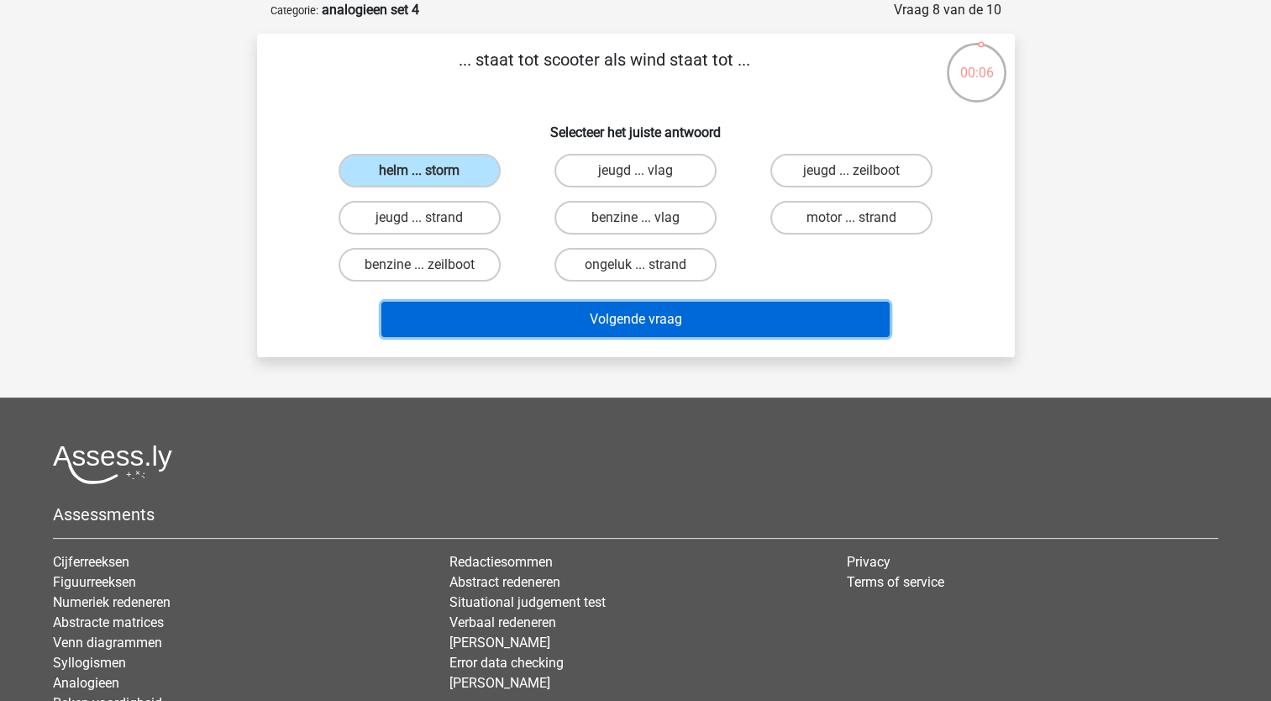
click at [460, 321] on button "Volgende vraag" at bounding box center [635, 319] width 508 height 35
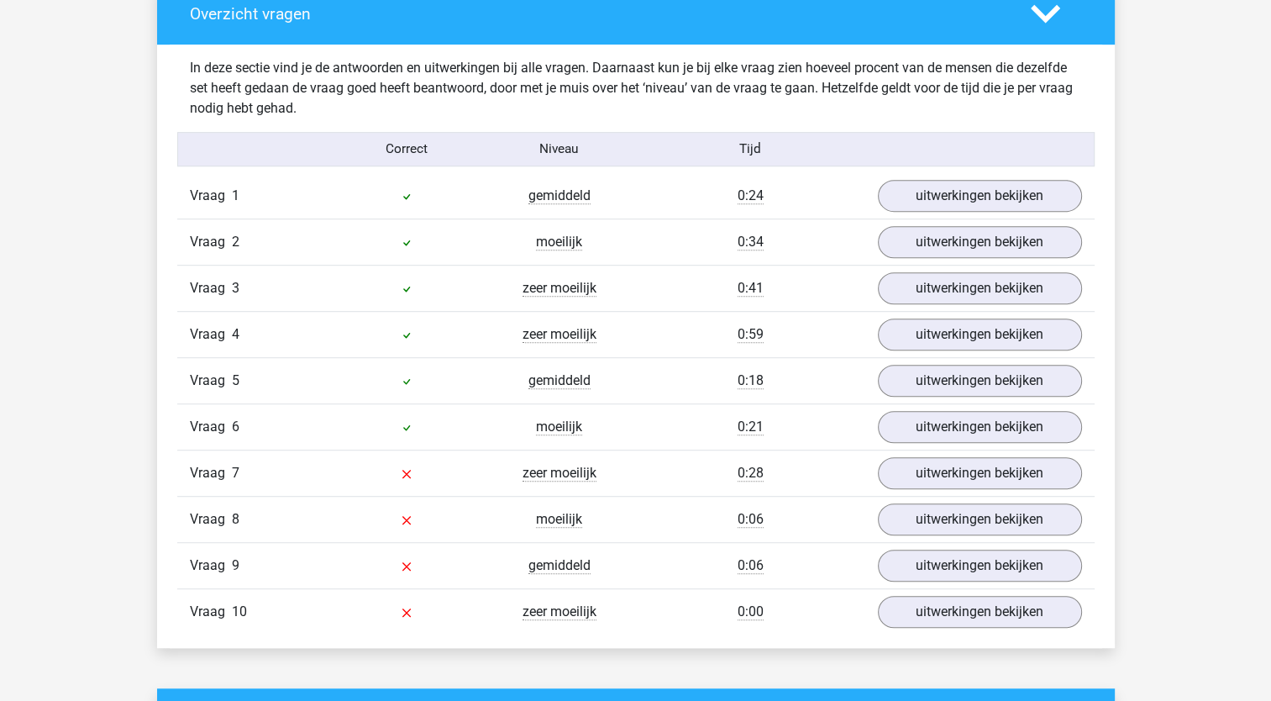
scroll to position [995, 0]
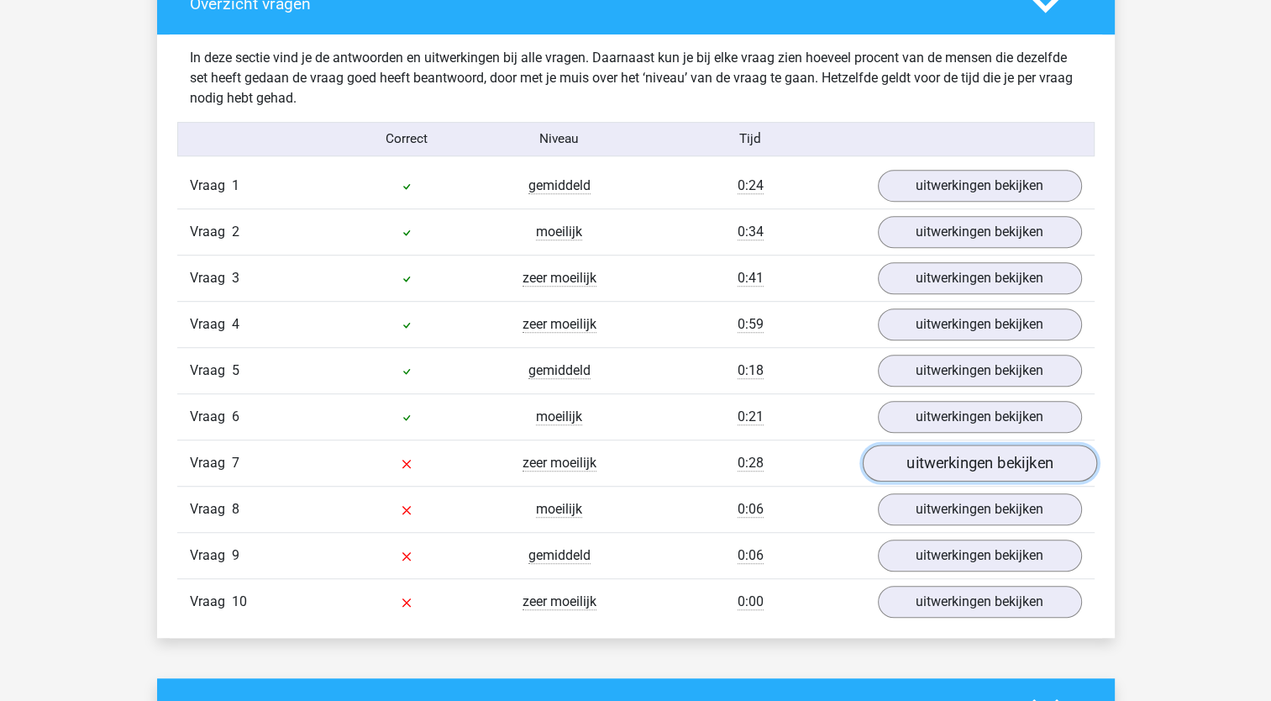
click at [933, 460] on link "uitwerkingen bekijken" at bounding box center [979, 462] width 234 height 37
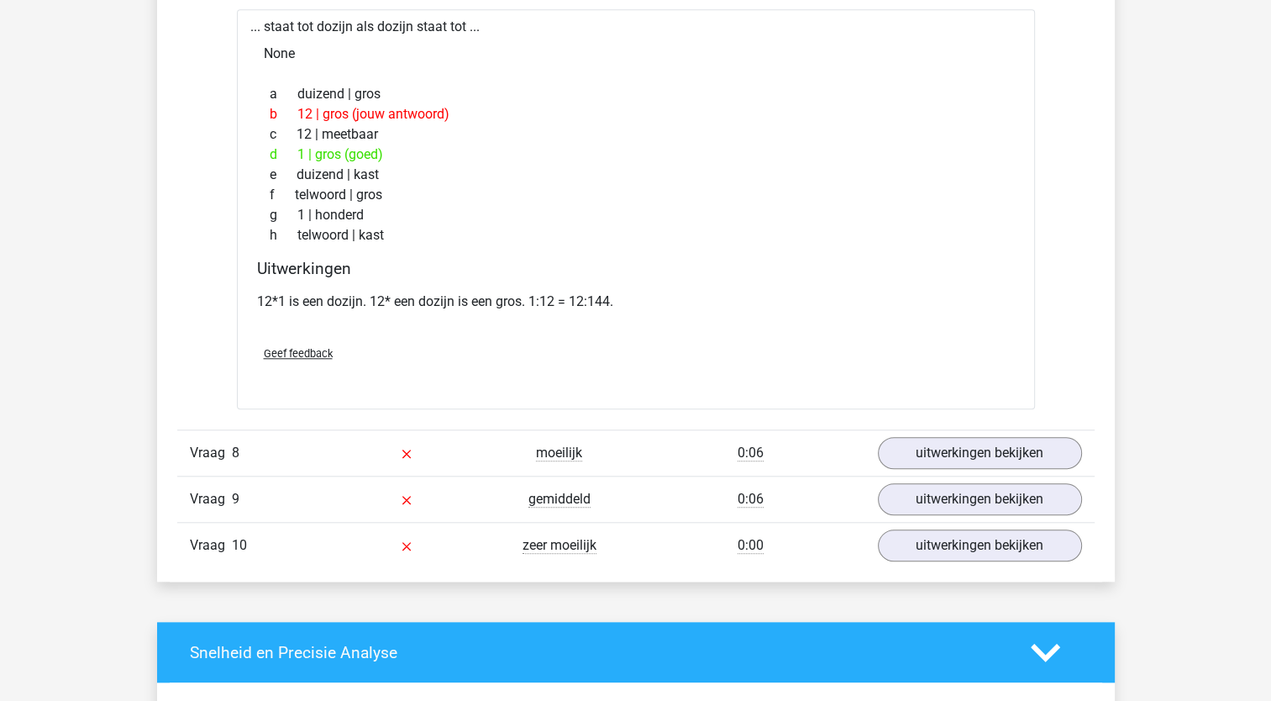
scroll to position [1534, 0]
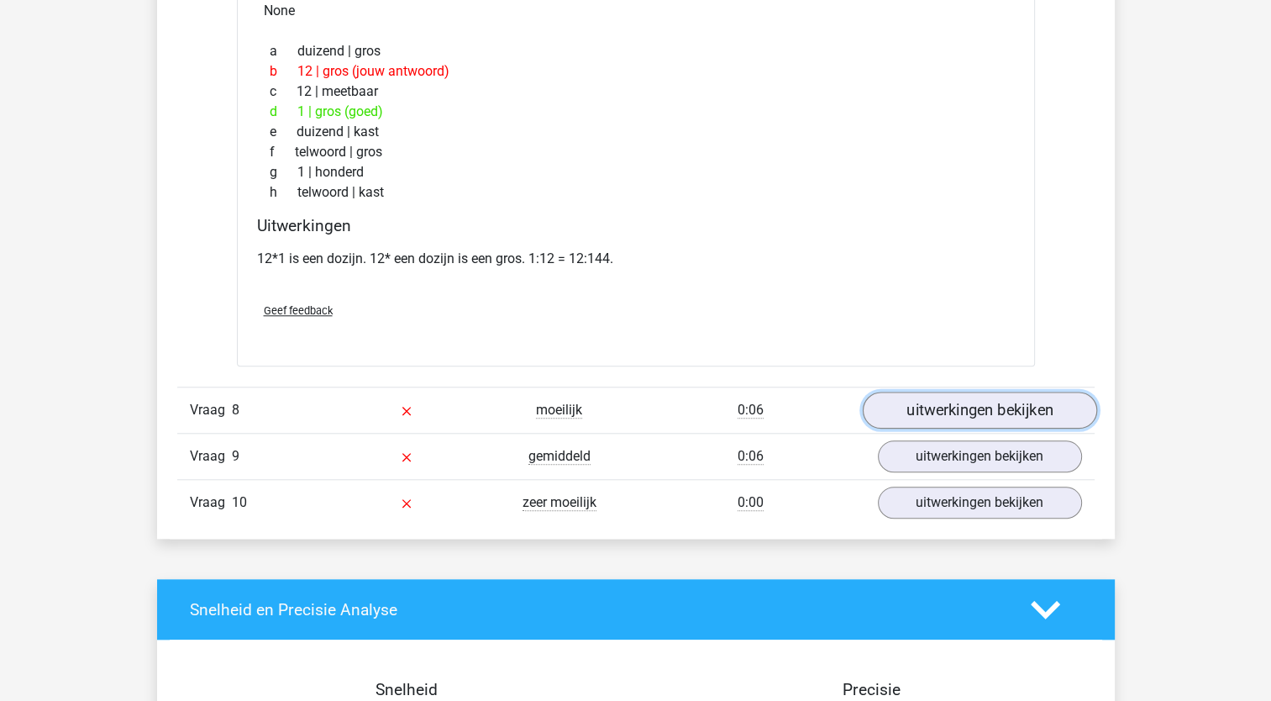
click at [1006, 408] on link "uitwerkingen bekijken" at bounding box center [979, 410] width 234 height 37
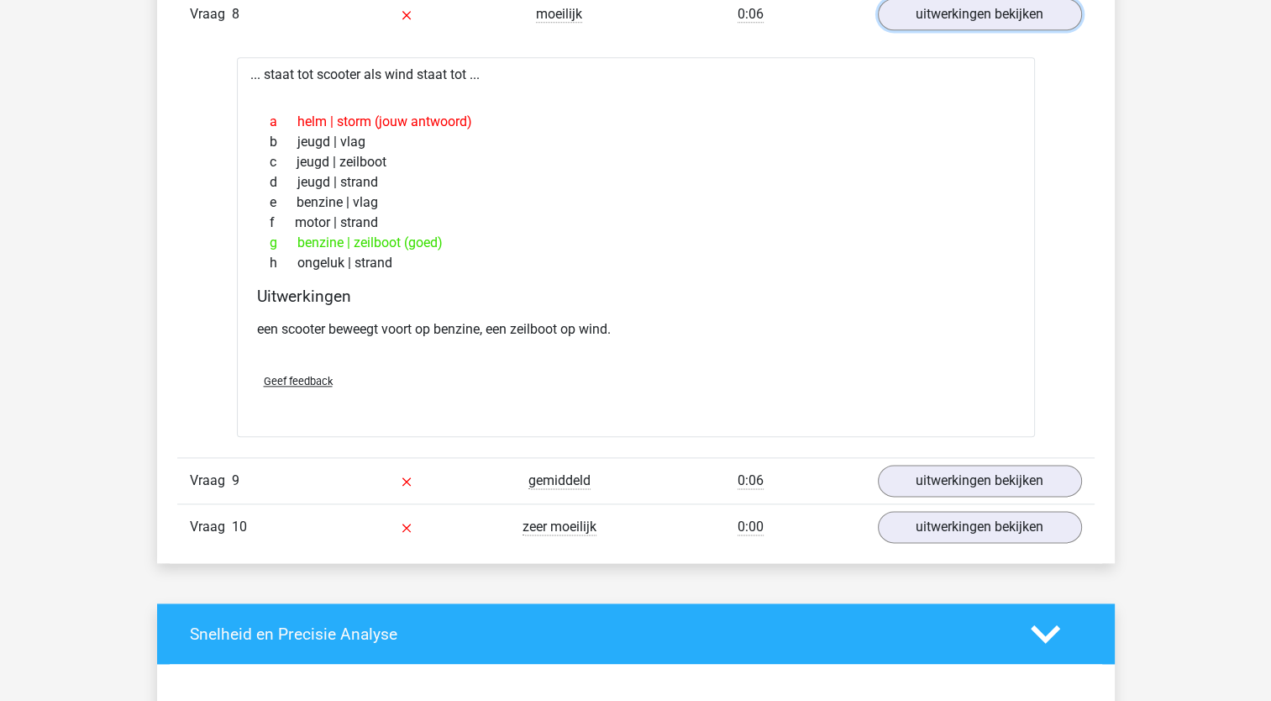
scroll to position [1942, 0]
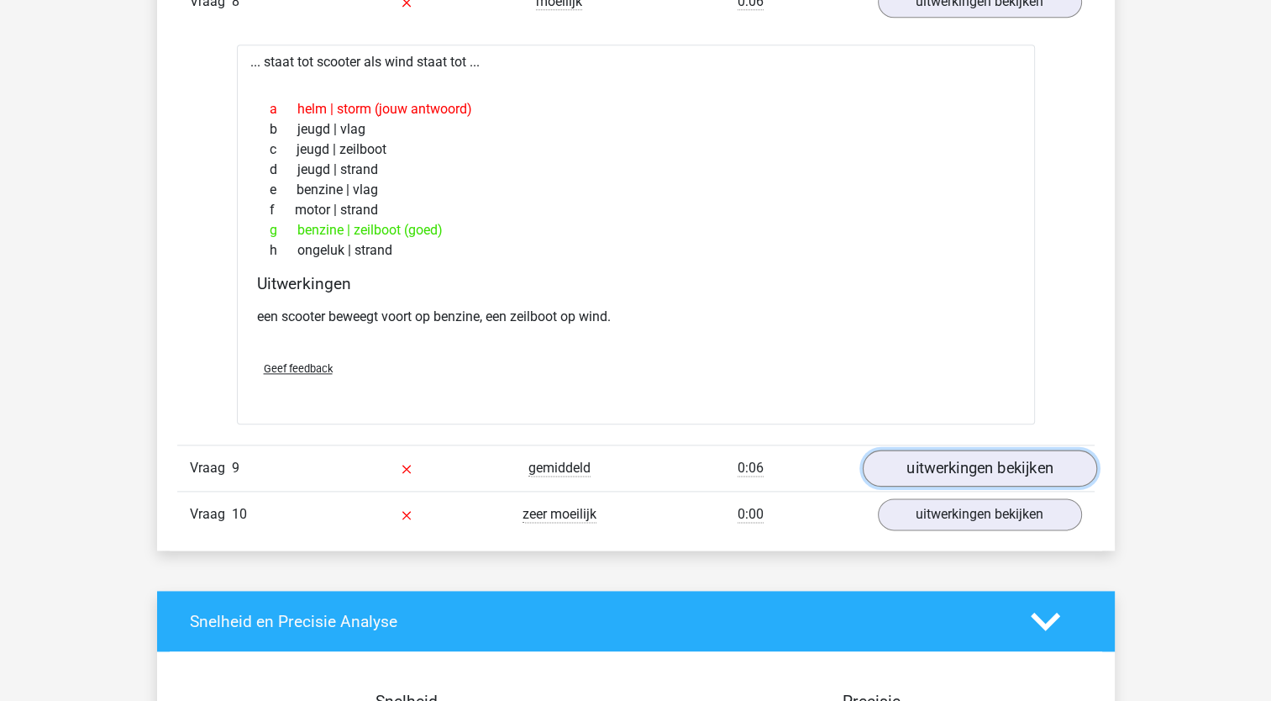
click at [1071, 460] on link "uitwerkingen bekijken" at bounding box center [979, 468] width 234 height 37
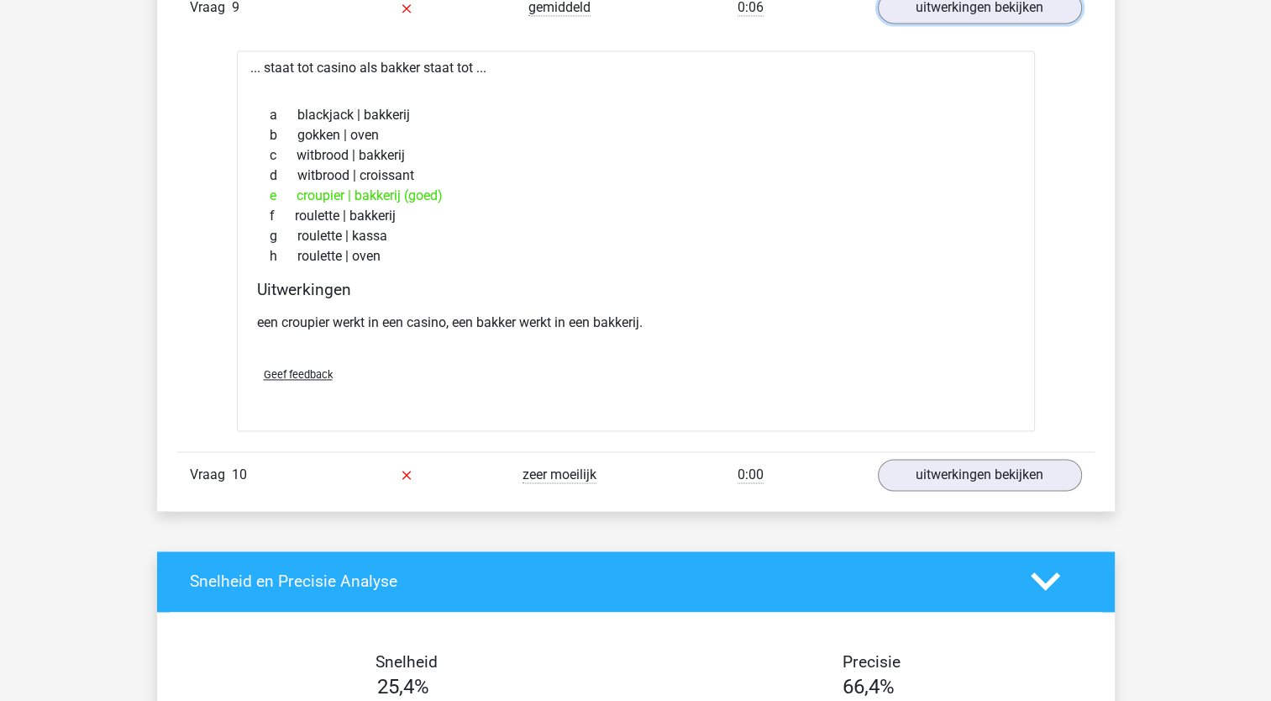
scroll to position [2443, 0]
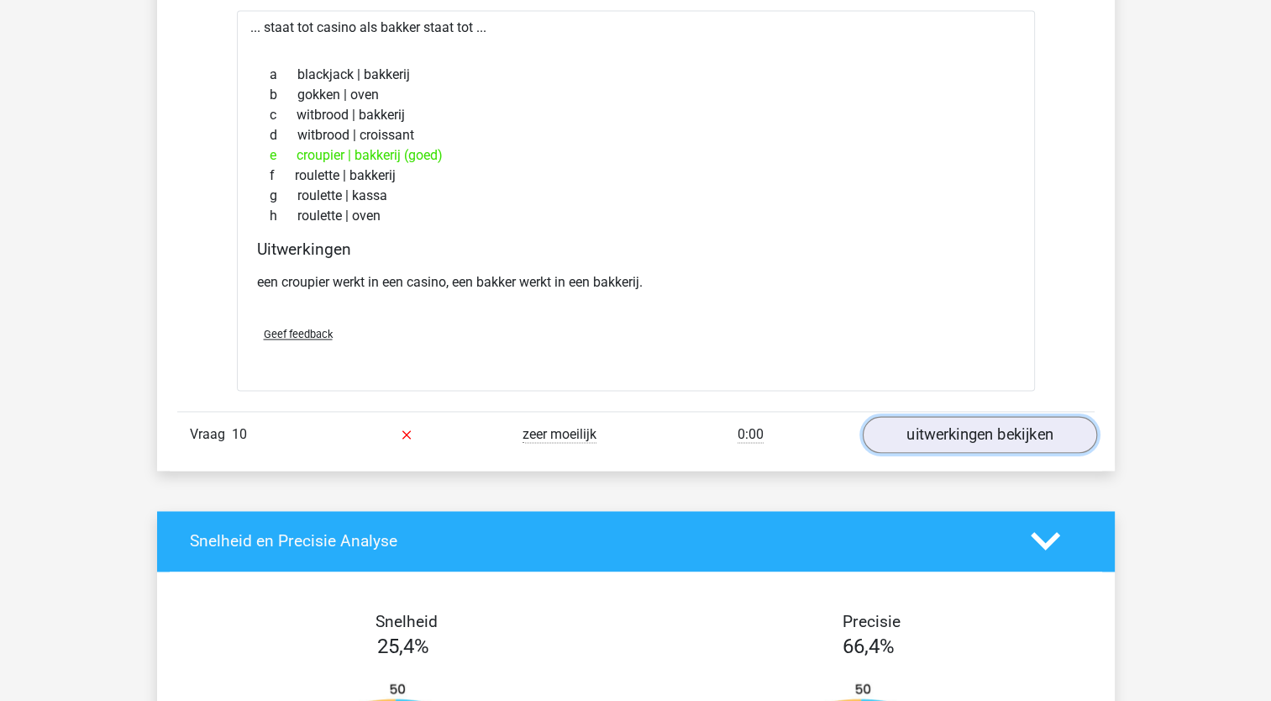
click at [970, 430] on link "uitwerkingen bekijken" at bounding box center [979, 434] width 234 height 37
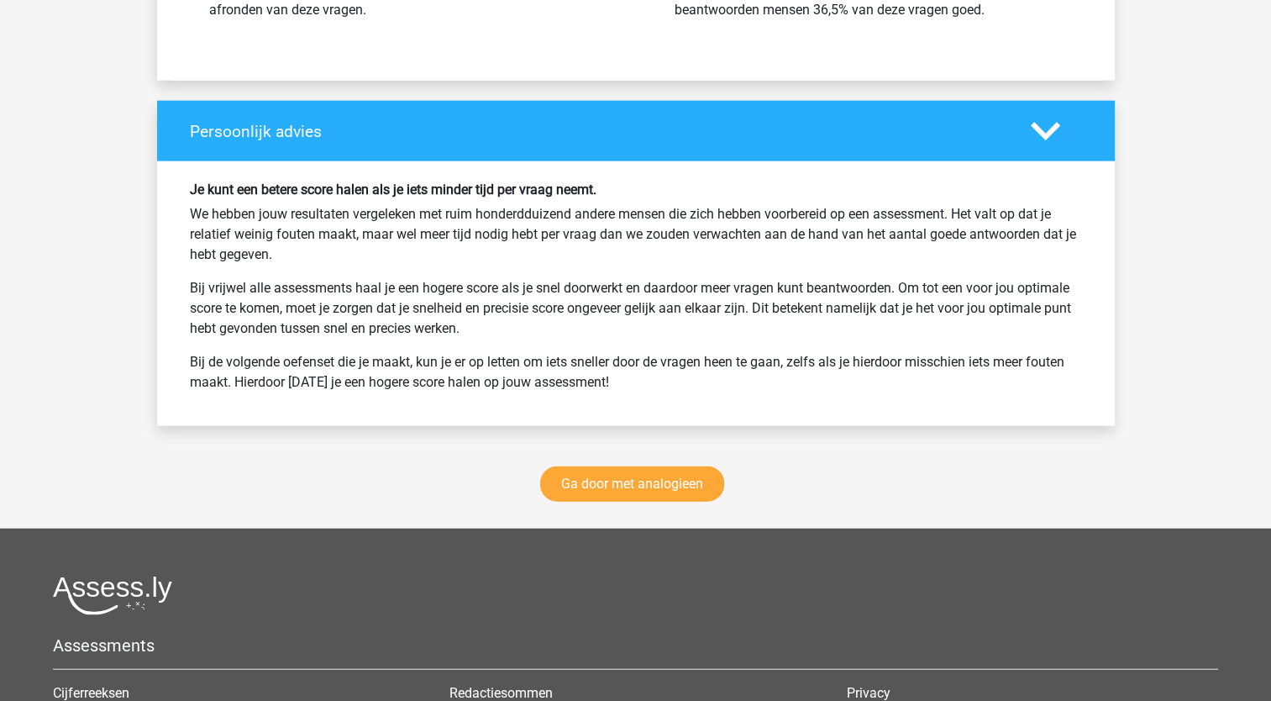
scroll to position [4014, 0]
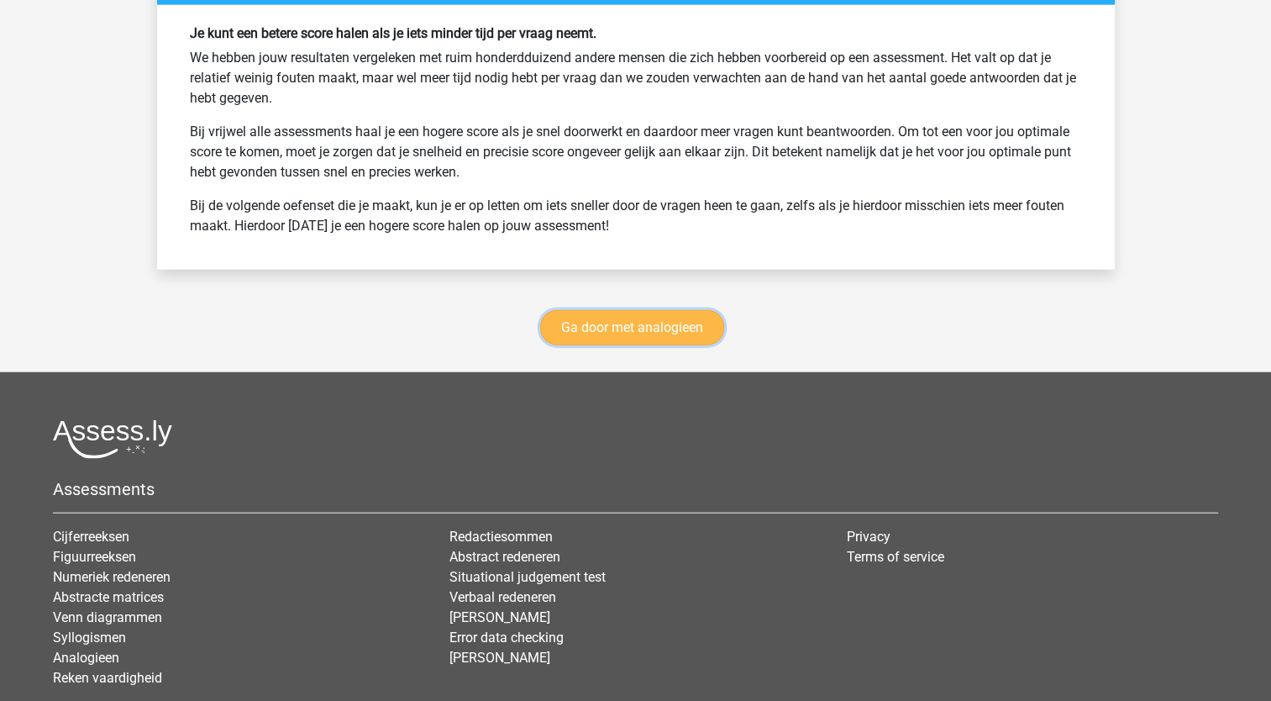
click at [602, 319] on link "Ga door met analogieen" at bounding box center [632, 327] width 184 height 35
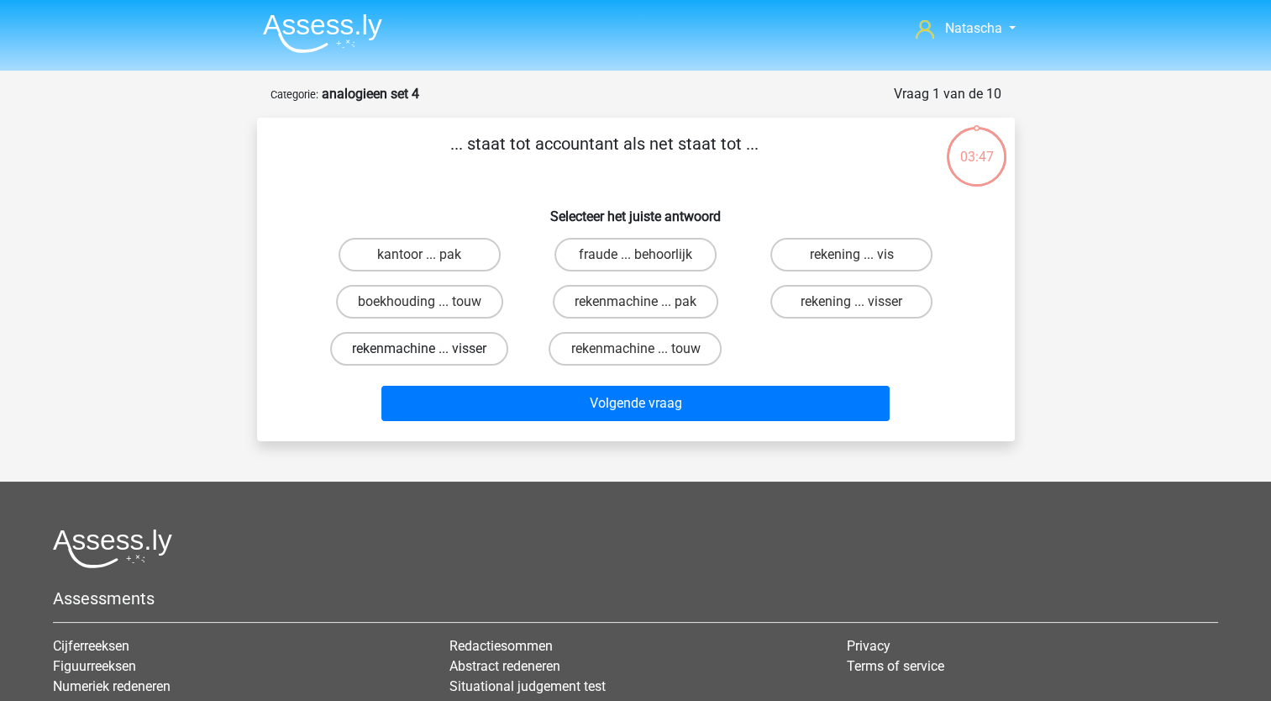
click at [475, 334] on label "rekenmachine ... visser" at bounding box center [419, 349] width 178 height 34
click at [430, 349] on input "rekenmachine ... visser" at bounding box center [424, 354] width 11 height 11
radio input "true"
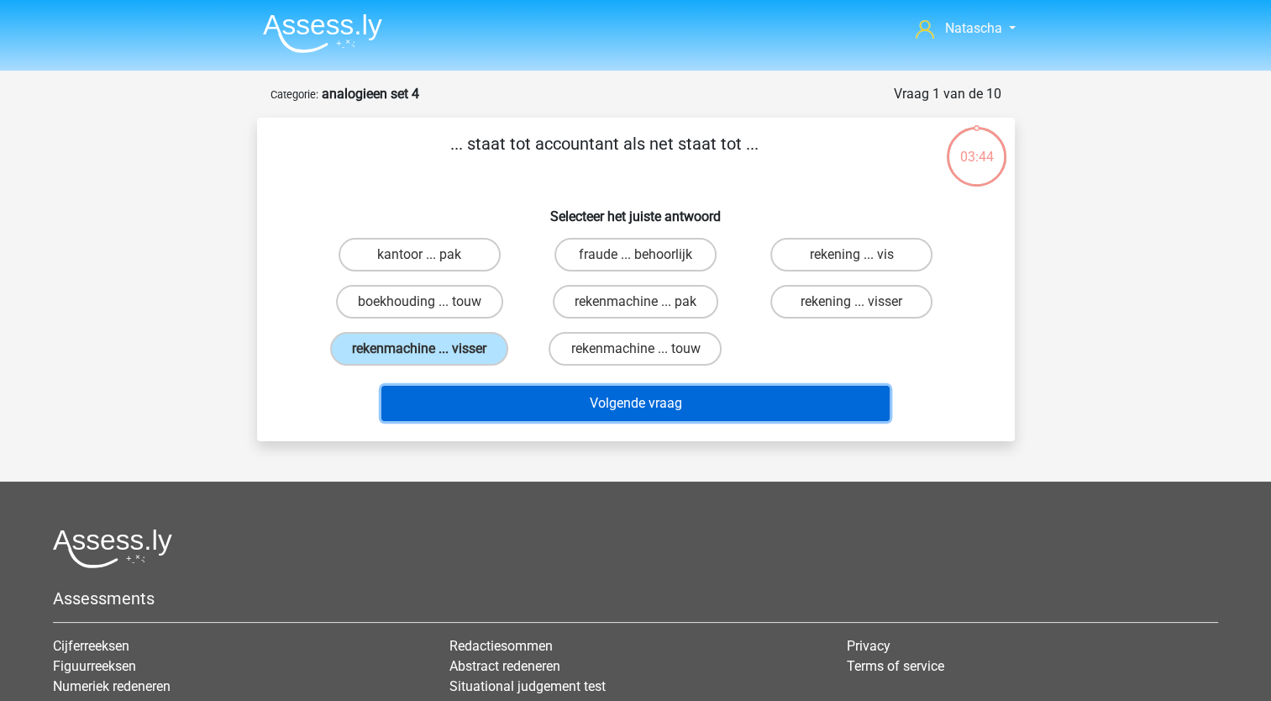
drag, startPoint x: 481, startPoint y: 385, endPoint x: 468, endPoint y: 398, distance: 19.0
click at [468, 398] on button "Volgende vraag" at bounding box center [635, 403] width 508 height 35
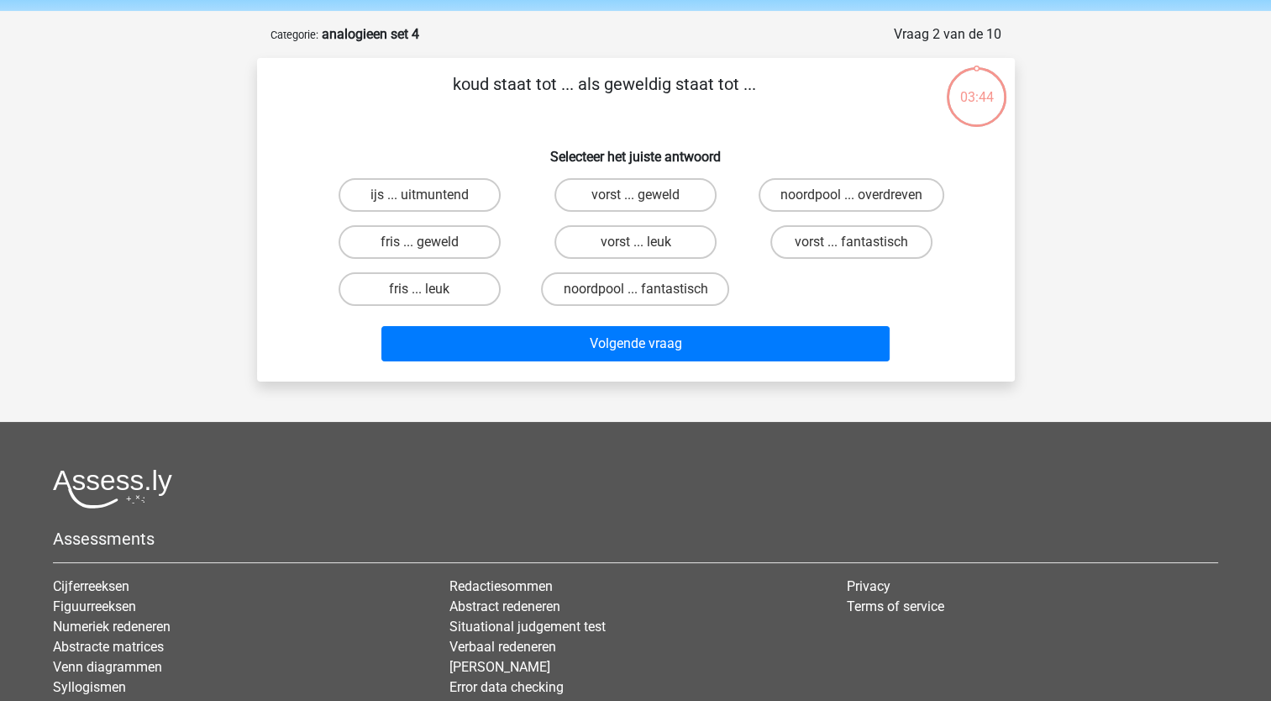
scroll to position [84, 0]
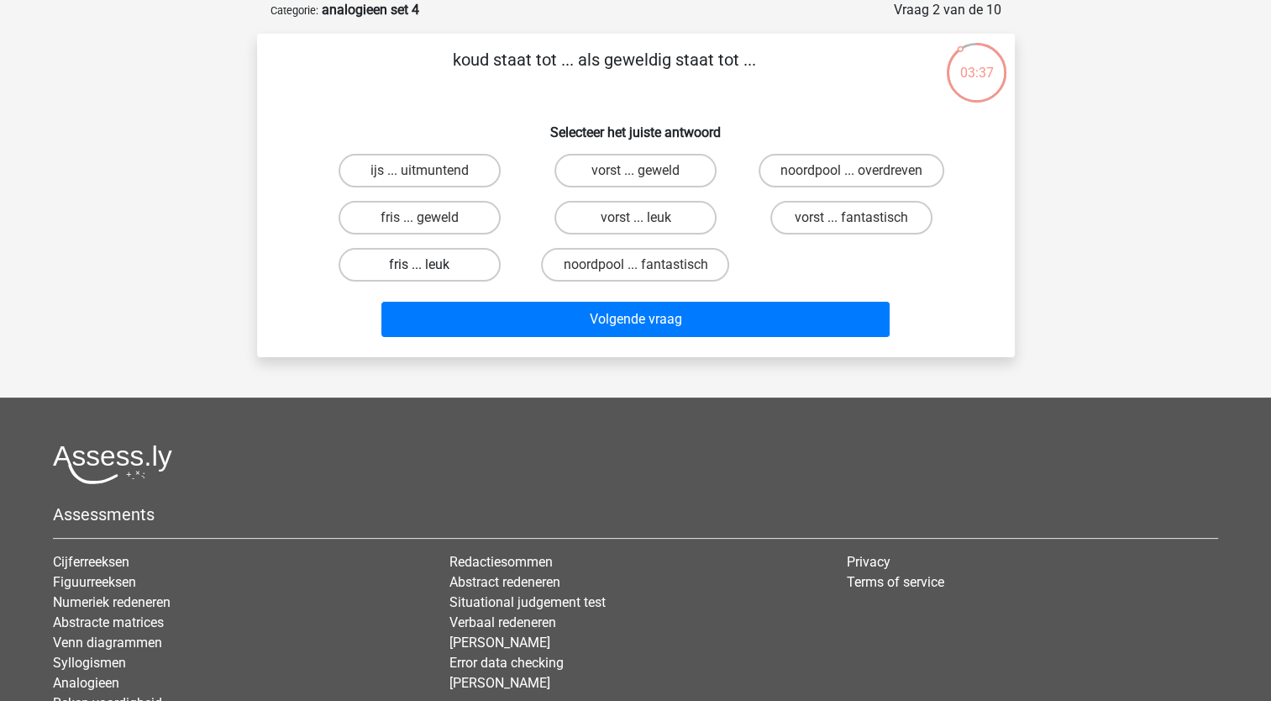
click at [440, 271] on label "fris ... leuk" at bounding box center [420, 265] width 162 height 34
click at [430, 271] on input "fris ... leuk" at bounding box center [424, 270] width 11 height 11
radio input "true"
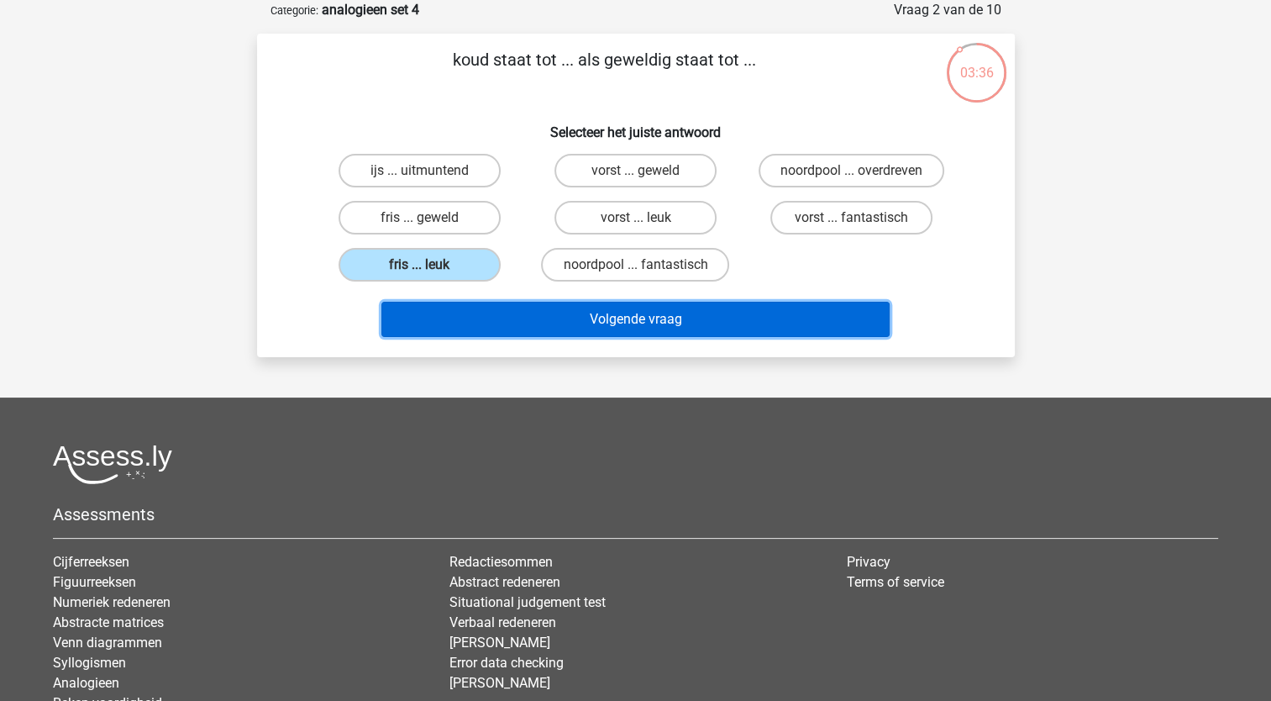
click at [476, 321] on button "Volgende vraag" at bounding box center [635, 319] width 508 height 35
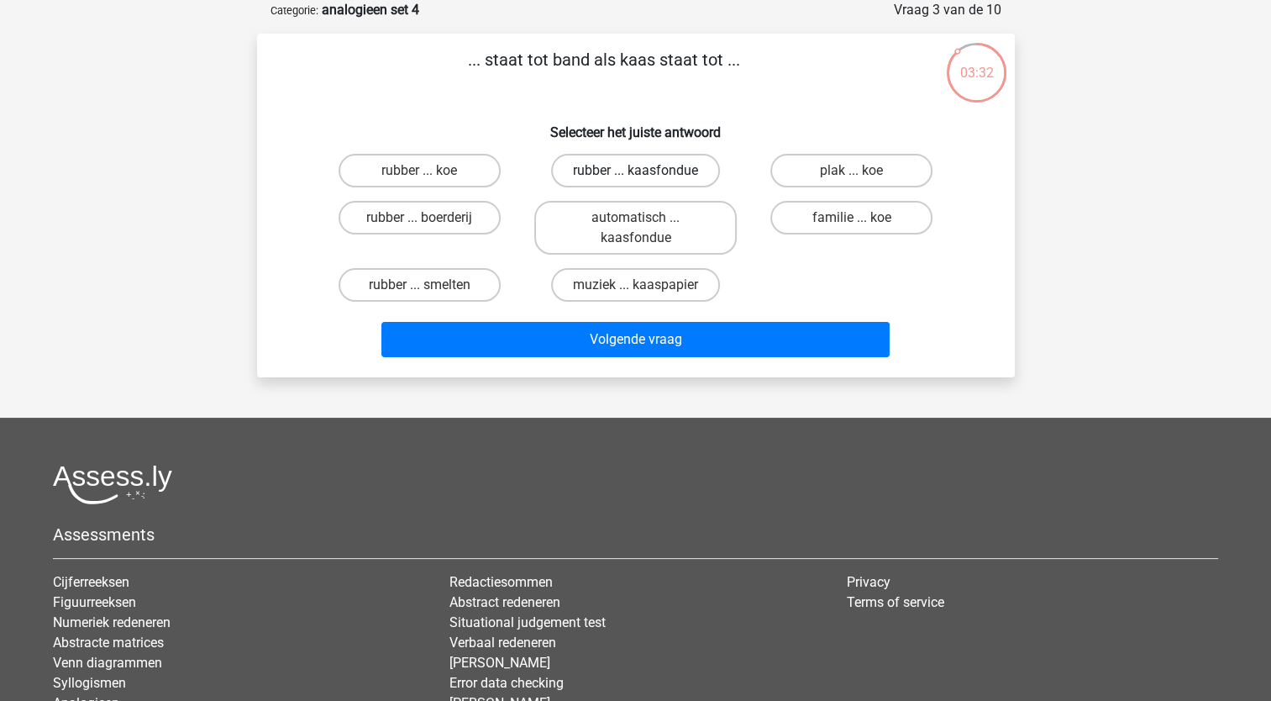
click at [683, 168] on label "rubber ... kaasfondue" at bounding box center [635, 171] width 169 height 34
click at [646, 171] on input "rubber ... kaasfondue" at bounding box center [640, 176] width 11 height 11
radio input "true"
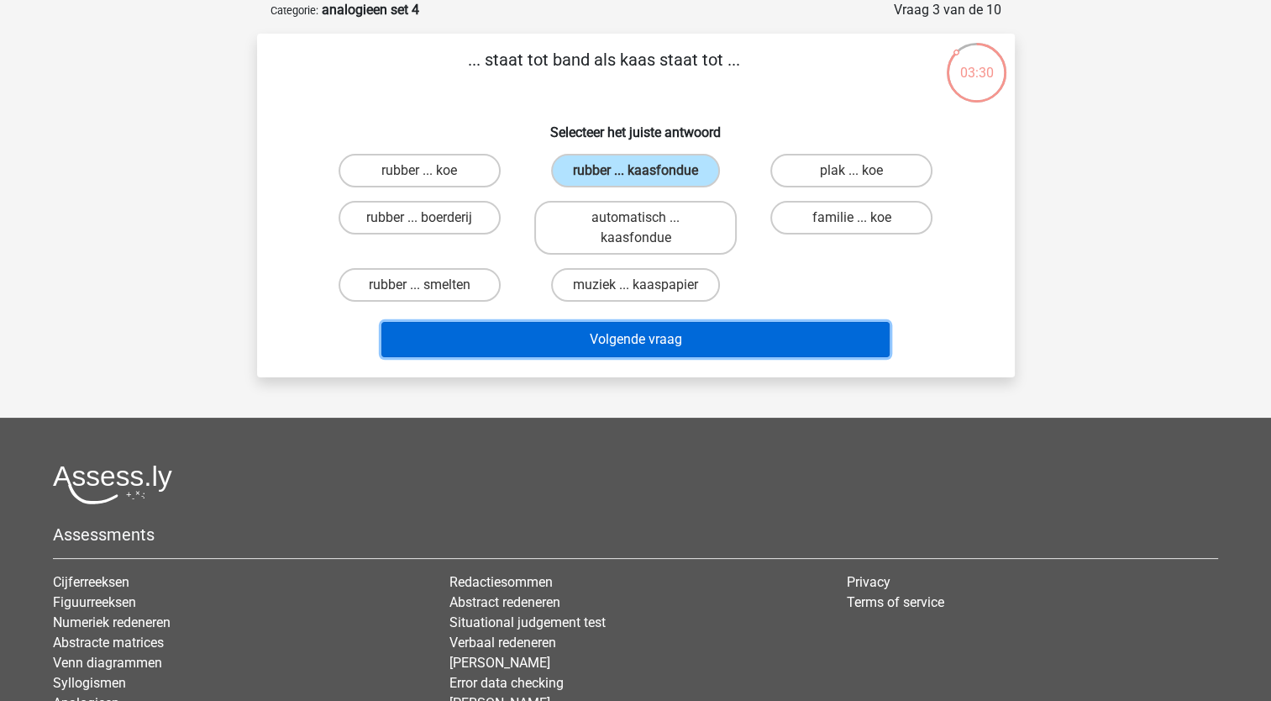
click at [602, 344] on button "Volgende vraag" at bounding box center [635, 339] width 508 height 35
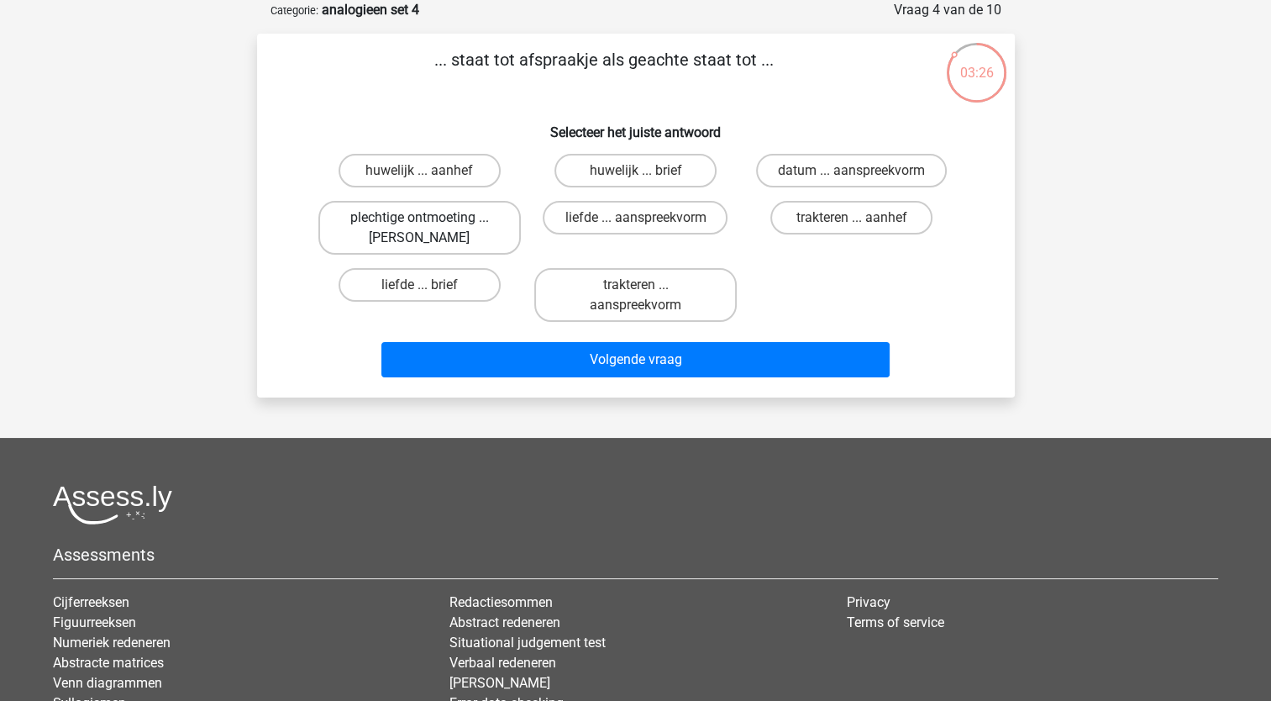
click at [447, 219] on label "plechtige ontmoeting ... hoi" at bounding box center [419, 228] width 202 height 54
click at [430, 219] on input "plechtige ontmoeting ... hoi" at bounding box center [424, 223] width 11 height 11
radio input "true"
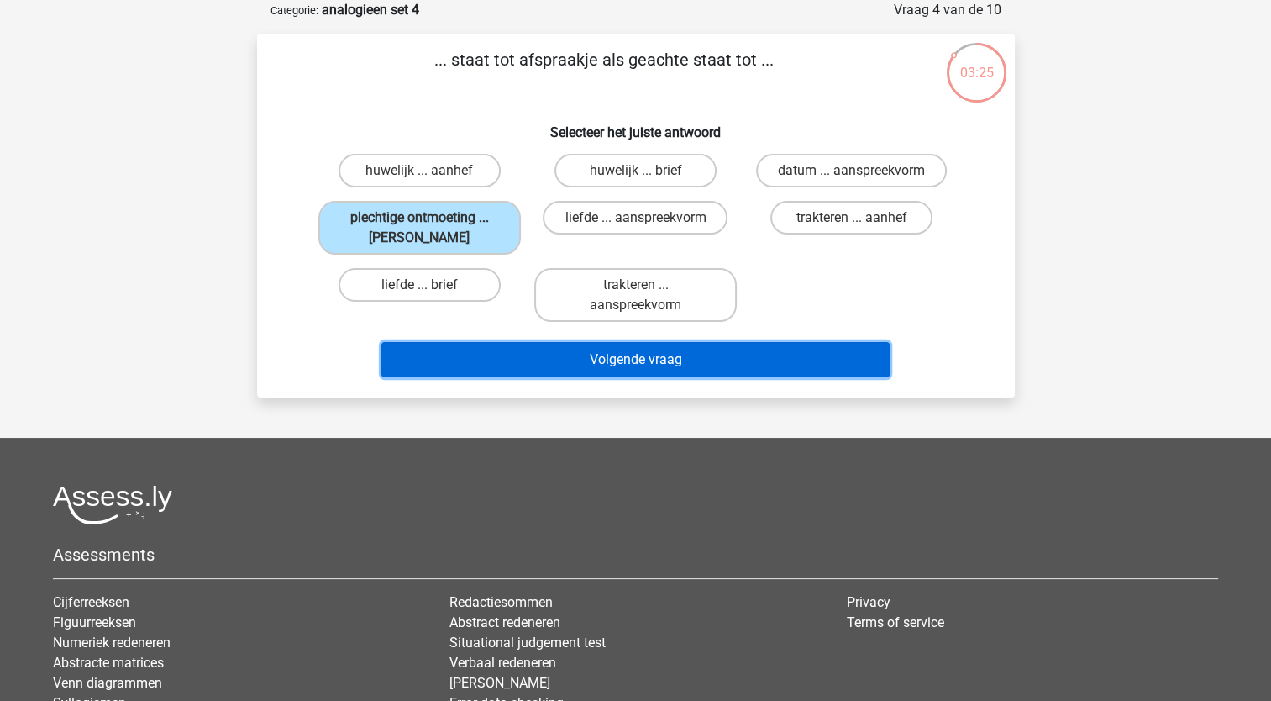
click at [449, 348] on button "Volgende vraag" at bounding box center [635, 359] width 508 height 35
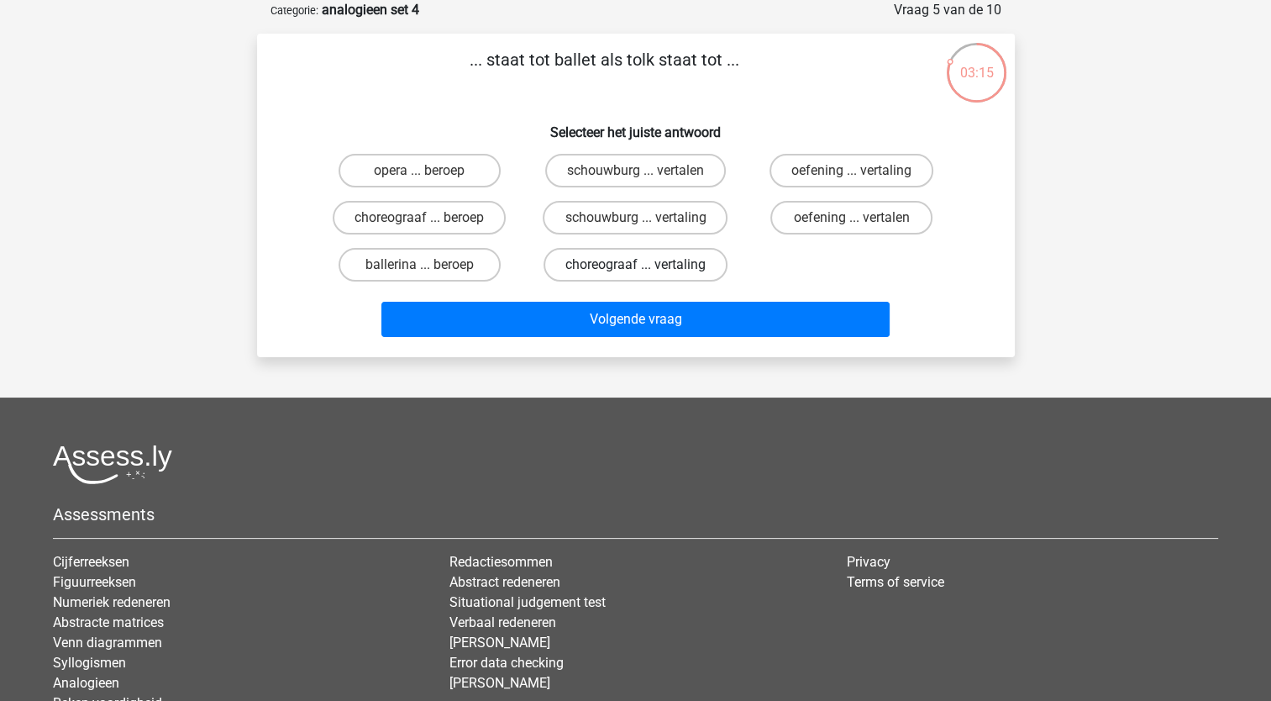
click at [617, 259] on label "choreograaf ... vertaling" at bounding box center [636, 265] width 184 height 34
click at [635, 265] on input "choreograaf ... vertaling" at bounding box center [640, 270] width 11 height 11
radio input "true"
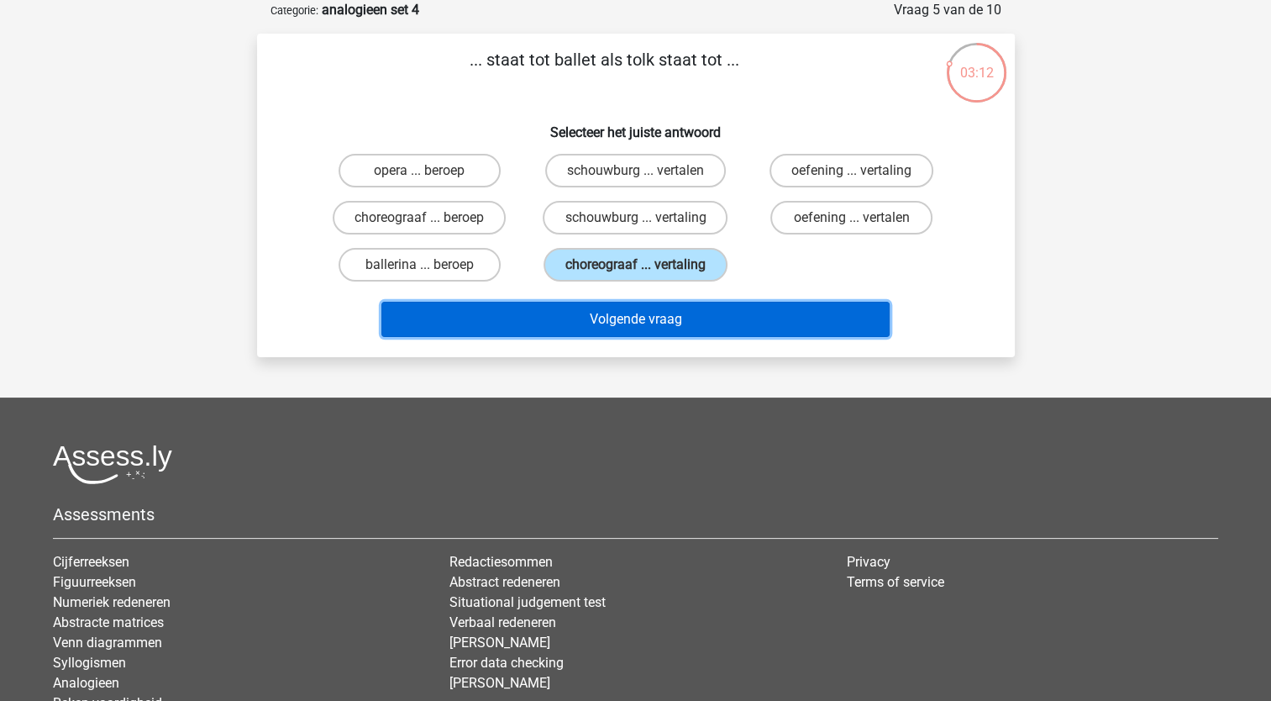
click at [579, 318] on button "Volgende vraag" at bounding box center [635, 319] width 508 height 35
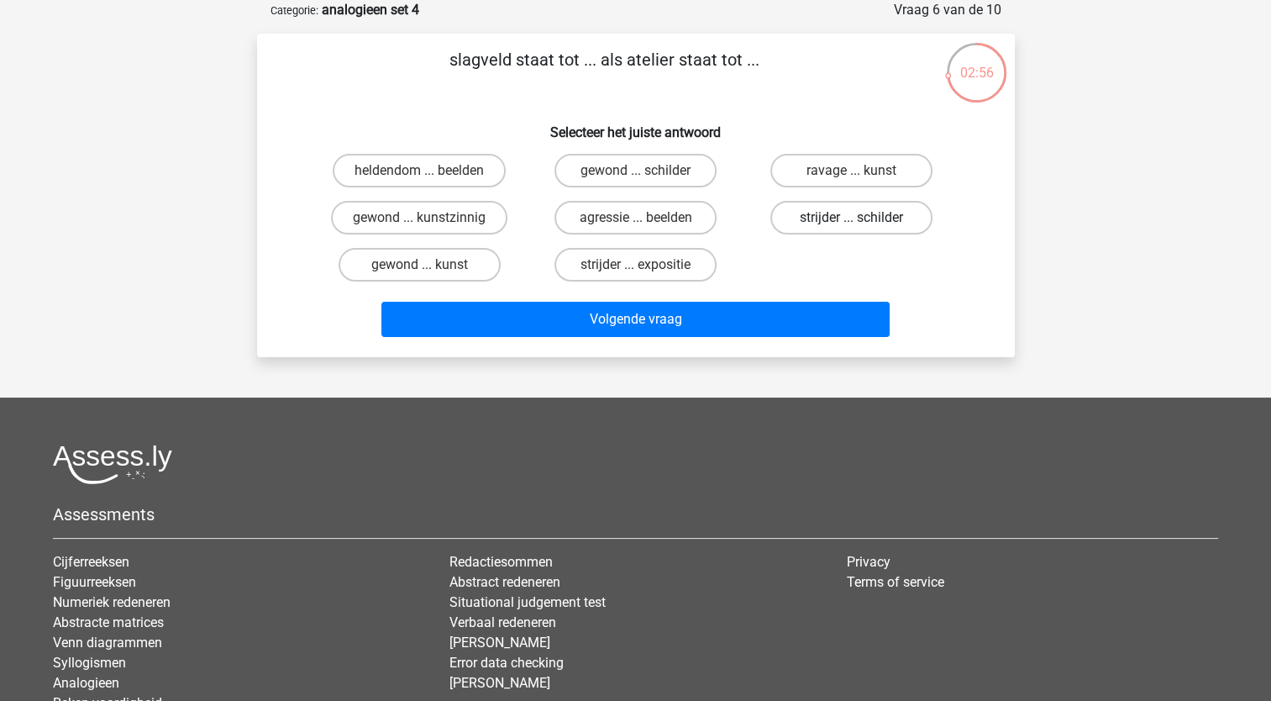
click at [836, 222] on label "strijder ... schilder" at bounding box center [851, 218] width 162 height 34
click at [852, 222] on input "strijder ... schilder" at bounding box center [857, 223] width 11 height 11
radio input "true"
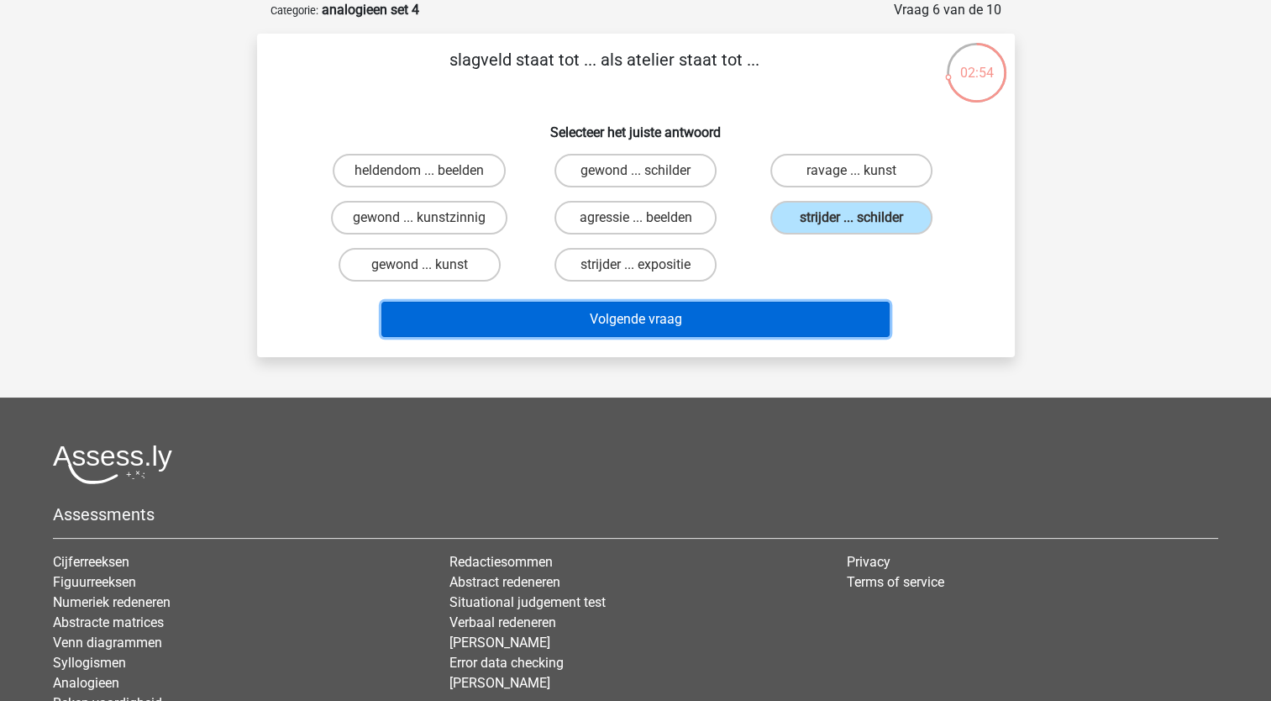
click at [762, 320] on button "Volgende vraag" at bounding box center [635, 319] width 508 height 35
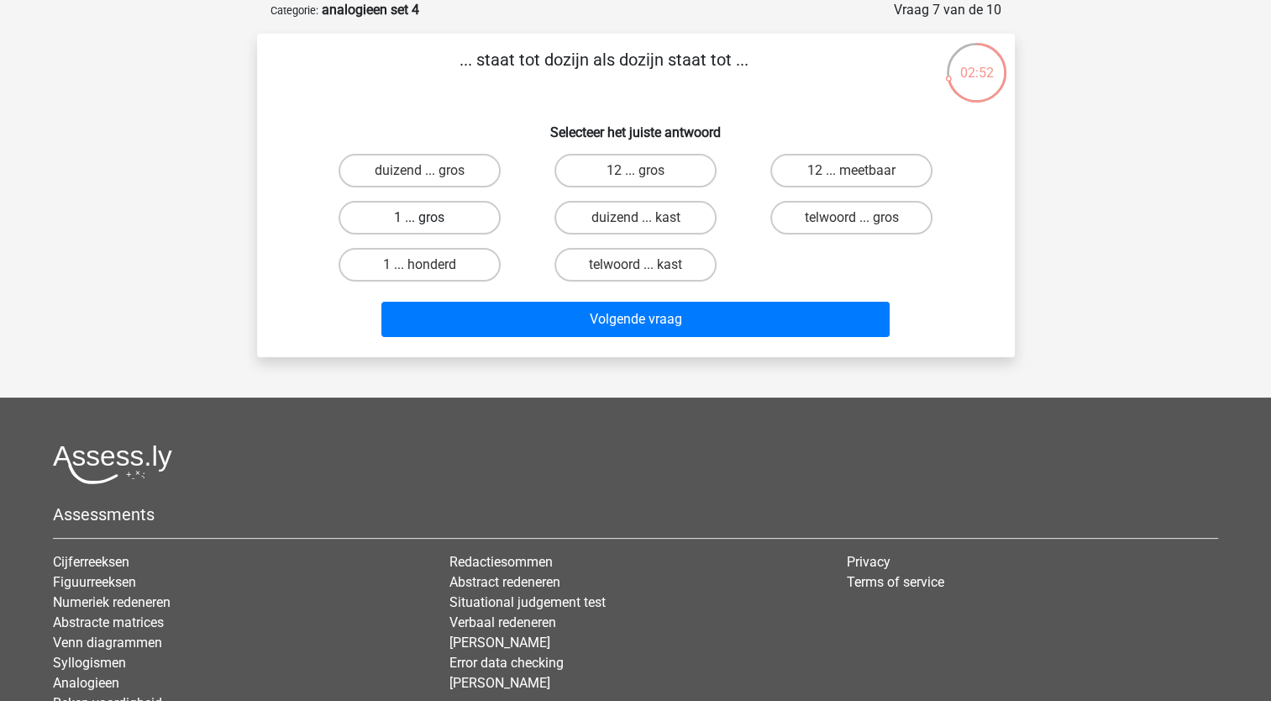
click at [454, 223] on label "1 ... gros" at bounding box center [420, 218] width 162 height 34
click at [430, 223] on input "1 ... gros" at bounding box center [424, 223] width 11 height 11
radio input "true"
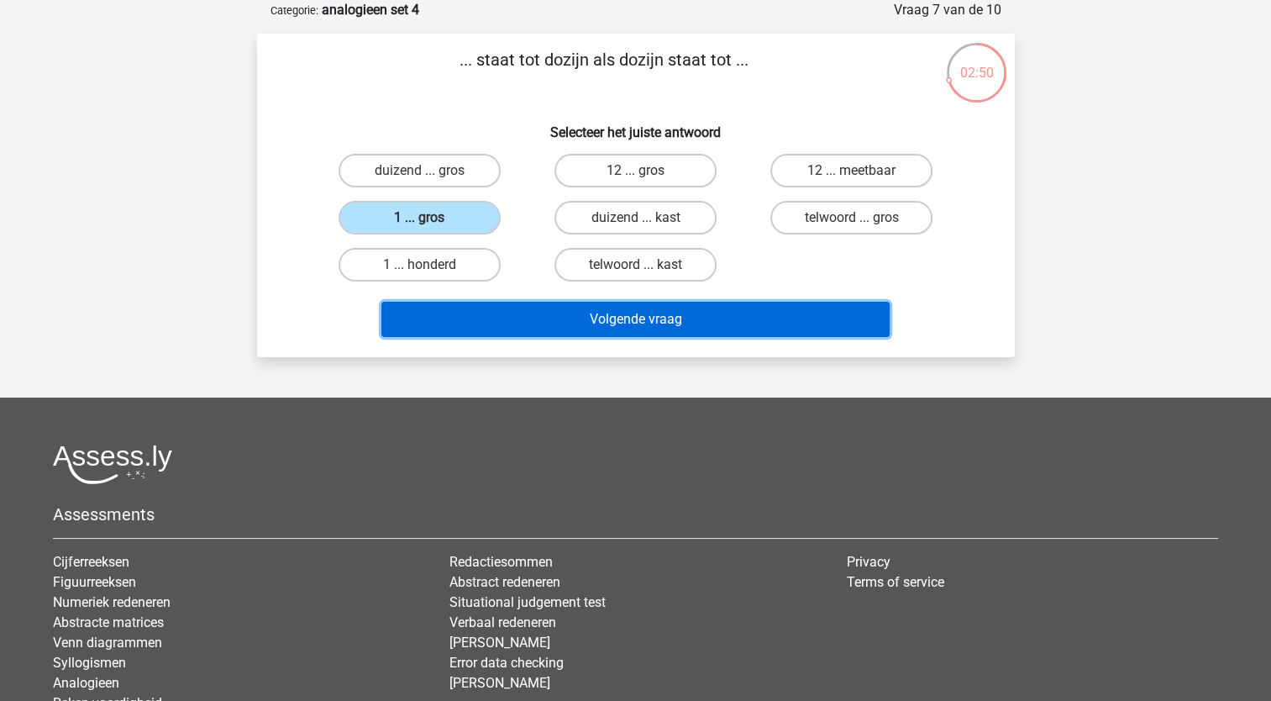
click at [497, 329] on button "Volgende vraag" at bounding box center [635, 319] width 508 height 35
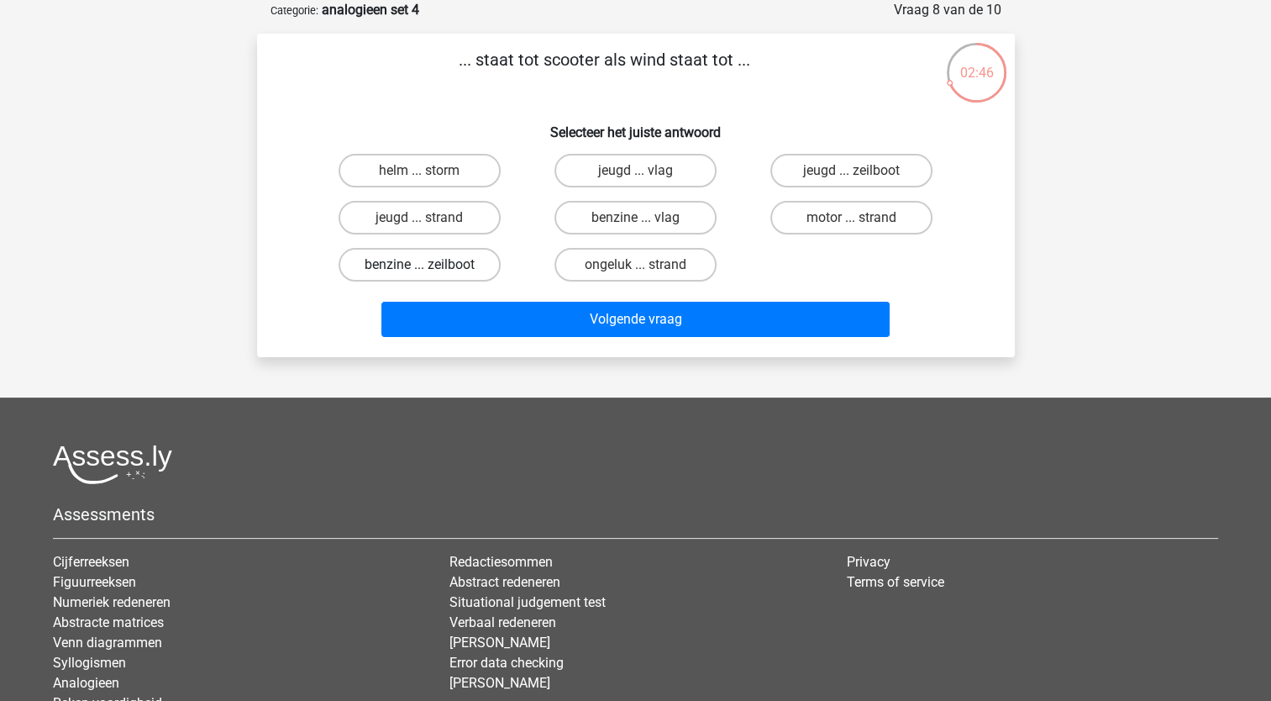
click at [418, 263] on label "benzine ... zeilboot" at bounding box center [420, 265] width 162 height 34
click at [419, 265] on input "benzine ... zeilboot" at bounding box center [424, 270] width 11 height 11
radio input "true"
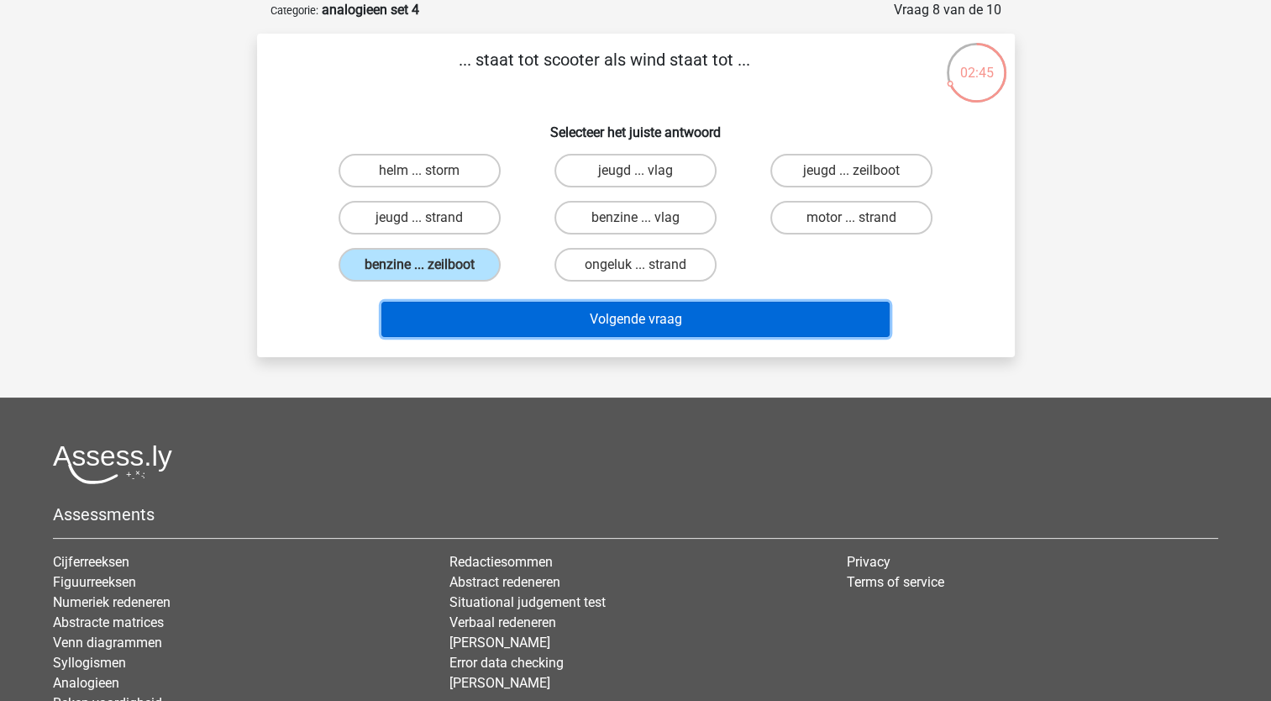
click at [512, 324] on button "Volgende vraag" at bounding box center [635, 319] width 508 height 35
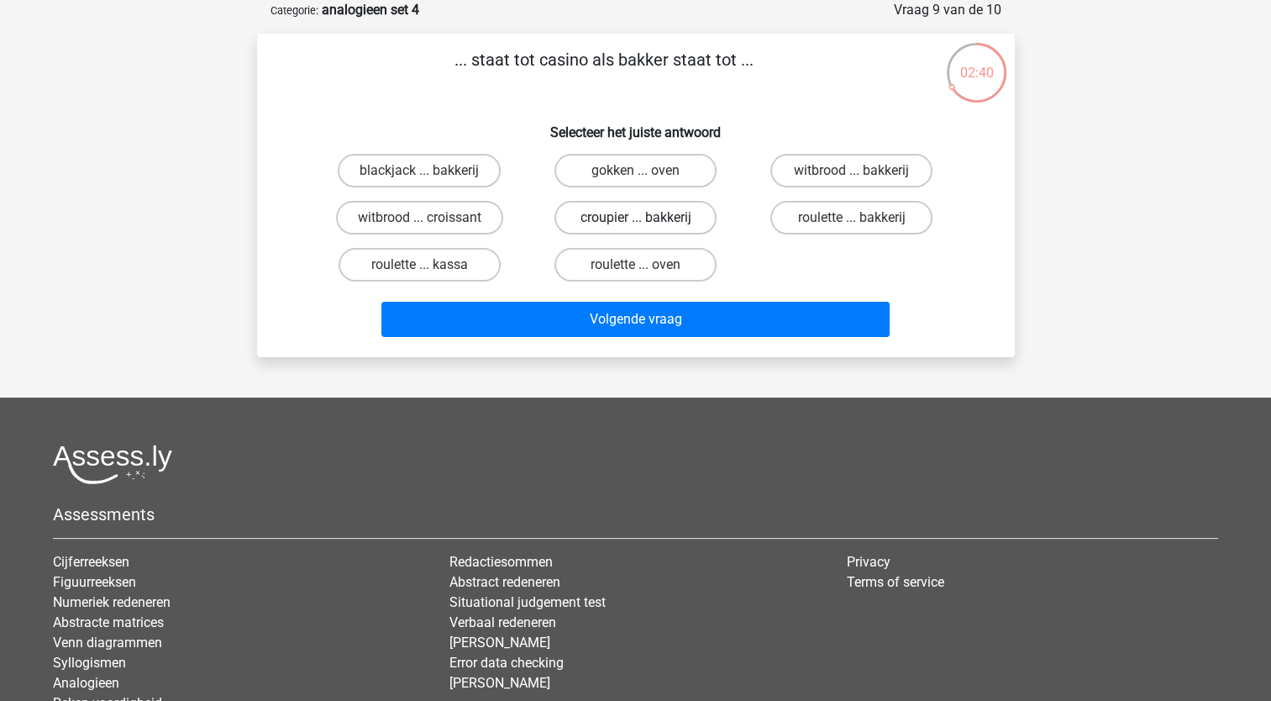
click at [647, 211] on label "croupier ... bakkerij" at bounding box center [635, 218] width 162 height 34
click at [646, 218] on input "croupier ... bakkerij" at bounding box center [640, 223] width 11 height 11
radio input "true"
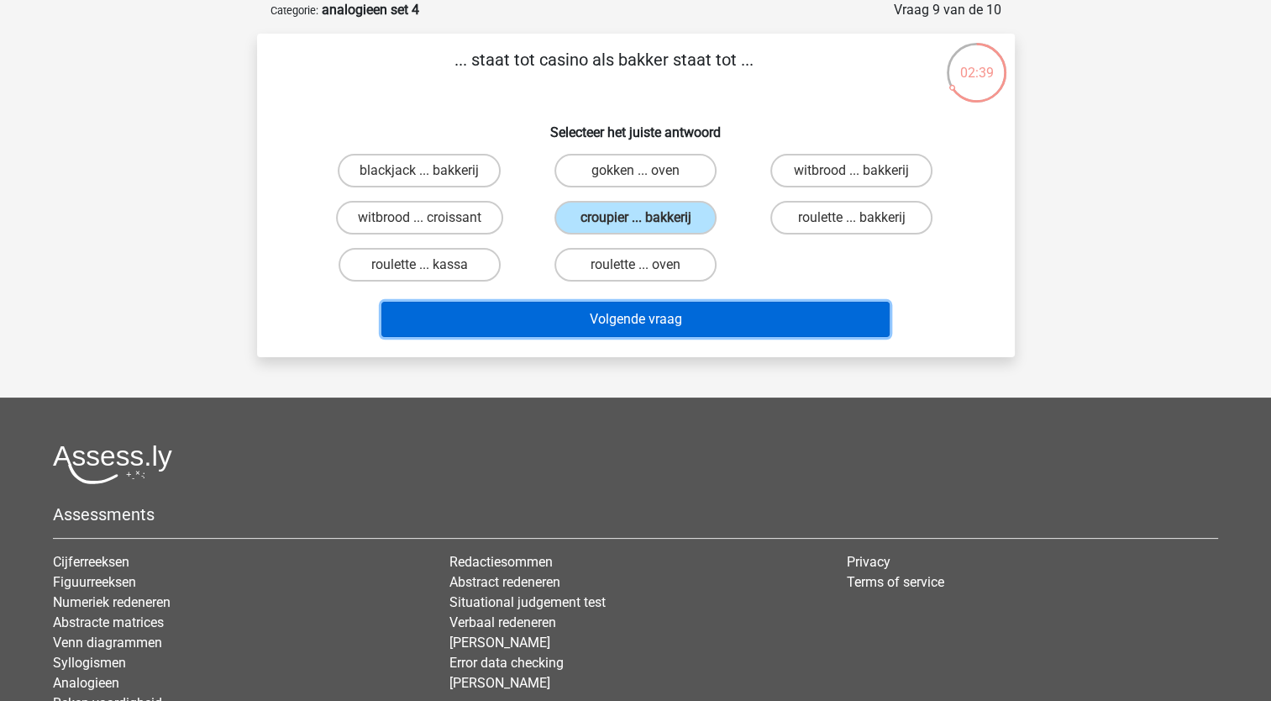
click at [596, 324] on button "Volgende vraag" at bounding box center [635, 319] width 508 height 35
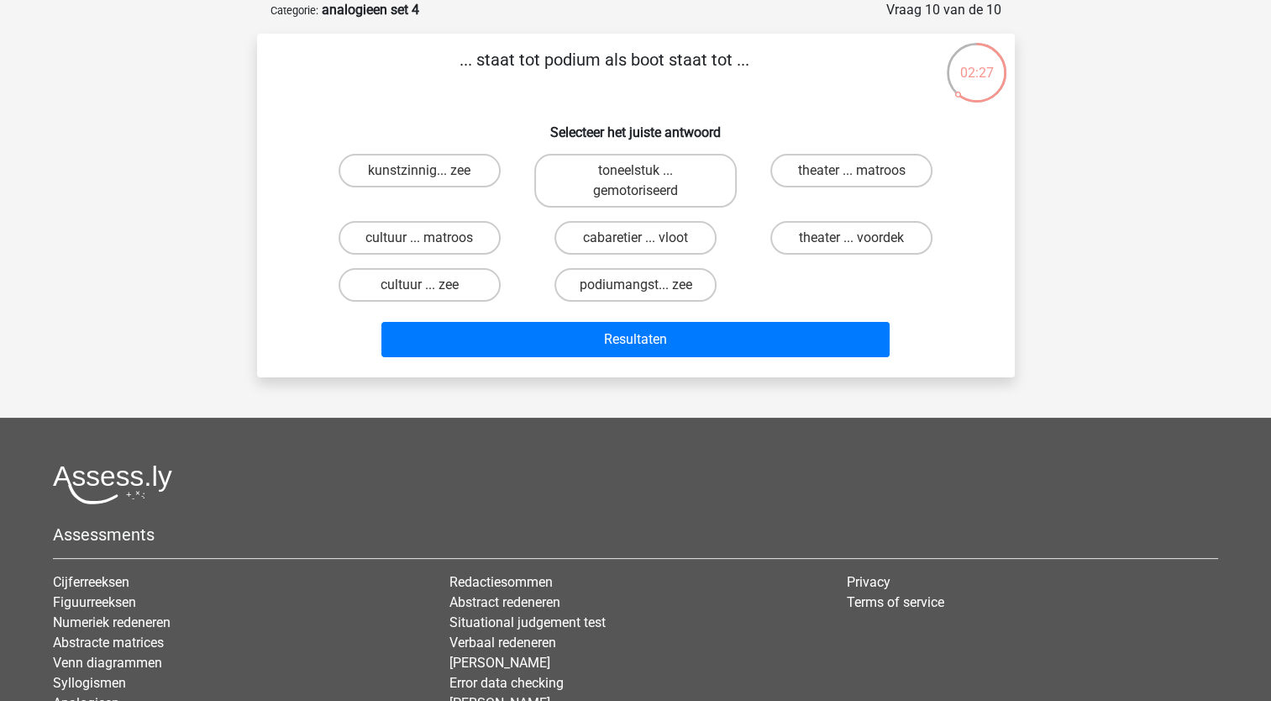
click at [854, 244] on input "theater ... voordek" at bounding box center [857, 243] width 11 height 11
radio input "true"
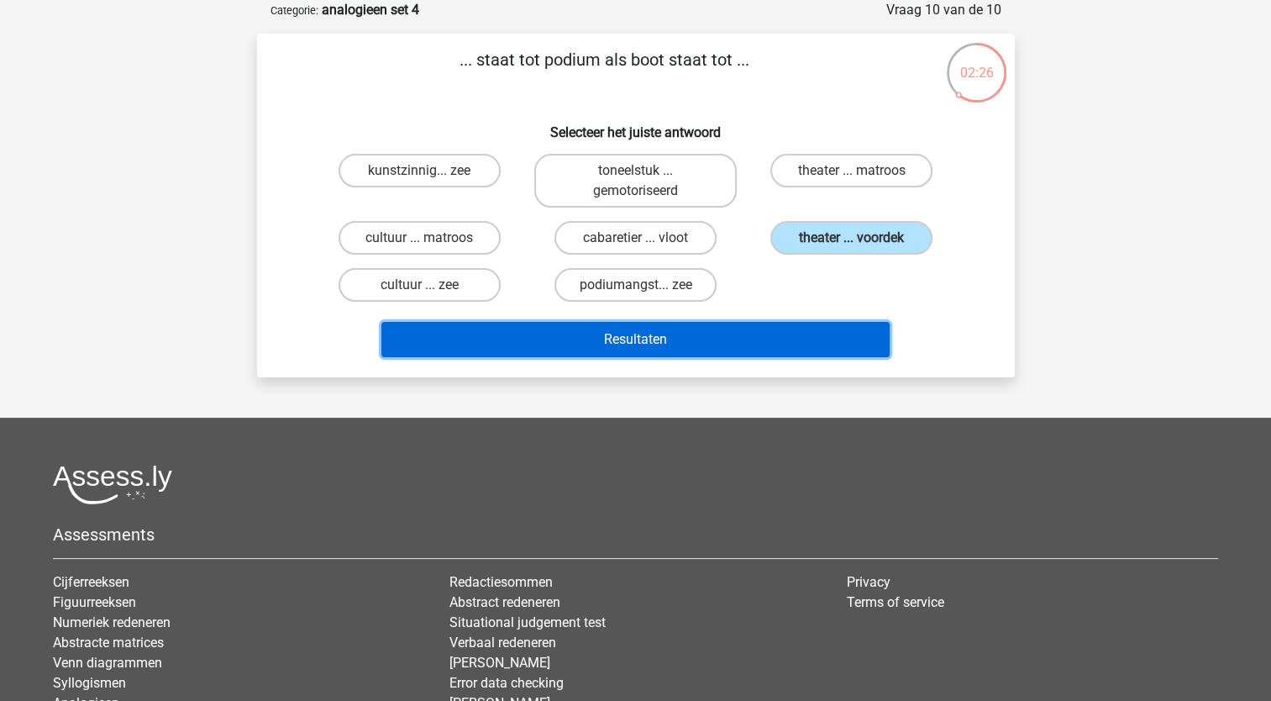
click at [784, 333] on button "Resultaten" at bounding box center [635, 339] width 508 height 35
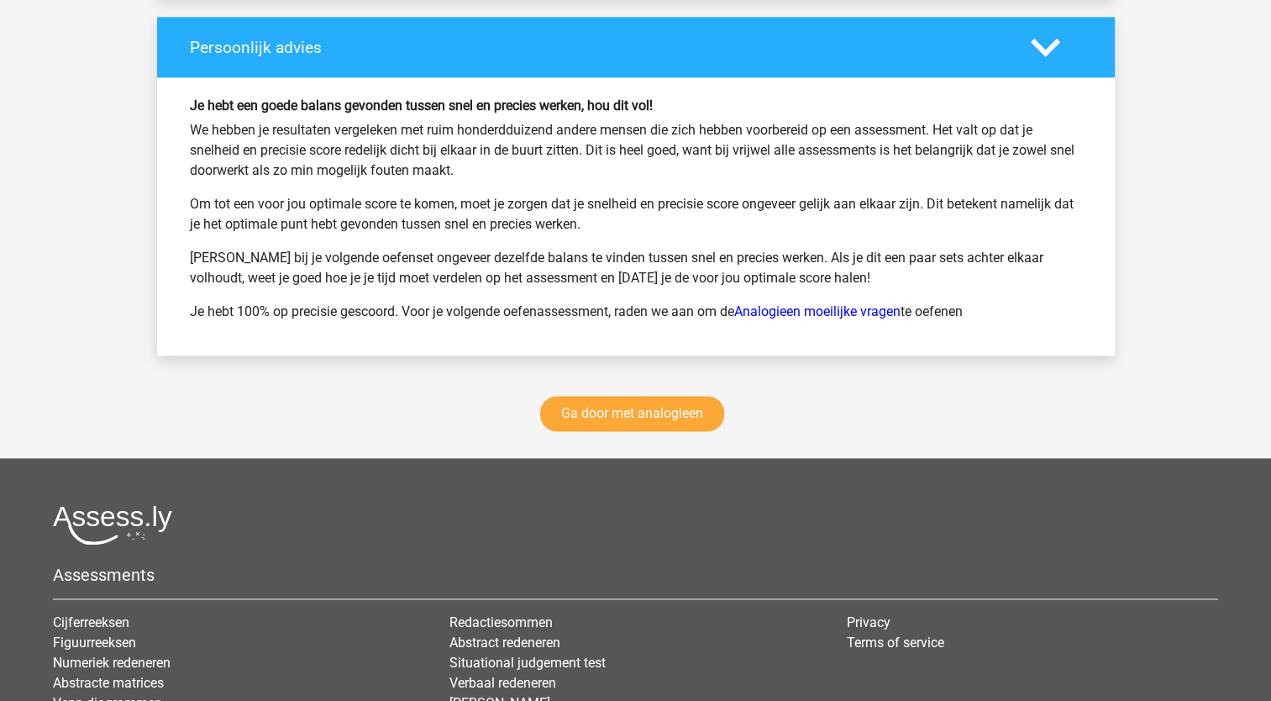
scroll to position [2224, 0]
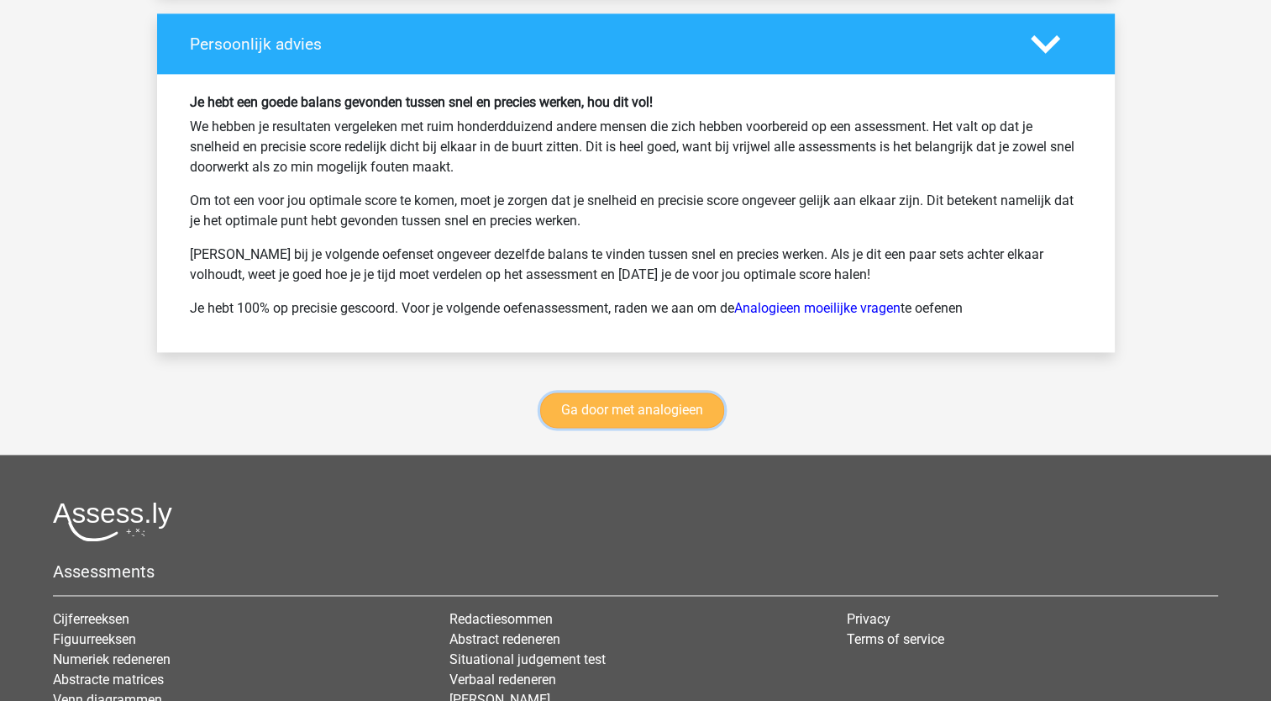
click at [631, 395] on link "Ga door met analogieen" at bounding box center [632, 409] width 184 height 35
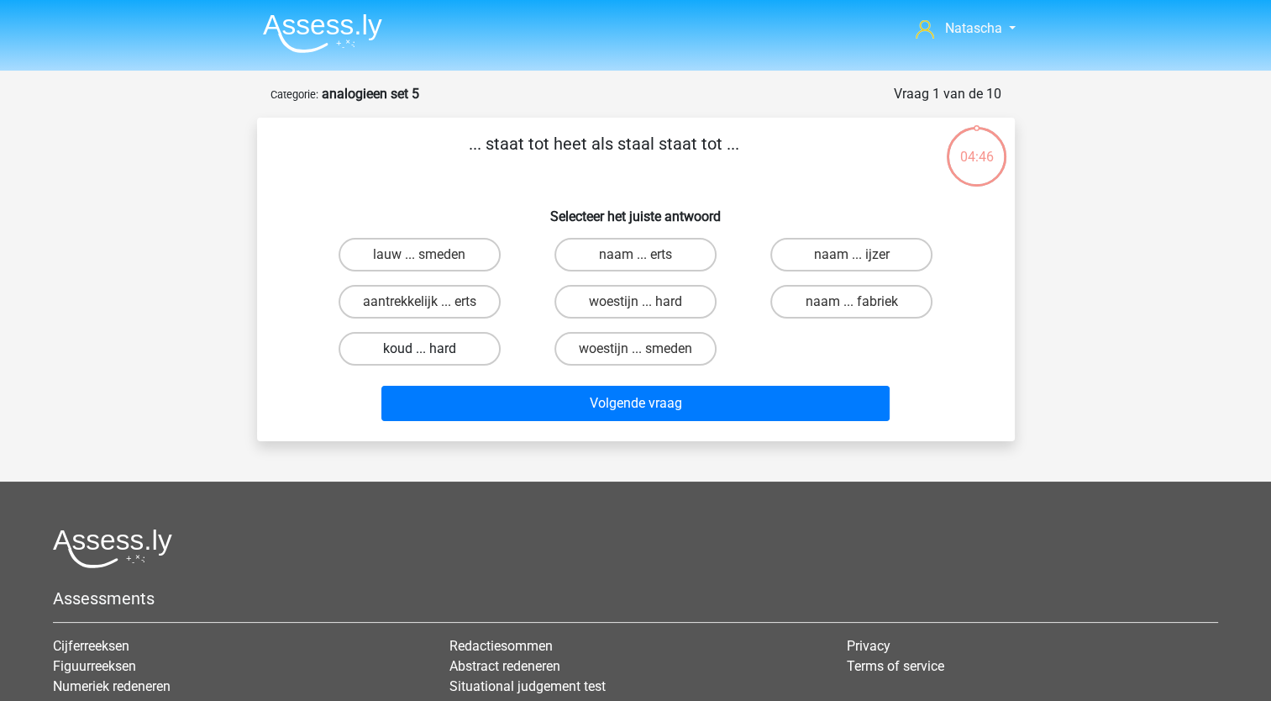
click at [440, 354] on label "koud ... hard" at bounding box center [420, 349] width 162 height 34
click at [430, 354] on input "koud ... hard" at bounding box center [424, 354] width 11 height 11
radio input "true"
click at [857, 255] on input "naam ... ijzer" at bounding box center [857, 260] width 11 height 11
radio input "true"
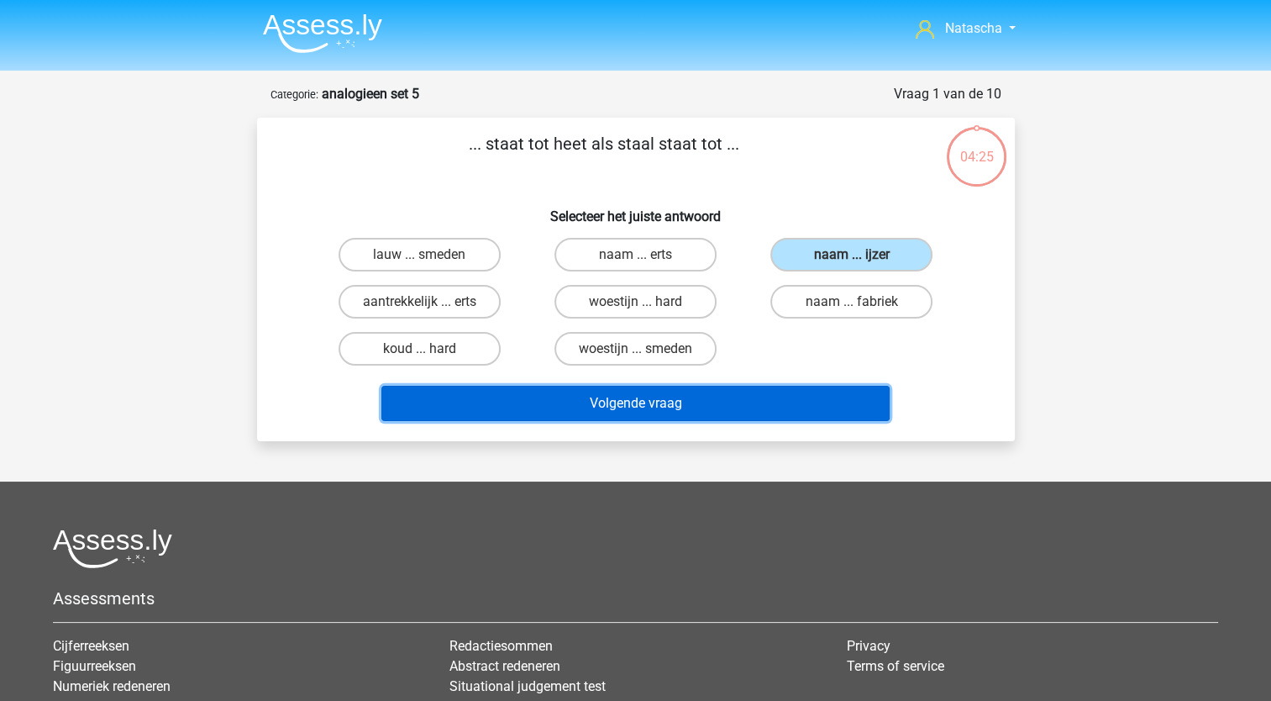
click at [733, 418] on button "Volgende vraag" at bounding box center [635, 403] width 508 height 35
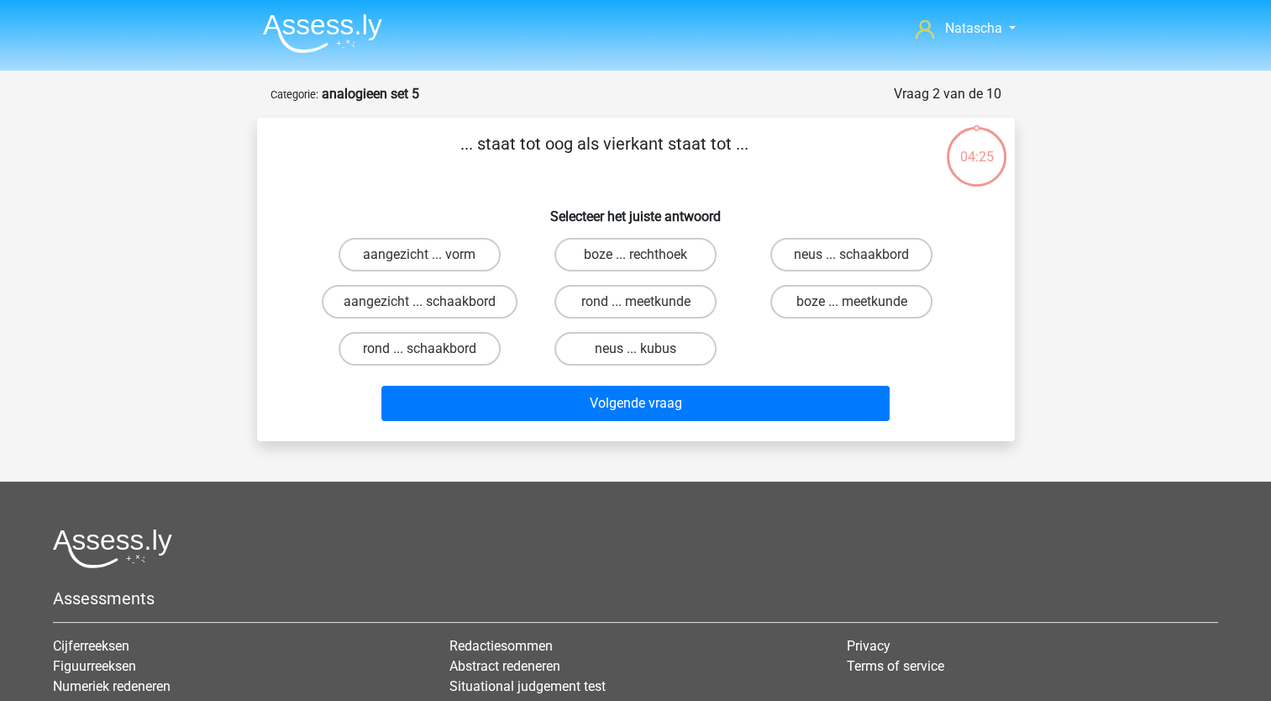
scroll to position [84, 0]
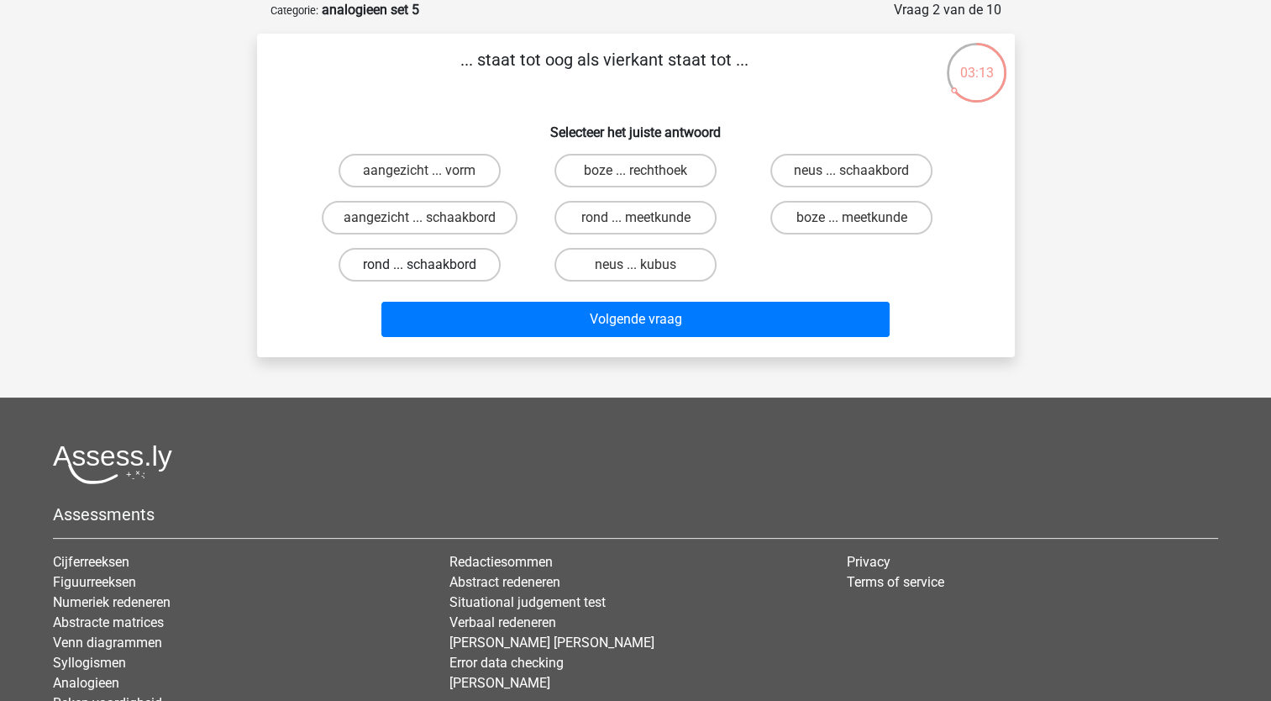
click at [414, 272] on label "rond ... schaakbord" at bounding box center [420, 265] width 162 height 34
click at [419, 272] on input "rond ... schaakbord" at bounding box center [424, 270] width 11 height 11
radio input "true"
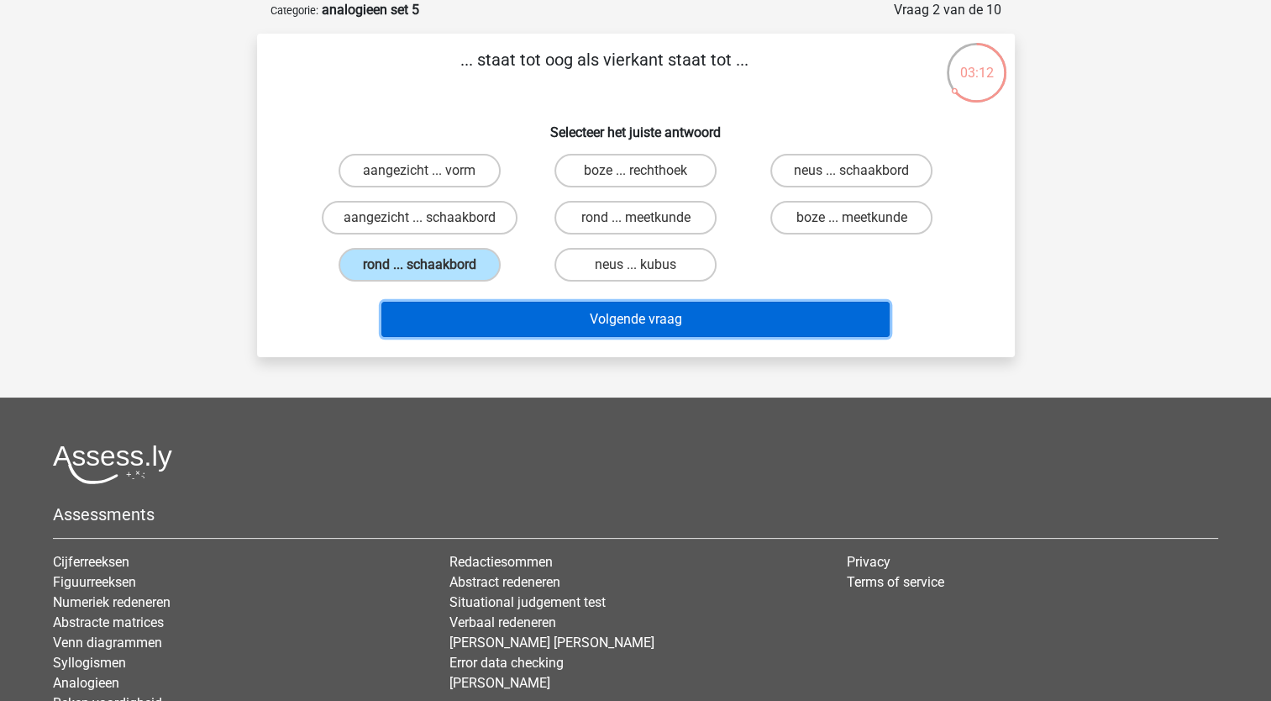
click at [448, 318] on button "Volgende vraag" at bounding box center [635, 319] width 508 height 35
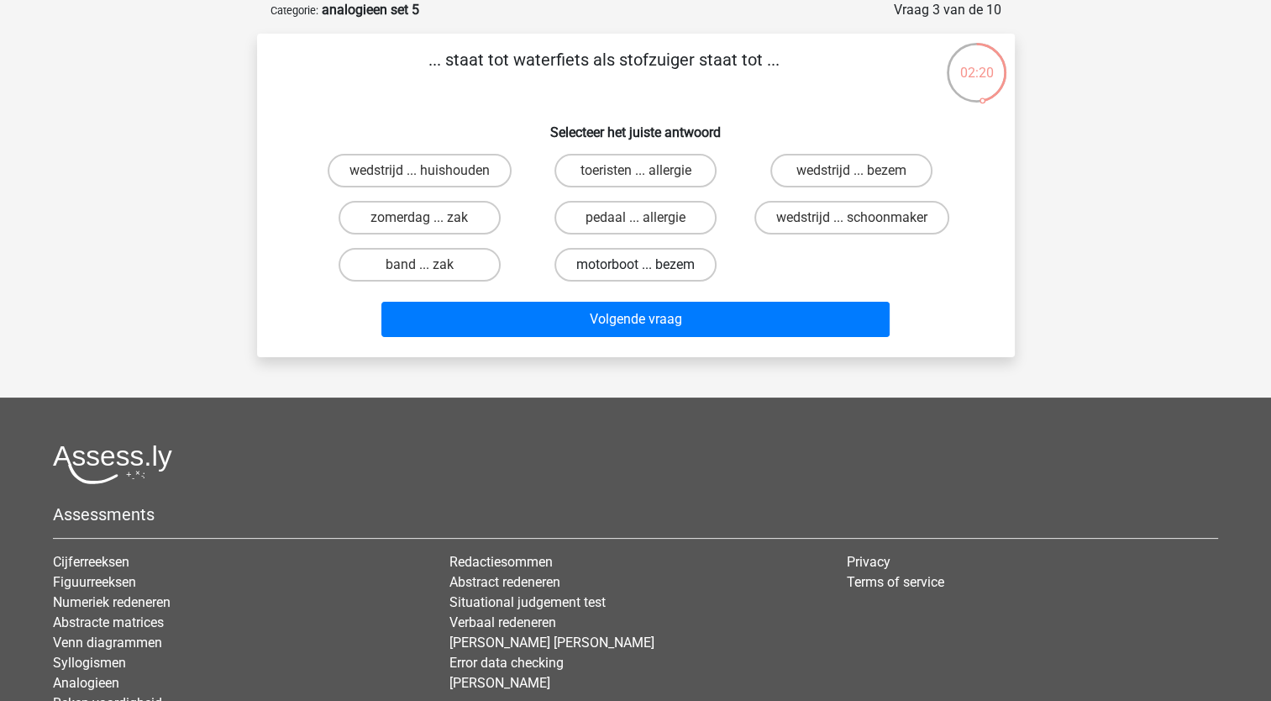
click at [632, 271] on label "motorboot ... bezem" at bounding box center [635, 265] width 162 height 34
click at [635, 271] on input "motorboot ... bezem" at bounding box center [640, 270] width 11 height 11
radio input "true"
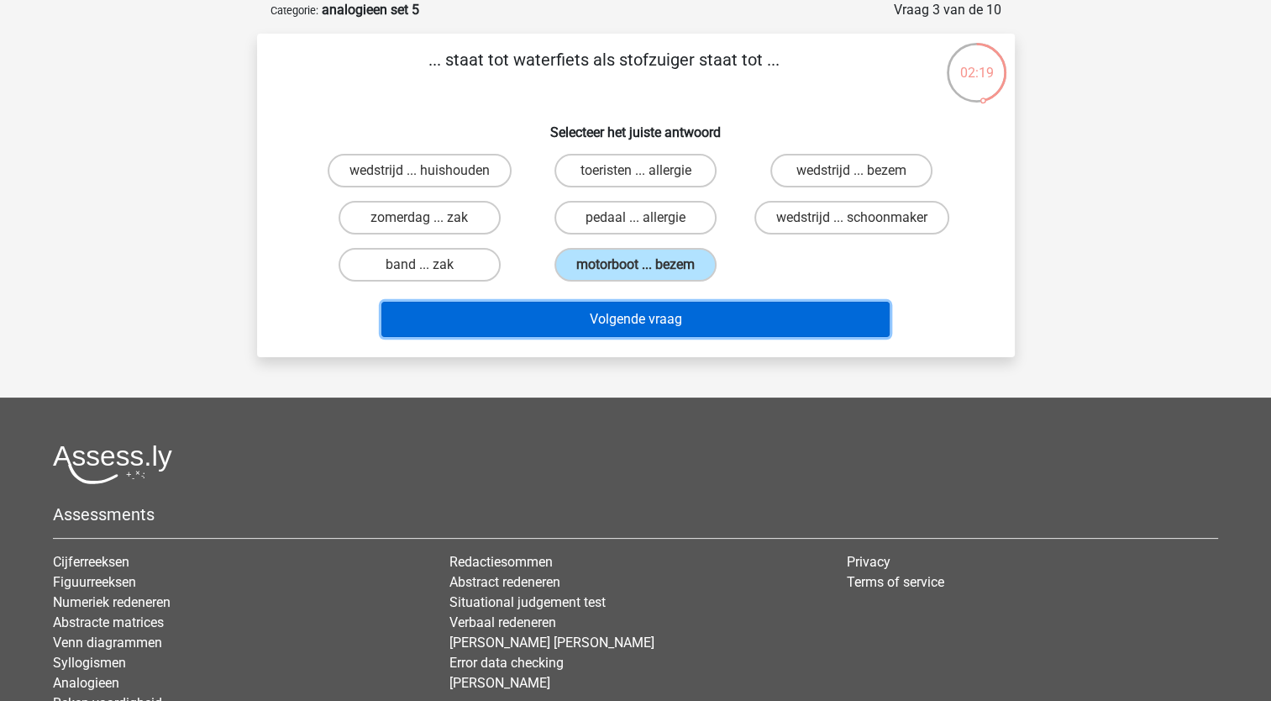
click at [625, 319] on button "Volgende vraag" at bounding box center [635, 319] width 508 height 35
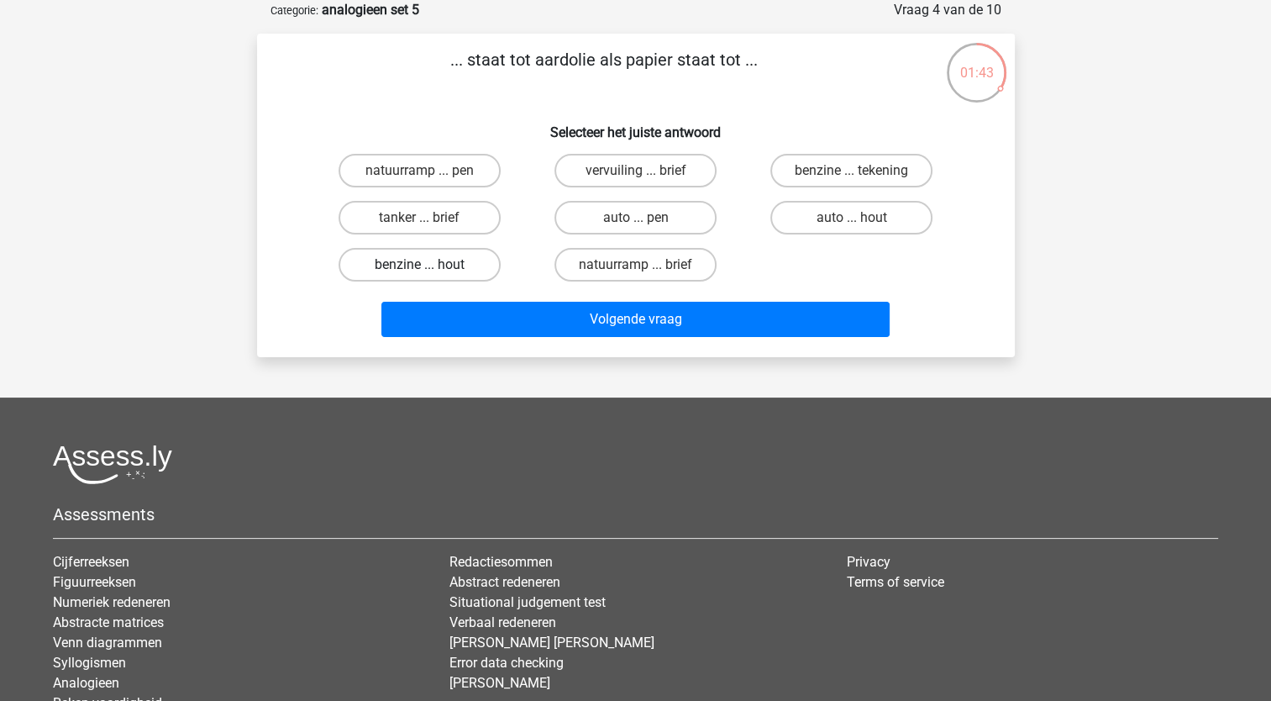
click at [415, 274] on label "benzine ... hout" at bounding box center [420, 265] width 162 height 34
click at [419, 274] on input "benzine ... hout" at bounding box center [424, 270] width 11 height 11
radio input "true"
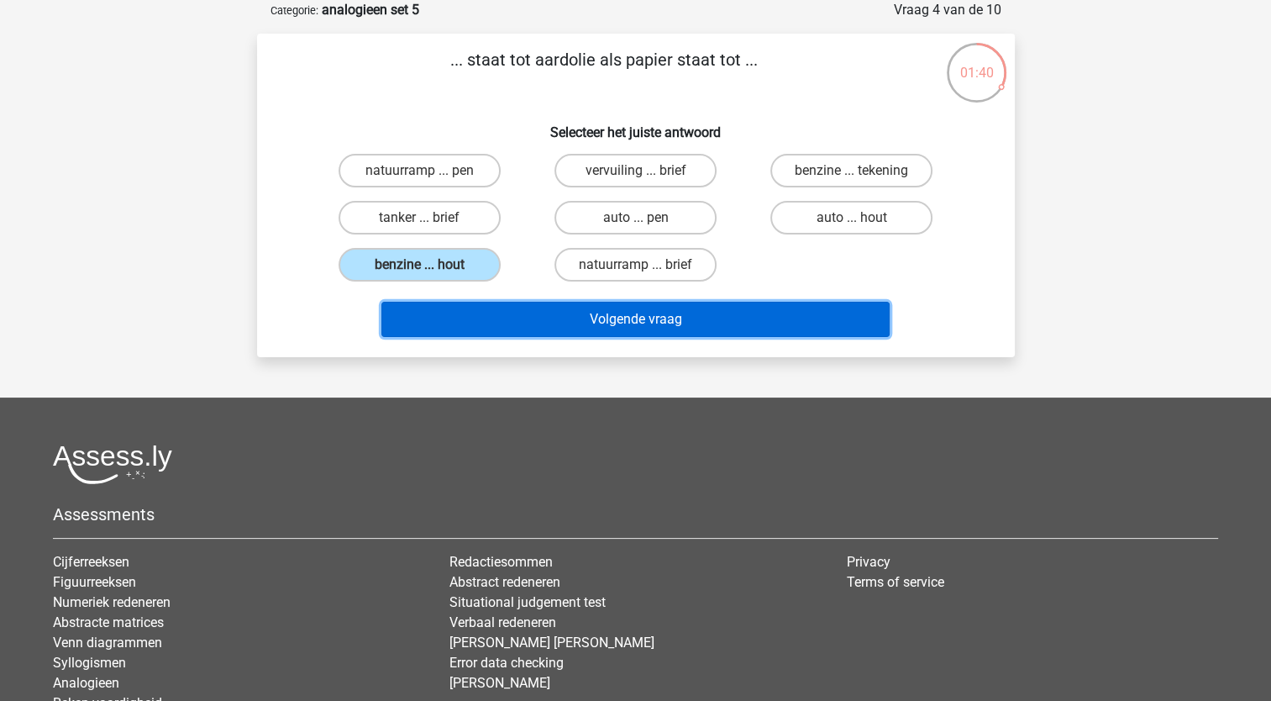
drag, startPoint x: 420, startPoint y: 311, endPoint x: 406, endPoint y: 321, distance: 17.5
click at [406, 321] on button "Volgende vraag" at bounding box center [635, 319] width 508 height 35
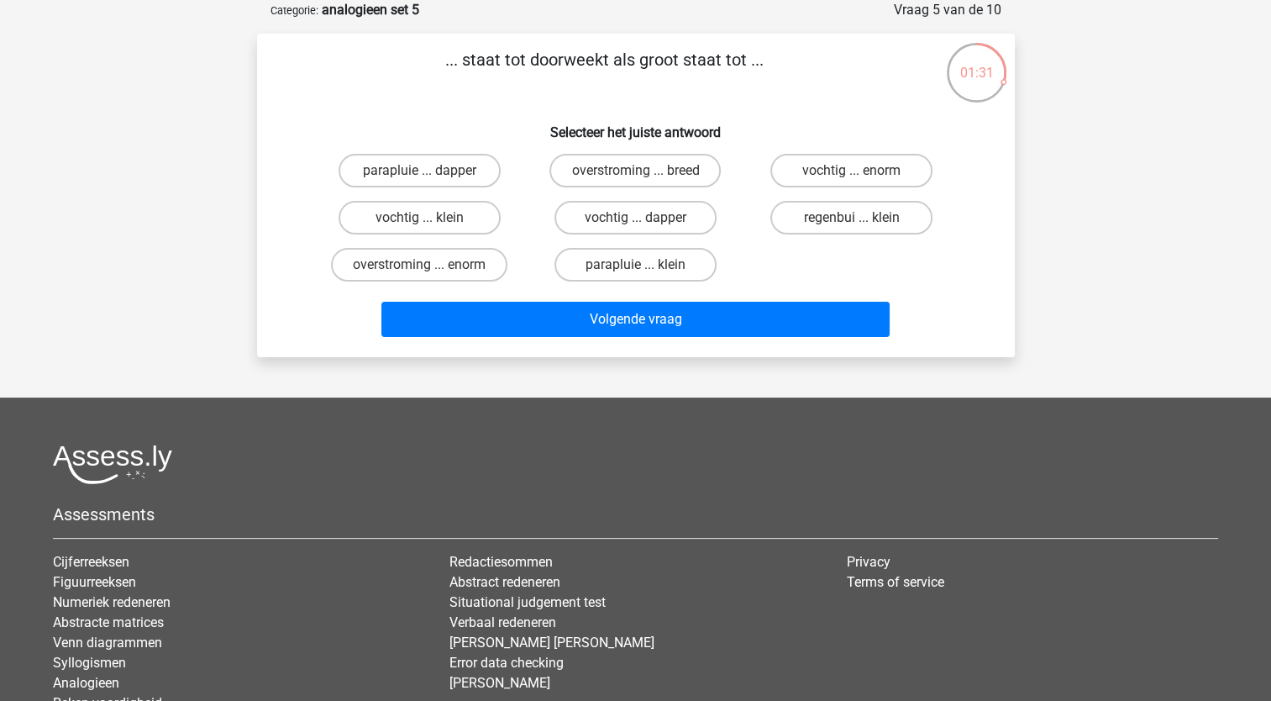
click at [422, 221] on input "vochtig ... klein" at bounding box center [424, 223] width 11 height 11
radio input "true"
click at [887, 166] on label "vochtig ... enorm" at bounding box center [851, 171] width 162 height 34
click at [863, 171] on input "vochtig ... enorm" at bounding box center [857, 176] width 11 height 11
radio input "true"
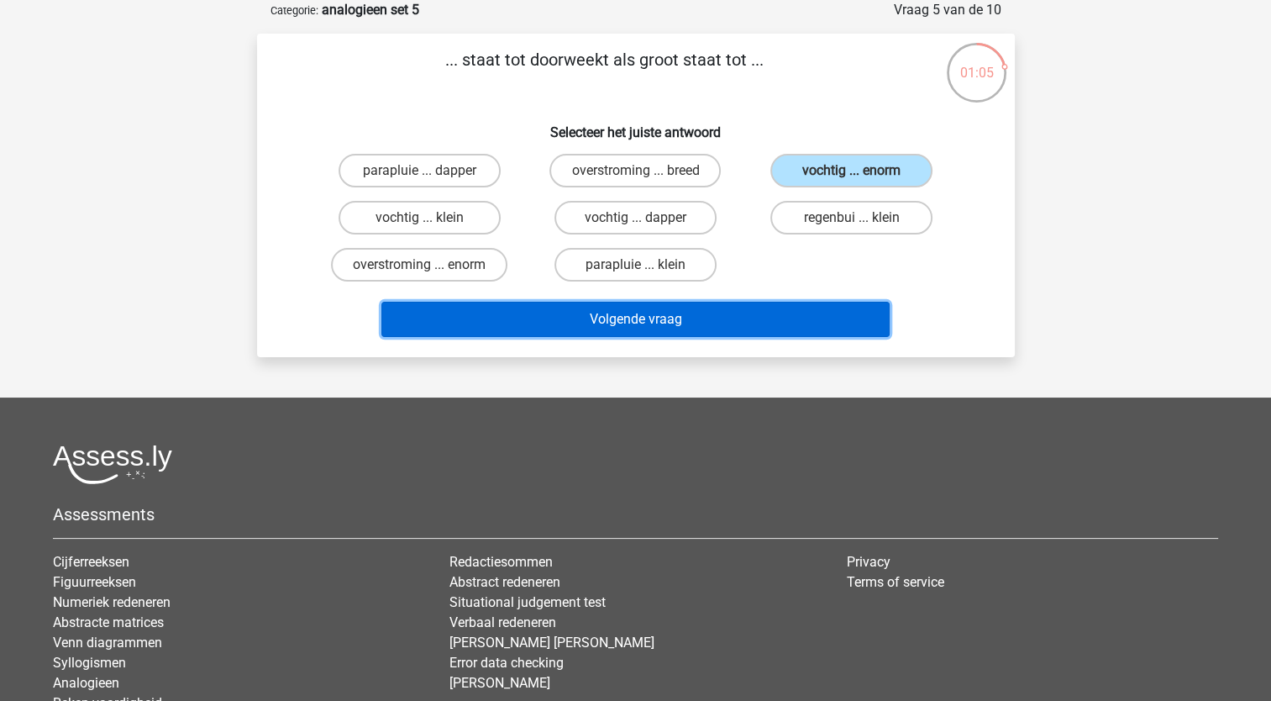
click at [671, 320] on button "Volgende vraag" at bounding box center [635, 319] width 508 height 35
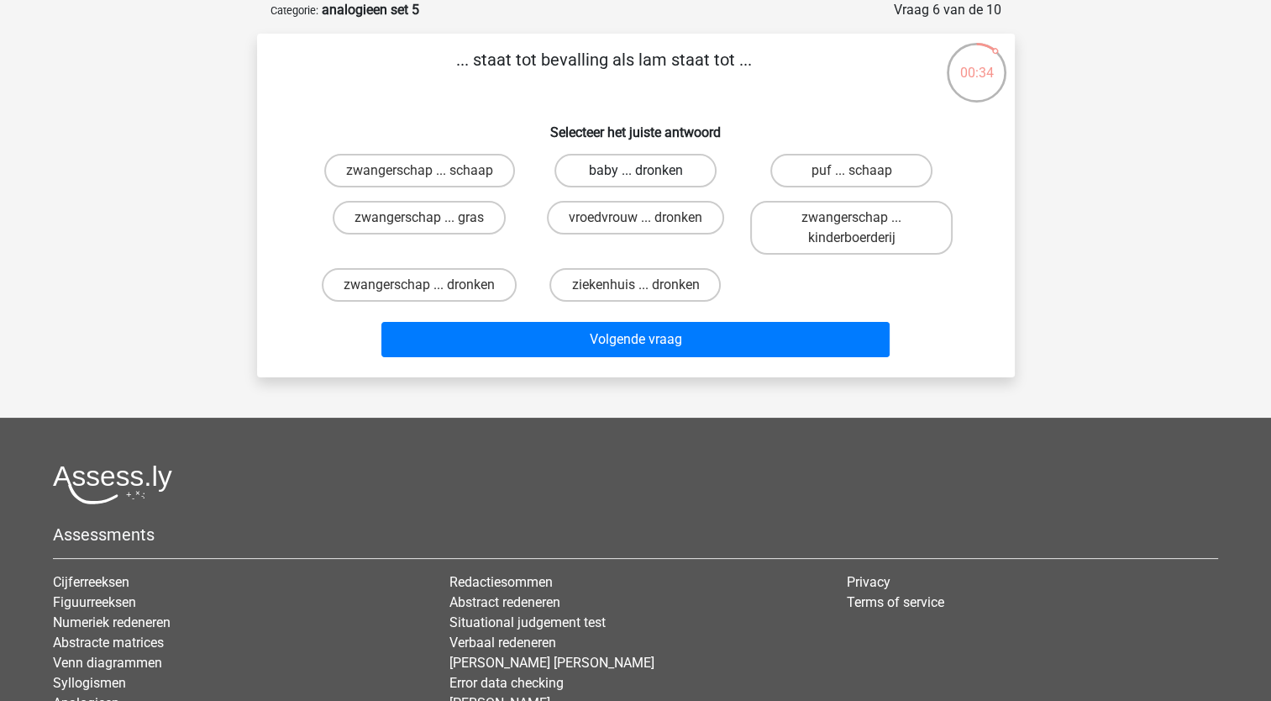
click at [655, 176] on label "baby ... dronken" at bounding box center [635, 171] width 162 height 34
click at [646, 176] on input "baby ... dronken" at bounding box center [640, 176] width 11 height 11
radio input "true"
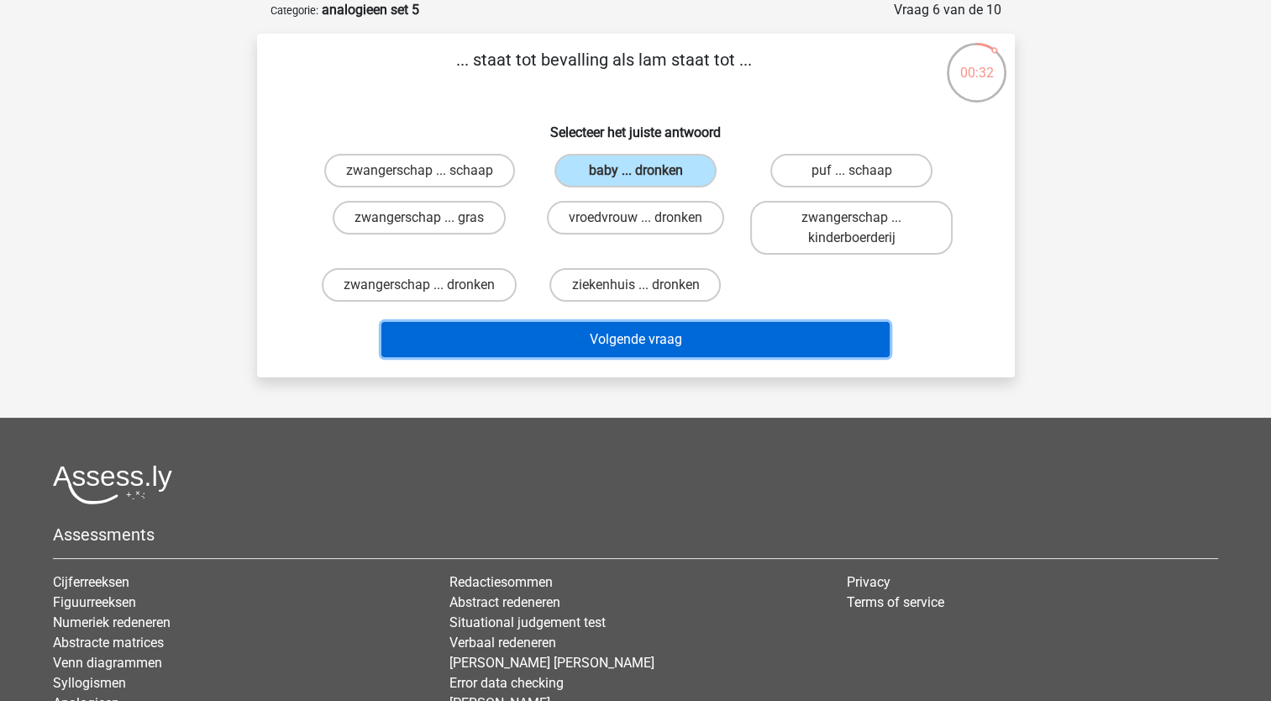
click at [639, 334] on button "Volgende vraag" at bounding box center [635, 339] width 508 height 35
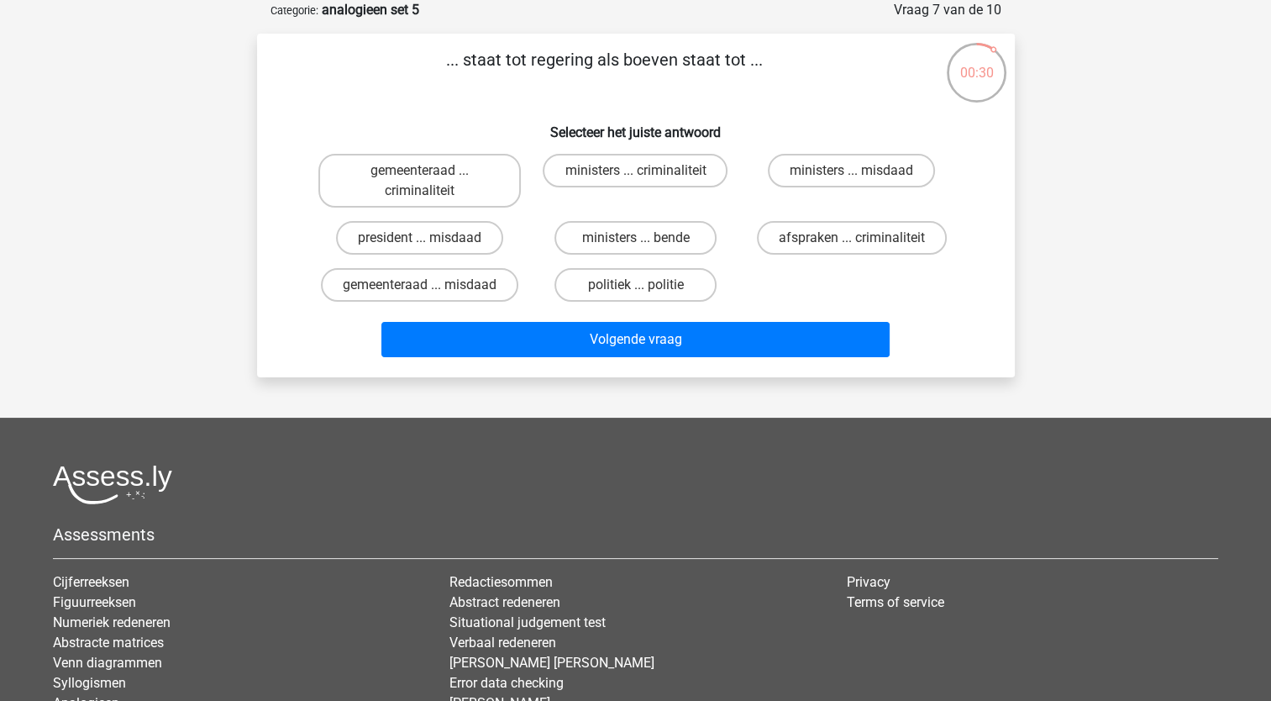
click at [581, 73] on p "... staat tot regering als boeven staat tot ..." at bounding box center [604, 72] width 641 height 50
click at [655, 173] on label "ministers ... criminaliteit" at bounding box center [635, 171] width 185 height 34
click at [646, 173] on input "ministers ... criminaliteit" at bounding box center [640, 176] width 11 height 11
radio input "true"
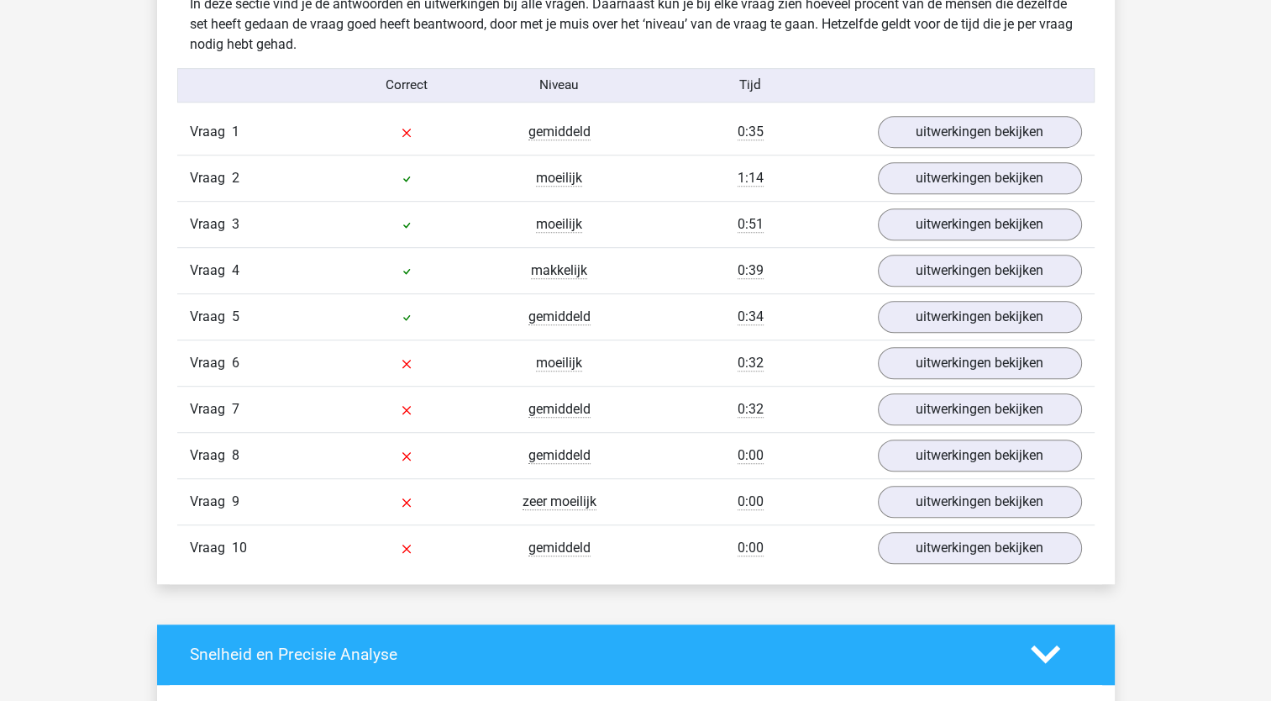
scroll to position [1062, 0]
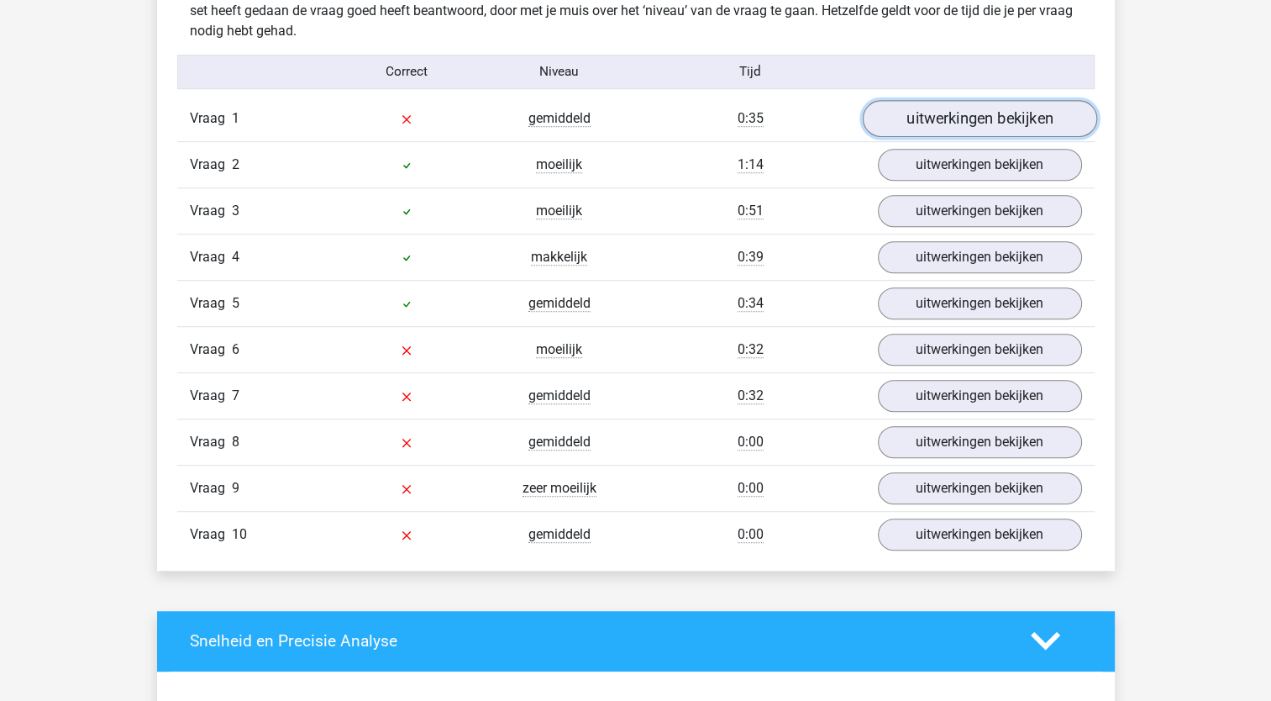
click at [1001, 103] on link "uitwerkingen bekijken" at bounding box center [979, 118] width 234 height 37
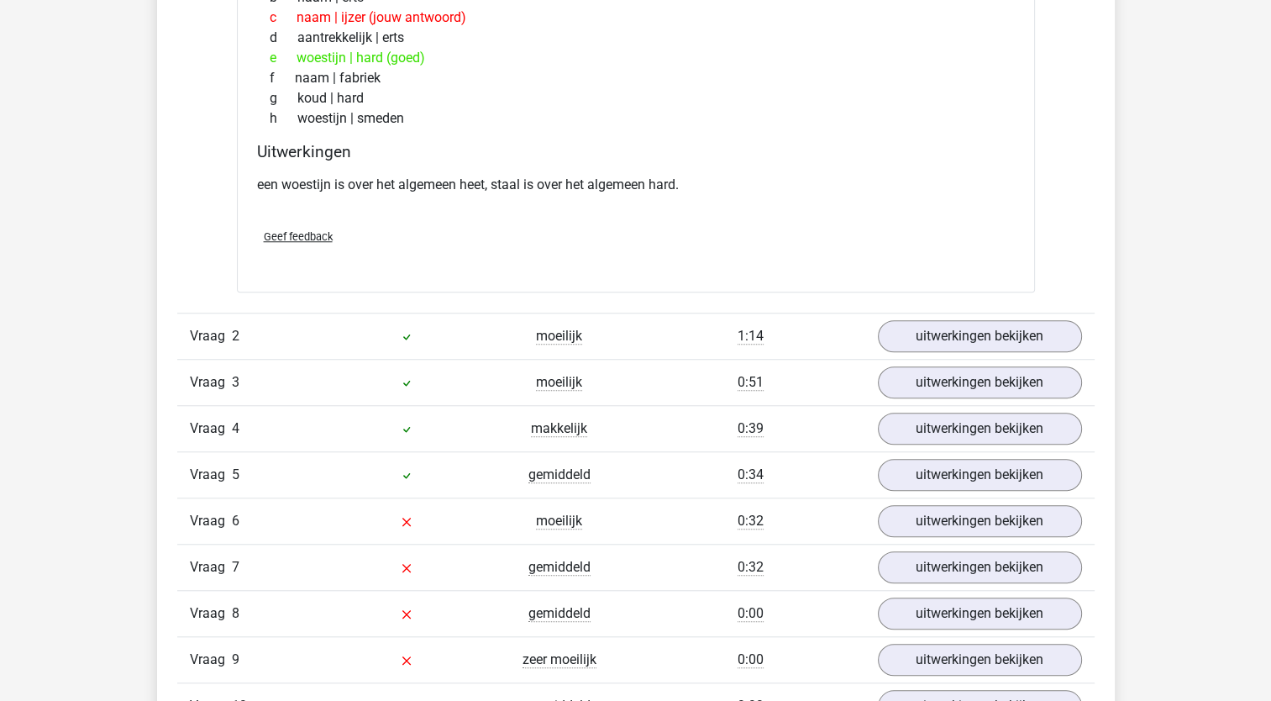
scroll to position [1408, 0]
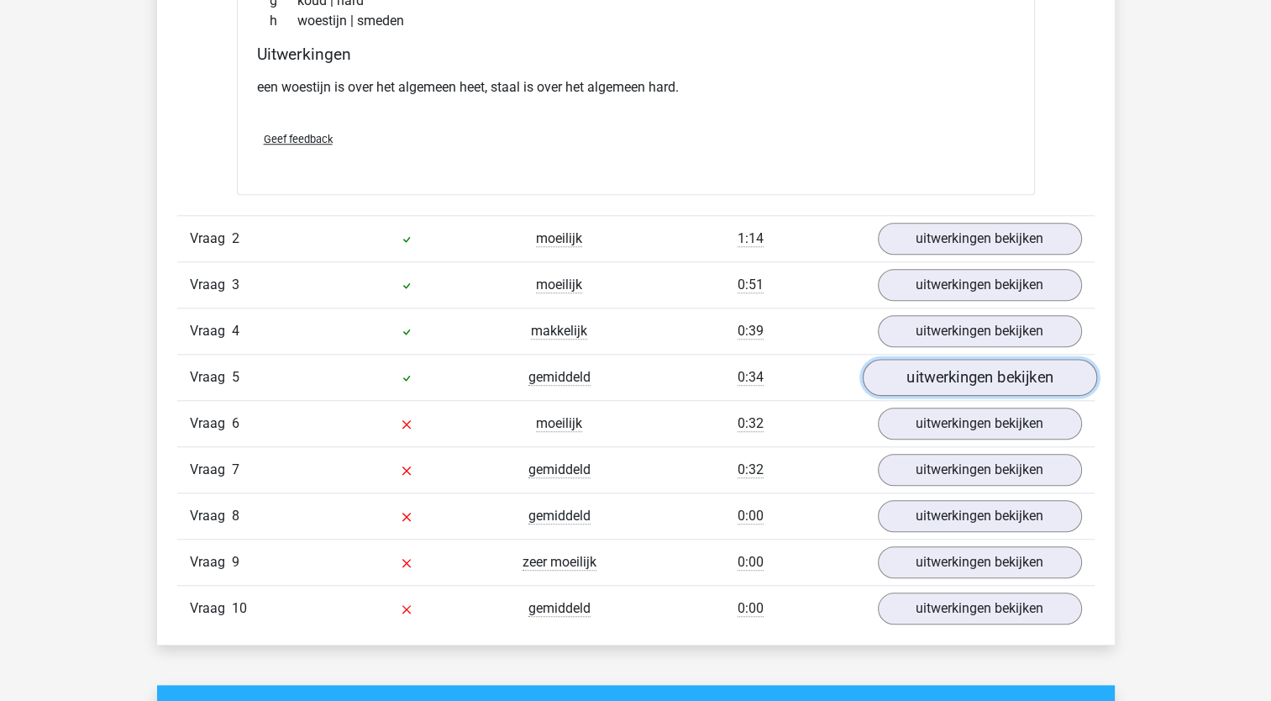
click at [943, 367] on link "uitwerkingen bekijken" at bounding box center [979, 377] width 234 height 37
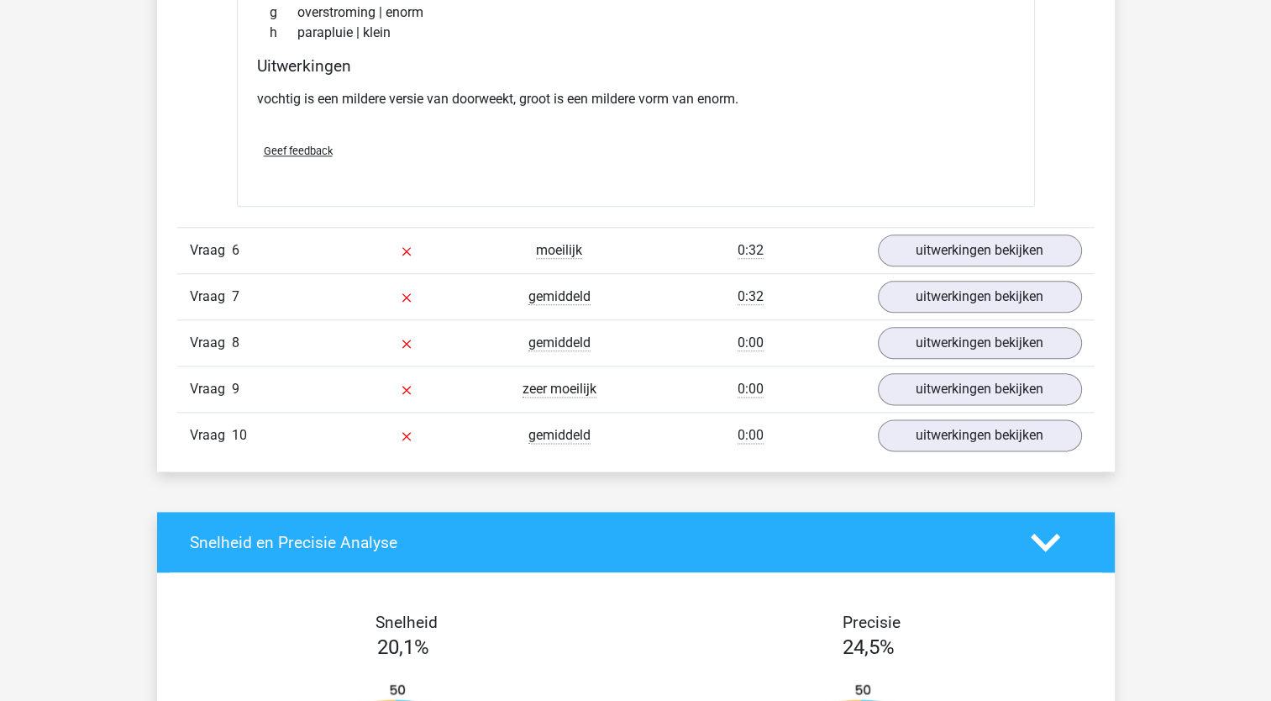
scroll to position [2005, 0]
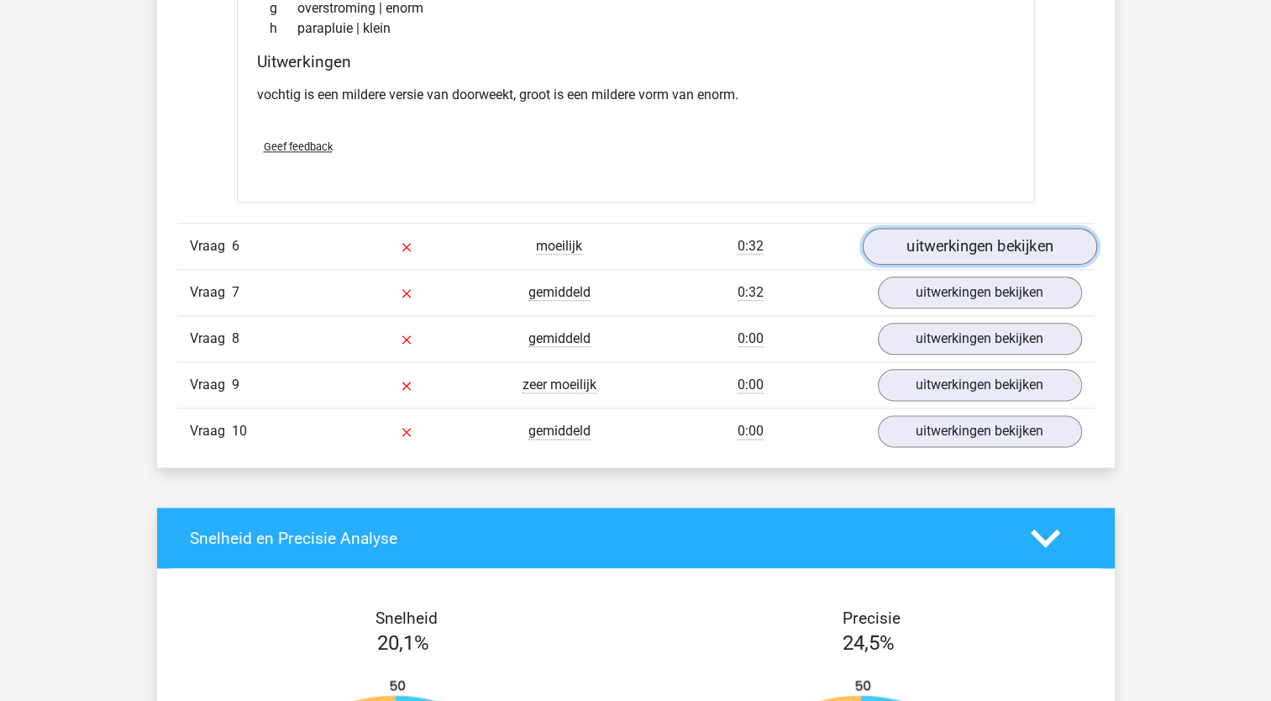
click at [972, 240] on link "uitwerkingen bekijken" at bounding box center [979, 247] width 234 height 37
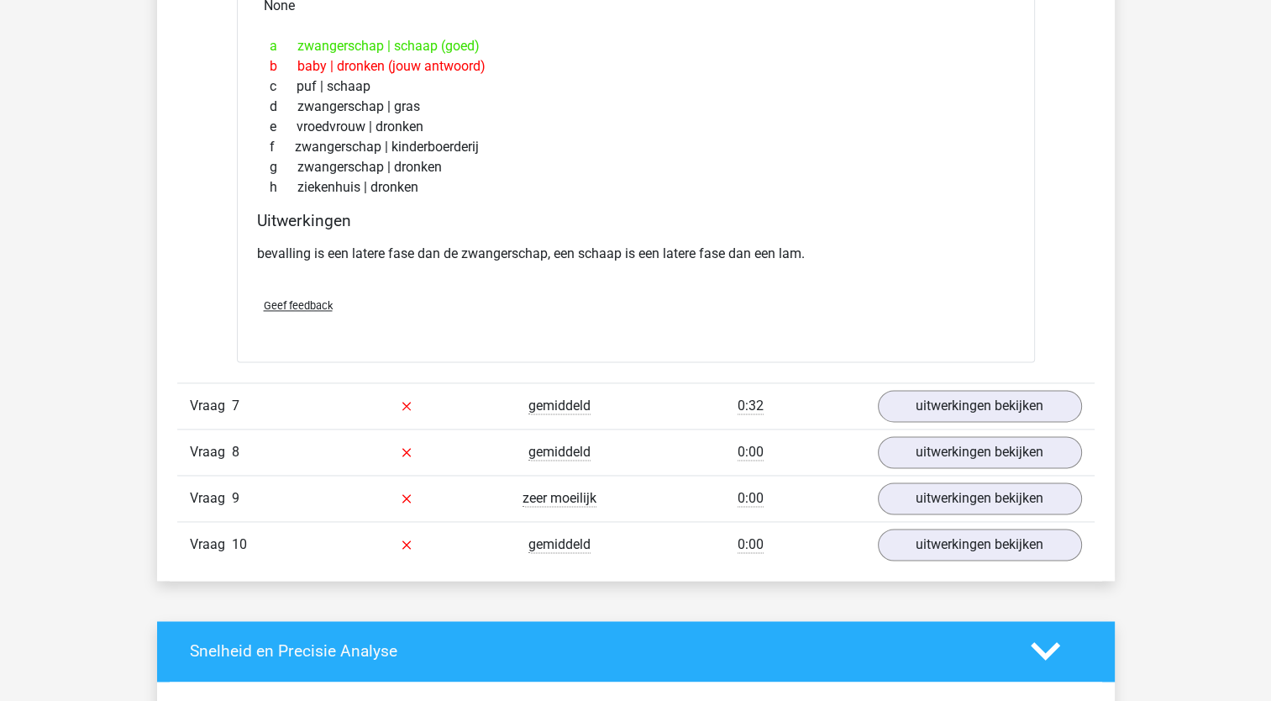
scroll to position [2413, 0]
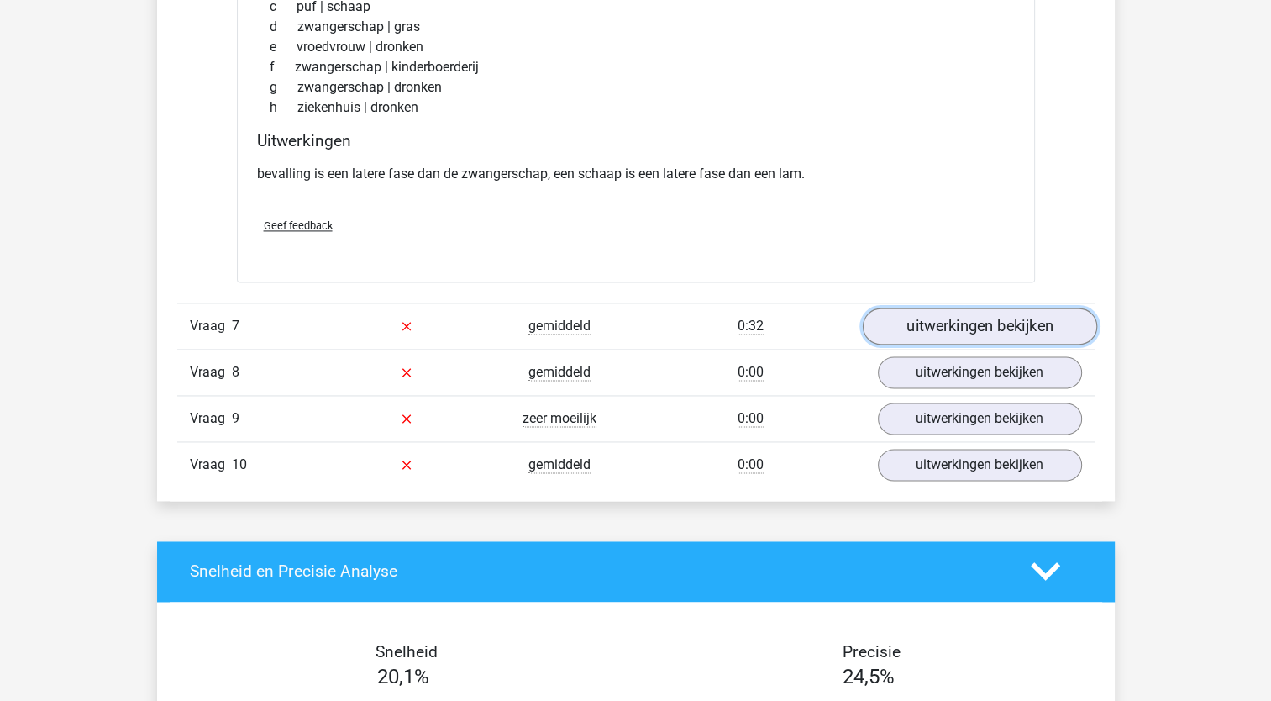
click at [945, 323] on link "uitwerkingen bekijken" at bounding box center [979, 325] width 234 height 37
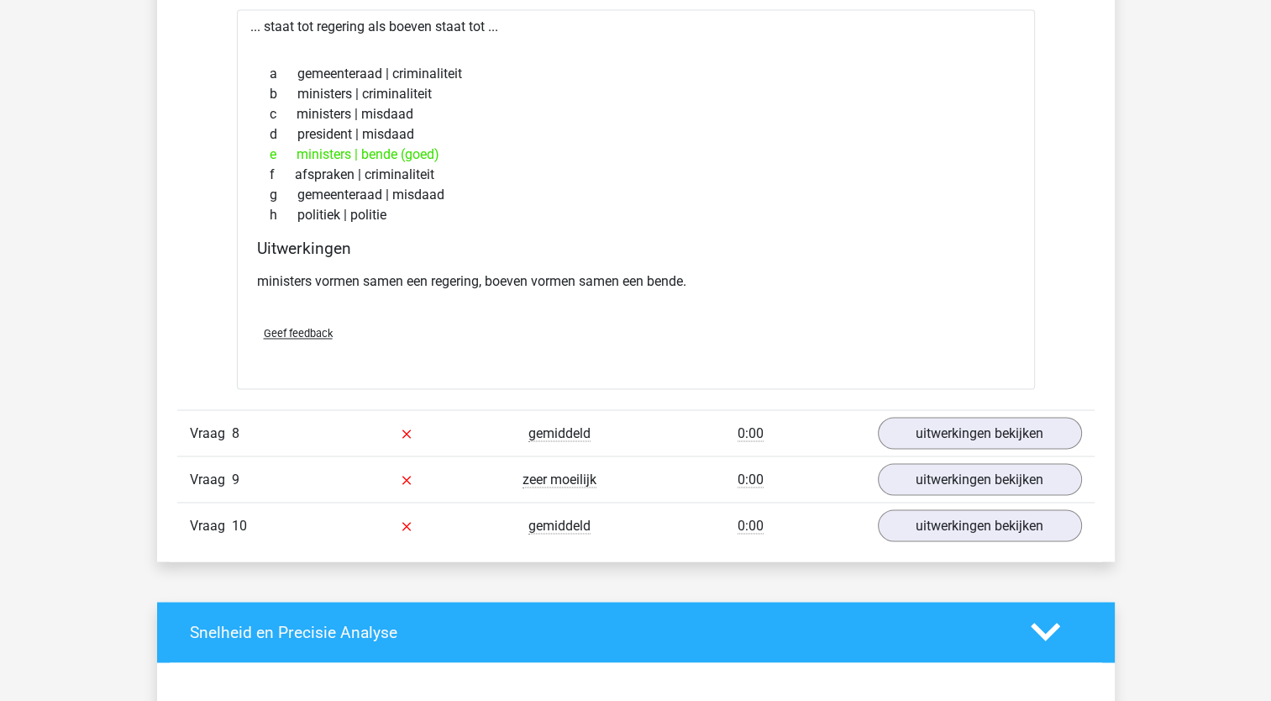
scroll to position [2826, 0]
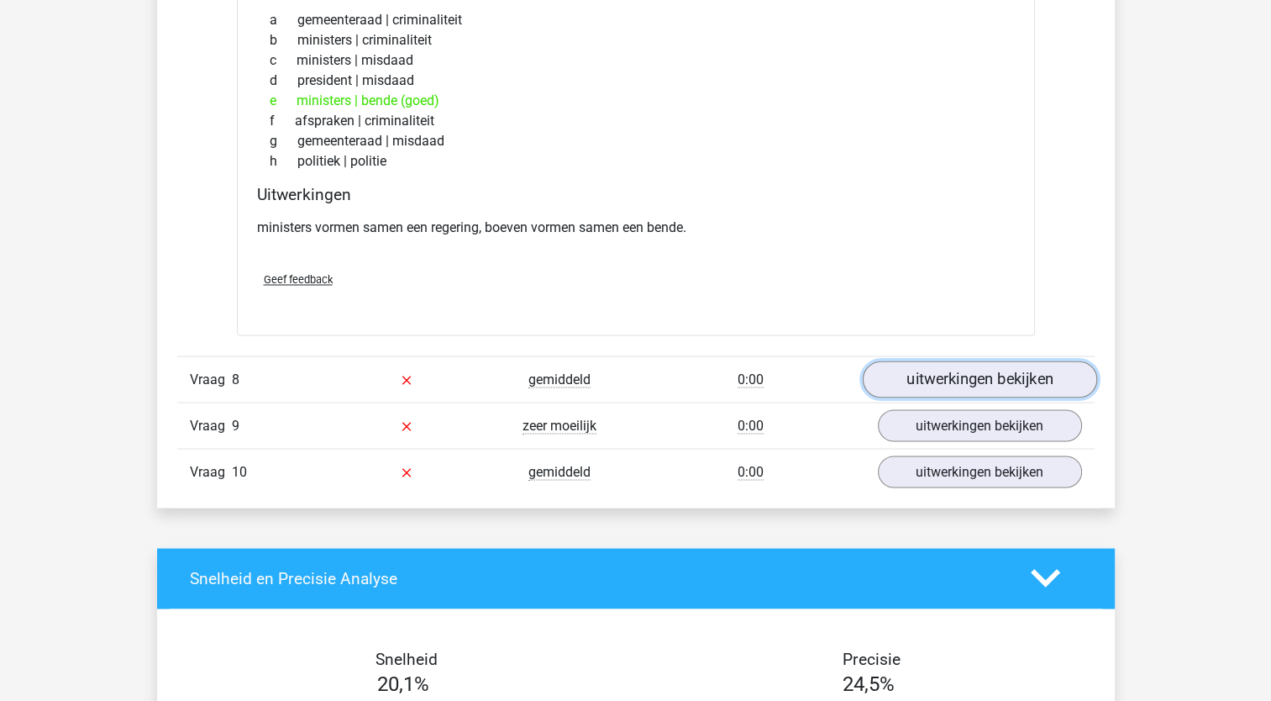
click at [915, 371] on link "uitwerkingen bekijken" at bounding box center [979, 378] width 234 height 37
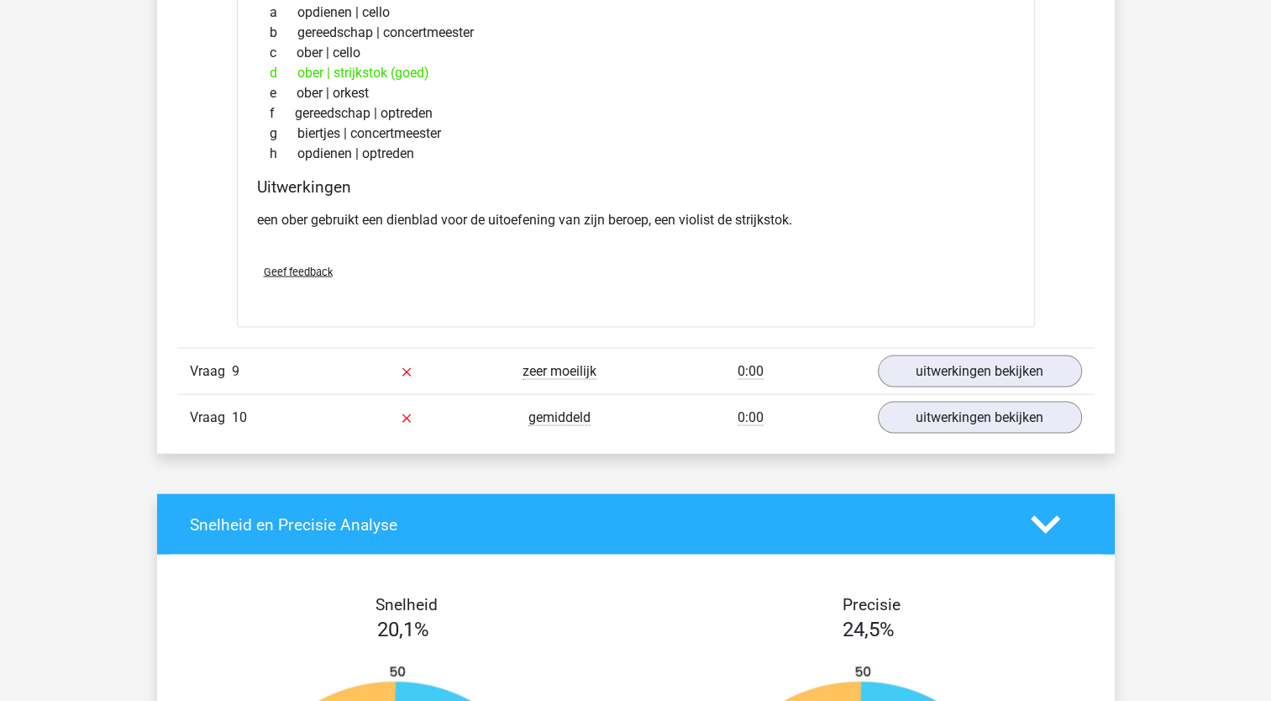
scroll to position [3342, 0]
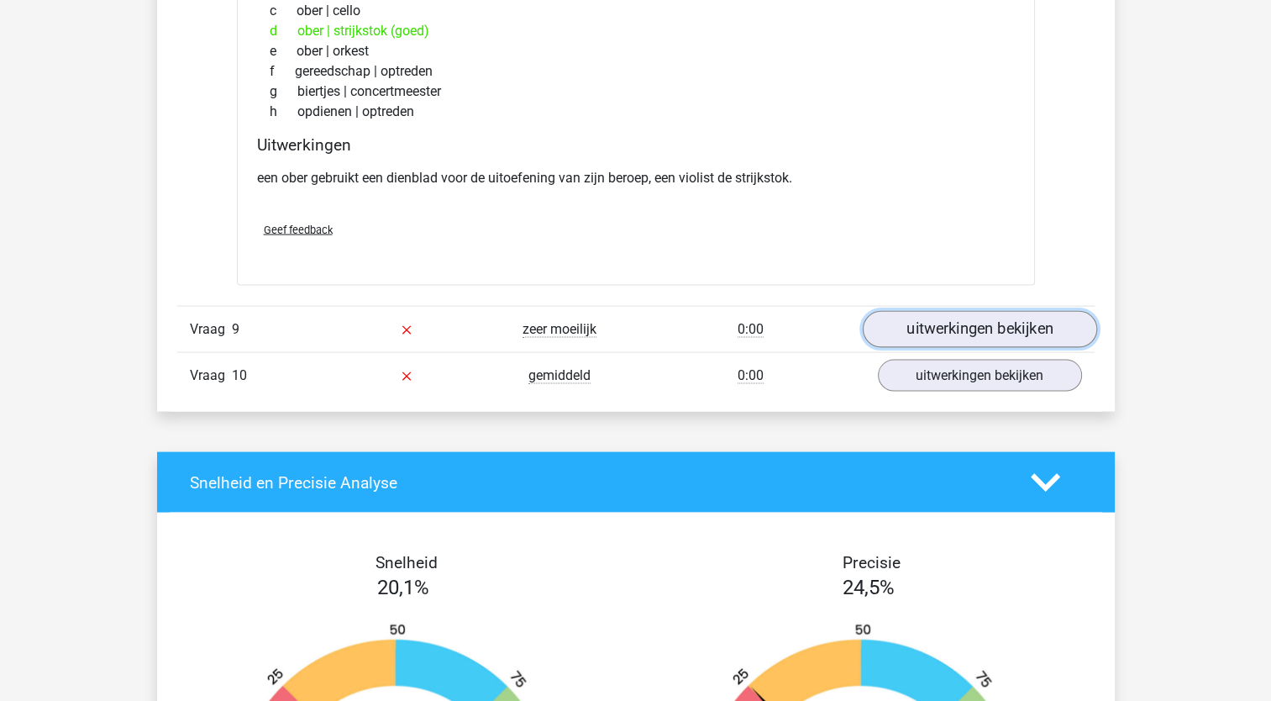
click at [978, 317] on link "uitwerkingen bekijken" at bounding box center [979, 329] width 234 height 37
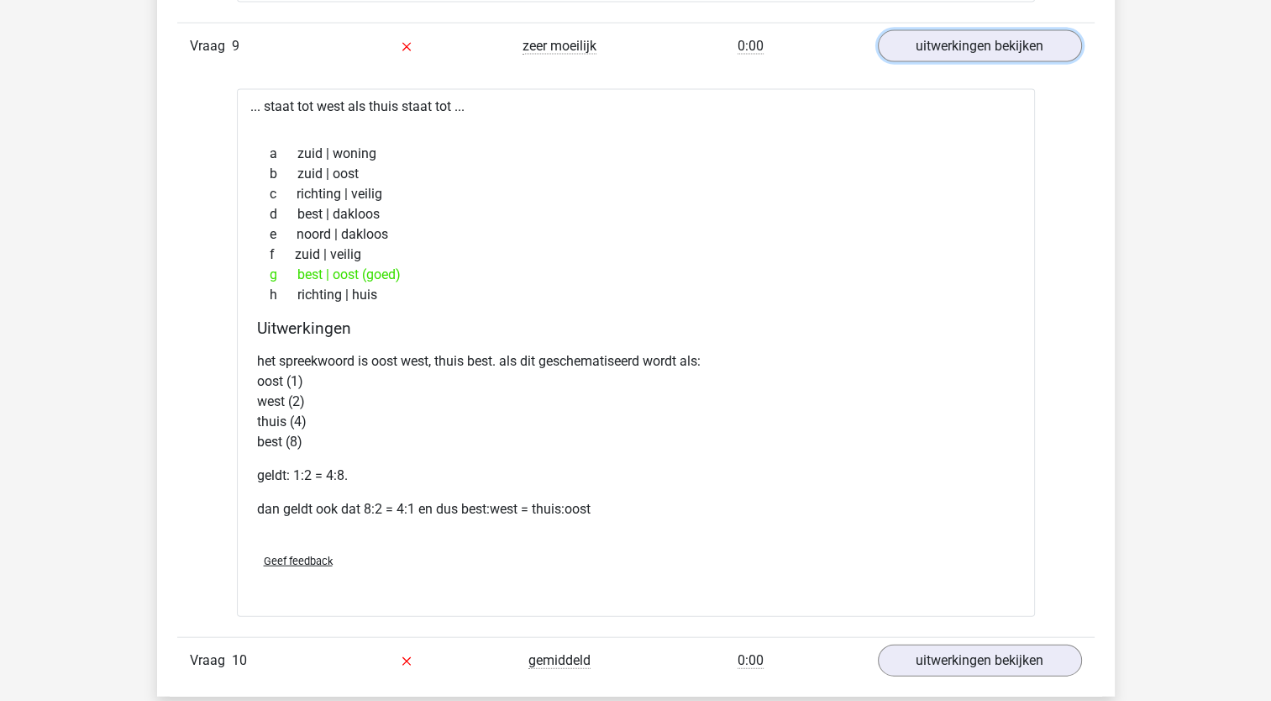
scroll to position [3834, 0]
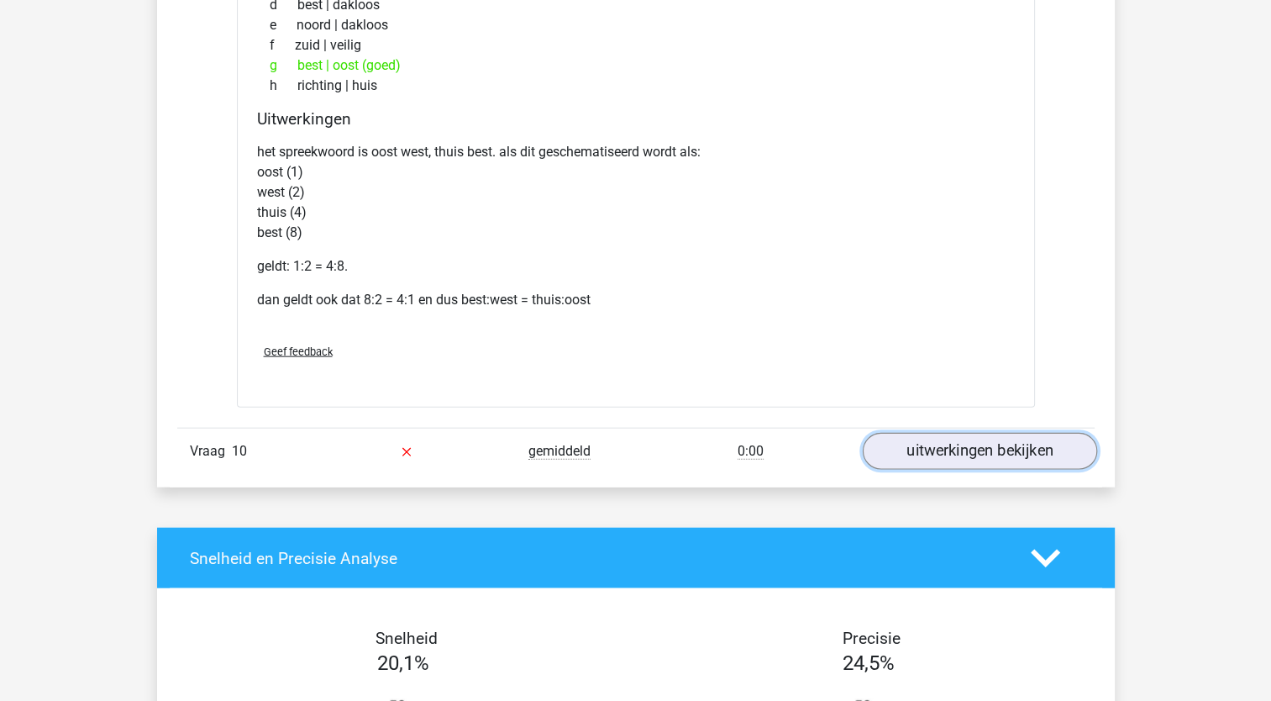
click at [1033, 441] on link "uitwerkingen bekijken" at bounding box center [979, 451] width 234 height 37
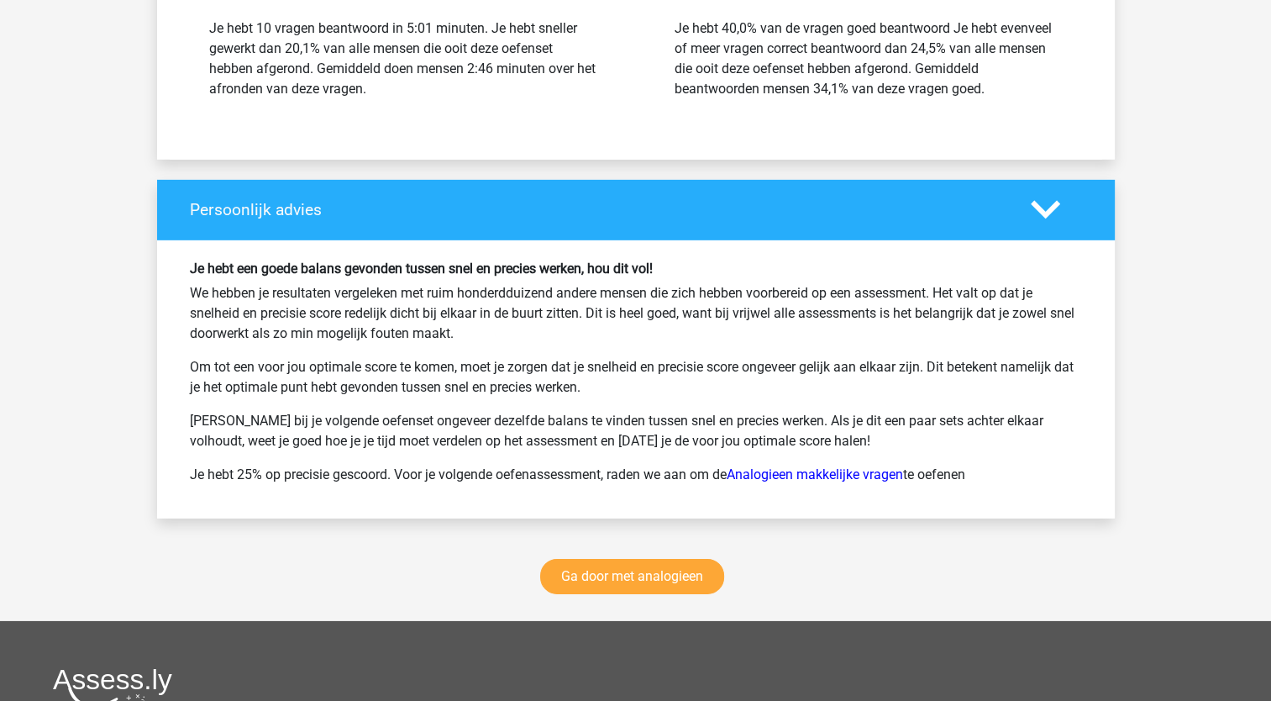
scroll to position [5281, 0]
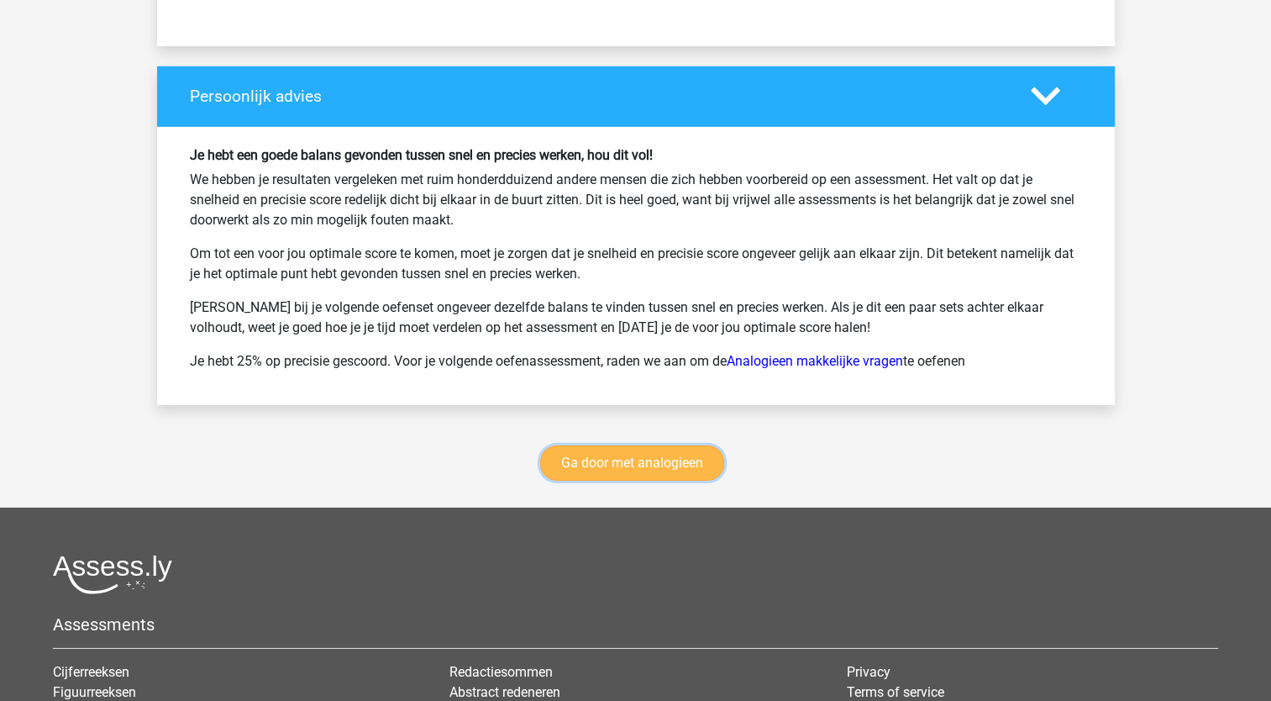
click at [644, 445] on link "Ga door met analogieen" at bounding box center [632, 462] width 184 height 35
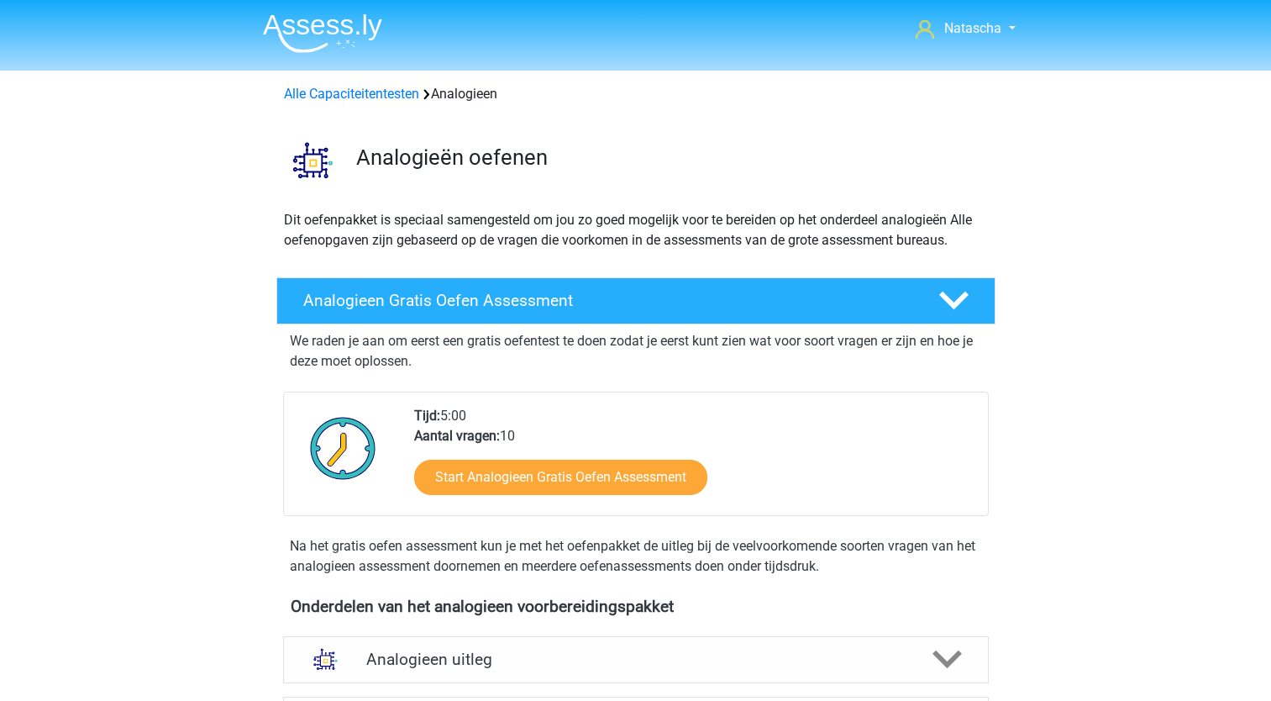
scroll to position [689, 0]
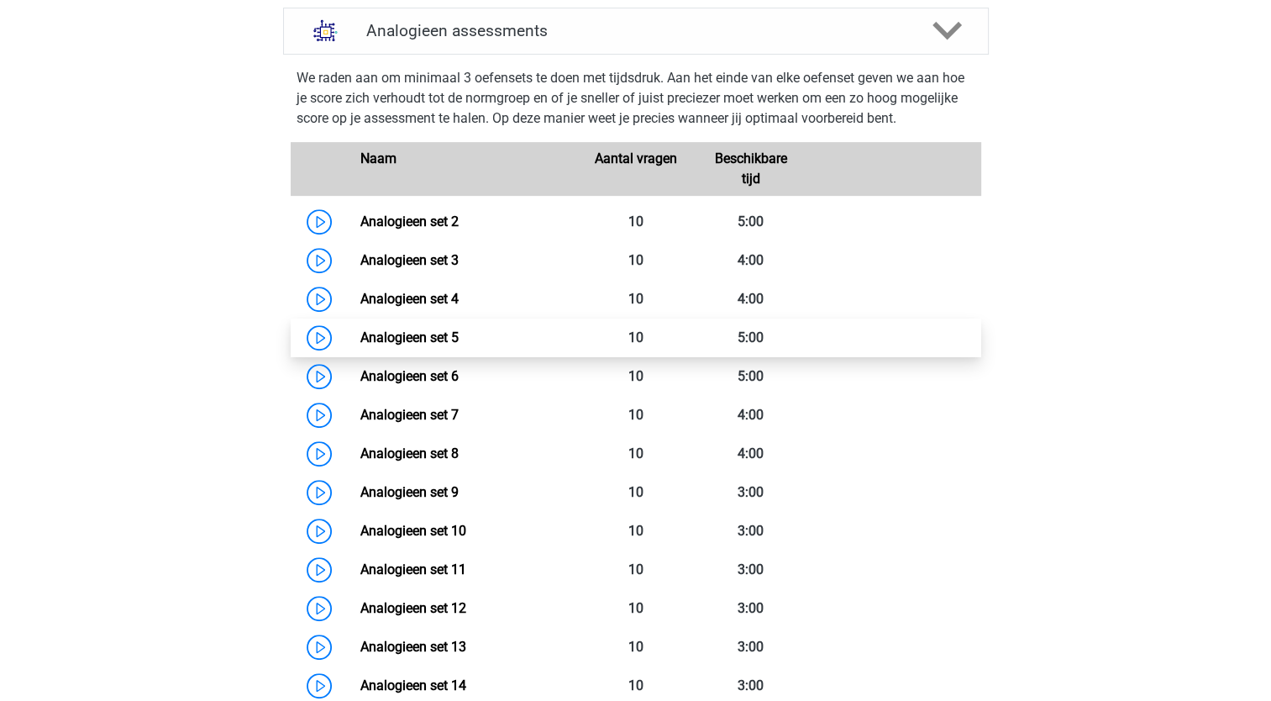
click at [431, 334] on link "Analogieen set 5" at bounding box center [409, 337] width 98 height 16
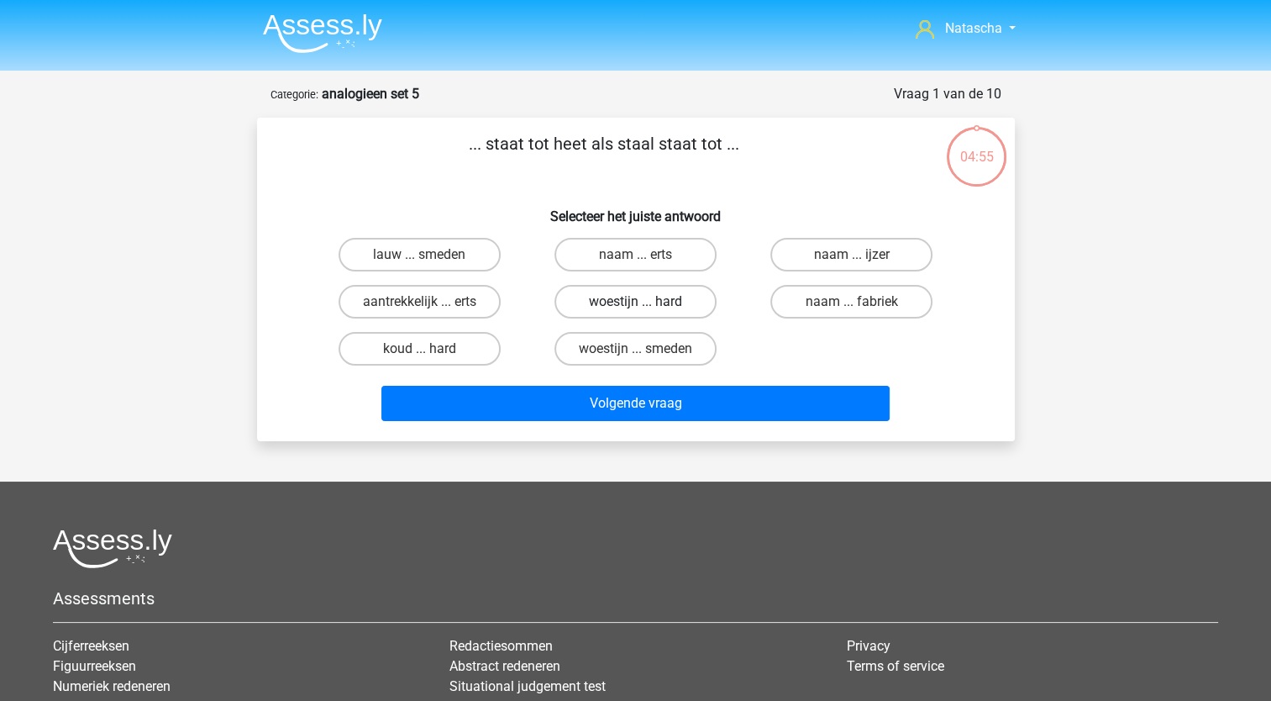
click at [612, 308] on label "woestijn ... hard" at bounding box center [635, 302] width 162 height 34
click at [635, 308] on input "woestijn ... hard" at bounding box center [640, 307] width 11 height 11
radio input "true"
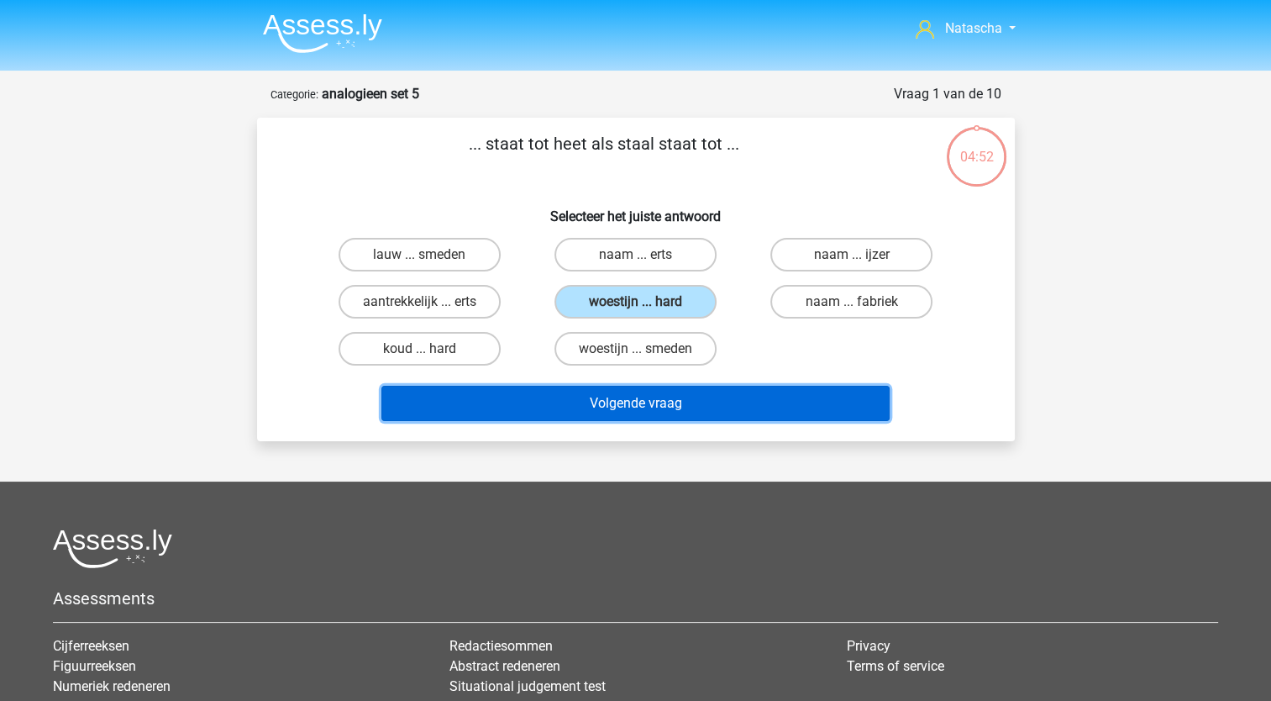
drag, startPoint x: 556, startPoint y: 405, endPoint x: 546, endPoint y: 405, distance: 10.1
click at [546, 405] on button "Volgende vraag" at bounding box center [635, 403] width 508 height 35
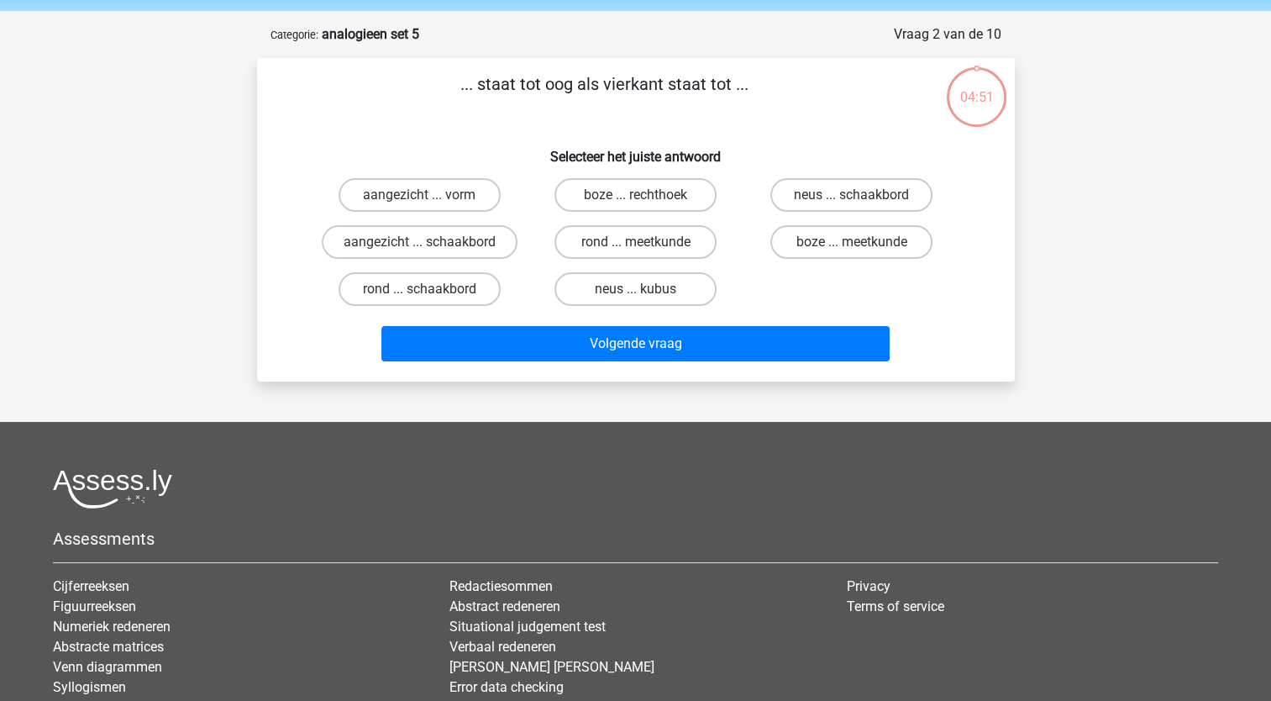
scroll to position [84, 0]
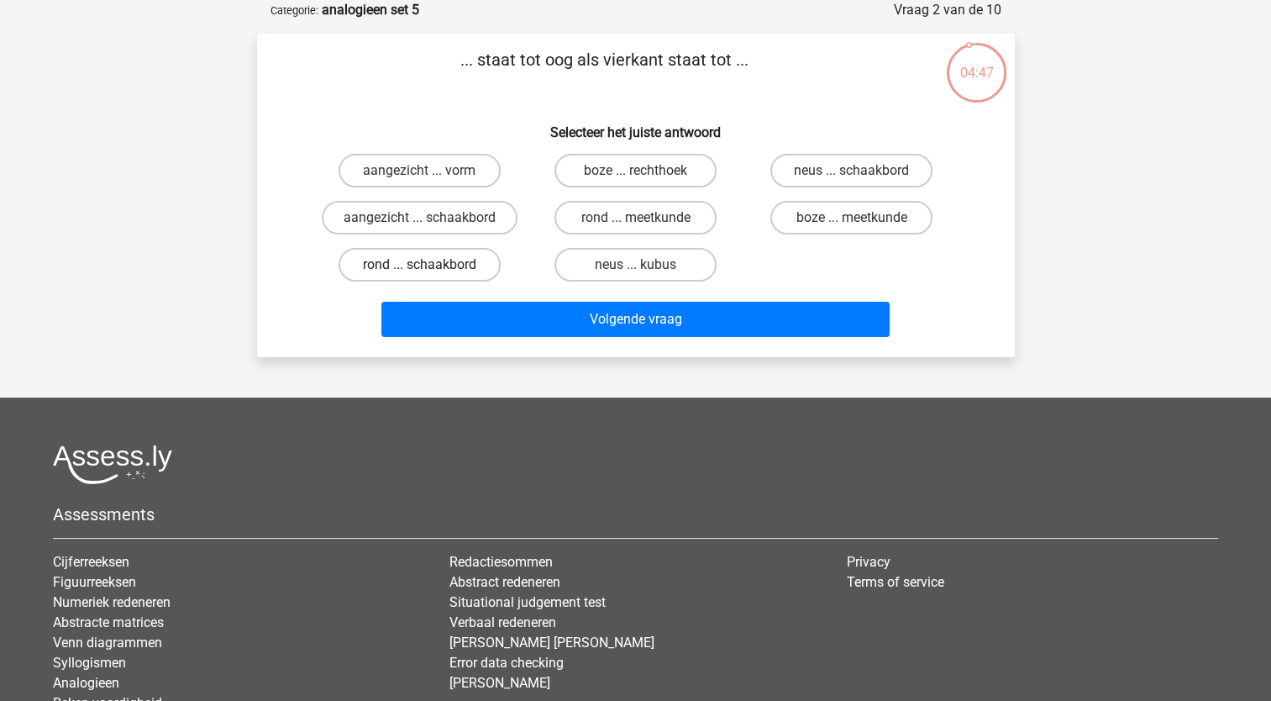
click at [412, 264] on label "rond ... schaakbord" at bounding box center [420, 265] width 162 height 34
click at [419, 265] on input "rond ... schaakbord" at bounding box center [424, 270] width 11 height 11
radio input "true"
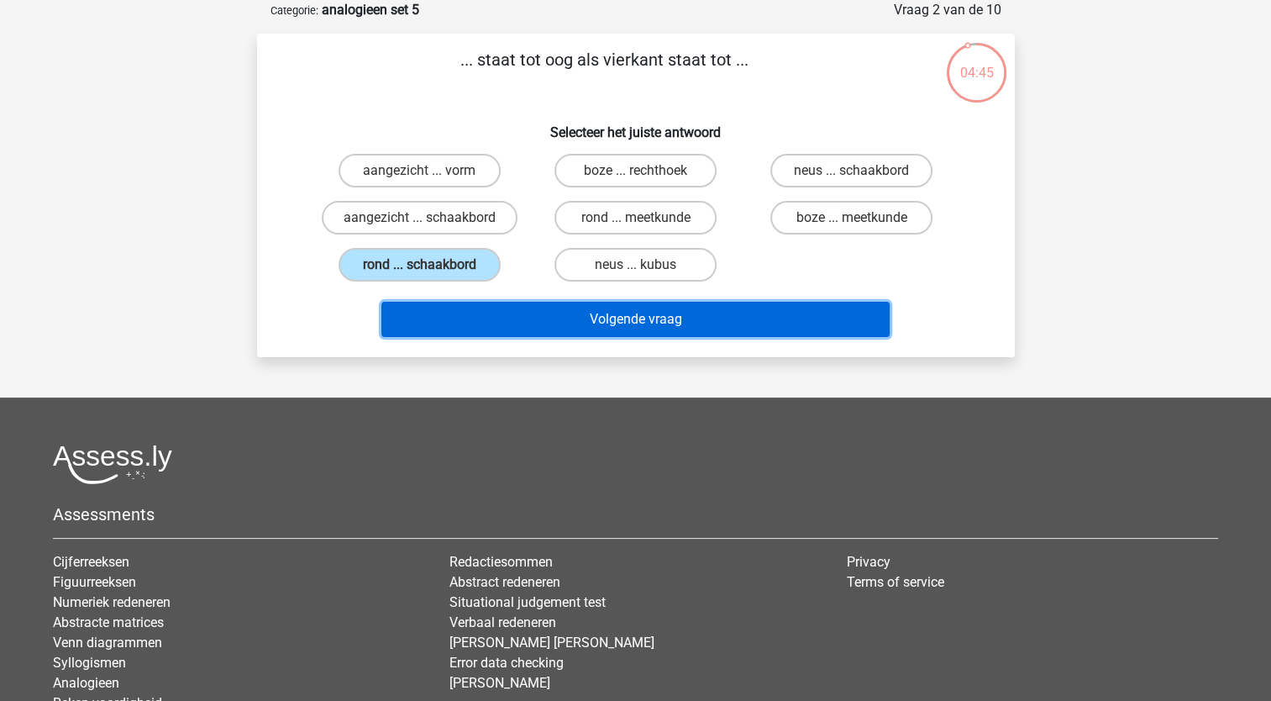
click at [447, 318] on button "Volgende vraag" at bounding box center [635, 319] width 508 height 35
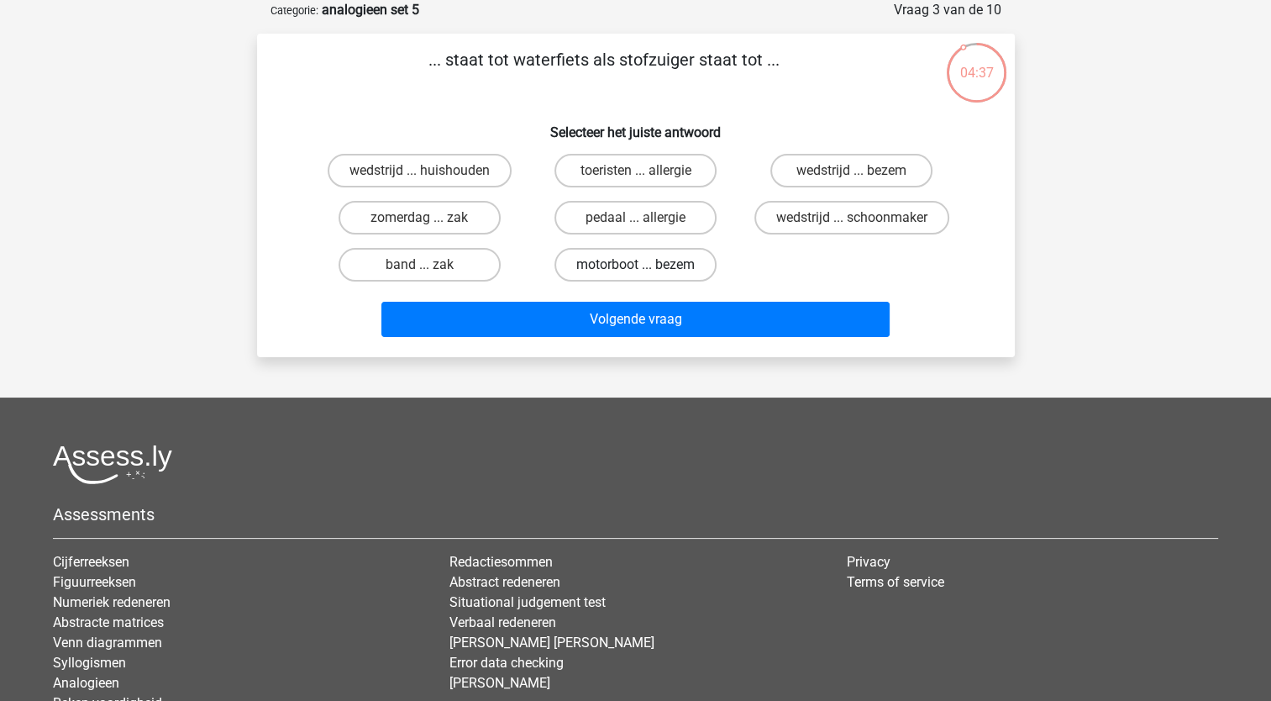
click at [602, 257] on label "motorboot ... bezem" at bounding box center [635, 265] width 162 height 34
click at [635, 265] on input "motorboot ... bezem" at bounding box center [640, 270] width 11 height 11
radio input "true"
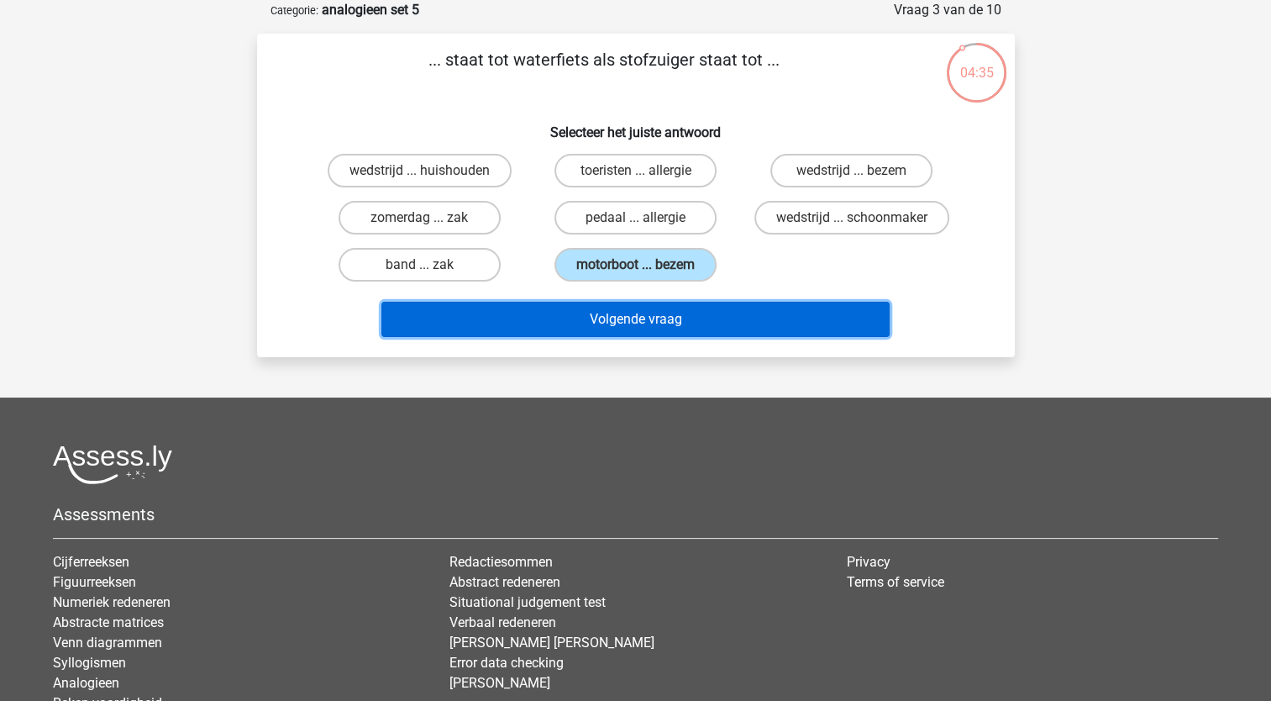
click at [567, 321] on button "Volgende vraag" at bounding box center [635, 319] width 508 height 35
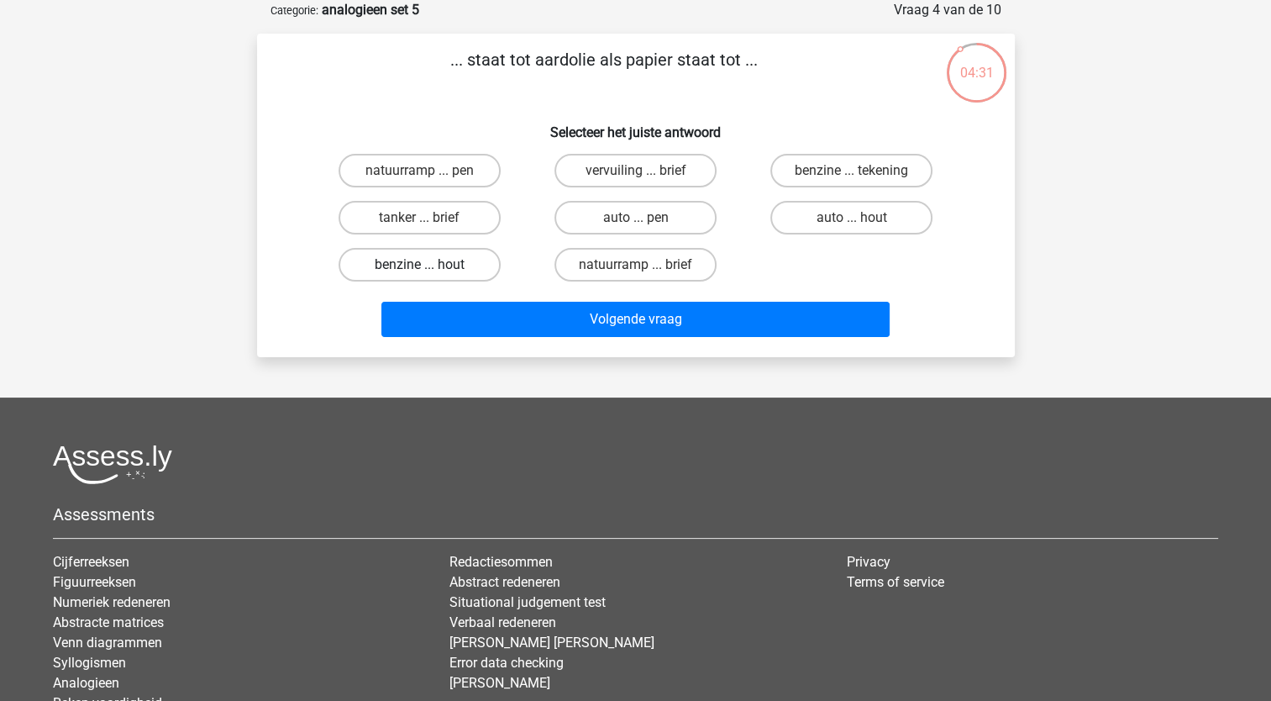
click at [412, 260] on label "benzine ... hout" at bounding box center [420, 265] width 162 height 34
click at [419, 265] on input "benzine ... hout" at bounding box center [424, 270] width 11 height 11
radio input "true"
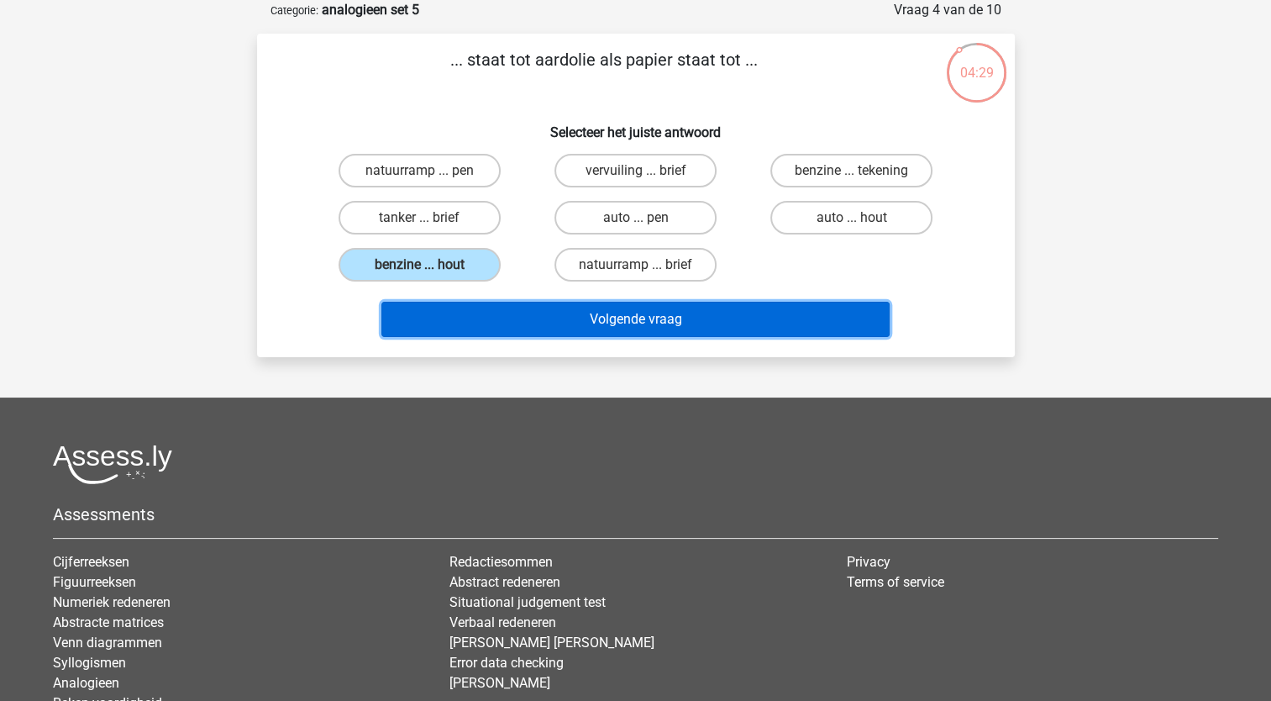
click at [444, 321] on button "Volgende vraag" at bounding box center [635, 319] width 508 height 35
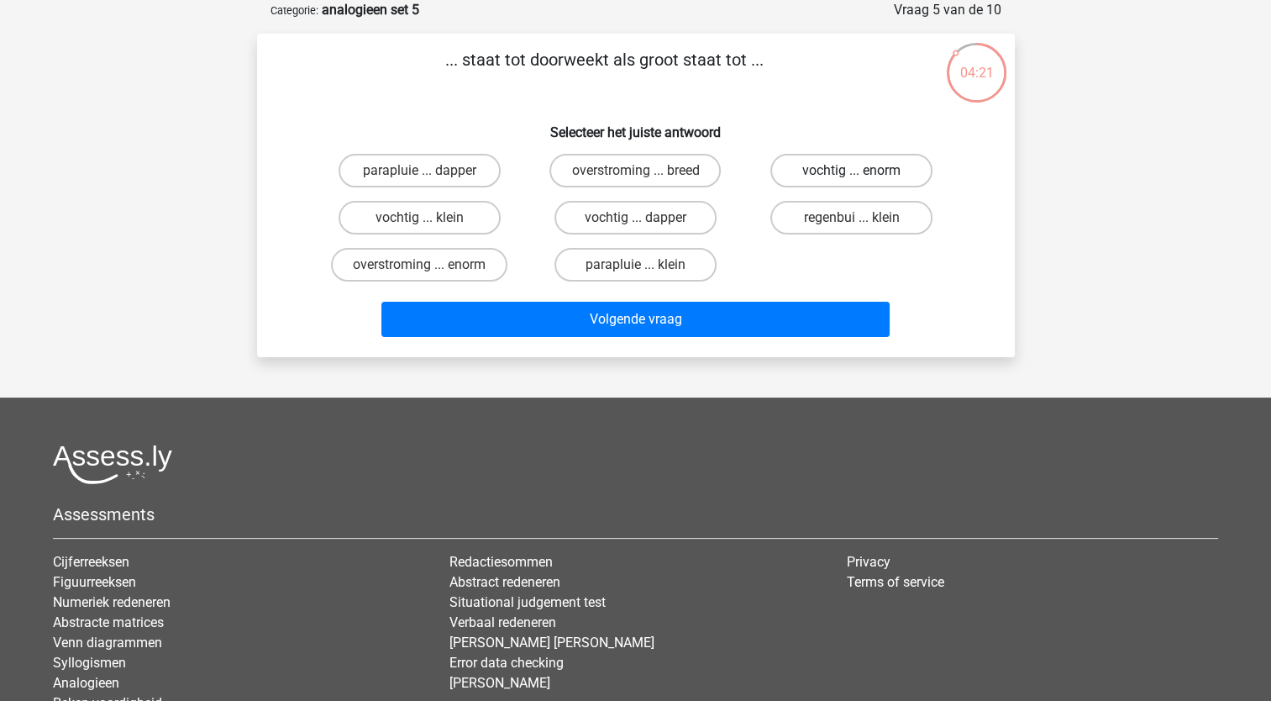
click at [806, 163] on label "vochtig ... enorm" at bounding box center [851, 171] width 162 height 34
click at [852, 171] on input "vochtig ... enorm" at bounding box center [857, 176] width 11 height 11
radio input "true"
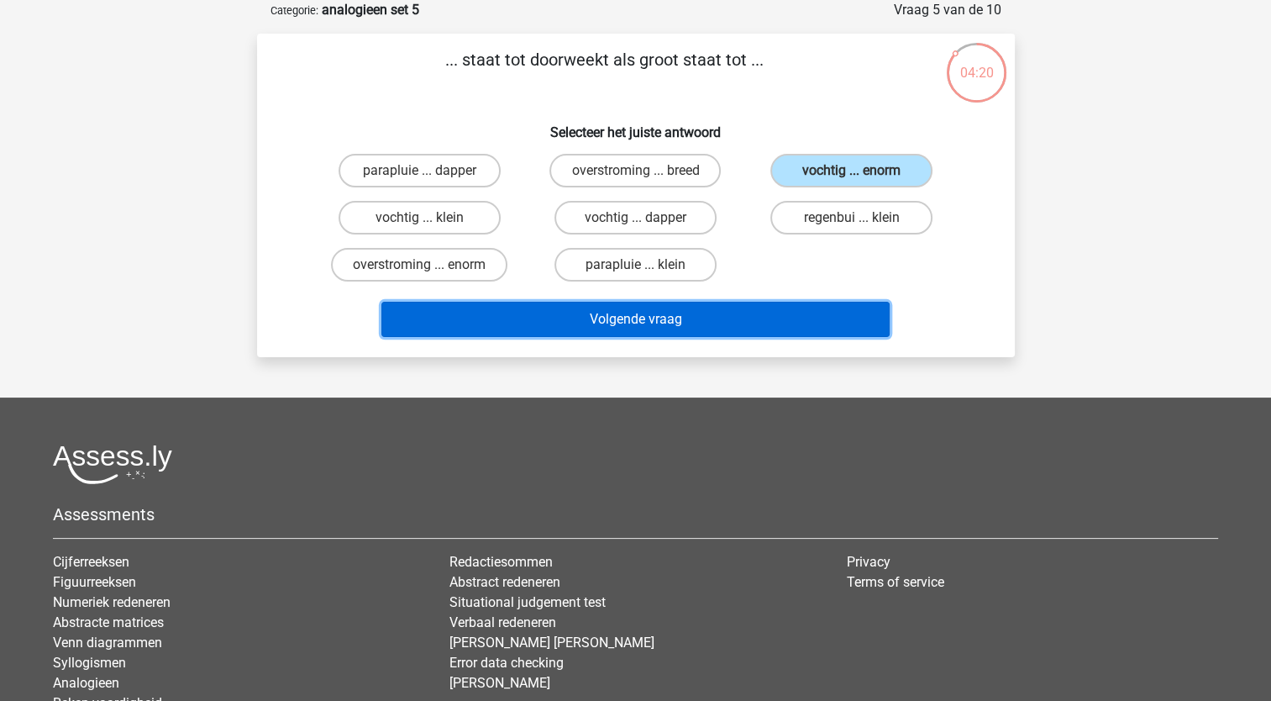
click at [675, 311] on button "Volgende vraag" at bounding box center [635, 319] width 508 height 35
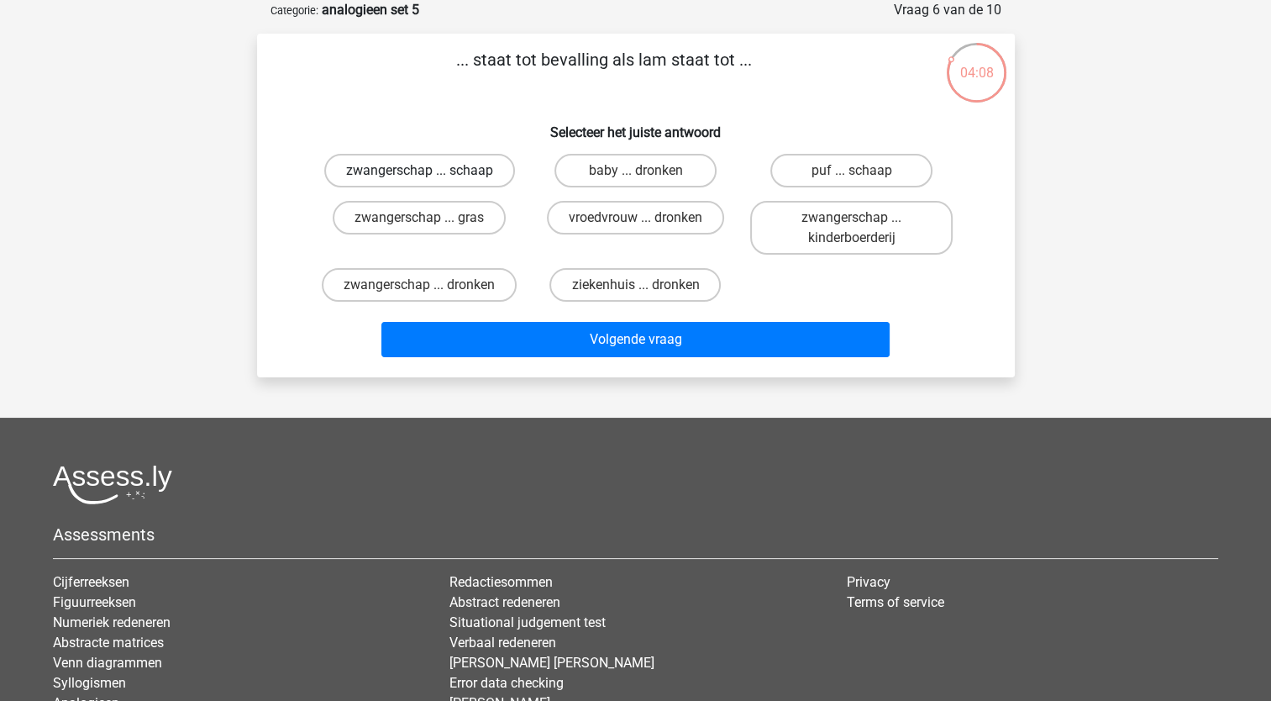
click at [438, 175] on label "zwangerschap ... schaap" at bounding box center [419, 171] width 191 height 34
click at [430, 175] on input "zwangerschap ... schaap" at bounding box center [424, 176] width 11 height 11
radio input "true"
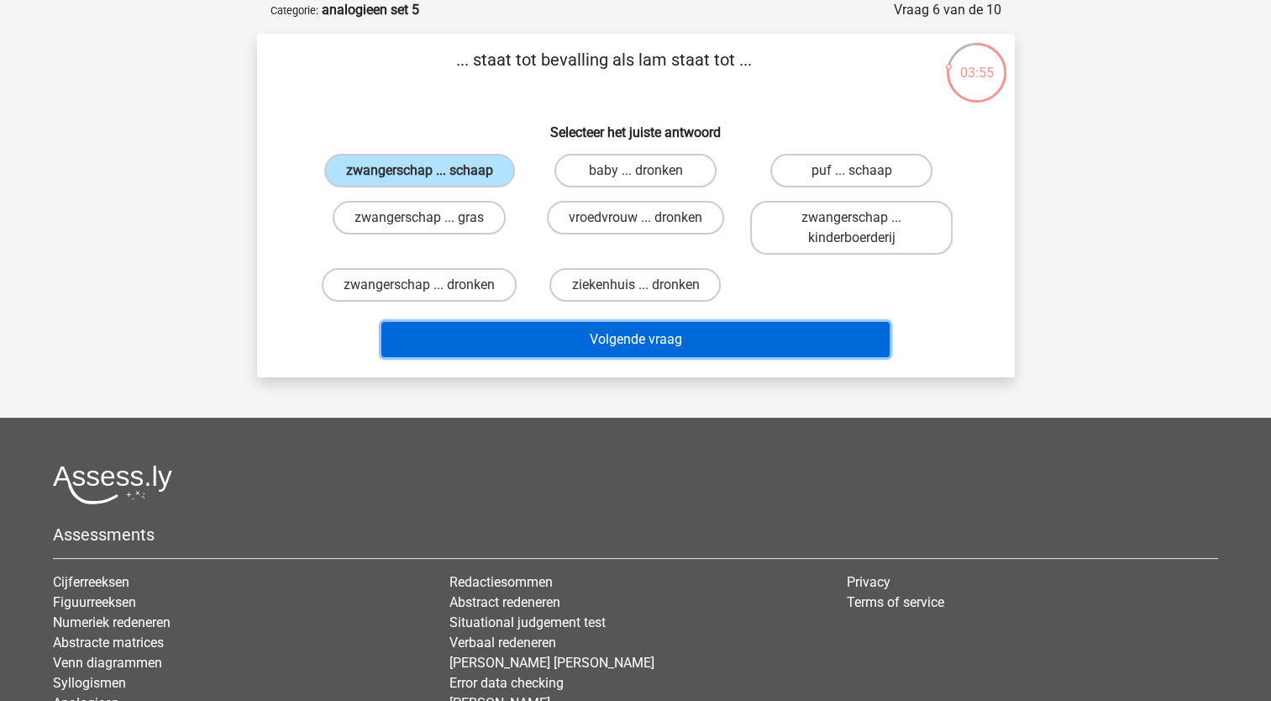
click at [593, 342] on button "Volgende vraag" at bounding box center [635, 339] width 508 height 35
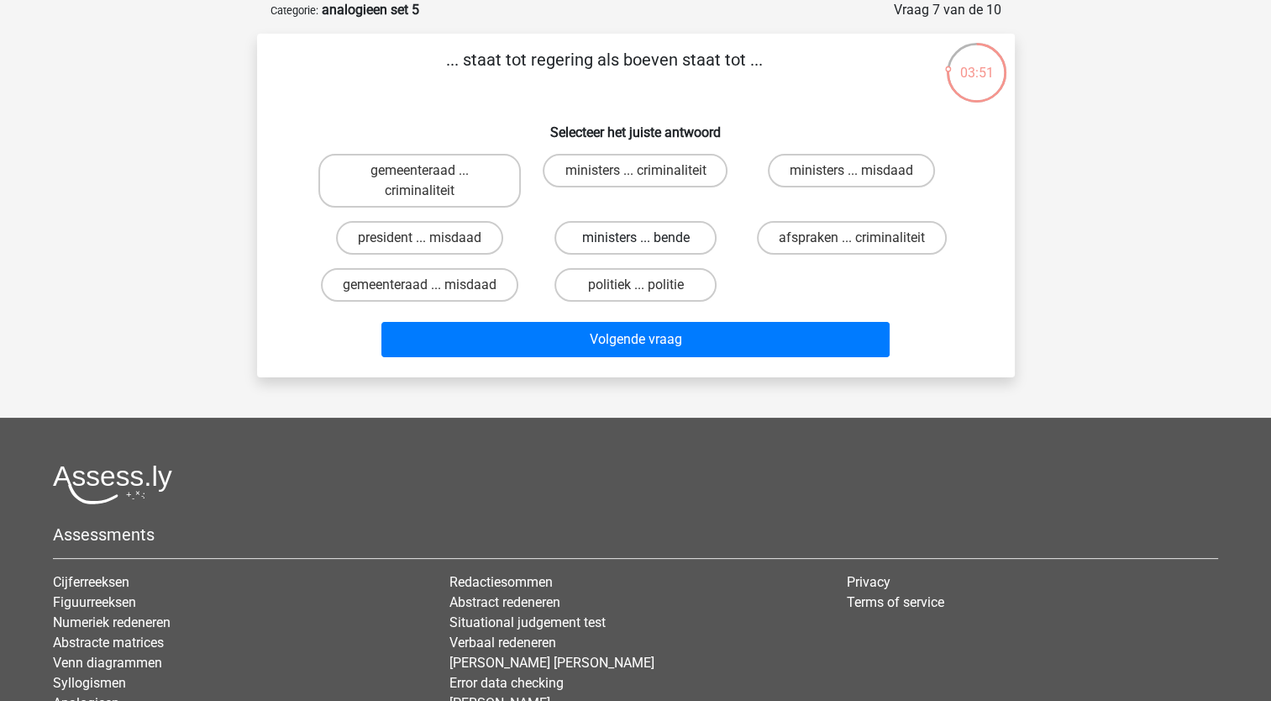
click at [600, 237] on label "ministers ... bende" at bounding box center [635, 238] width 162 height 34
click at [635, 238] on input "ministers ... bende" at bounding box center [640, 243] width 11 height 11
radio input "true"
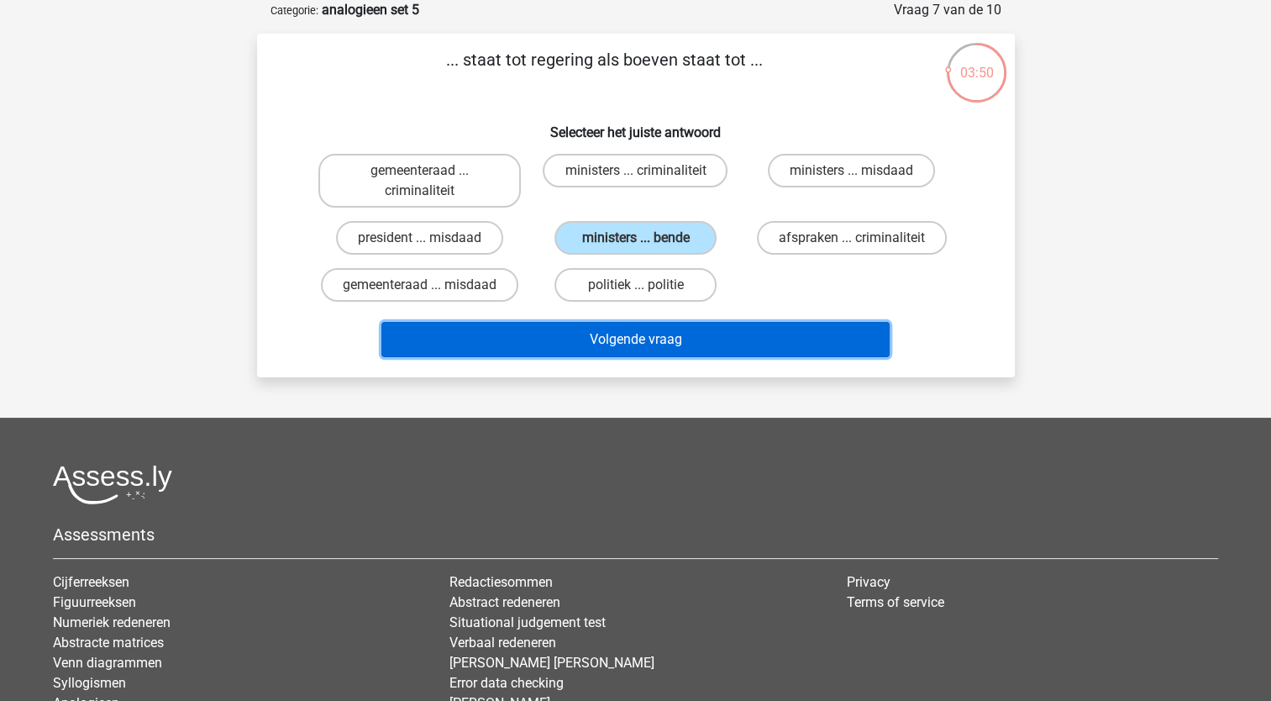
click at [536, 347] on button "Volgende vraag" at bounding box center [635, 339] width 508 height 35
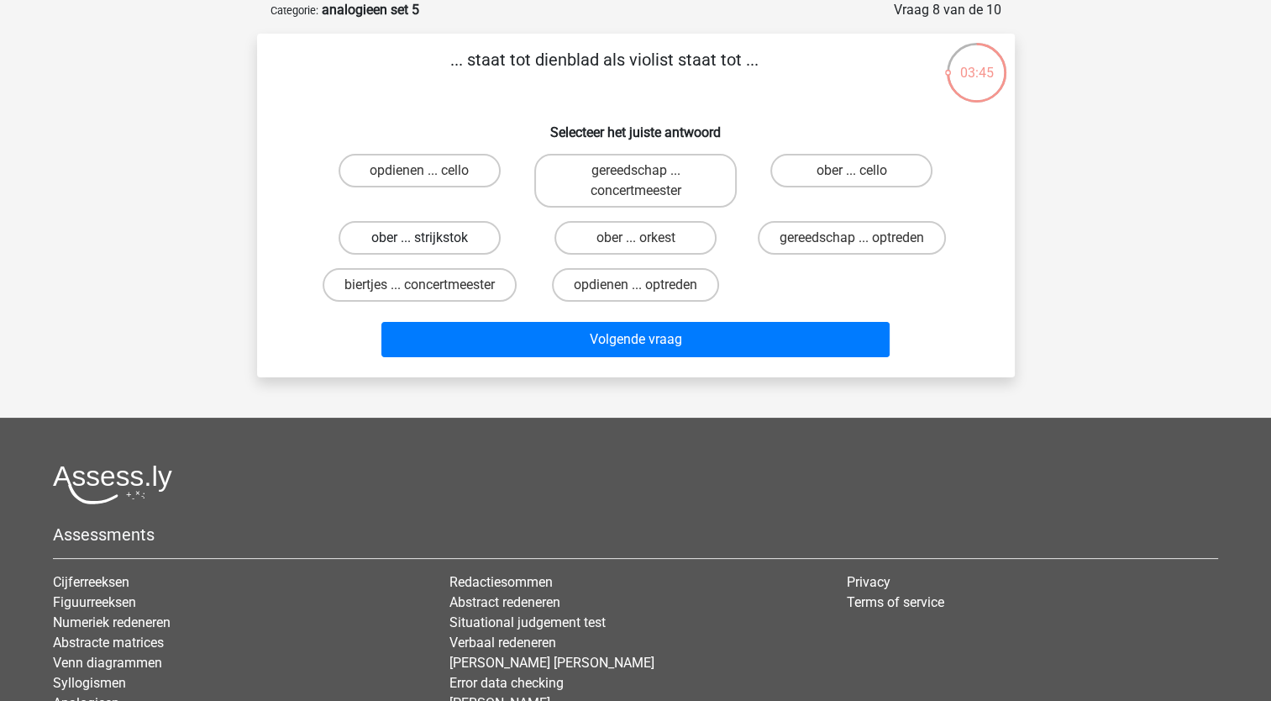
click at [392, 244] on label "ober ... strijkstok" at bounding box center [420, 238] width 162 height 34
click at [419, 244] on input "ober ... strijkstok" at bounding box center [424, 243] width 11 height 11
radio input "true"
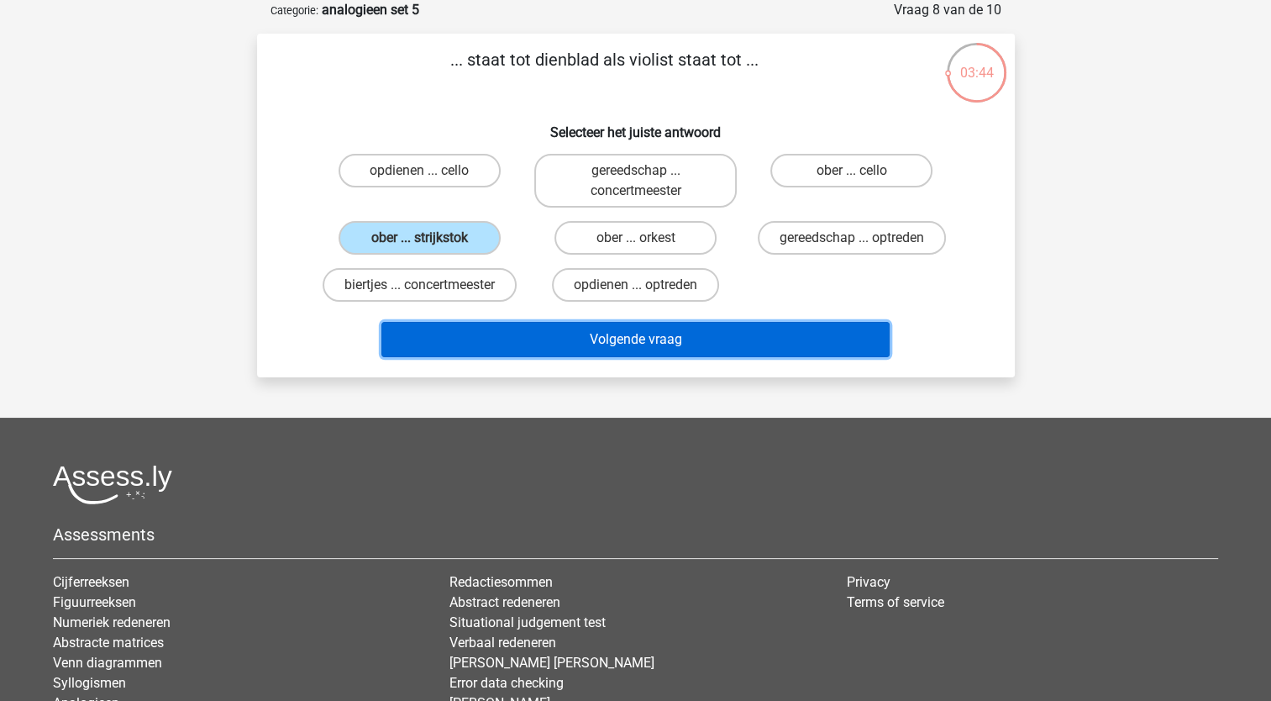
click at [420, 338] on button "Volgende vraag" at bounding box center [635, 339] width 508 height 35
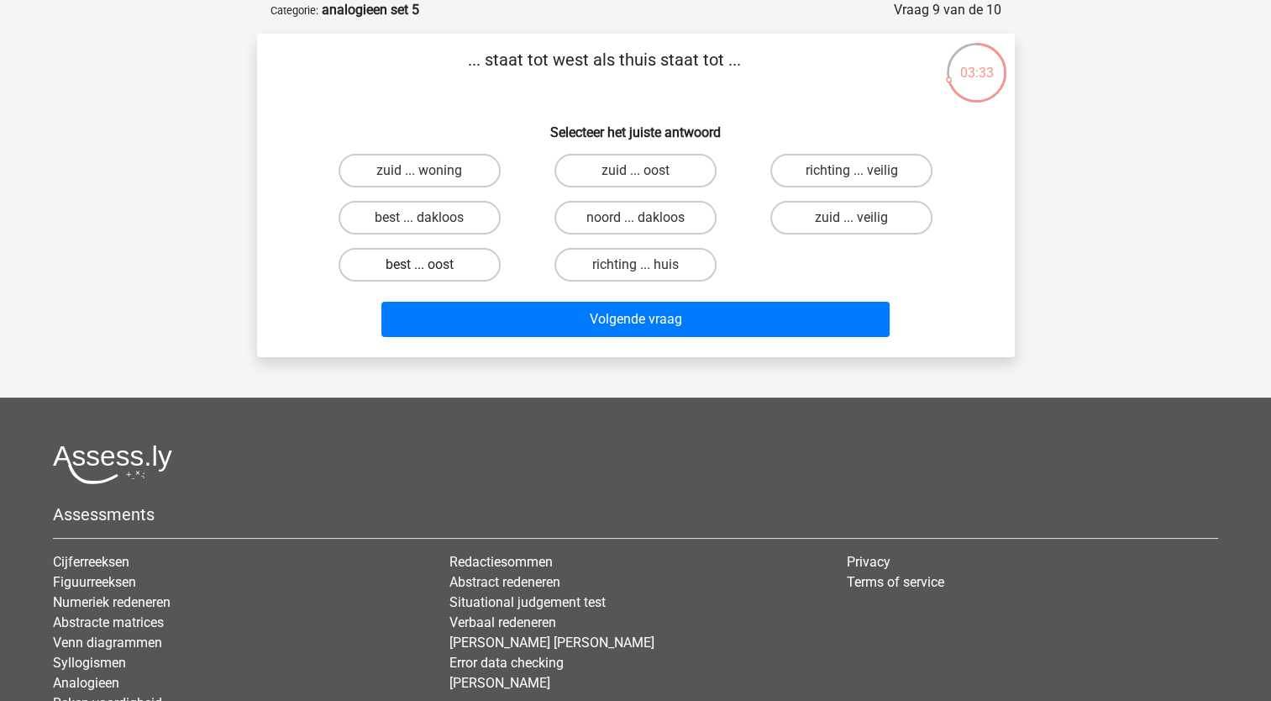
click at [407, 261] on label "best ... oost" at bounding box center [420, 265] width 162 height 34
click at [419, 265] on input "best ... oost" at bounding box center [424, 270] width 11 height 11
radio input "true"
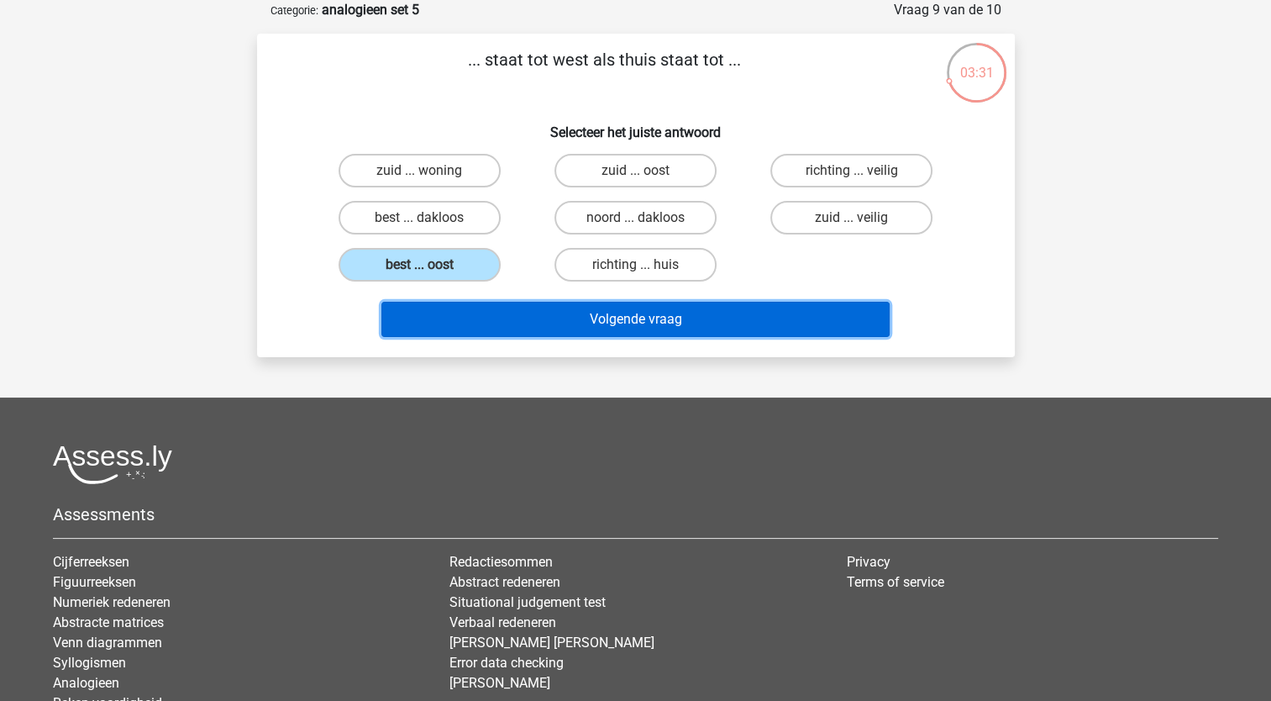
click at [460, 302] on button "Volgende vraag" at bounding box center [635, 319] width 508 height 35
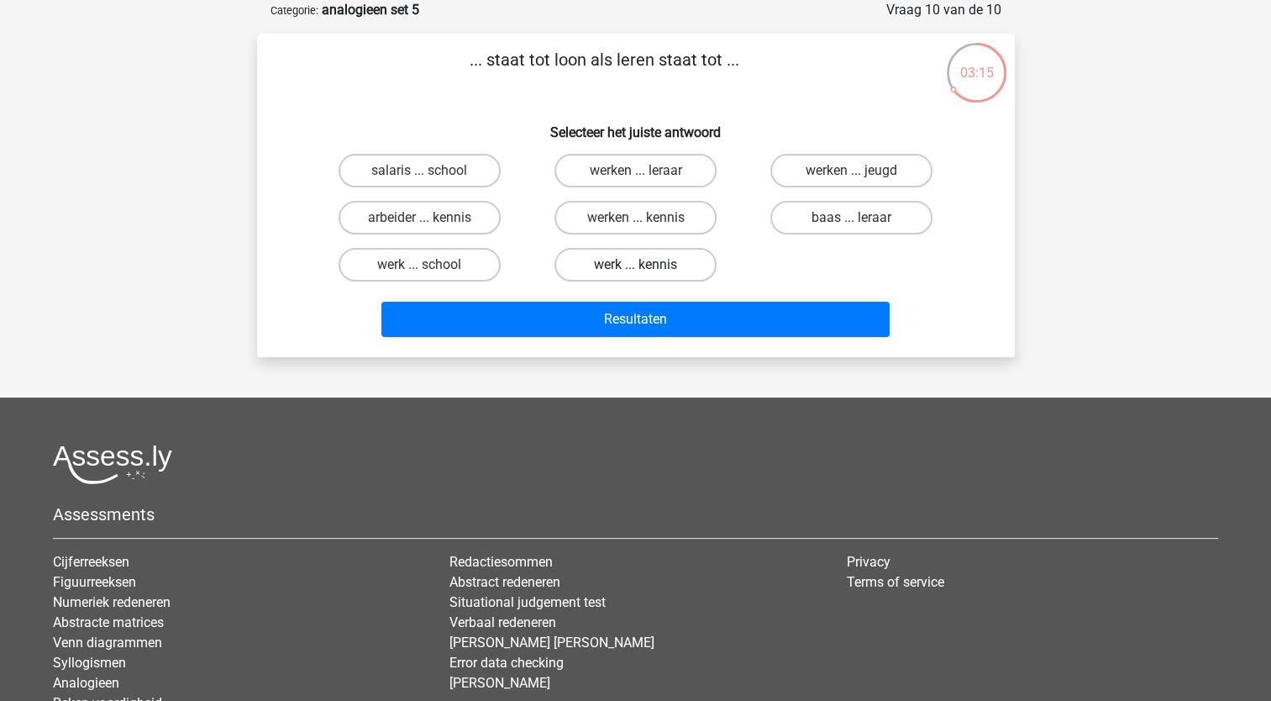
click at [606, 256] on label "werk ... kennis" at bounding box center [635, 265] width 162 height 34
click at [635, 265] on input "werk ... kennis" at bounding box center [640, 270] width 11 height 11
radio input "true"
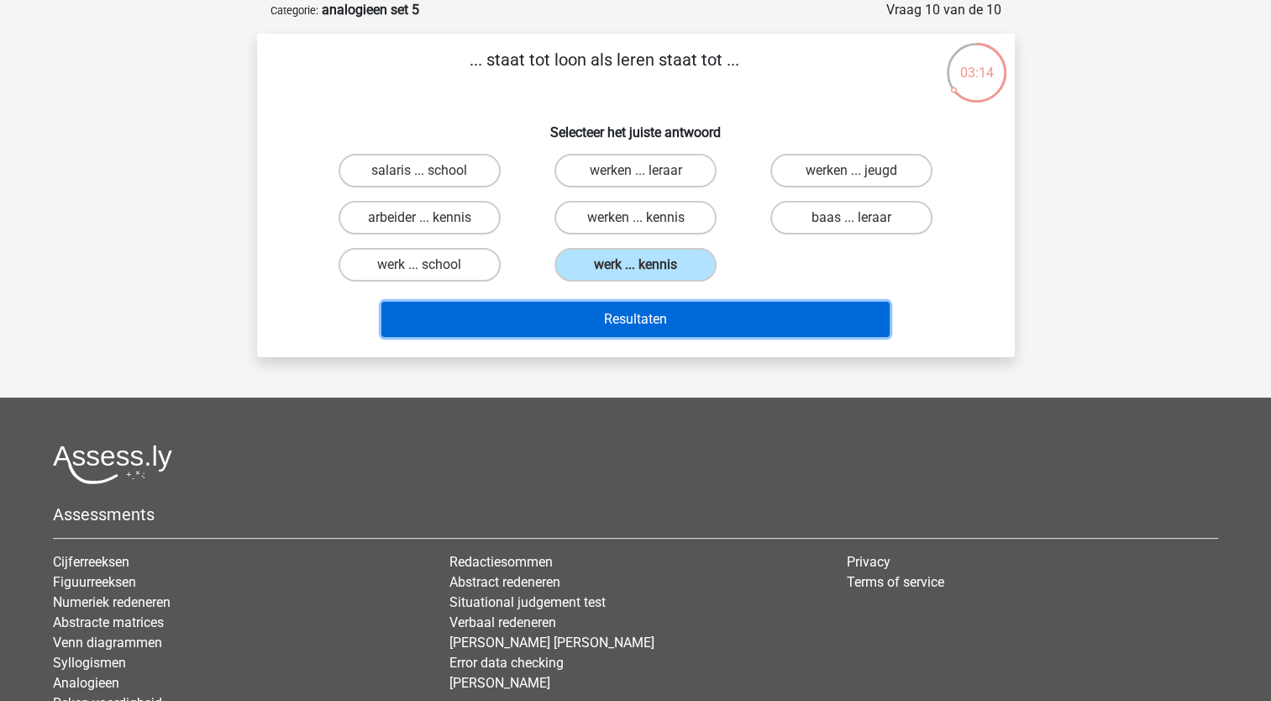
click at [575, 311] on button "Resultaten" at bounding box center [635, 319] width 508 height 35
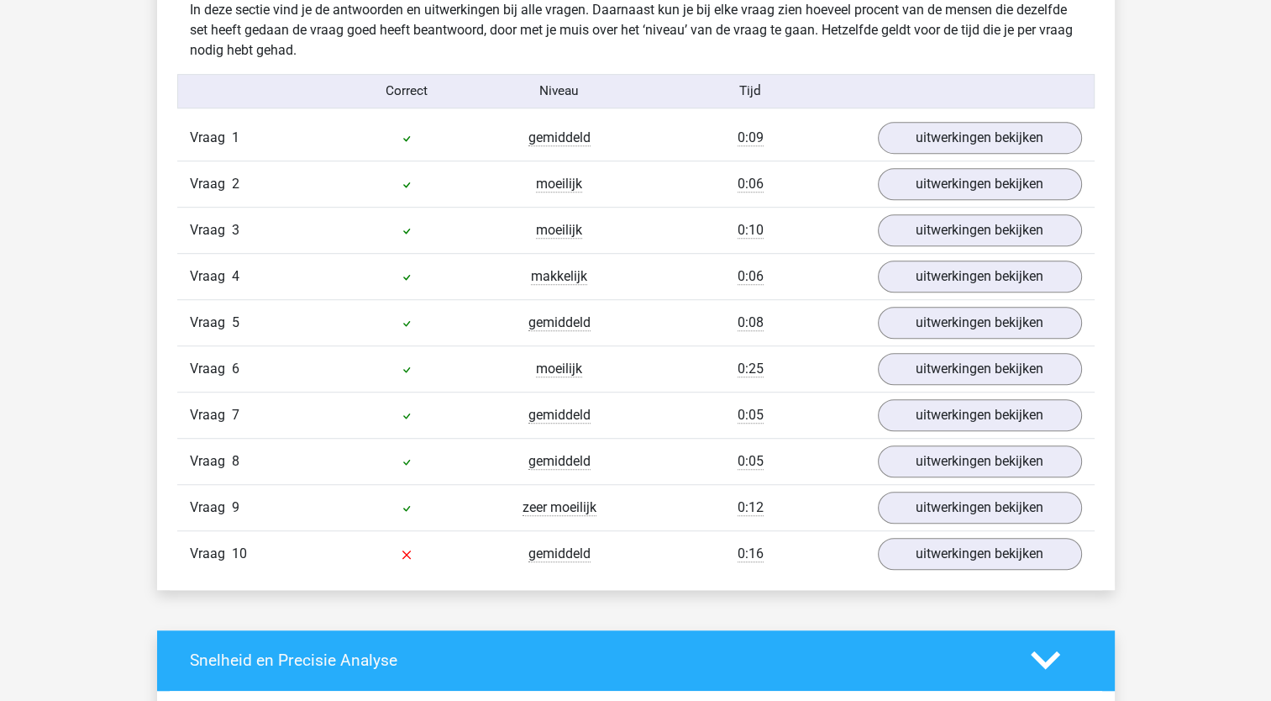
scroll to position [1132, 0]
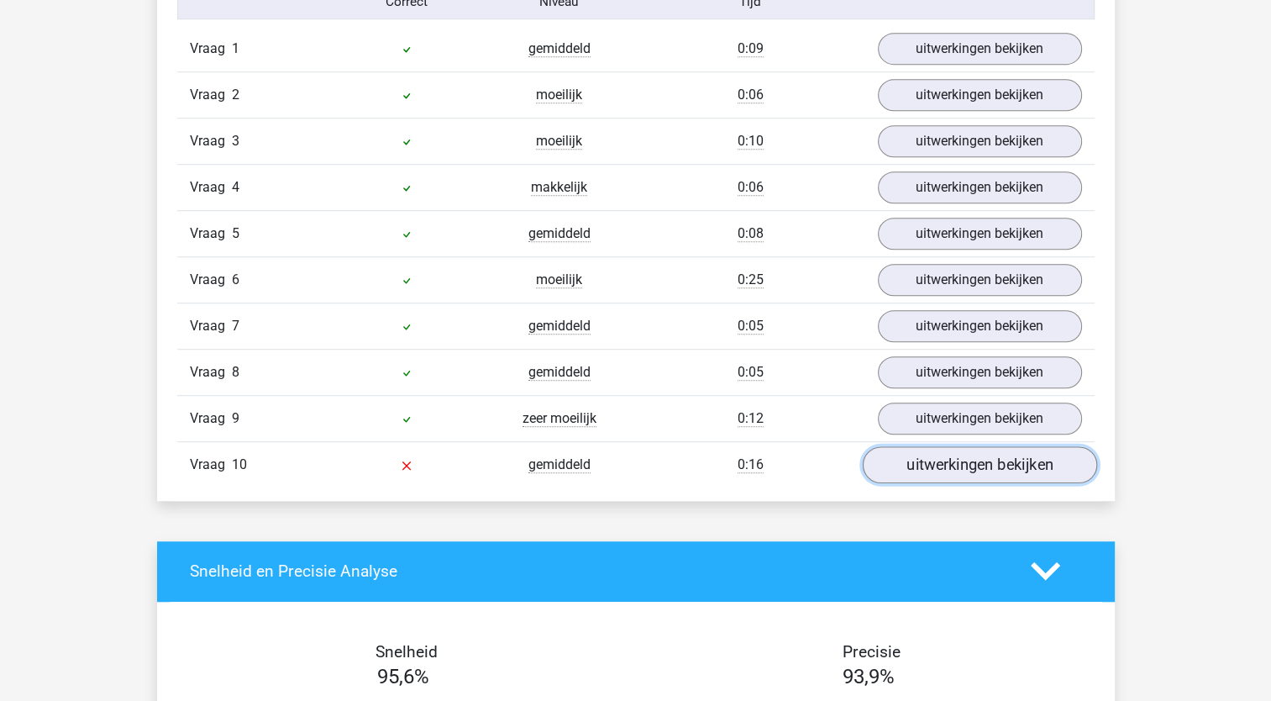
click at [981, 459] on link "uitwerkingen bekijken" at bounding box center [979, 464] width 234 height 37
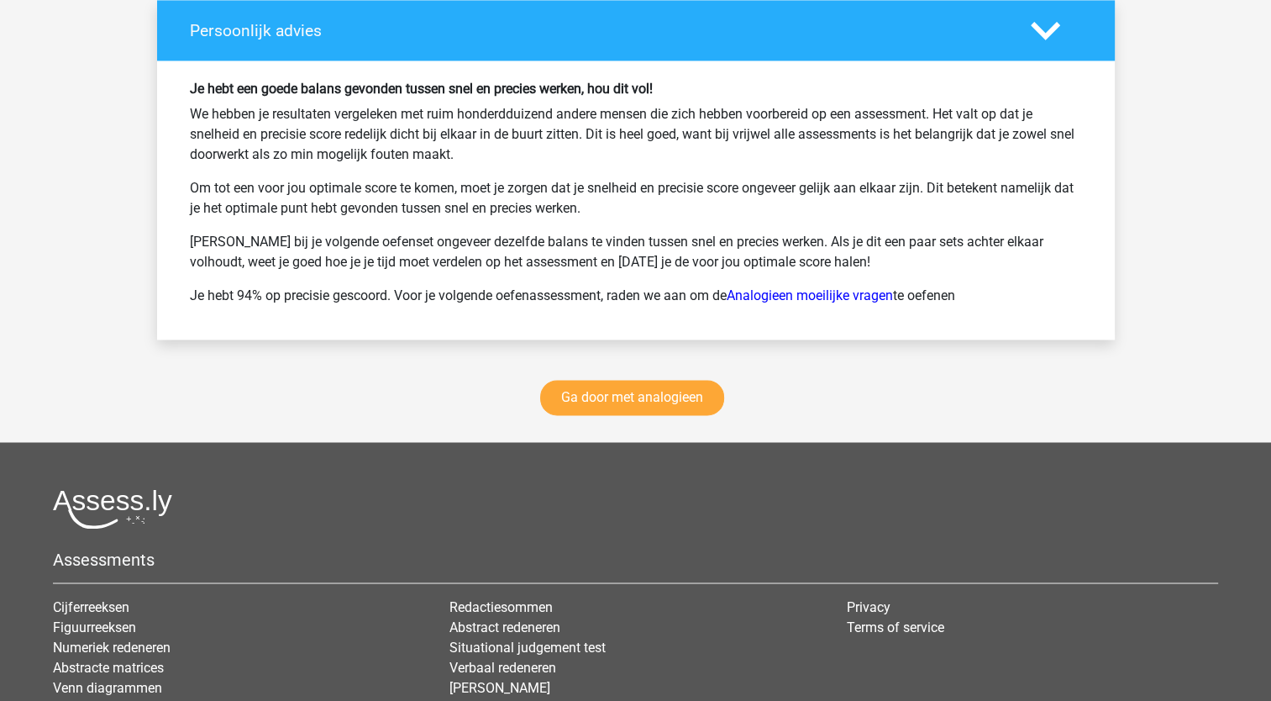
scroll to position [2714, 0]
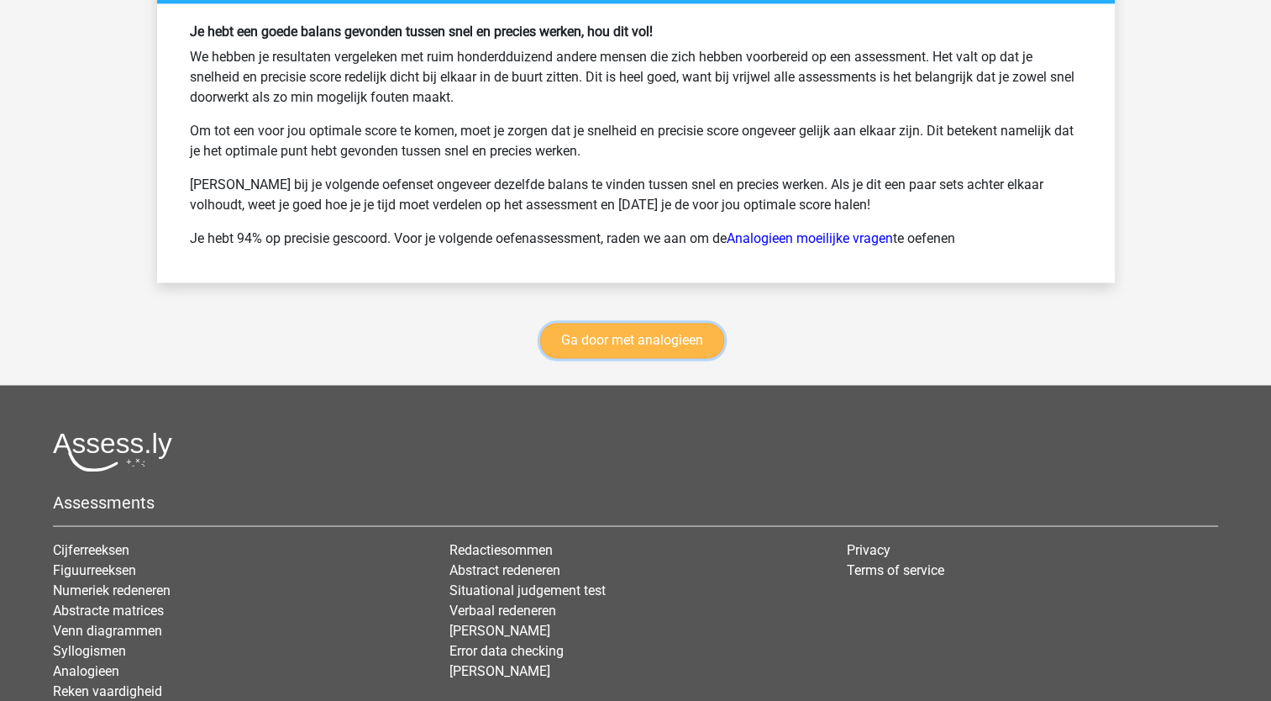
click at [651, 337] on link "Ga door met analogieen" at bounding box center [632, 340] width 184 height 35
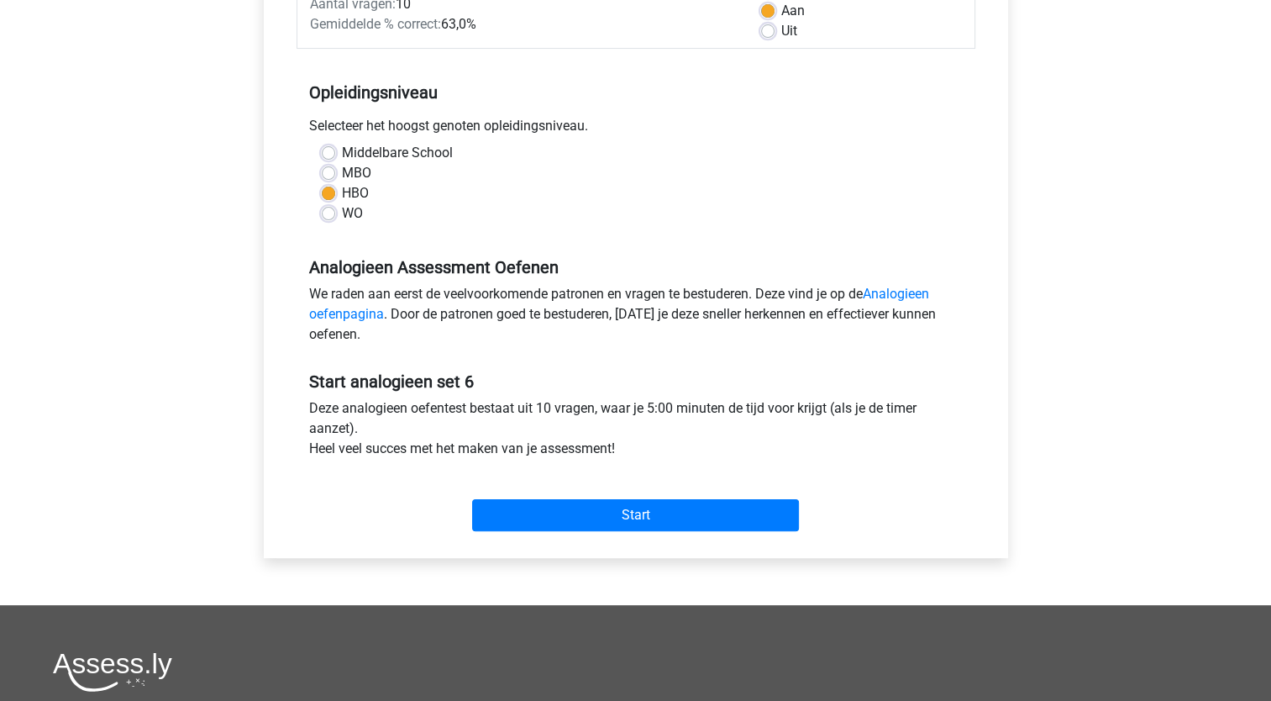
scroll to position [395, 0]
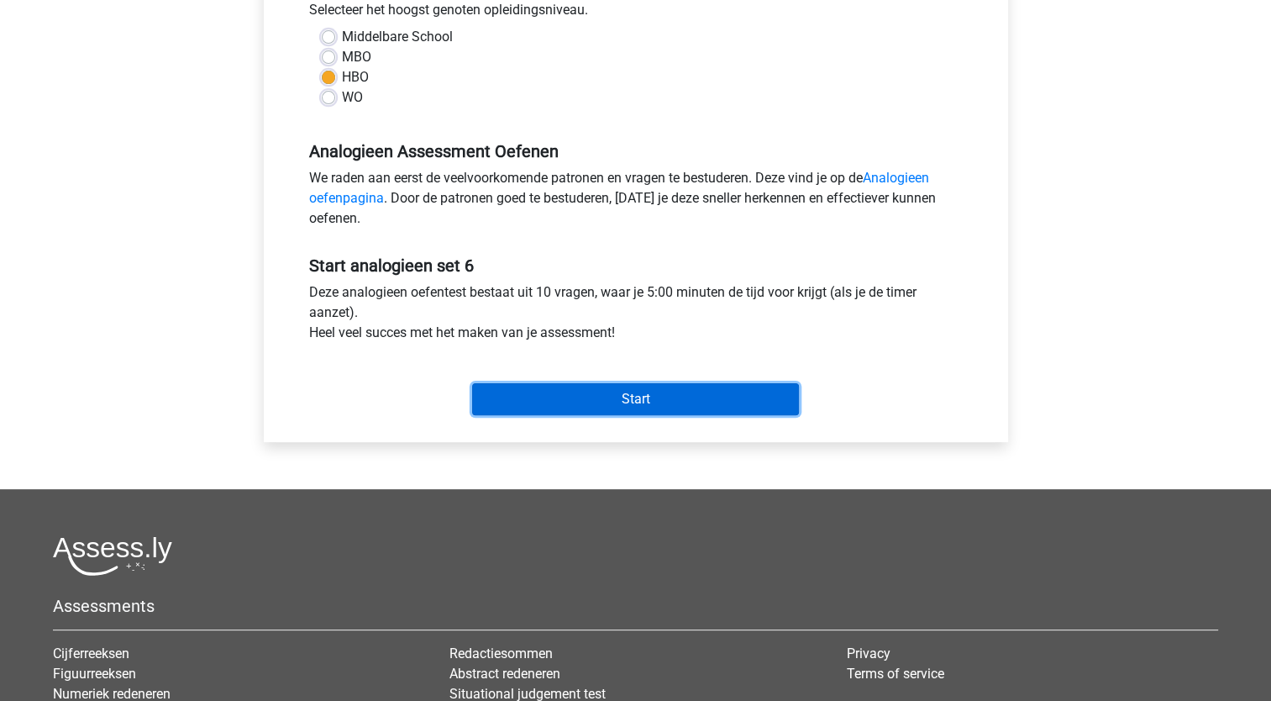
click at [733, 400] on input "Start" at bounding box center [635, 399] width 327 height 32
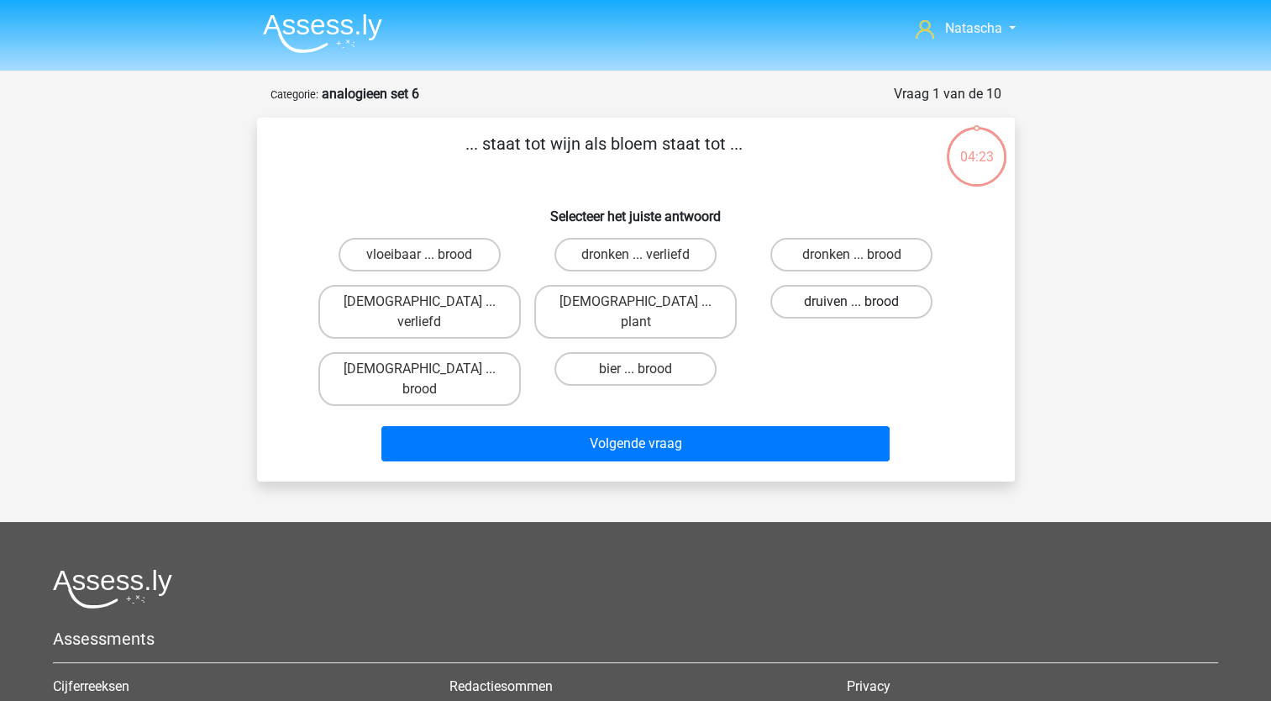
click at [813, 297] on label "druiven ... brood" at bounding box center [851, 302] width 162 height 34
click at [852, 302] on input "druiven ... brood" at bounding box center [857, 307] width 11 height 11
radio input "true"
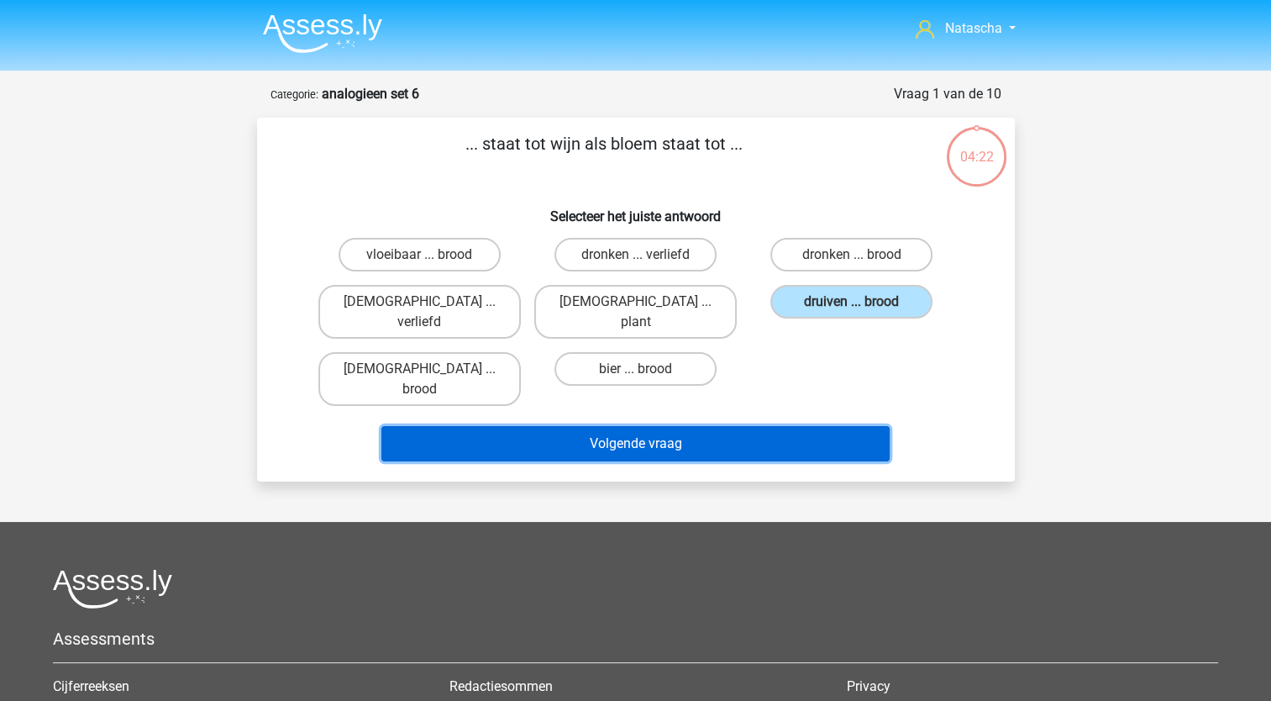
click at [659, 426] on button "Volgende vraag" at bounding box center [635, 443] width 508 height 35
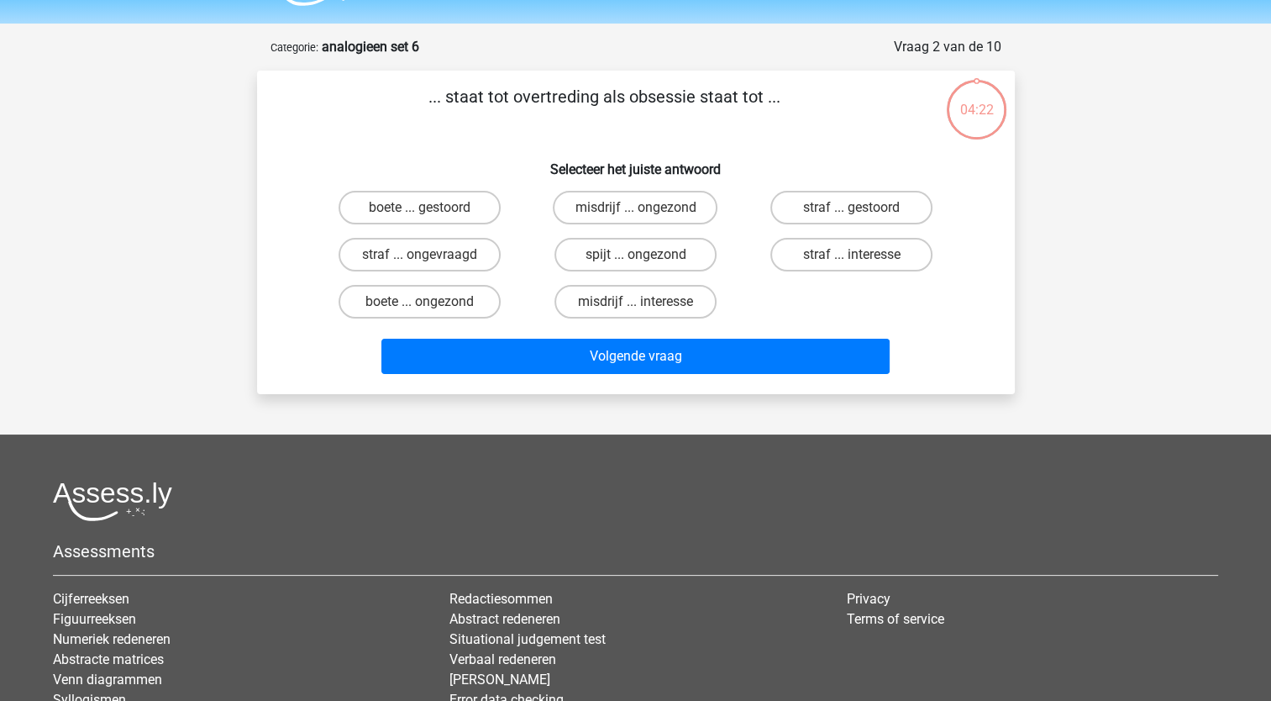
scroll to position [84, 0]
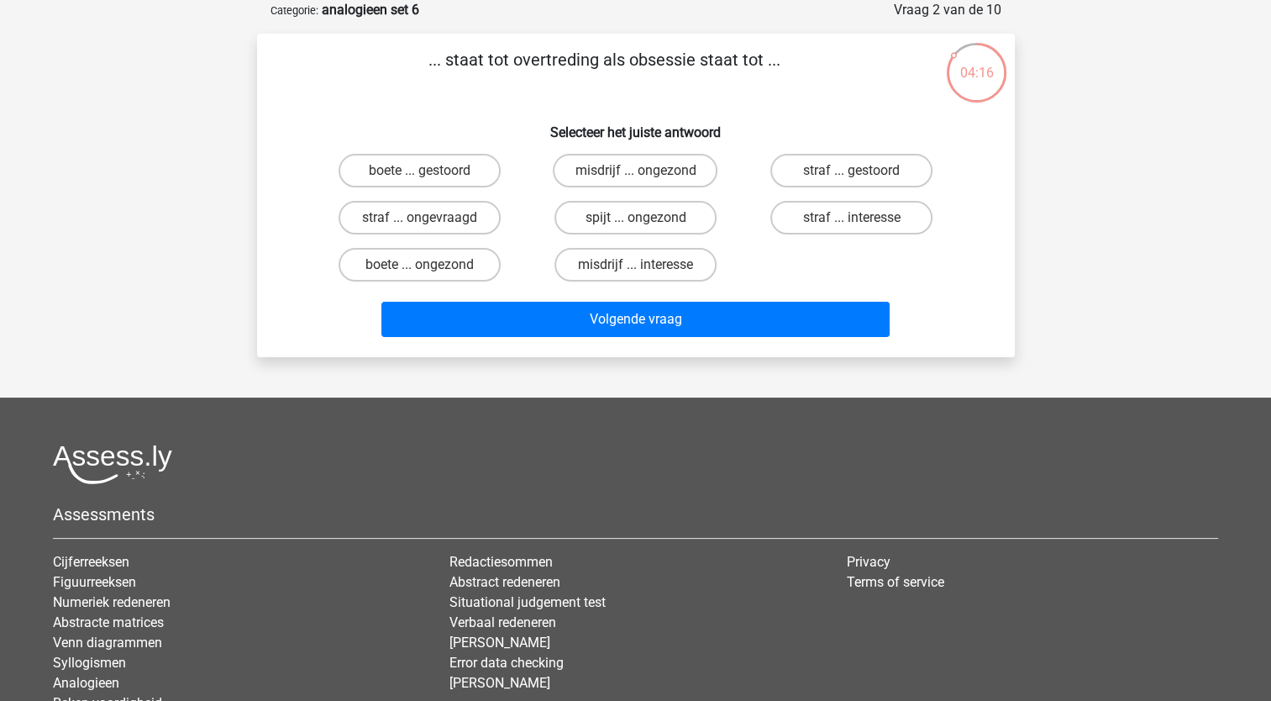
click at [635, 69] on p "... staat tot overtreding als obsessie staat tot ..." at bounding box center [604, 72] width 641 height 50
click at [637, 258] on label "misdrijf ... interesse" at bounding box center [635, 265] width 162 height 34
click at [637, 265] on input "misdrijf ... interesse" at bounding box center [640, 270] width 11 height 11
radio input "true"
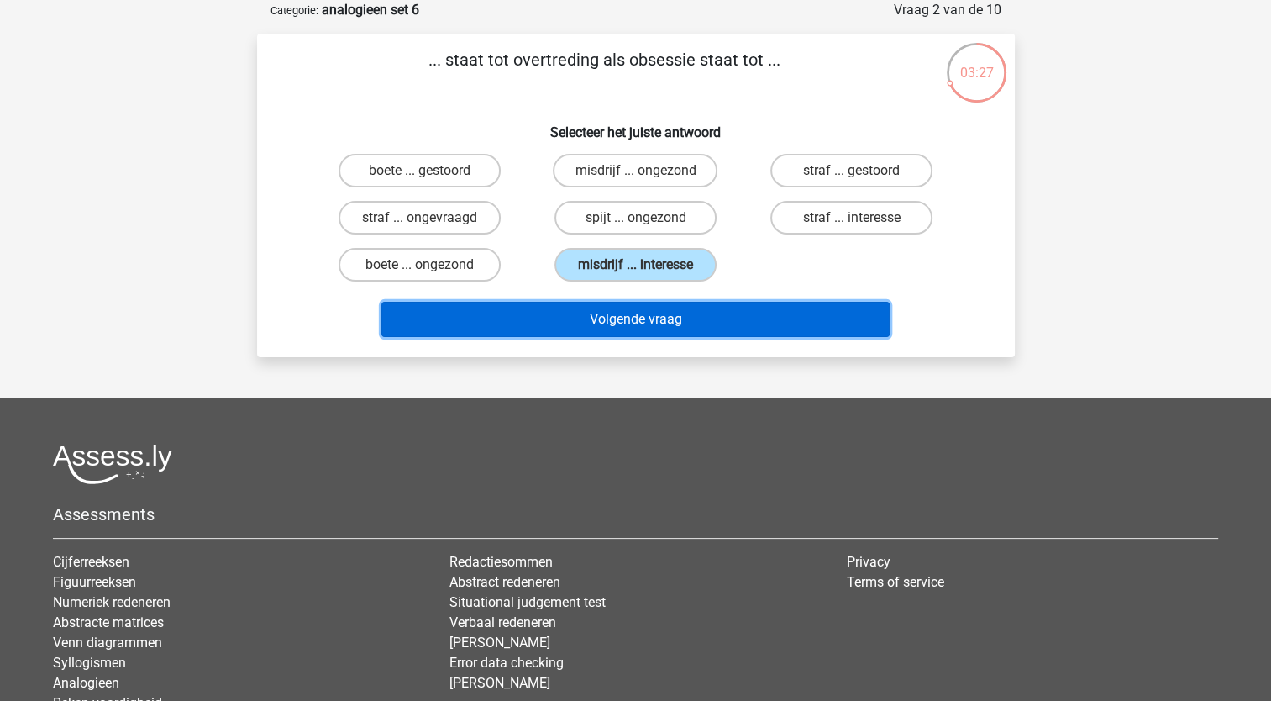
click at [607, 318] on button "Volgende vraag" at bounding box center [635, 319] width 508 height 35
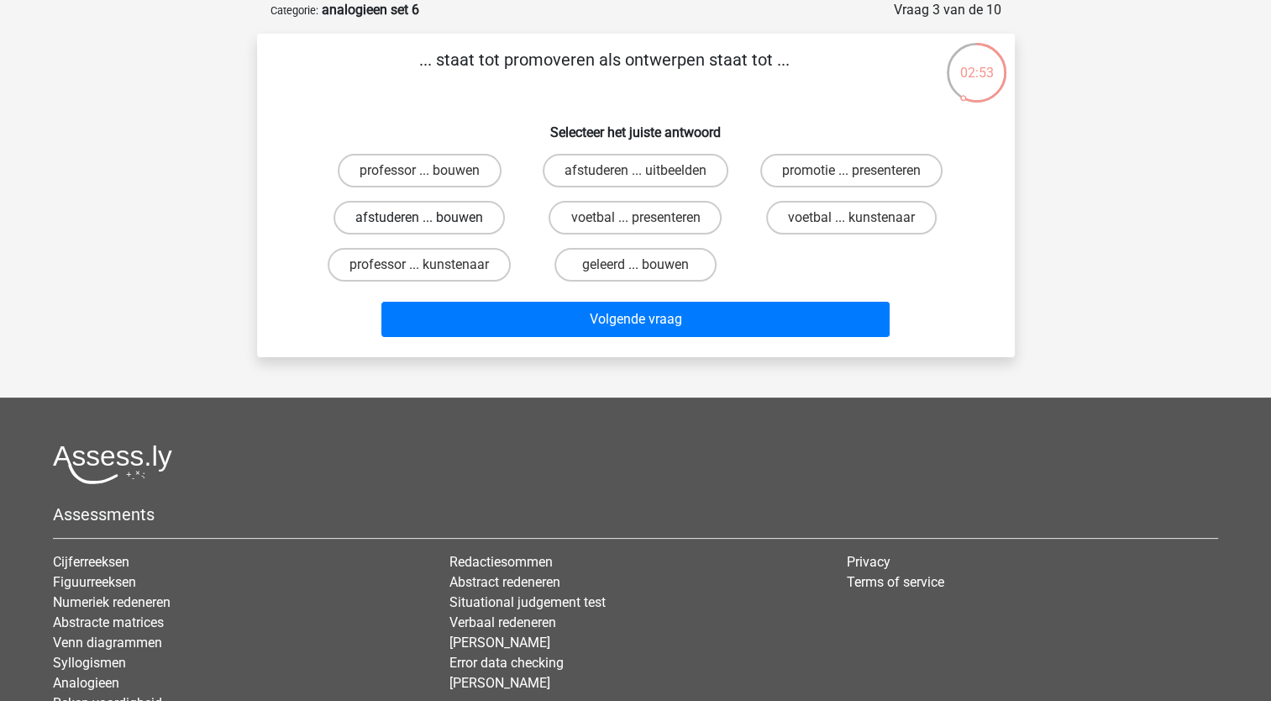
click at [386, 219] on label "afstuderen ... bouwen" at bounding box center [419, 218] width 171 height 34
click at [419, 219] on input "afstuderen ... bouwen" at bounding box center [424, 223] width 11 height 11
radio input "true"
click at [386, 219] on label "afstuderen ... bouwen" at bounding box center [419, 218] width 171 height 34
click at [419, 219] on input "afstuderen ... bouwen" at bounding box center [424, 223] width 11 height 11
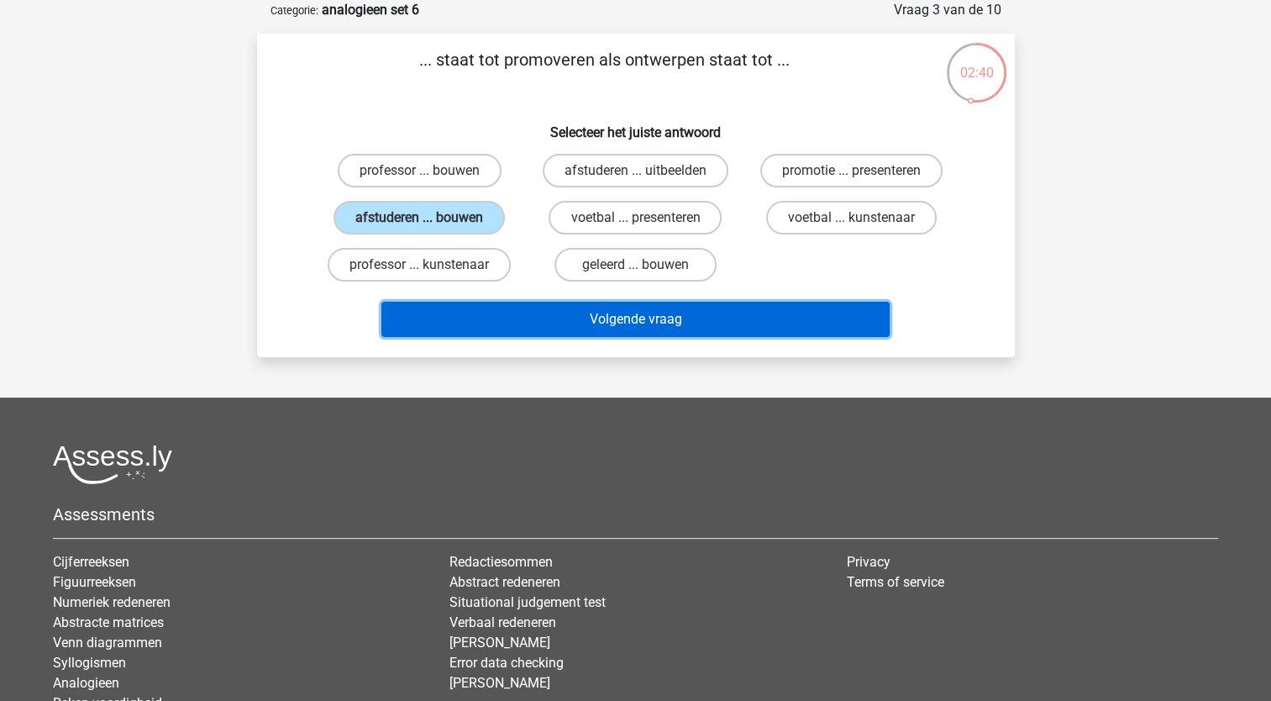
click at [447, 310] on button "Volgende vraag" at bounding box center [635, 319] width 508 height 35
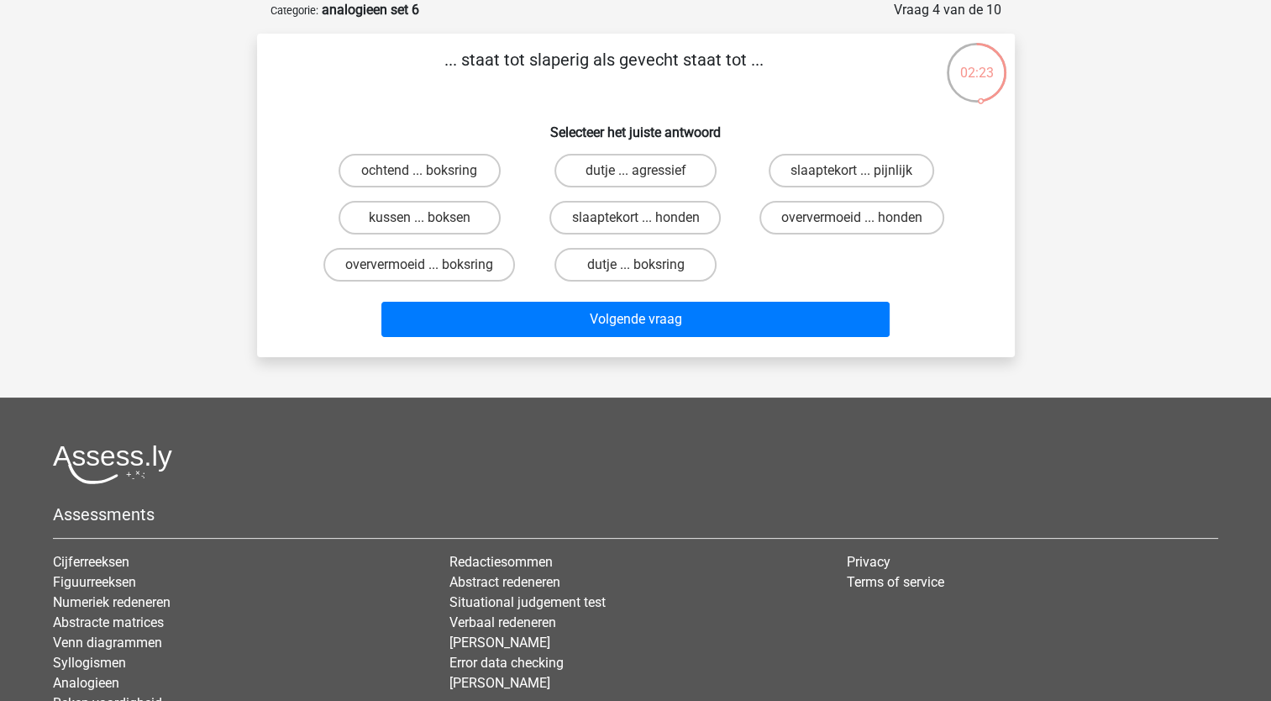
click at [419, 269] on input "oververmoeid ... boksring" at bounding box center [424, 270] width 11 height 11
radio input "true"
click at [618, 265] on label "dutje ... boksring" at bounding box center [635, 265] width 162 height 34
click at [635, 265] on input "dutje ... boksring" at bounding box center [640, 270] width 11 height 11
radio input "true"
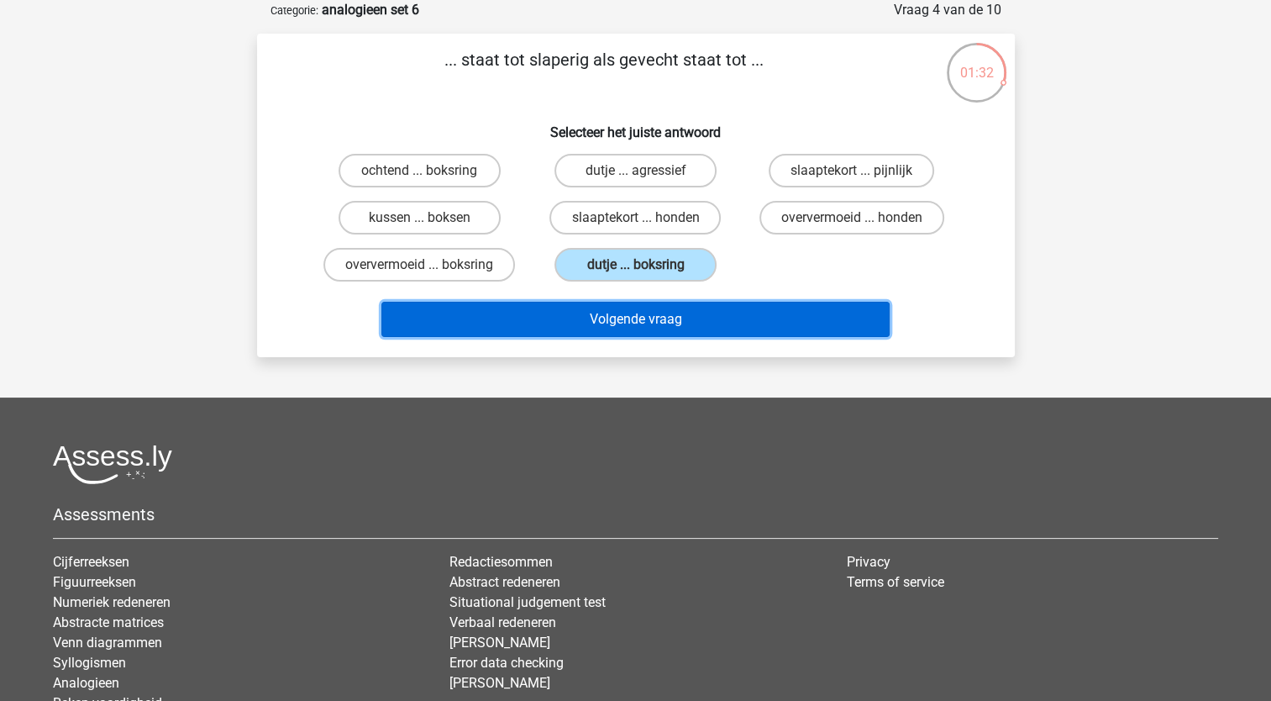
click at [611, 328] on button "Volgende vraag" at bounding box center [635, 319] width 508 height 35
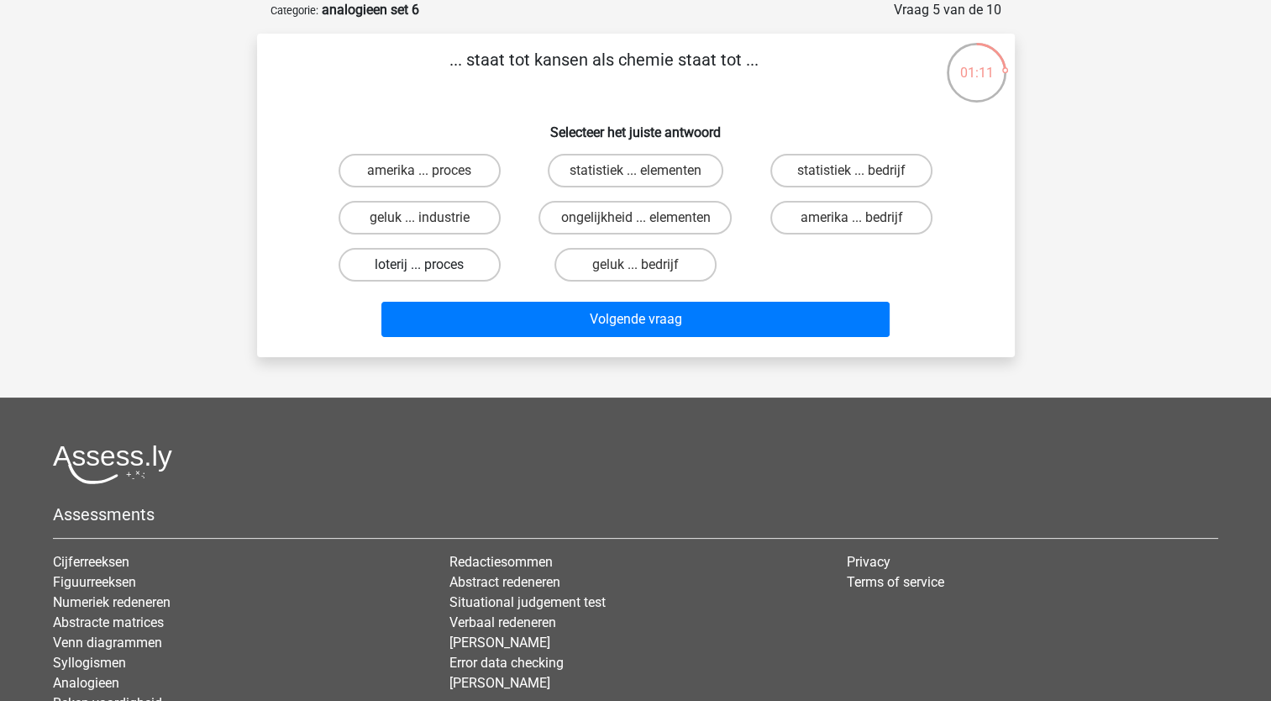
click at [460, 265] on label "loterij ... proces" at bounding box center [420, 265] width 162 height 34
click at [430, 265] on input "loterij ... proces" at bounding box center [424, 270] width 11 height 11
radio input "true"
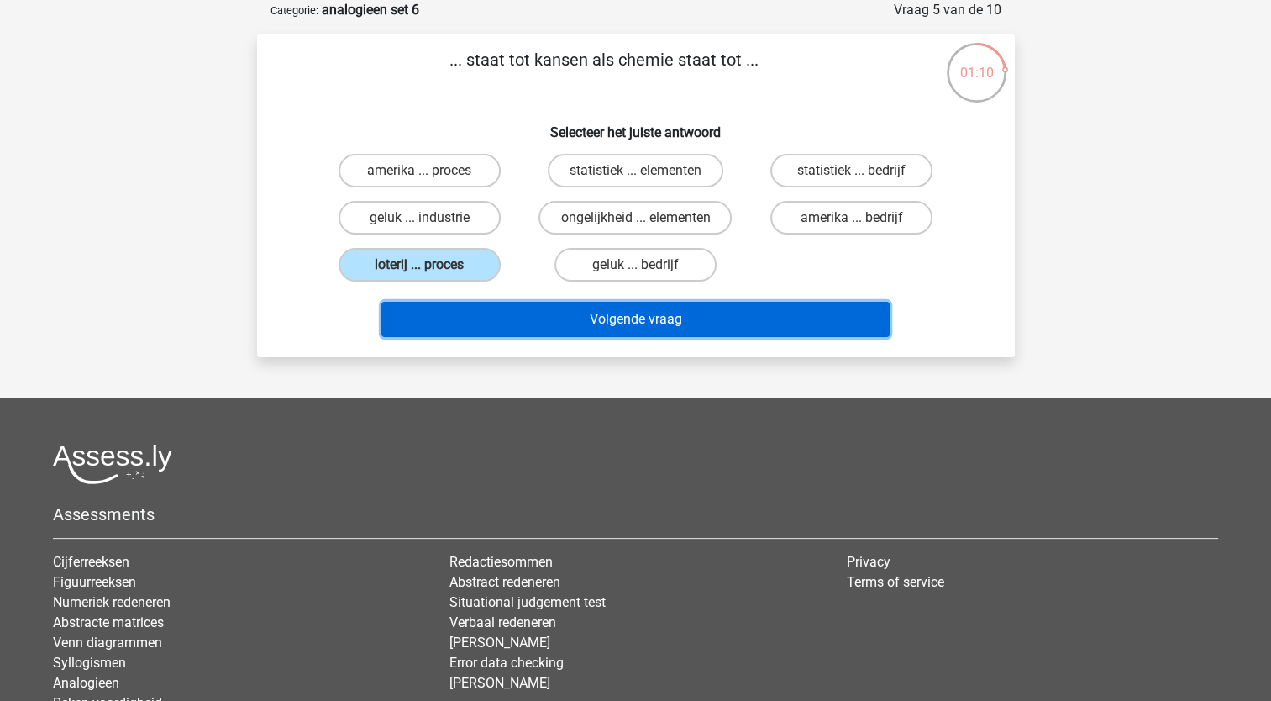
click at [461, 315] on button "Volgende vraag" at bounding box center [635, 319] width 508 height 35
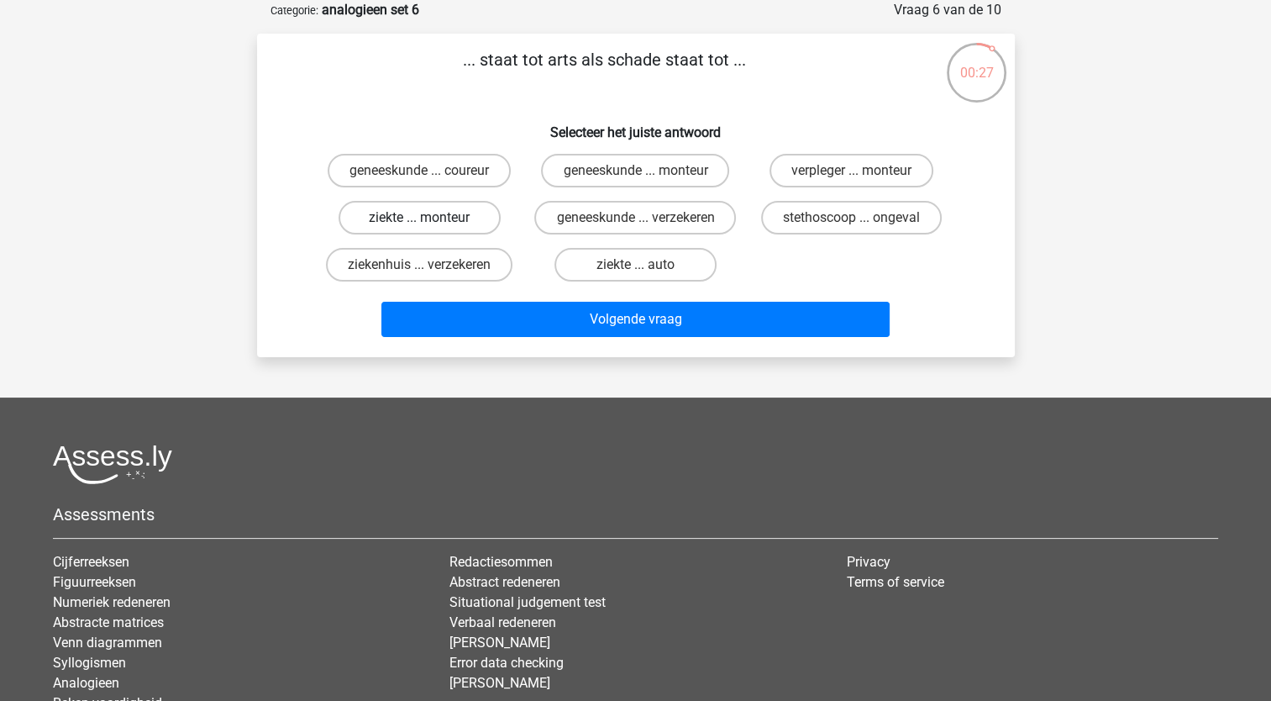
click at [392, 217] on label "ziekte ... monteur" at bounding box center [420, 218] width 162 height 34
click at [419, 218] on input "ziekte ... monteur" at bounding box center [424, 223] width 11 height 11
radio input "true"
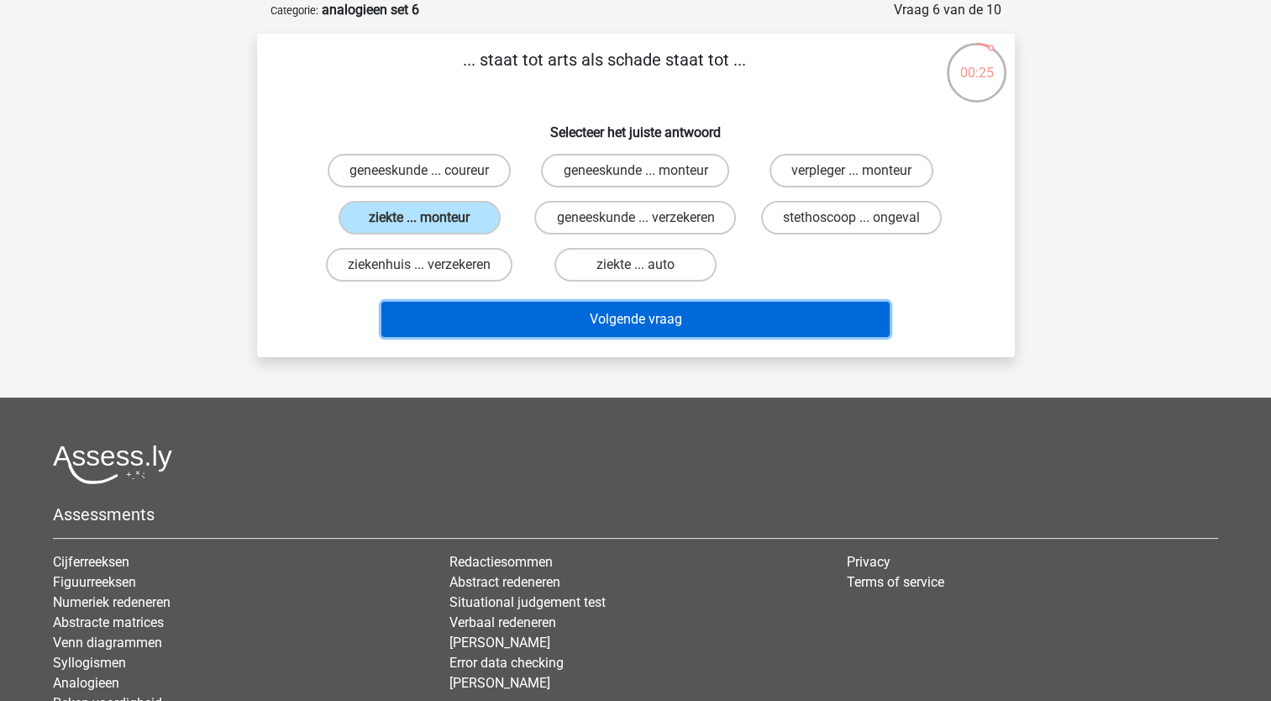
click at [481, 336] on button "Volgende vraag" at bounding box center [635, 319] width 508 height 35
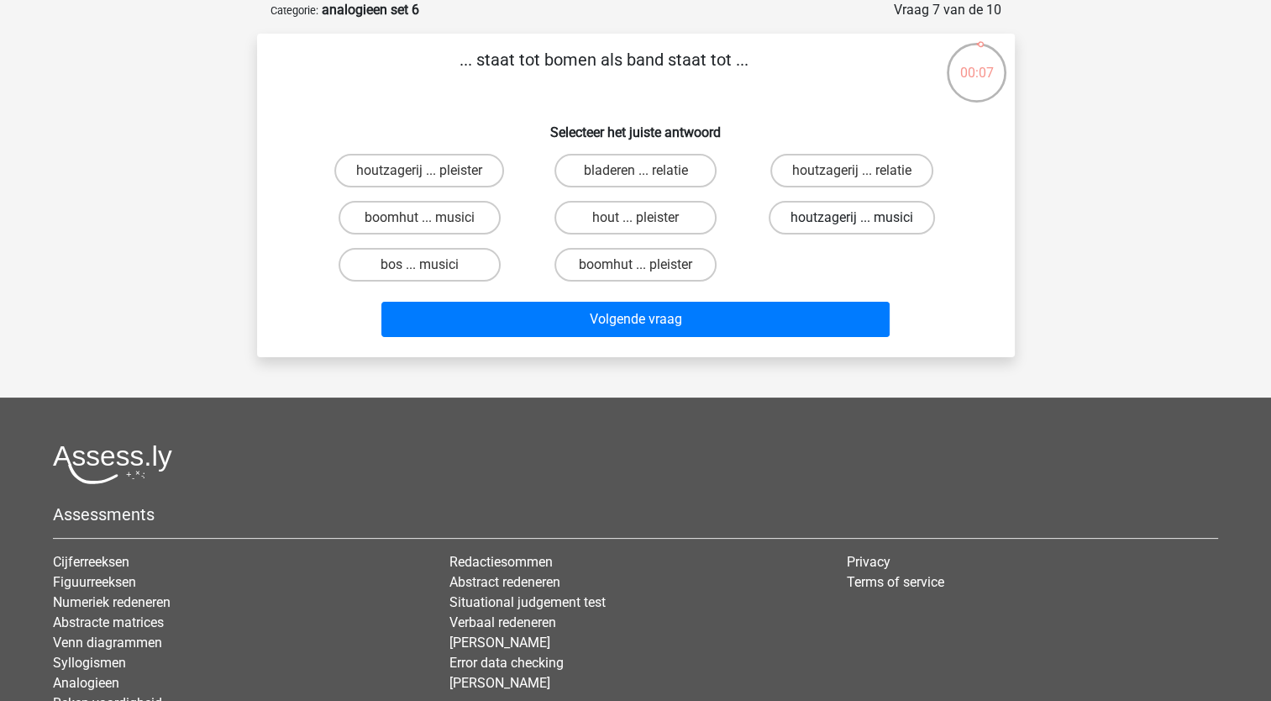
click at [844, 223] on label "houtzagerij ... musici" at bounding box center [852, 218] width 166 height 34
click at [852, 223] on input "houtzagerij ... musici" at bounding box center [857, 223] width 11 height 11
radio input "true"
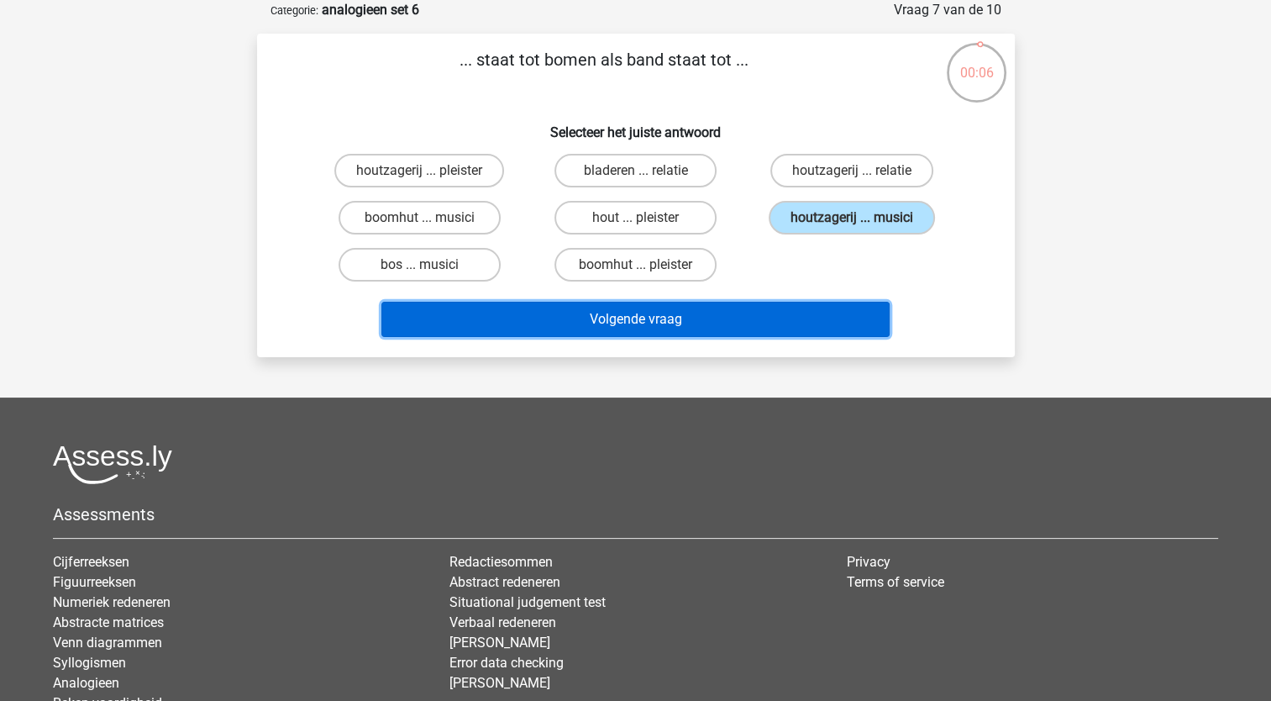
click at [766, 324] on button "Volgende vraag" at bounding box center [635, 319] width 508 height 35
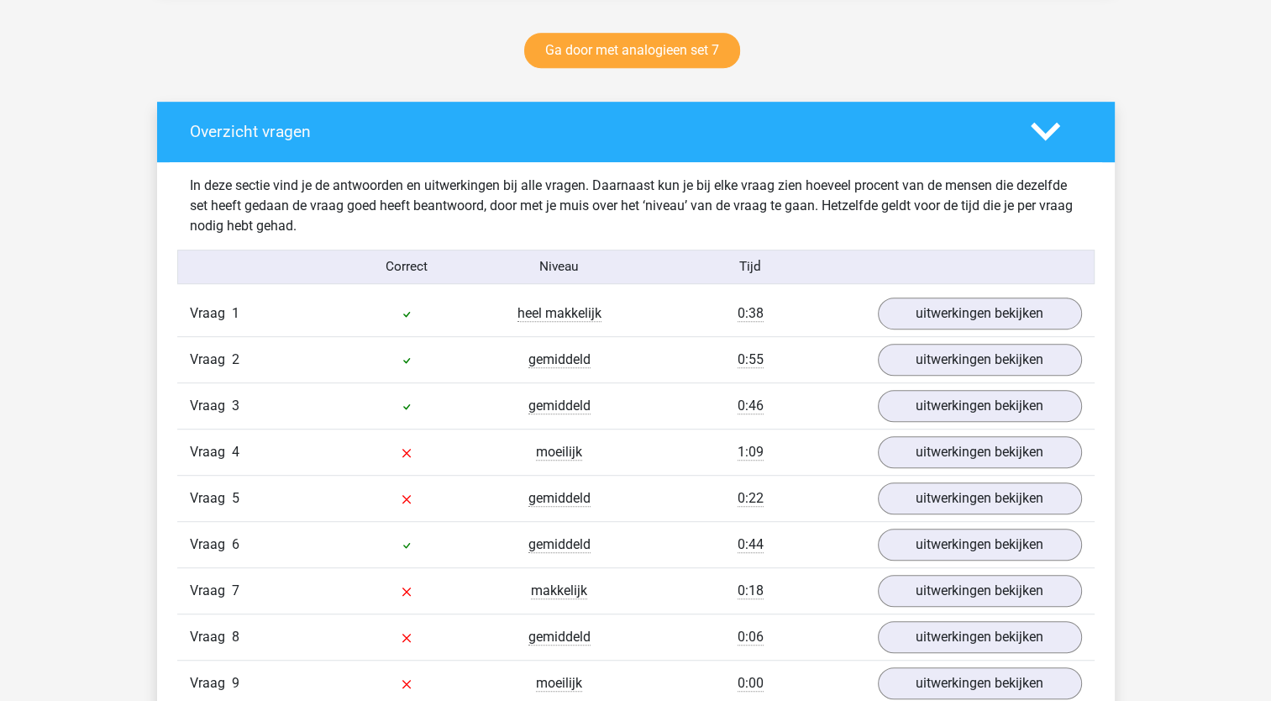
scroll to position [921, 0]
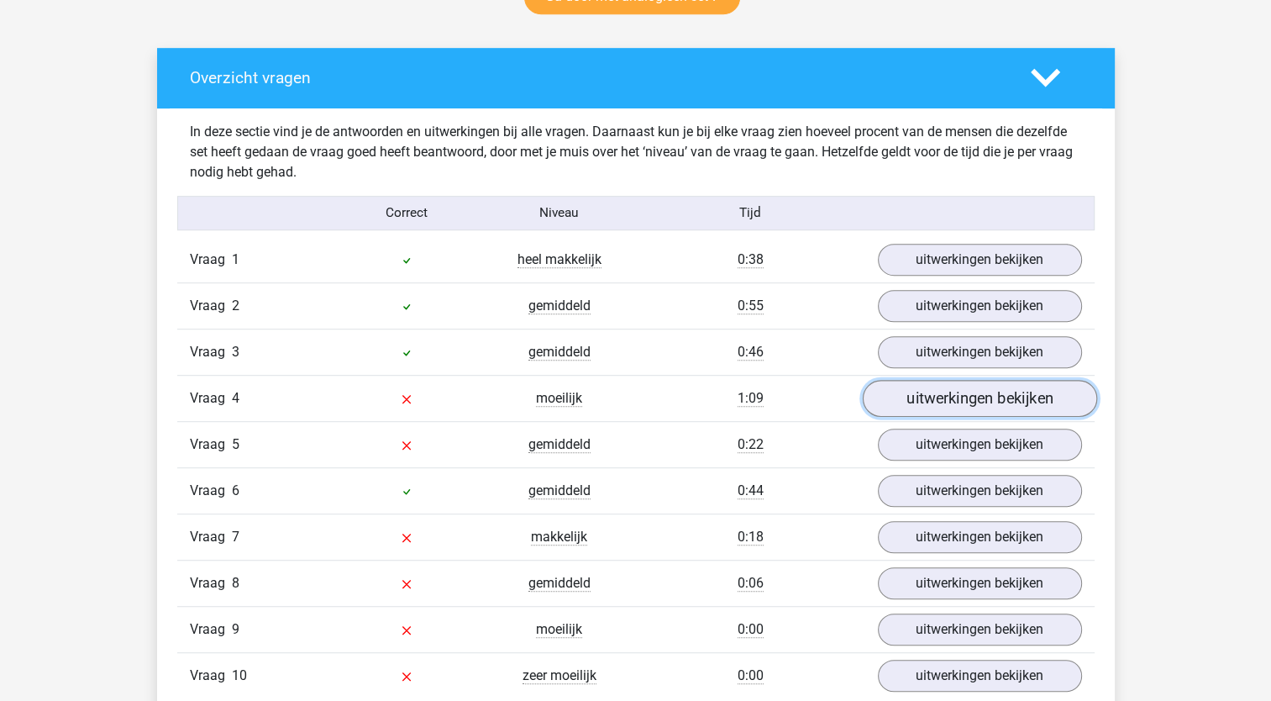
click at [964, 392] on link "uitwerkingen bekijken" at bounding box center [979, 398] width 234 height 37
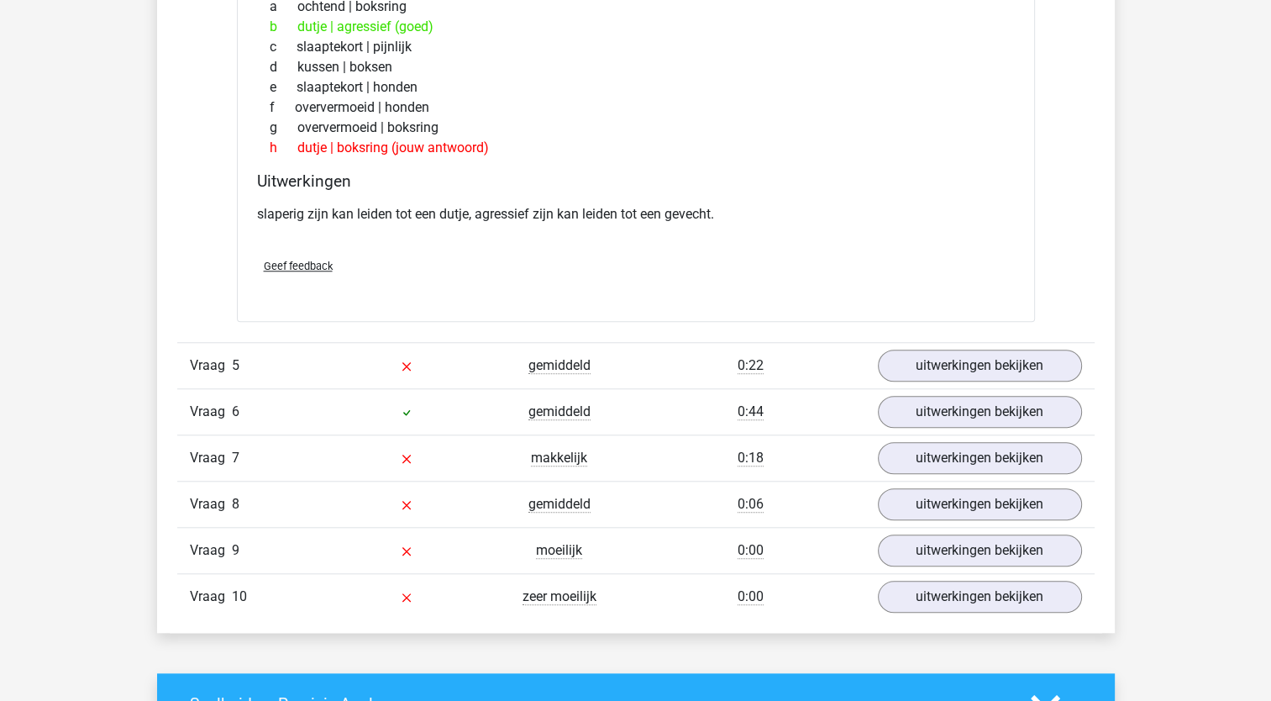
scroll to position [1427, 0]
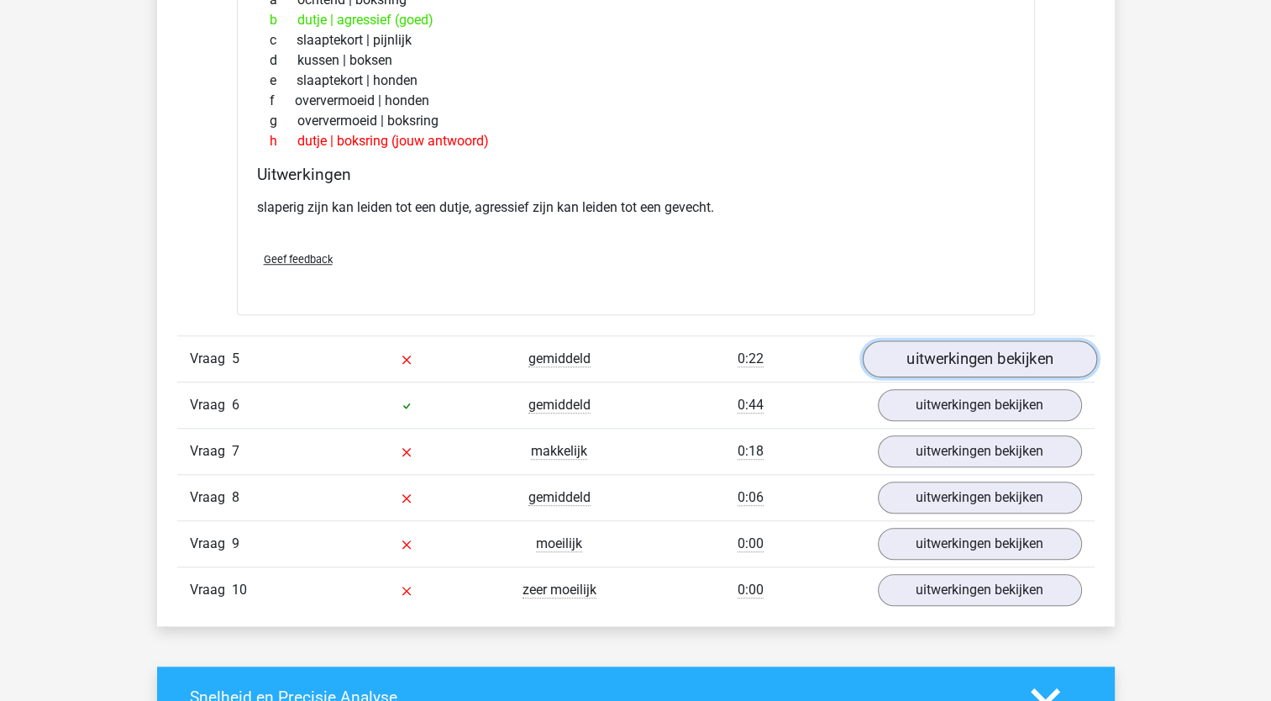
click at [1022, 344] on link "uitwerkingen bekijken" at bounding box center [979, 358] width 234 height 37
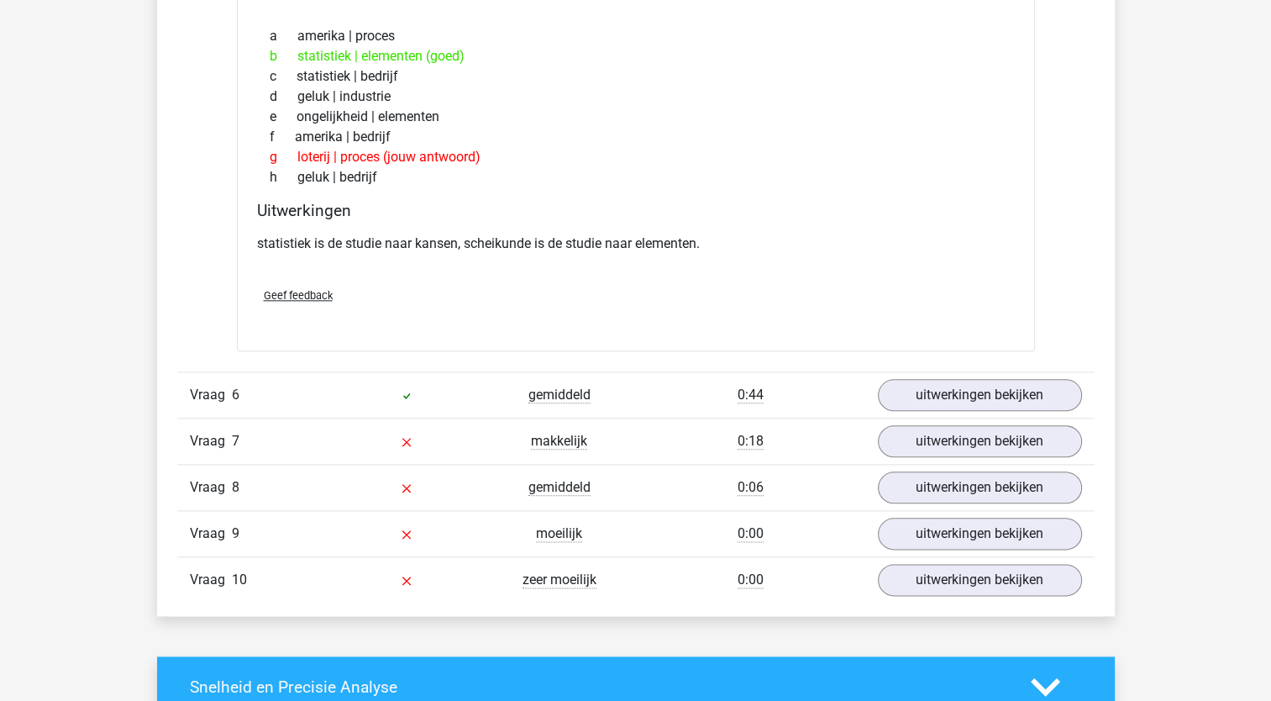
scroll to position [1877, 0]
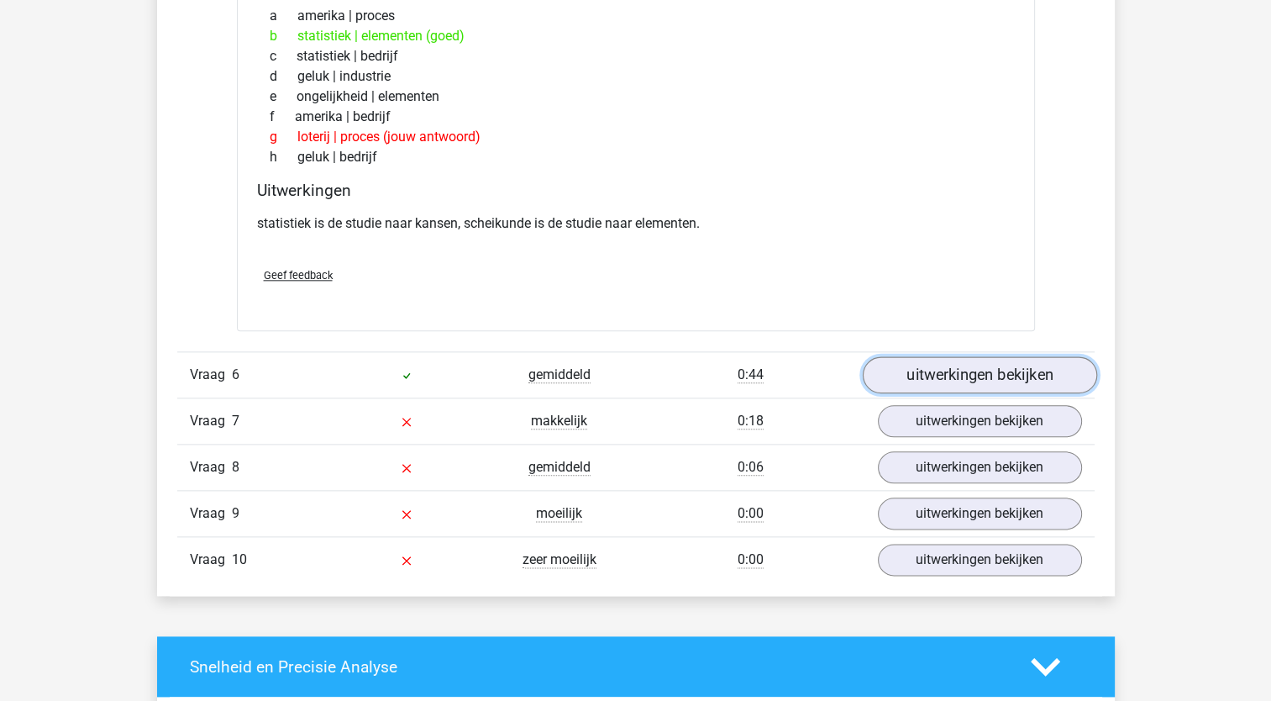
click at [953, 376] on link "uitwerkingen bekijken" at bounding box center [979, 375] width 234 height 37
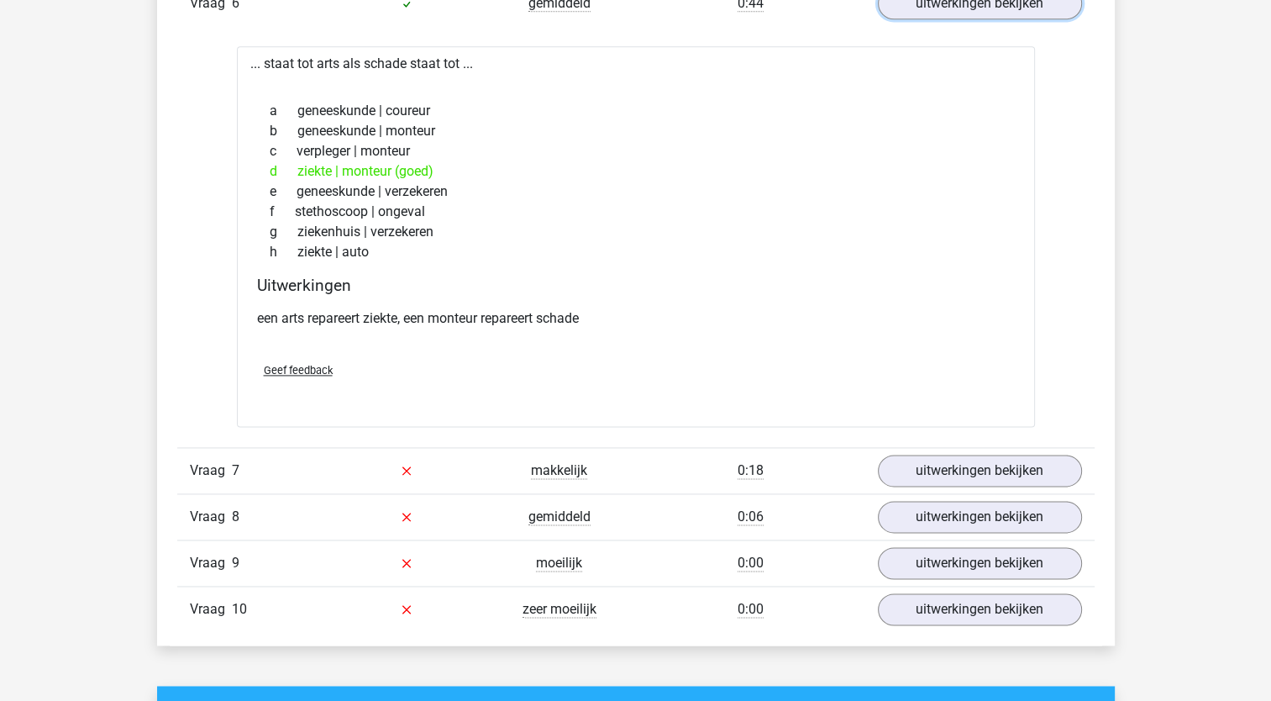
scroll to position [2435, 0]
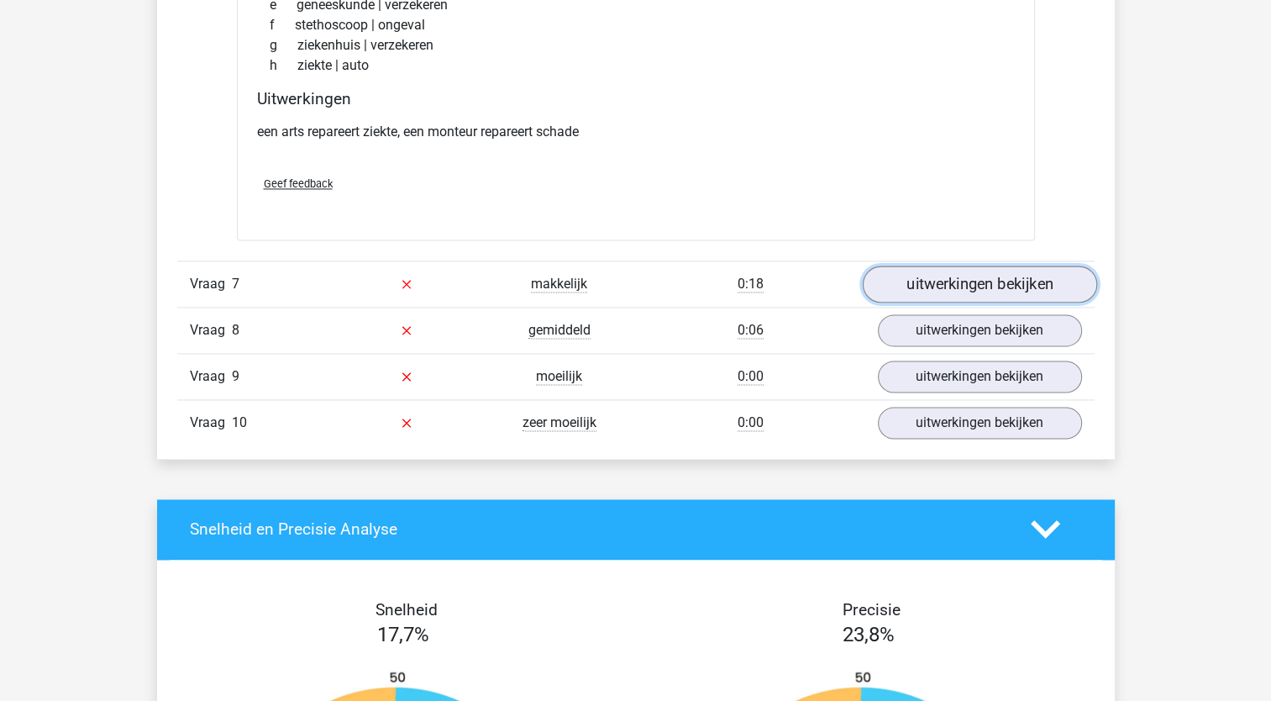
click at [968, 284] on link "uitwerkingen bekijken" at bounding box center [979, 283] width 234 height 37
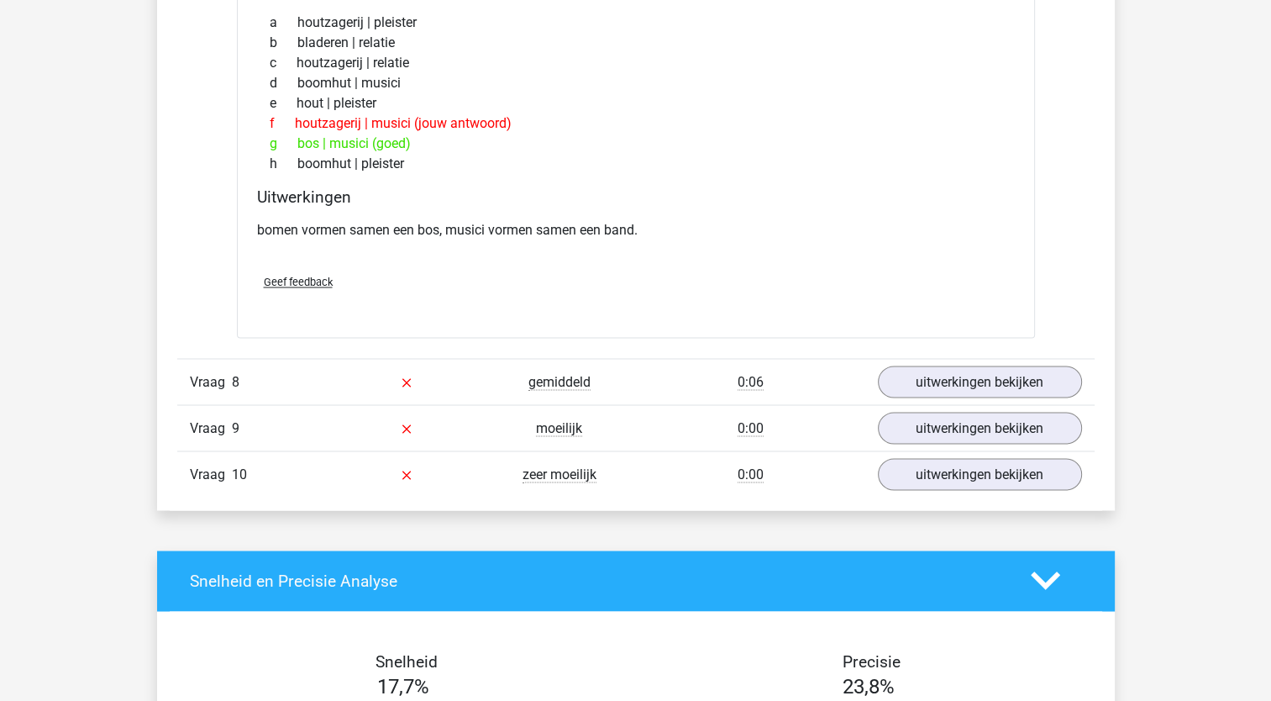
scroll to position [2814, 0]
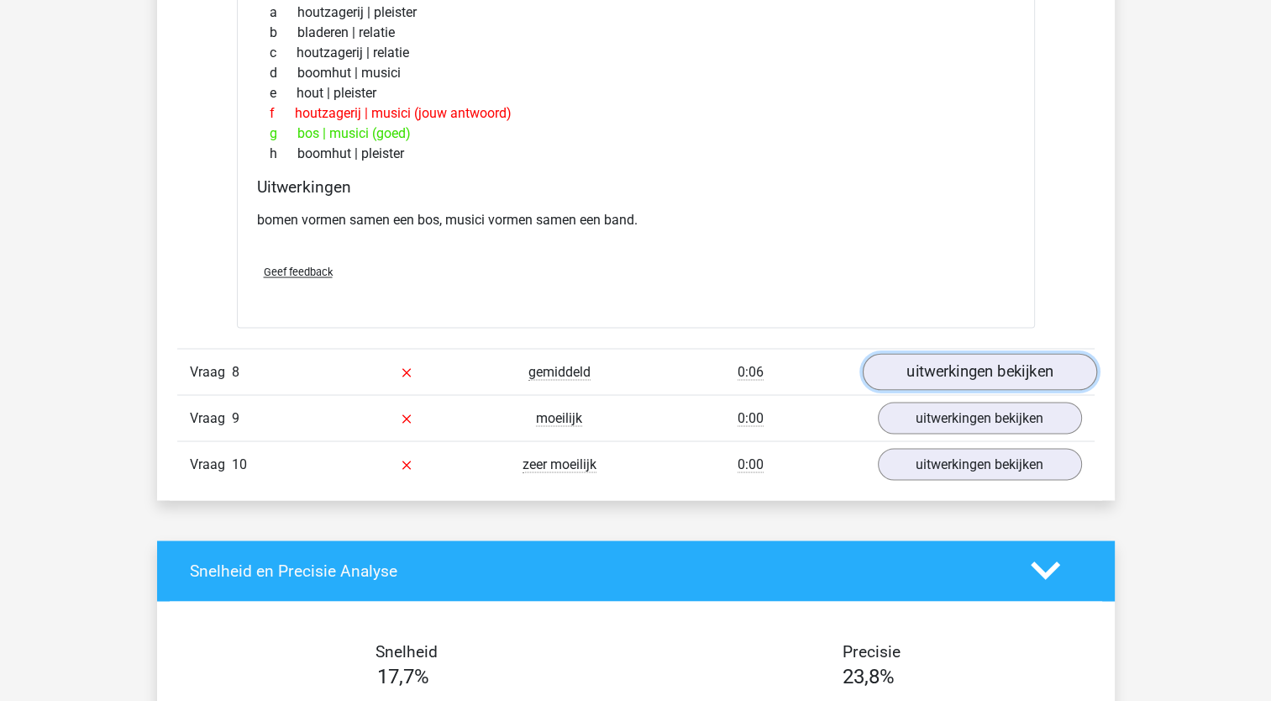
click at [1000, 356] on link "uitwerkingen bekijken" at bounding box center [979, 371] width 234 height 37
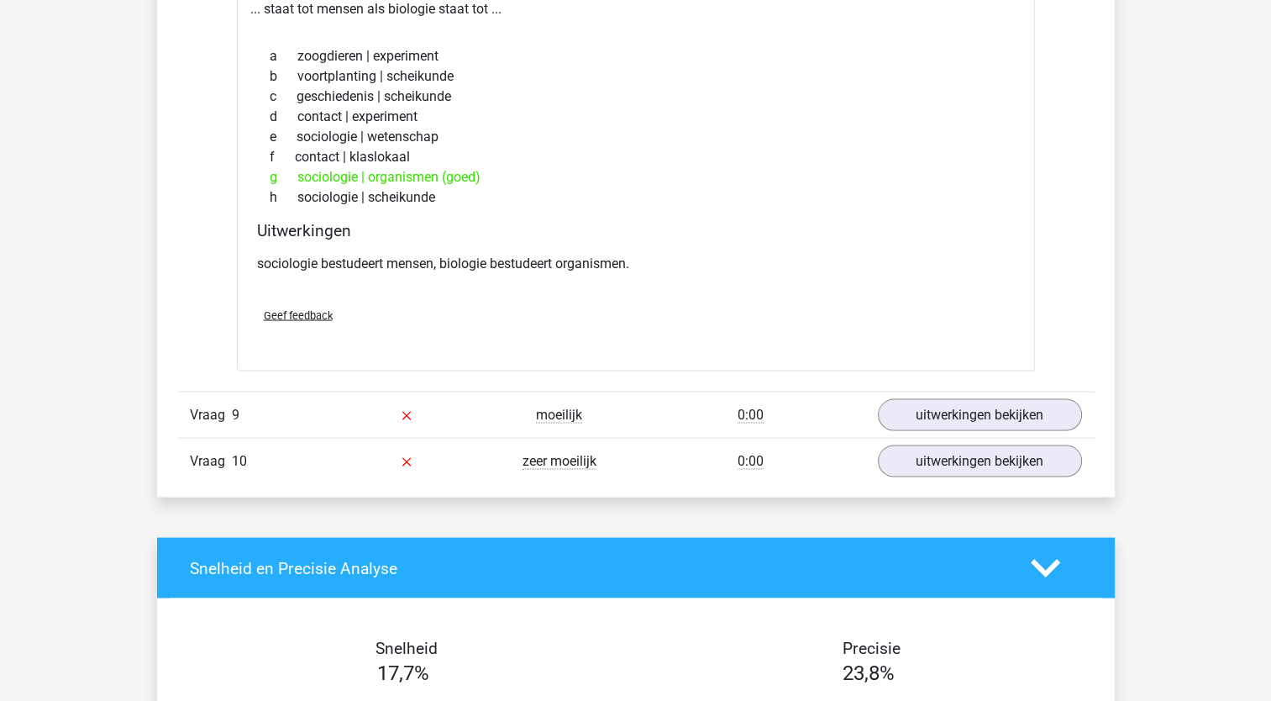
scroll to position [3300, 0]
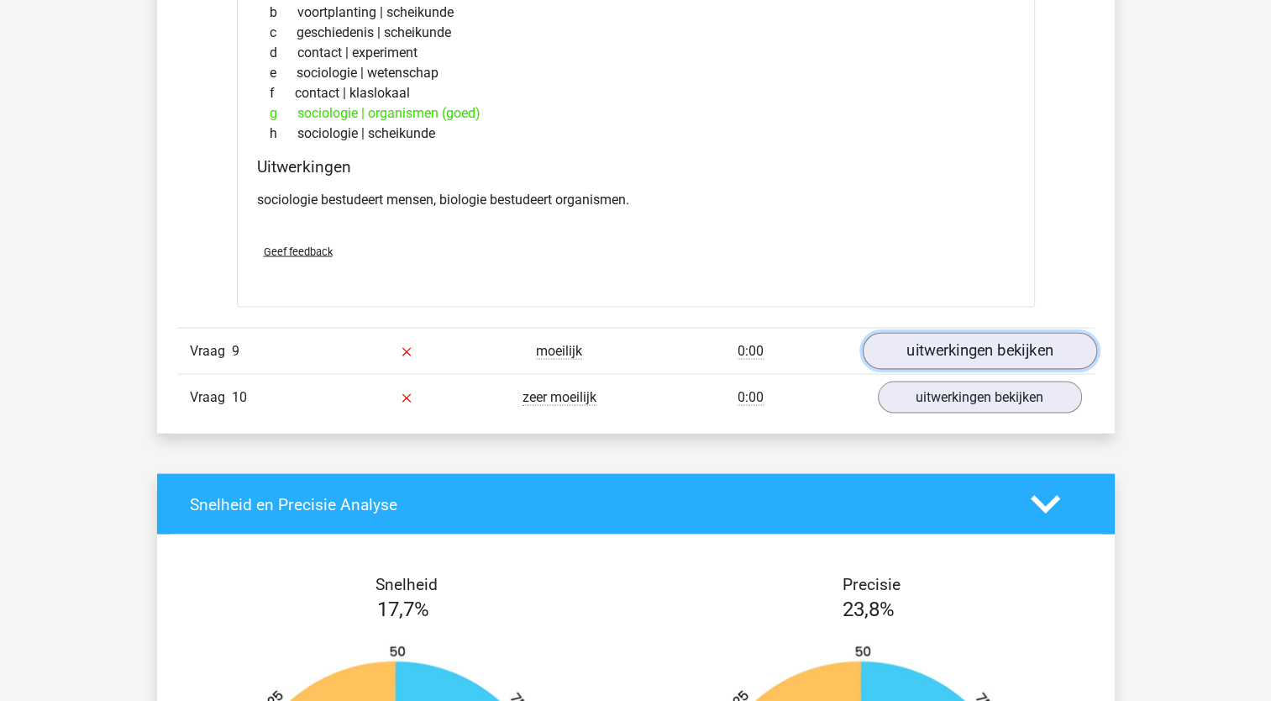
click at [952, 349] on link "uitwerkingen bekijken" at bounding box center [979, 351] width 234 height 37
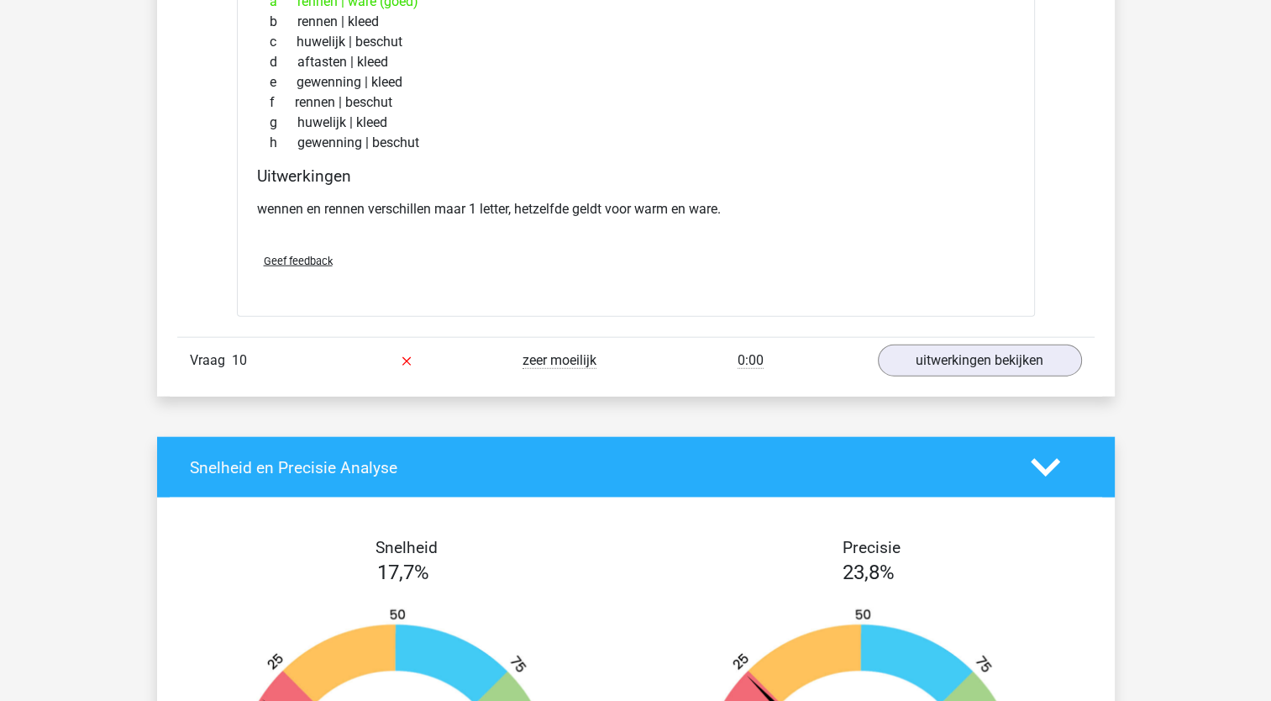
scroll to position [3763, 0]
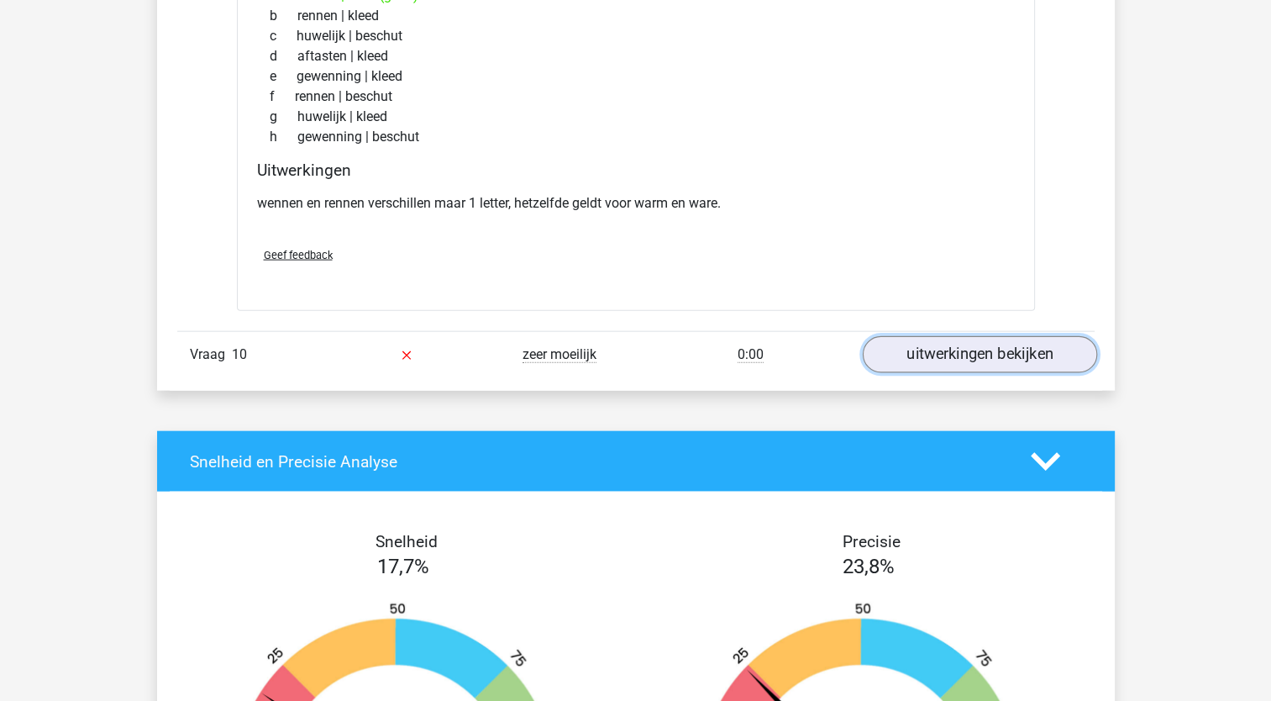
click at [988, 350] on link "uitwerkingen bekijken" at bounding box center [979, 354] width 234 height 37
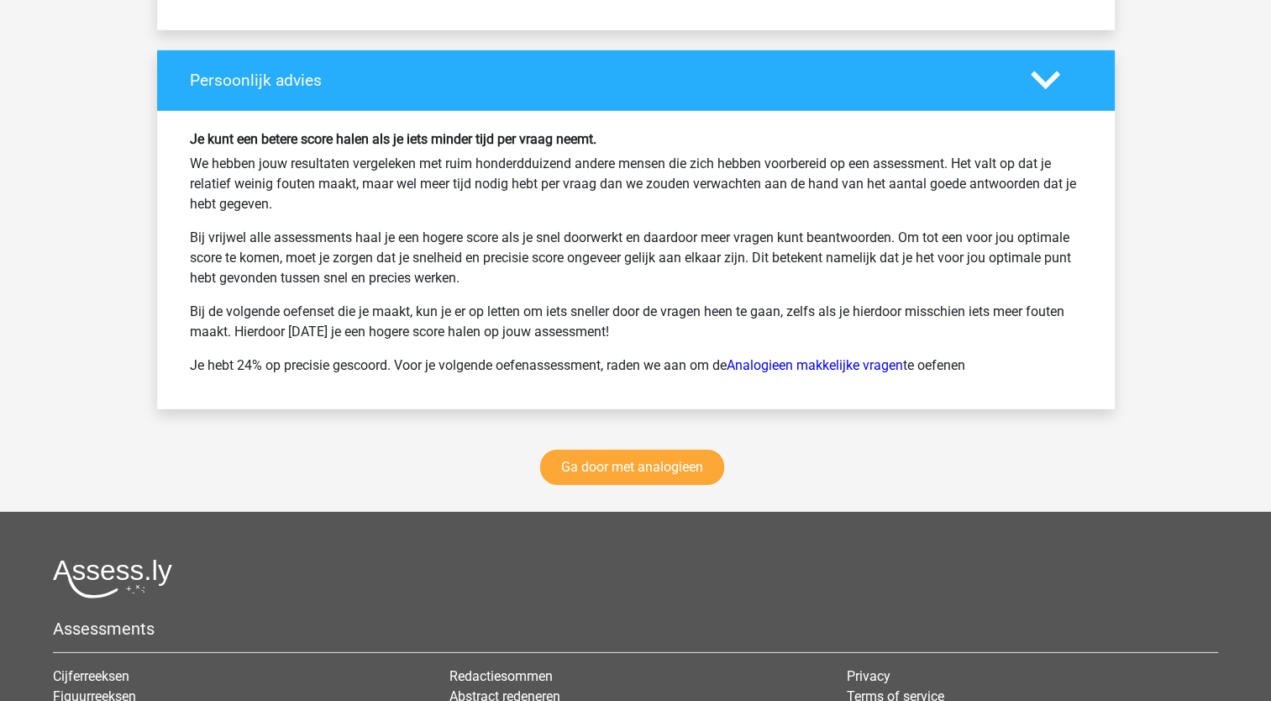
scroll to position [5135, 0]
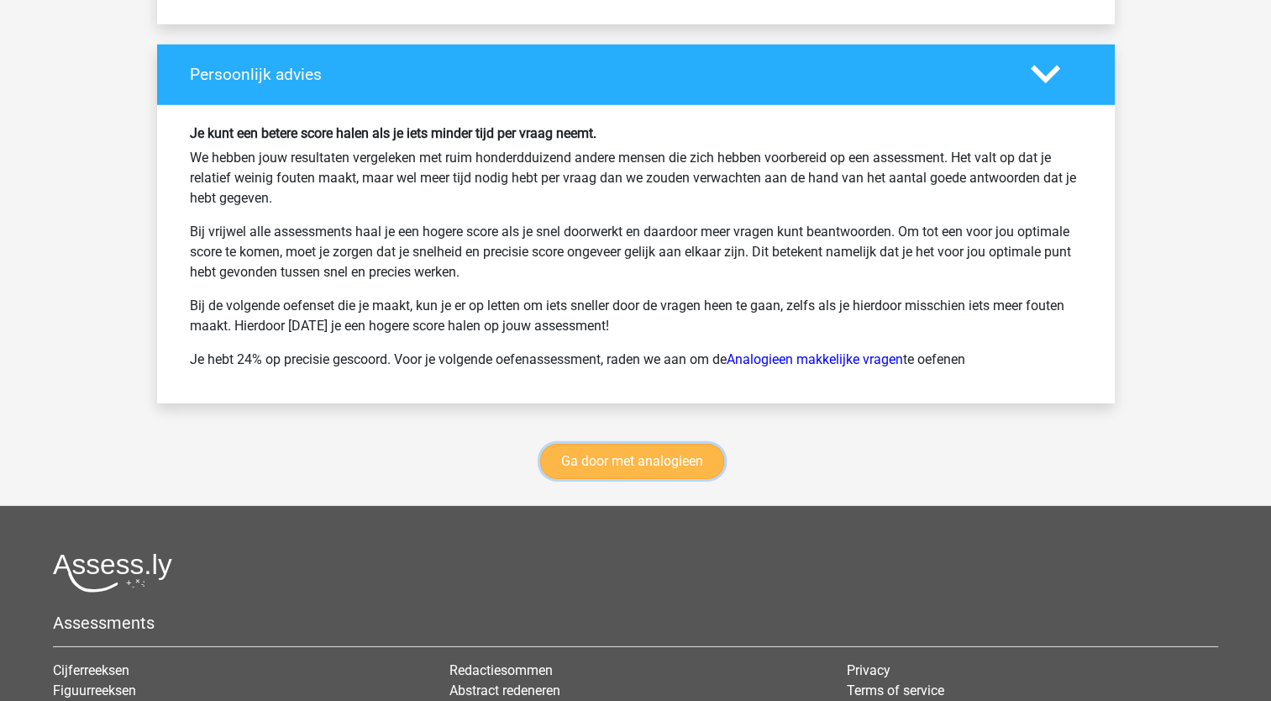
click at [669, 455] on link "Ga door met analogieen" at bounding box center [632, 461] width 184 height 35
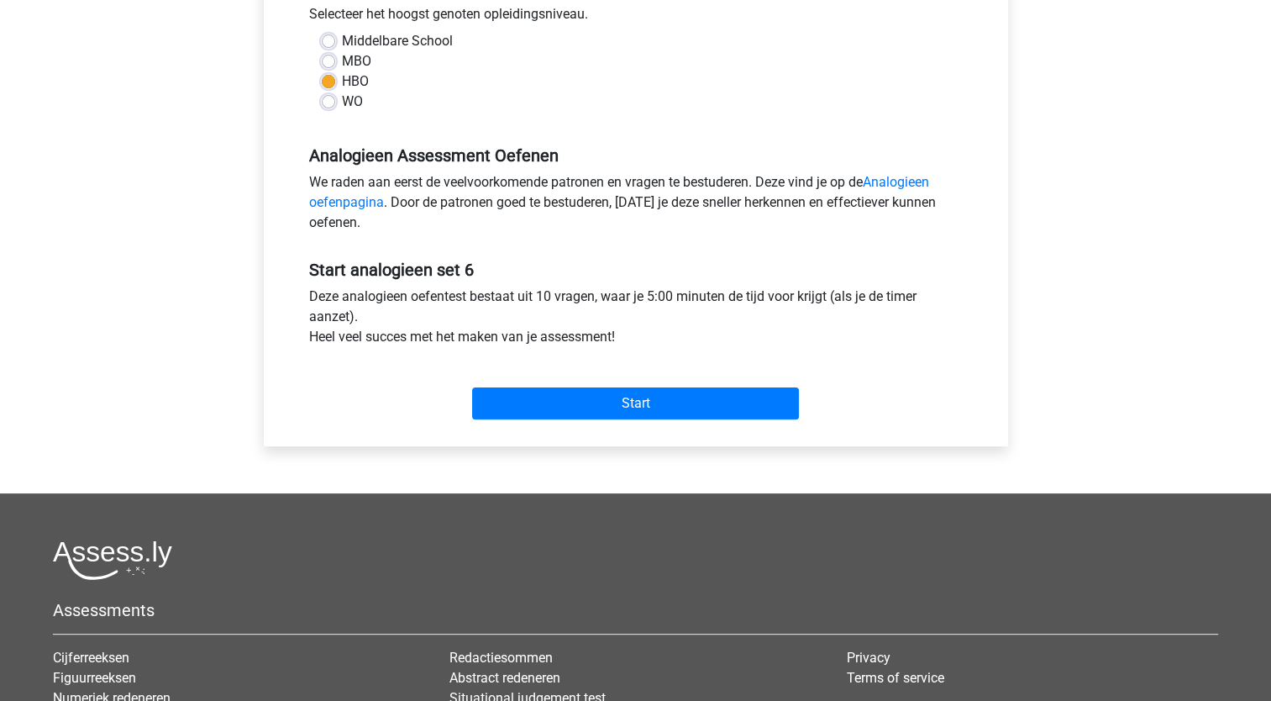
scroll to position [393, 0]
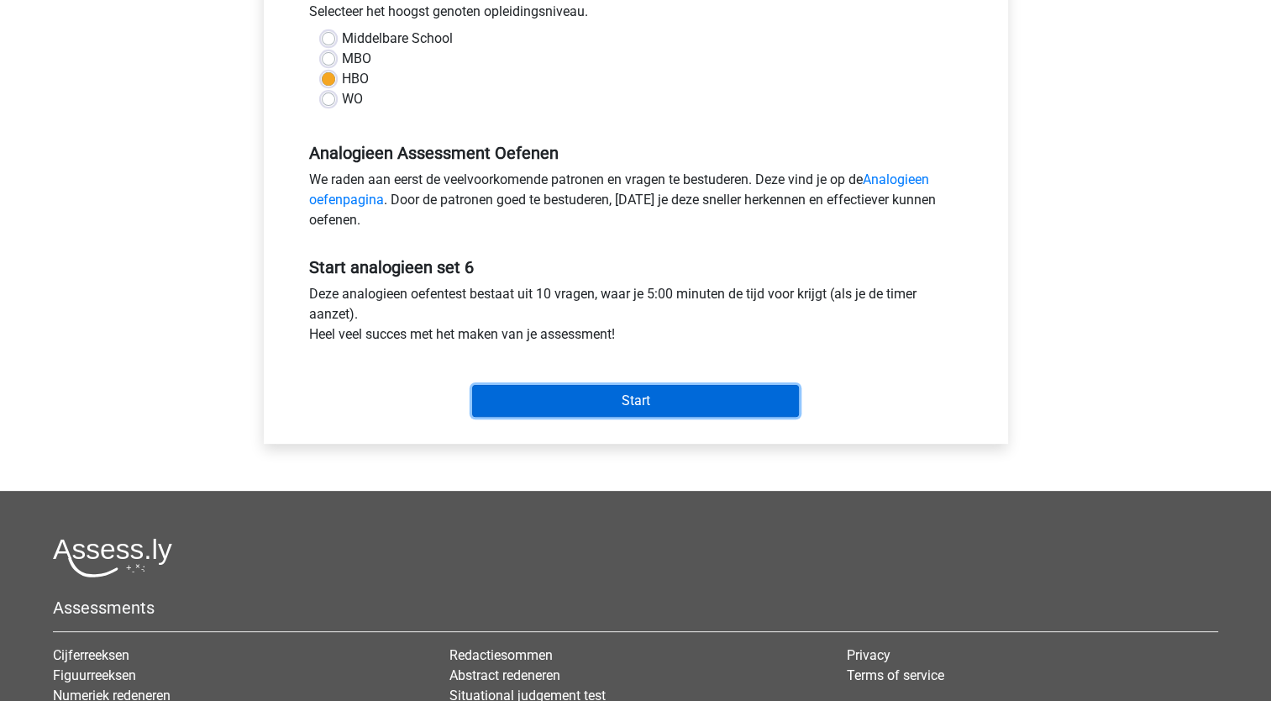
click at [612, 395] on input "Start" at bounding box center [635, 401] width 327 height 32
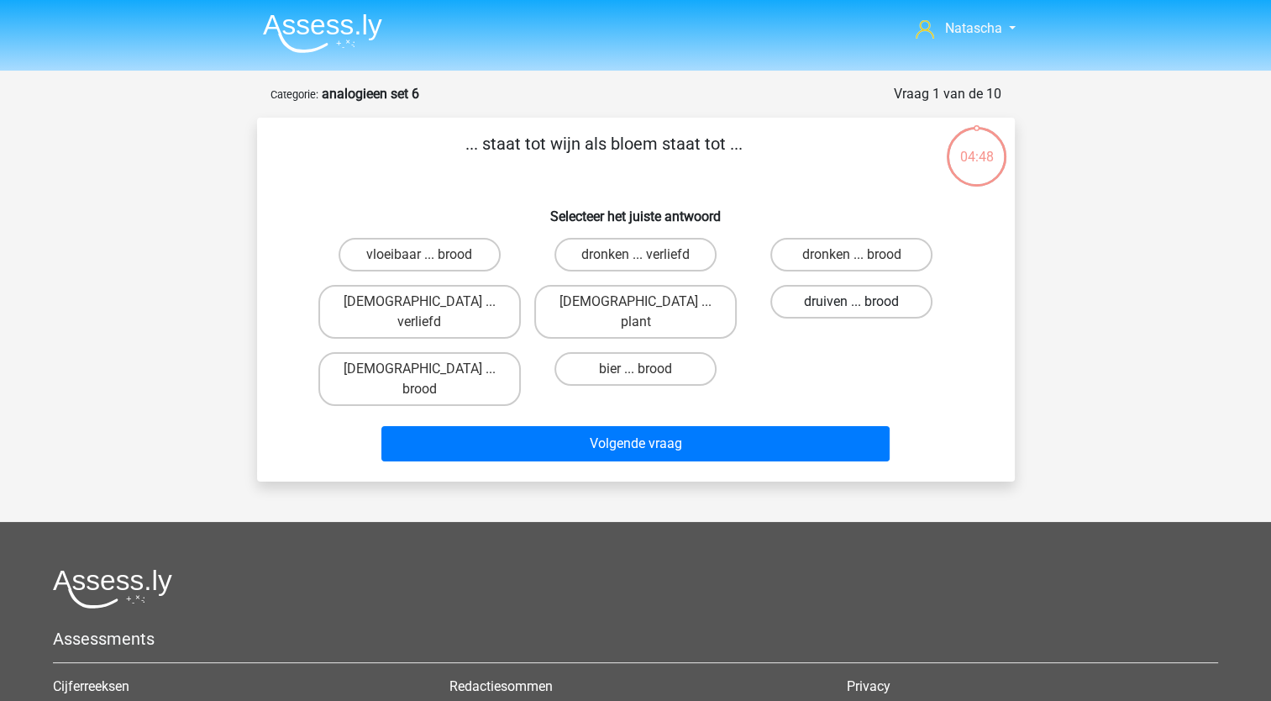
click at [814, 304] on label "druiven ... brood" at bounding box center [851, 302] width 162 height 34
click at [852, 304] on input "druiven ... brood" at bounding box center [857, 307] width 11 height 11
radio input "true"
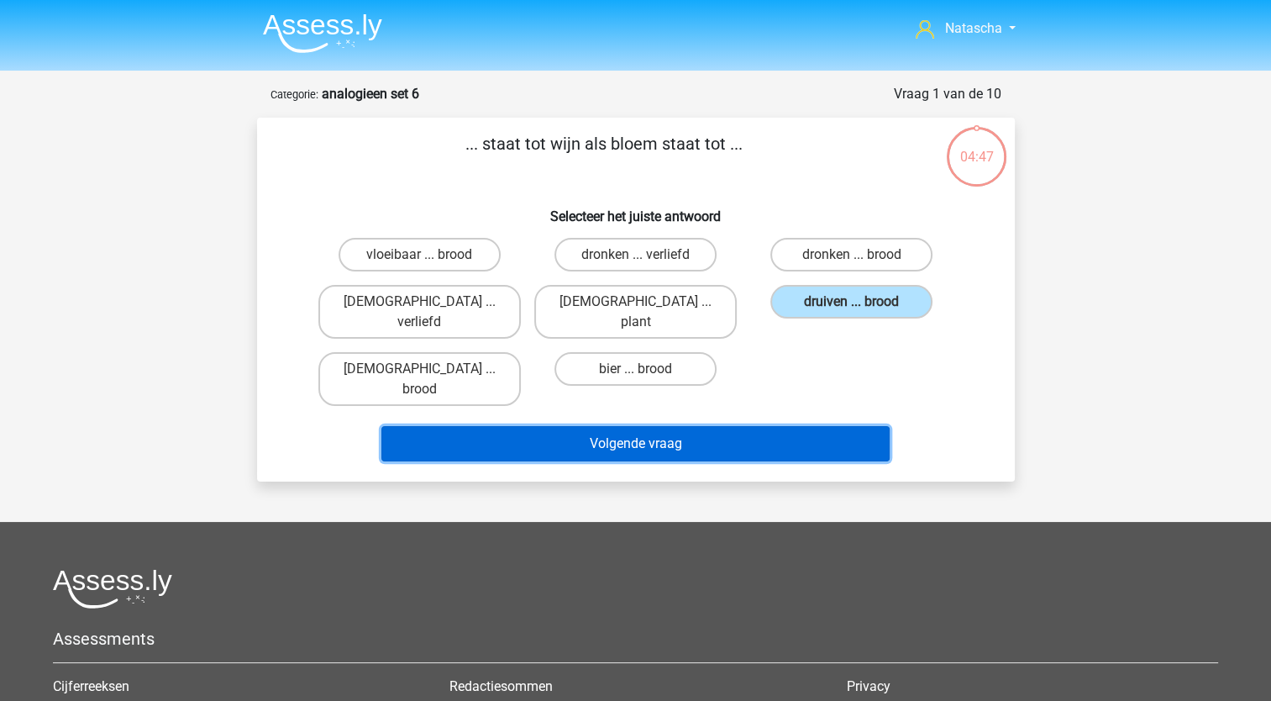
click at [696, 426] on button "Volgende vraag" at bounding box center [635, 443] width 508 height 35
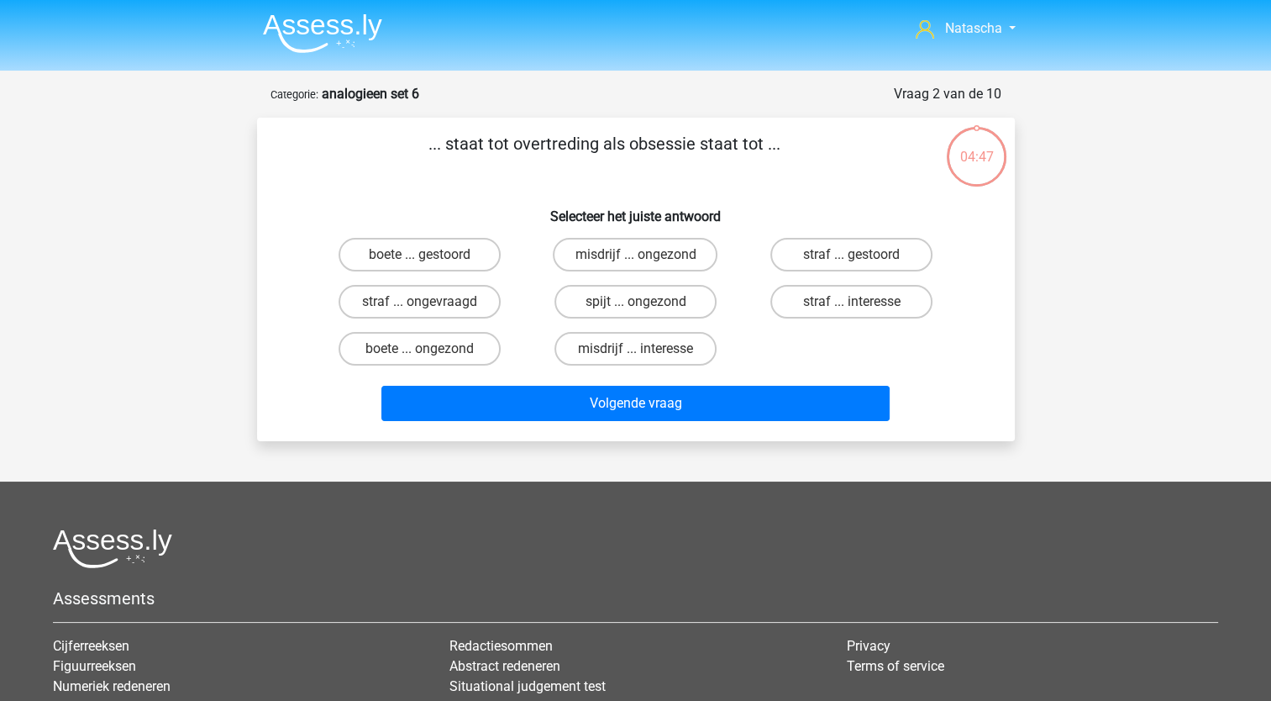
scroll to position [84, 0]
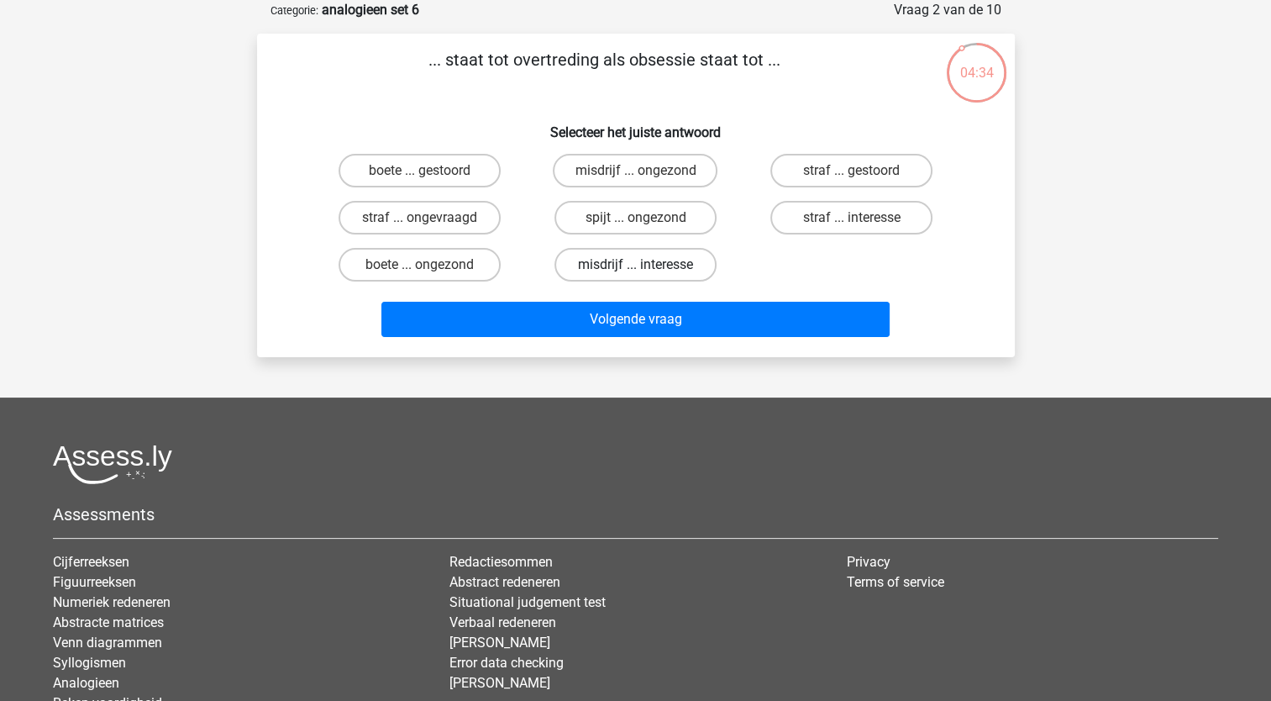
click at [652, 267] on label "misdrijf ... interesse" at bounding box center [635, 265] width 162 height 34
click at [646, 267] on input "misdrijf ... interesse" at bounding box center [640, 270] width 11 height 11
radio input "true"
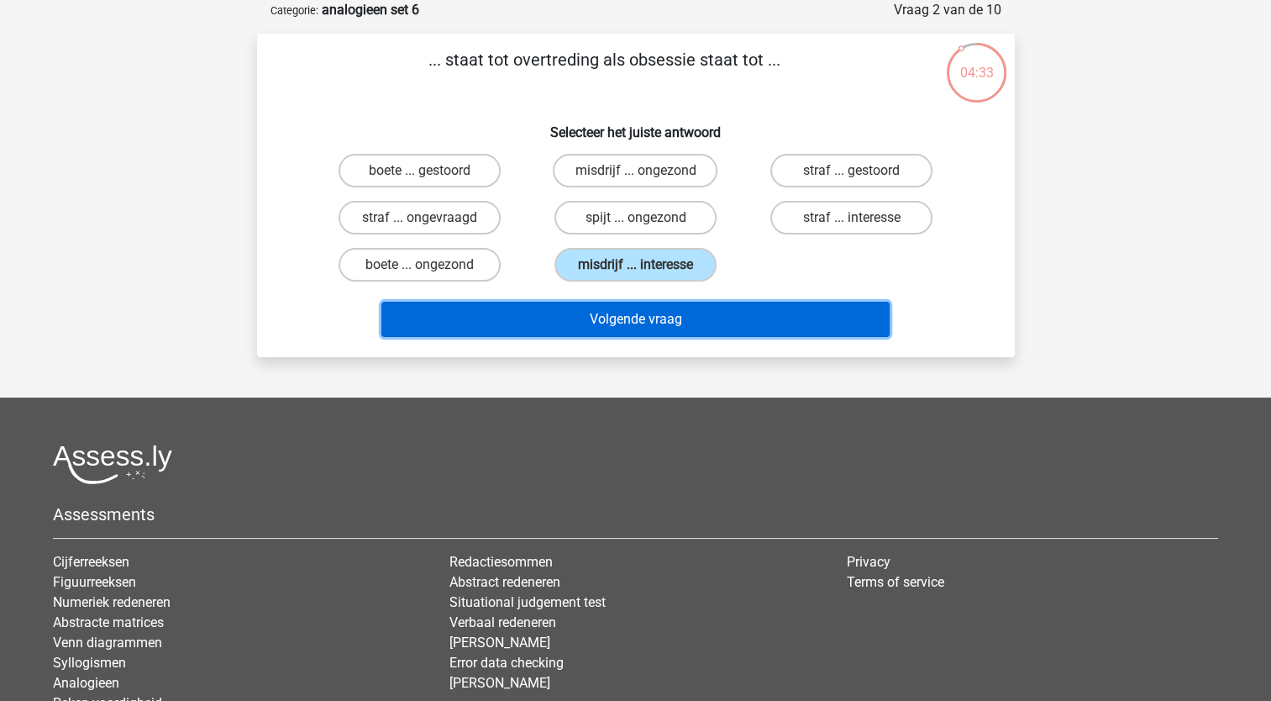
click at [629, 327] on button "Volgende vraag" at bounding box center [635, 319] width 508 height 35
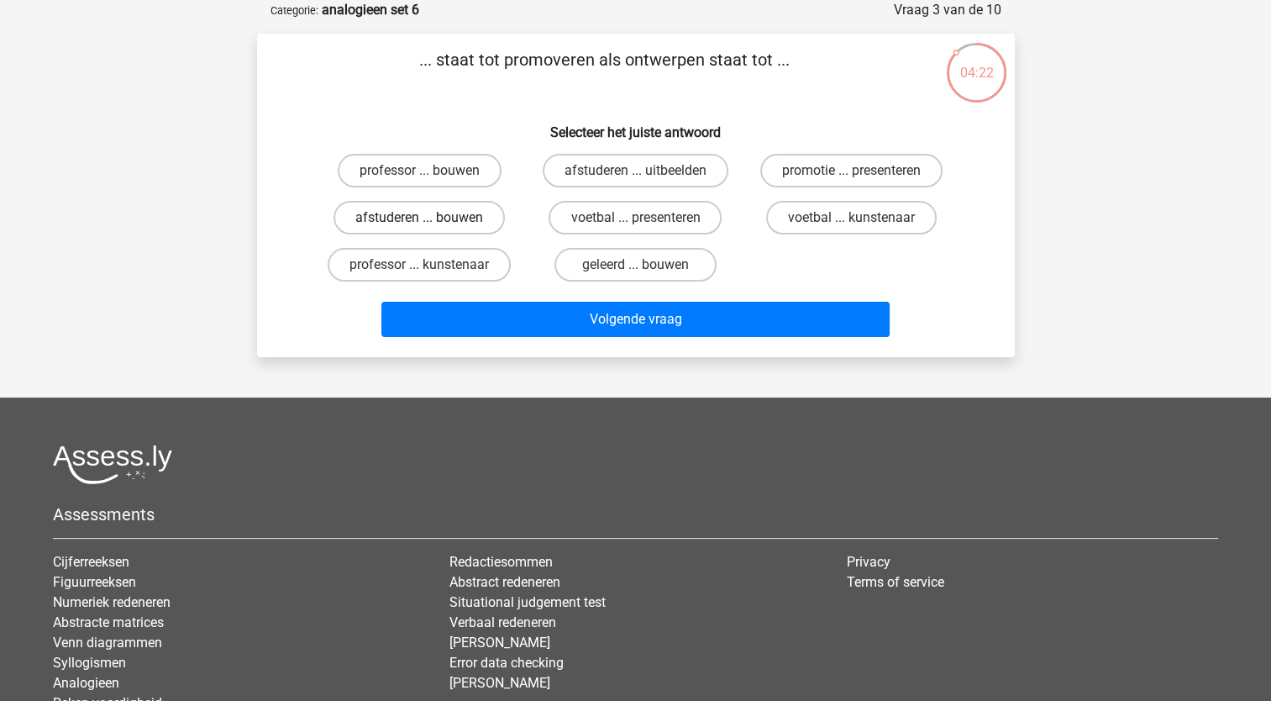
click at [443, 222] on label "afstuderen ... bouwen" at bounding box center [419, 218] width 171 height 34
click at [430, 222] on input "afstuderen ... bouwen" at bounding box center [424, 223] width 11 height 11
radio input "true"
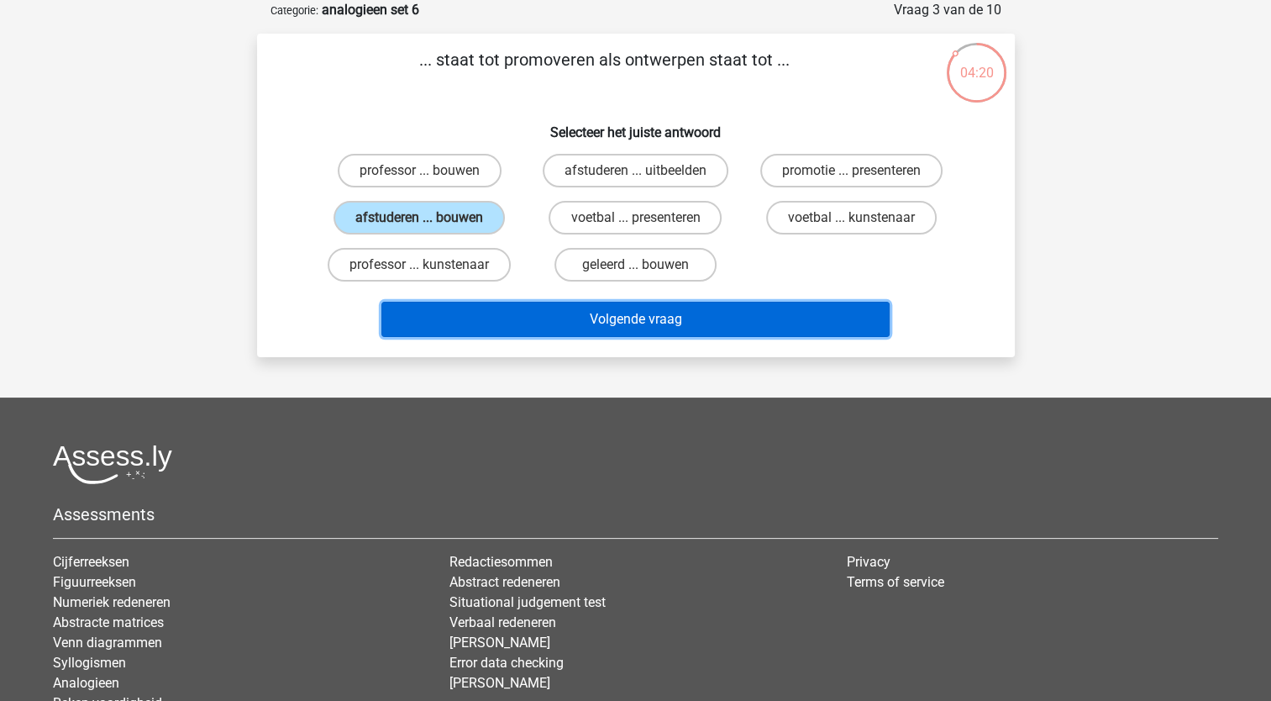
click at [494, 314] on button "Volgende vraag" at bounding box center [635, 319] width 508 height 35
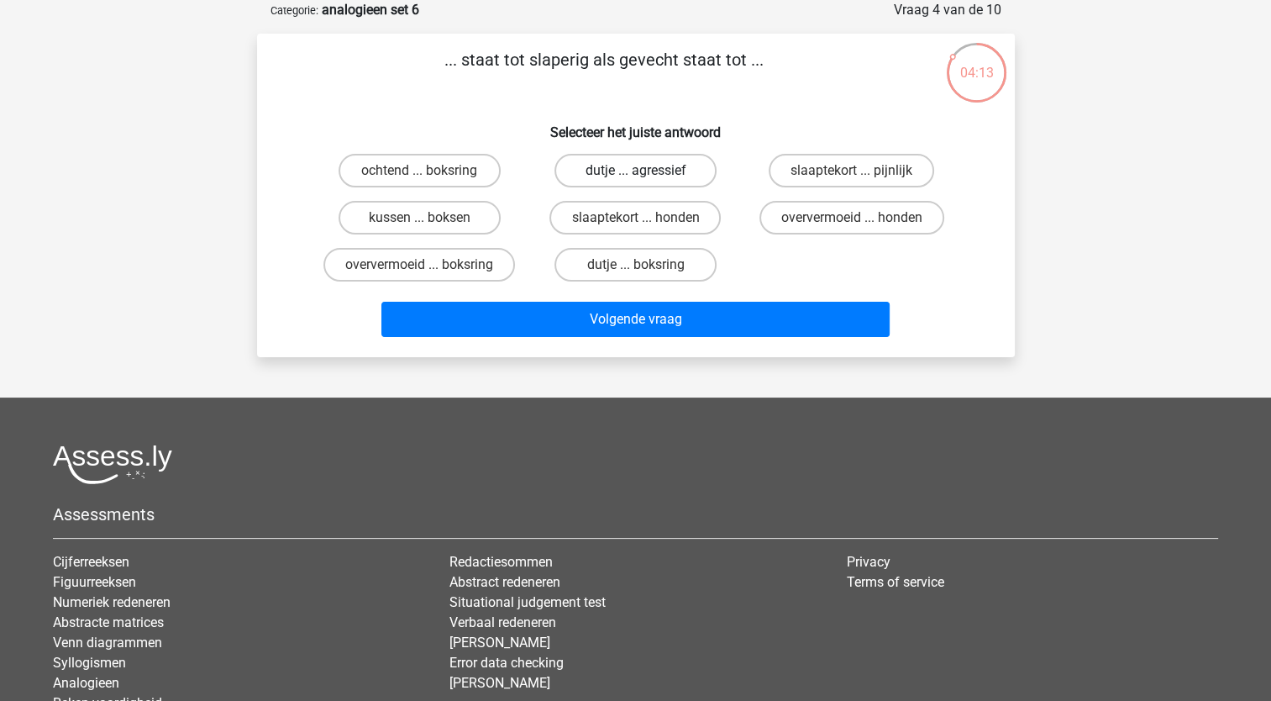
click at [605, 168] on label "dutje ... agressief" at bounding box center [635, 171] width 162 height 34
click at [635, 171] on input "dutje ... agressief" at bounding box center [640, 176] width 11 height 11
radio input "true"
click at [586, 170] on label "dutje ... agressief" at bounding box center [635, 171] width 162 height 34
click at [635, 171] on input "dutje ... agressief" at bounding box center [640, 176] width 11 height 11
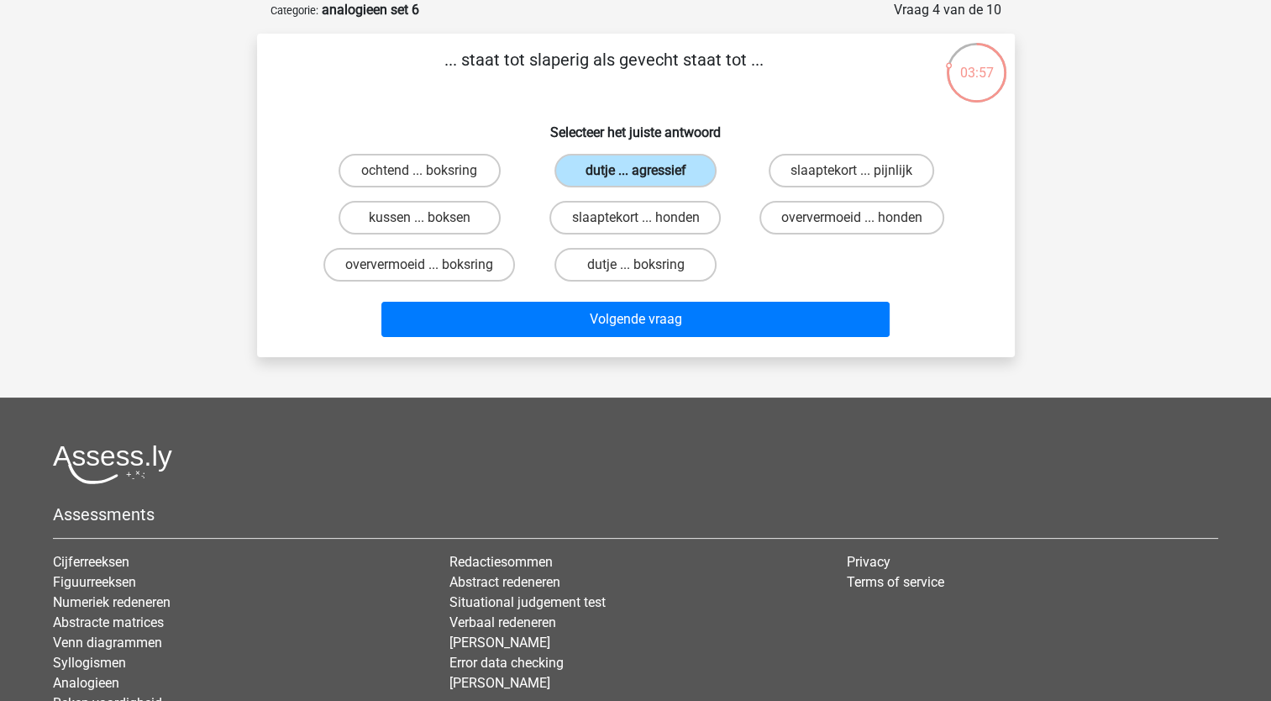
click at [612, 167] on label "dutje ... agressief" at bounding box center [635, 171] width 162 height 34
click at [635, 171] on input "dutje ... agressief" at bounding box center [640, 176] width 11 height 11
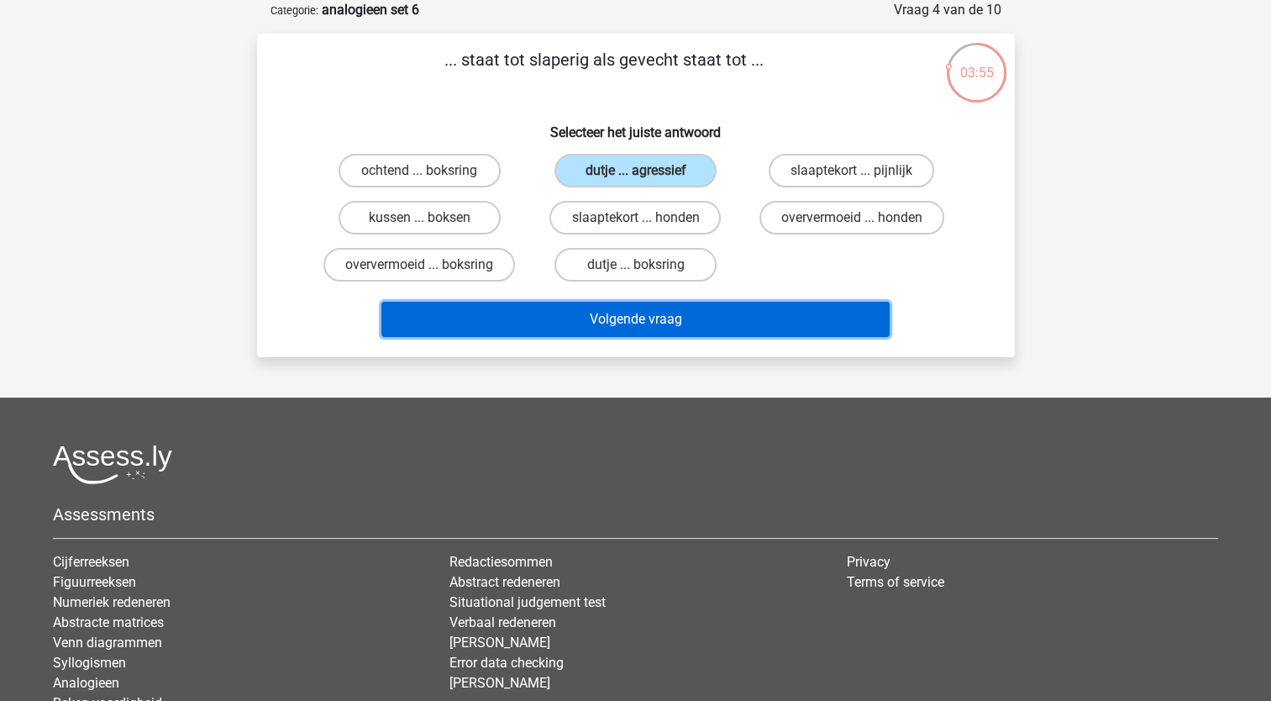
click at [565, 309] on button "Volgende vraag" at bounding box center [635, 319] width 508 height 35
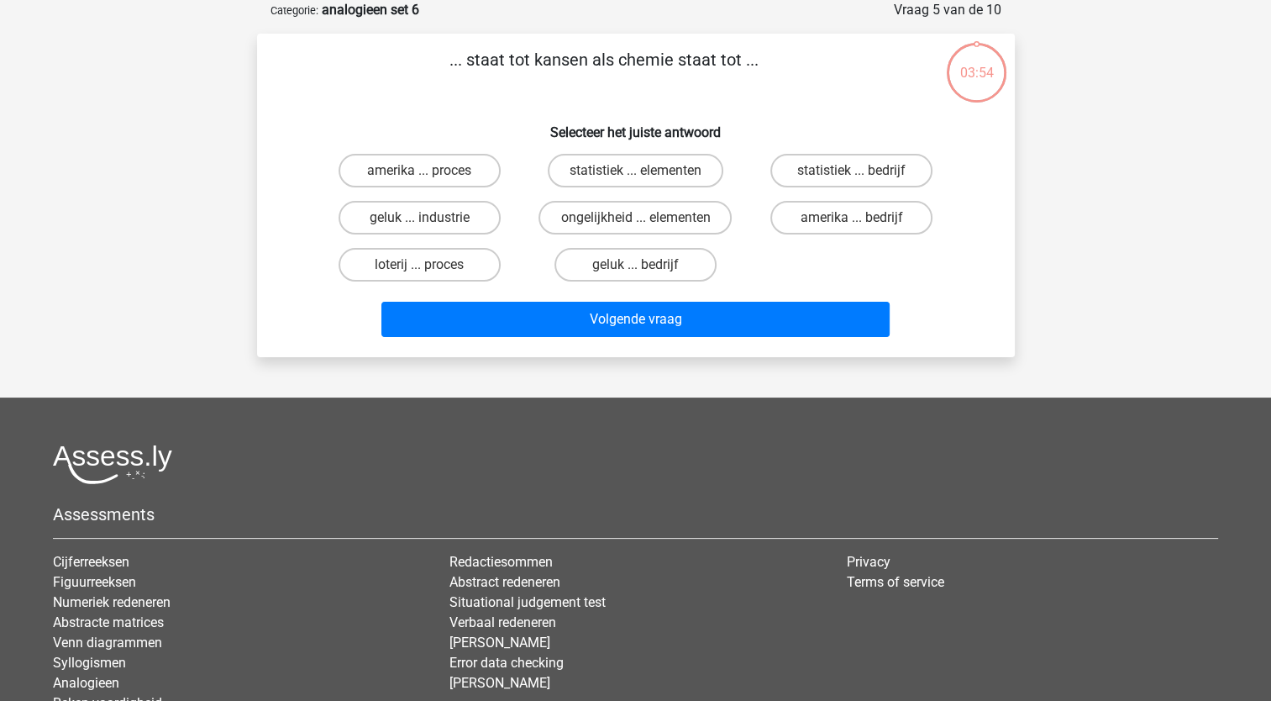
click at [565, 309] on button "Volgende vraag" at bounding box center [635, 319] width 508 height 35
click at [507, 102] on div "... staat tot kansen als chemie staat tot ... Selecteer het juiste antwoord ame…" at bounding box center [636, 195] width 744 height 297
click at [597, 169] on label "statistiek ... elementen" at bounding box center [636, 171] width 176 height 34
click at [635, 171] on input "statistiek ... elementen" at bounding box center [640, 176] width 11 height 11
radio input "true"
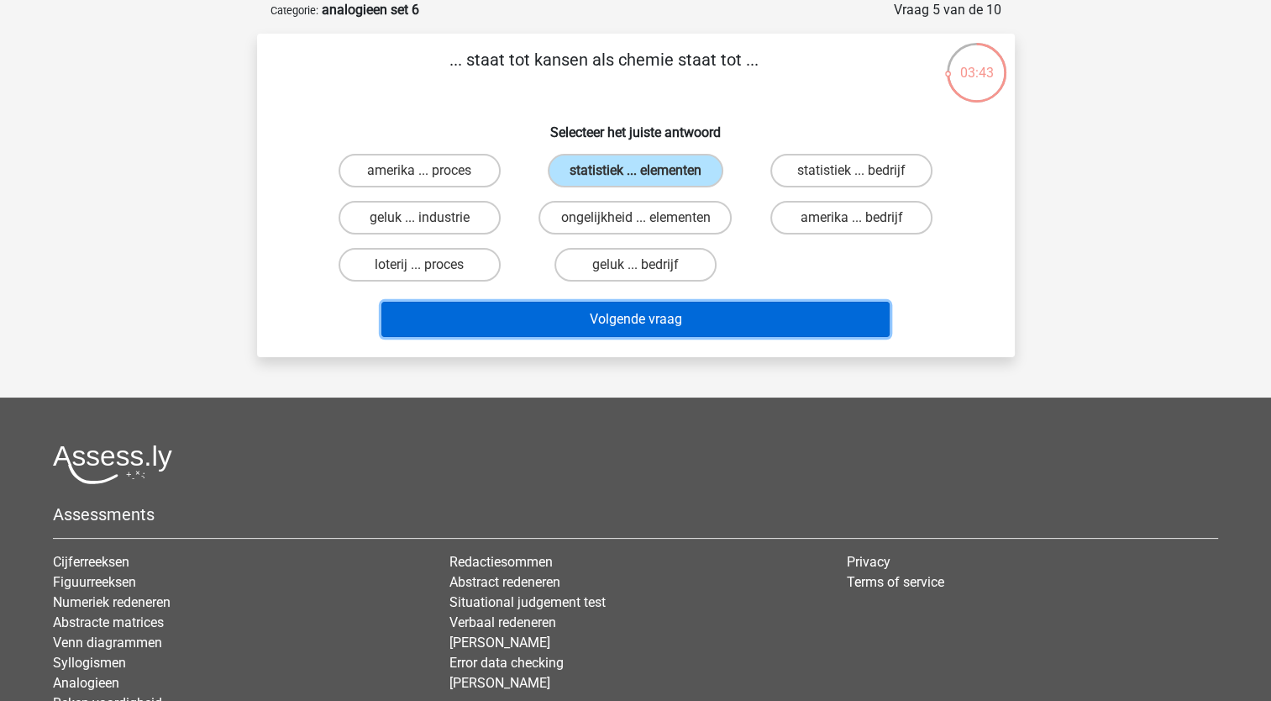
click at [600, 312] on button "Volgende vraag" at bounding box center [635, 319] width 508 height 35
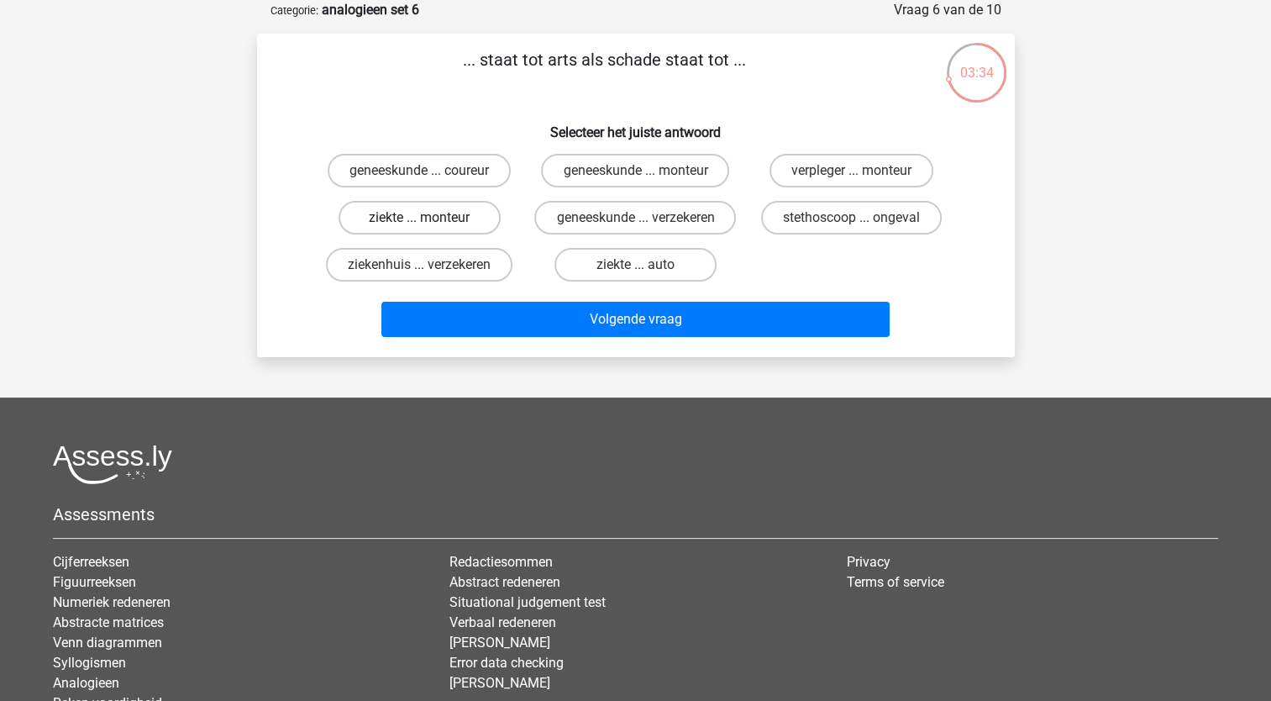
click at [417, 220] on label "ziekte ... monteur" at bounding box center [420, 218] width 162 height 34
click at [419, 220] on input "ziekte ... monteur" at bounding box center [424, 223] width 11 height 11
radio input "true"
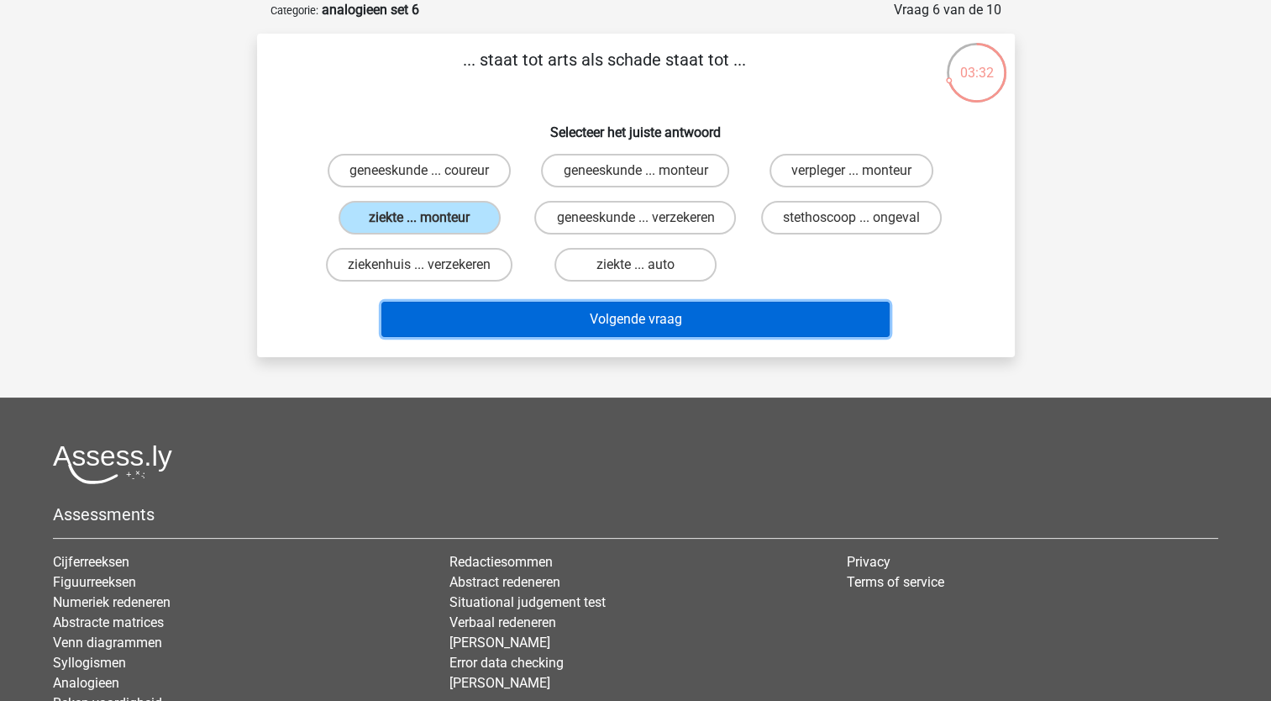
click at [464, 337] on button "Volgende vraag" at bounding box center [635, 319] width 508 height 35
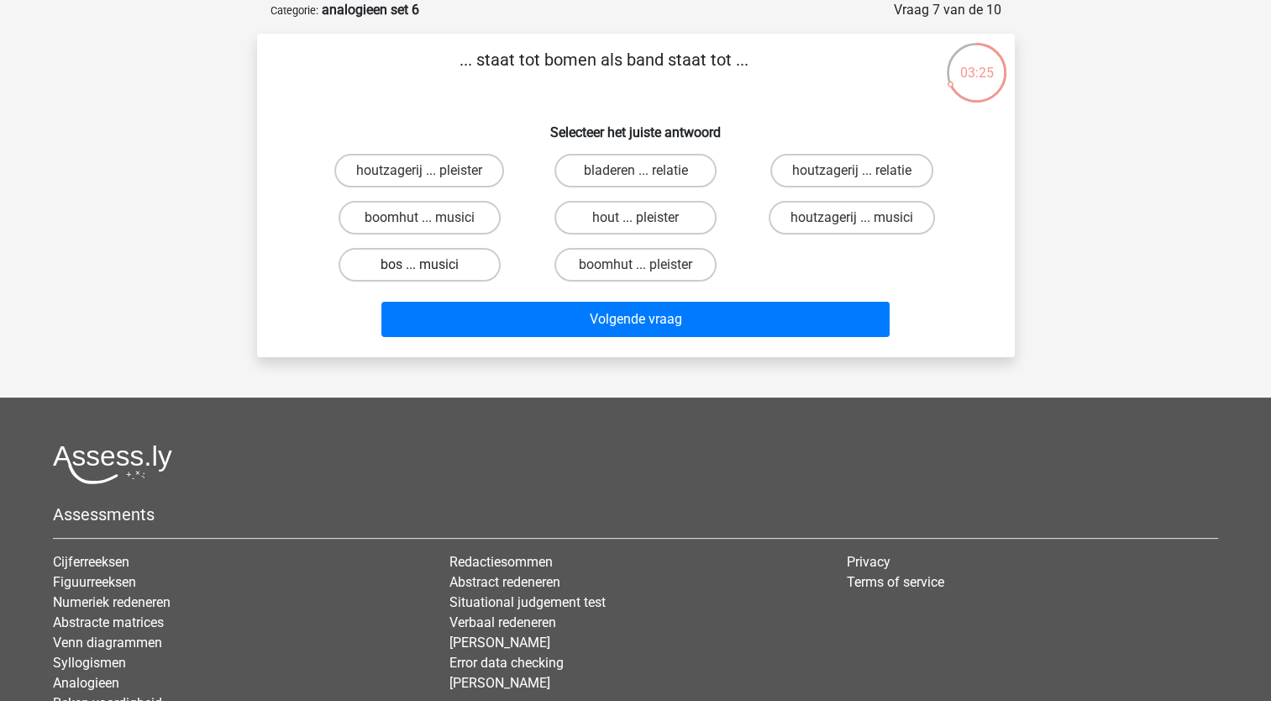
click at [437, 264] on label "bos ... musici" at bounding box center [420, 265] width 162 height 34
click at [430, 265] on input "bos ... musici" at bounding box center [424, 270] width 11 height 11
radio input "true"
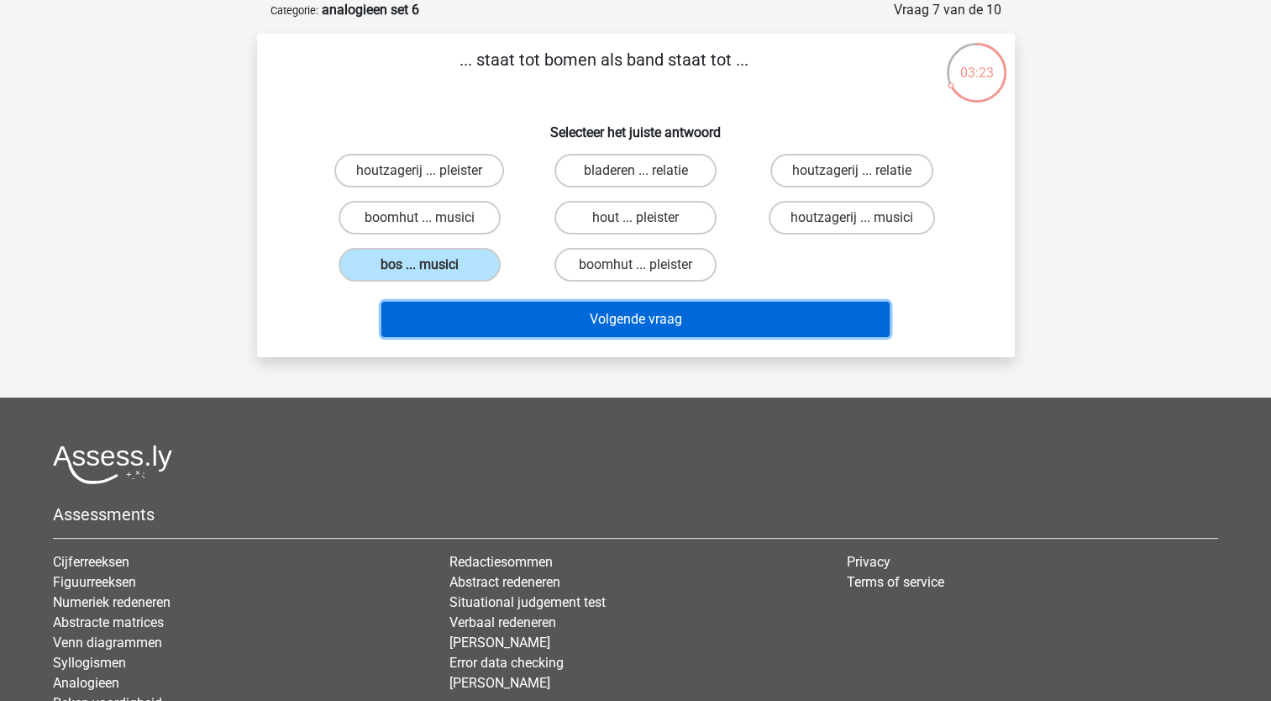
click at [476, 328] on button "Volgende vraag" at bounding box center [635, 319] width 508 height 35
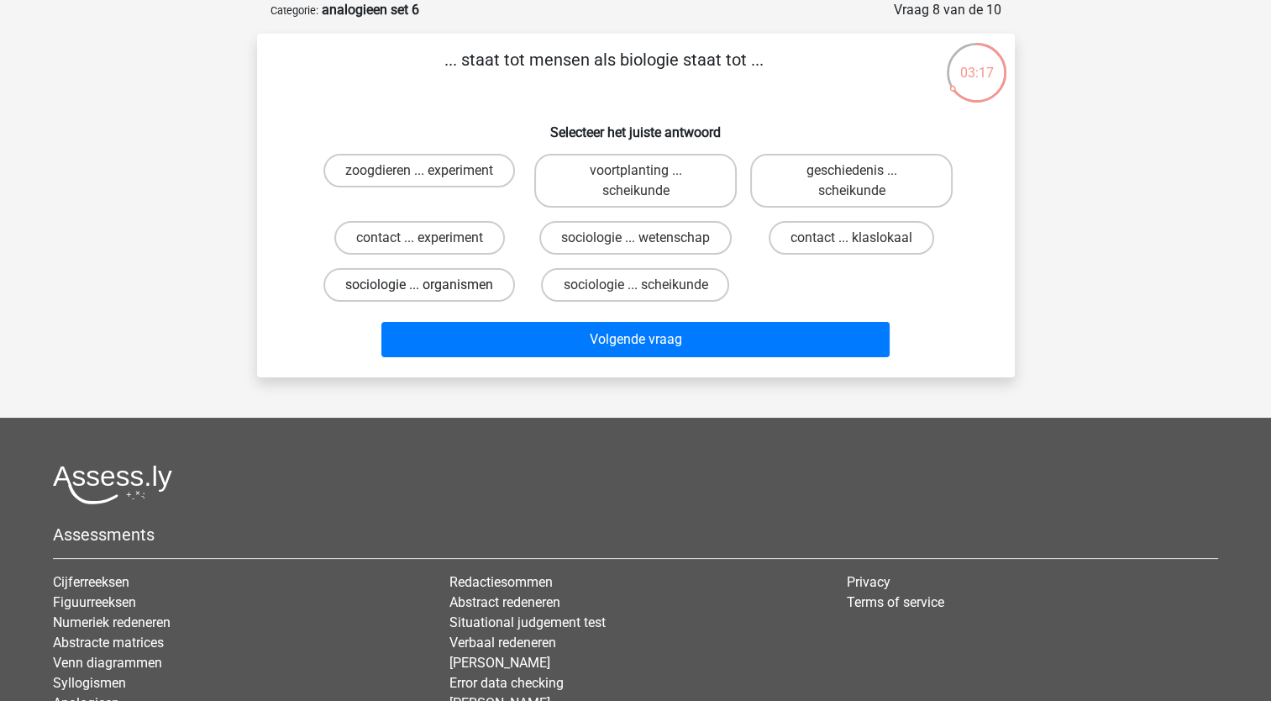
click at [412, 285] on label "sociologie ... organismen" at bounding box center [419, 285] width 192 height 34
click at [419, 285] on input "sociologie ... organismen" at bounding box center [424, 290] width 11 height 11
radio input "true"
click at [412, 285] on label "sociologie ... organismen" at bounding box center [419, 285] width 192 height 34
click at [419, 285] on input "sociologie ... organismen" at bounding box center [424, 290] width 11 height 11
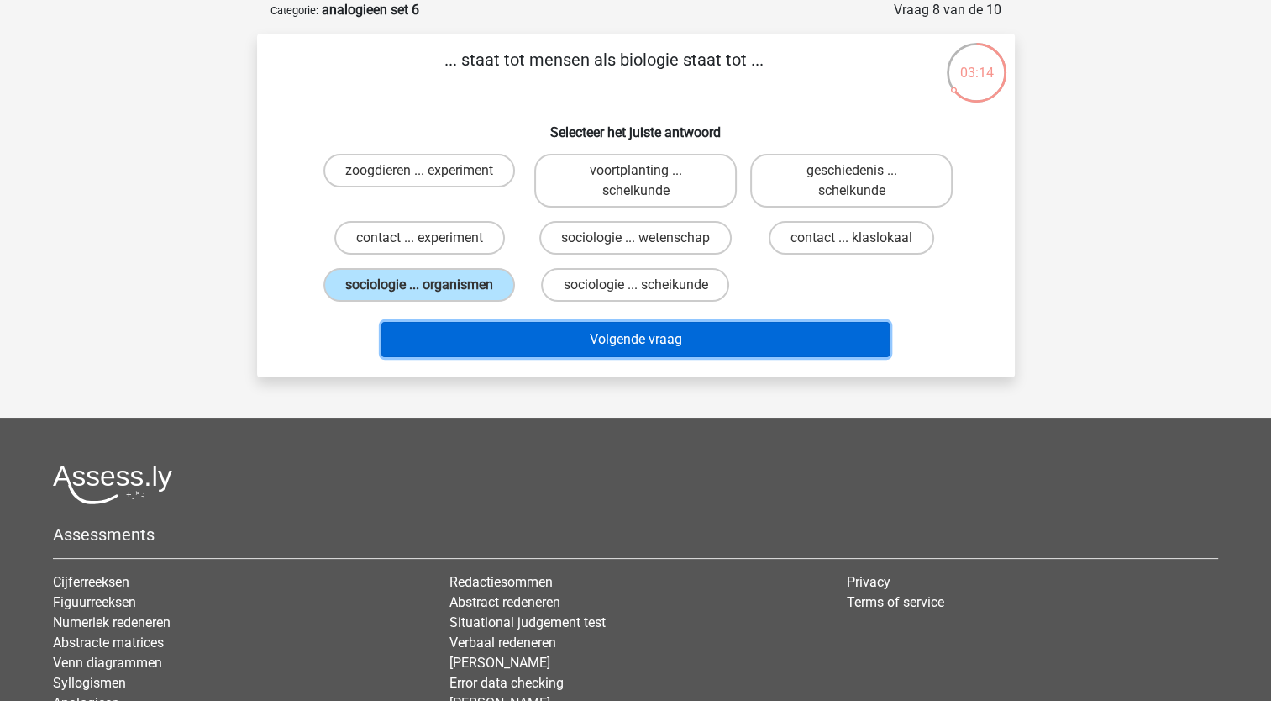
click at [456, 344] on button "Volgende vraag" at bounding box center [635, 339] width 508 height 35
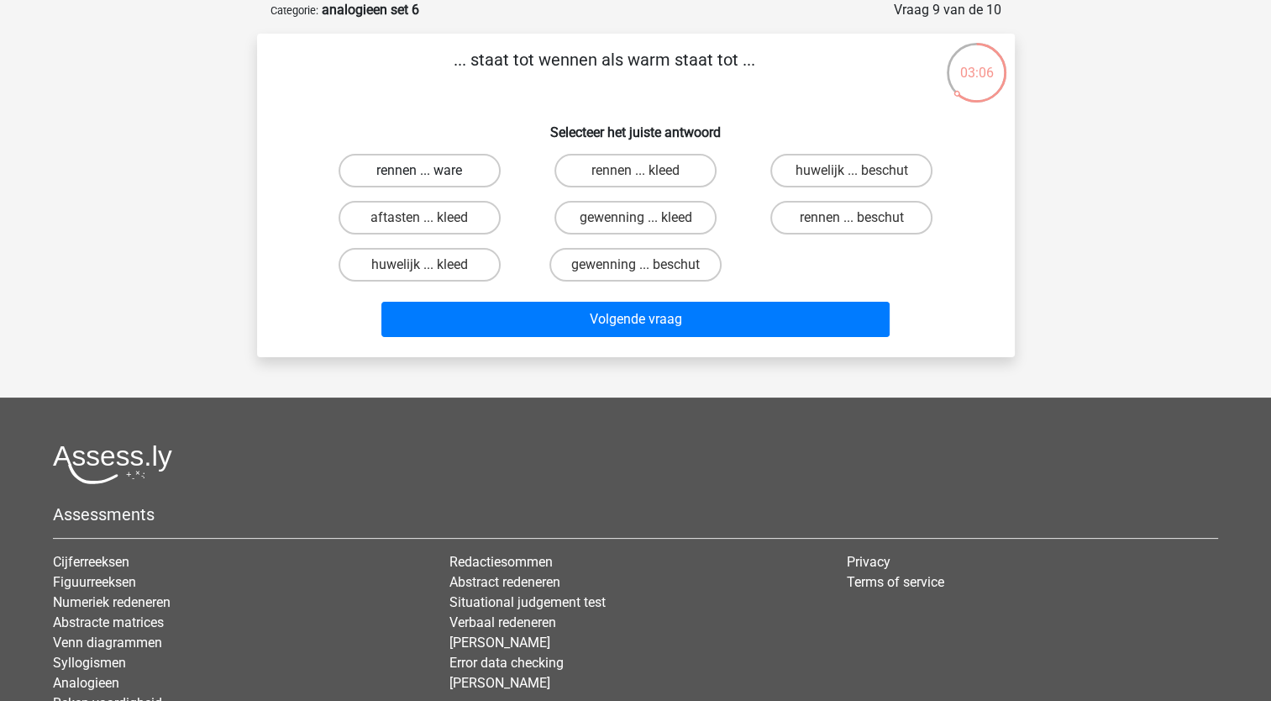
click at [444, 168] on label "rennen ... ware" at bounding box center [420, 171] width 162 height 34
click at [430, 171] on input "rennen ... ware" at bounding box center [424, 176] width 11 height 11
radio input "true"
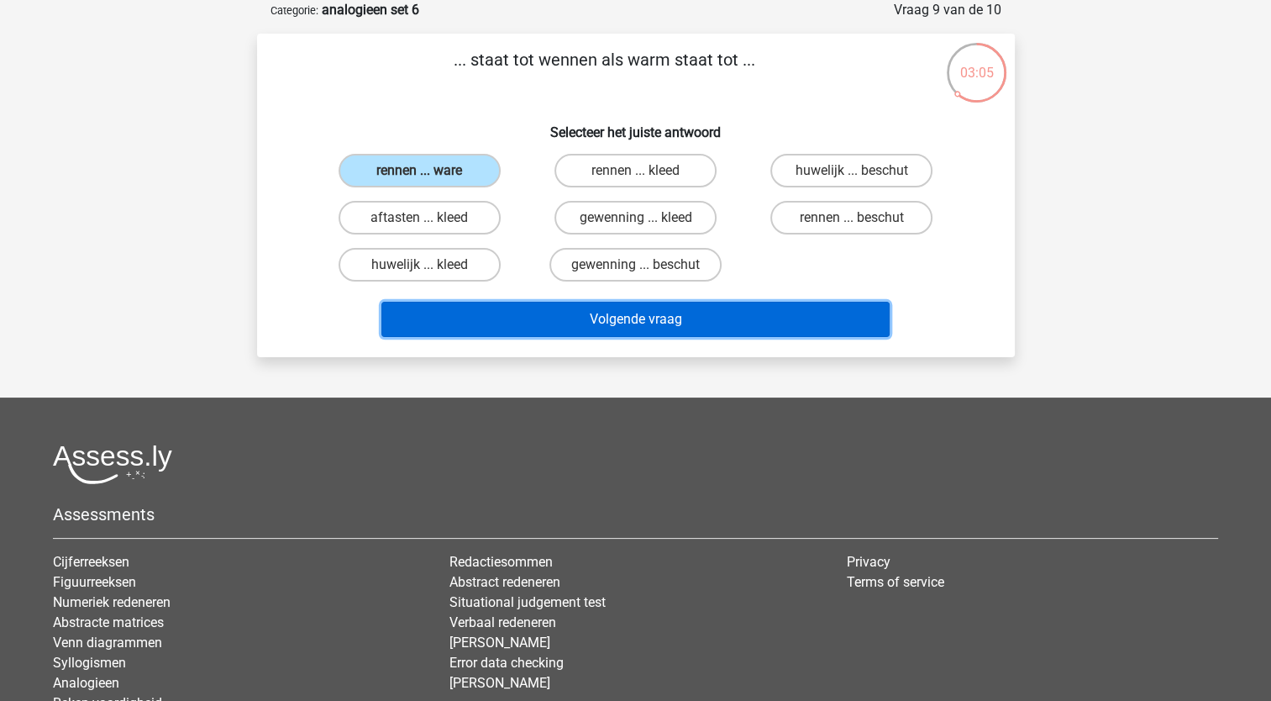
click at [467, 311] on button "Volgende vraag" at bounding box center [635, 319] width 508 height 35
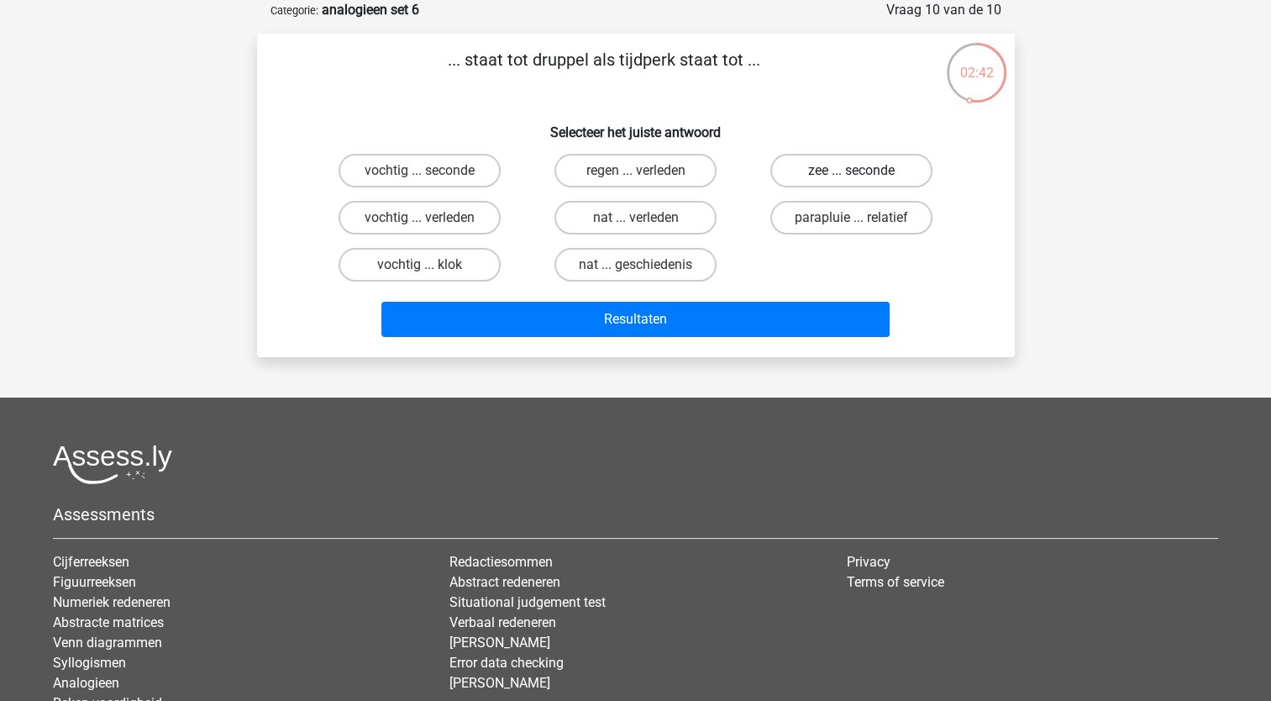
click at [803, 171] on label "zee ... seconde" at bounding box center [851, 171] width 162 height 34
click at [852, 171] on input "zee ... seconde" at bounding box center [857, 176] width 11 height 11
radio input "true"
click at [739, 350] on div "... staat tot druppel als tijdperk staat tot ... Selecteer het juiste antwoord …" at bounding box center [636, 195] width 758 height 323
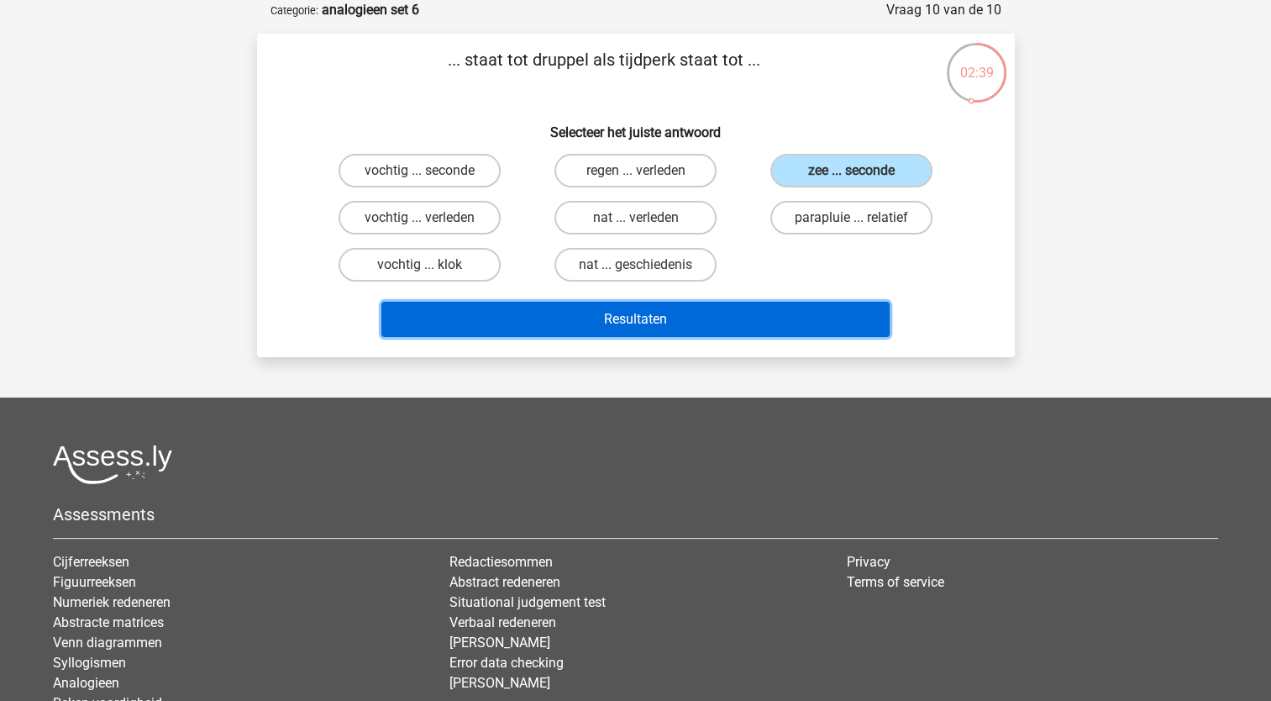
click at [726, 321] on button "Resultaten" at bounding box center [635, 319] width 508 height 35
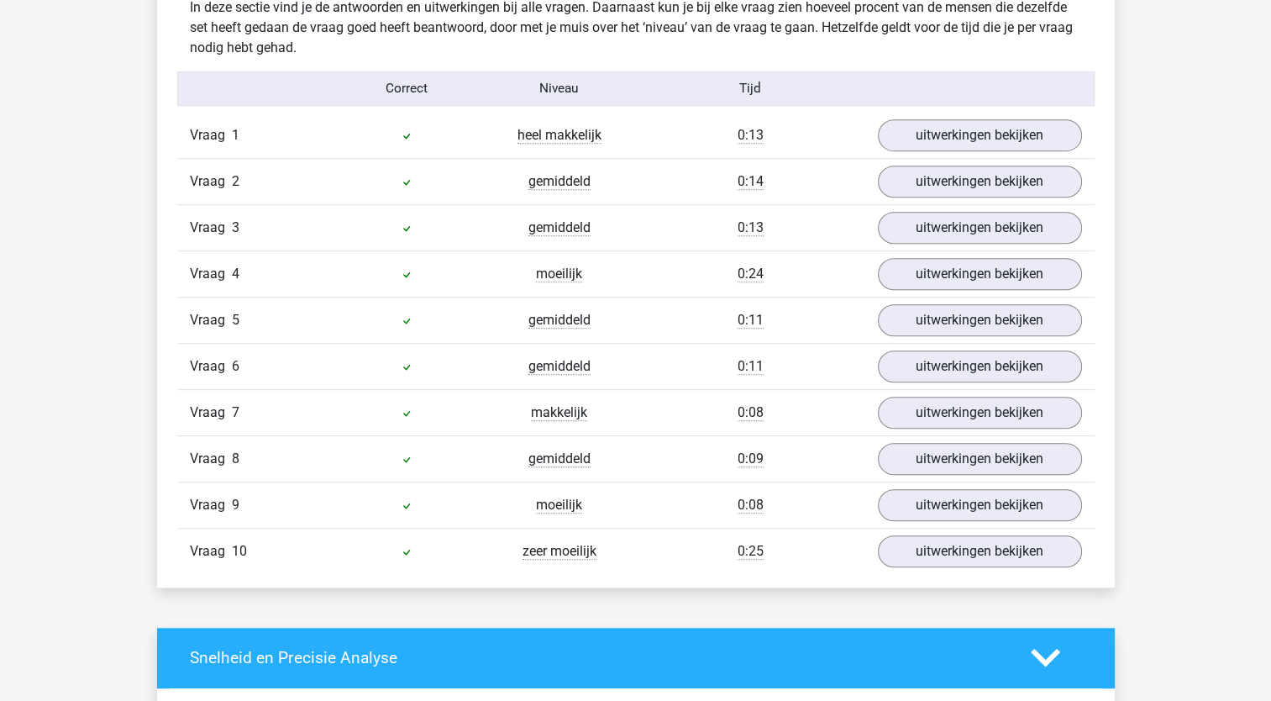
scroll to position [1555, 0]
